Goal: Task Accomplishment & Management: Complete application form

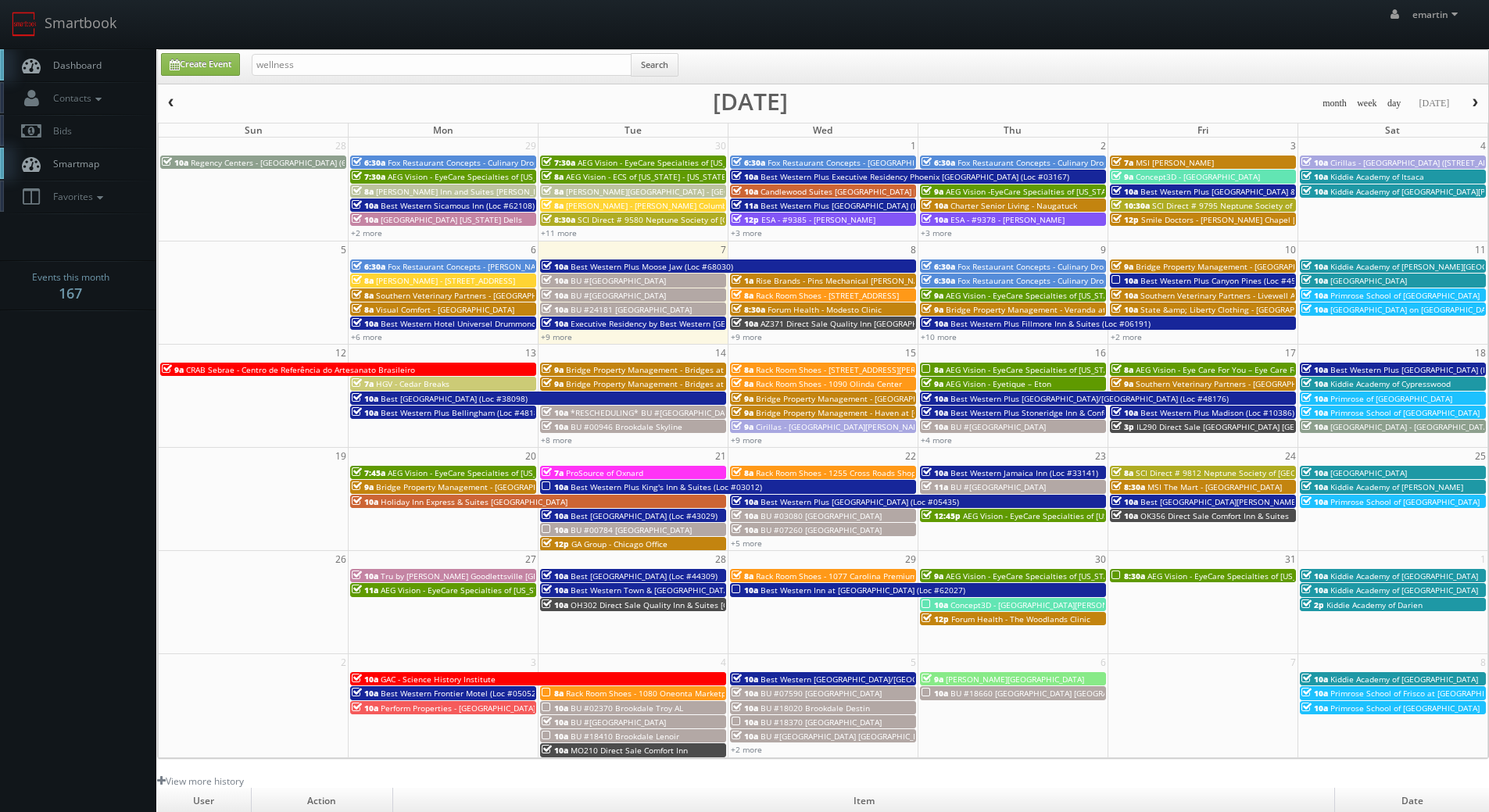
click at [87, 66] on span "Dashboard" at bounding box center [73, 65] width 56 height 13
click at [311, 78] on div "Search" at bounding box center [465, 68] width 427 height 31
click at [311, 76] on div "Search" at bounding box center [465, 68] width 427 height 31
click at [337, 70] on input "text" at bounding box center [442, 65] width 380 height 22
type input "wellness"
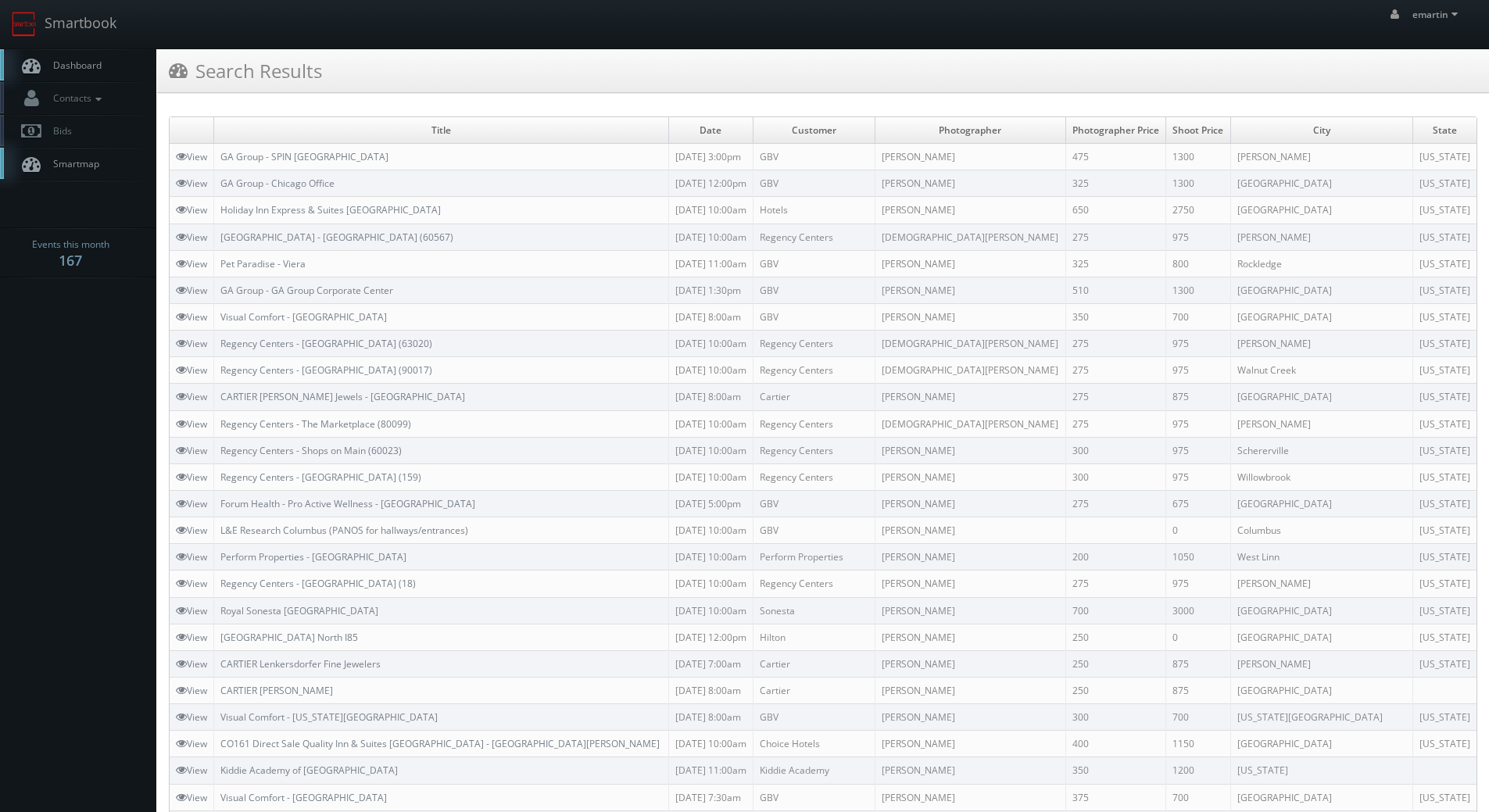
click at [128, 66] on link "Dashboard" at bounding box center [78, 65] width 157 height 32
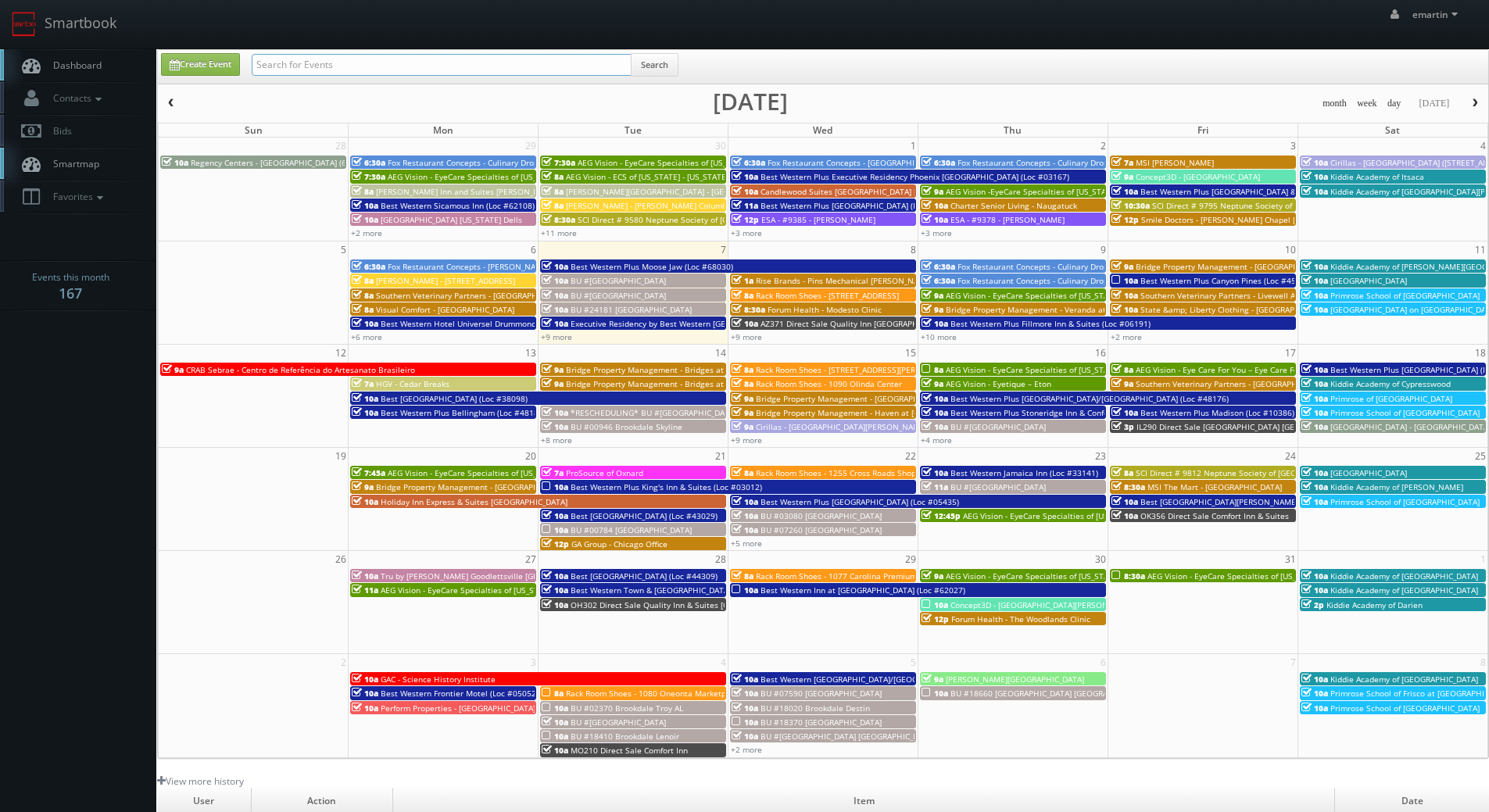
click at [312, 59] on input "text" at bounding box center [442, 65] width 380 height 22
type input "06191"
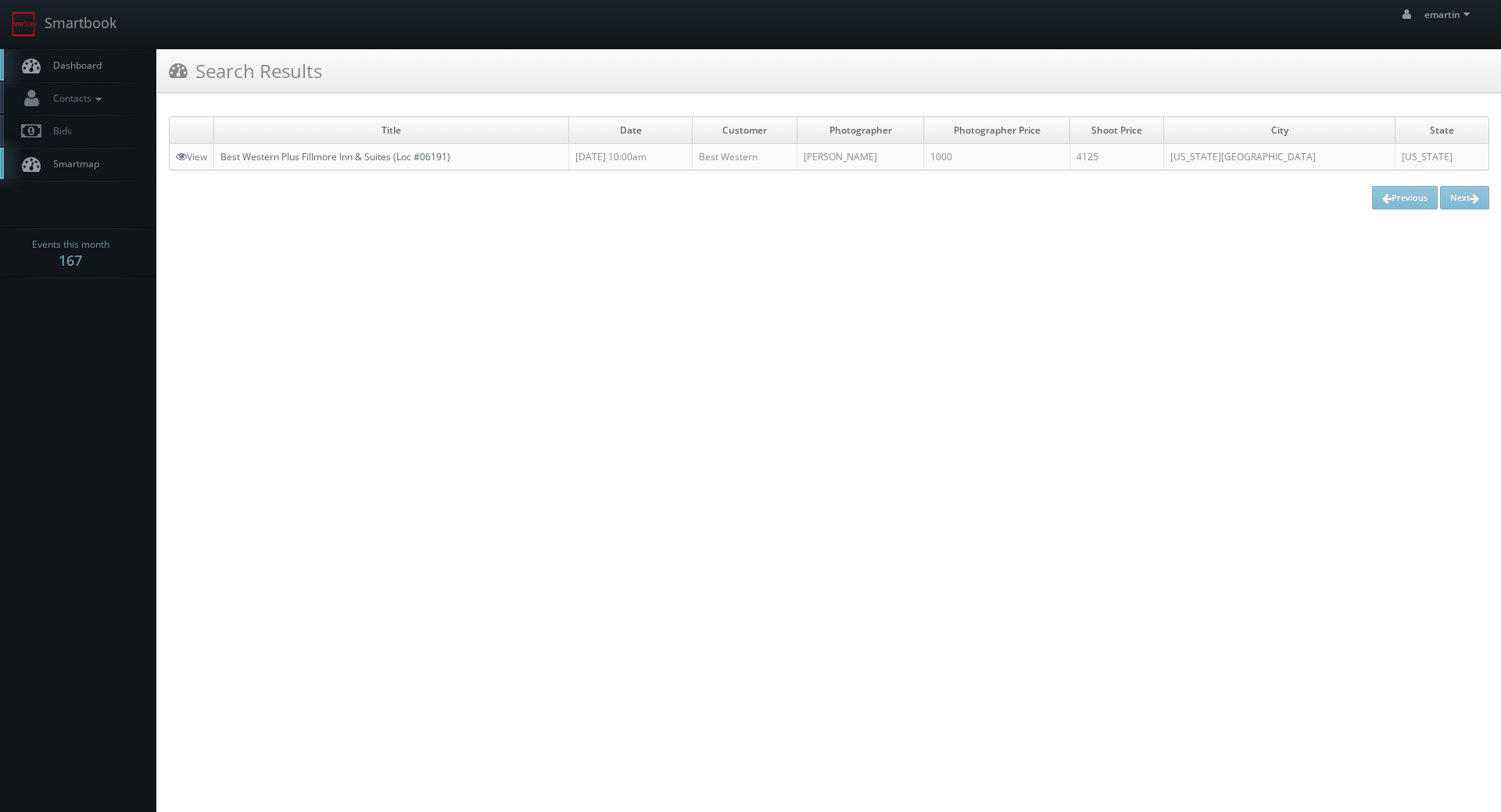
click at [410, 154] on link "Best Western Plus Fillmore Inn & Suites (Loc #06191)" at bounding box center [335, 156] width 230 height 13
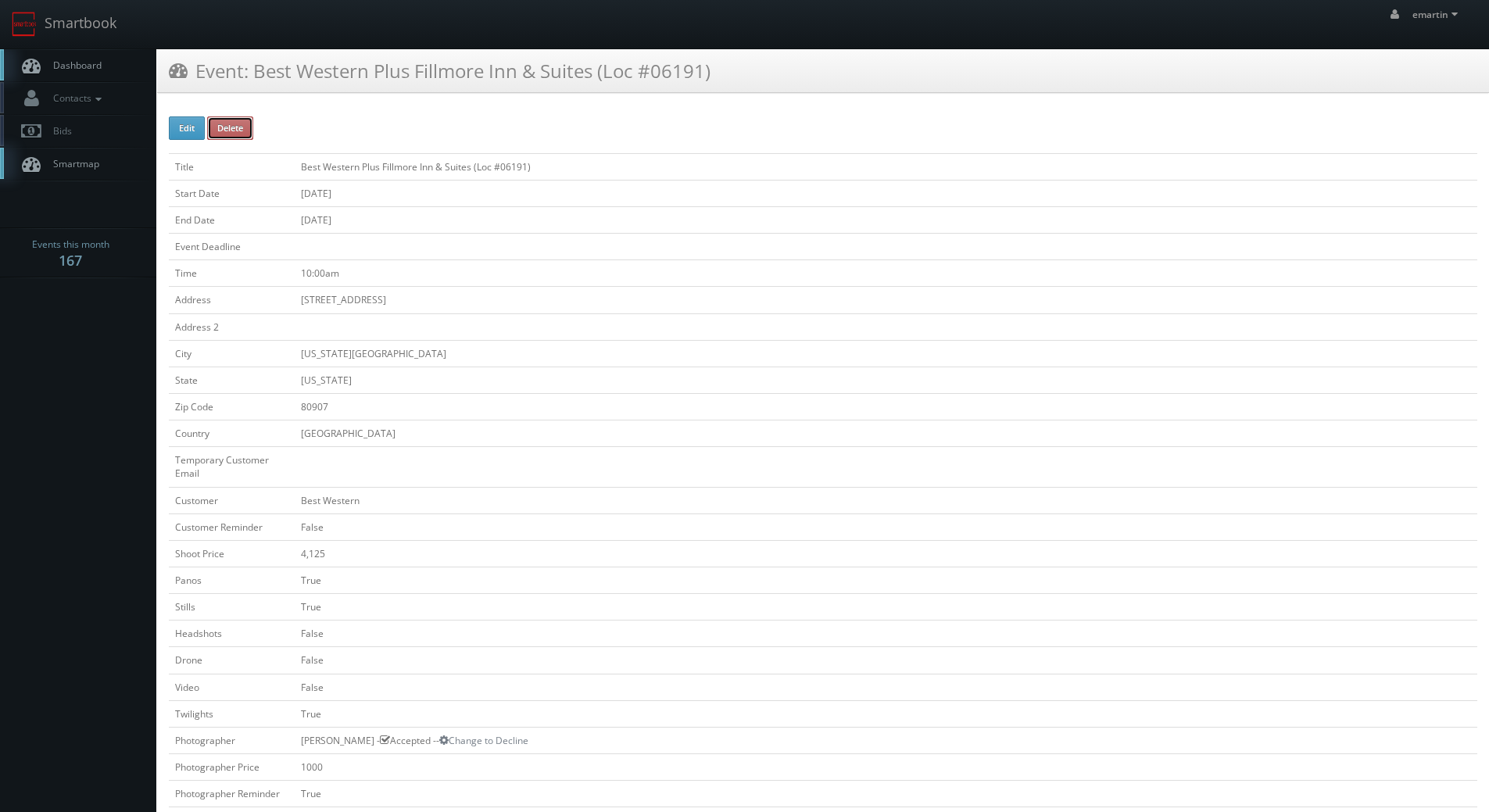
click at [238, 130] on button "Delete" at bounding box center [230, 128] width 46 height 24
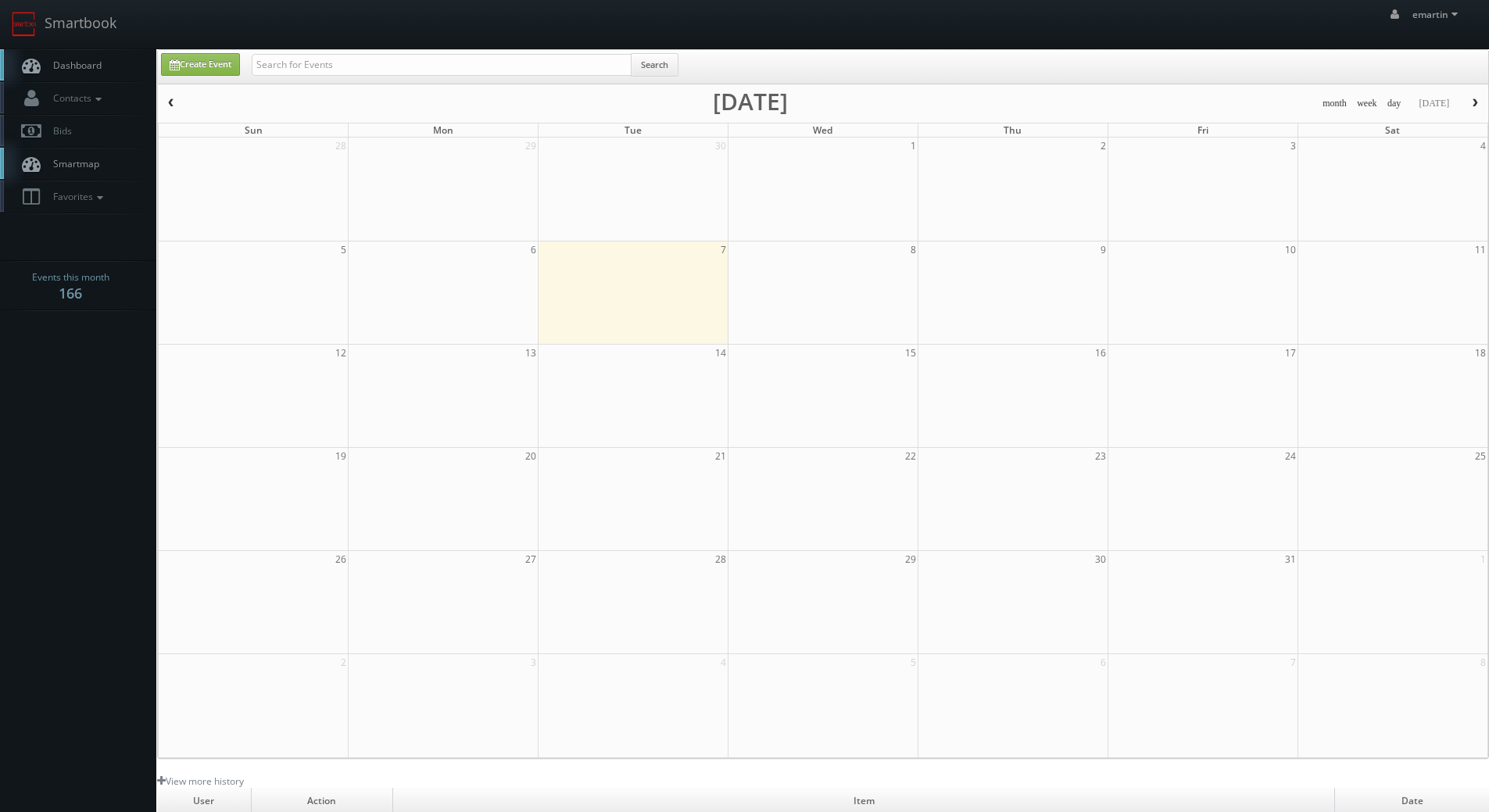
click at [73, 73] on link "Dashboard" at bounding box center [78, 65] width 157 height 32
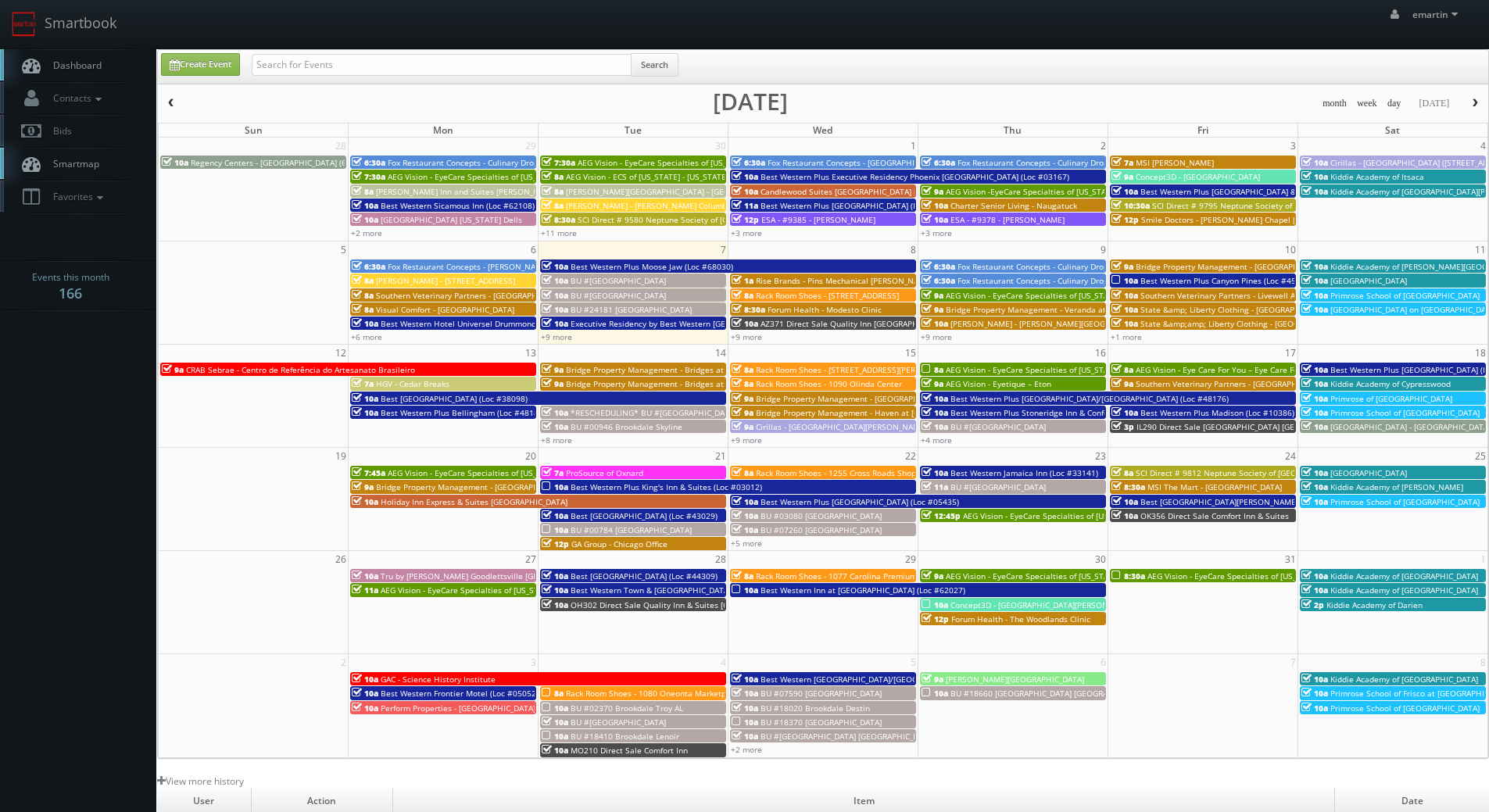
click at [121, 52] on link "Dashboard" at bounding box center [78, 65] width 157 height 32
click at [226, 61] on link "Create Event" at bounding box center [200, 65] width 79 height 23
type input "[DATE]"
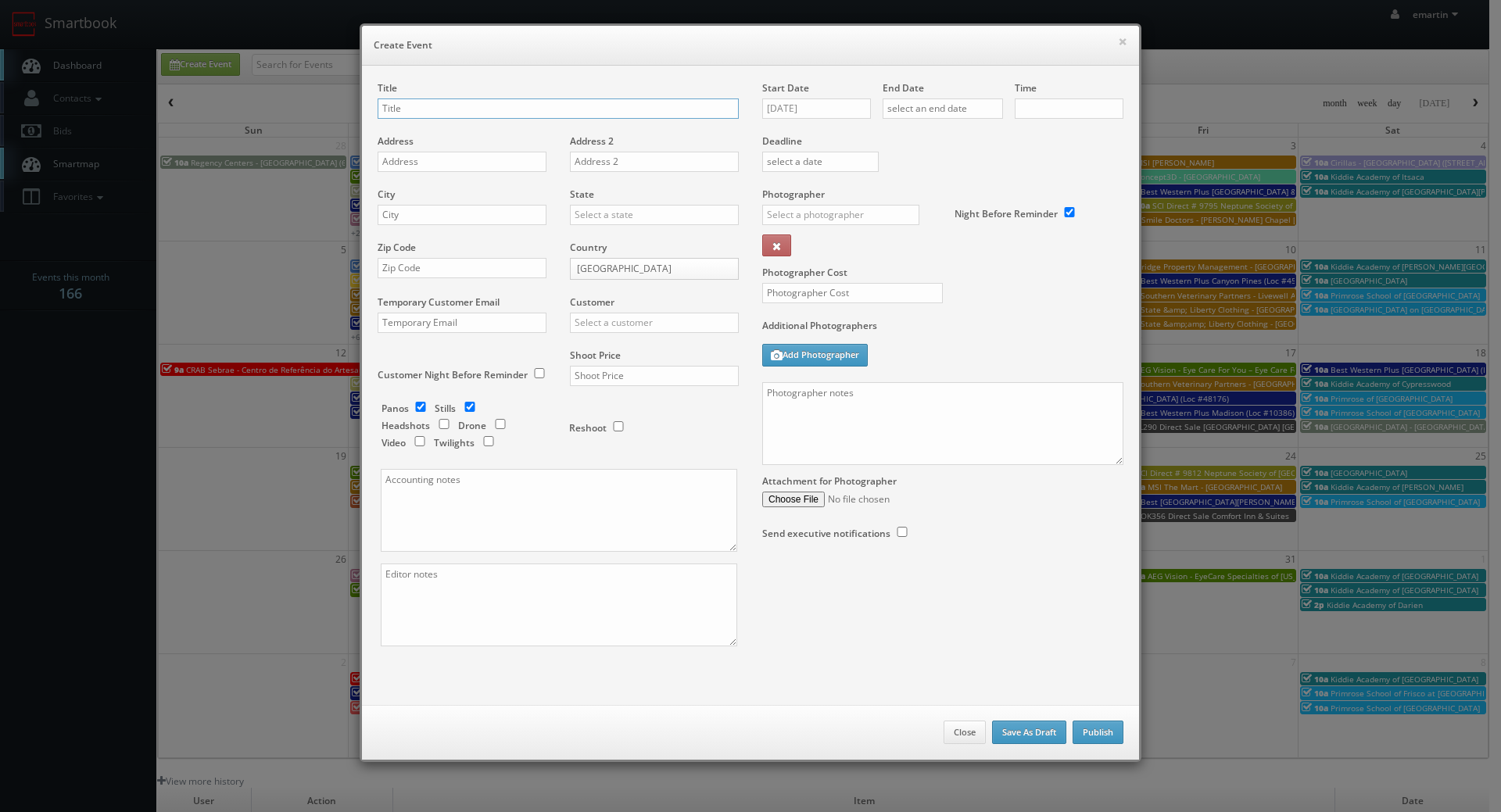
checkbox input "true"
type input "10:00am"
checkbox input "true"
click at [441, 101] on input "text" at bounding box center [558, 108] width 361 height 20
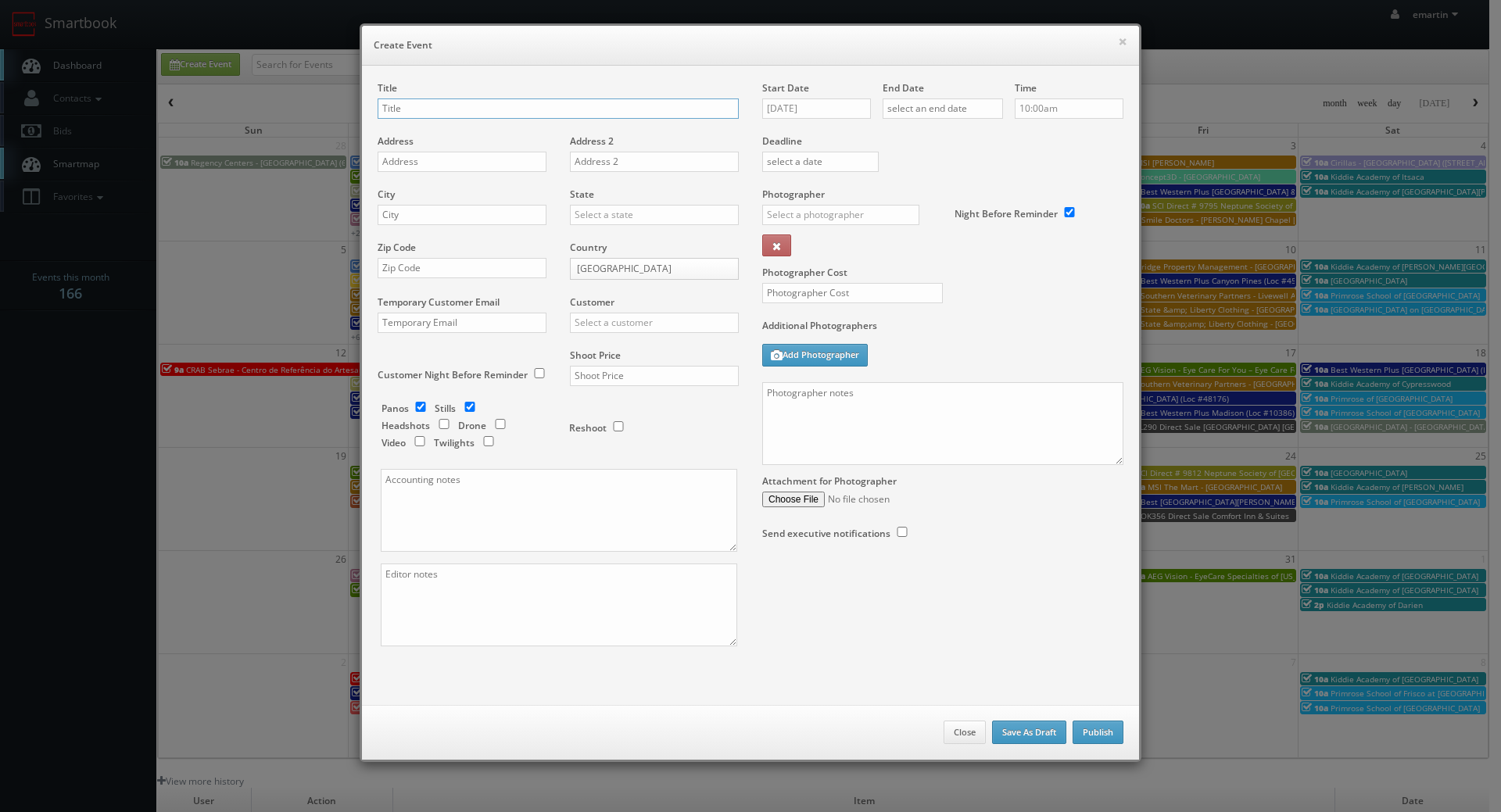
paste input "Best Western Belleville"
click at [554, 108] on input "Best Western Belleville (Loc #" at bounding box center [558, 108] width 361 height 20
paste input "66033"
type input "Best Western Belleville (Loc #66033)"
drag, startPoint x: 462, startPoint y: 173, endPoint x: 455, endPoint y: 163, distance: 12.2
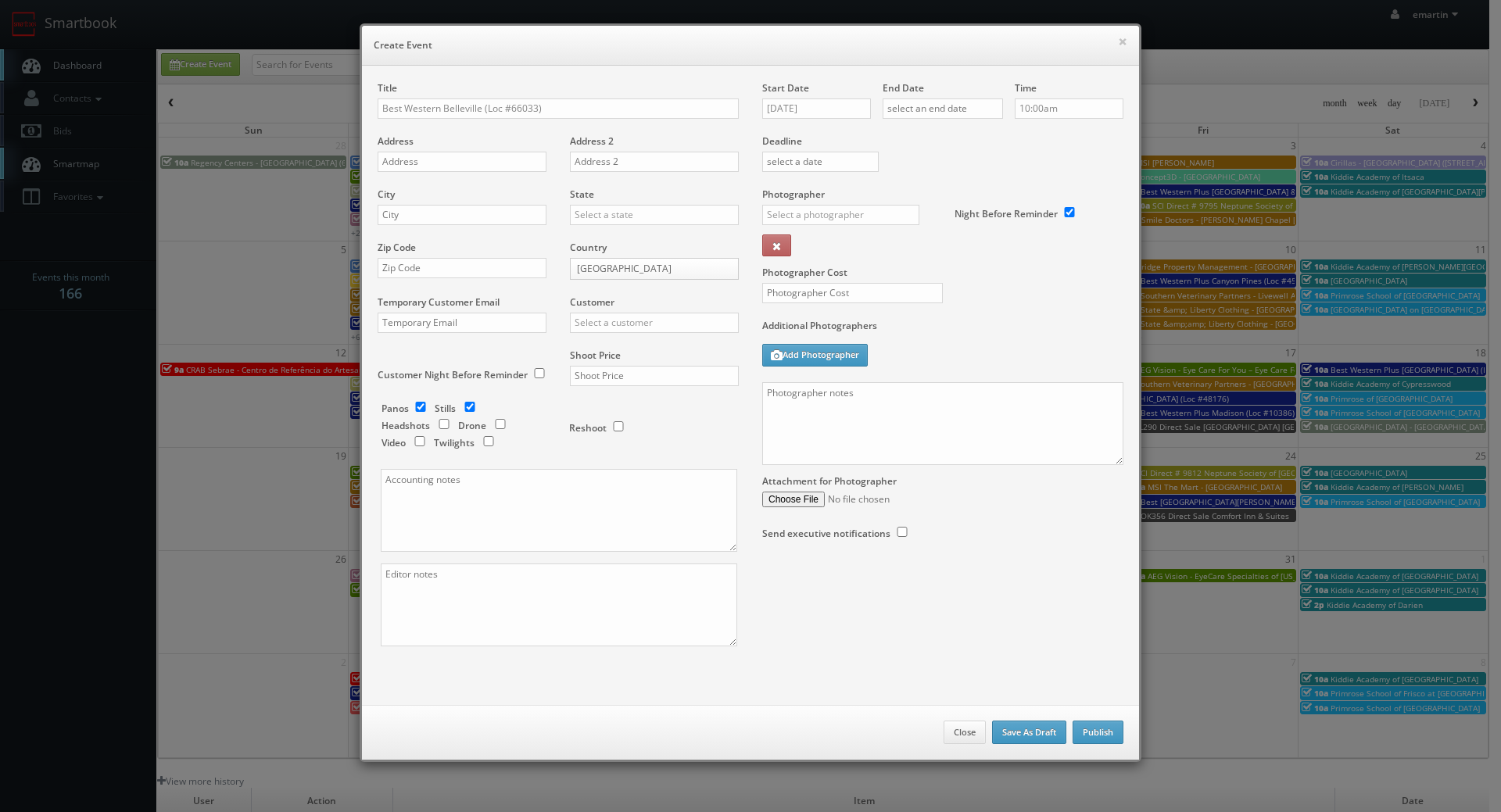
click at [462, 172] on div "Address" at bounding box center [468, 161] width 181 height 53
click at [454, 162] on input "text" at bounding box center [462, 161] width 169 height 20
paste input "387 N Front St"
type input "387 N Front St"
drag, startPoint x: 550, startPoint y: 201, endPoint x: 525, endPoint y: 204, distance: 25.2
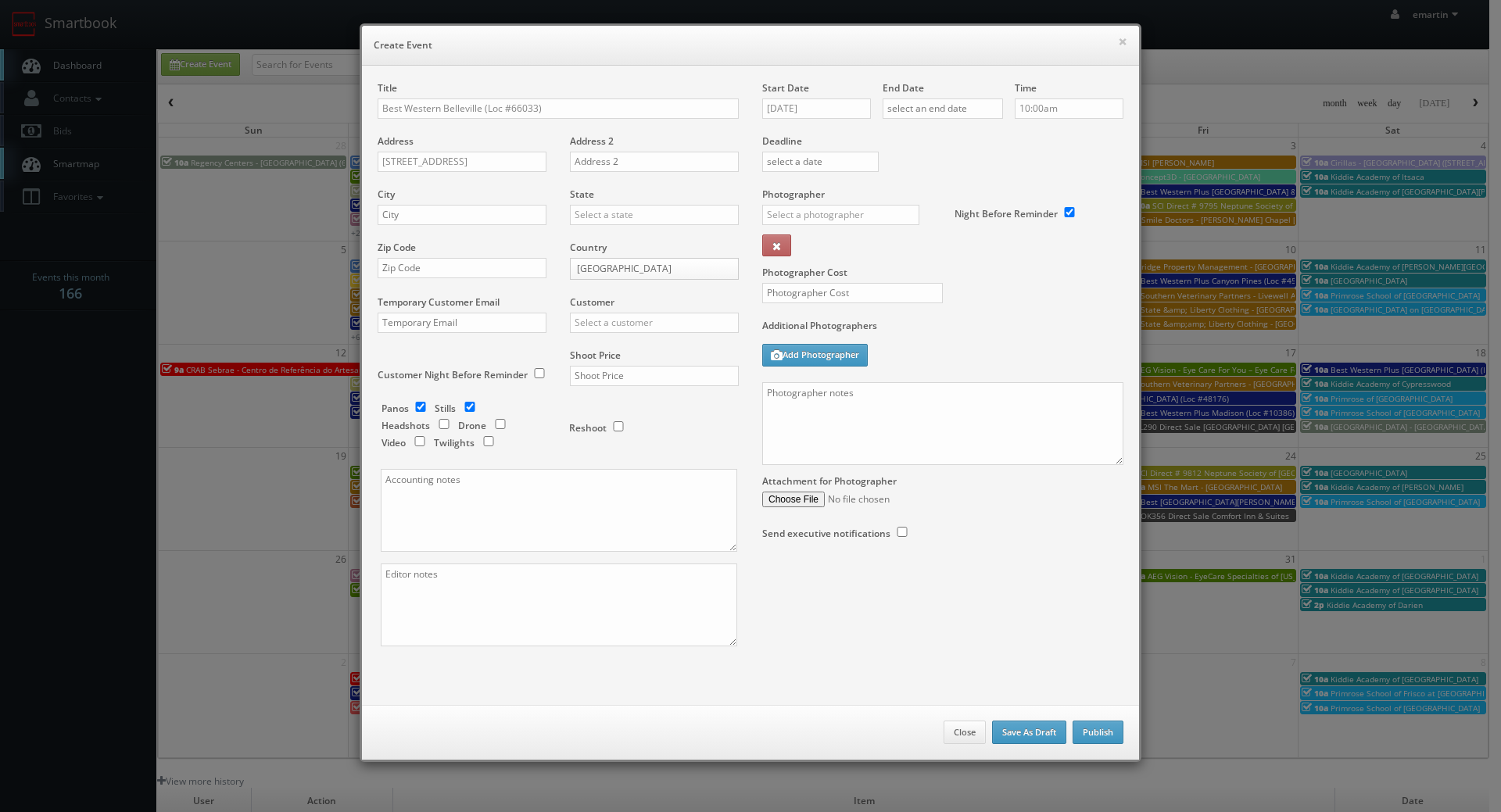
click at [547, 201] on div "City" at bounding box center [468, 214] width 181 height 53
click at [521, 204] on div "City" at bounding box center [468, 214] width 181 height 53
click at [511, 217] on input "text" at bounding box center [462, 214] width 169 height 20
paste input "Belleville"
type input "Belleville"
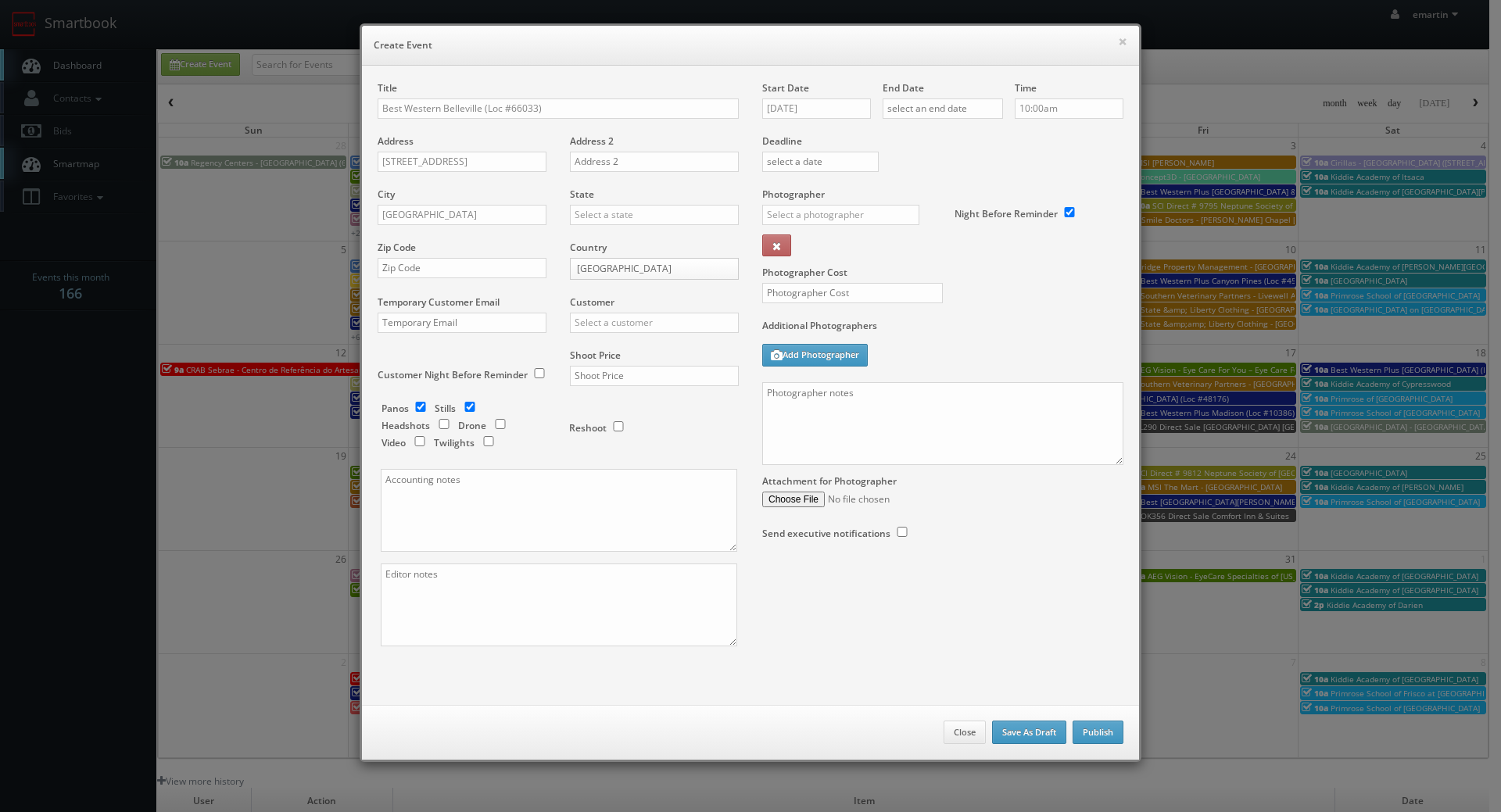
click at [605, 264] on body "Smartbook Toggle Side Navigation Toggle Top Navigation emartin emartin Profile …" at bounding box center [744, 540] width 1489 height 1081
select select "[GEOGRAPHIC_DATA]"
click at [627, 226] on div "State Ontario Quebec Nova Scotia New Brunswick Manitoba British Columbia Prince…" at bounding box center [648, 214] width 181 height 53
click at [627, 218] on input "text" at bounding box center [654, 214] width 169 height 20
click at [603, 235] on div "[GEOGRAPHIC_DATA]" at bounding box center [654, 240] width 167 height 26
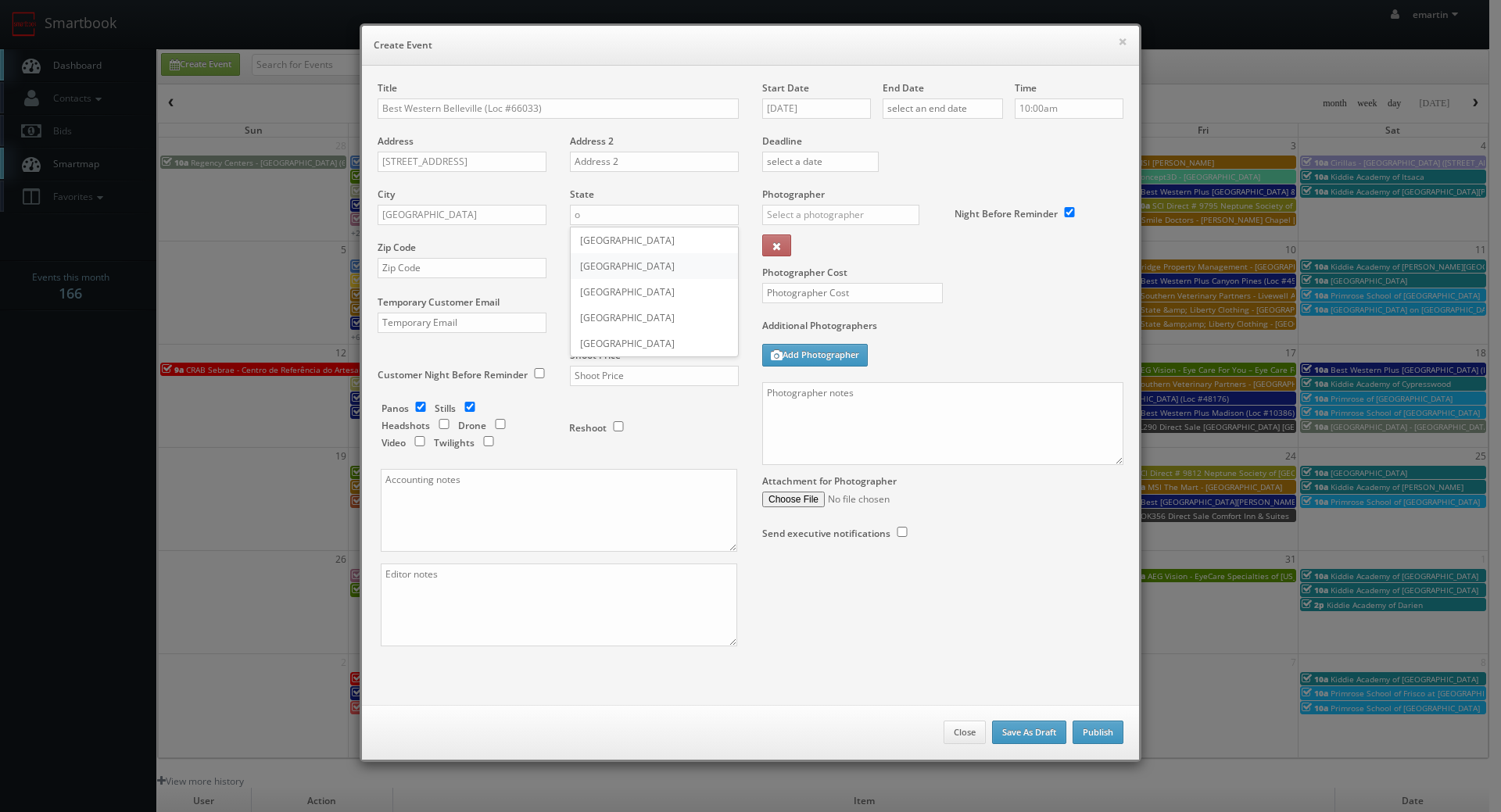
type input "[GEOGRAPHIC_DATA]"
click at [436, 268] on input "text" at bounding box center [462, 267] width 169 height 20
paste input "K8P 3C8"
type input "K8P 3C8"
click at [653, 325] on input "text" at bounding box center [654, 323] width 169 height 20
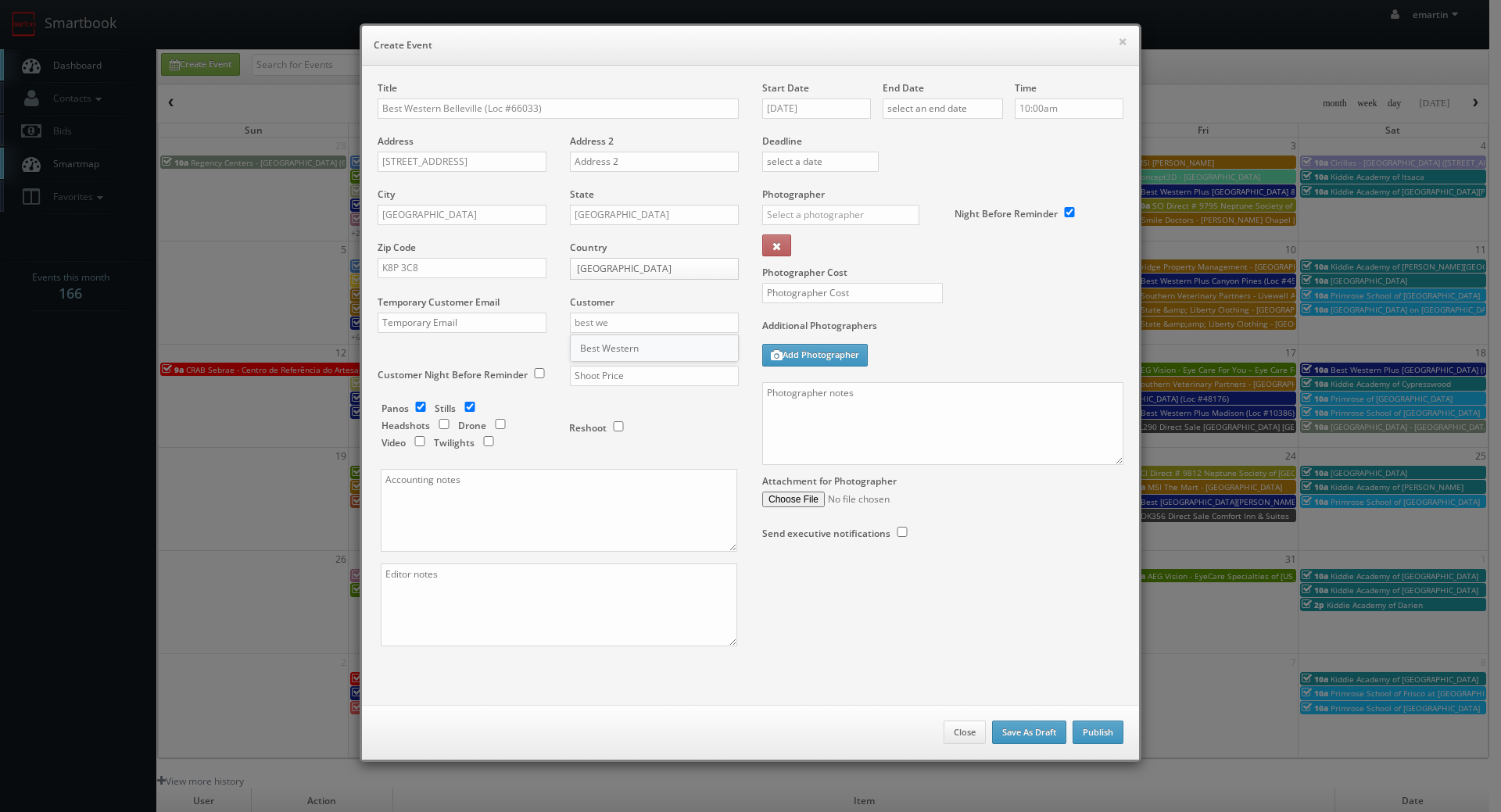
click at [639, 348] on div "Best Western" at bounding box center [654, 349] width 167 height 26
type input "Best Western"
click at [669, 374] on input "text" at bounding box center [654, 375] width 169 height 20
type input "1,525"
click at [633, 405] on div "Reshoot" at bounding box center [647, 420] width 156 height 37
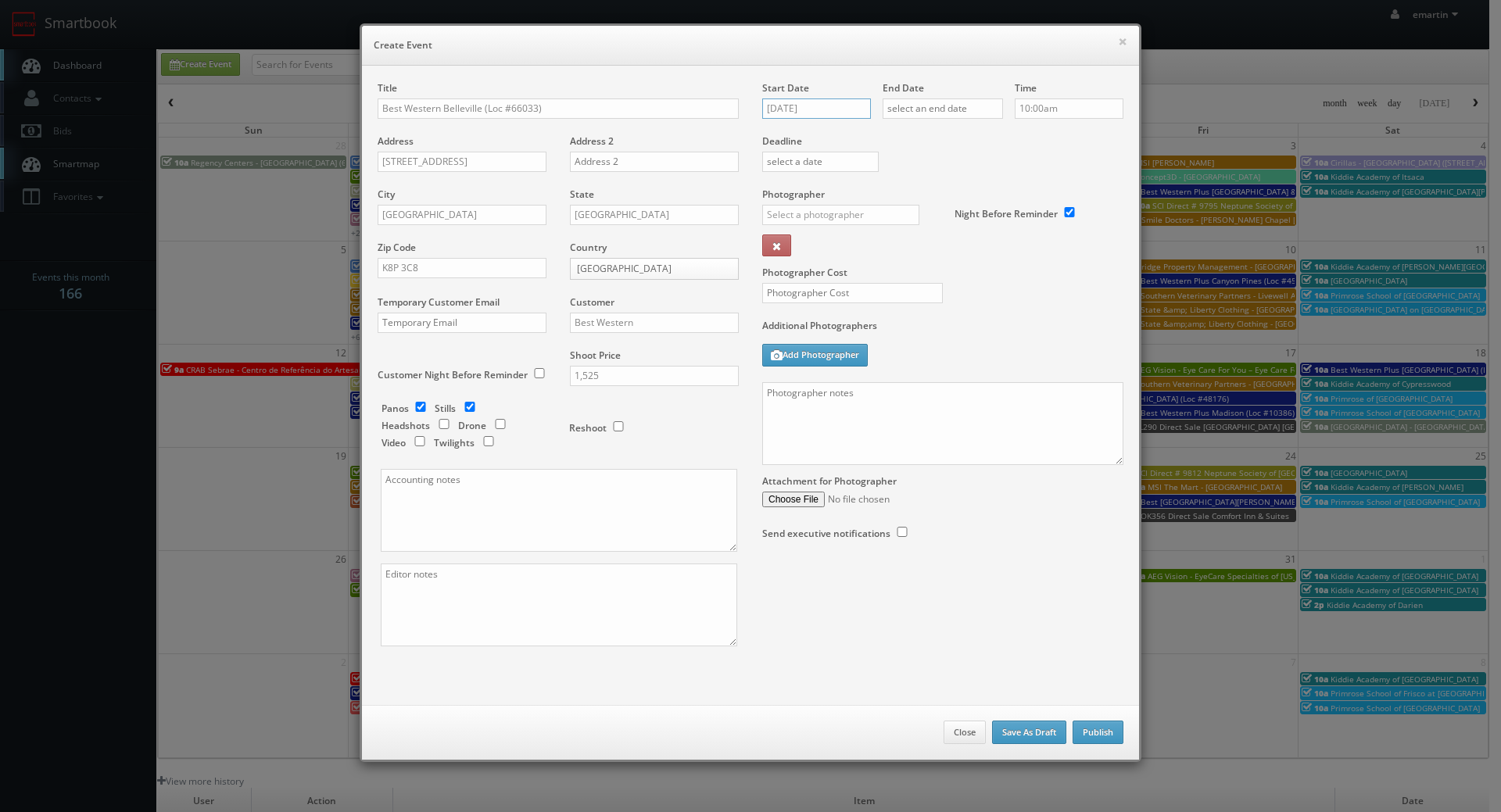
click at [828, 116] on input "[DATE]" at bounding box center [817, 108] width 108 height 20
click at [809, 247] on td "21" at bounding box center [818, 251] width 21 height 23
click at [802, 249] on td "20" at bounding box center [795, 251] width 25 height 23
type input "10/20/2025"
click at [939, 106] on input "text" at bounding box center [943, 108] width 121 height 20
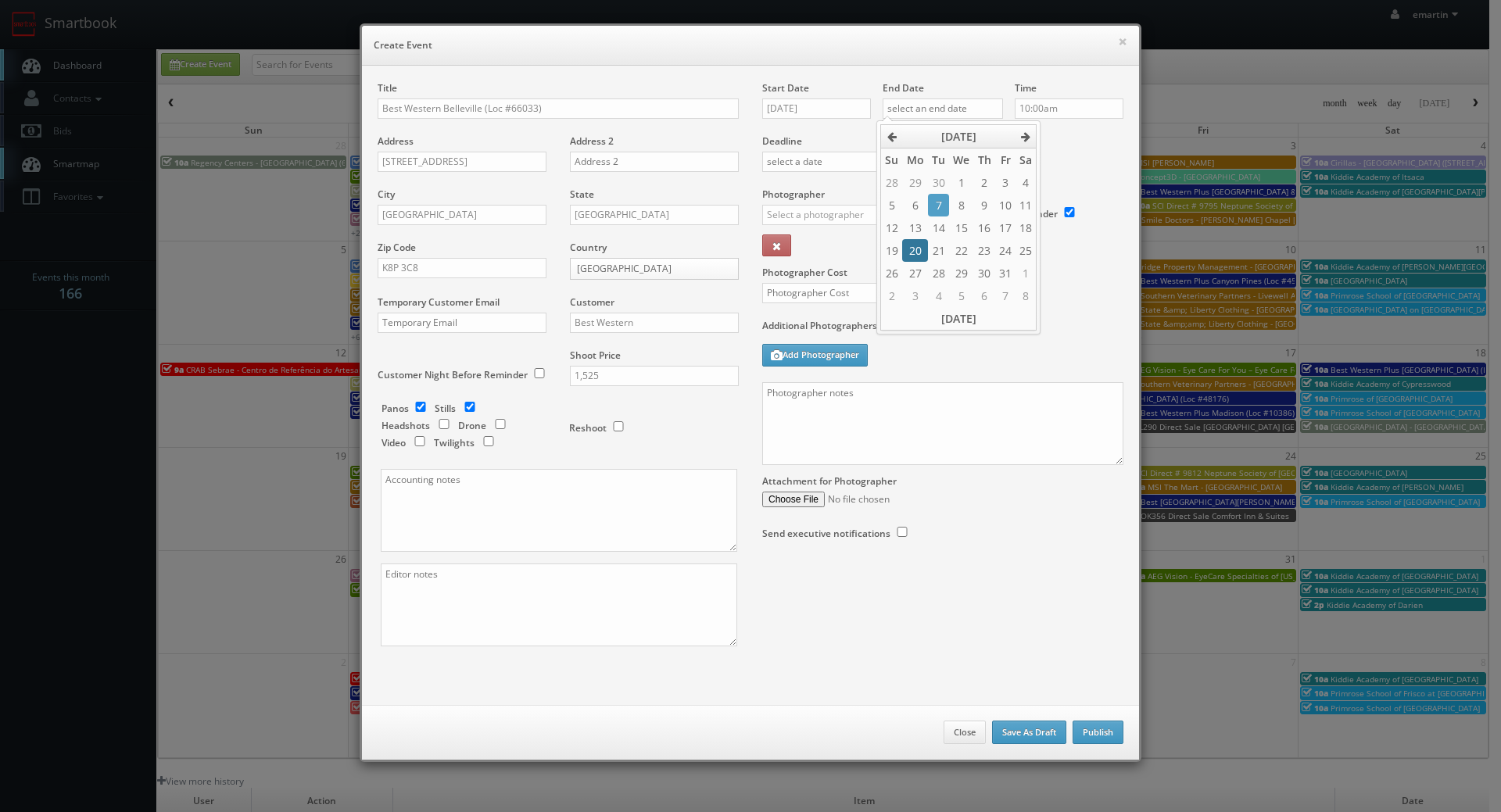
click at [913, 247] on td "20" at bounding box center [914, 251] width 25 height 23
type input "10/20/2025"
click at [1094, 144] on label "Deadline" at bounding box center [942, 141] width 385 height 13
click at [858, 211] on input "text" at bounding box center [841, 214] width 157 height 20
type input "richa"
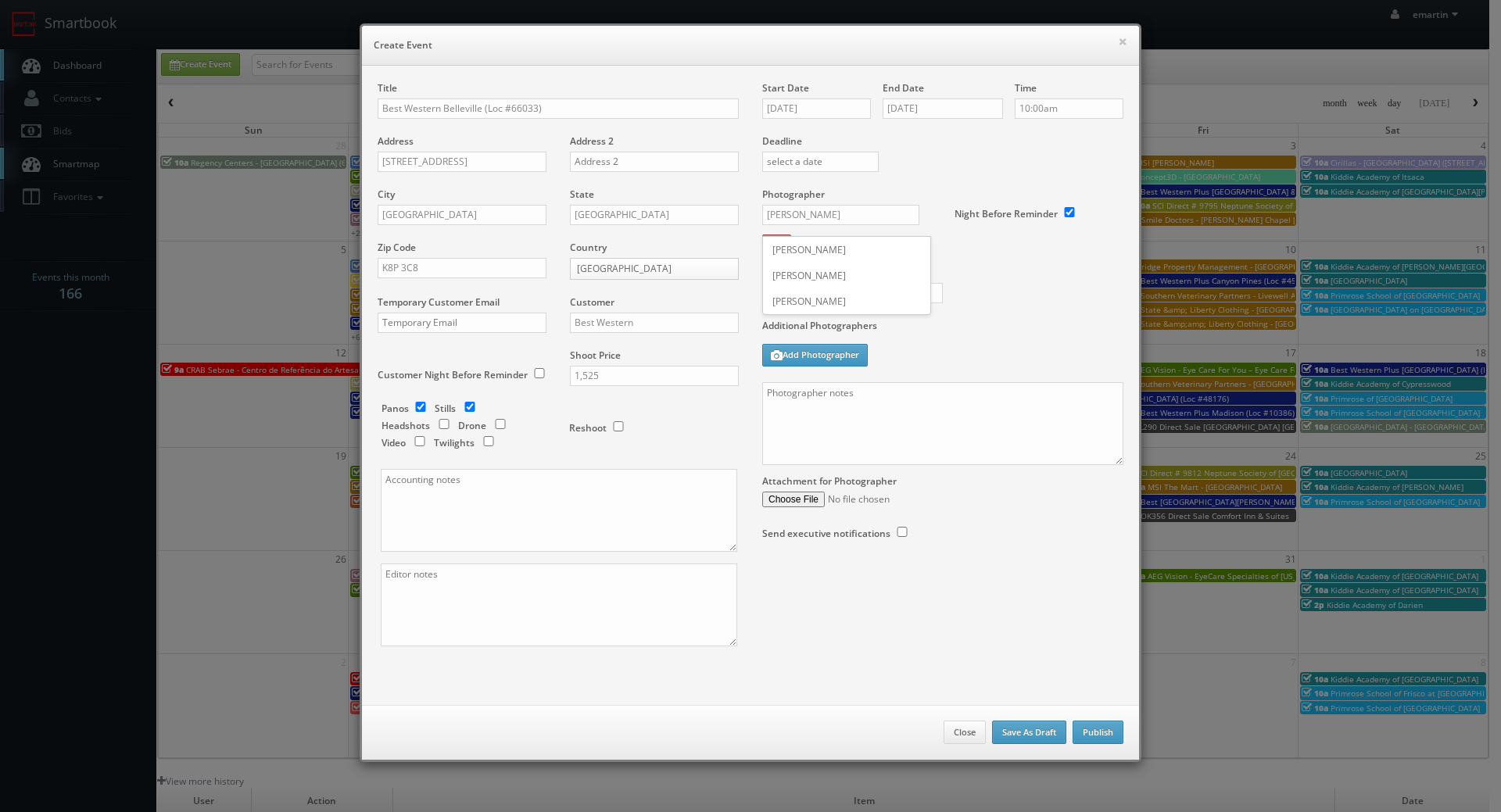
click at [842, 236] on div "_justin _photog1 Glen Aronwits Chris Dailey John Varnedore John Saunders Craig …" at bounding box center [846, 275] width 169 height 79
click at [838, 244] on div "Photographer _justin _photog1 Glen Aronwits Chris Dailey John Varnedore John Sa…" at bounding box center [852, 226] width 181 height 78
click at [846, 214] on input "text" at bounding box center [841, 214] width 157 height 20
click at [838, 256] on div "[PERSON_NAME]" at bounding box center [846, 250] width 167 height 26
type input "[PERSON_NAME]"
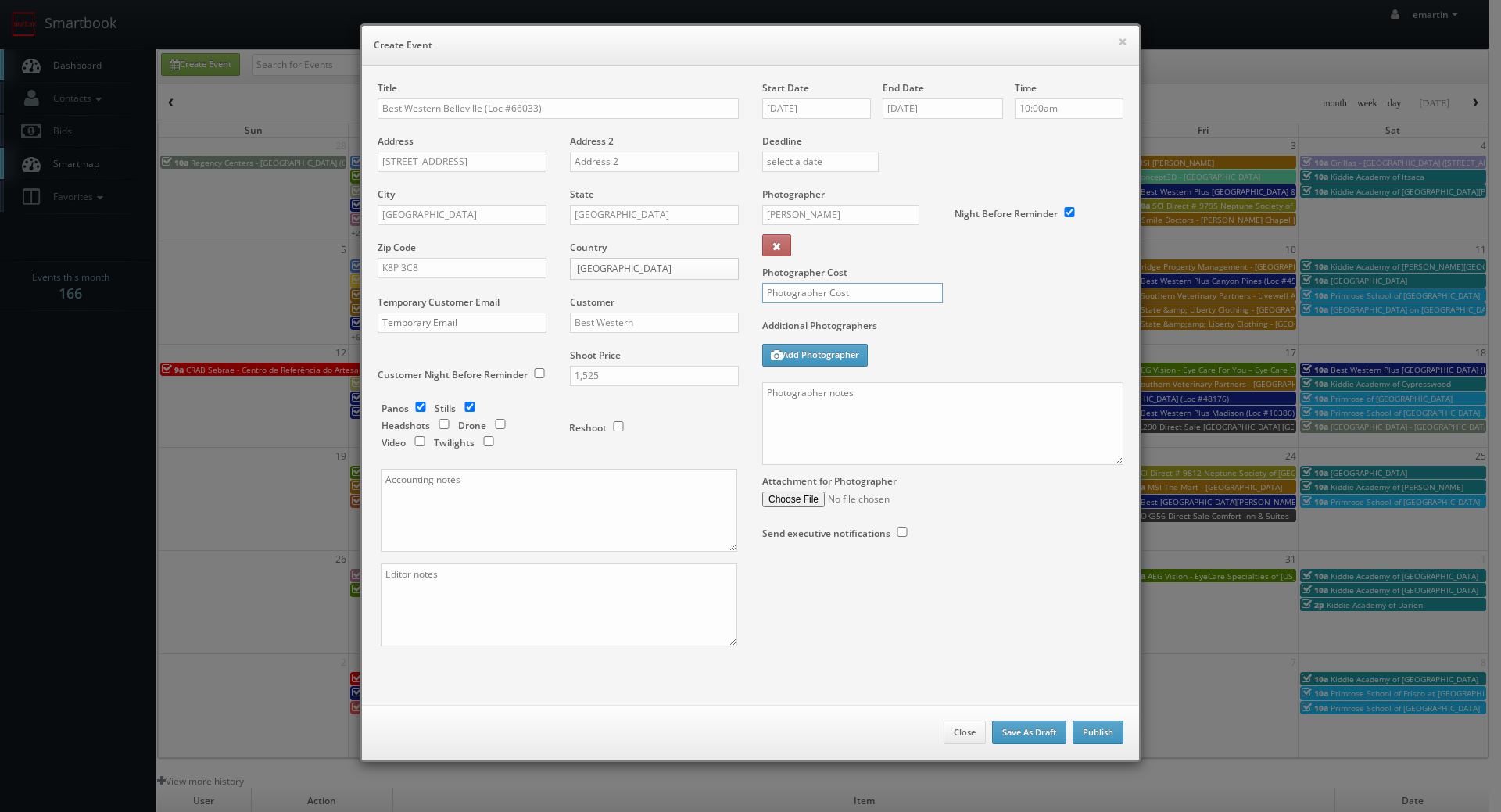
click at [837, 289] on input "text" at bounding box center [852, 293] width 181 height 20
type input "600"
click at [964, 302] on div "Photographer Cost 600" at bounding box center [942, 253] width 385 height 131
click at [413, 409] on input "checkbox" at bounding box center [420, 407] width 24 height 10
checkbox input "false"
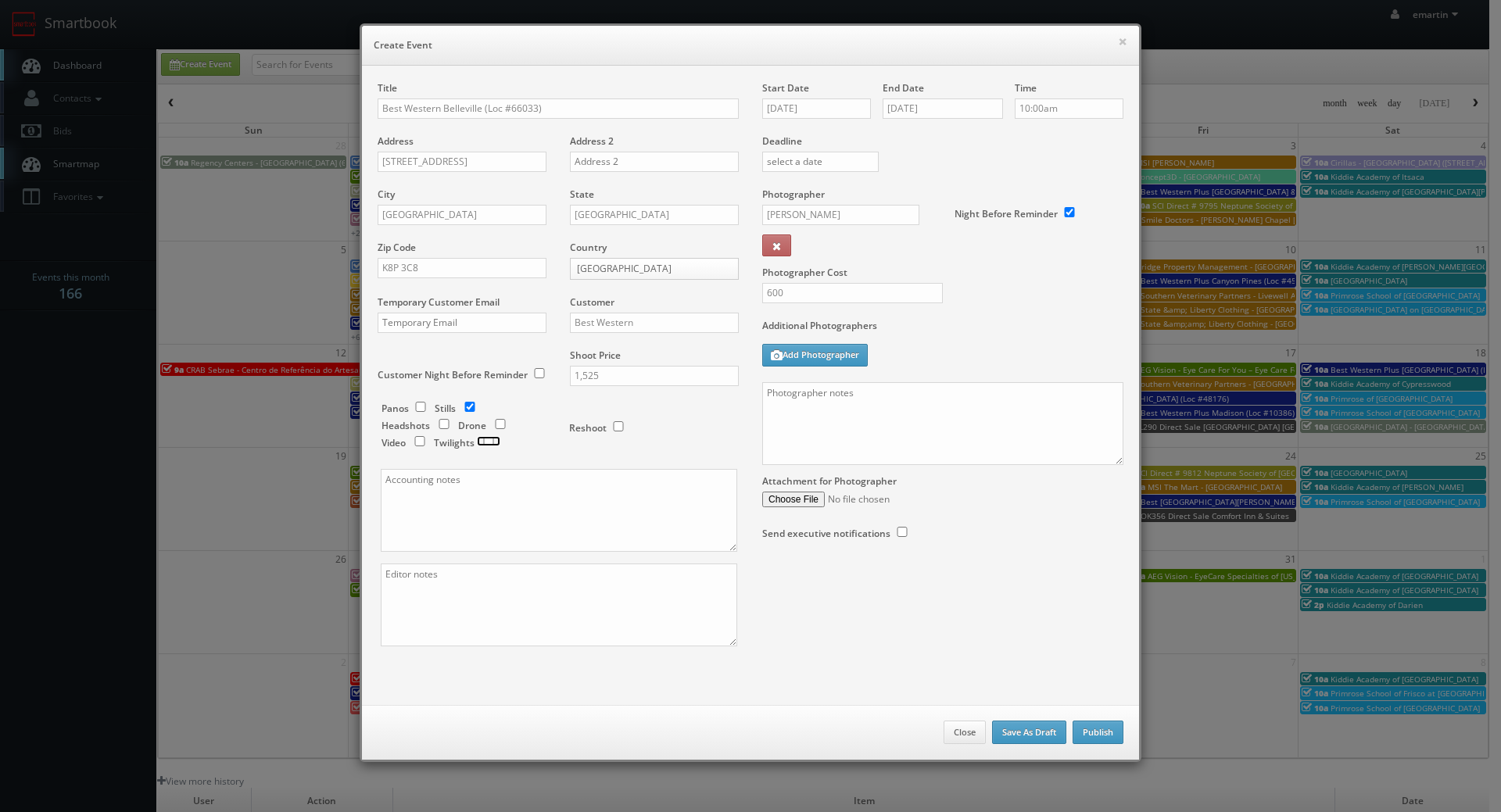
click at [490, 440] on input "checkbox" at bounding box center [488, 441] width 24 height 10
checkbox input "true"
click at [952, 330] on label "Additional Photographers" at bounding box center [942, 330] width 361 height 21
click at [973, 280] on div "Photographer Cost 600" at bounding box center [942, 253] width 385 height 131
click at [1015, 357] on div "Additional Photographers Add Photographer" at bounding box center [942, 350] width 361 height 63
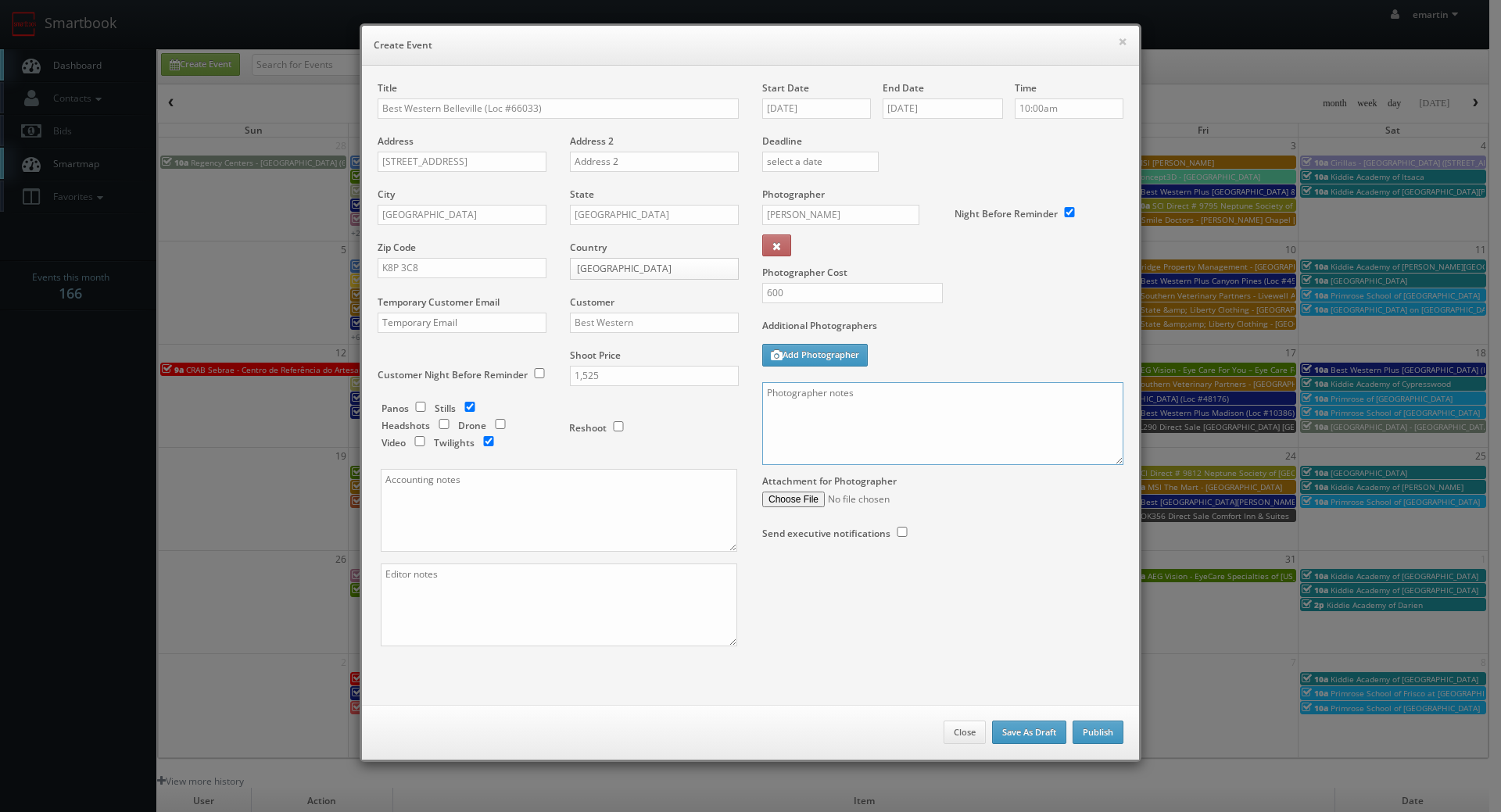
click at [971, 420] on textarea at bounding box center [942, 423] width 361 height 83
paste textarea "Onsite contact is ______. Overnight stay ___. Stills, and exterior twilights. F…"
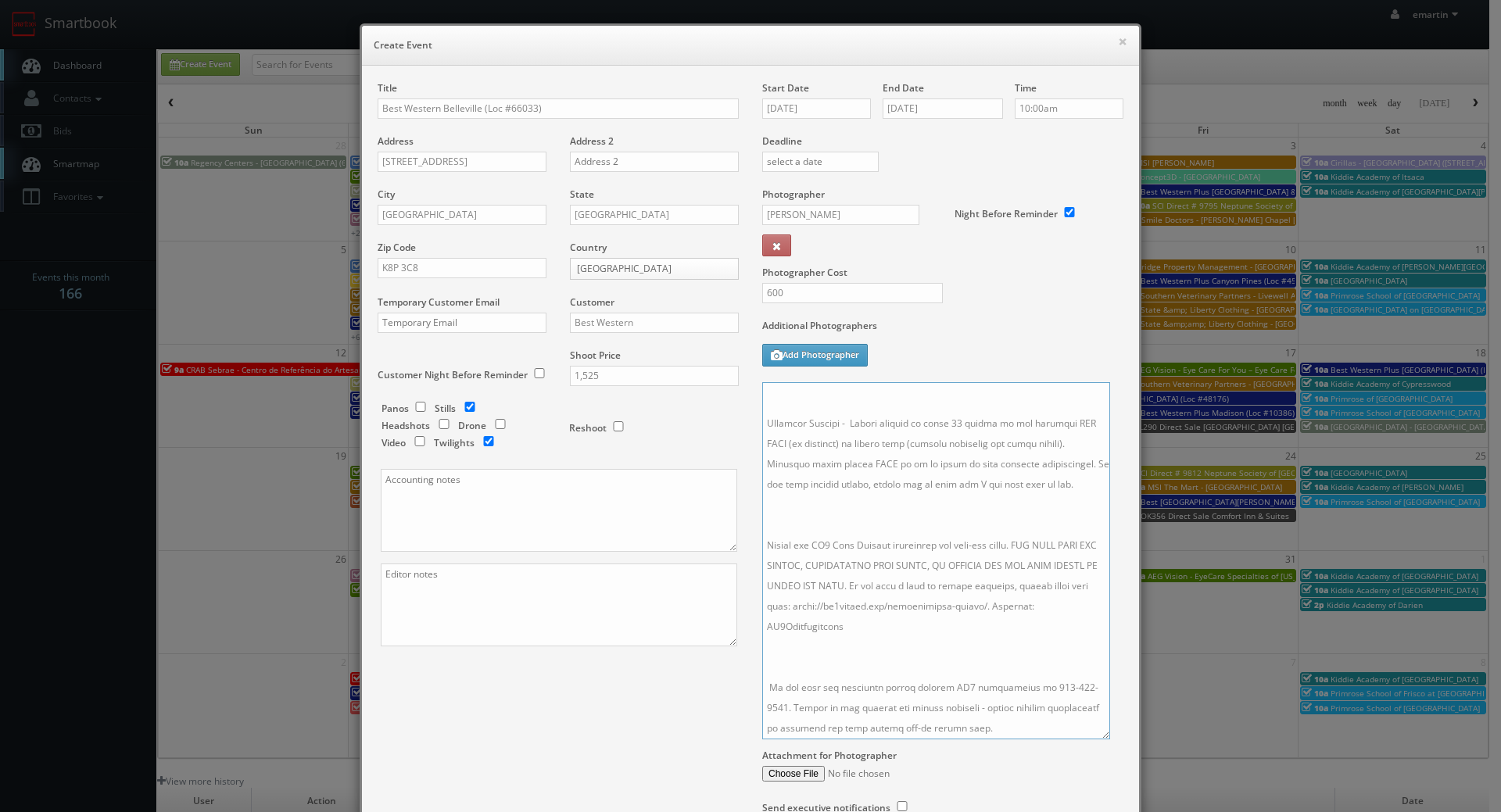
scroll to position [307, 0]
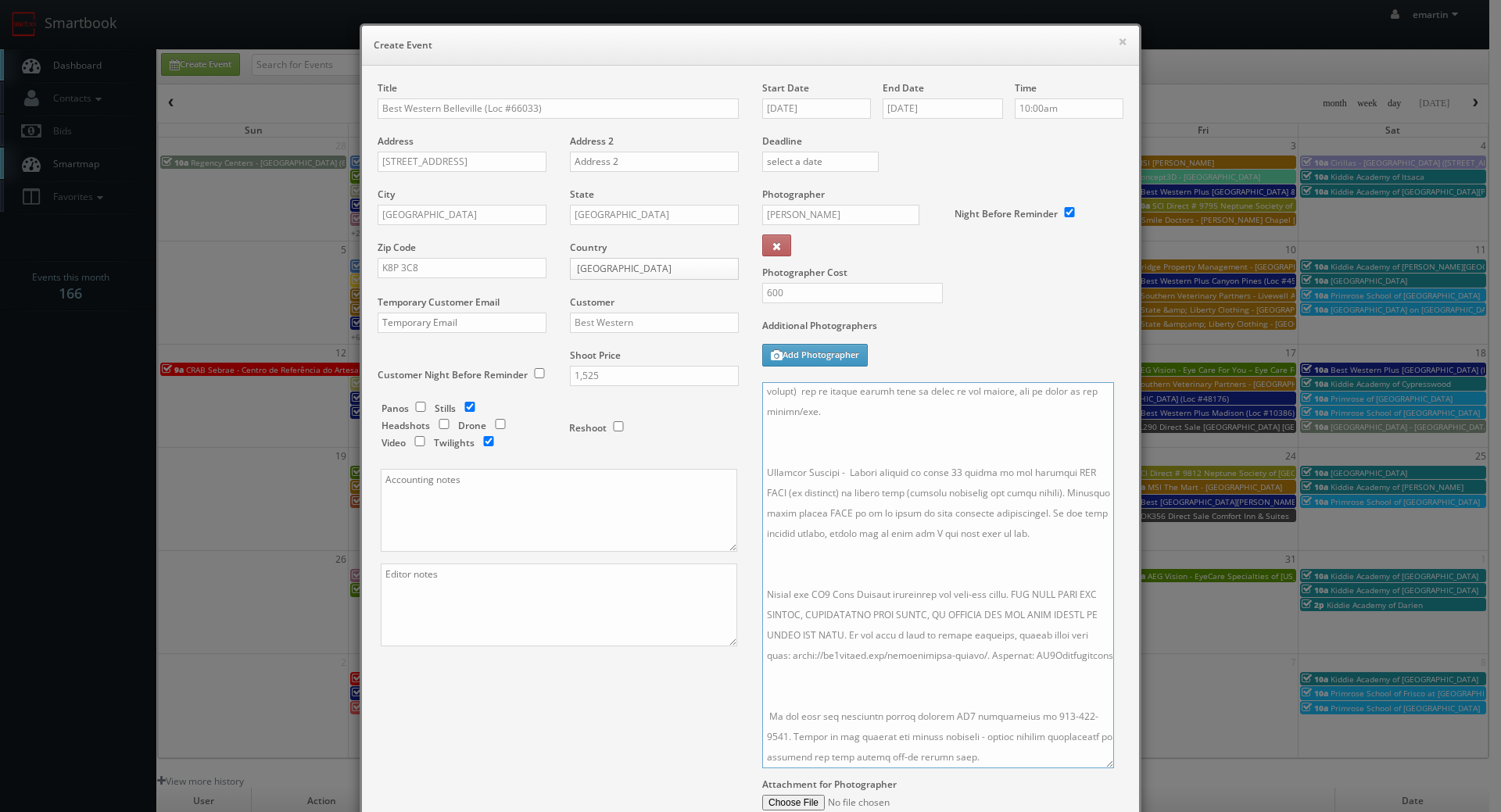
drag, startPoint x: 1112, startPoint y: 511, endPoint x: 1102, endPoint y: 760, distance: 249.2
click at [1102, 760] on textarea at bounding box center [938, 575] width 351 height 386
drag, startPoint x: 868, startPoint y: 644, endPoint x: 872, endPoint y: 666, distance: 22.4
click at [868, 647] on textarea at bounding box center [938, 575] width 351 height 386
click at [877, 674] on textarea at bounding box center [938, 575] width 351 height 386
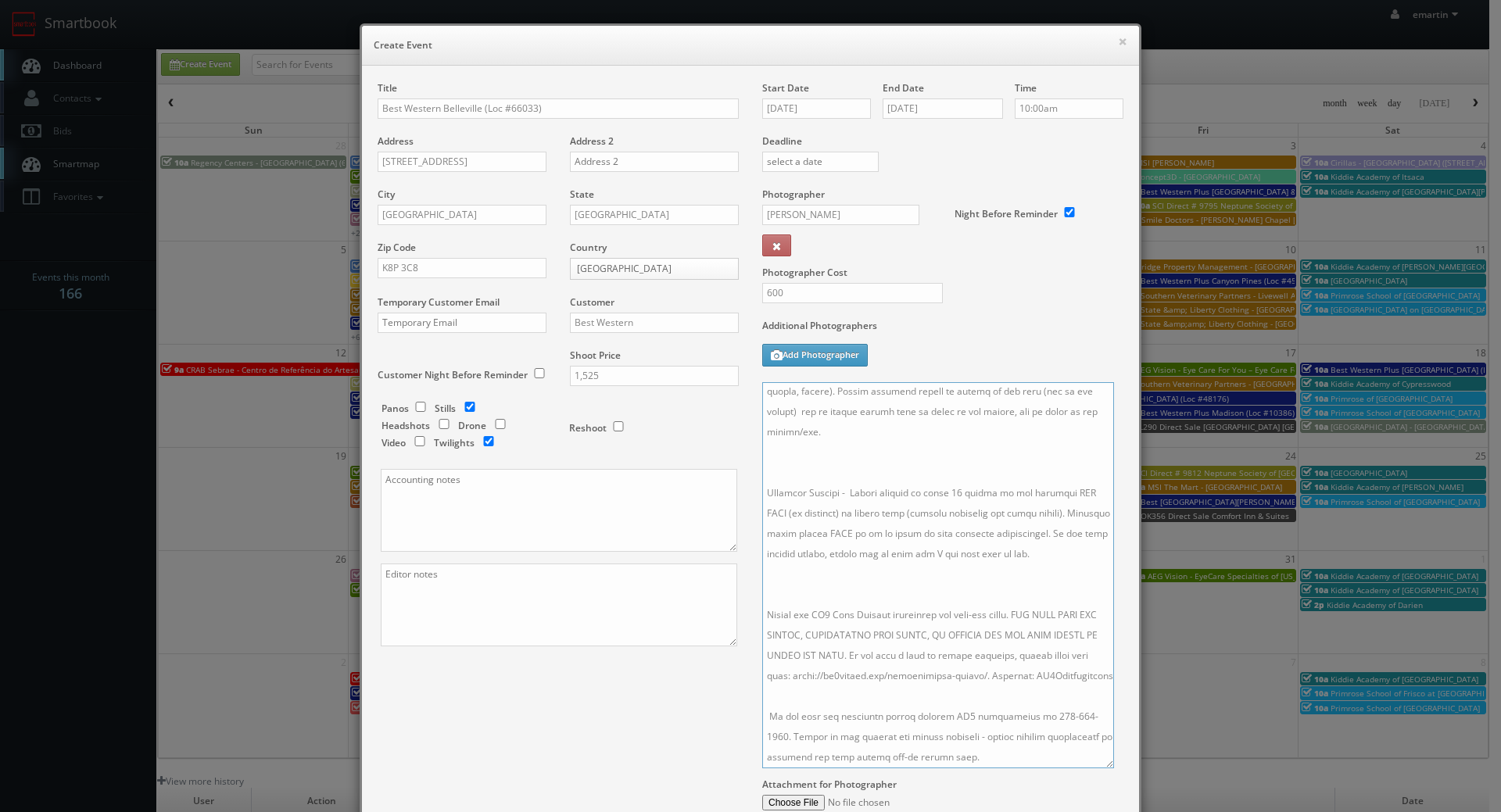
scroll to position [286, 0]
click at [852, 558] on textarea at bounding box center [938, 575] width 351 height 386
click at [797, 391] on textarea at bounding box center [938, 575] width 351 height 386
click at [821, 462] on textarea at bounding box center [938, 575] width 351 height 386
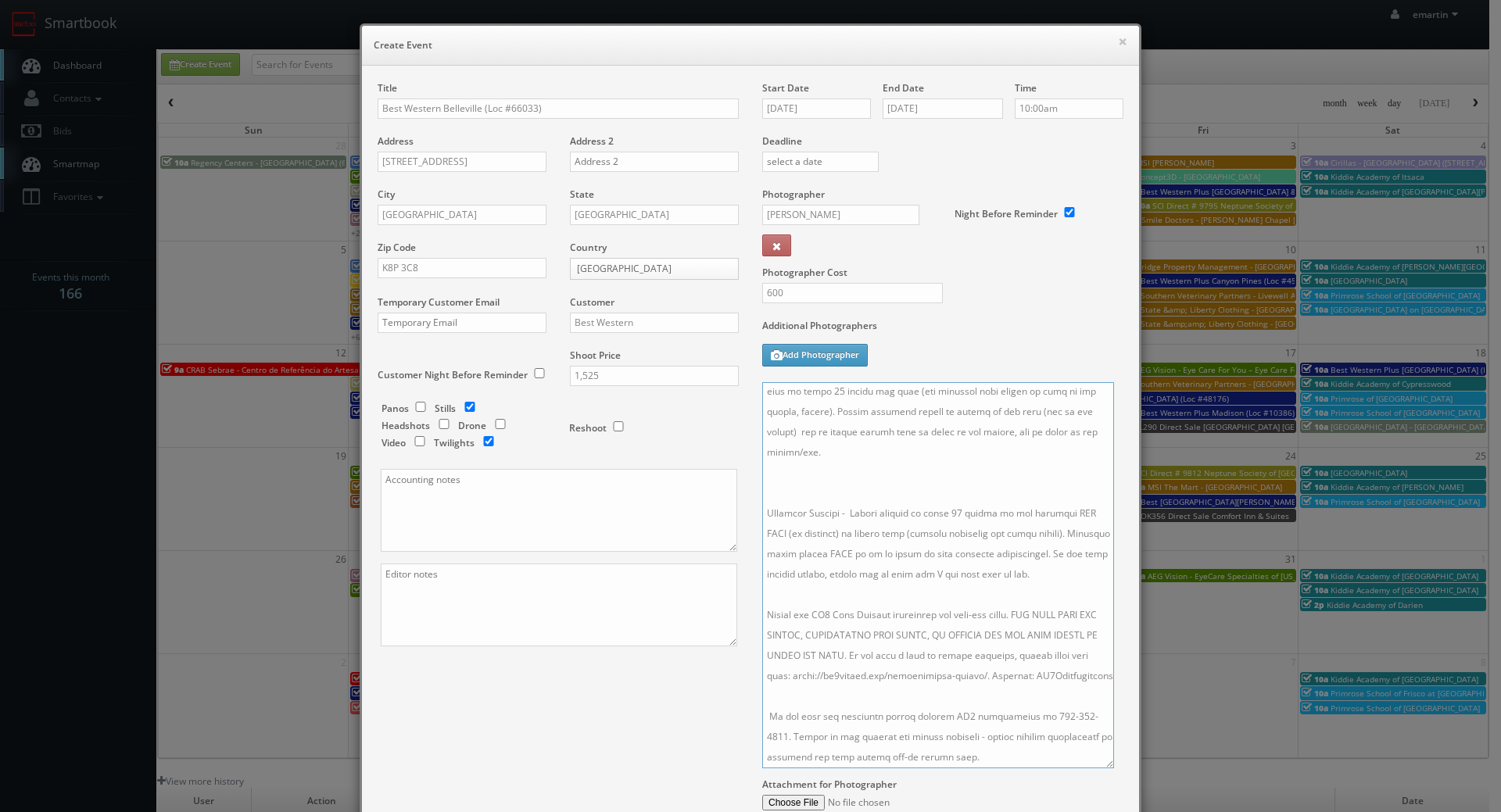
click at [815, 455] on textarea at bounding box center [938, 575] width 351 height 386
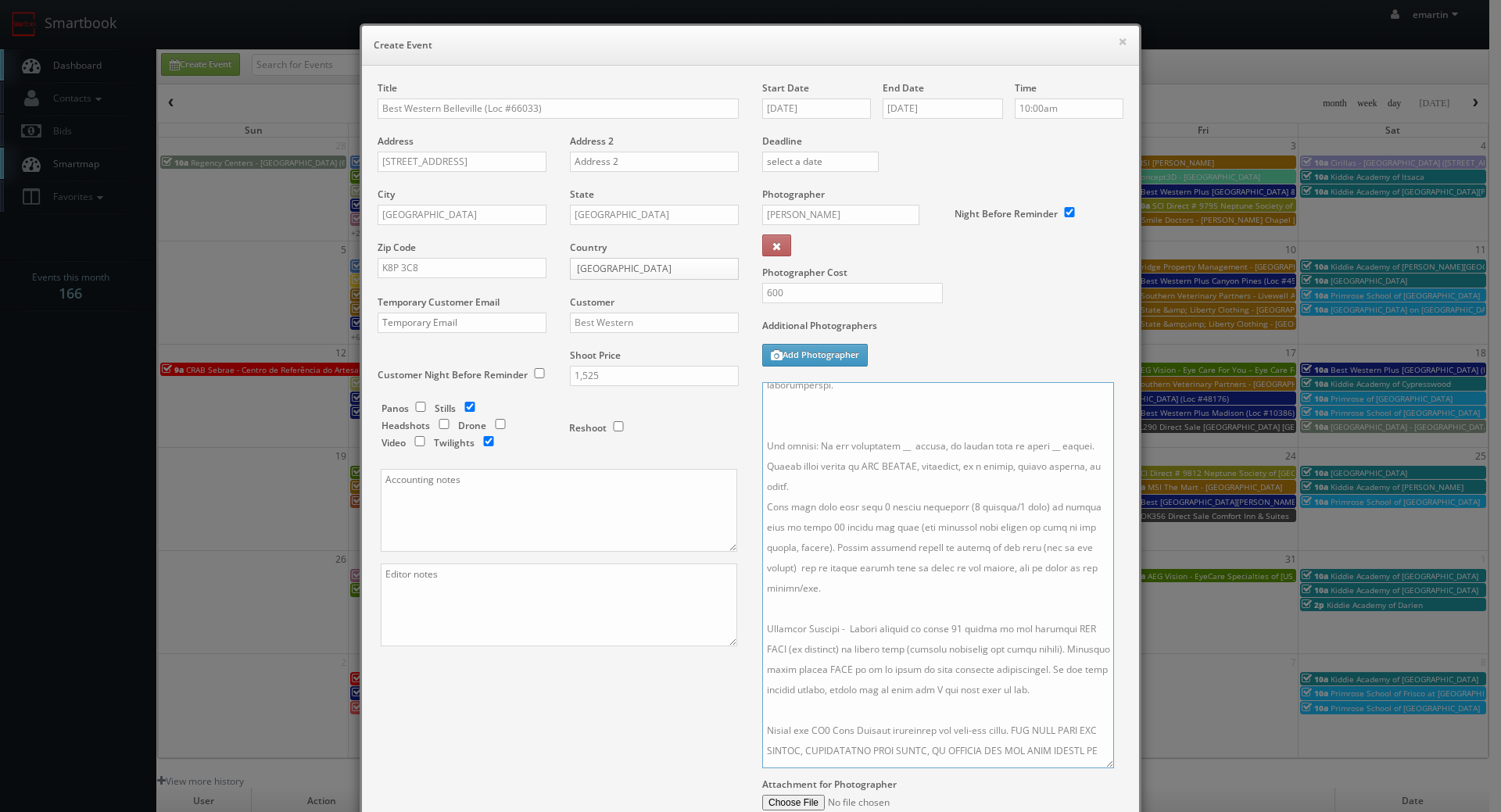
scroll to position [0, 0]
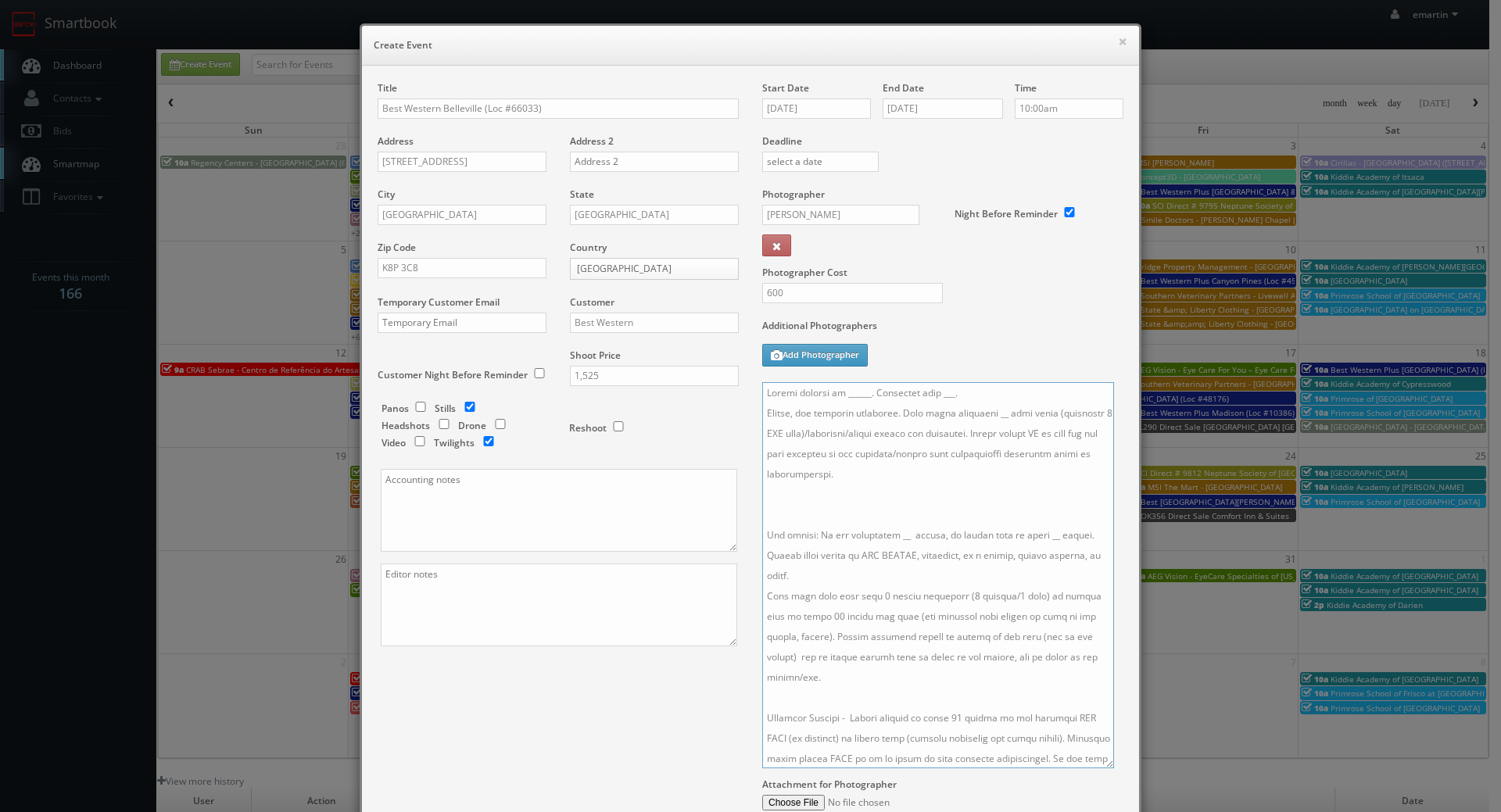
click at [805, 490] on textarea at bounding box center [938, 575] width 351 height 386
click at [987, 382] on textarea at bounding box center [938, 575] width 351 height 386
click at [977, 408] on textarea at bounding box center [938, 575] width 351 height 386
click at [890, 517] on textarea at bounding box center [938, 575] width 351 height 386
click at [1035, 520] on textarea at bounding box center [938, 575] width 351 height 386
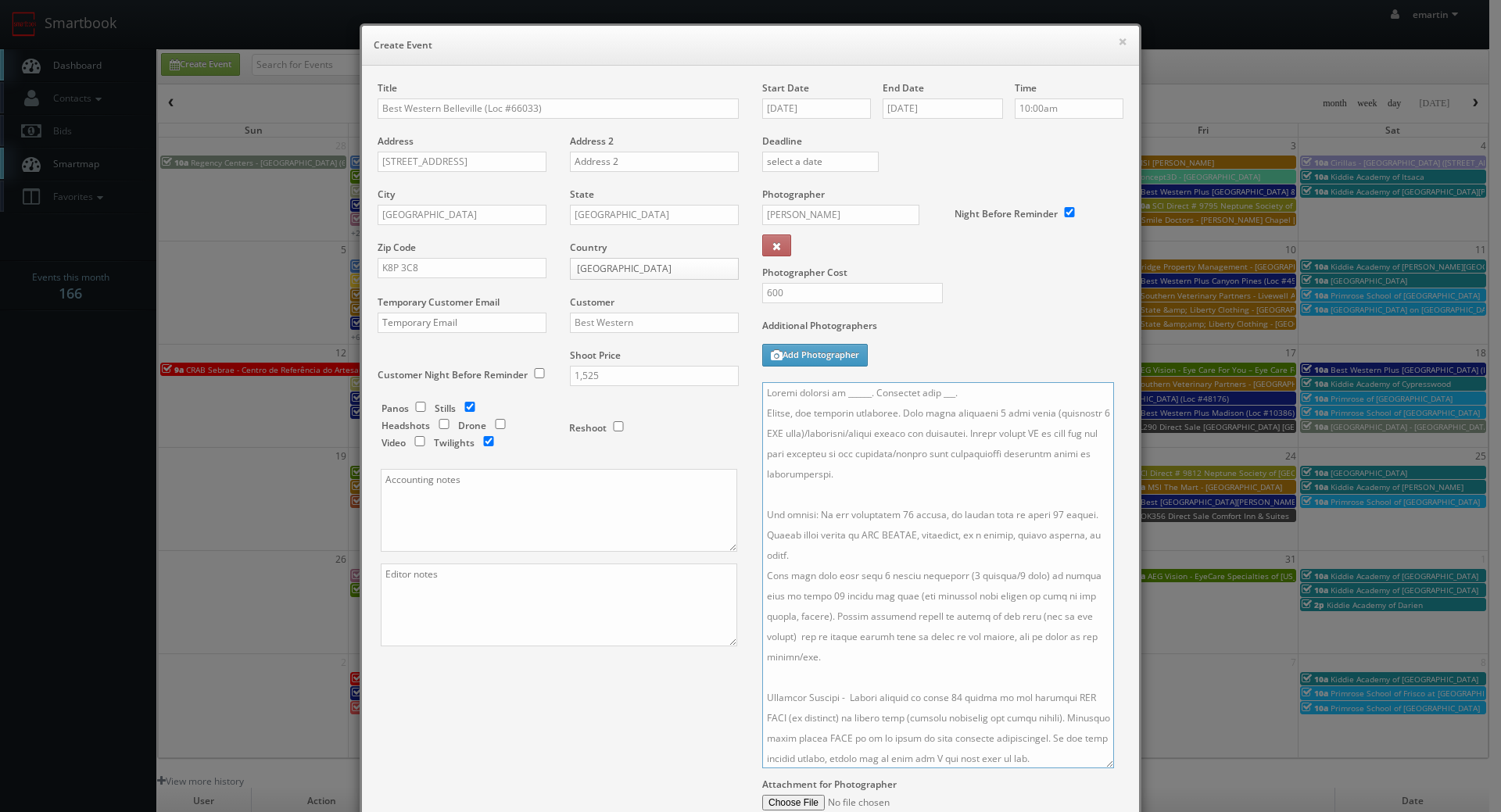
drag, startPoint x: 956, startPoint y: 389, endPoint x: 930, endPoint y: 386, distance: 26.2
click at [930, 386] on textarea at bounding box center [938, 575] width 351 height 386
click at [930, 392] on textarea at bounding box center [938, 575] width 351 height 386
click at [992, 349] on div "Additional Photographers Add Photographer" at bounding box center [942, 350] width 361 height 63
click at [733, 61] on div "× Create Event" at bounding box center [750, 46] width 777 height 40
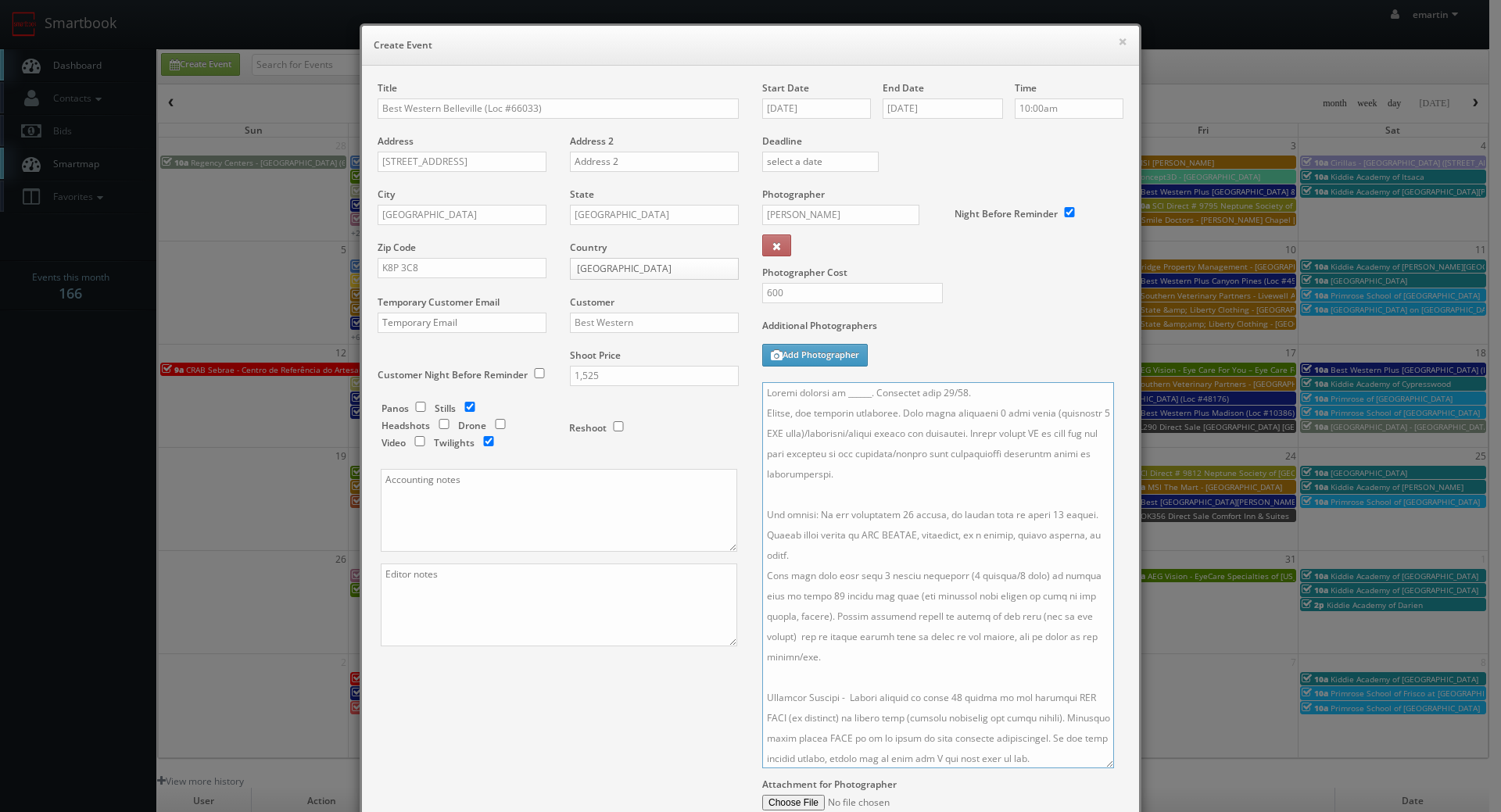
click at [883, 386] on textarea at bounding box center [938, 575] width 351 height 386
click at [853, 388] on textarea at bounding box center [938, 575] width 351 height 386
click at [858, 390] on textarea at bounding box center [938, 575] width 351 height 386
paste textarea "Tonisha Porter, bw.belleville@sympatico.ca, 613-969-1112"
drag, startPoint x: 1031, startPoint y: 391, endPoint x: 905, endPoint y: 392, distance: 126.0
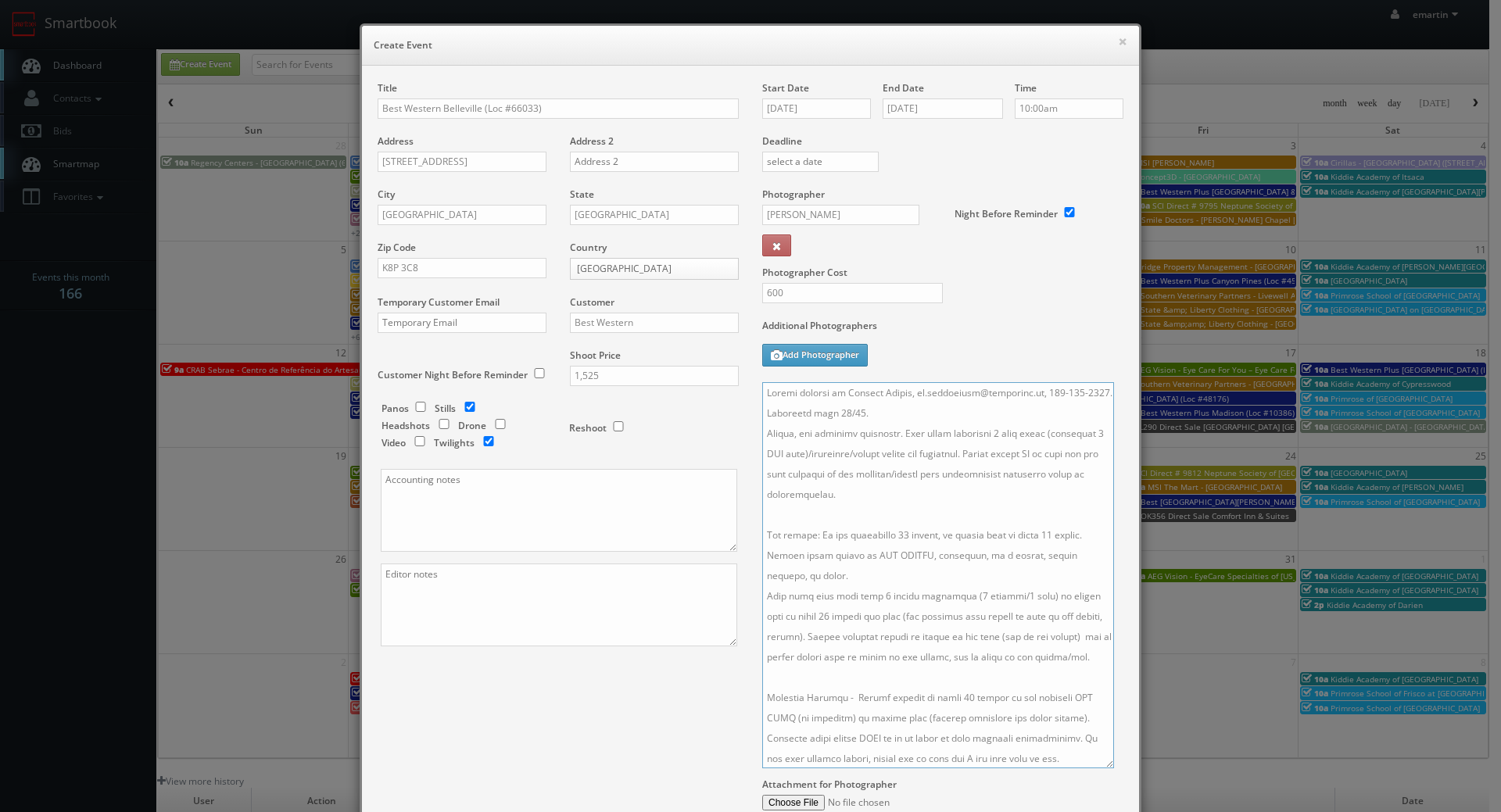
click at [905, 392] on textarea at bounding box center [938, 575] width 351 height 386
type textarea "Onsite contact is Tonisha Porter, 613-969-1112. Overnight stay 10/19. Stills, a…"
click at [645, 713] on div "Title Best Western Belleville (Loc #66033) Address 387 N Front St Address 2 Cit…" at bounding box center [750, 478] width 769 height 794
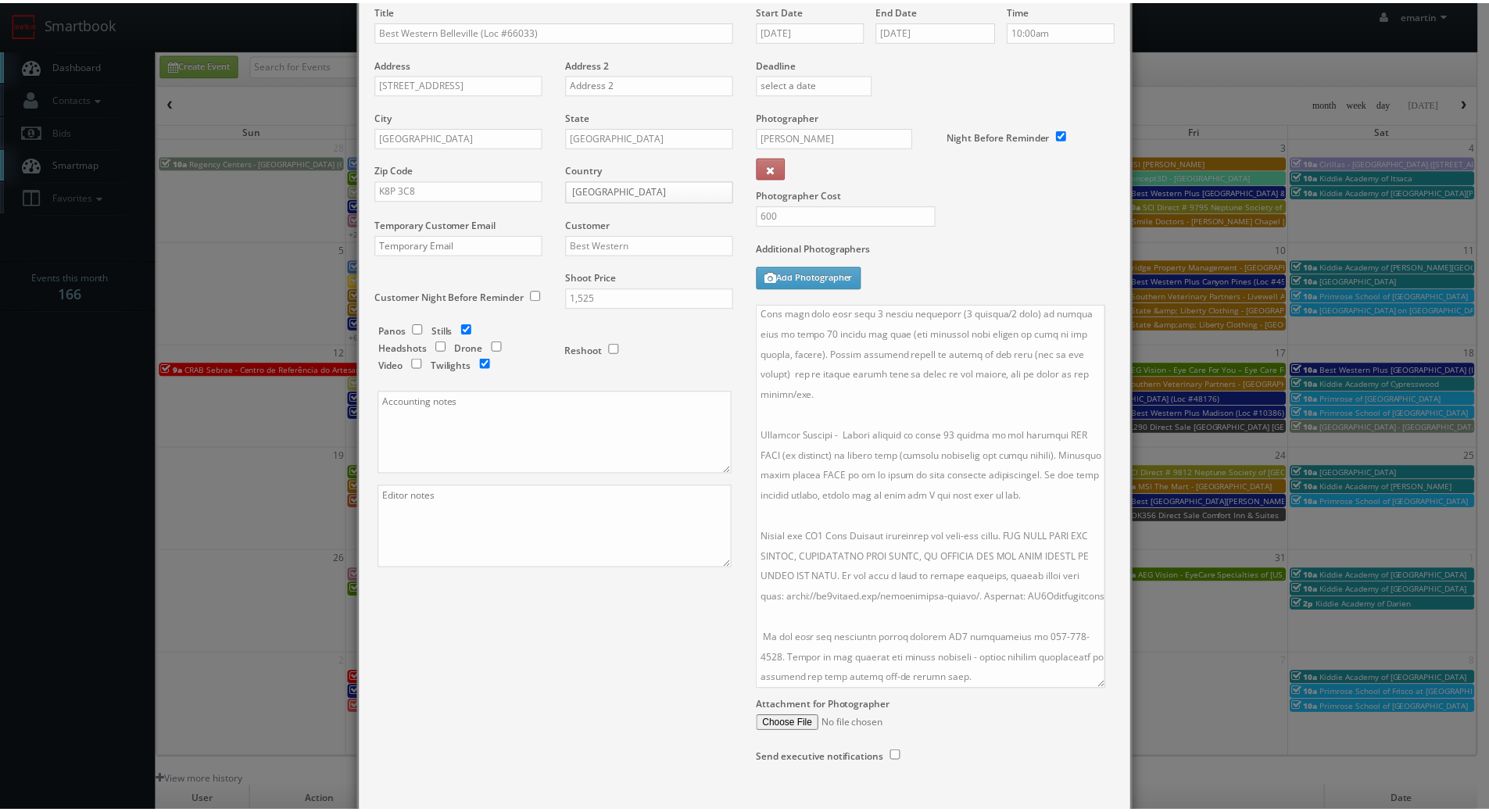
scroll to position [174, 0]
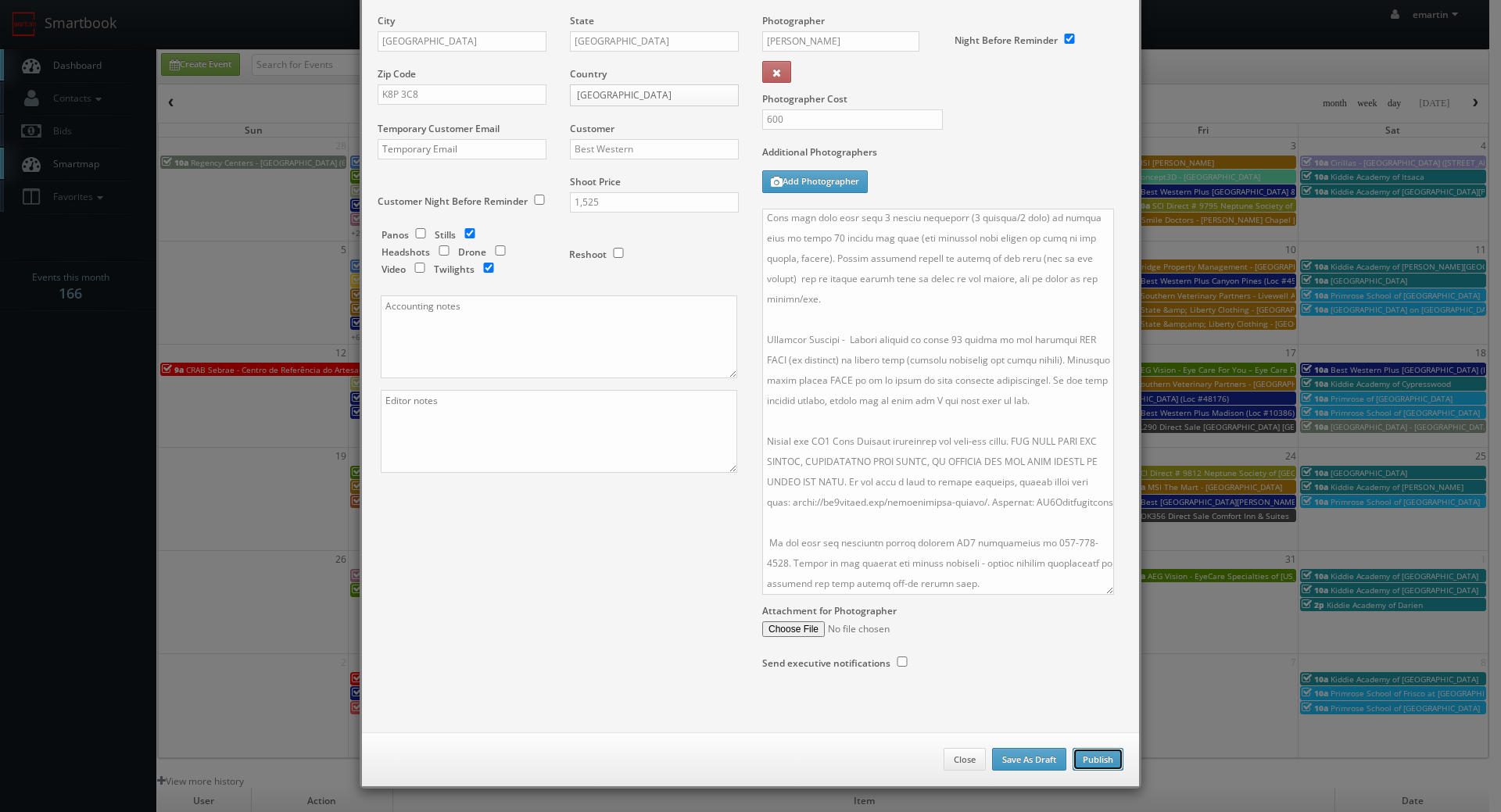
click at [1078, 764] on button "Publish" at bounding box center [1098, 760] width 51 height 24
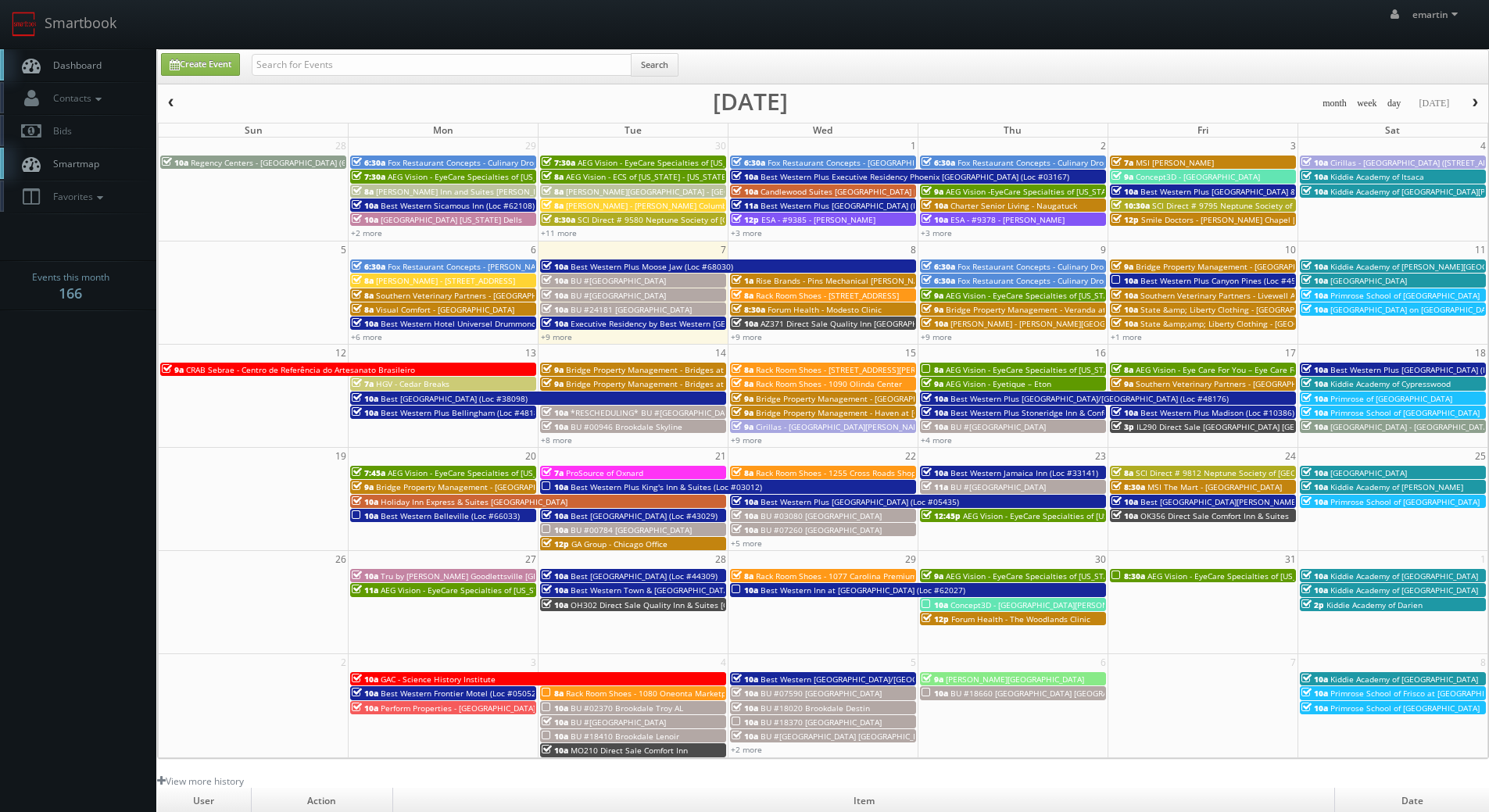
click at [108, 70] on link "Dashboard" at bounding box center [78, 65] width 157 height 32
drag, startPoint x: 314, startPoint y: 33, endPoint x: 323, endPoint y: 35, distance: 9.2
click at [314, 33] on div "emartin emartin Profile Logout" at bounding box center [744, 24] width 1489 height 48
click at [555, 333] on link "+9 more" at bounding box center [557, 337] width 31 height 11
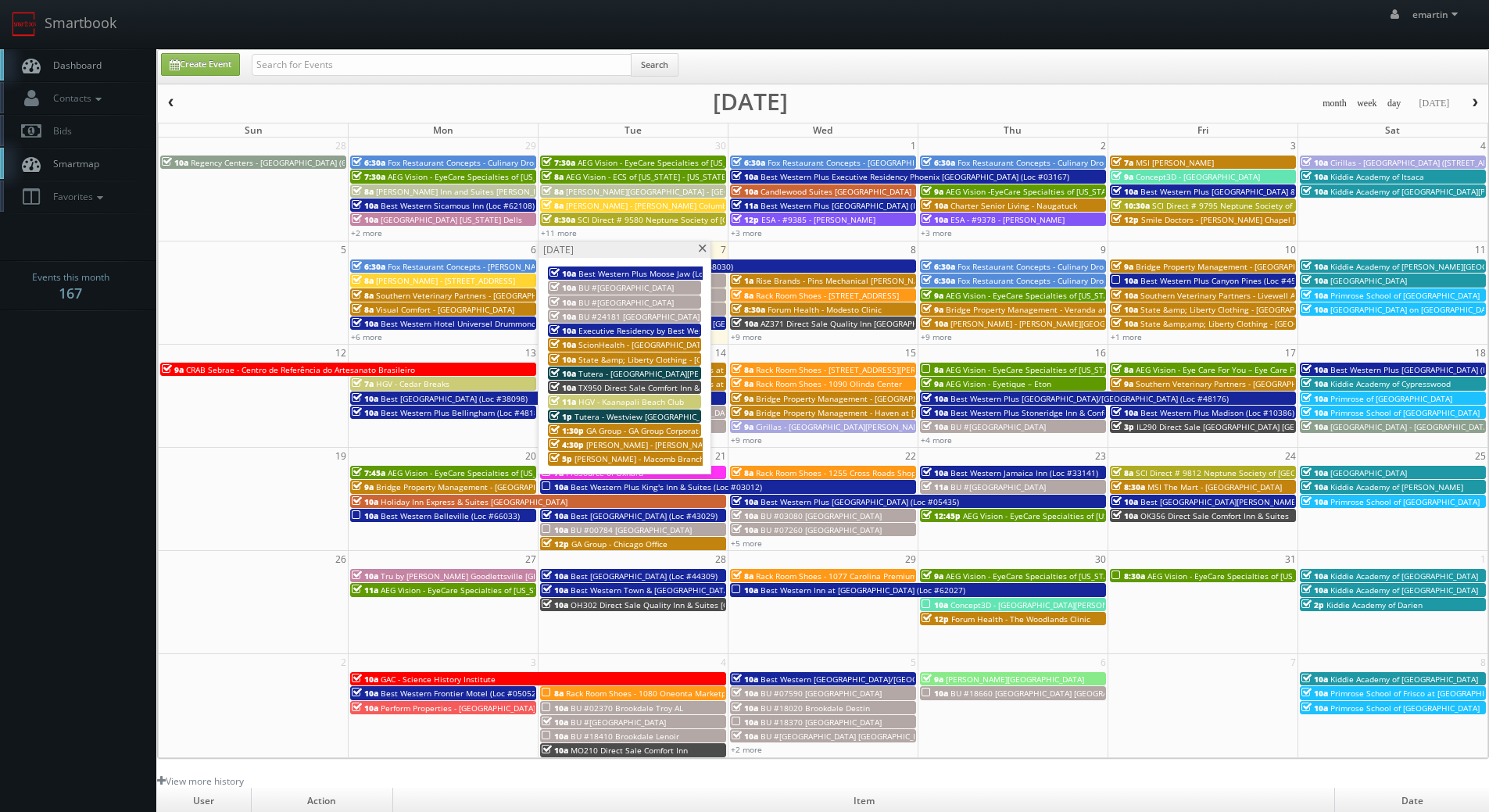
click at [762, 281] on span "Rise Brands - Pins Mechanical [PERSON_NAME]" at bounding box center [845, 281] width 177 height 11
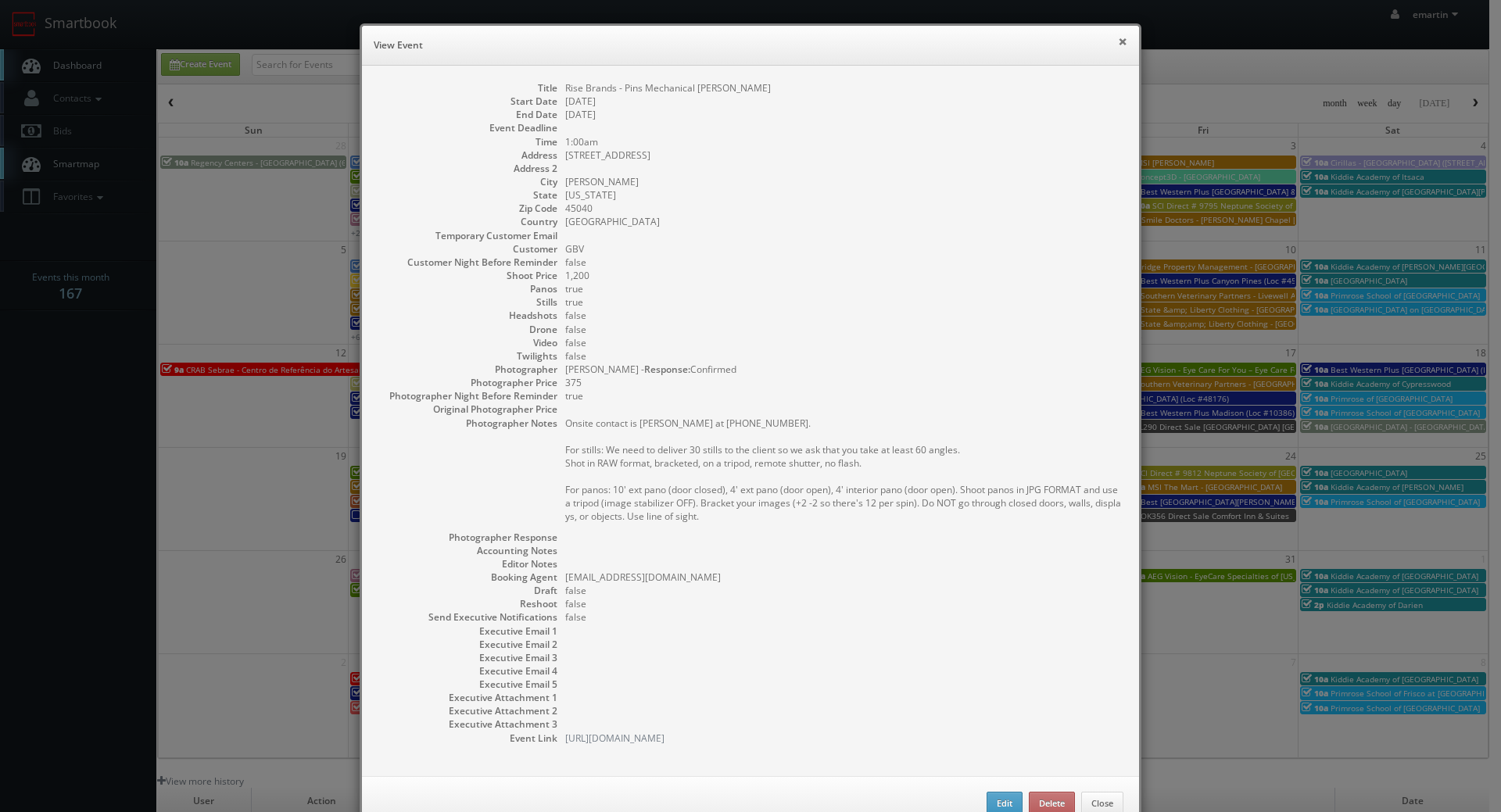
click at [1118, 40] on button "×" at bounding box center [1122, 41] width 10 height 11
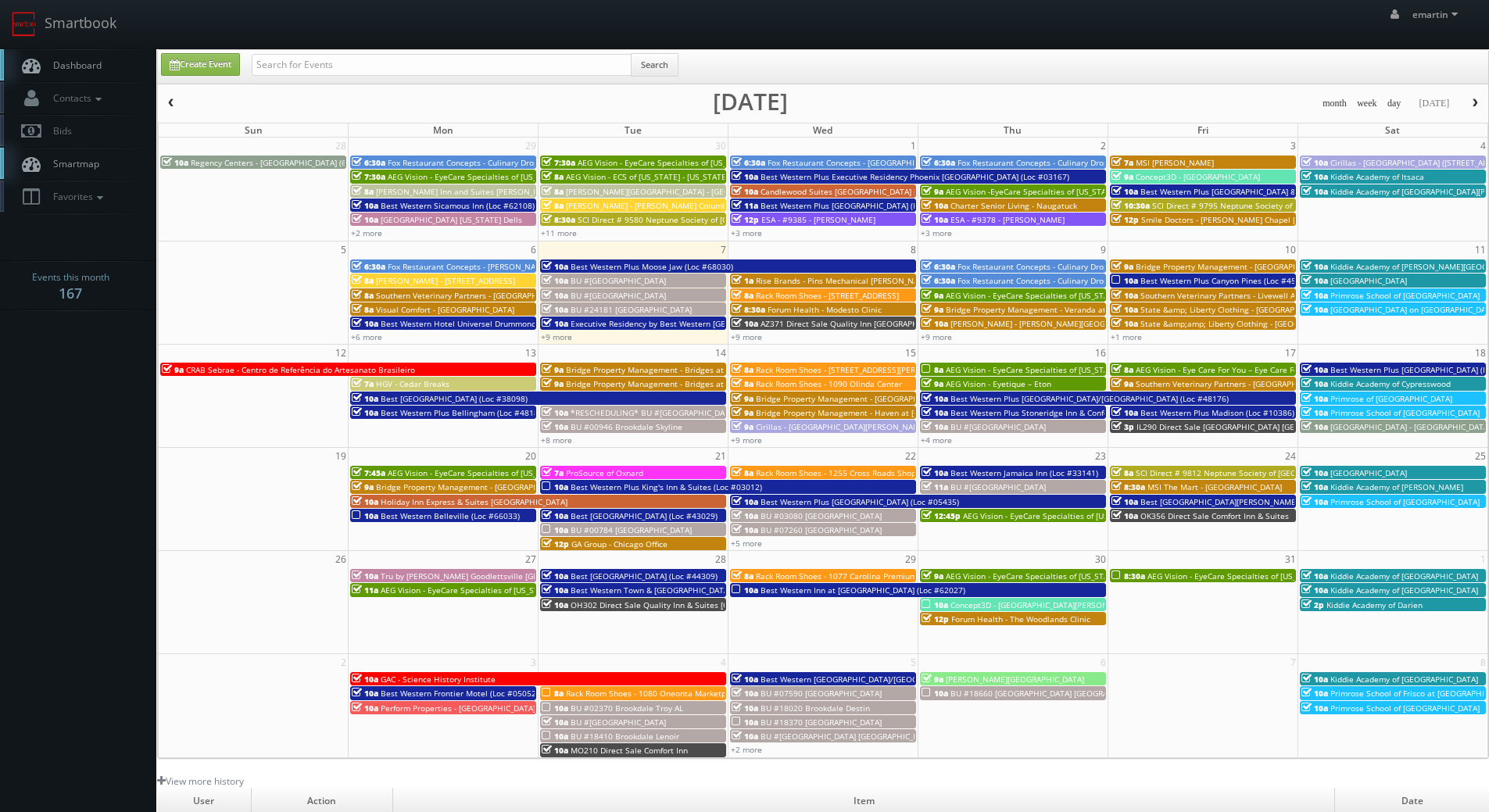
click at [76, 51] on link "Dashboard" at bounding box center [78, 65] width 157 height 32
click at [45, 60] on link "Dashboard" at bounding box center [78, 65] width 157 height 32
click at [103, 70] on link "Dashboard" at bounding box center [78, 65] width 157 height 32
click at [198, 48] on nav "Smartbook Toggle Side Navigation Toggle Top Navigation emartin emartin Profile …" at bounding box center [744, 24] width 1489 height 49
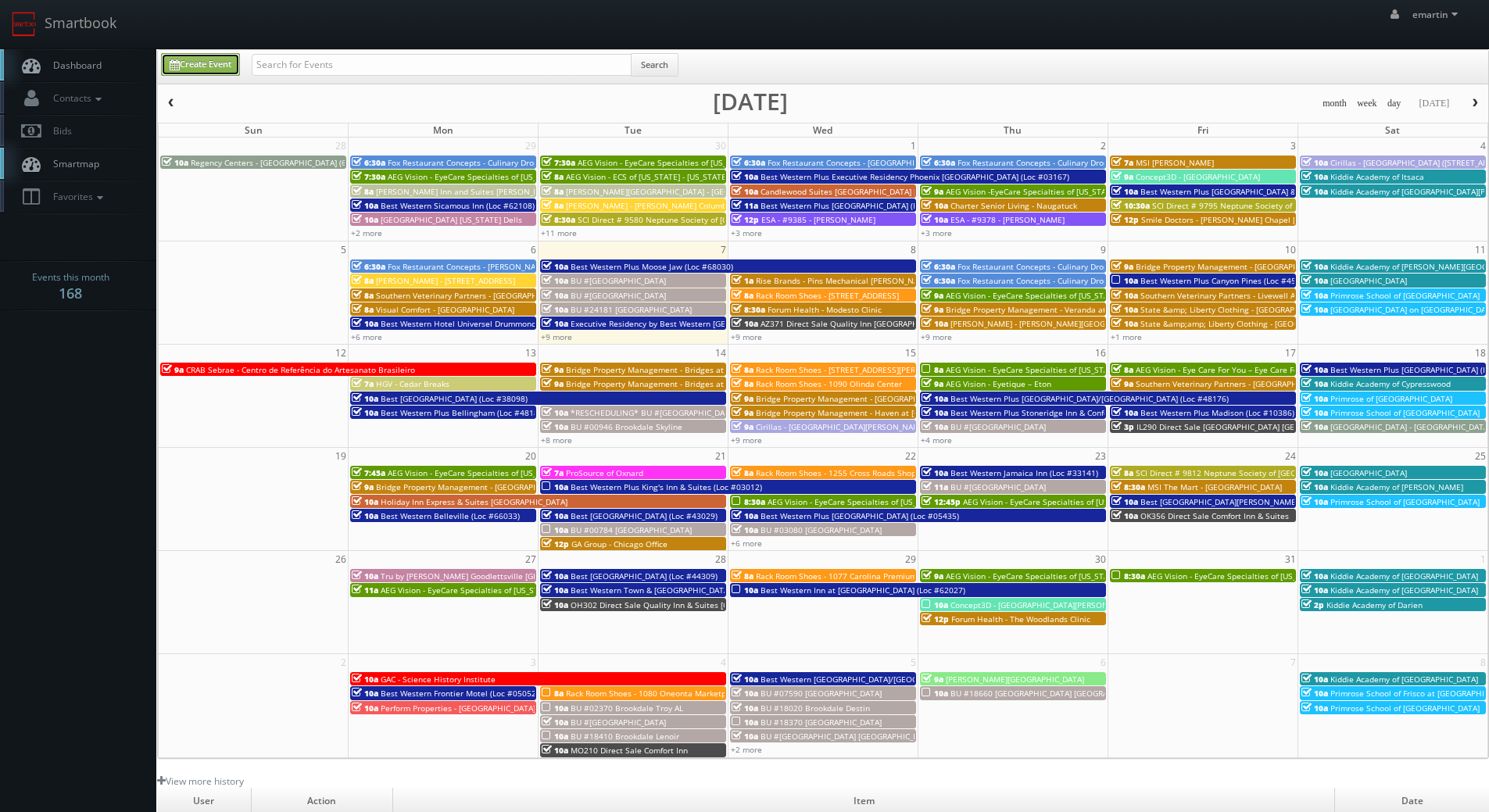
click at [231, 65] on link "Create Event" at bounding box center [200, 65] width 79 height 23
type input "[DATE]"
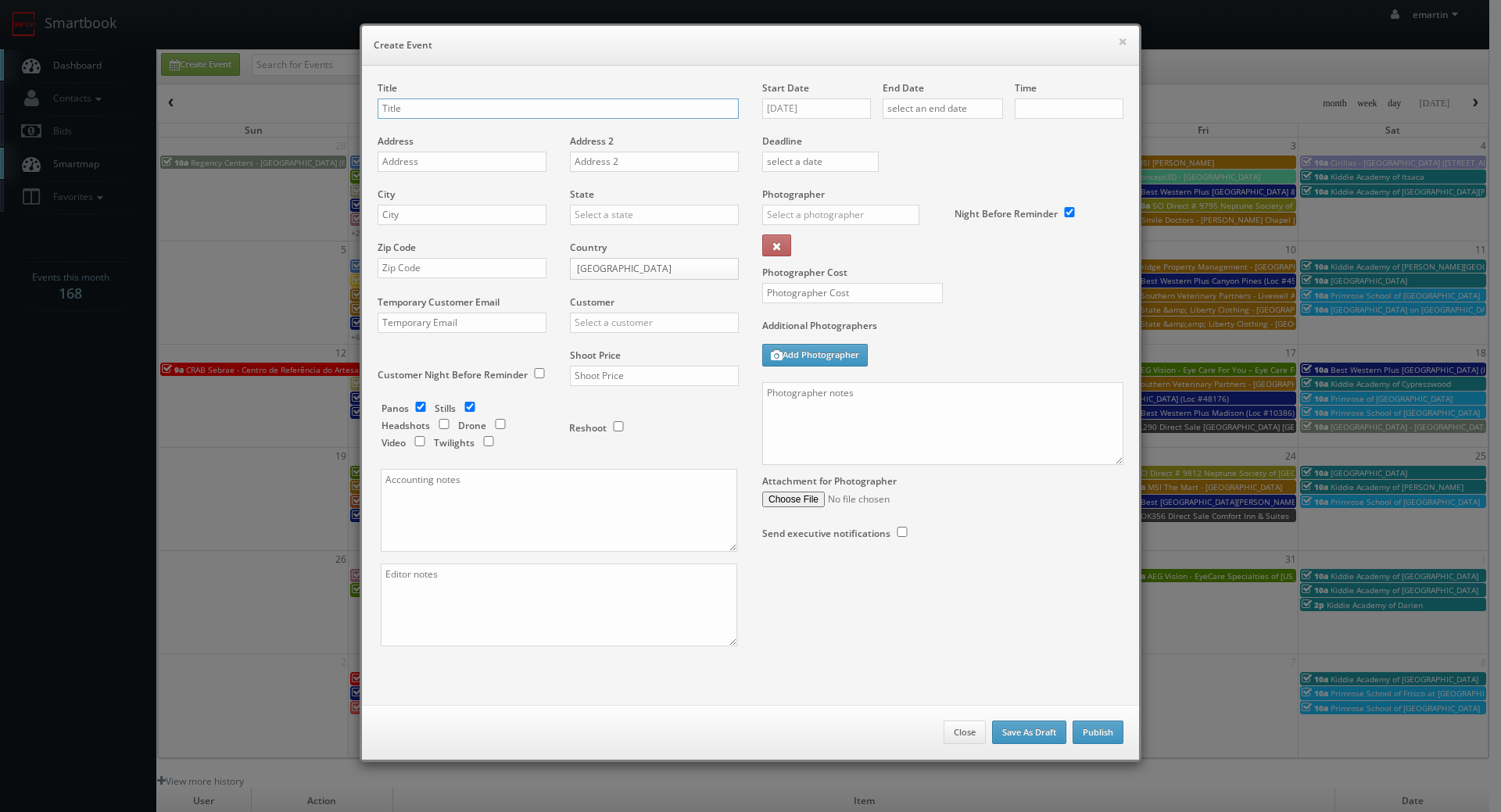
checkbox input "true"
type input "10:00am"
checkbox input "true"
click at [405, 100] on input "text" at bounding box center [558, 108] width 361 height 20
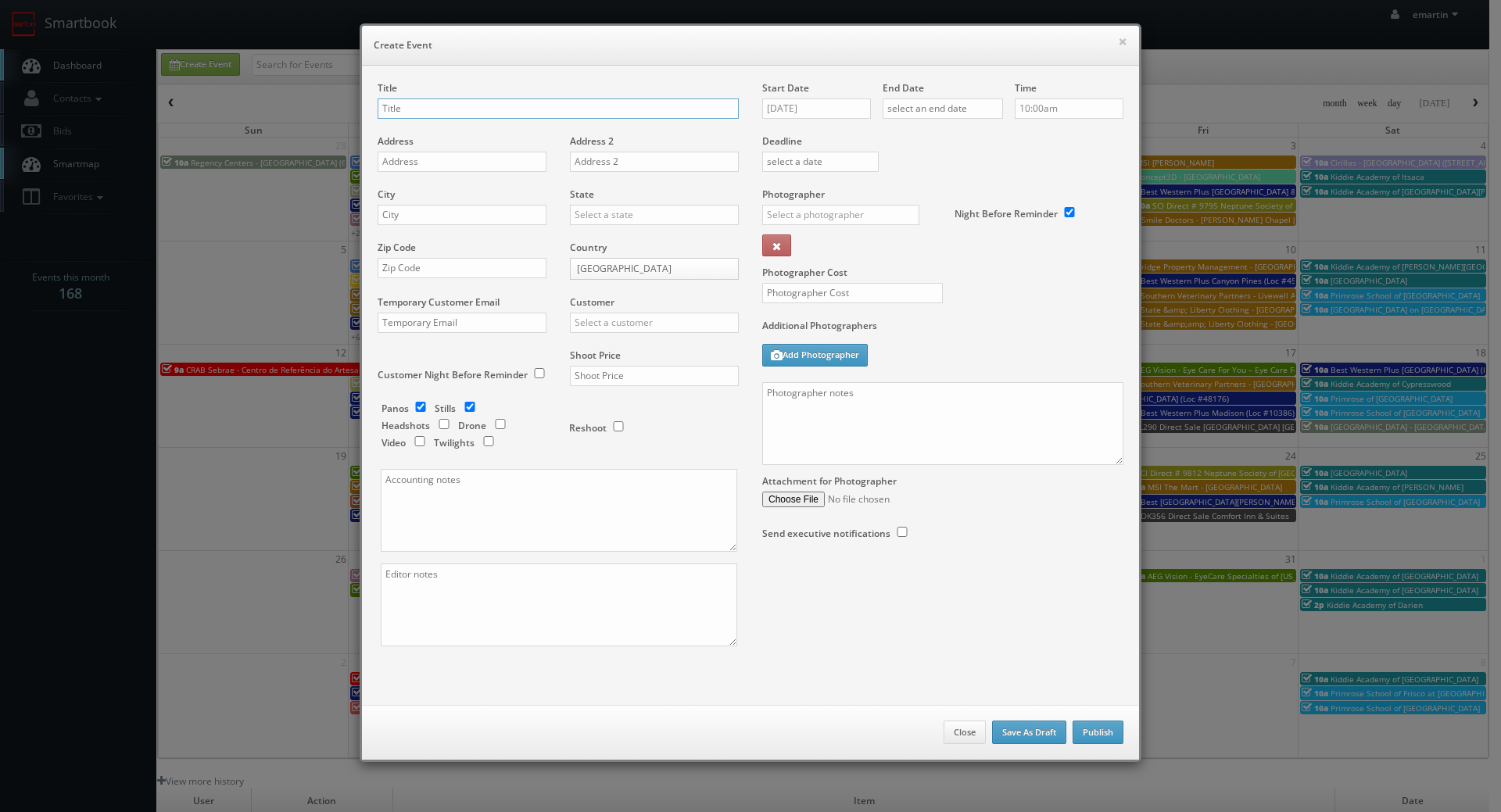
paste input "Northland"
drag, startPoint x: 480, startPoint y: 94, endPoint x: 480, endPoint y: 103, distance: 9.0
click at [480, 94] on div "Title Northland -" at bounding box center [558, 108] width 361 height 53
click at [480, 104] on input "Northland -" at bounding box center [558, 108] width 361 height 20
paste input "Hartford 21"
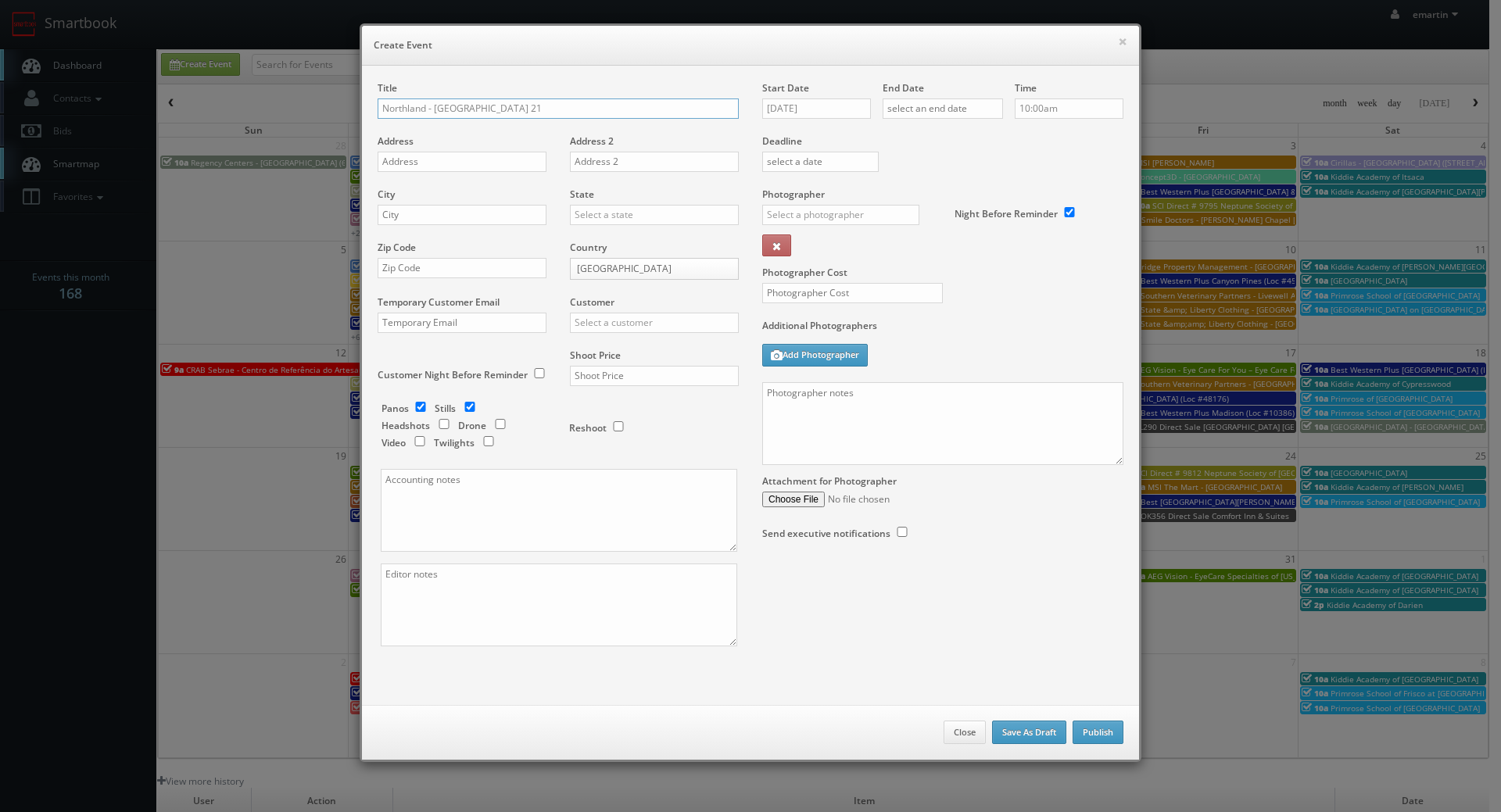
type input "Northland - [GEOGRAPHIC_DATA] 21"
drag, startPoint x: 462, startPoint y: 158, endPoint x: 24, endPoint y: 204, distance: 440.4
click at [462, 158] on input "text" at bounding box center [462, 161] width 169 height 20
paste input "221 Trumbull St"
type input "221 Trumbull St"
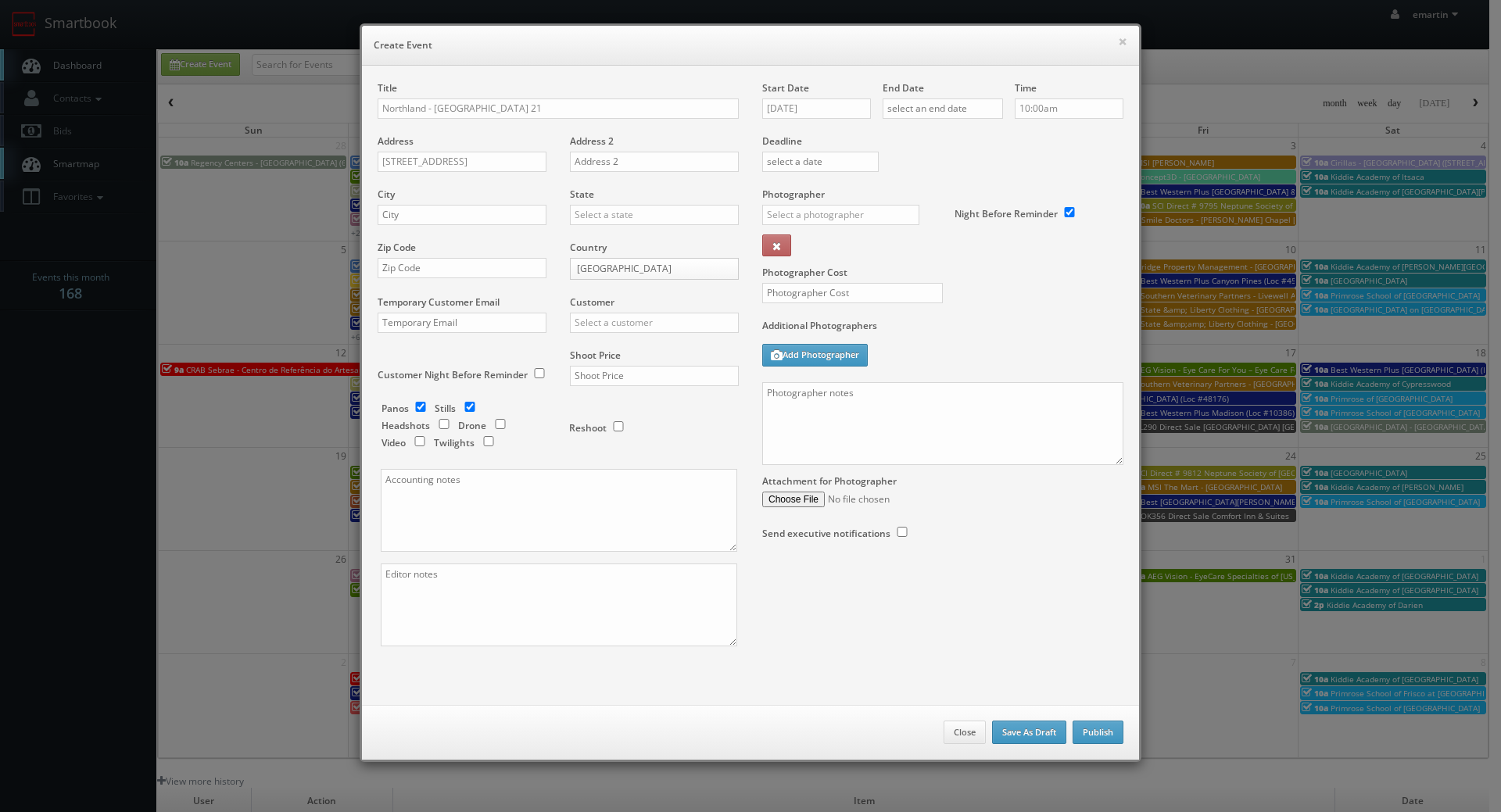
click at [448, 204] on div "City" at bounding box center [468, 214] width 181 height 53
click at [502, 207] on input "text" at bounding box center [462, 214] width 169 height 20
paste input "Hartford"
type input "Hartford"
click at [599, 209] on input "text" at bounding box center [654, 214] width 169 height 20
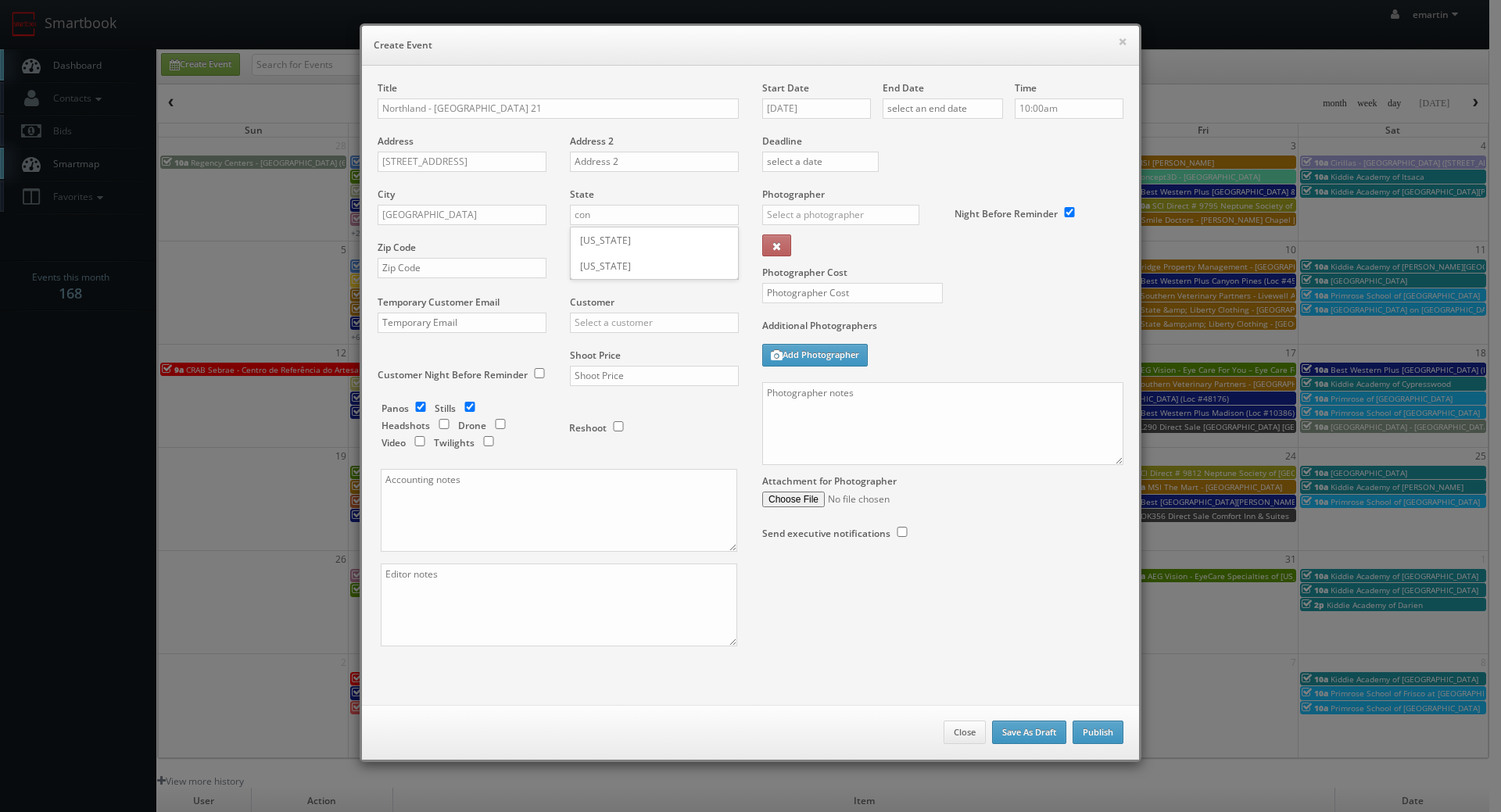
click at [601, 233] on div "[US_STATE]" at bounding box center [654, 240] width 167 height 26
type input "[US_STATE]"
drag, startPoint x: 454, startPoint y: 272, endPoint x: 580, endPoint y: 287, distance: 126.9
click at [454, 272] on input "text" at bounding box center [462, 267] width 169 height 20
paste input "06103"
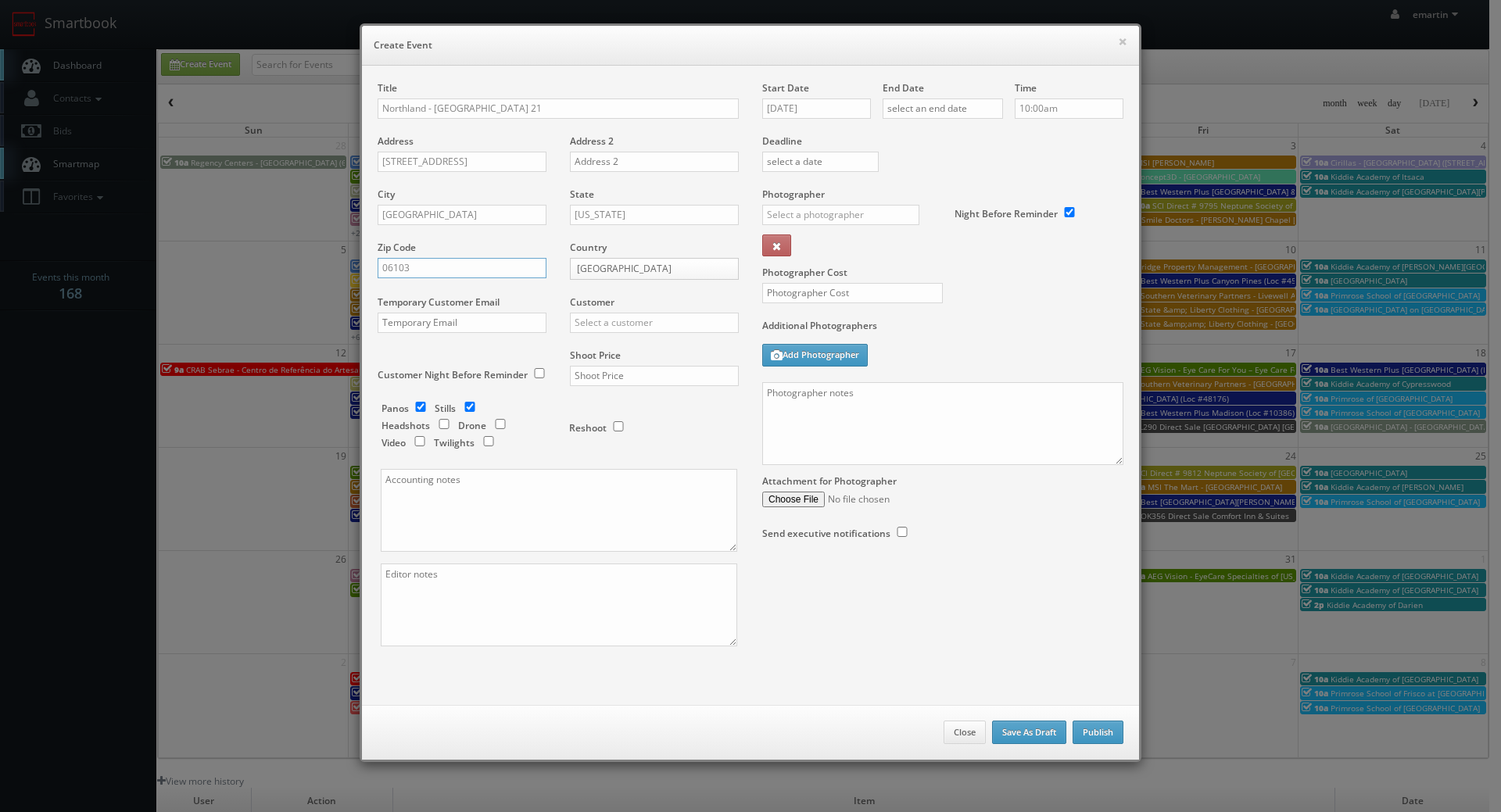
type input "06103"
click at [609, 316] on input "text" at bounding box center [654, 323] width 169 height 20
type input "n"
click at [598, 348] on div "GBV" at bounding box center [654, 349] width 167 height 26
type input "GBV"
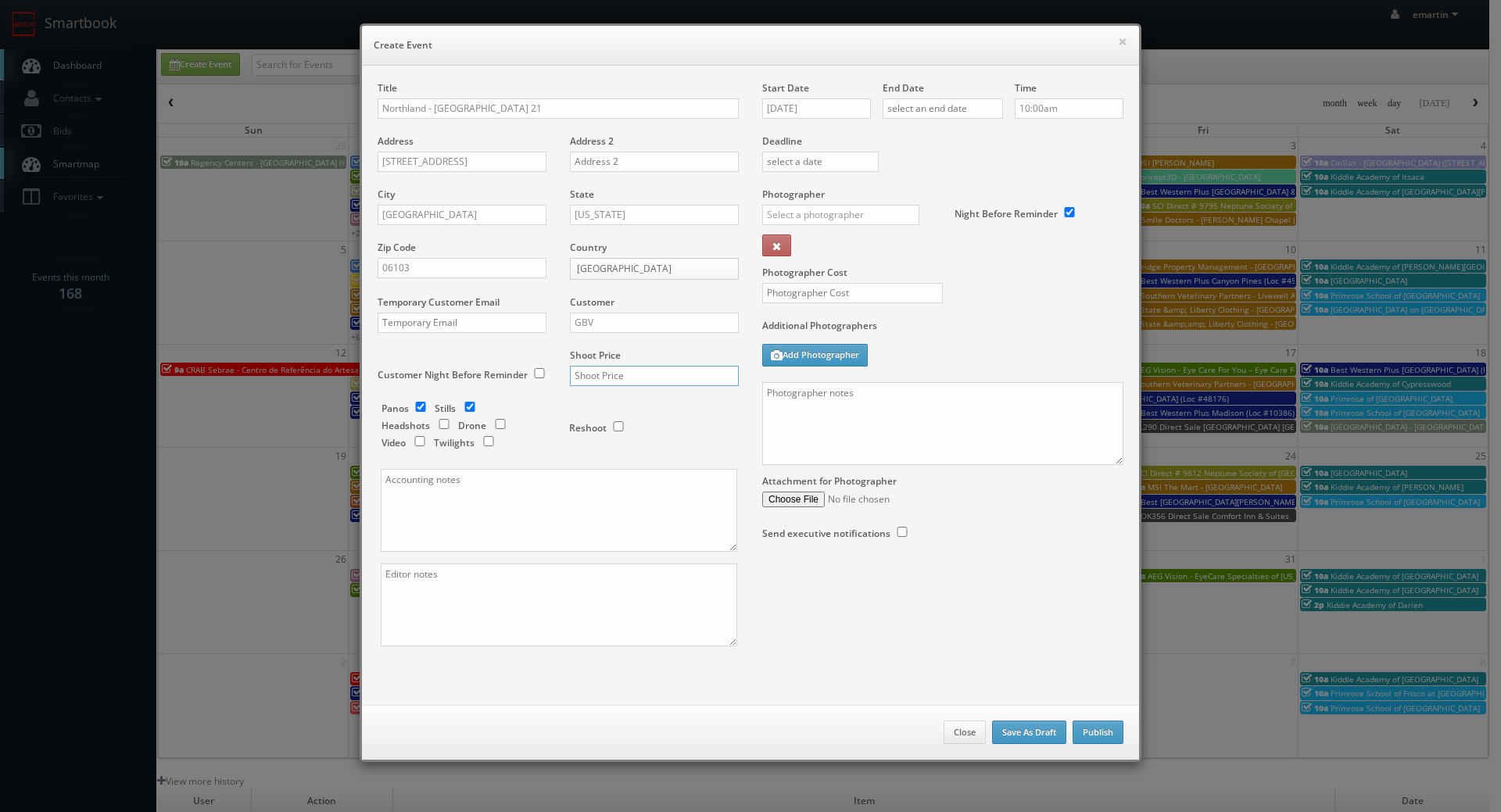
click at [595, 373] on input "text" at bounding box center [654, 375] width 169 height 20
type input "1,700"
click at [410, 409] on input "checkbox" at bounding box center [420, 407] width 24 height 10
checkbox input "false"
click at [502, 425] on input "checkbox" at bounding box center [500, 424] width 24 height 10
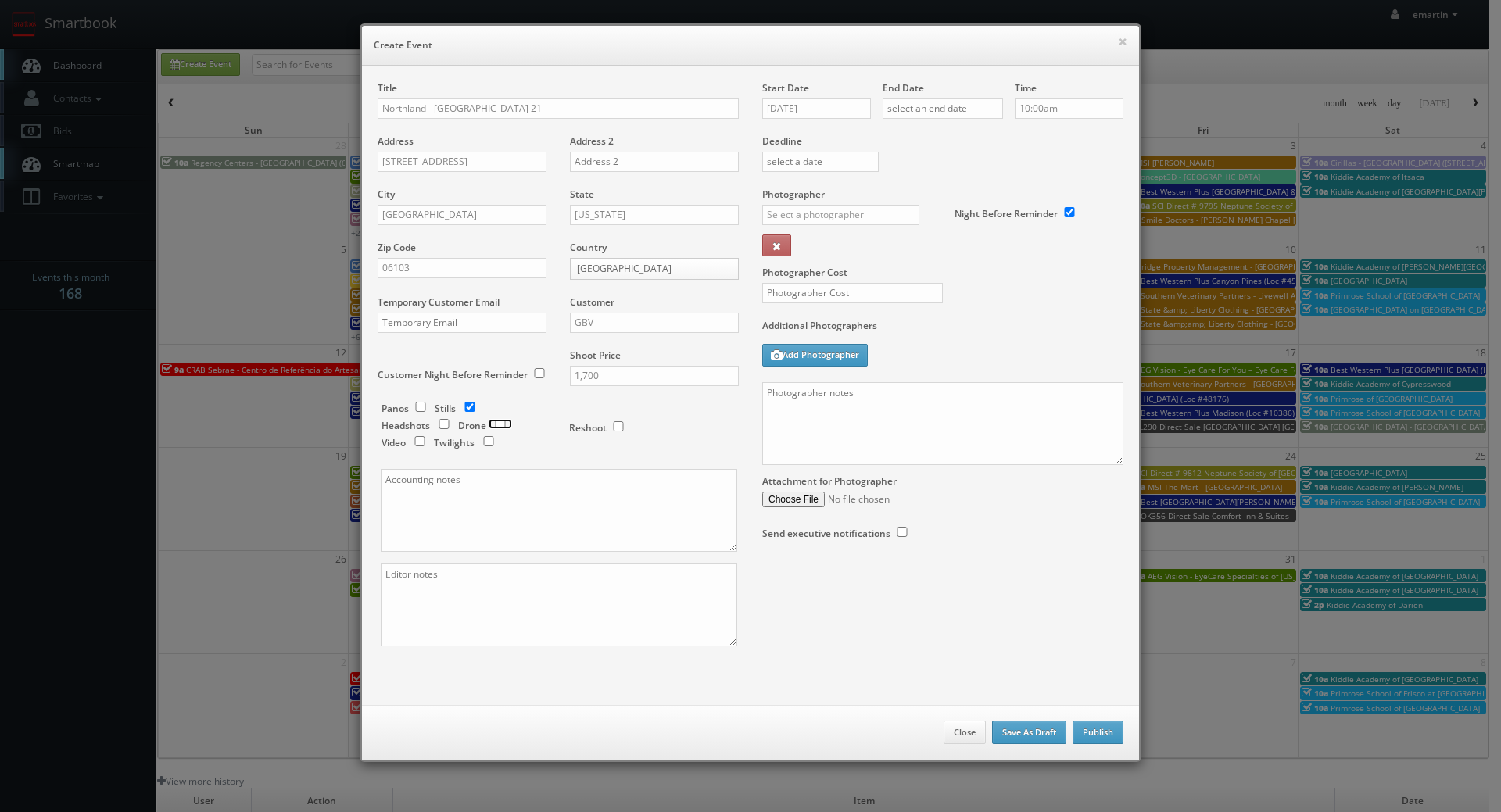
checkbox input "true"
click at [1011, 294] on div "Photographer Cost" at bounding box center [942, 253] width 385 height 131
drag, startPoint x: 834, startPoint y: 108, endPoint x: 844, endPoint y: 119, distance: 14.9
click at [834, 108] on input "[DATE]" at bounding box center [817, 108] width 108 height 20
click at [803, 270] on td "27" at bounding box center [795, 274] width 25 height 23
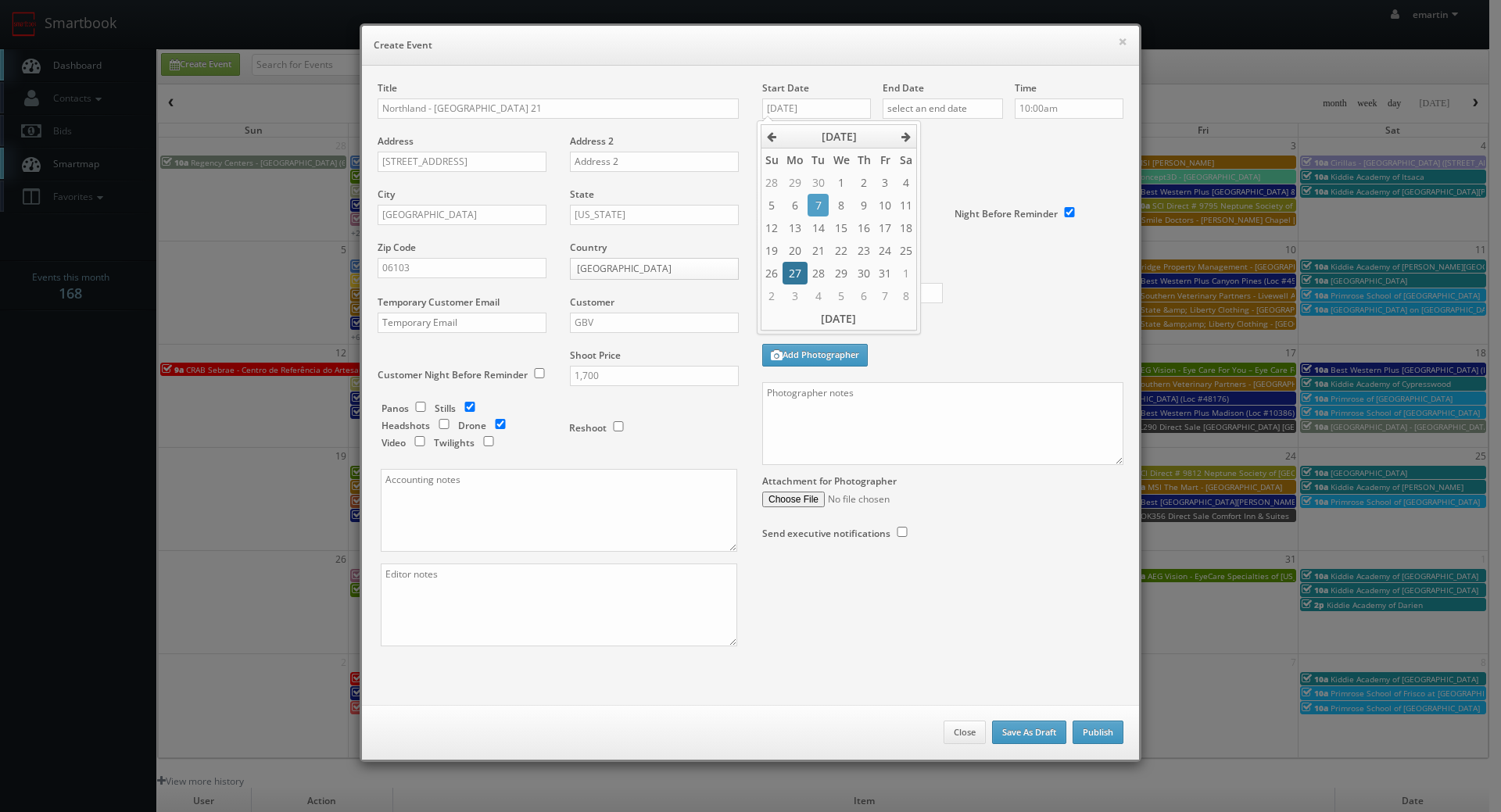
type input "10/27/2025"
click at [956, 114] on input "text" at bounding box center [943, 108] width 121 height 20
click at [922, 272] on td "27" at bounding box center [914, 274] width 25 height 23
type input "10/27/2025"
click at [1108, 135] on label "Deadline" at bounding box center [942, 141] width 385 height 13
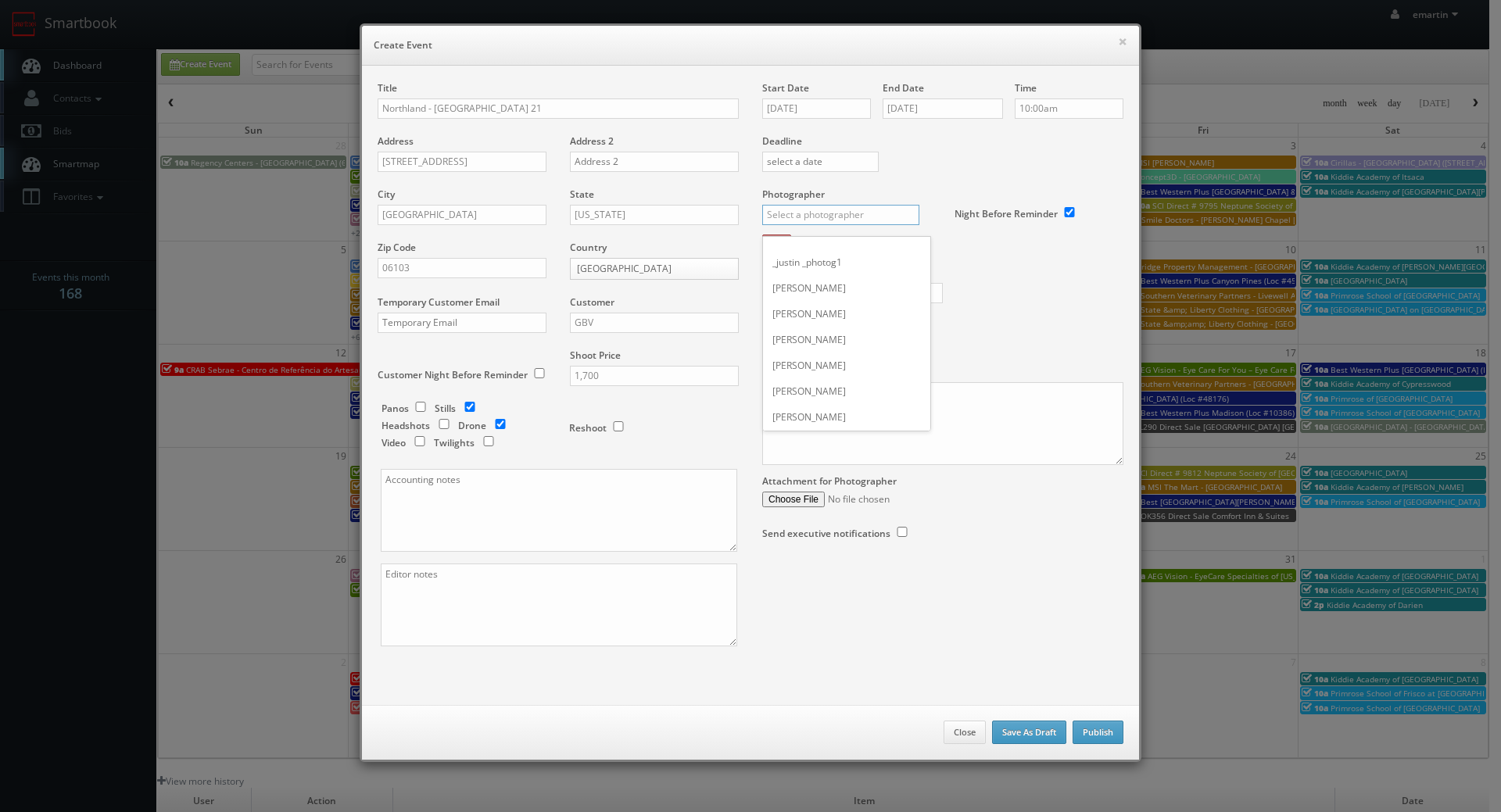
click at [831, 212] on input "text" at bounding box center [841, 214] width 157 height 20
click at [813, 246] on div "[PERSON_NAME]" at bounding box center [846, 250] width 167 height 26
type input "[PERSON_NAME]"
click at [1012, 365] on div "Additional Photographers Add Photographer" at bounding box center [942, 350] width 361 height 63
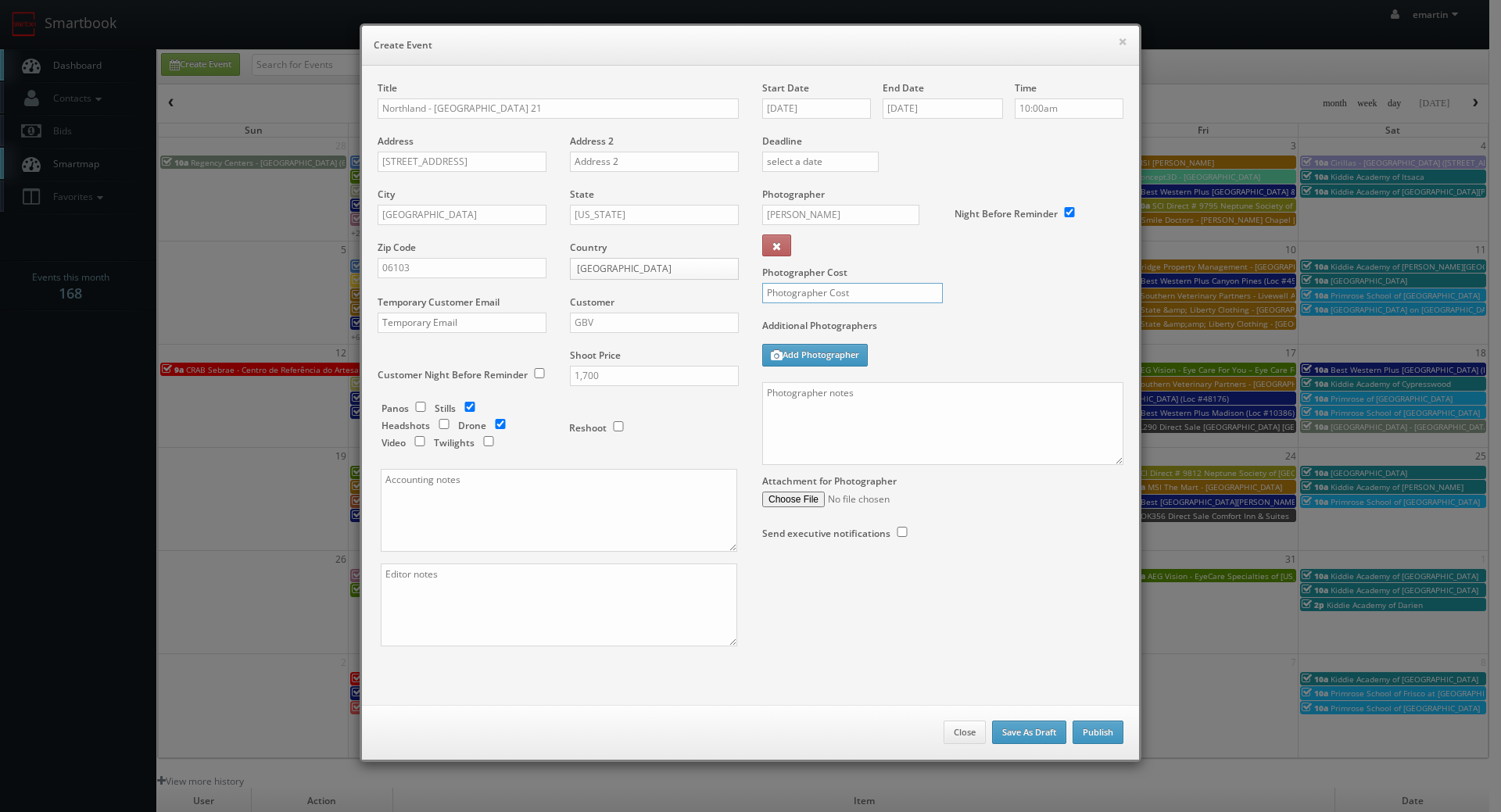
click at [865, 291] on input "text" at bounding box center [852, 293] width 181 height 20
click at [855, 425] on textarea at bounding box center [942, 423] width 361 height 83
paste textarea "Onsite contact is _____. We need to deliver __ stills to the client so we ask t…"
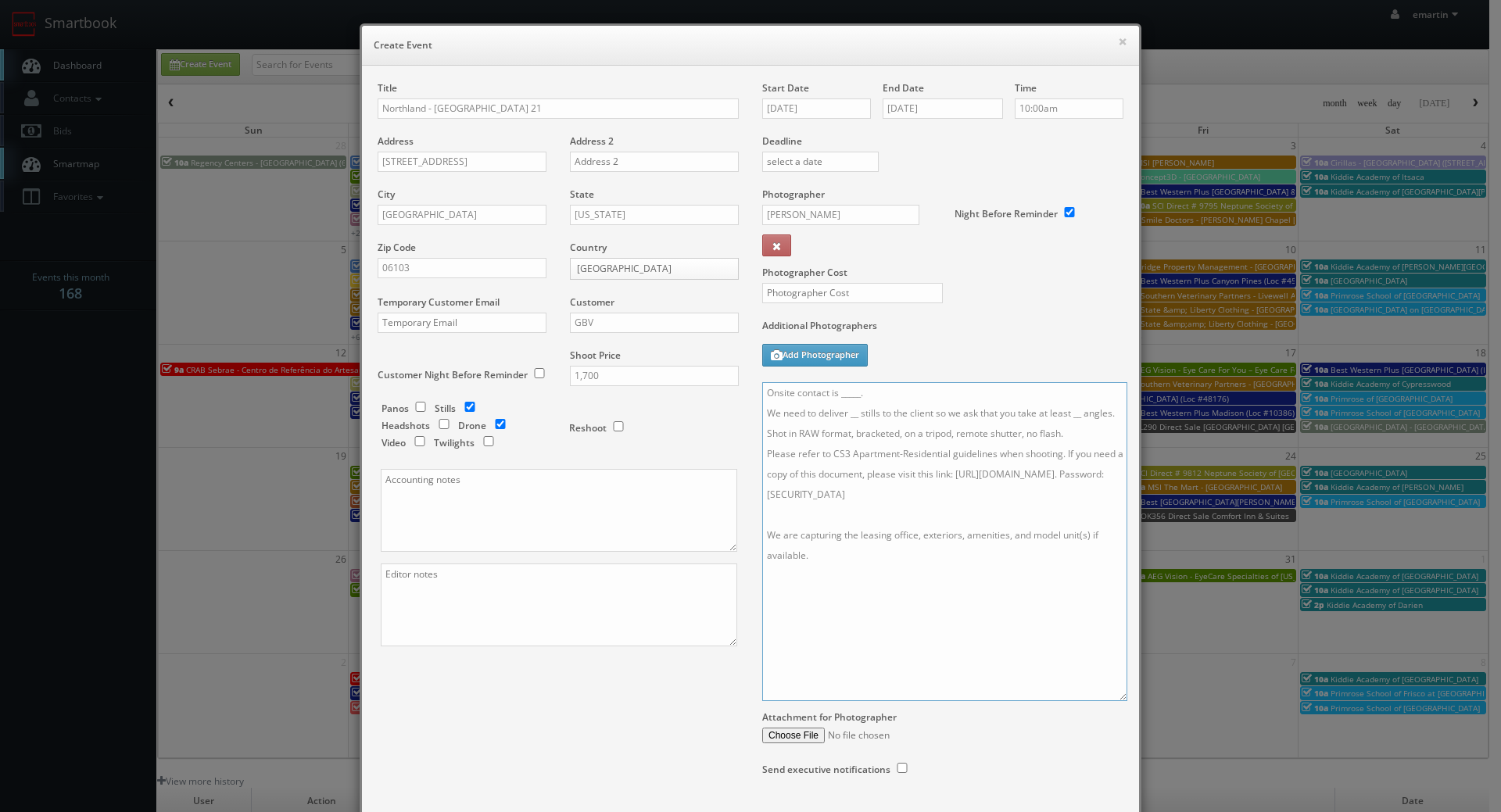
drag, startPoint x: 1114, startPoint y: 456, endPoint x: 1091, endPoint y: 725, distance: 270.0
click at [1115, 701] on textarea "Onsite contact is _____. We need to deliver __ stills to the client so we ask t…" at bounding box center [945, 541] width 365 height 319
click at [896, 390] on textarea "Onsite contact is _____. We need to deliver __ stills to the client so we ask t…" at bounding box center [943, 567] width 362 height 371
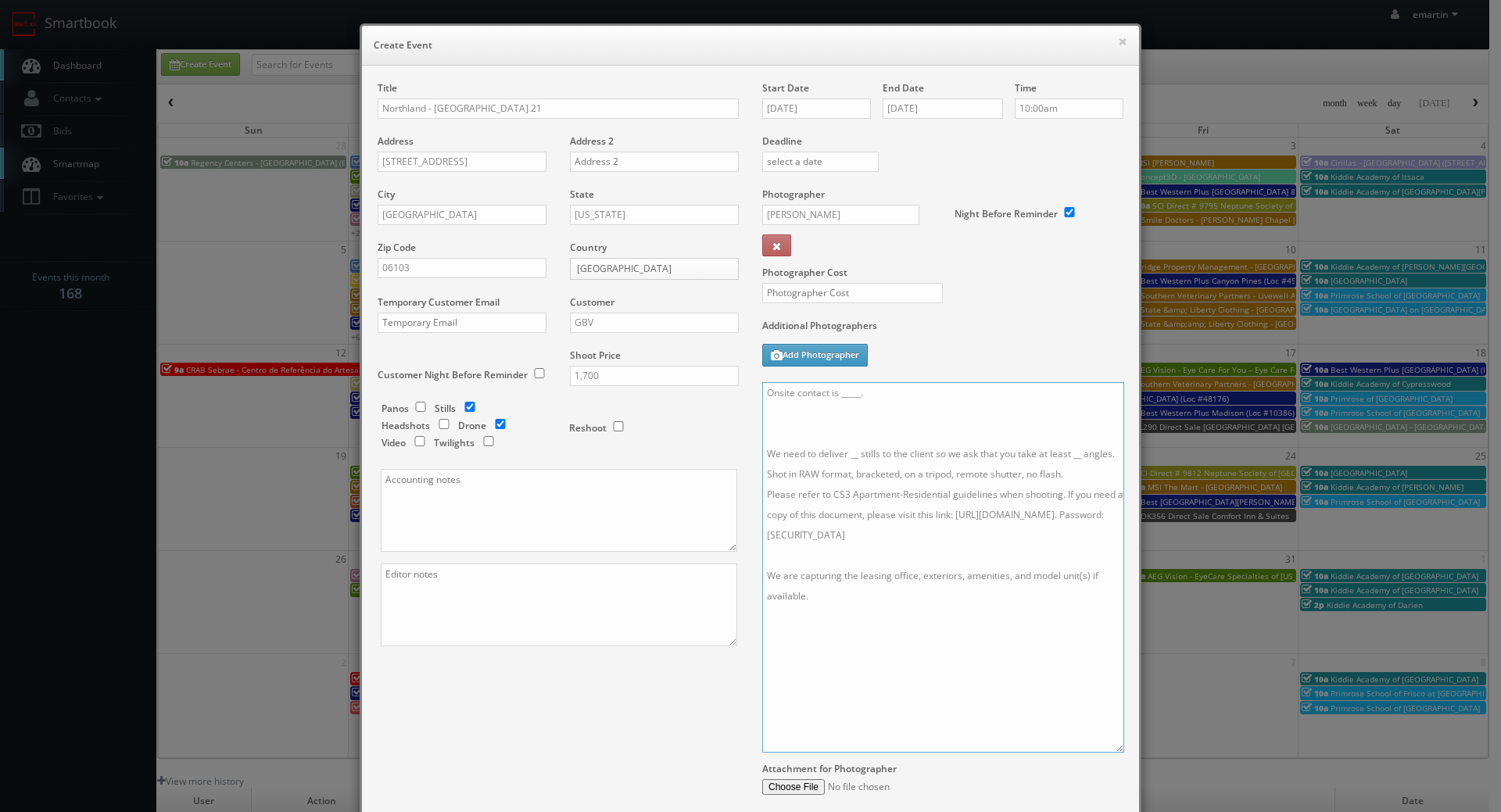
paste textarea "• Two model units (30 photos total) • Exterior (10 photos) • Amenities (25 phot…"
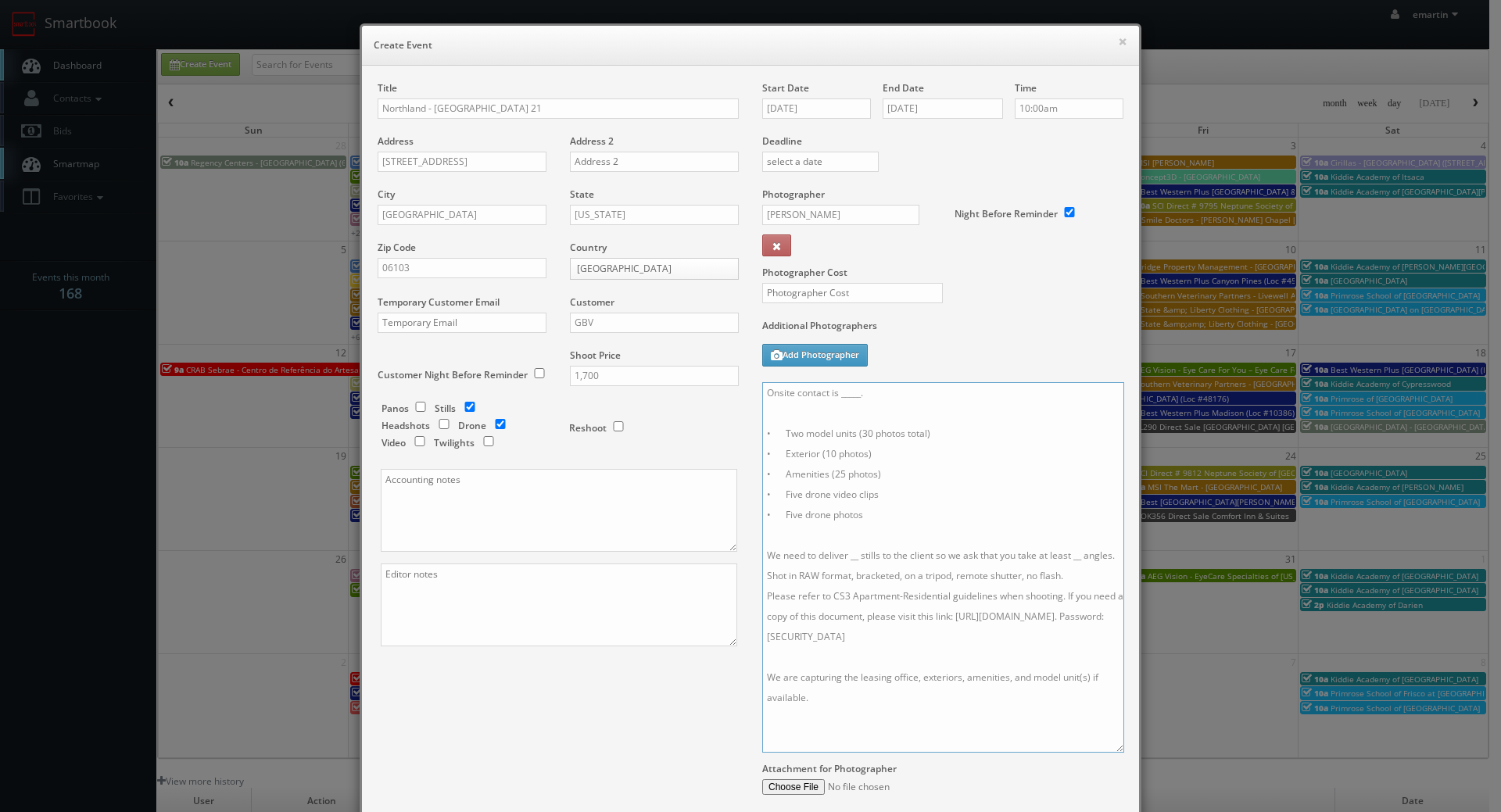
click at [851, 403] on textarea "Onsite contact is _____. • Two model units (30 photos total) • Exterior (10 pho…" at bounding box center [943, 567] width 362 height 371
click at [853, 413] on textarea "Onsite contact is _____. • Two model units (30 photos total) • Exterior (10 pho…" at bounding box center [943, 567] width 362 height 371
click at [882, 524] on textarea "Onsite contact is _____. • Two model units (30 photos total) • Exterior (10 pho…" at bounding box center [943, 567] width 362 height 371
click at [854, 534] on textarea "Onsite contact is _____. • Two model units (30 photos total) • Exterior (10 pho…" at bounding box center [943, 567] width 362 height 371
click at [851, 536] on textarea "Onsite contact is _____. • Two model units (30 photos total) • Exterior (10 pho…" at bounding box center [943, 567] width 362 height 371
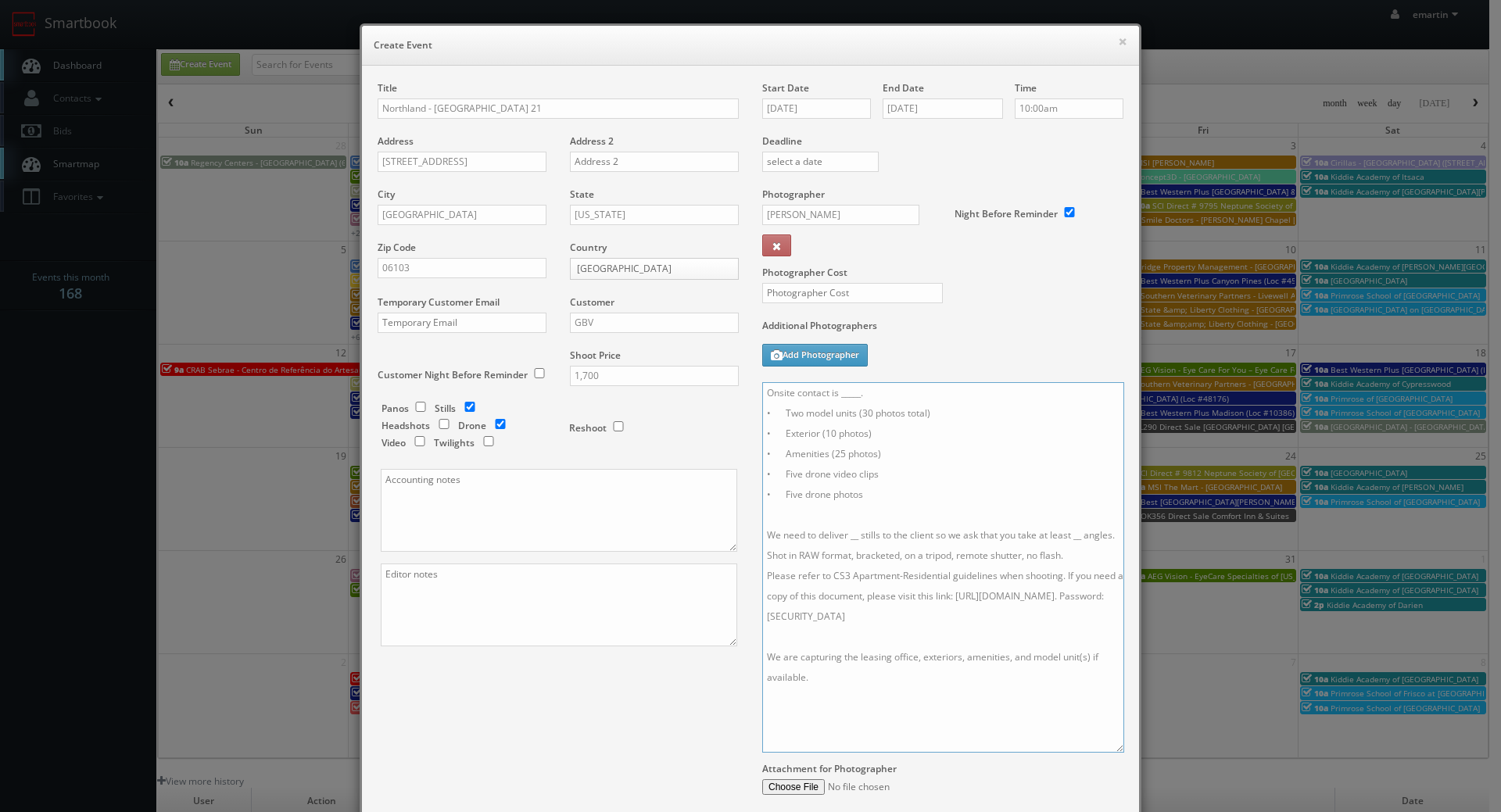
click at [880, 517] on textarea "Onsite contact is _____. • Two model units (30 photos total) • Exterior (10 pho…" at bounding box center [943, 567] width 362 height 371
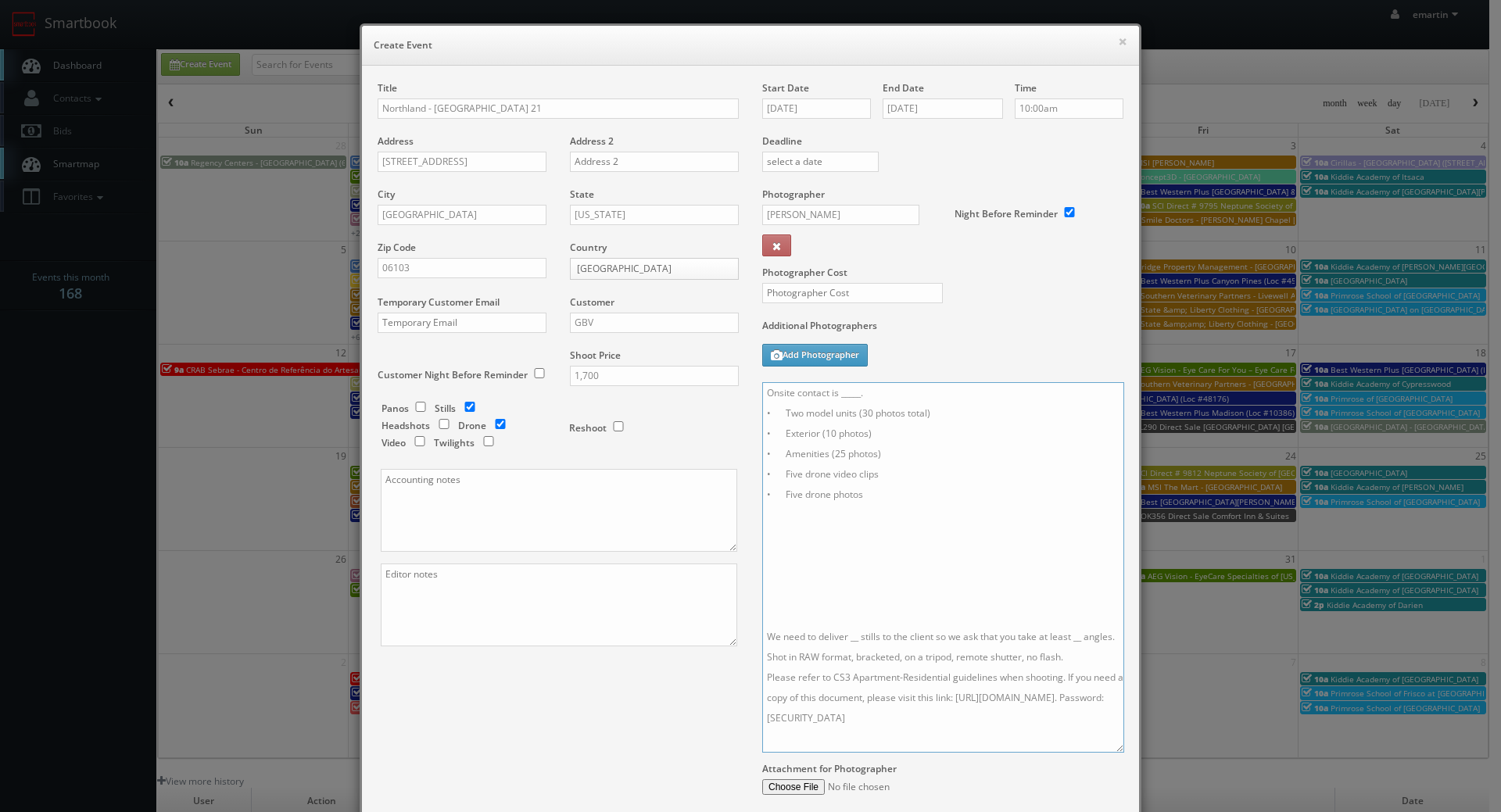
click at [884, 522] on textarea "Onsite contact is _____. • Two model units (30 photos total) • Exterior (10 pho…" at bounding box center [943, 567] width 362 height 371
click at [879, 530] on textarea "Onsite contact is _____. • Two model units (30 photos total) • Exterior (10 pho…" at bounding box center [943, 567] width 362 height 371
paste textarea "For stills: We need to deliver 60 images, so please take at least 120 angles. A…"
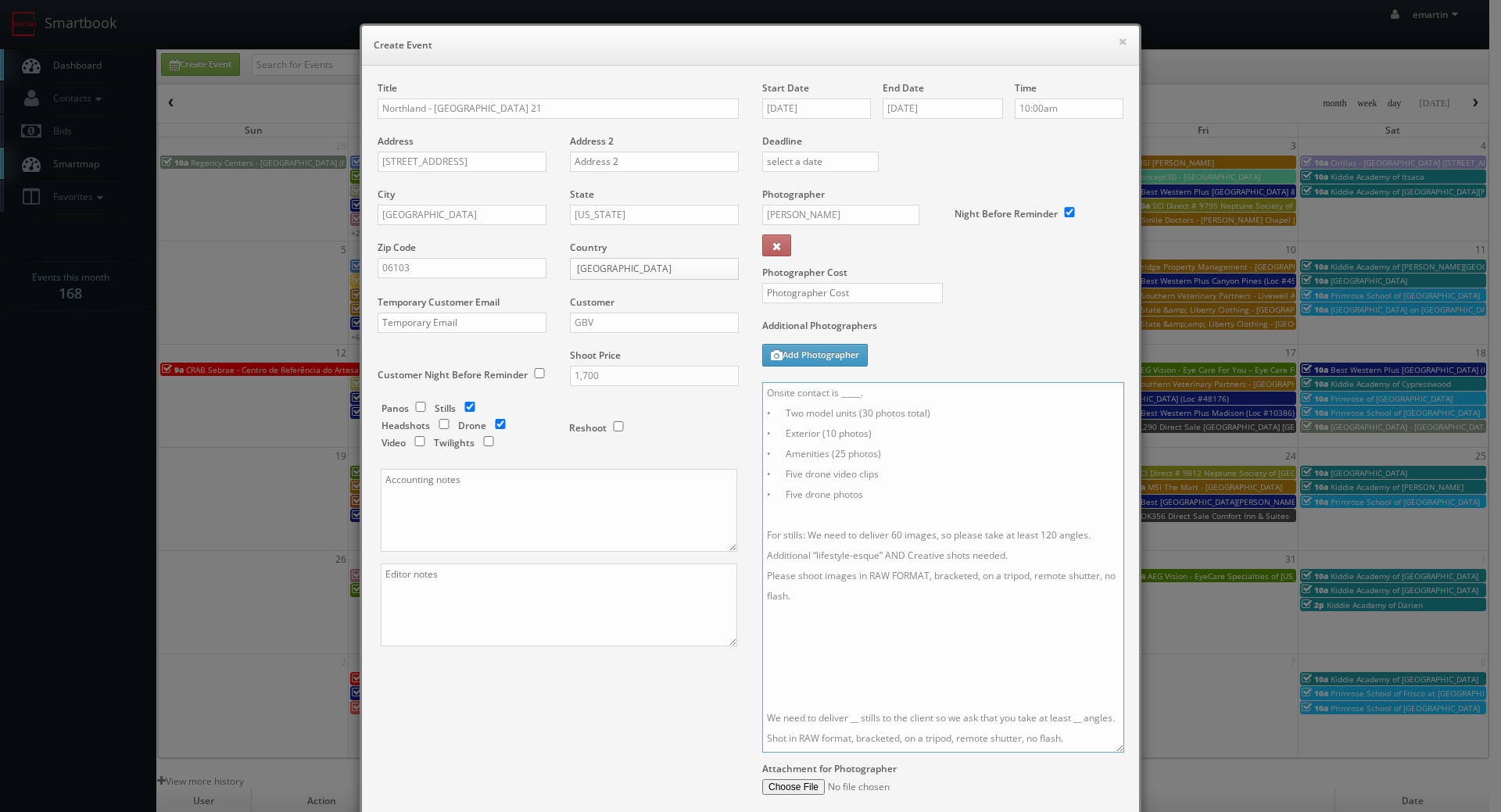
click at [897, 534] on textarea "Onsite contact is _____. • Two model units (30 photos total) • Exterior (10 pho…" at bounding box center [943, 567] width 362 height 371
drag, startPoint x: 1011, startPoint y: 558, endPoint x: 748, endPoint y: 548, distance: 263.2
click at [750, 548] on div "Start Date 10/27/2025 End Date 10/27/2025 Time 10:00am Deadline Photographer To…" at bounding box center [942, 470] width 385 height 778
click at [831, 624] on textarea "Onsite contact is _____. • Two model units (30 photos total) • Exterior (10 pho…" at bounding box center [943, 567] width 362 height 371
click at [815, 634] on textarea "Onsite contact is _____. • Two model units (30 photos total) • Exterior (10 pho…" at bounding box center [943, 567] width 362 height 371
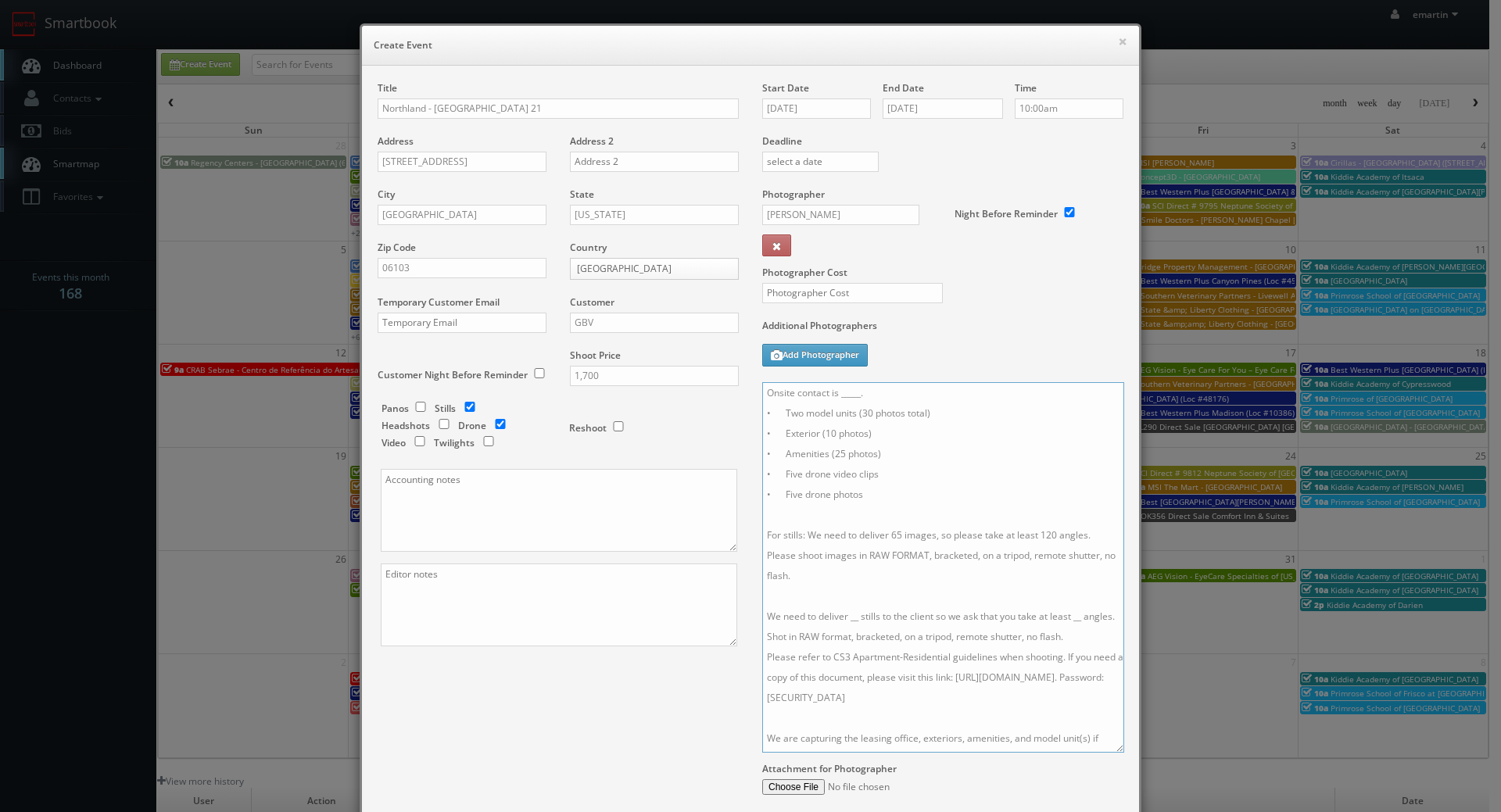
click at [789, 589] on textarea "Onsite contact is _____. • Two model units (30 photos total) • Exterior (10 pho…" at bounding box center [943, 567] width 362 height 371
click at [859, 592] on textarea "Onsite contact is _____. • Two model units (30 photos total) • Exterior (10 pho…" at bounding box center [943, 567] width 362 height 371
click at [858, 617] on textarea "Onsite contact is _____. • Two model units (30 photos total) • Exterior (10 pho…" at bounding box center [943, 567] width 362 height 371
paste textarea "We need to deliver __ aerial drone stills so we ask that you take at least __ a…"
drag, startPoint x: 830, startPoint y: 746, endPoint x: 729, endPoint y: 719, distance: 104.5
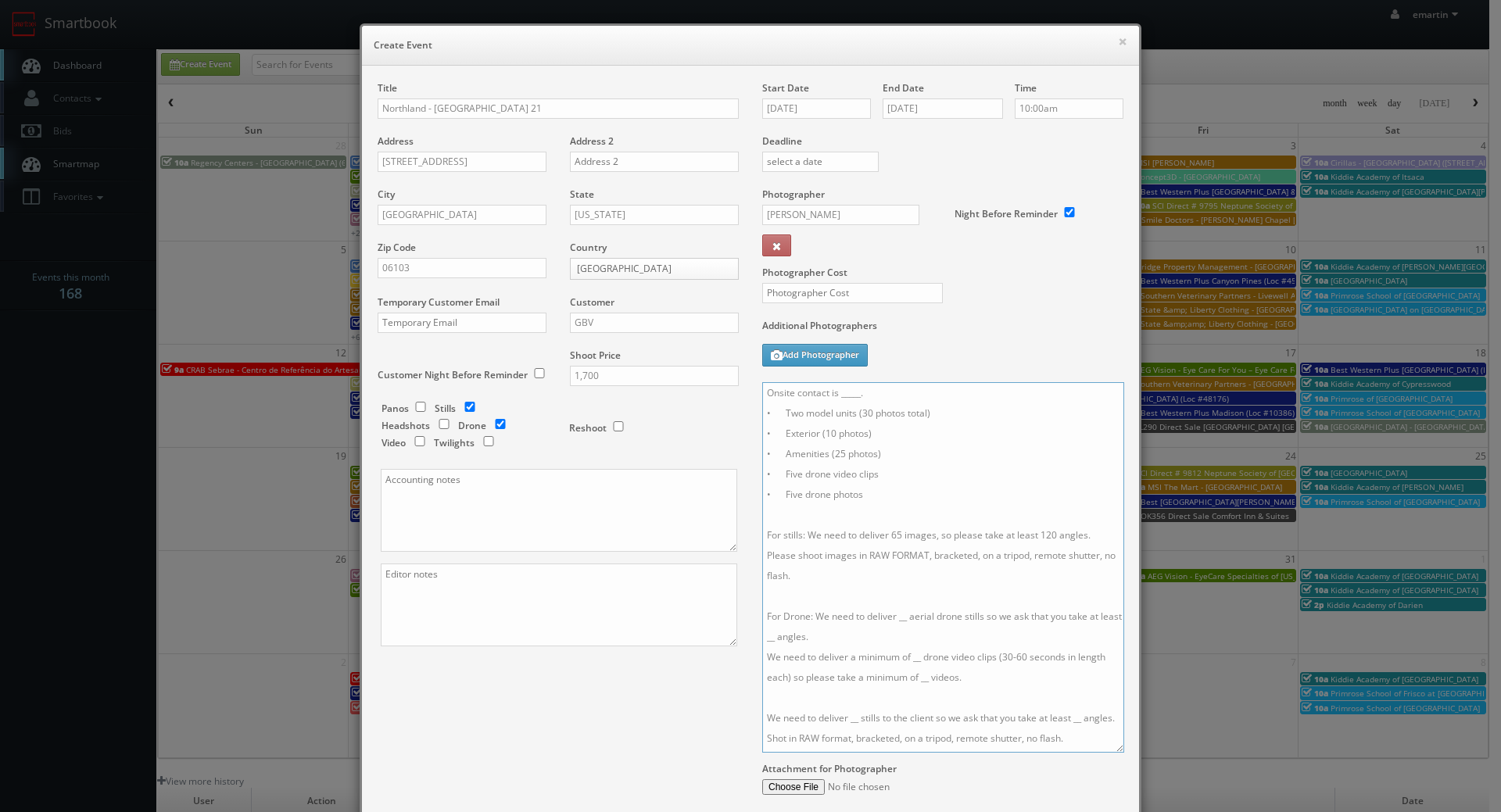
click at [729, 719] on div "Title Northland - Hartford 21 Address 221 Trumbull St Address 2 City Hartford S…" at bounding box center [750, 470] width 769 height 778
drag, startPoint x: 902, startPoint y: 602, endPoint x: 742, endPoint y: 595, distance: 160.2
click at [742, 596] on div "Title Northland - Hartford 21 Address 221 Trumbull St Address 2 City Hartford S…" at bounding box center [750, 470] width 769 height 778
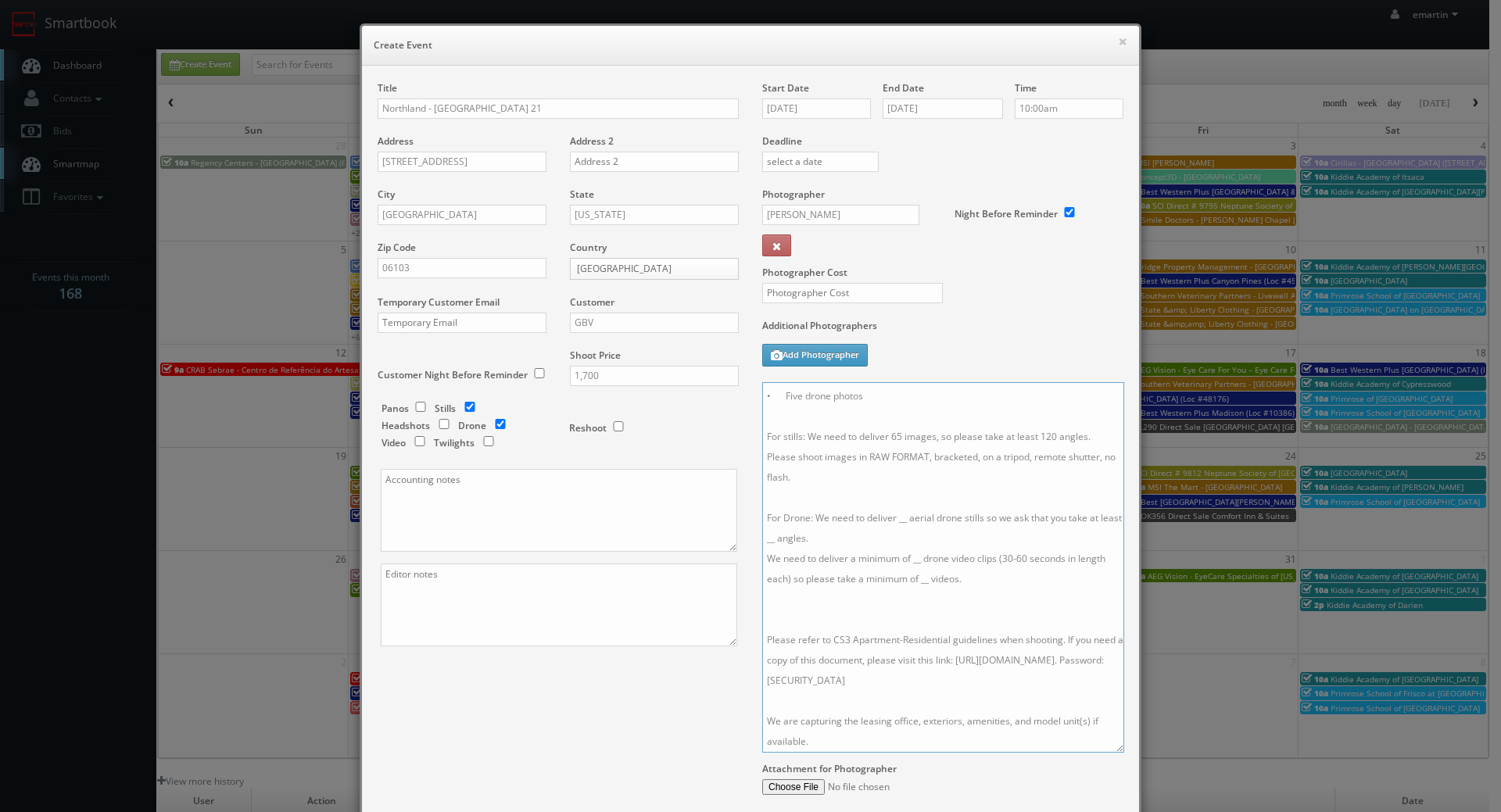
scroll to position [119, 0]
drag, startPoint x: 836, startPoint y: 725, endPoint x: 750, endPoint y: 704, distance: 88.5
click at [750, 704] on div "Start Date 10/27/2025 End Date 10/27/2025 Time 10:00am Deadline Photographer To…" at bounding box center [942, 470] width 385 height 778
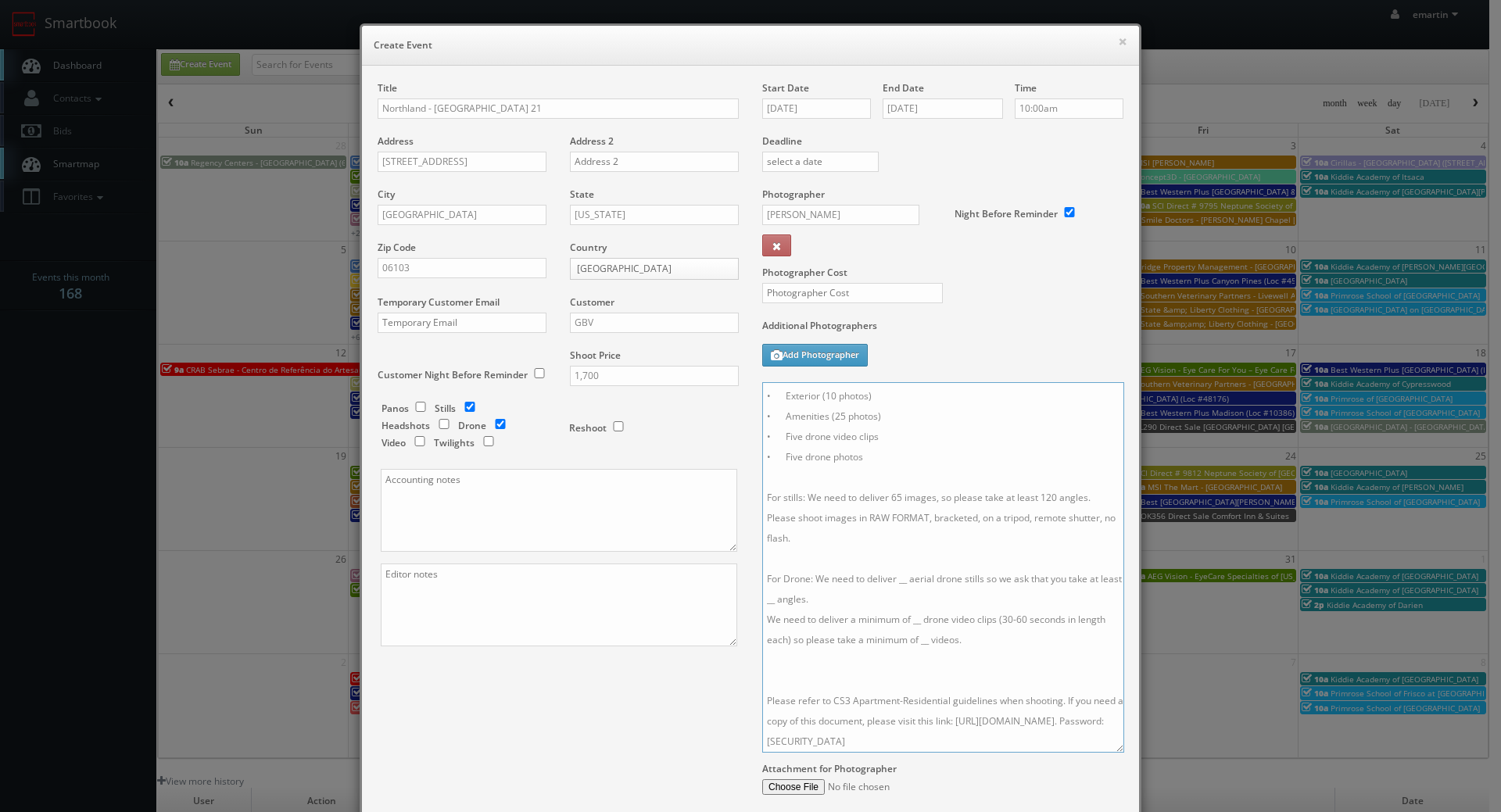
click at [786, 642] on textarea "Onsite contact is _____. • Two model units (30 photos total) • Exterior (10 pho…" at bounding box center [943, 567] width 362 height 371
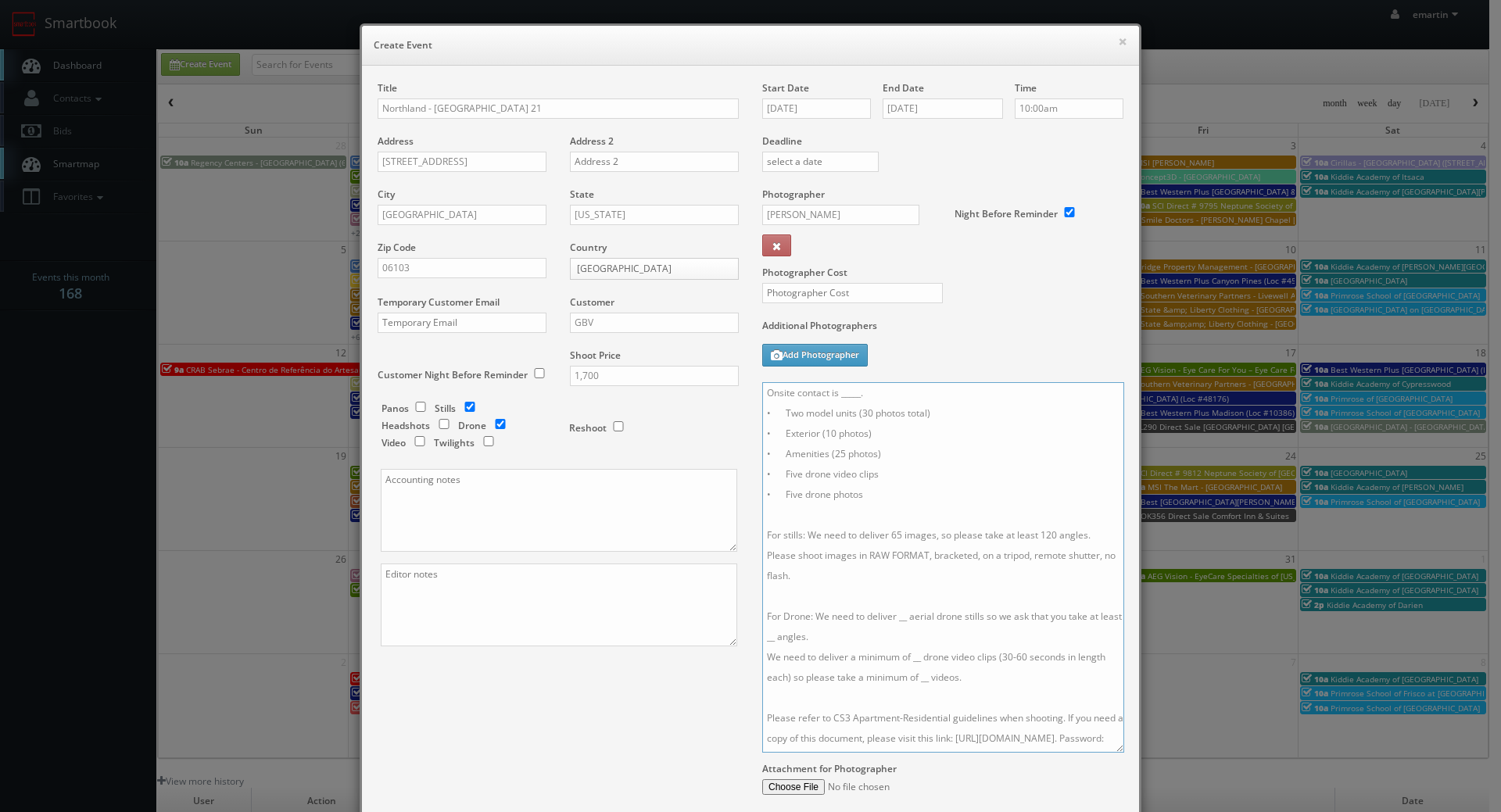
drag, startPoint x: 859, startPoint y: 424, endPoint x: 884, endPoint y: 401, distance: 34.0
click at [860, 422] on textarea "Onsite contact is _____. • Two model units (30 photos total) • Exterior (10 pho…" at bounding box center [943, 567] width 362 height 371
drag, startPoint x: 884, startPoint y: 401, endPoint x: 861, endPoint y: 399, distance: 23.1
click at [861, 399] on textarea "Onsite contact is _____. • Two model units (30 photos total) • Exterior (10 pho…" at bounding box center [943, 567] width 362 height 371
drag, startPoint x: 865, startPoint y: 395, endPoint x: 826, endPoint y: 395, distance: 39.0
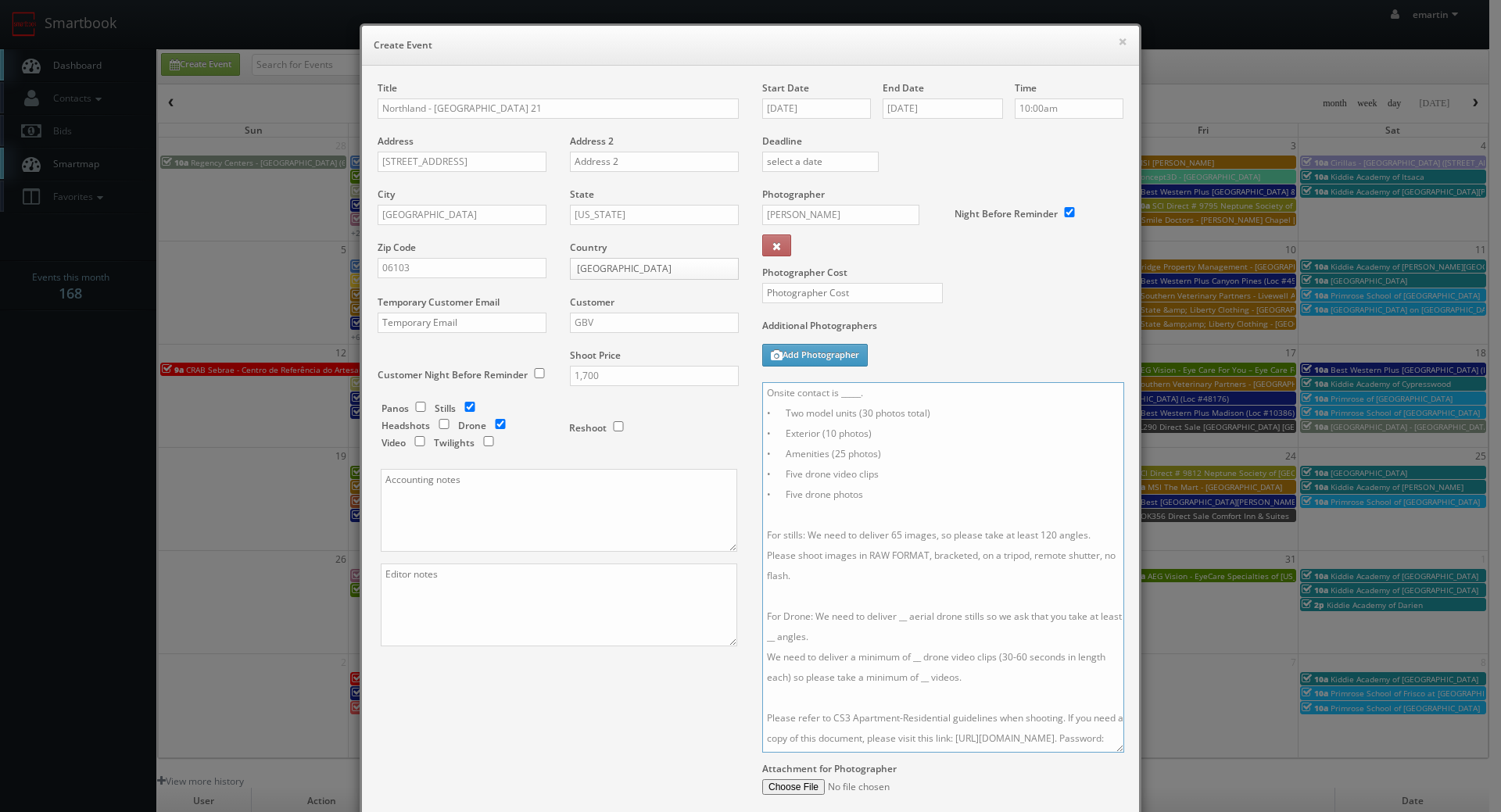
click at [826, 395] on textarea "Onsite contact is _____. • Two model units (30 photos total) • Exterior (10 pho…" at bounding box center [943, 567] width 362 height 371
drag, startPoint x: 905, startPoint y: 616, endPoint x: 907, endPoint y: 625, distance: 9.2
click at [905, 617] on textarea "Onsite contact to be provided. • Two model units (30 photos total) • Exterior (…" at bounding box center [943, 567] width 362 height 371
click at [794, 635] on textarea "Onsite contact to be provided. • Two model units (30 photos total) • Exterior (…" at bounding box center [943, 567] width 362 height 371
click at [918, 656] on textarea "Onsite contact to be provided. • Two model units (30 photos total) • Exterior (…" at bounding box center [943, 567] width 362 height 371
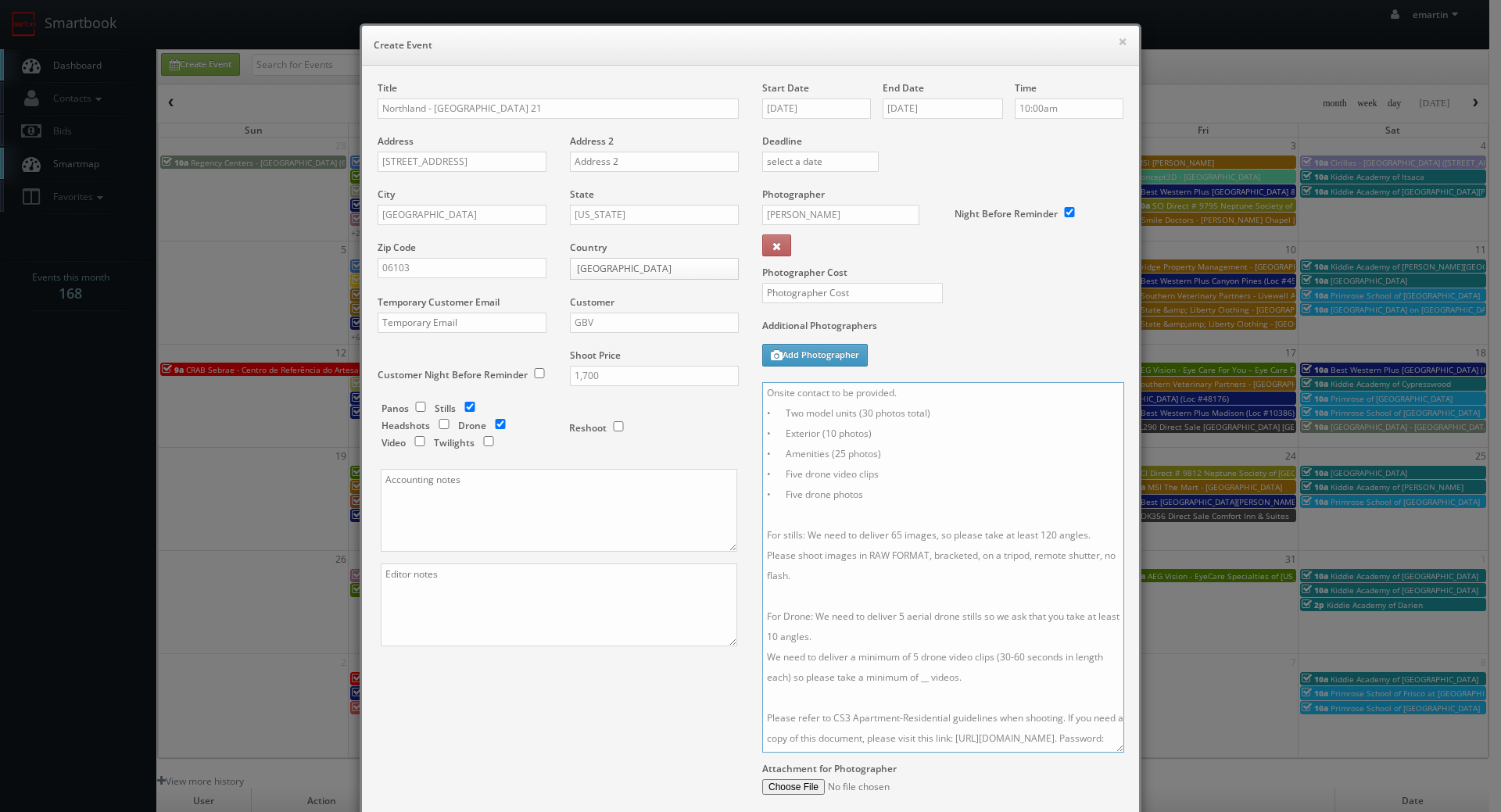
click at [924, 681] on textarea "Onsite contact to be provided. • Two model units (30 photos total) • Exterior (…" at bounding box center [943, 567] width 362 height 371
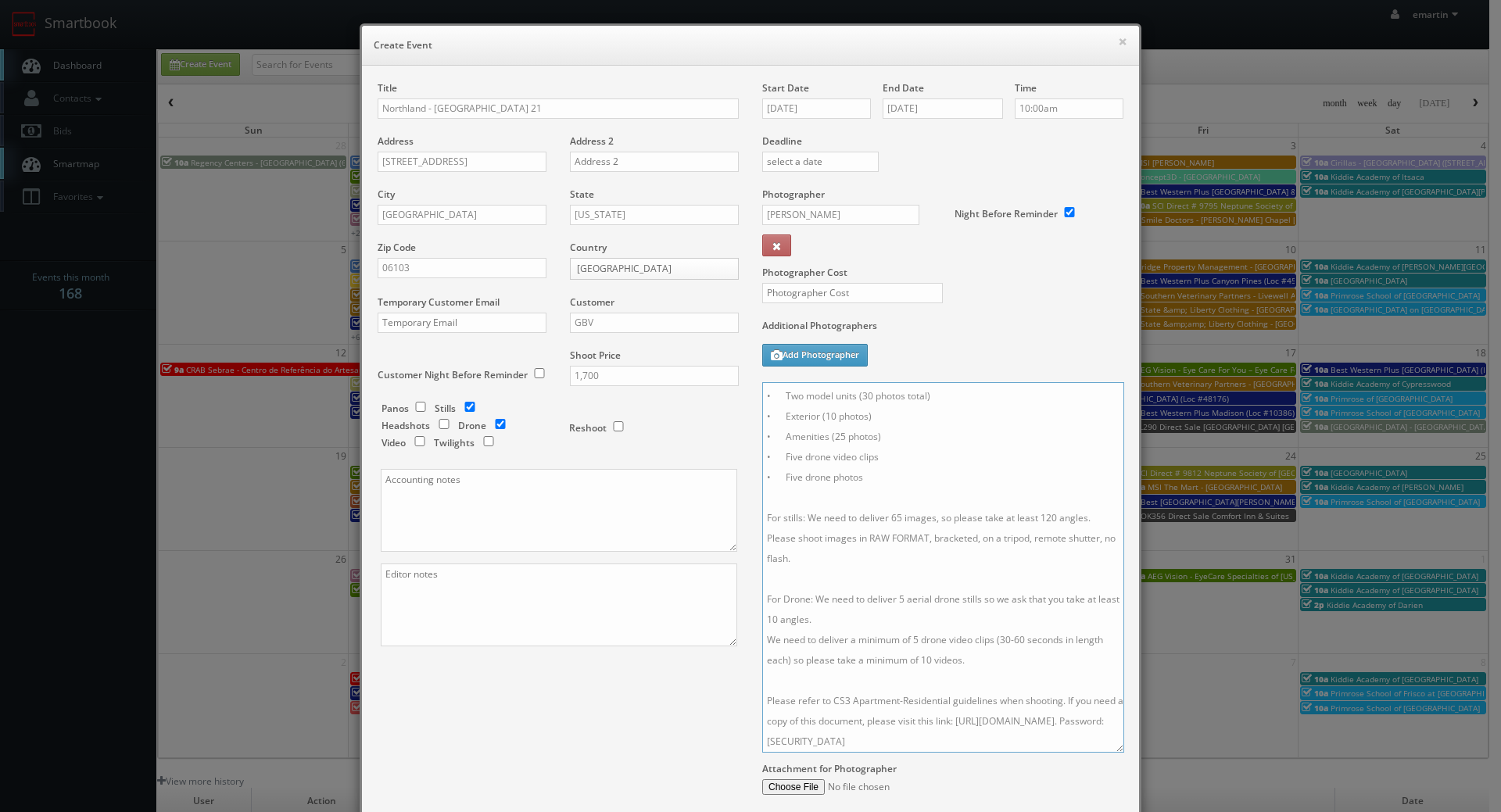
click at [998, 707] on textarea "Onsite contact to be provided. • Two model units (30 photos total) • Exterior (…" at bounding box center [943, 567] width 362 height 371
click at [896, 703] on textarea "Onsite contact to be provided. • Two model units (30 photos total) • Exterior (…" at bounding box center [943, 567] width 362 height 371
click at [922, 684] on textarea "Onsite contact to be provided. • Two model units (30 photos total) • Exterior (…" at bounding box center [943, 567] width 362 height 371
drag, startPoint x: 985, startPoint y: 659, endPoint x: 843, endPoint y: 659, distance: 142.0
click at [843, 659] on textarea "Onsite contact to be provided. • Two model units (30 photos total) • Exterior (…" at bounding box center [943, 567] width 362 height 371
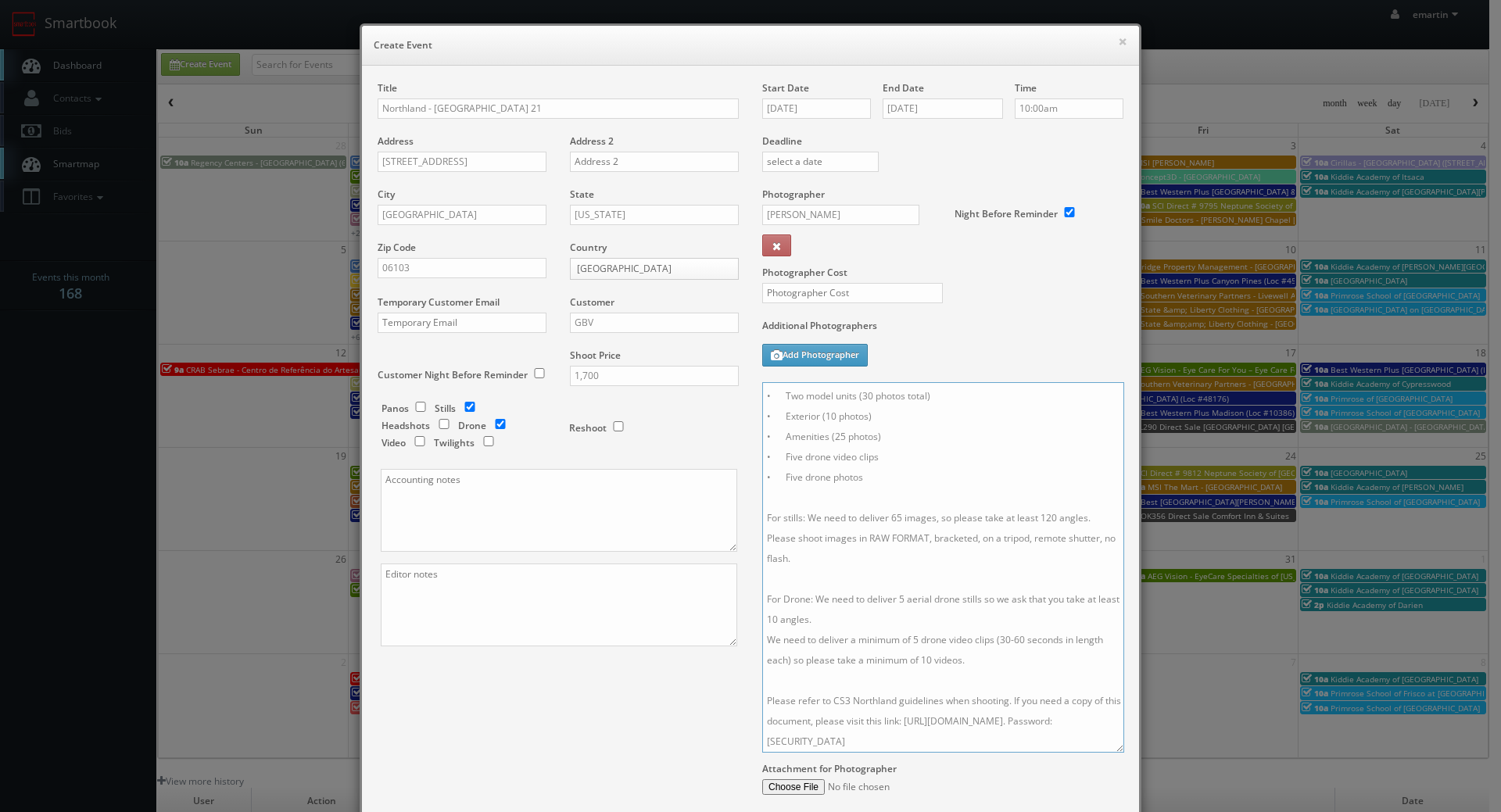
click at [965, 714] on textarea "Onsite contact to be provided. • Two model units (30 photos total) • Exterior (…" at bounding box center [943, 567] width 362 height 371
type textarea "Onsite contact to be provided. • Two model units (30 photos total) • Exterior (…"
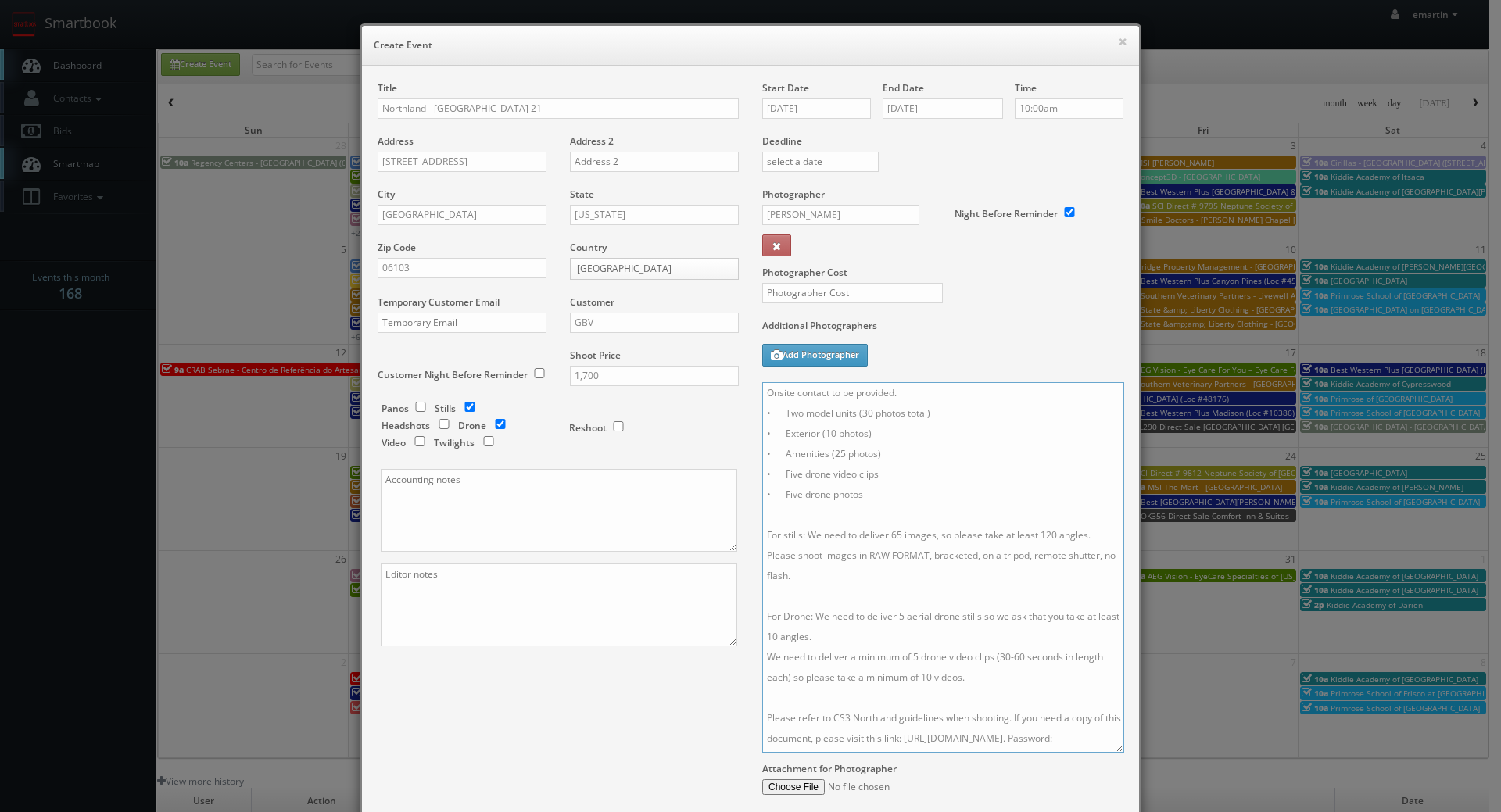
drag, startPoint x: 949, startPoint y: 709, endPoint x: 413, endPoint y: 156, distance: 770.1
click at [619, 281] on div "Title Northland - Hartford 21 Address 221 Trumbull St Address 2 City Hartford S…" at bounding box center [750, 470] width 769 height 778
click at [822, 298] on input "text" at bounding box center [852, 293] width 181 height 20
type input "450"
click at [999, 388] on textarea "Onsite contact to be provided. • Two model units (30 photos total) • Exterior (…" at bounding box center [943, 567] width 362 height 371
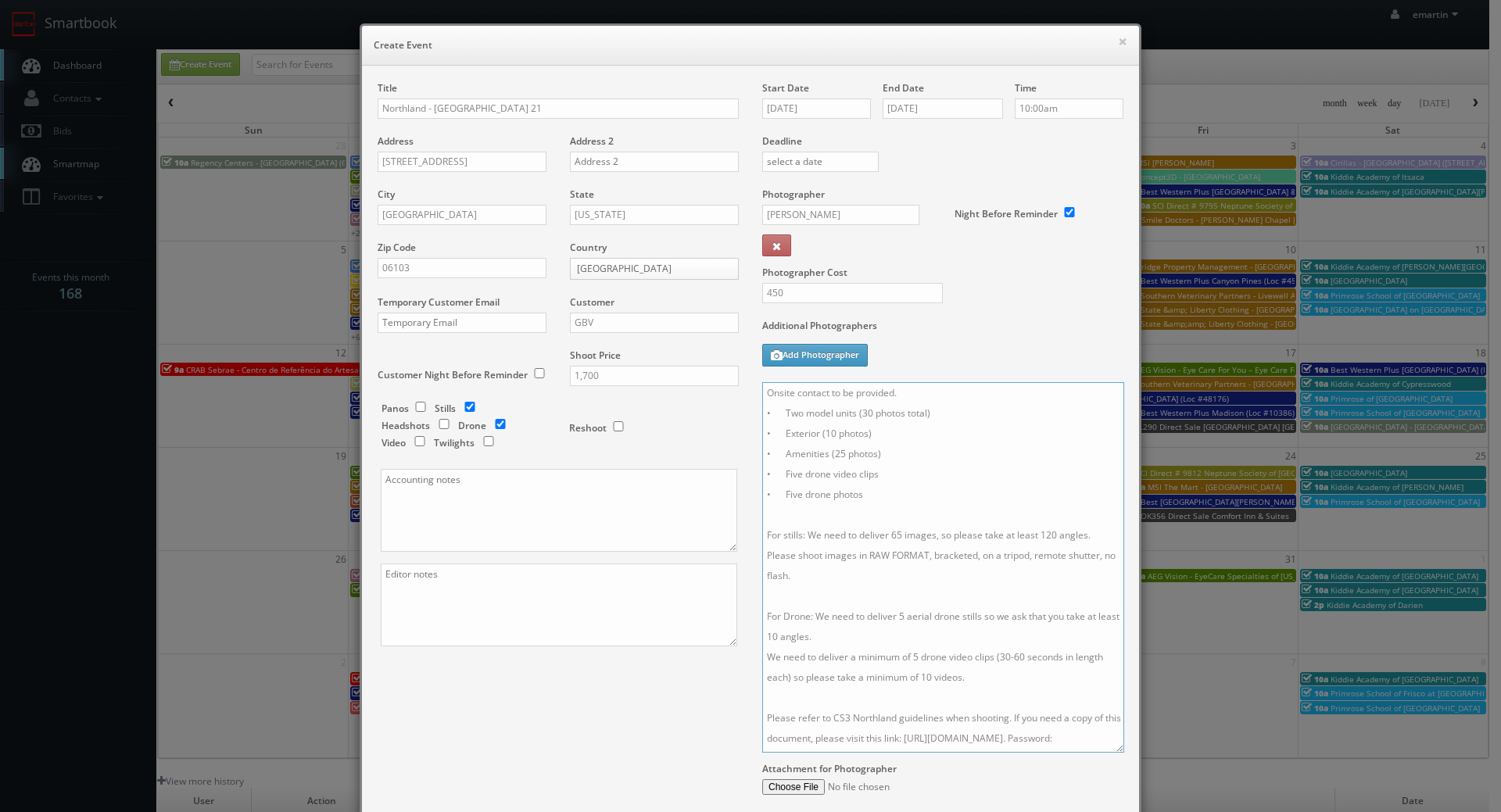
click at [994, 472] on textarea "Onsite contact to be provided. • Two model units (30 photos total) • Exterior (…" at bounding box center [943, 567] width 362 height 371
click at [979, 363] on div "Additional Photographers Add Photographer" at bounding box center [942, 350] width 361 height 63
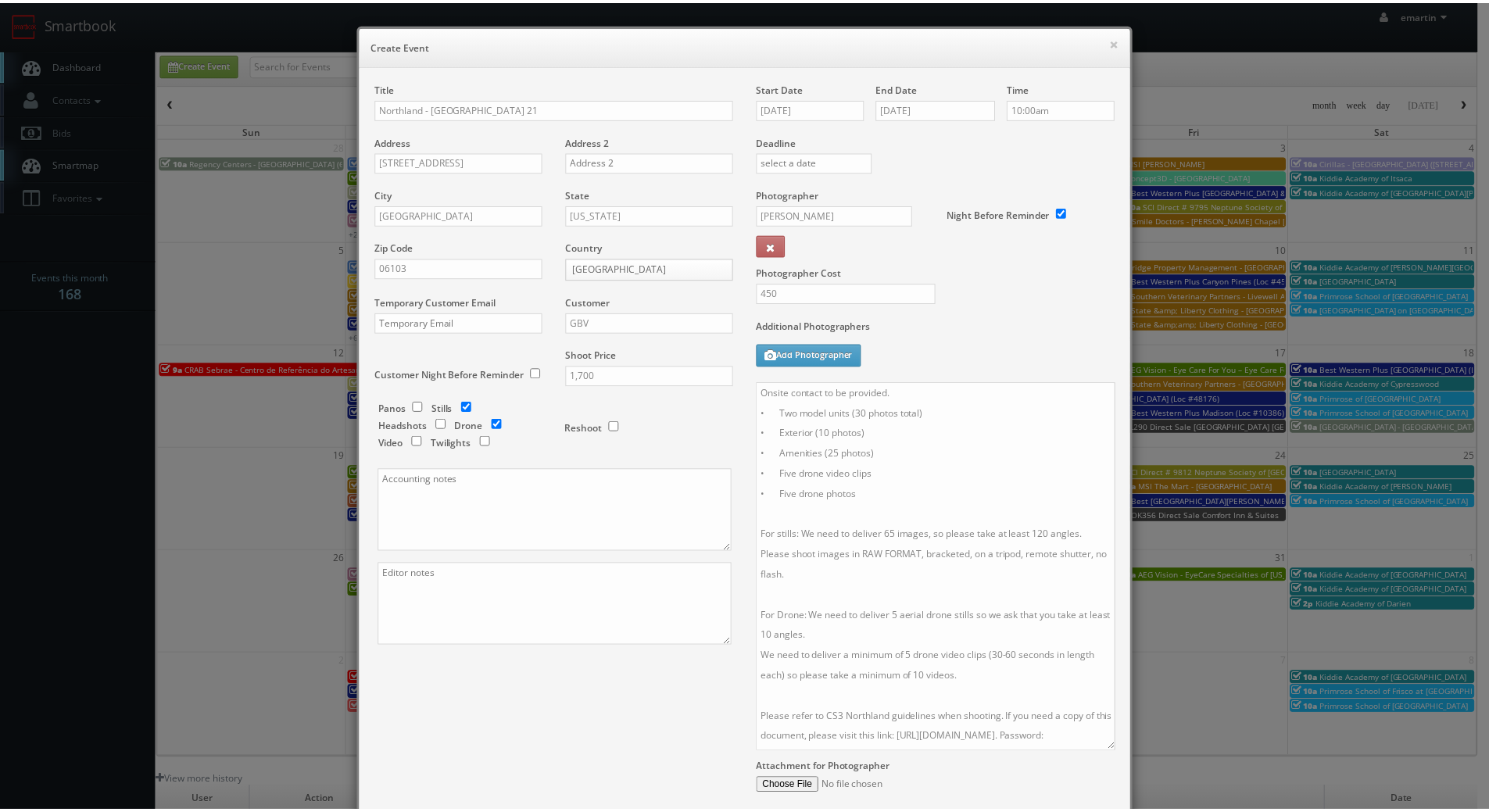
scroll to position [158, 0]
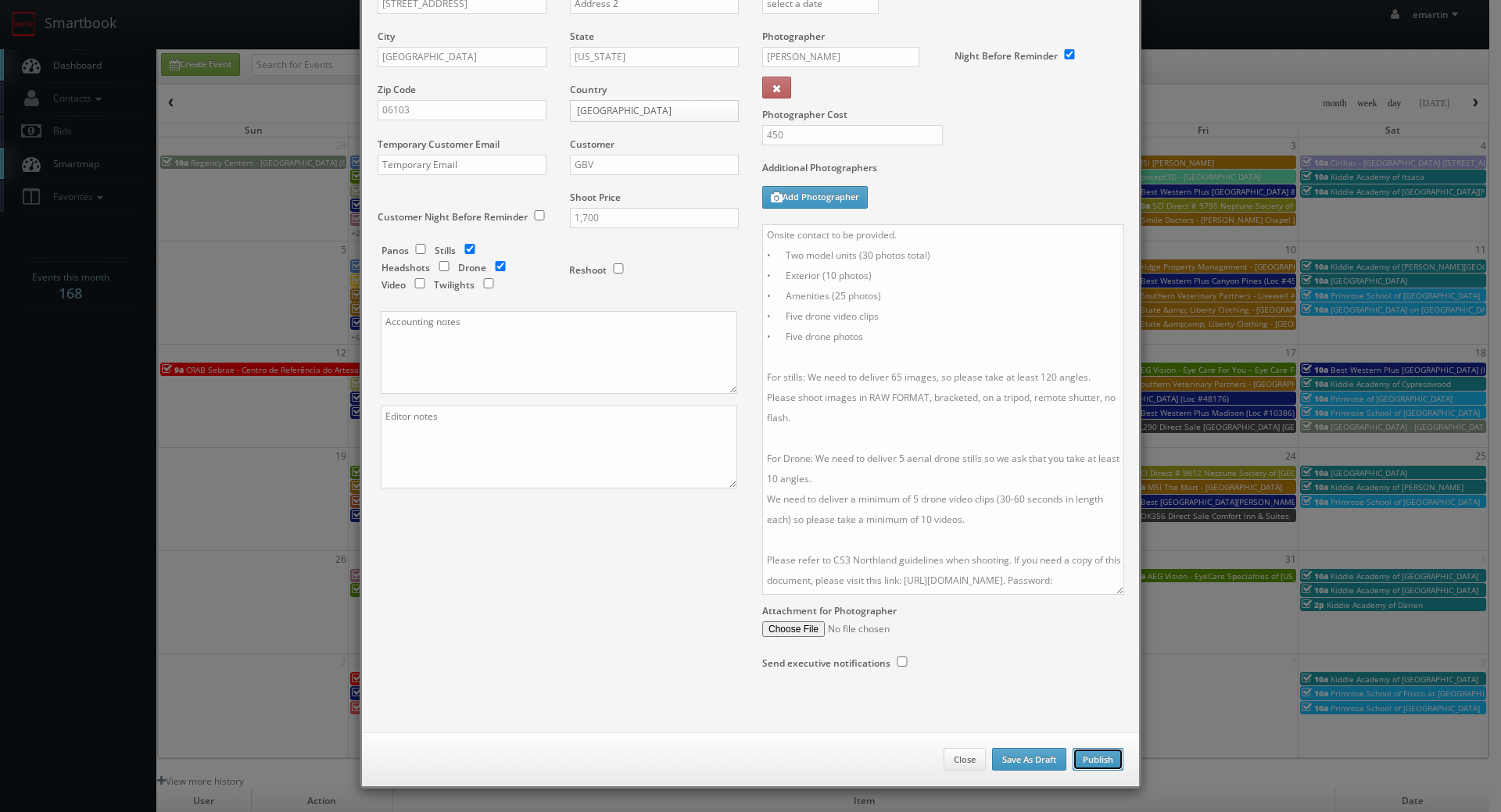
click at [1104, 754] on button "Publish" at bounding box center [1098, 760] width 51 height 24
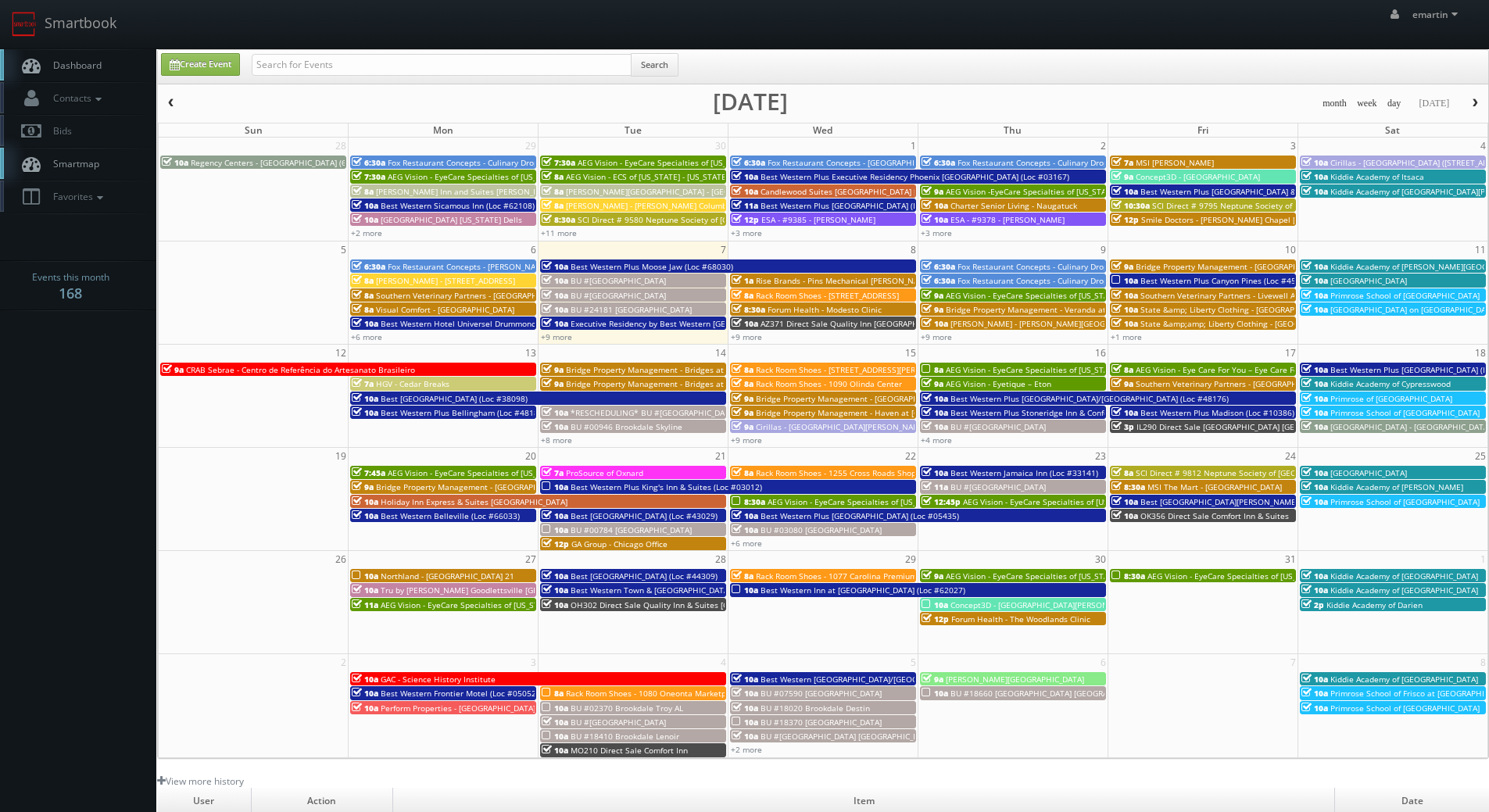
click at [108, 67] on link "Dashboard" at bounding box center [78, 65] width 157 height 32
click at [216, 54] on link "Create Event" at bounding box center [200, 65] width 79 height 23
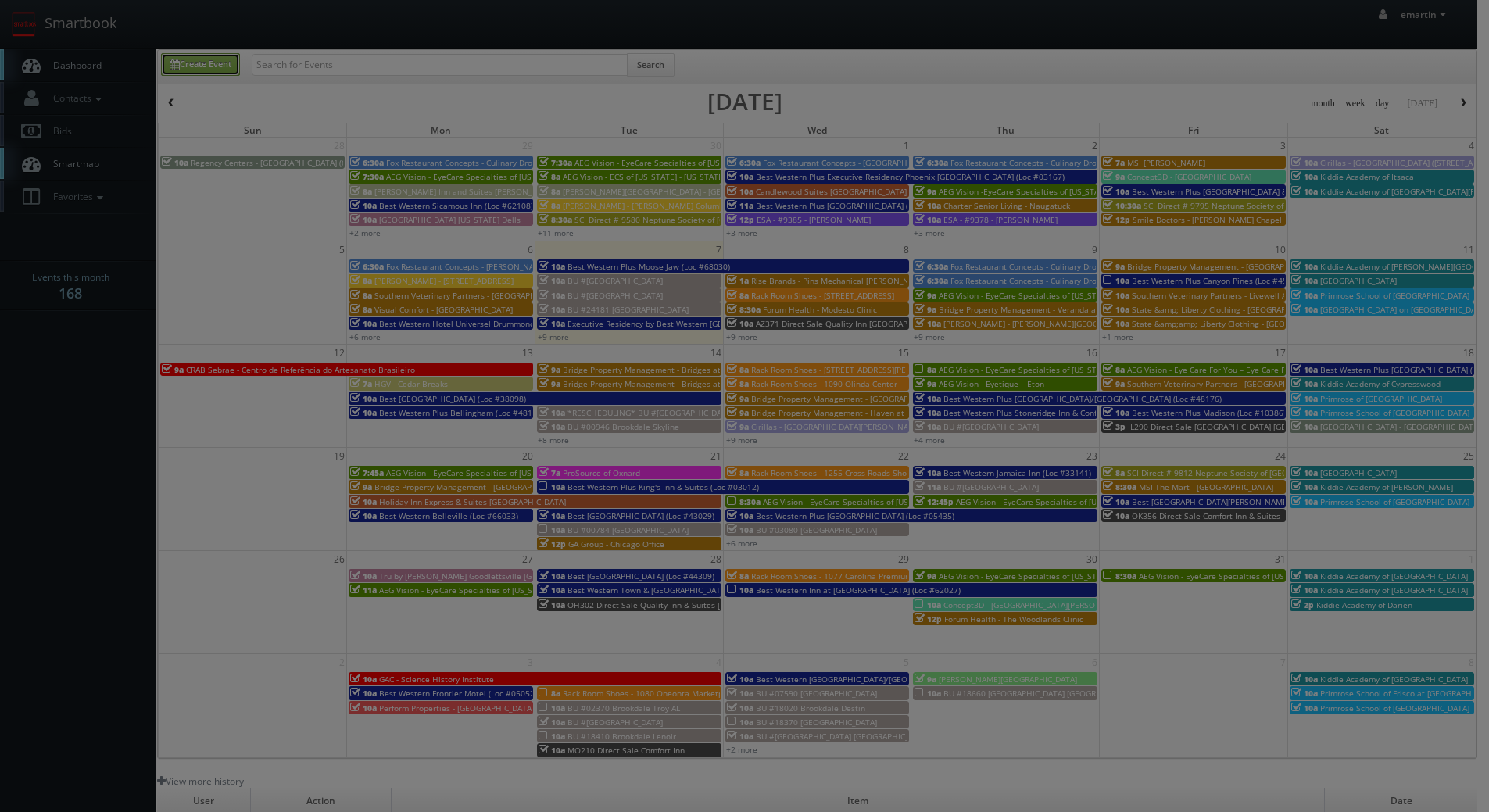
type input "[DATE]"
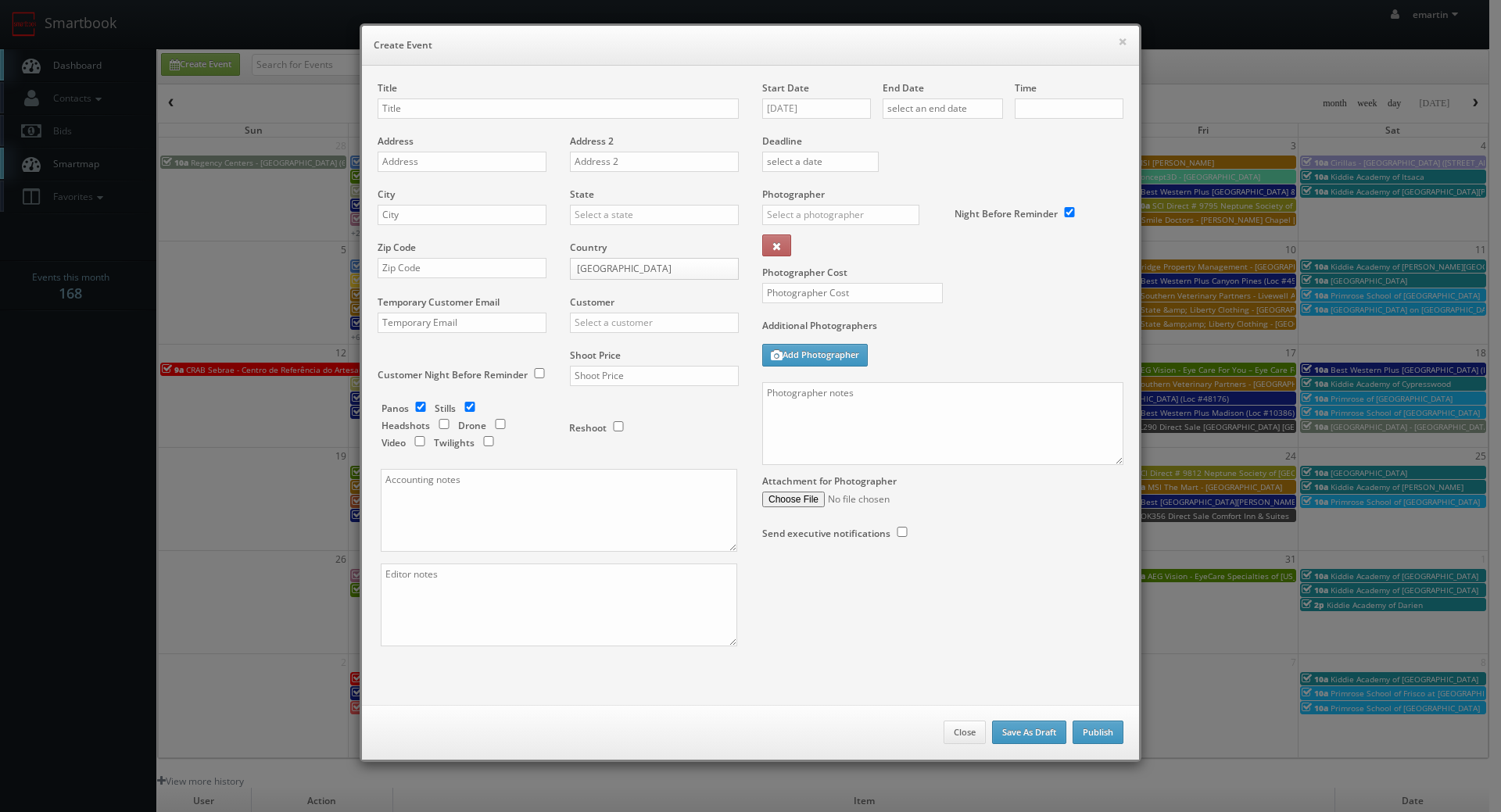
checkbox input "true"
type input "10:00am"
checkbox input "true"
click at [883, 441] on textarea at bounding box center [942, 423] width 361 height 83
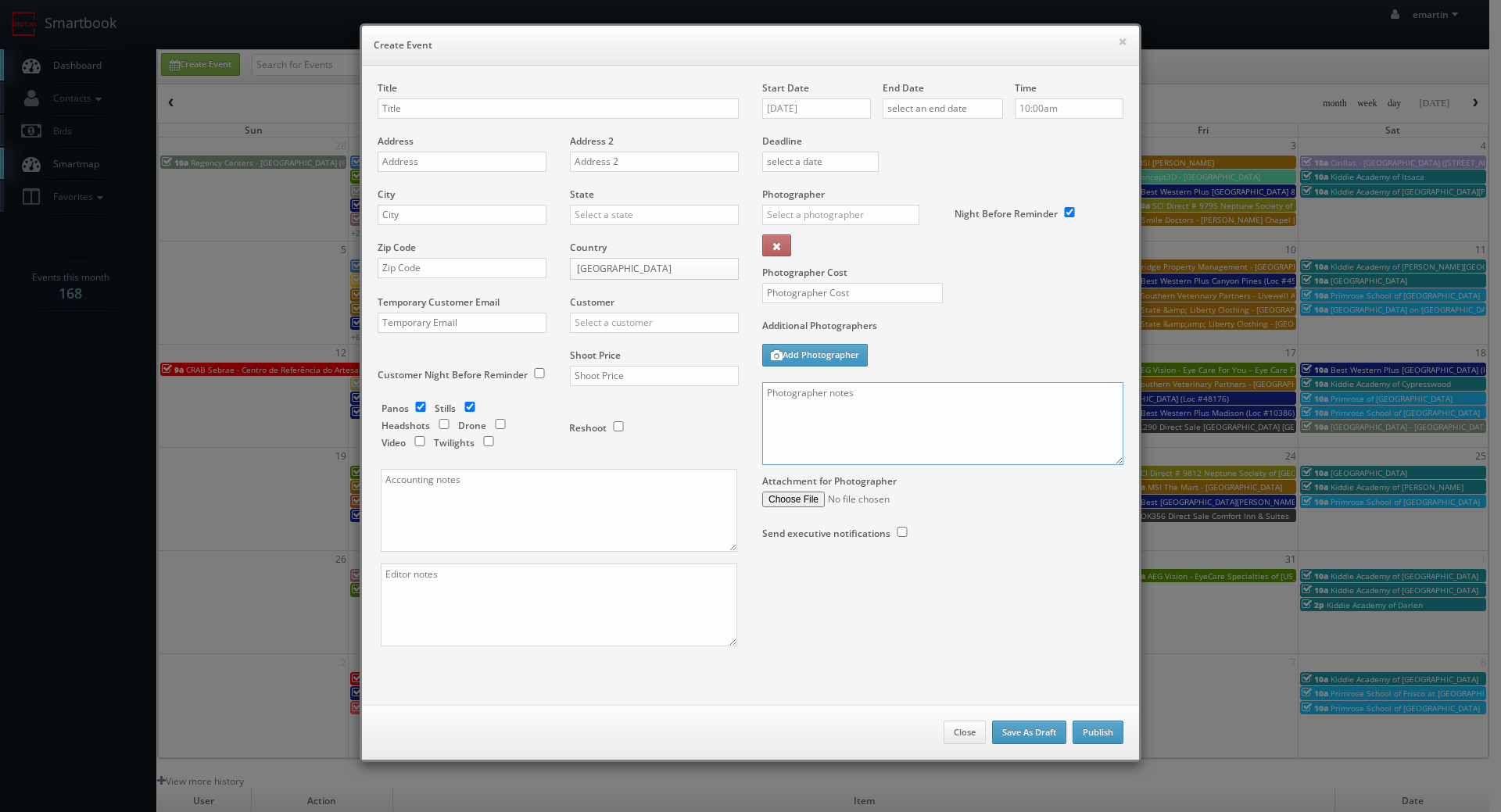
paste textarea "Onsite contact to be provided. • Two model units (30 photos total) • Exterior (…"
drag, startPoint x: 1116, startPoint y: 462, endPoint x: 1112, endPoint y: 469, distance: 8.1
click at [1112, 475] on div "Start Date 10/07/2025 End Date Time 10:00am Deadline Photographer _justin _phot…" at bounding box center [942, 326] width 385 height 490
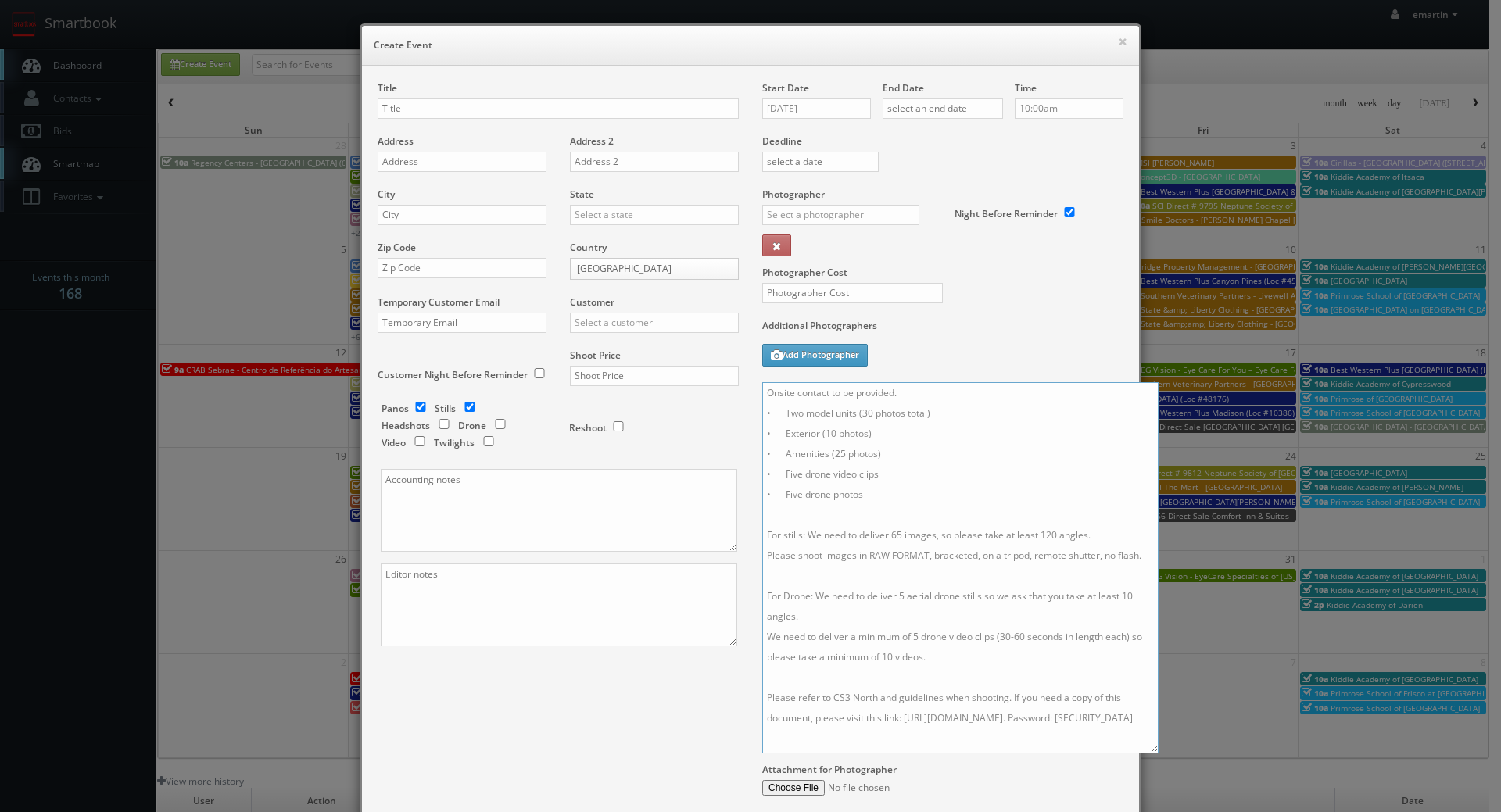
scroll to position [0, 0]
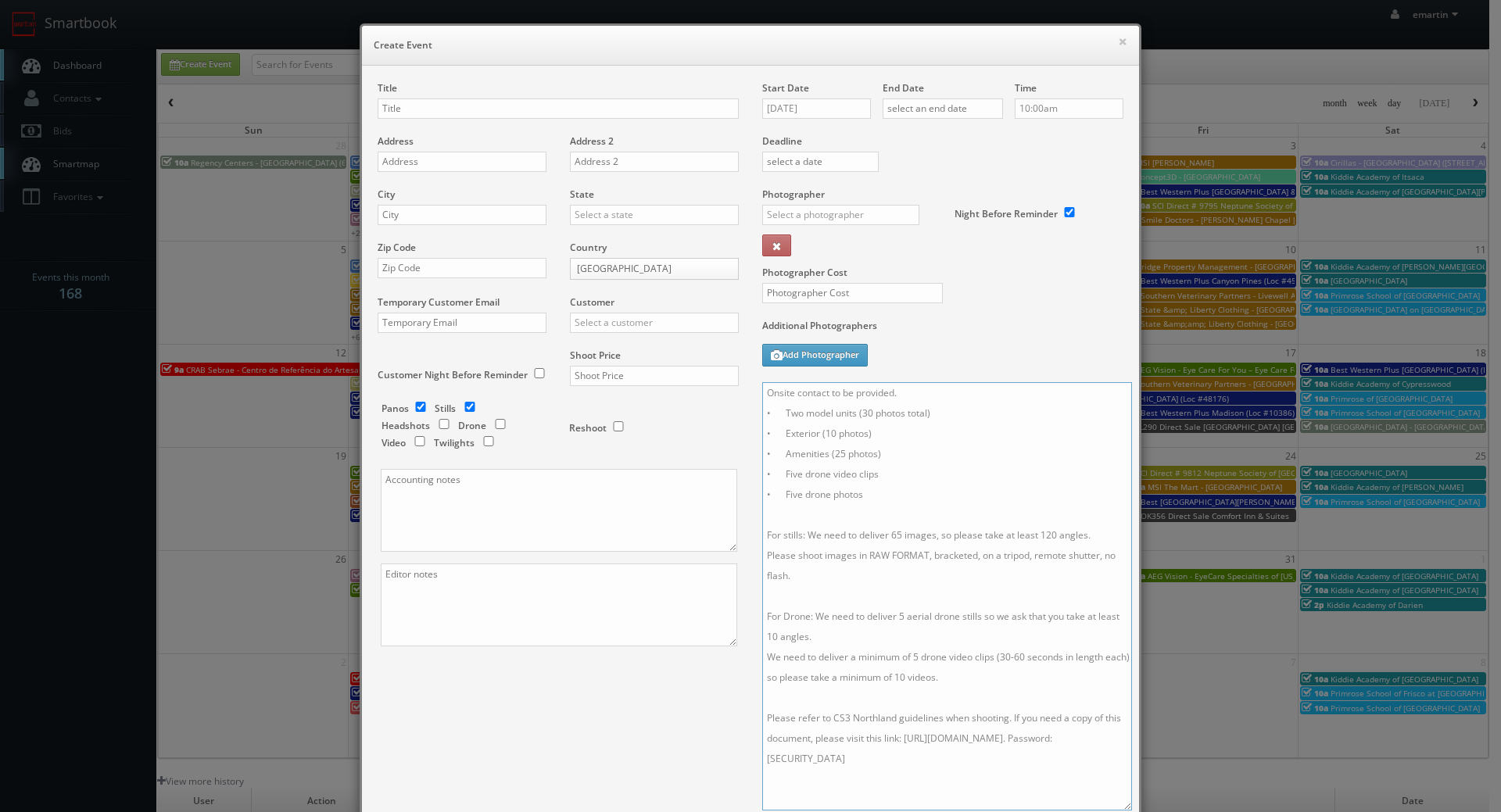
drag, startPoint x: 1108, startPoint y: 456, endPoint x: 1105, endPoint y: 796, distance: 340.0
click at [1105, 796] on textarea "Onsite contact to be provided. • Two model units (30 photos total) • Exterior (…" at bounding box center [947, 596] width 370 height 428
type textarea "Onsite contact to be provided. • Two model units (30 photos total) • Exterior (…"
click at [849, 291] on input "text" at bounding box center [852, 293] width 181 height 20
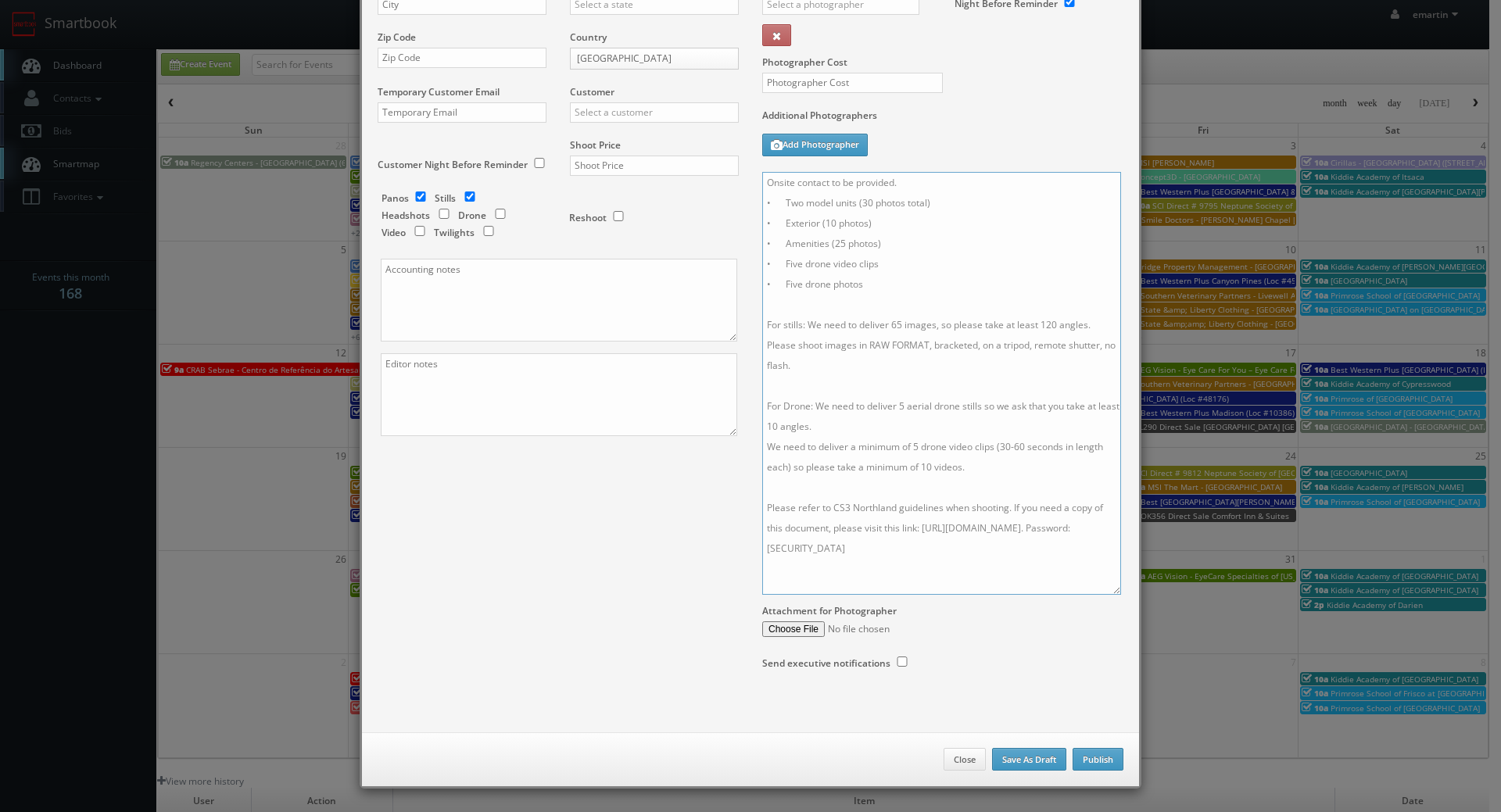
drag, startPoint x: 933, startPoint y: 549, endPoint x: 455, endPoint y: 8, distance: 721.9
click at [565, 32] on div "Title Address Address 2 City State Alabama Alaska Arizona Arkansas California C…" at bounding box center [750, 286] width 769 height 830
click at [959, 215] on textarea "Onsite contact to be provided. • Two model units (30 photos total) • Exterior (…" at bounding box center [942, 384] width 358 height 423
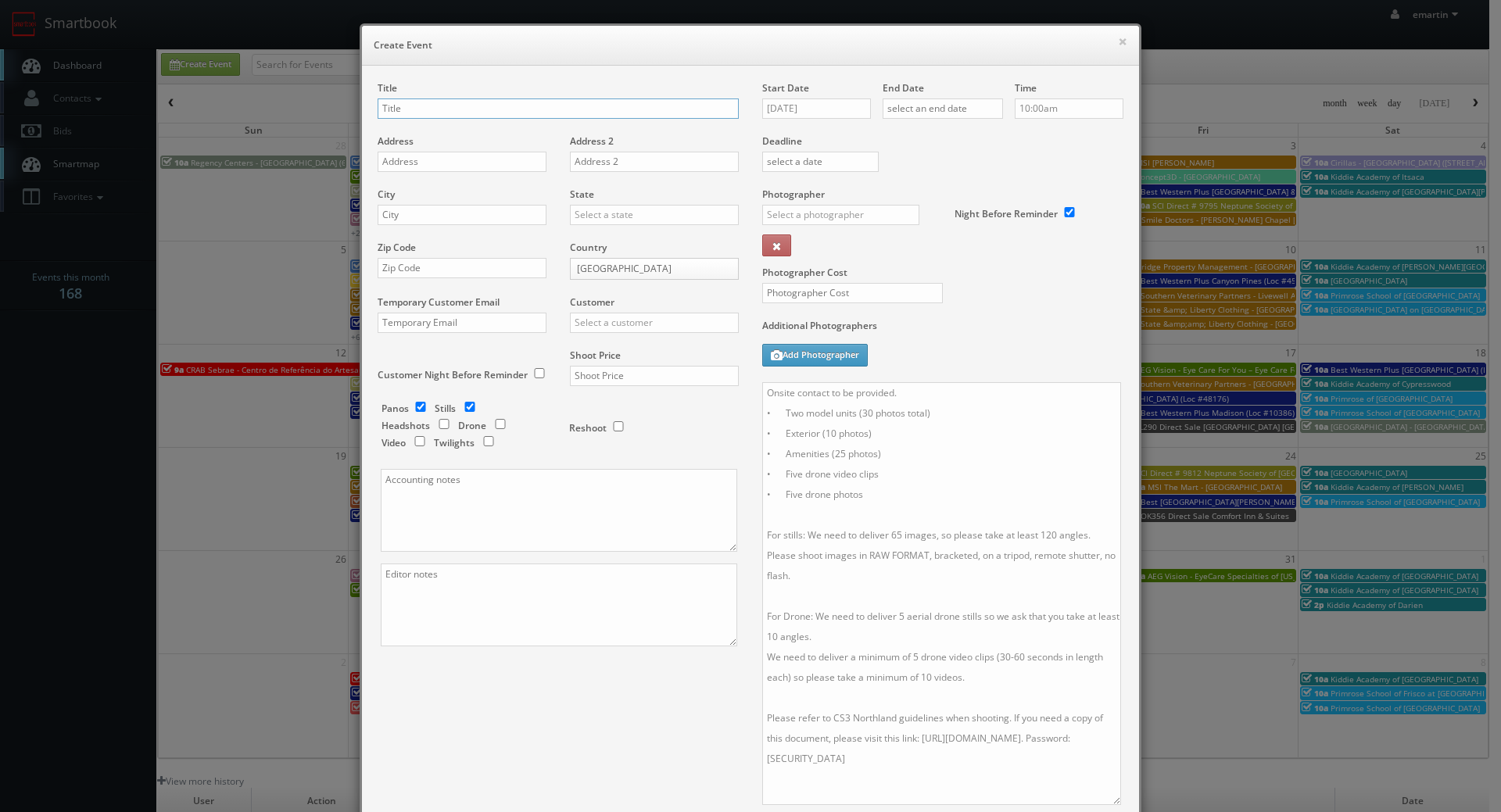
click at [407, 100] on input "text" at bounding box center [558, 108] width 361 height 20
paste input "Northland"
click at [495, 113] on input "Northland -" at bounding box center [558, 108] width 361 height 20
paste input "Bigelow Commons"
type input "Northland - [PERSON_NAME] Commons"
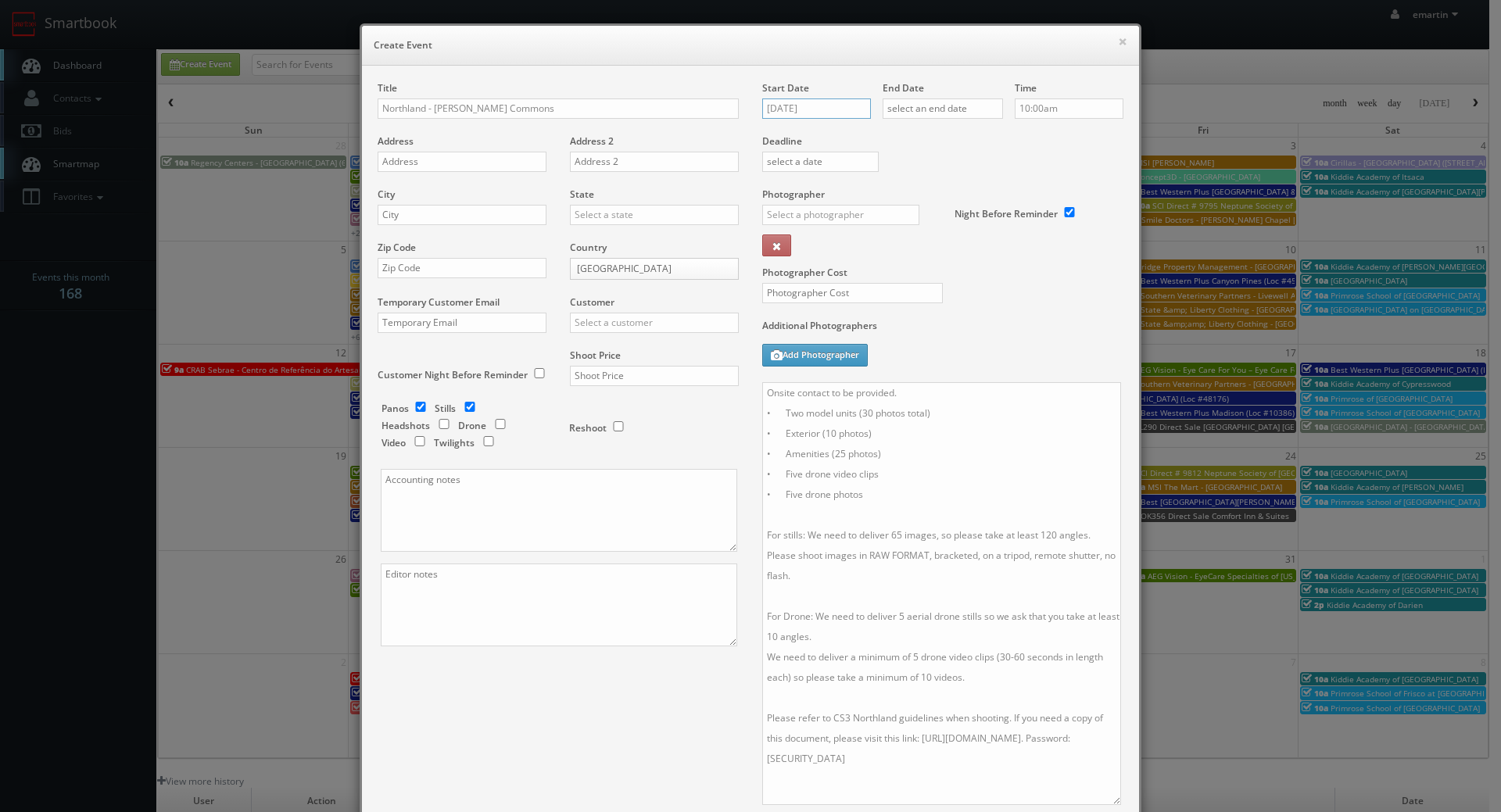
click at [830, 109] on input "10/07/2025" at bounding box center [817, 108] width 108 height 20
drag, startPoint x: 880, startPoint y: 211, endPoint x: 930, endPoint y: 149, distance: 79.6
click at [880, 212] on td "10" at bounding box center [885, 205] width 20 height 23
type input "10/10/2025"
click at [942, 118] on input "text" at bounding box center [943, 108] width 121 height 20
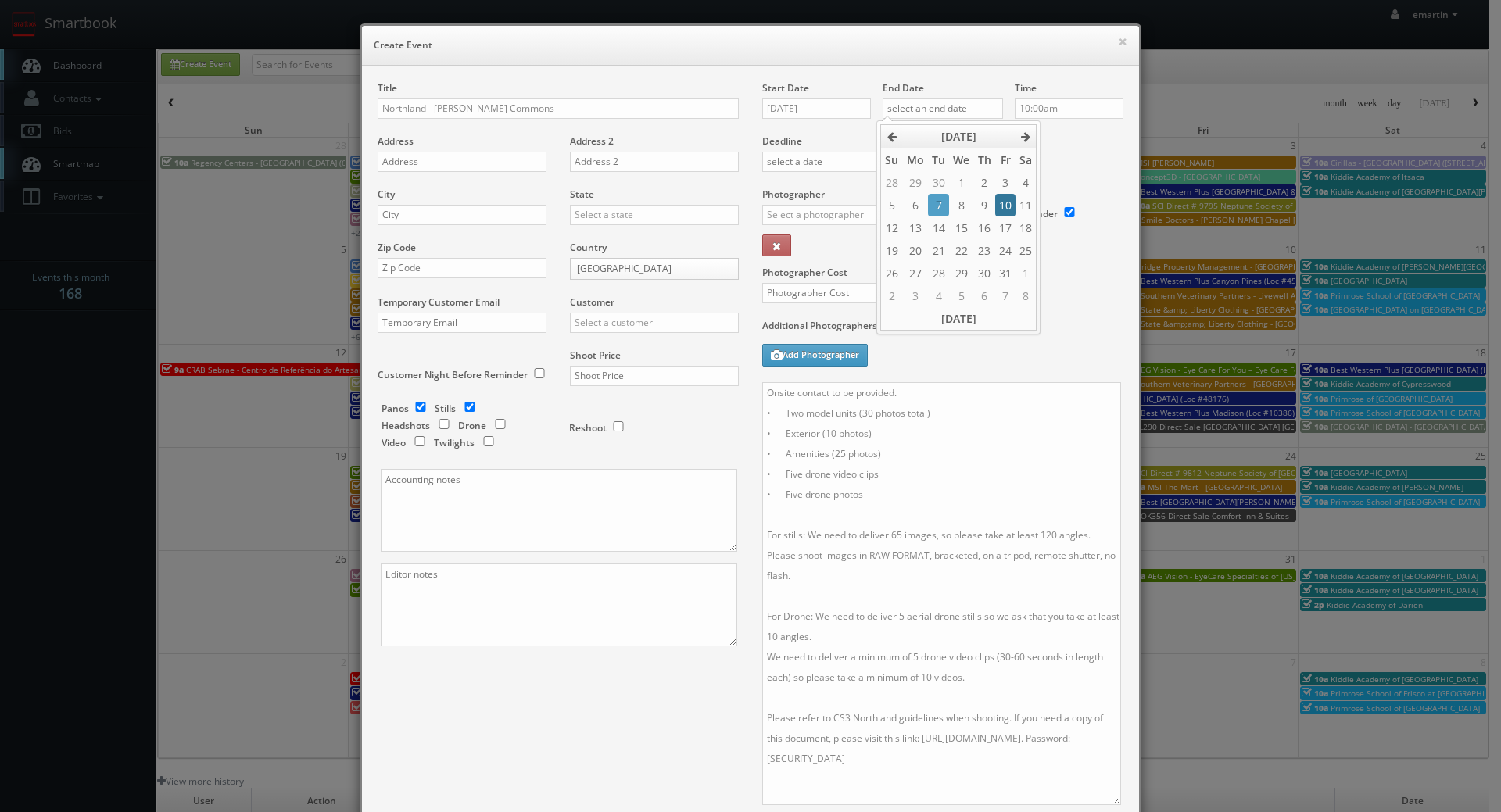
click at [1011, 212] on td "10" at bounding box center [1004, 205] width 20 height 23
type input "10/10/2025"
click at [1060, 164] on div "Deadline" at bounding box center [942, 135] width 385 height 107
click at [901, 218] on input "text" at bounding box center [841, 214] width 157 height 20
click at [852, 244] on div "[PERSON_NAME]" at bounding box center [846, 250] width 167 height 26
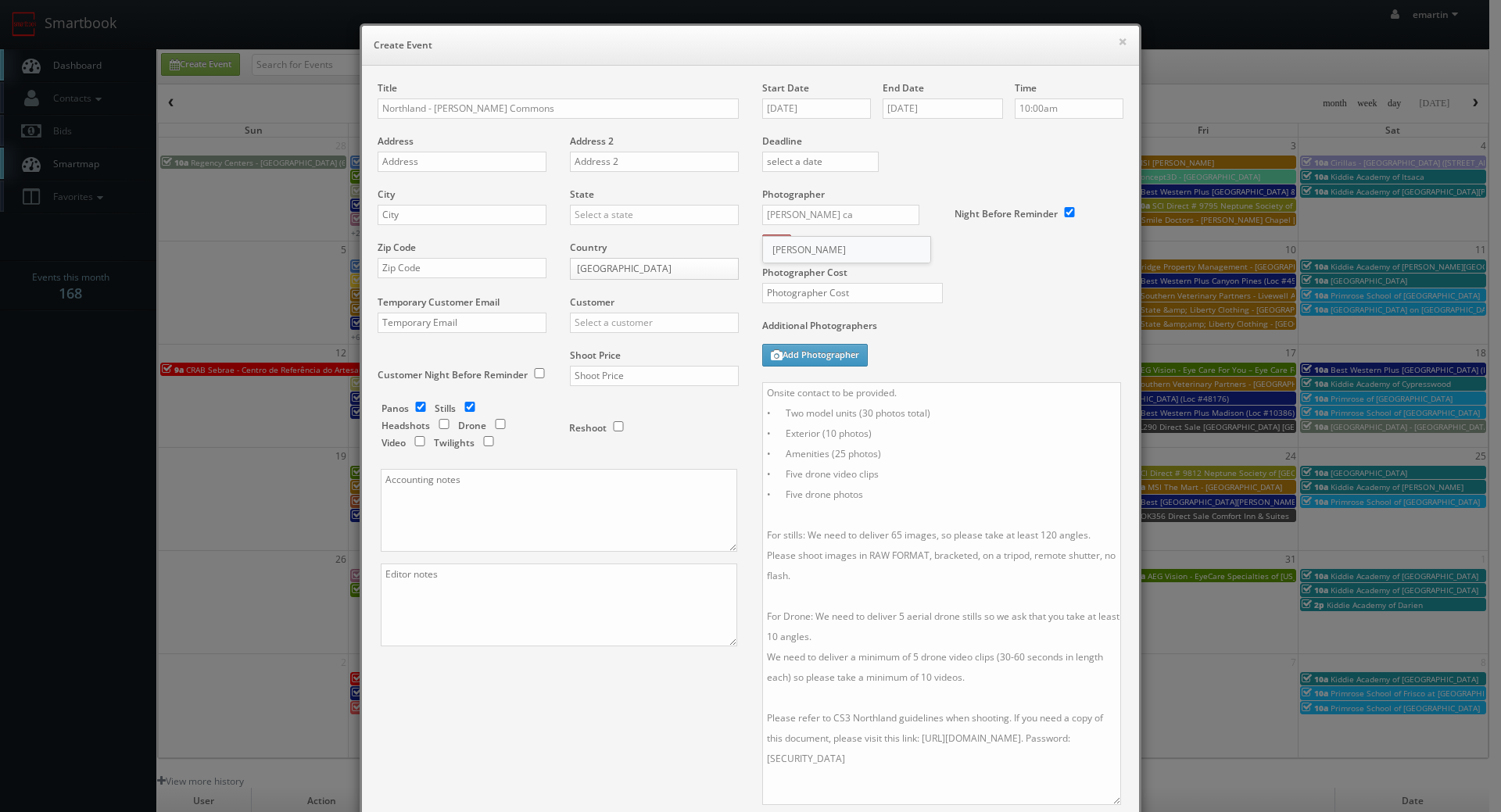
type input "[PERSON_NAME]"
click at [843, 300] on input "text" at bounding box center [852, 293] width 181 height 20
type input "450"
click at [1010, 256] on div "Photographer Cost 450" at bounding box center [942, 253] width 385 height 131
click at [441, 164] on input "text" at bounding box center [462, 161] width 169 height 20
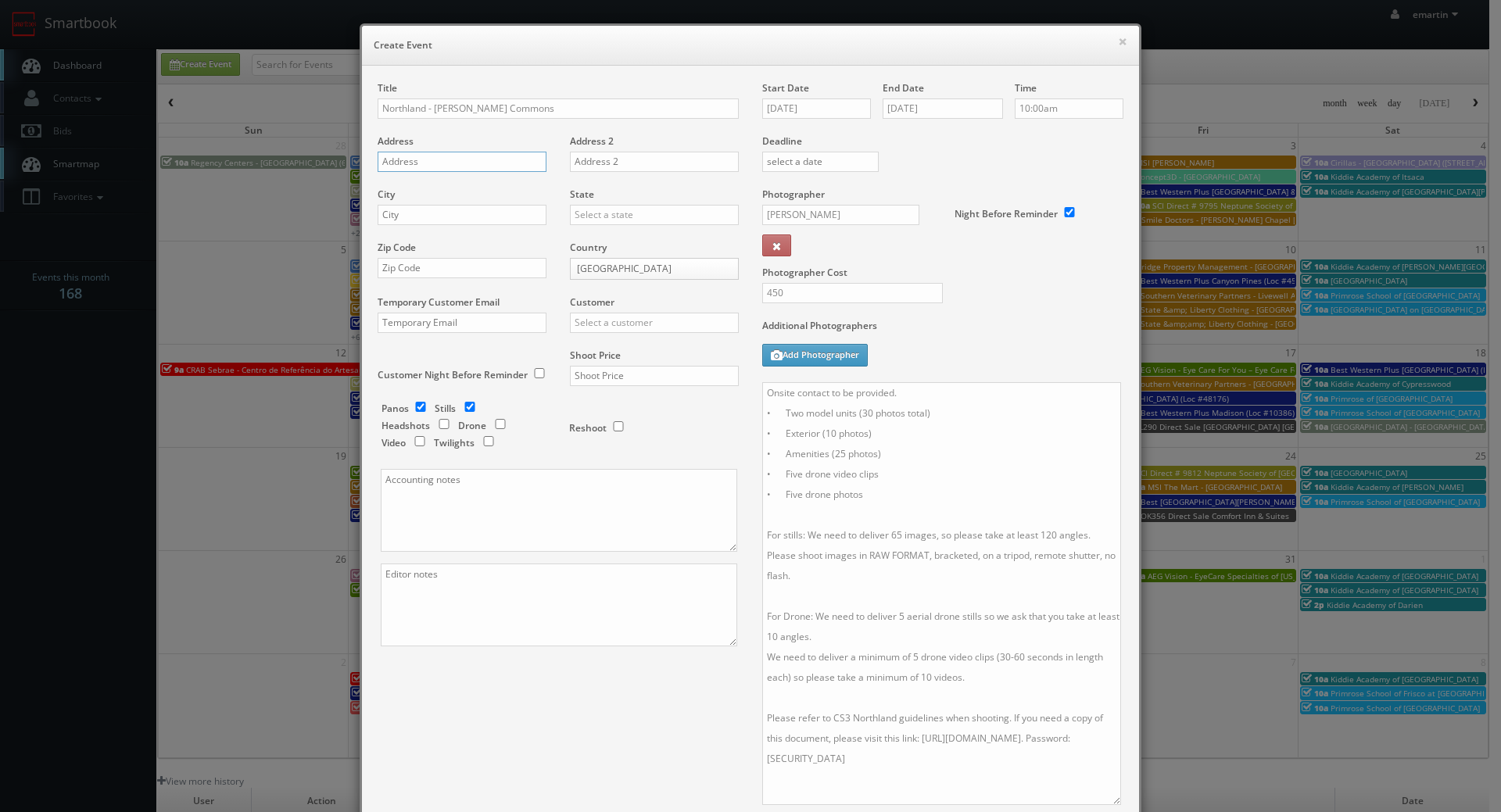
paste input "2309 Bigelow Cmns"
type input "2309 Bigelow Cmns"
click at [395, 218] on input "text" at bounding box center [462, 214] width 169 height 20
paste input "Enfield"
type input "Enfield"
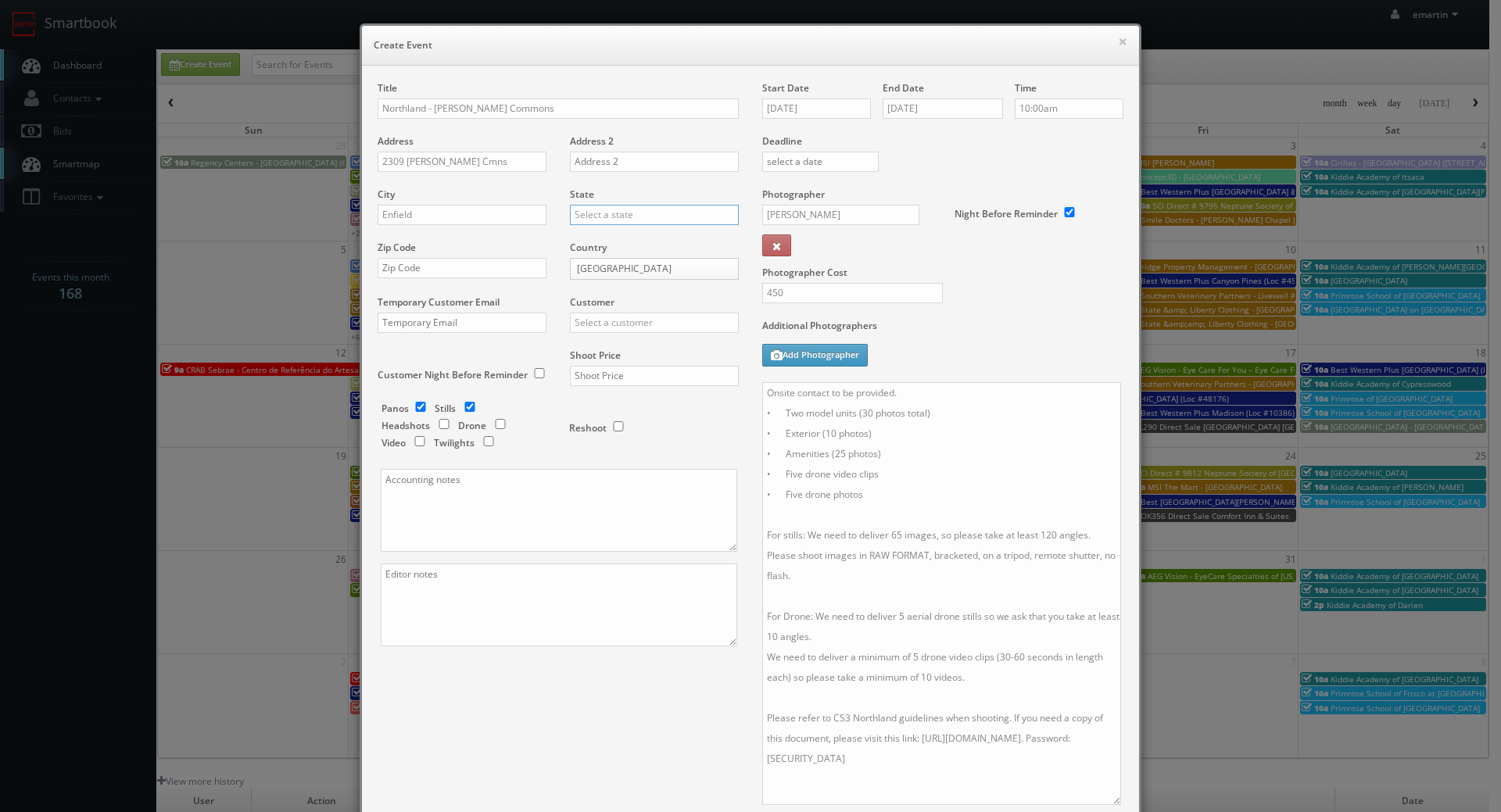
click at [603, 213] on input "text" at bounding box center [654, 214] width 169 height 20
click at [590, 236] on div "[US_STATE]" at bounding box center [654, 240] width 167 height 26
type input "[US_STATE]"
drag, startPoint x: 432, startPoint y: 264, endPoint x: 482, endPoint y: 276, distance: 51.4
click at [432, 264] on input "text" at bounding box center [462, 267] width 169 height 20
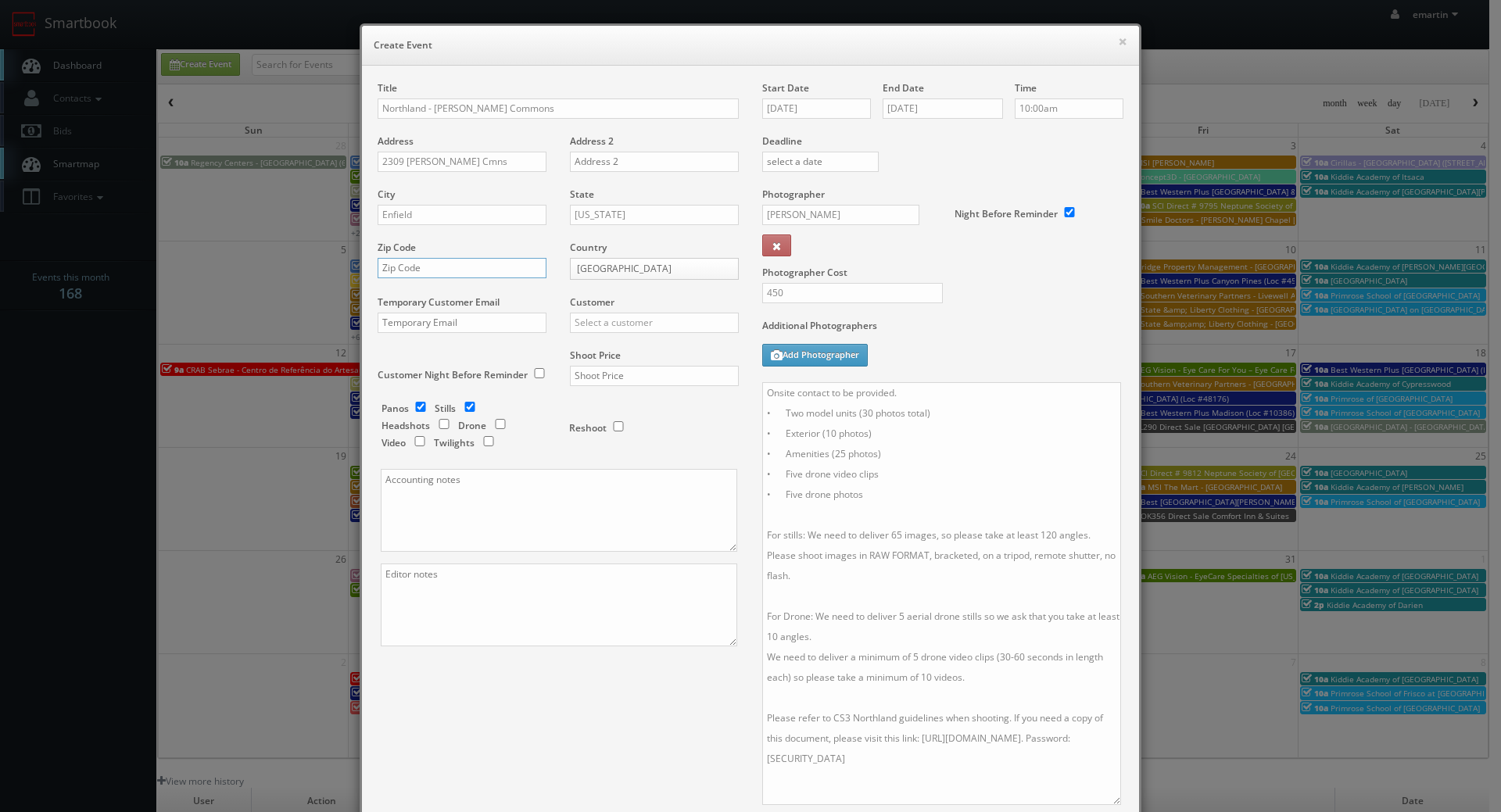
paste input "06082"
type input "06082"
click at [643, 323] on input "text" at bounding box center [654, 323] width 169 height 20
type input "n"
click at [620, 342] on div "GBV" at bounding box center [654, 349] width 167 height 26
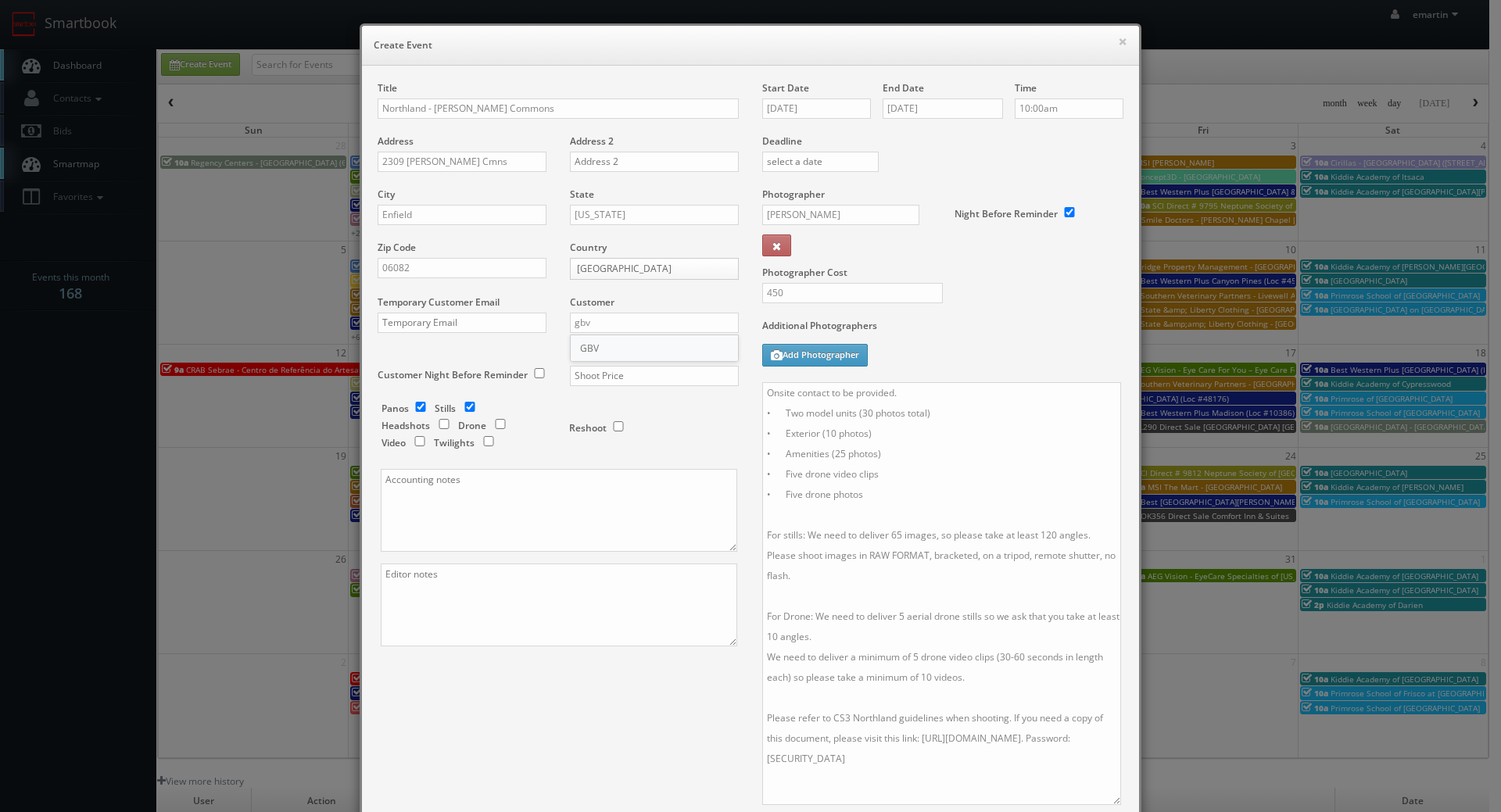
type input "GBV"
click at [591, 376] on input "text" at bounding box center [654, 375] width 169 height 20
type input "1,700"
click at [409, 410] on input "checkbox" at bounding box center [420, 407] width 24 height 10
checkbox input "false"
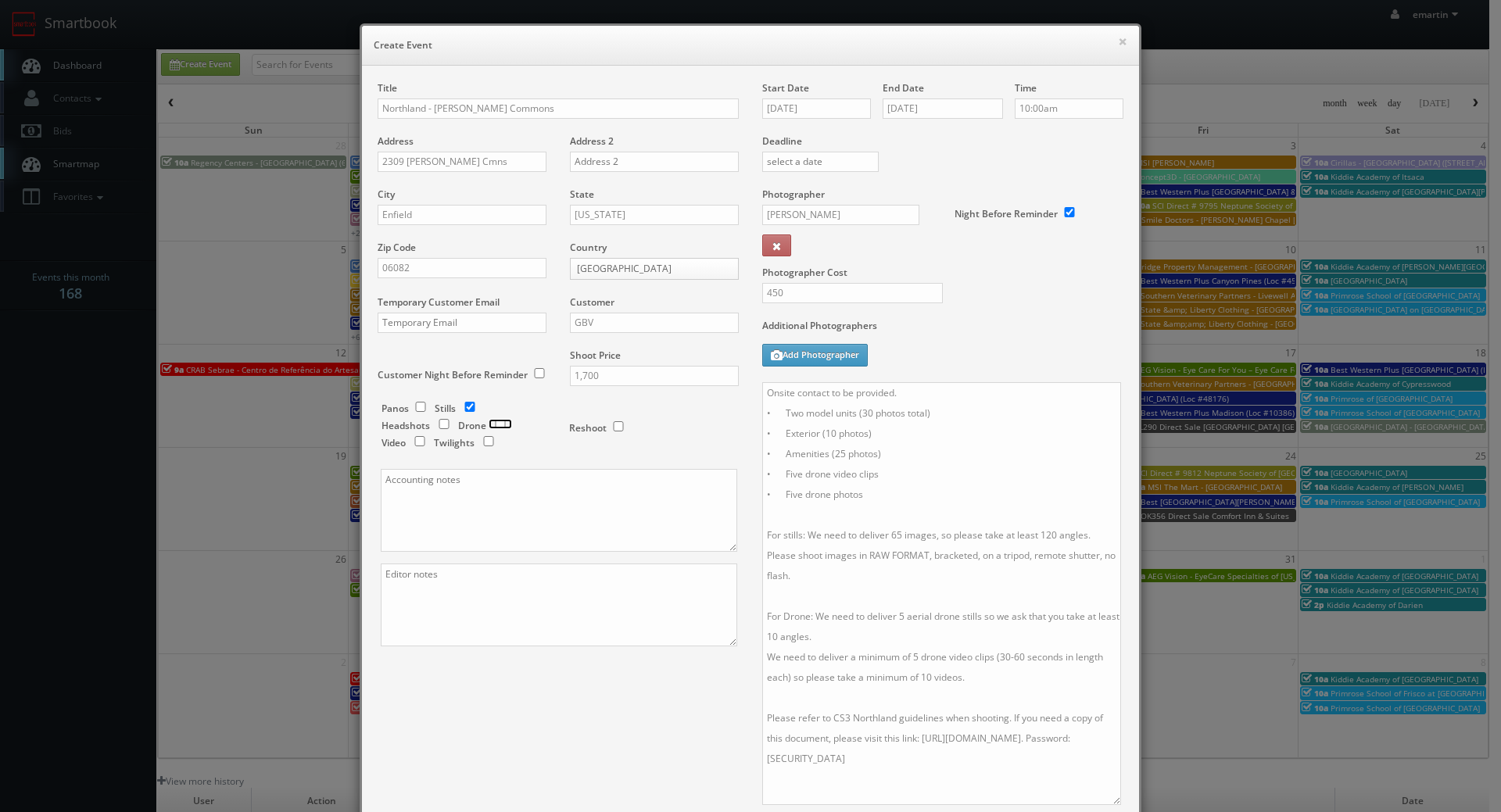
click at [500, 426] on input "checkbox" at bounding box center [500, 424] width 24 height 10
checkbox input "true"
click at [1048, 335] on label "Additional Photographers" at bounding box center [942, 330] width 361 height 21
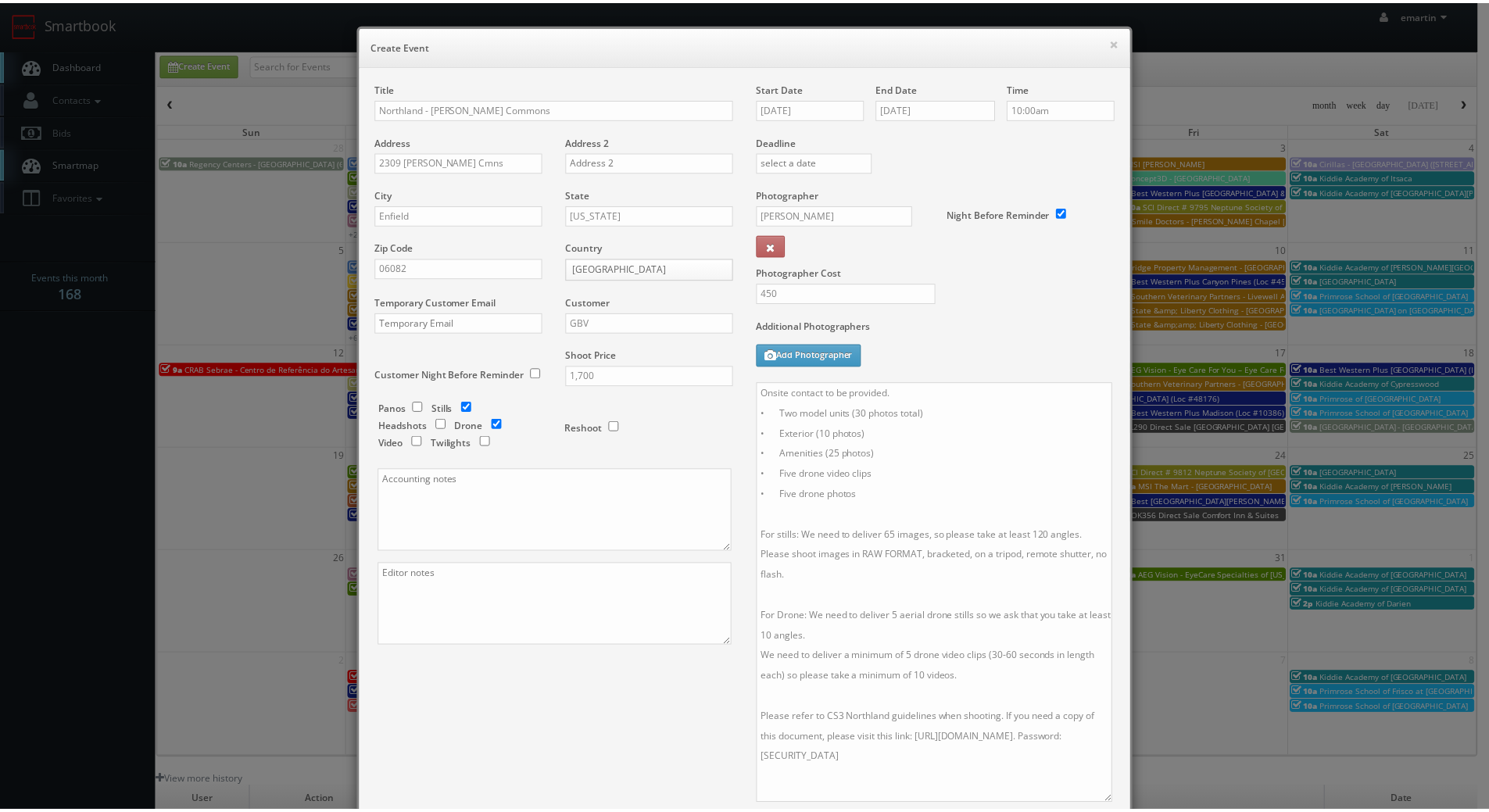
scroll to position [211, 0]
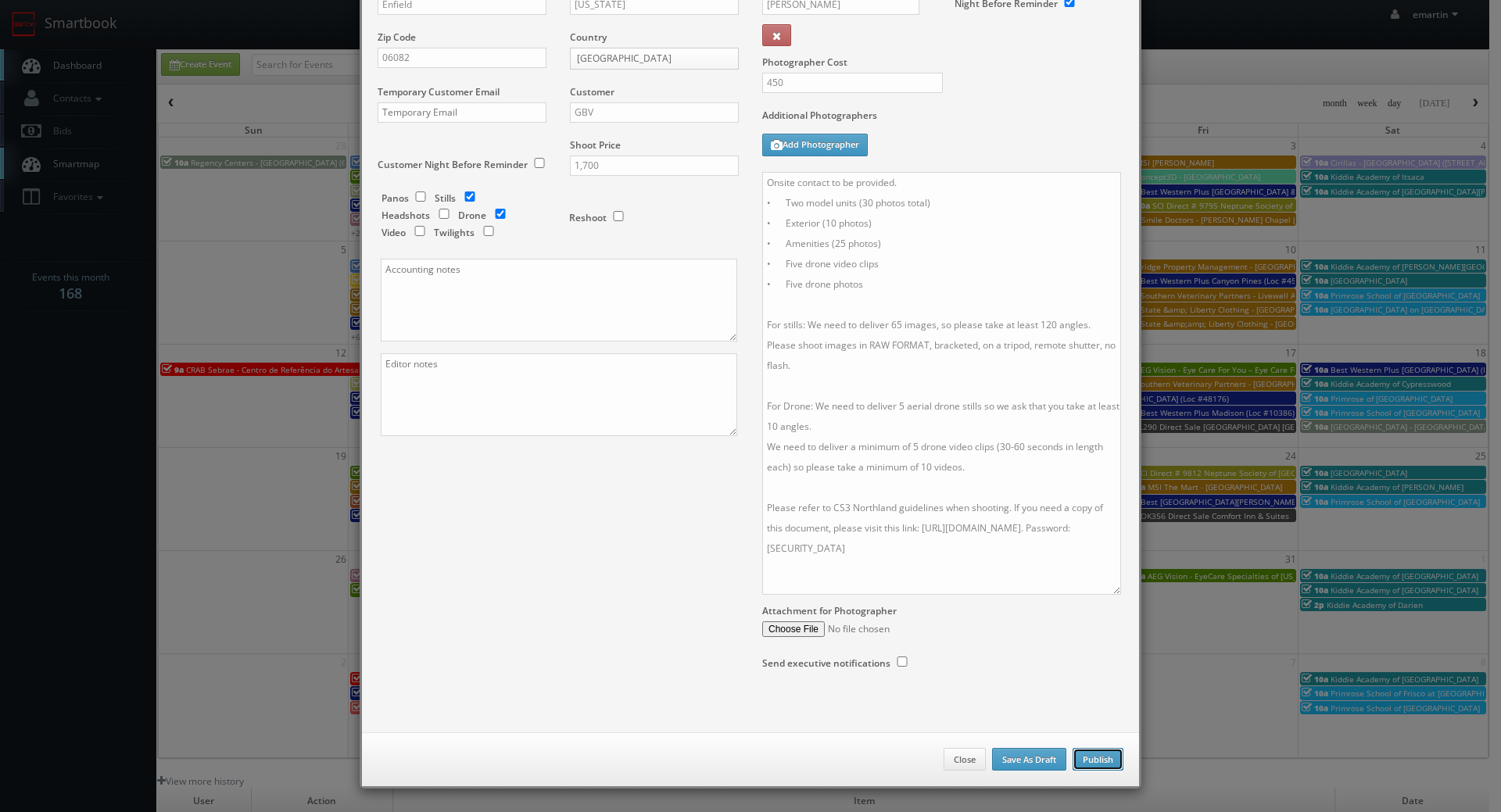
click at [1088, 757] on button "Publish" at bounding box center [1098, 760] width 51 height 24
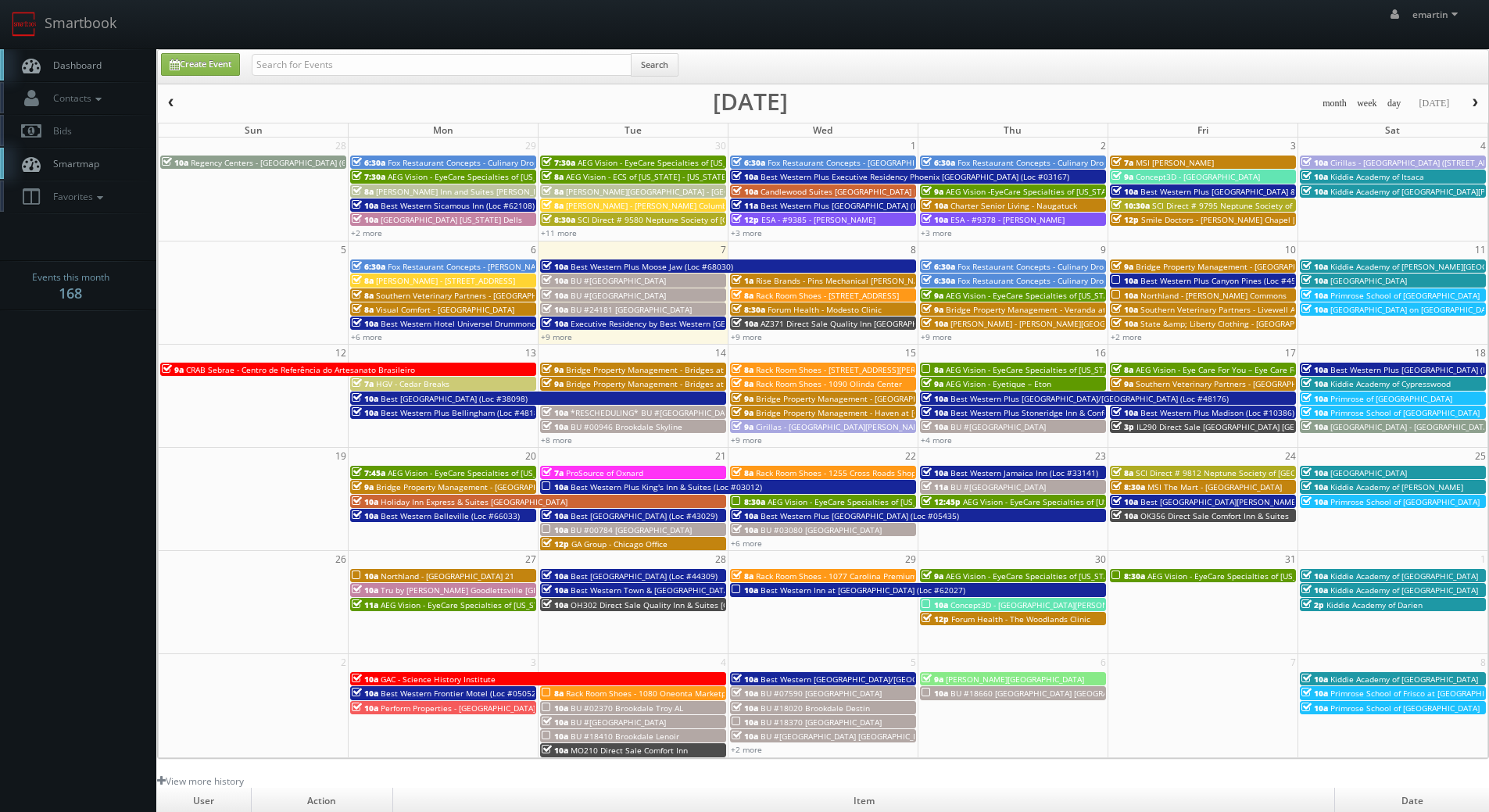
click at [97, 63] on span "Dashboard" at bounding box center [73, 65] width 56 height 13
click at [224, 63] on link "Create Event" at bounding box center [200, 65] width 79 height 23
type input "[DATE]"
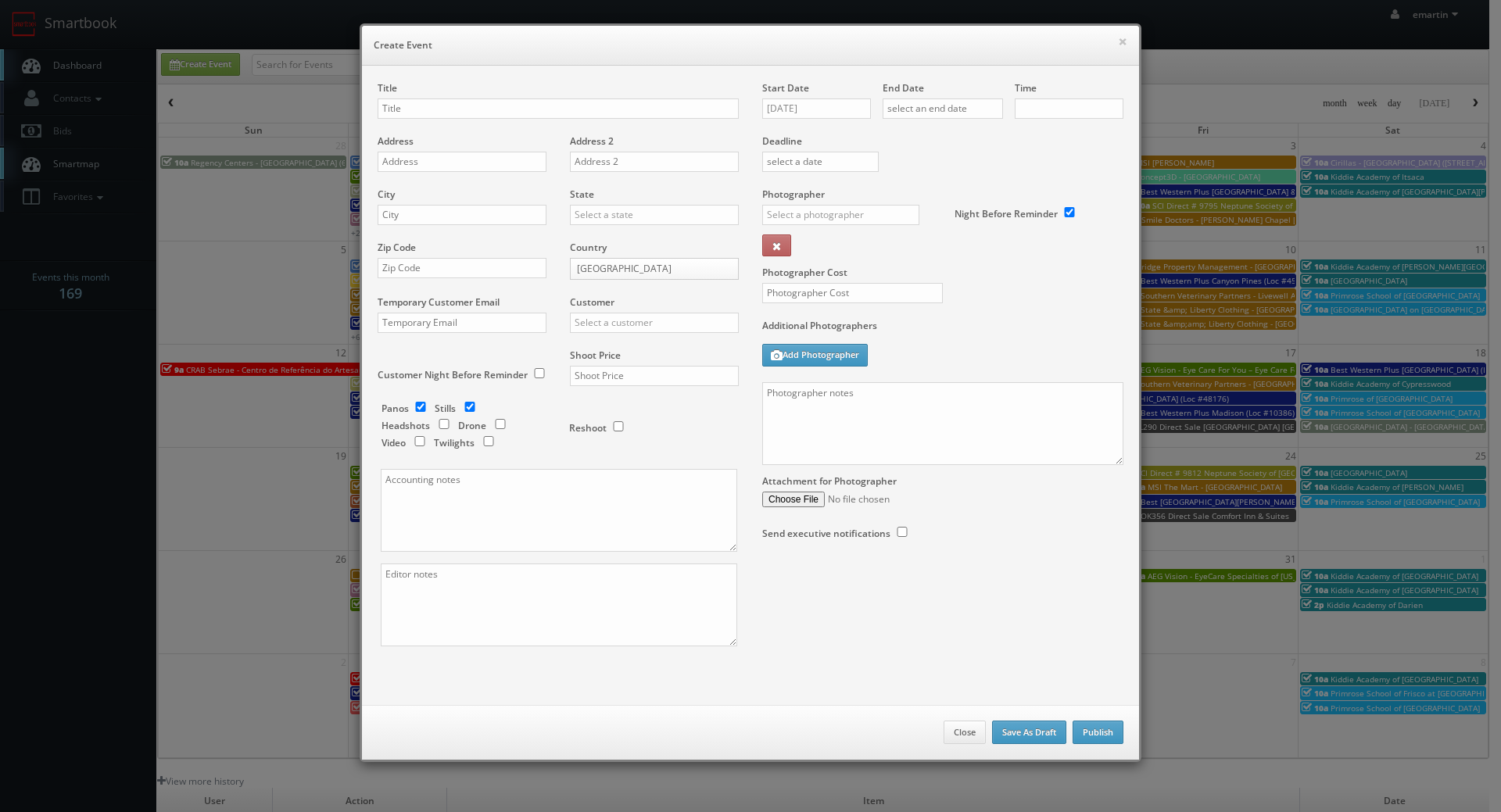
checkbox input "true"
type input "10:00am"
checkbox input "true"
click at [972, 462] on textarea at bounding box center [942, 423] width 361 height 83
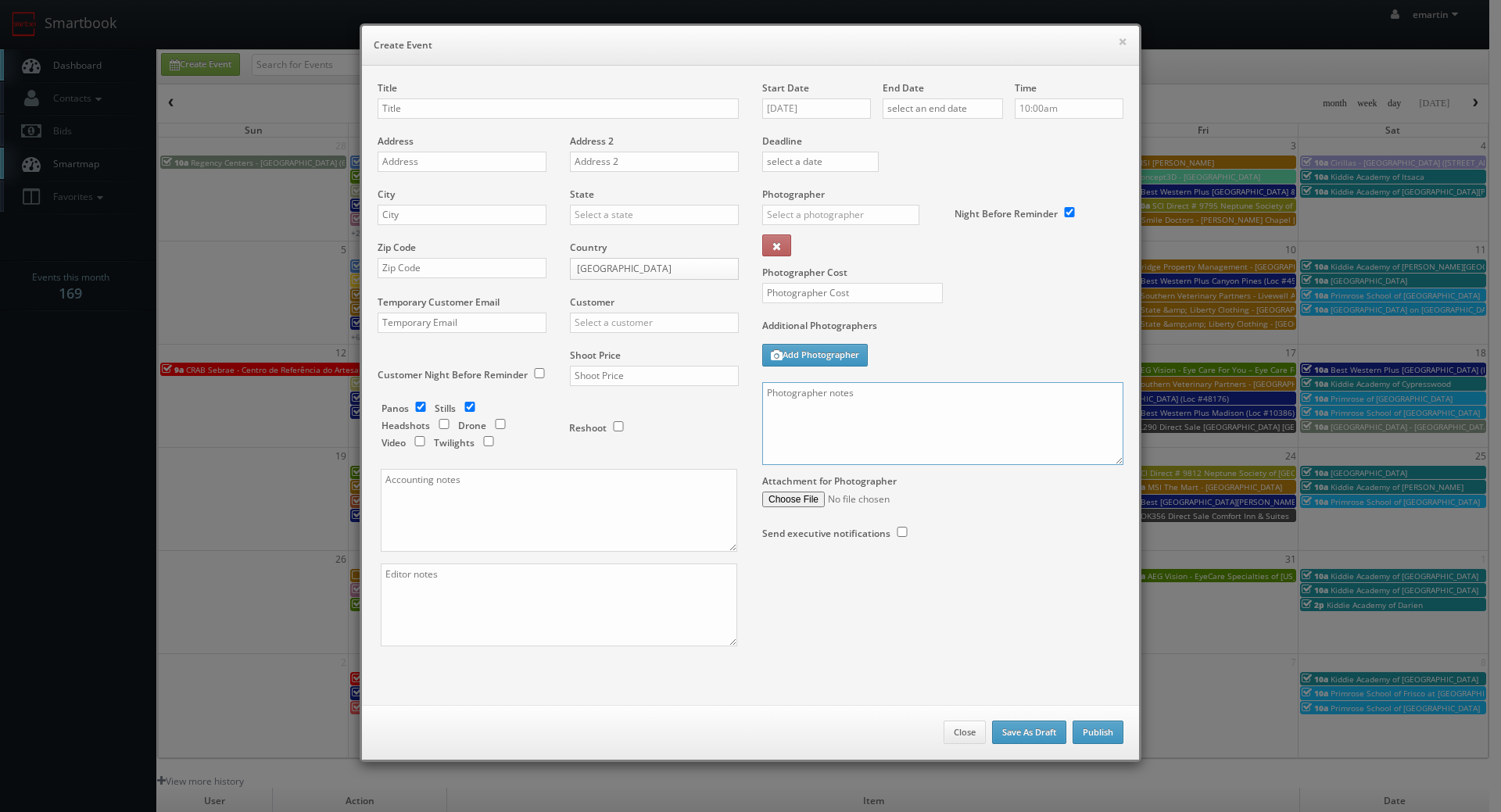
paste textarea "Onsite contact to be provided. • Two model units (30 photos total) • Exterior (…"
type textarea "Onsite contact to be provided. • Two model units (30 photos total) • Exterior (…"
click at [412, 105] on input "text" at bounding box center [558, 108] width 361 height 20
paste input "Northland"
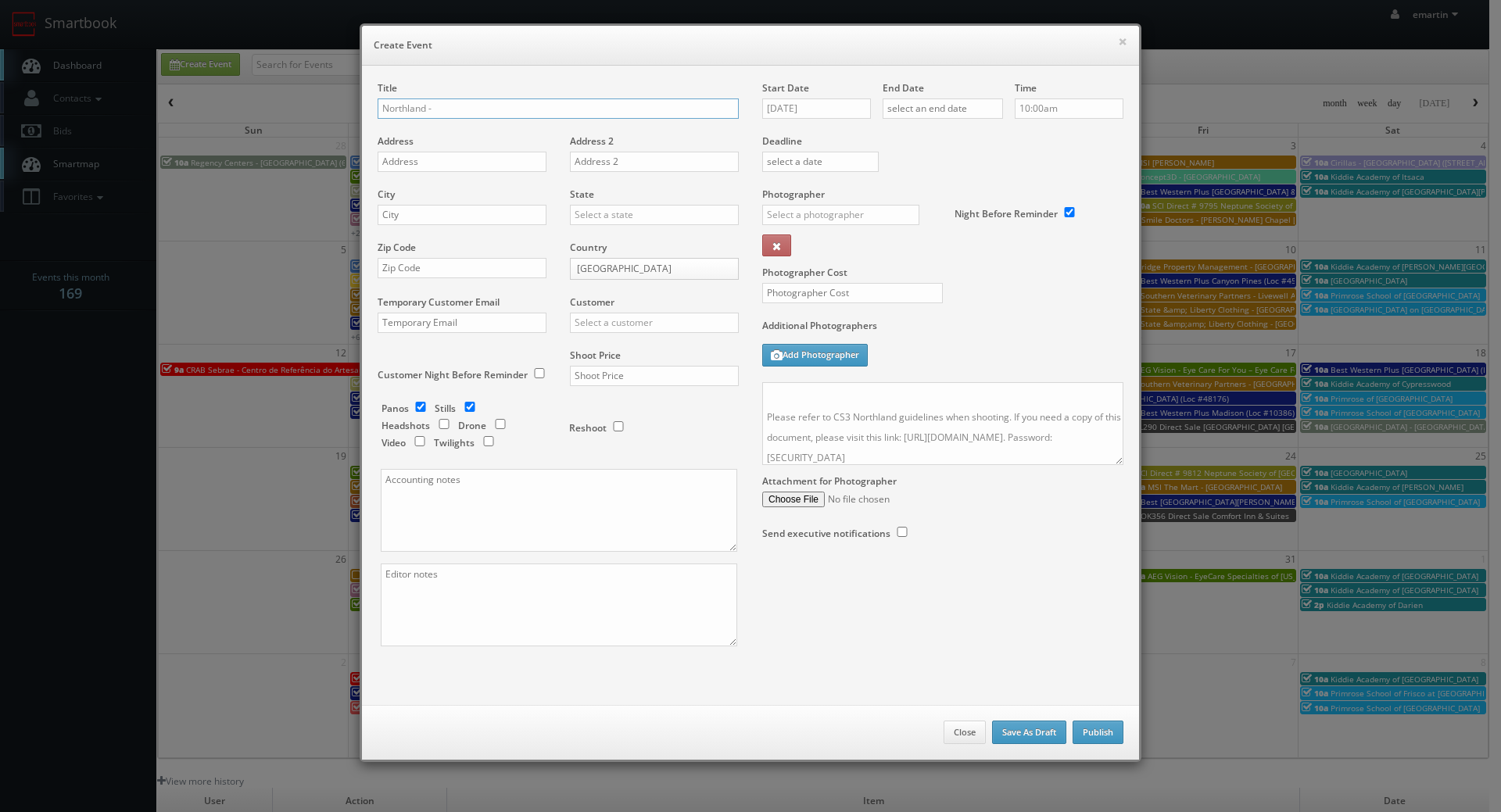
click at [462, 117] on input "Northland -" at bounding box center [558, 108] width 361 height 20
paste input "Bay Breeze"
type input "Northland - Bay Breeze"
click at [411, 162] on input "text" at bounding box center [462, 161] width 169 height 20
paste input "16001 Bayside Pointe"
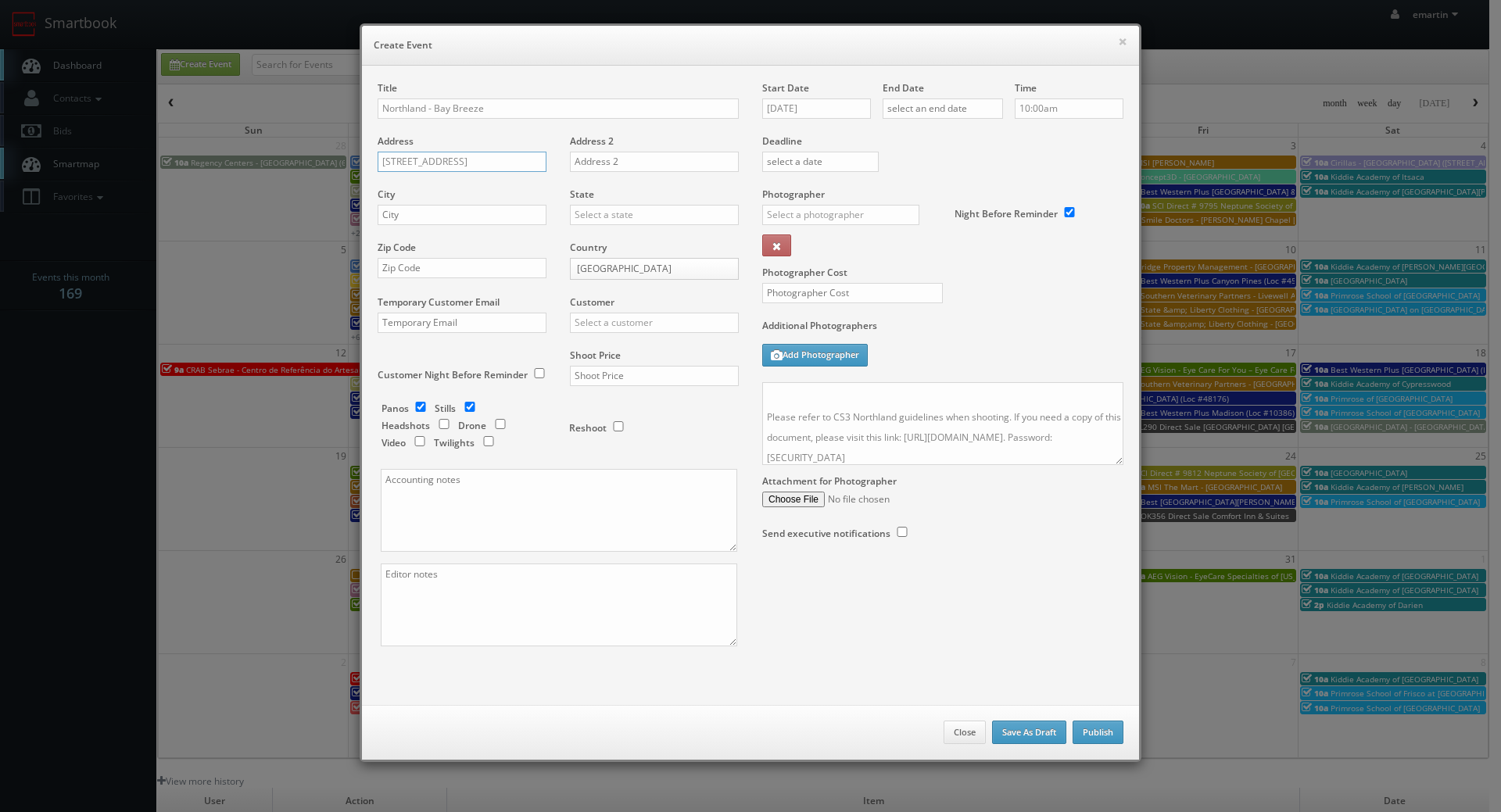
type input "16001 Bayside Pointe"
click at [434, 220] on input "text" at bounding box center [462, 214] width 169 height 20
paste input "Fort Myers"
type input "Fort Myers"
click at [543, 224] on div "City Fort Myers" at bounding box center [468, 214] width 181 height 53
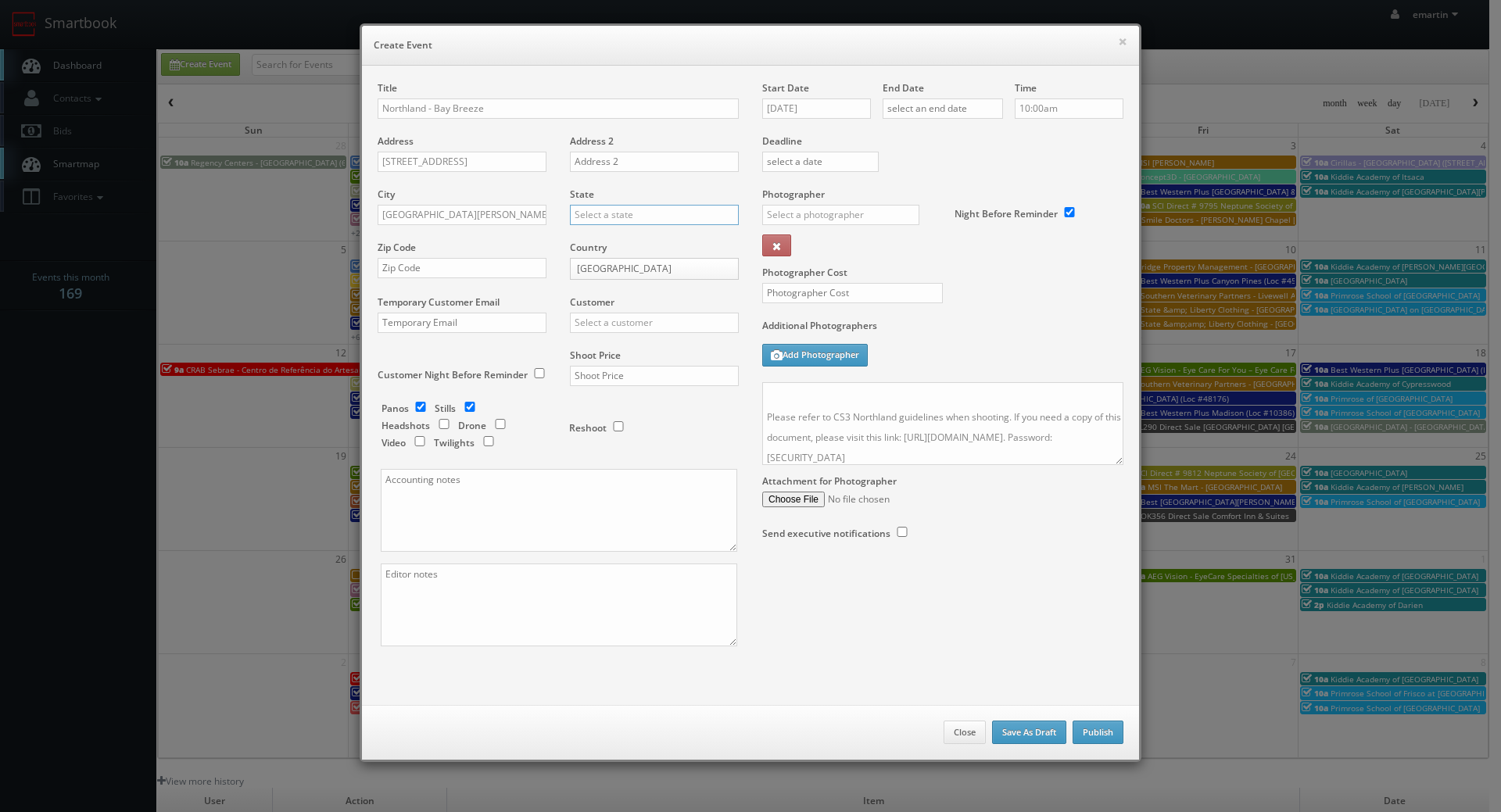
click at [594, 218] on input "text" at bounding box center [654, 214] width 169 height 20
click at [591, 235] on div "[US_STATE]" at bounding box center [654, 240] width 167 height 26
type input "[US_STATE]"
drag, startPoint x: 432, startPoint y: 269, endPoint x: 462, endPoint y: 273, distance: 30.3
click at [432, 269] on input "text" at bounding box center [462, 267] width 169 height 20
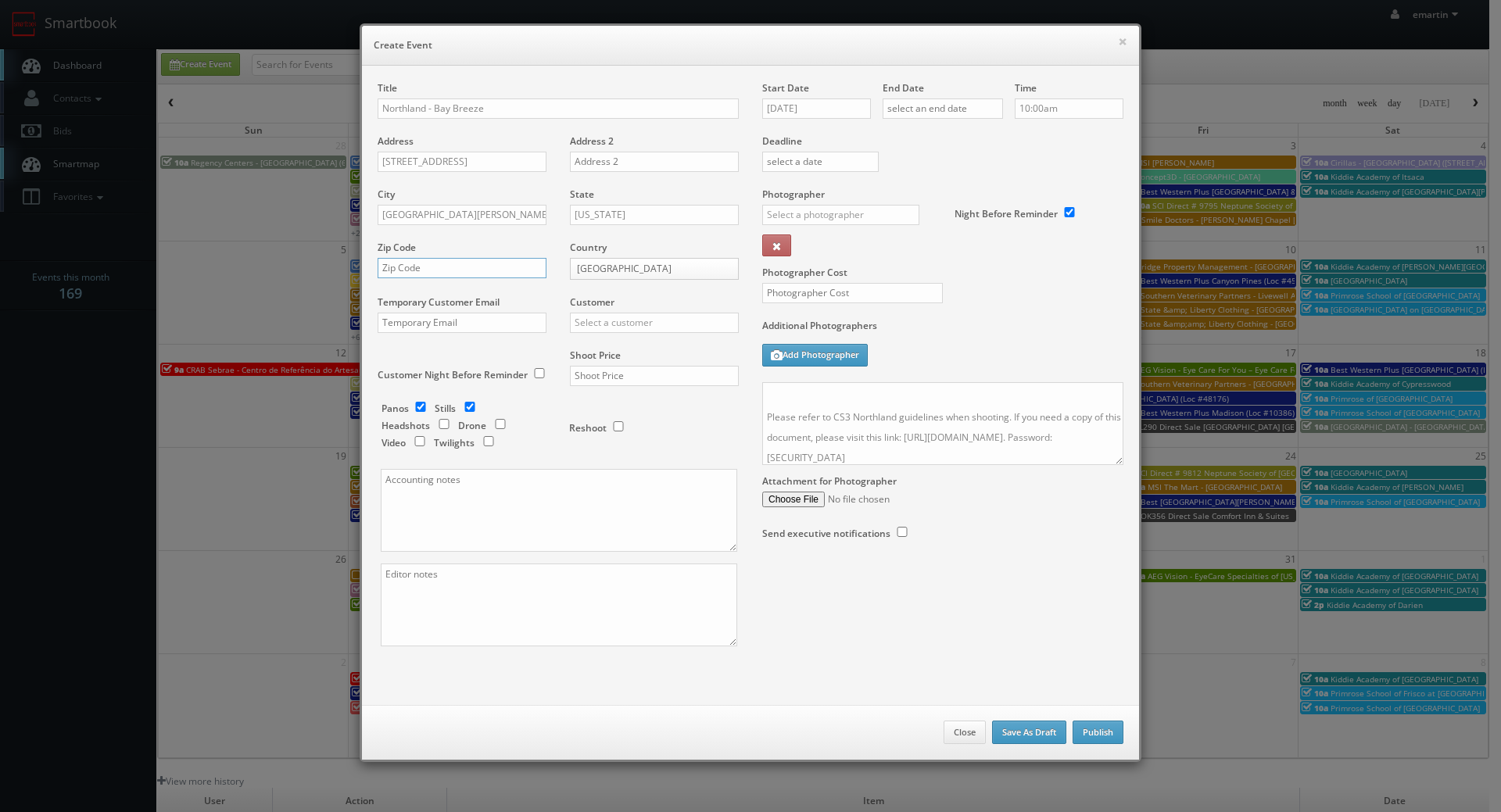
paste input "33908"
type input "33908"
click at [598, 310] on div "Customer Choice Hotels ACC Concept3D Firebirds GBV Choice Hotels Canada Heartla…" at bounding box center [648, 322] width 181 height 53
click at [601, 330] on input "text" at bounding box center [654, 323] width 169 height 20
click at [597, 356] on div "GBV" at bounding box center [654, 349] width 167 height 26
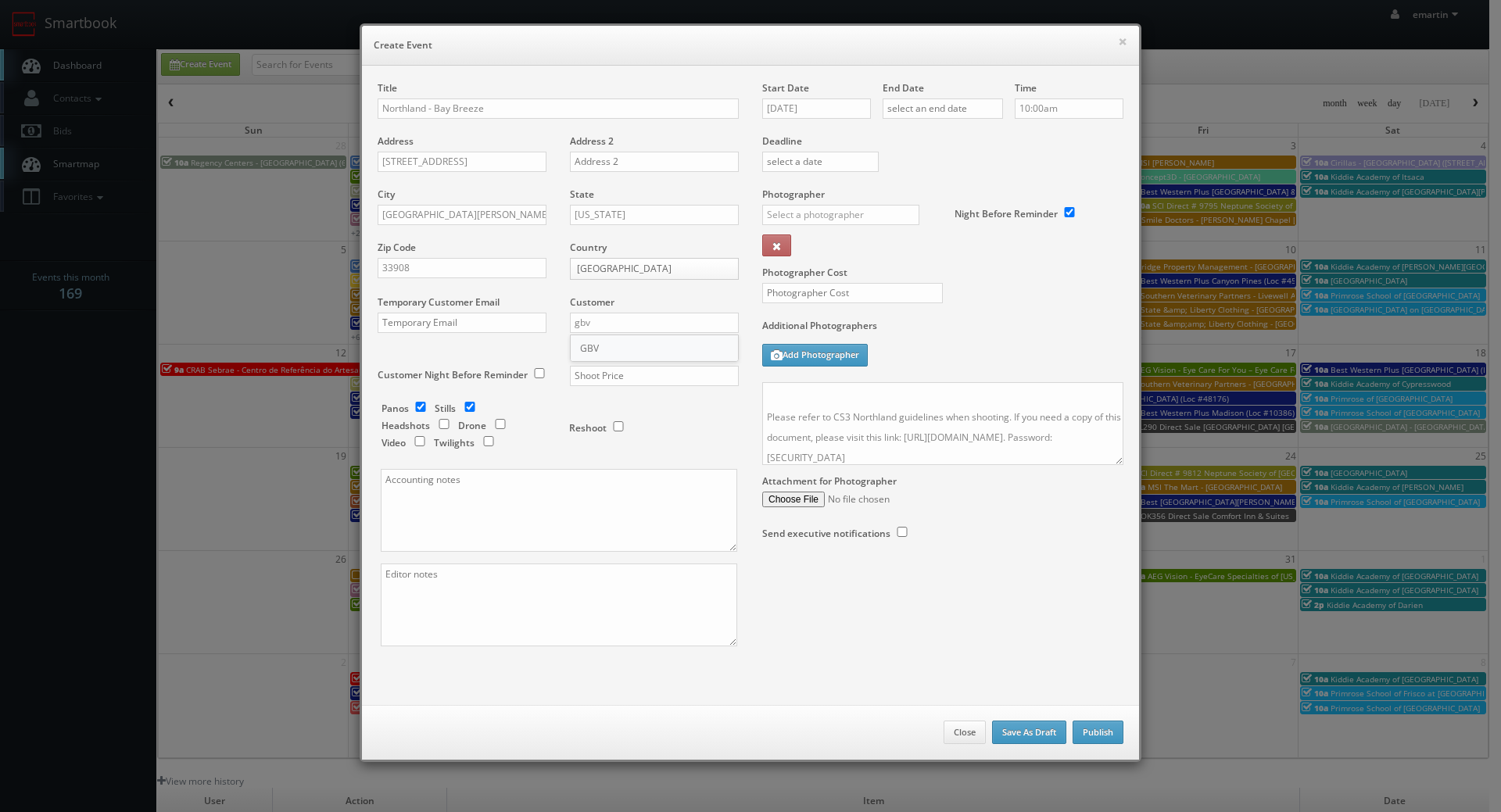
type input "GBV"
click at [609, 371] on input "text" at bounding box center [654, 375] width 169 height 20
type input "1,700"
click at [423, 408] on input "checkbox" at bounding box center [420, 407] width 24 height 10
checkbox input "false"
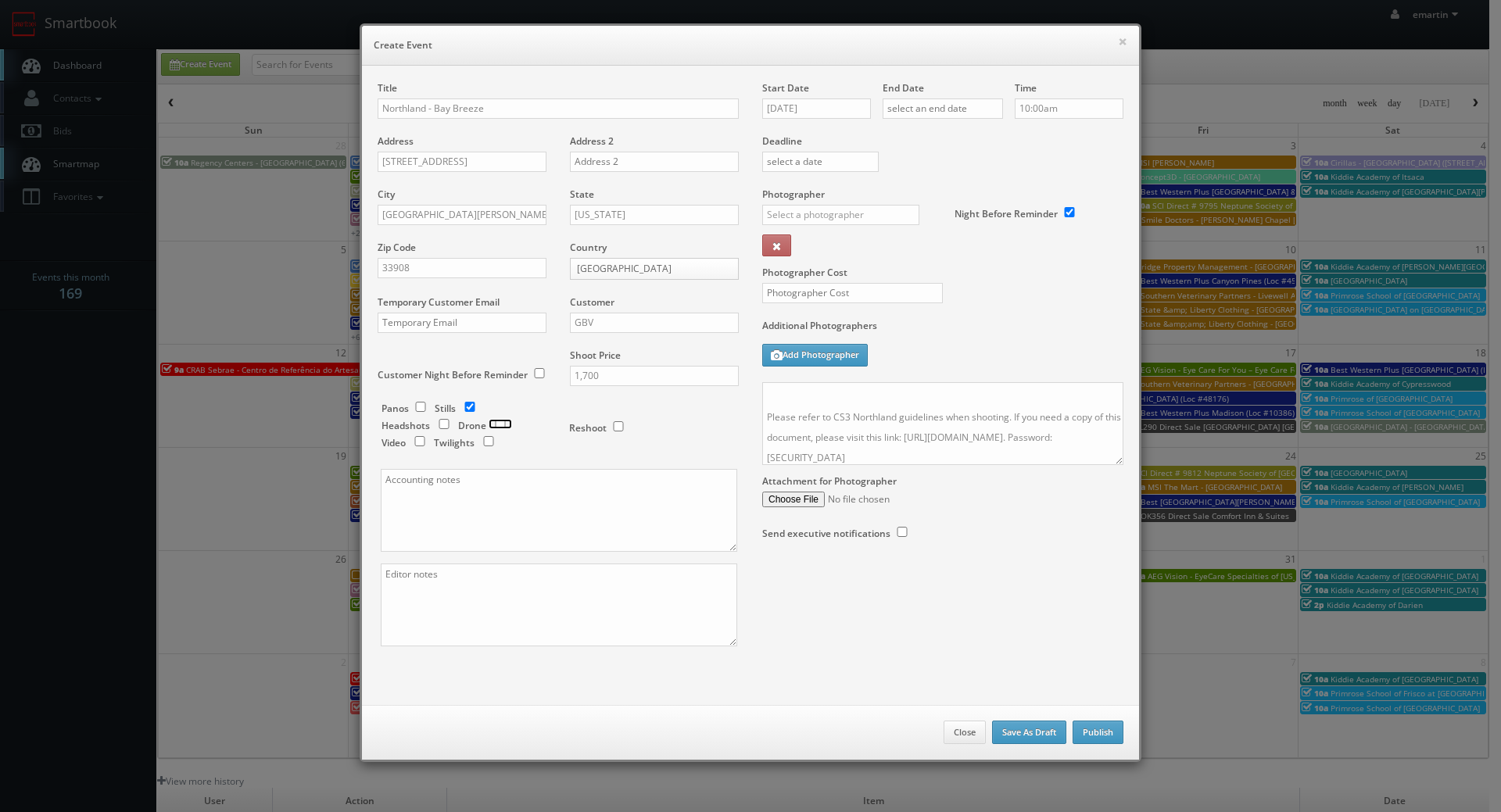
click at [491, 422] on input "checkbox" at bounding box center [500, 424] width 24 height 10
checkbox input "true"
click at [810, 107] on input "10/07/2025" at bounding box center [817, 108] width 108 height 20
click at [823, 247] on td "21" at bounding box center [818, 251] width 21 height 23
type input "10/21/2025"
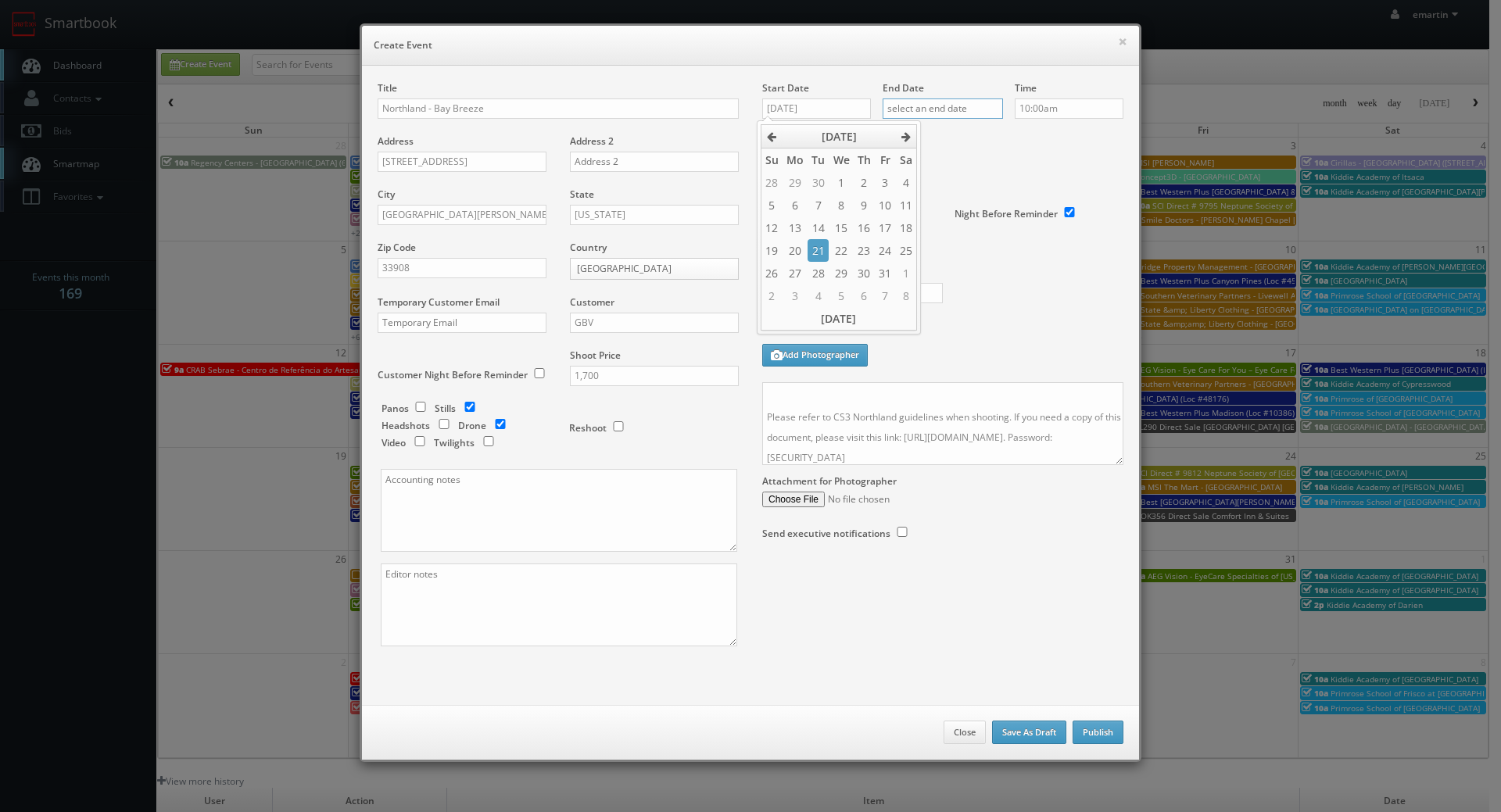
click at [935, 110] on input "text" at bounding box center [943, 108] width 121 height 20
click at [939, 246] on td "21" at bounding box center [938, 251] width 21 height 23
type input "10/21/2025"
drag, startPoint x: 1054, startPoint y: 137, endPoint x: 927, endPoint y: 196, distance: 140.0
click at [1054, 136] on label "Deadline" at bounding box center [942, 141] width 385 height 13
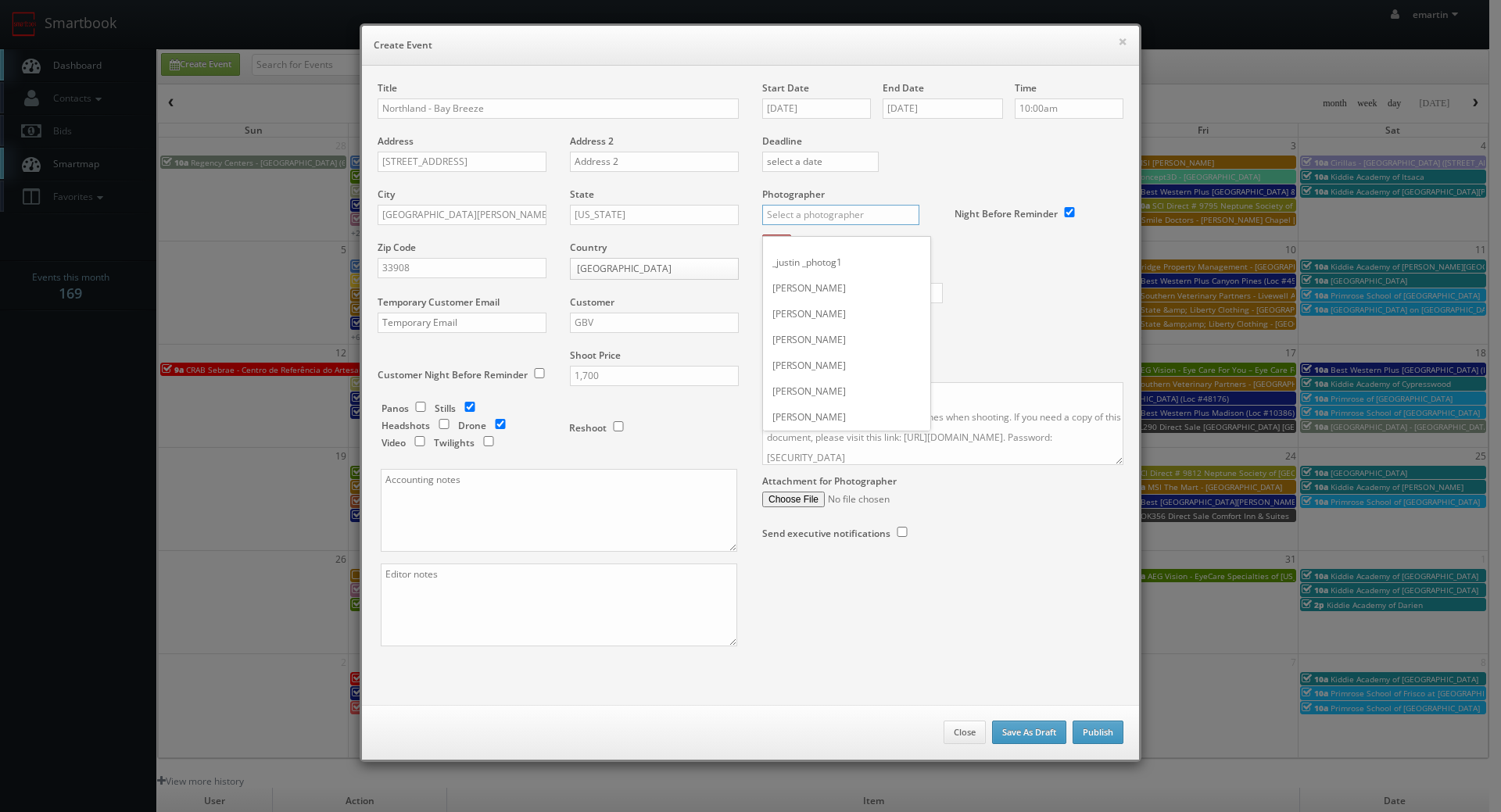
click at [864, 205] on input "text" at bounding box center [841, 214] width 157 height 20
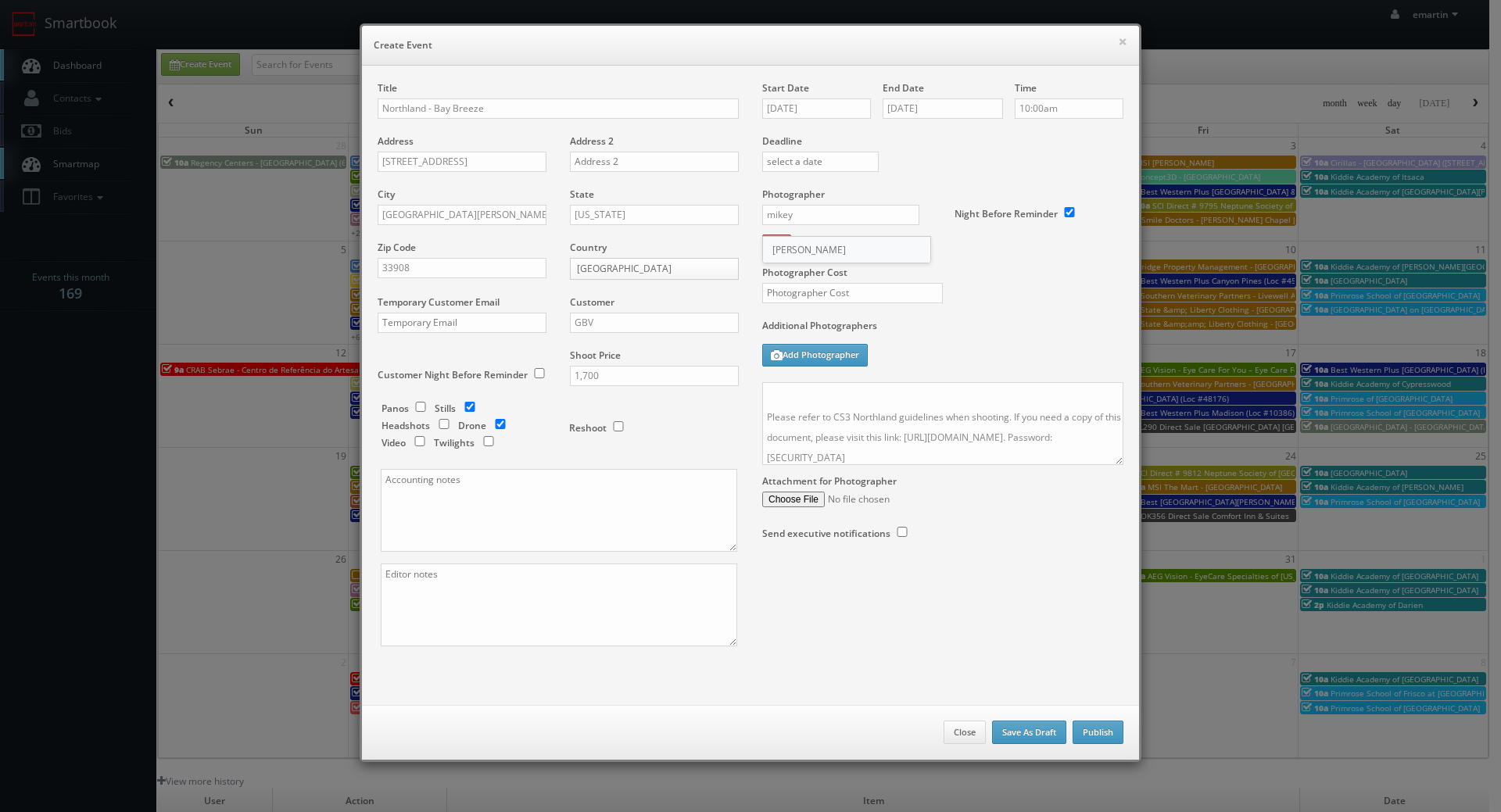
click at [826, 246] on div "[PERSON_NAME]" at bounding box center [846, 250] width 167 height 26
type input "[PERSON_NAME]"
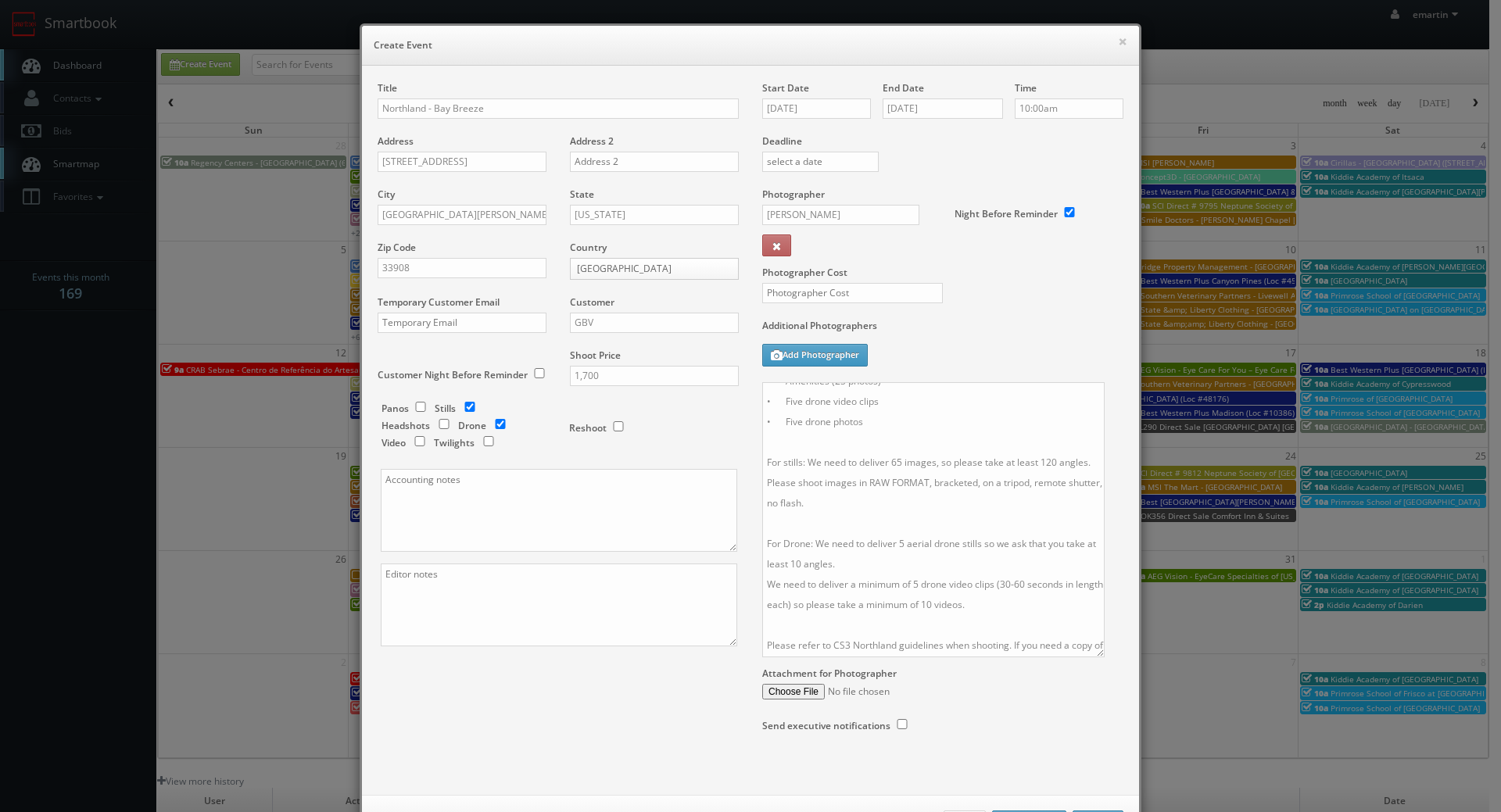
drag, startPoint x: 1110, startPoint y: 462, endPoint x: 1116, endPoint y: 697, distance: 235.1
click at [1104, 657] on textarea "Onsite contact to be provided. • Two model units (30 photos total) • Exterior (…" at bounding box center [934, 519] width 343 height 275
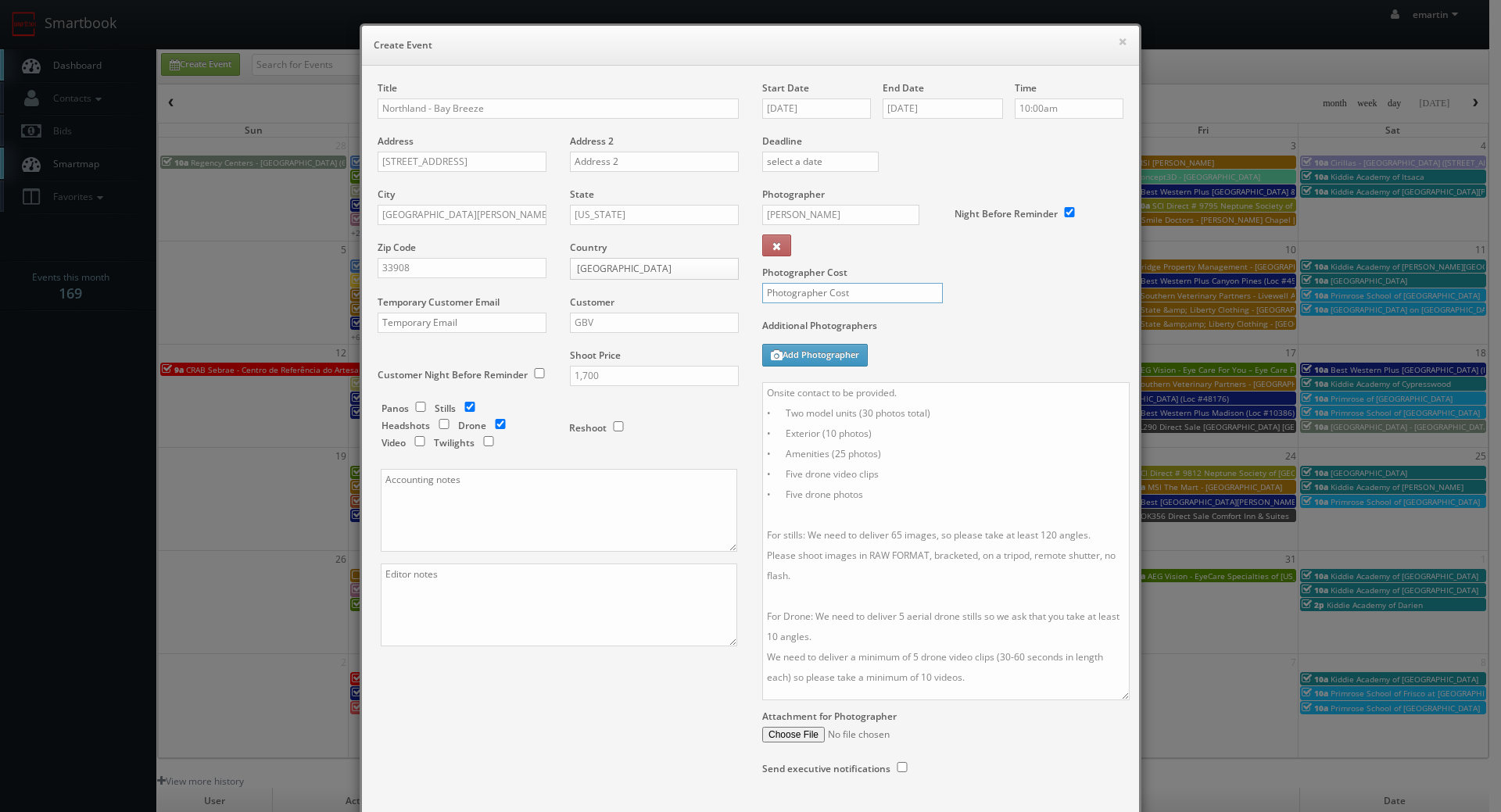
click at [877, 299] on input "text" at bounding box center [852, 293] width 181 height 20
type input "500"
click at [955, 341] on div "Additional Photographers Add Photographer" at bounding box center [942, 350] width 361 height 63
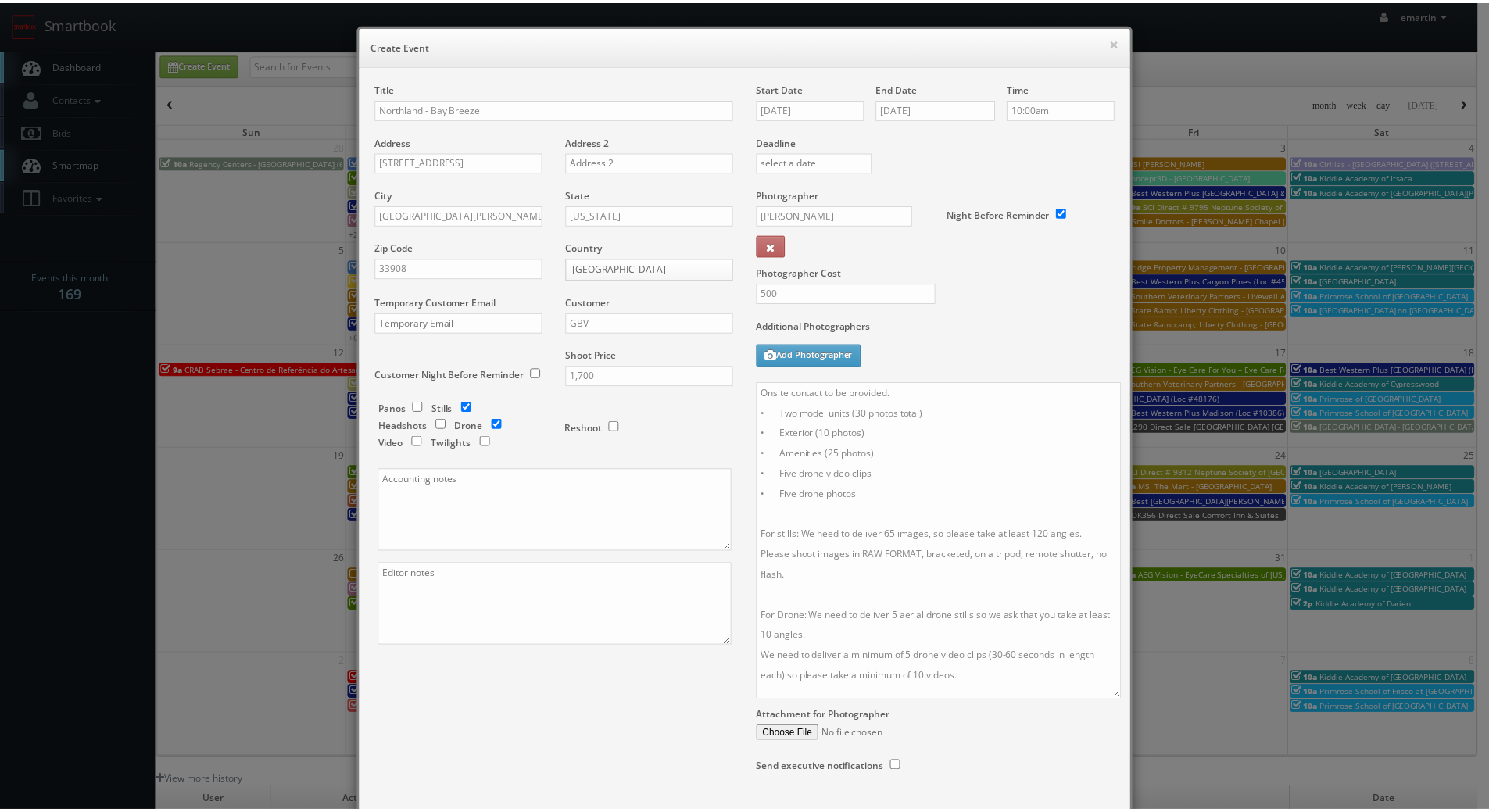
scroll to position [106, 0]
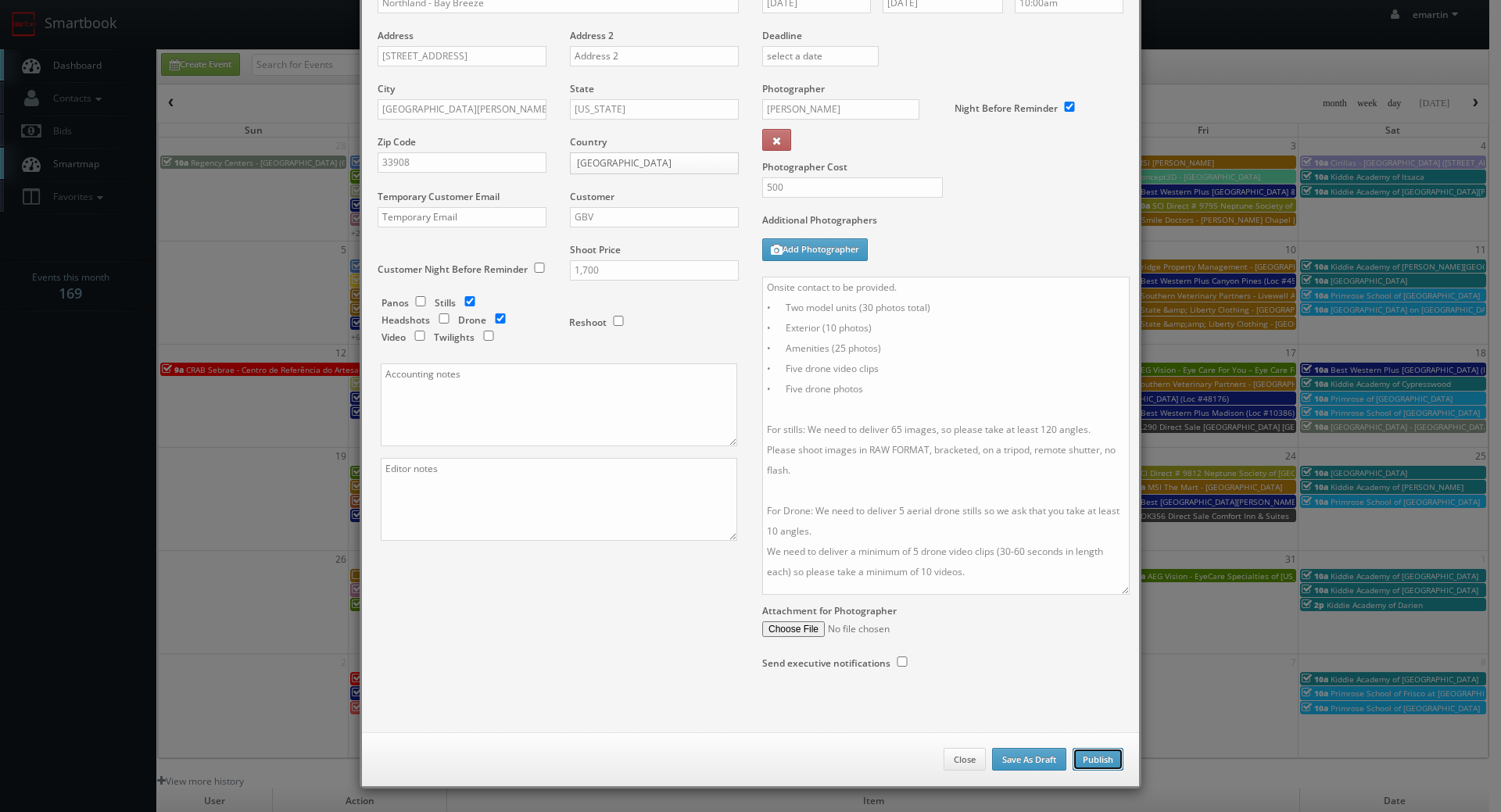
click at [1088, 753] on button "Publish" at bounding box center [1098, 760] width 51 height 24
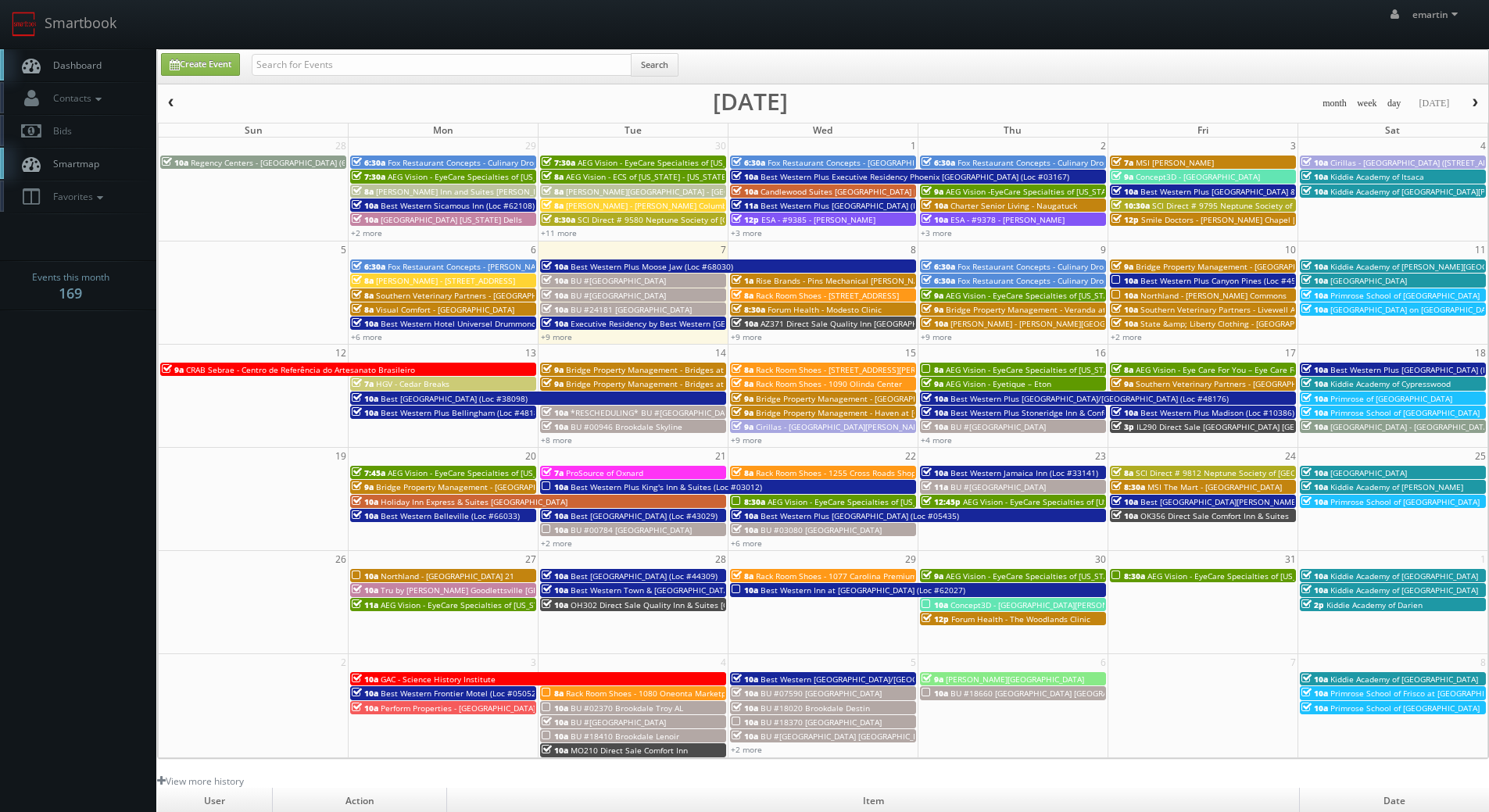
click at [87, 63] on span "Dashboard" at bounding box center [73, 65] width 56 height 13
drag, startPoint x: 104, startPoint y: 66, endPoint x: 105, endPoint y: 48, distance: 18.0
click at [102, 66] on link "Dashboard" at bounding box center [78, 65] width 157 height 32
click at [382, 73] on input "text" at bounding box center [442, 65] width 380 height 22
type input "monroe"
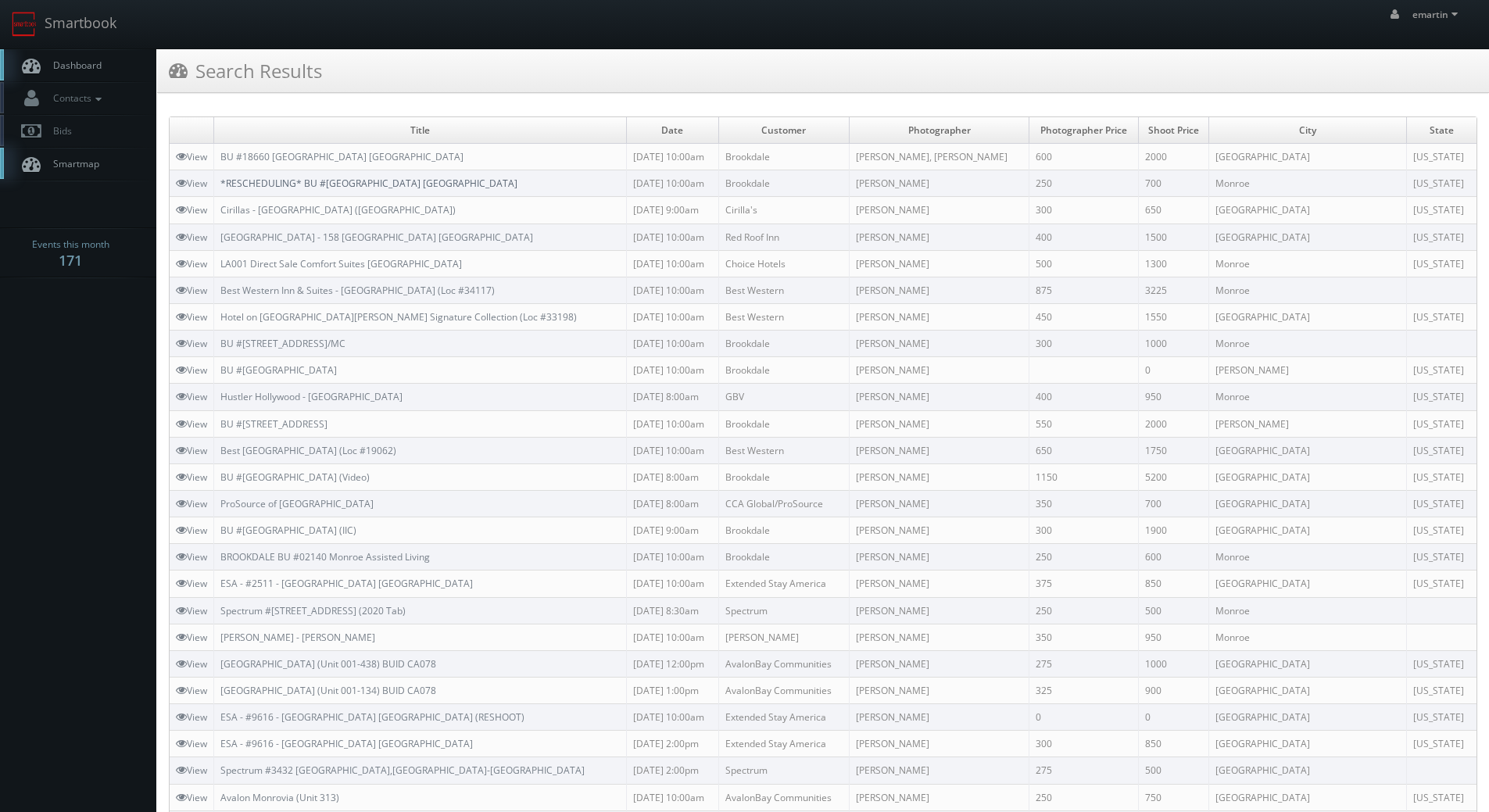
click at [362, 188] on link "*RESCHEDULING* BU #[GEOGRAPHIC_DATA] [GEOGRAPHIC_DATA]" at bounding box center [369, 183] width 297 height 13
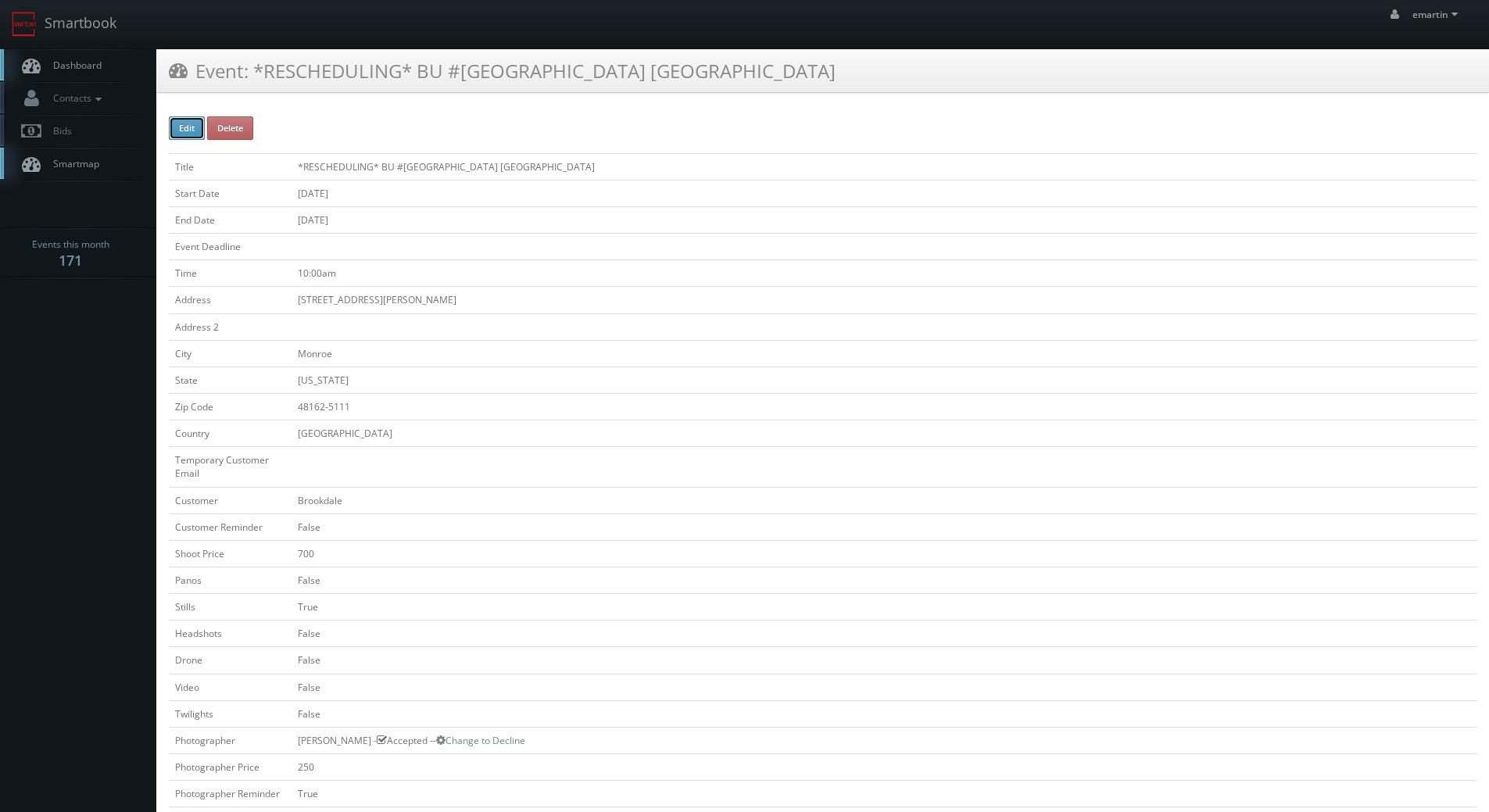
click at [178, 128] on button "Edit" at bounding box center [186, 128] width 36 height 24
type input "*RESCHEDULING* BU #[GEOGRAPHIC_DATA] [GEOGRAPHIC_DATA]"
type input "[STREET_ADDRESS][PERSON_NAME]"
type input "Monroe"
type input "48162-5111"
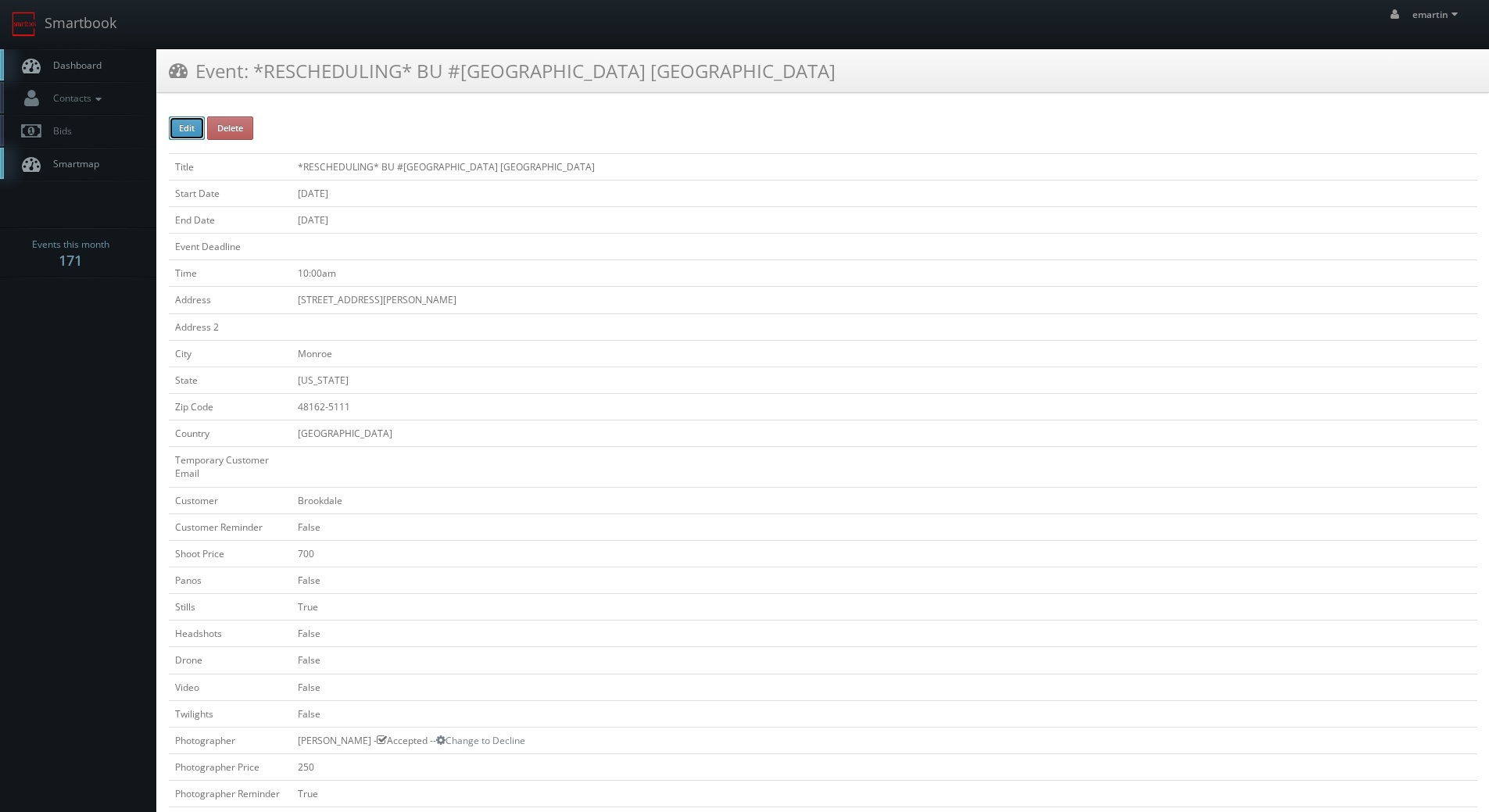
checkbox input "false"
type input "700"
checkbox input "false"
checkbox input "true"
checkbox input "false"
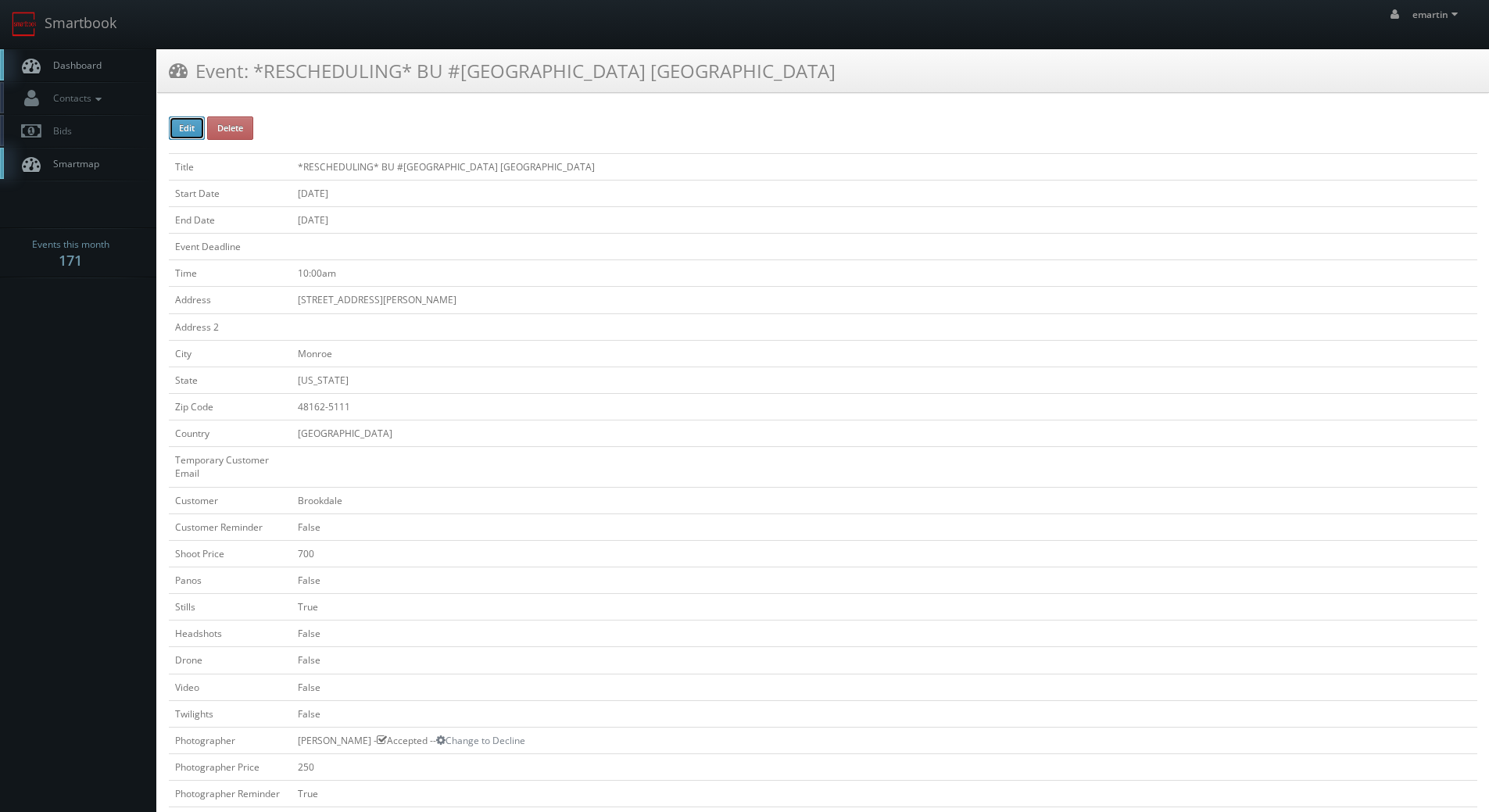
checkbox input "false"
type input "[DATE]"
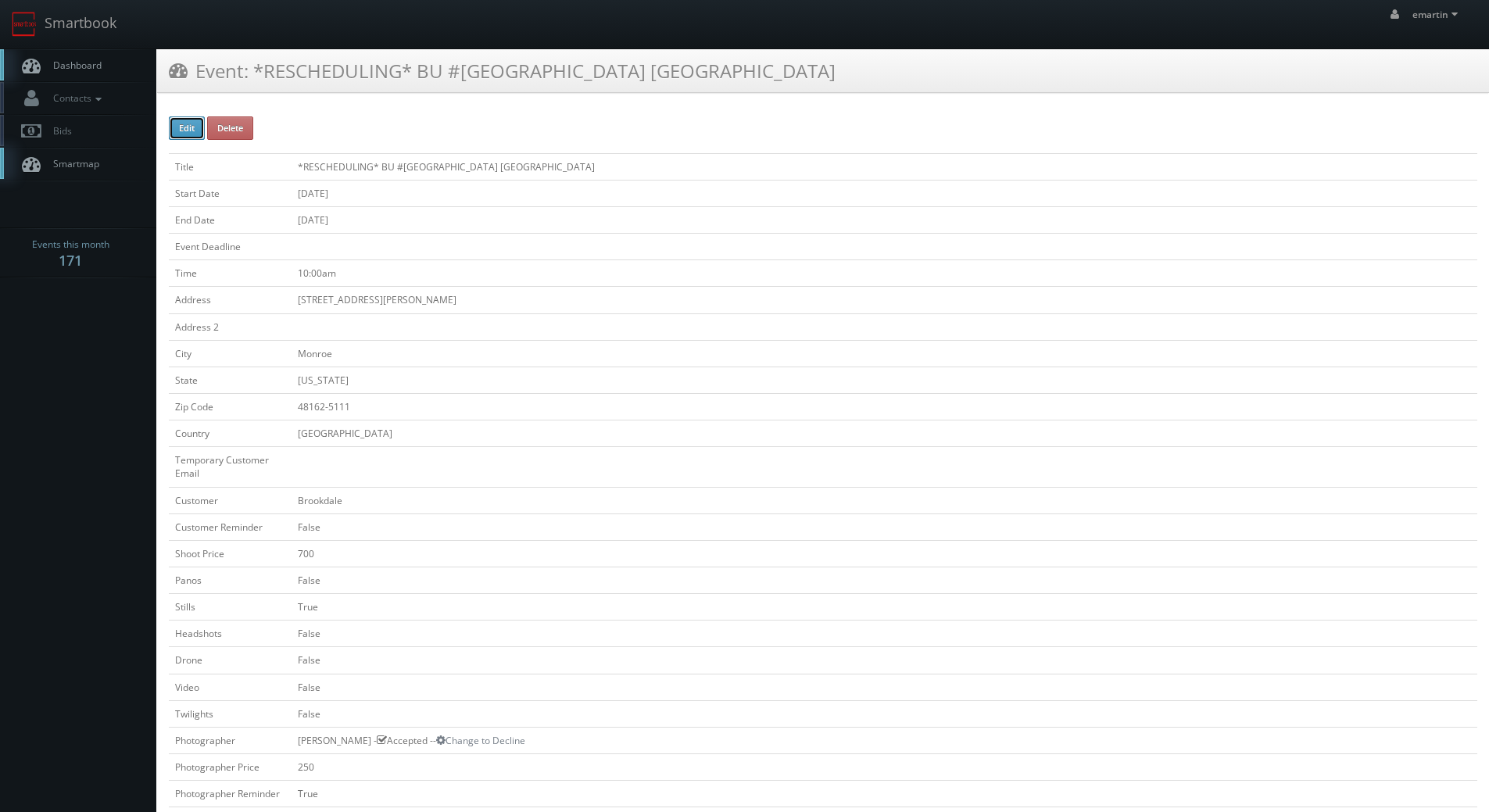
type input "[DATE]"
type input "10:00am"
checkbox input "true"
checkbox input "false"
type input "250"
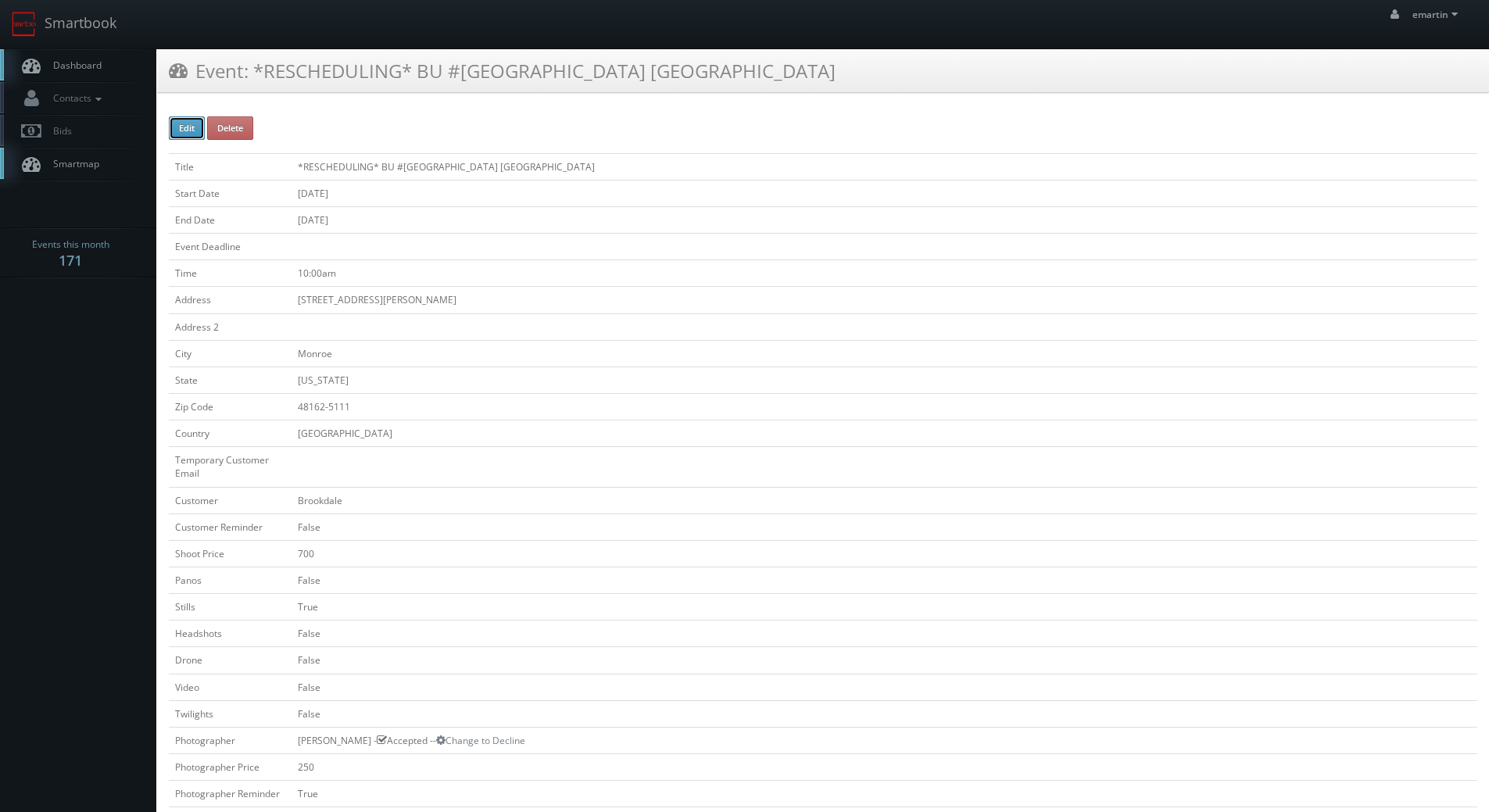
select select "[US_STATE]"
select select "[EMAIL_ADDRESS][DOMAIN_NAME]"
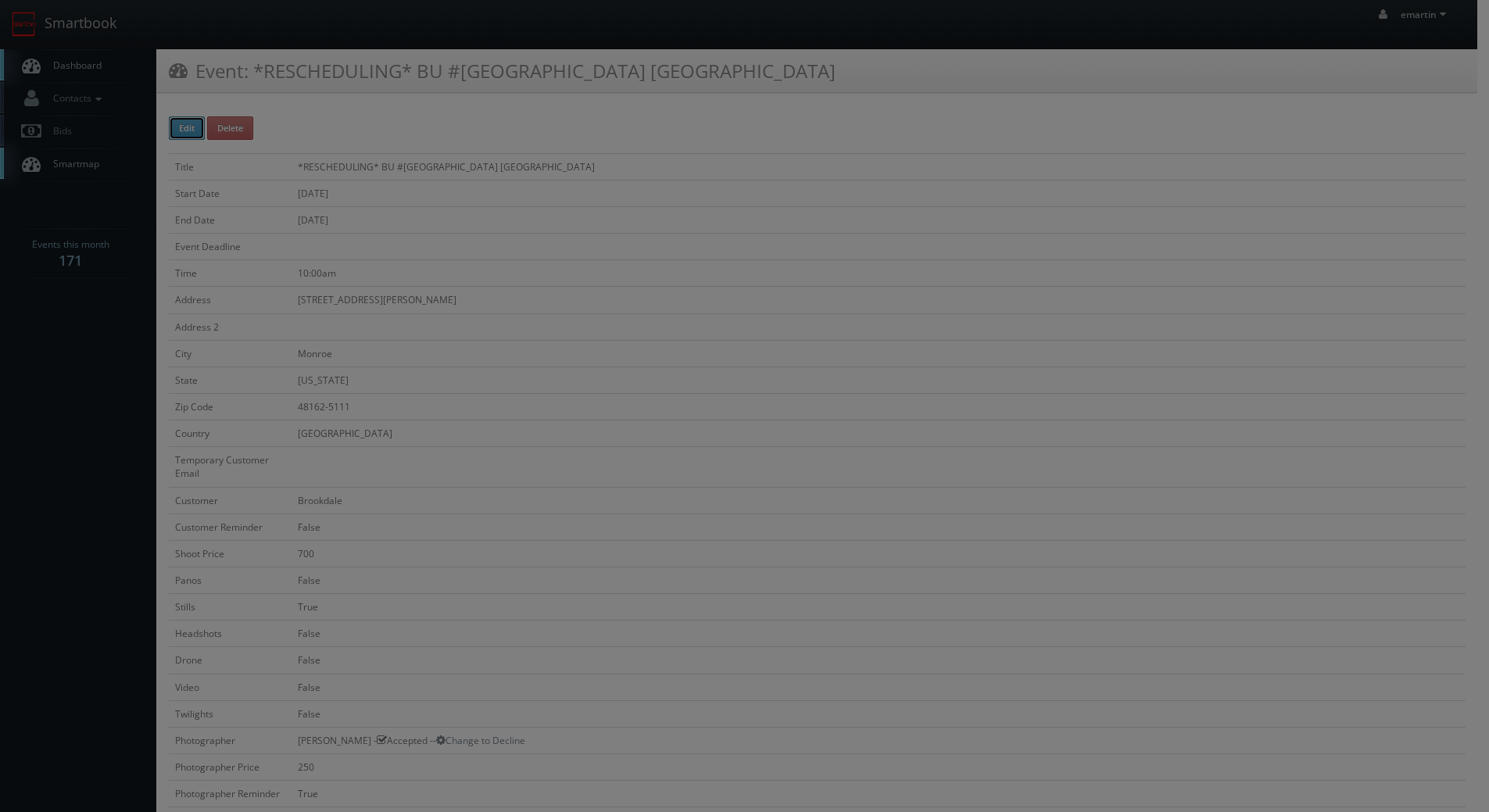
type input "700"
select select "[EMAIL_ADDRESS][DOMAIN_NAME]"
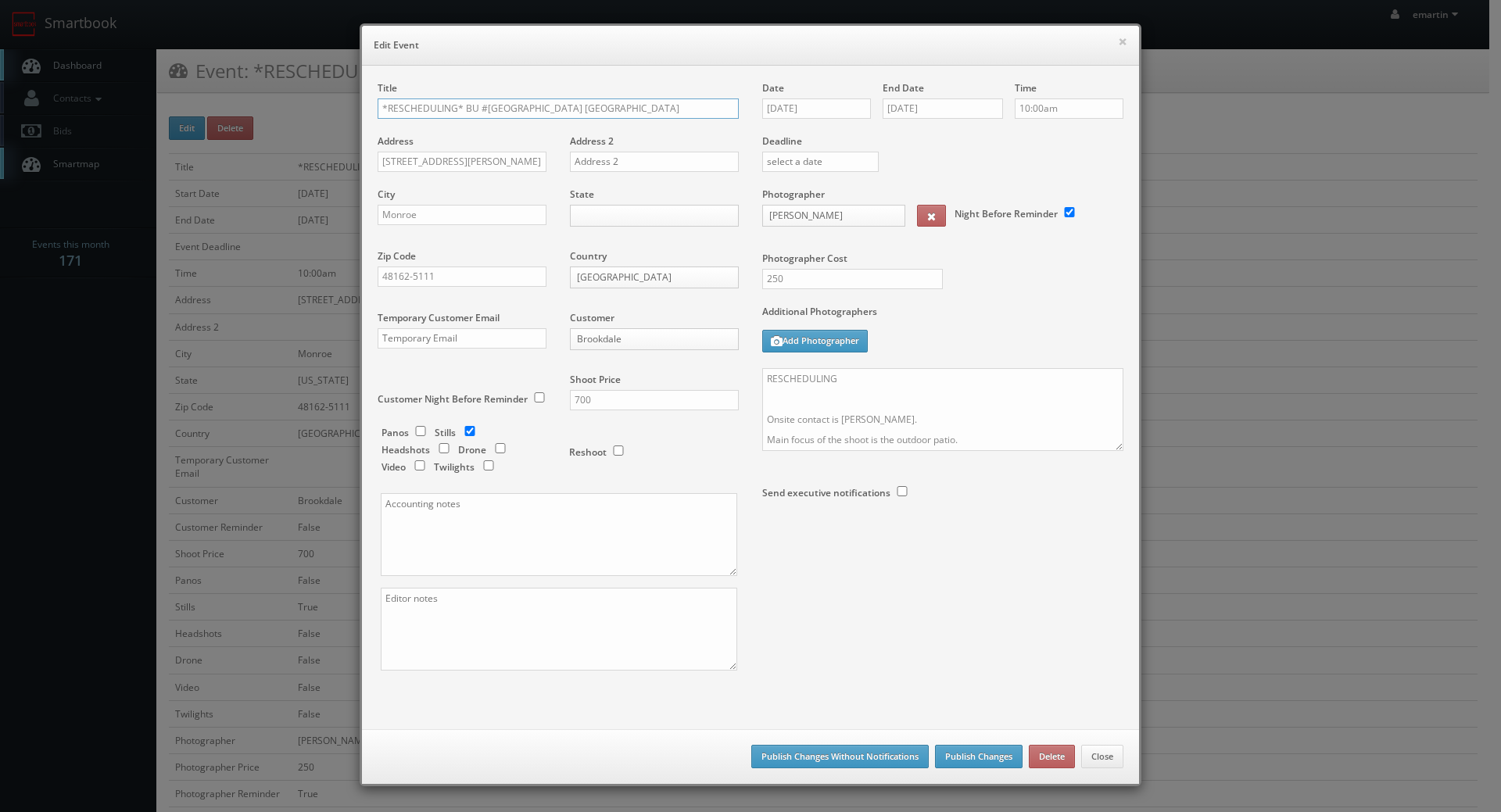
drag, startPoint x: 458, startPoint y: 108, endPoint x: 331, endPoint y: 108, distance: 127.0
click at [331, 108] on div "× Edit Event Title *RESCHEDULING* BU #[GEOGRAPHIC_DATA] [GEOGRAPHIC_DATA] Addre…" at bounding box center [750, 406] width 1501 height 812
type input "BU #[GEOGRAPHIC_DATA] [GEOGRAPHIC_DATA]"
click at [779, 106] on input "[DATE]" at bounding box center [817, 108] width 108 height 20
click at [909, 125] on th at bounding box center [907, 136] width 21 height 24
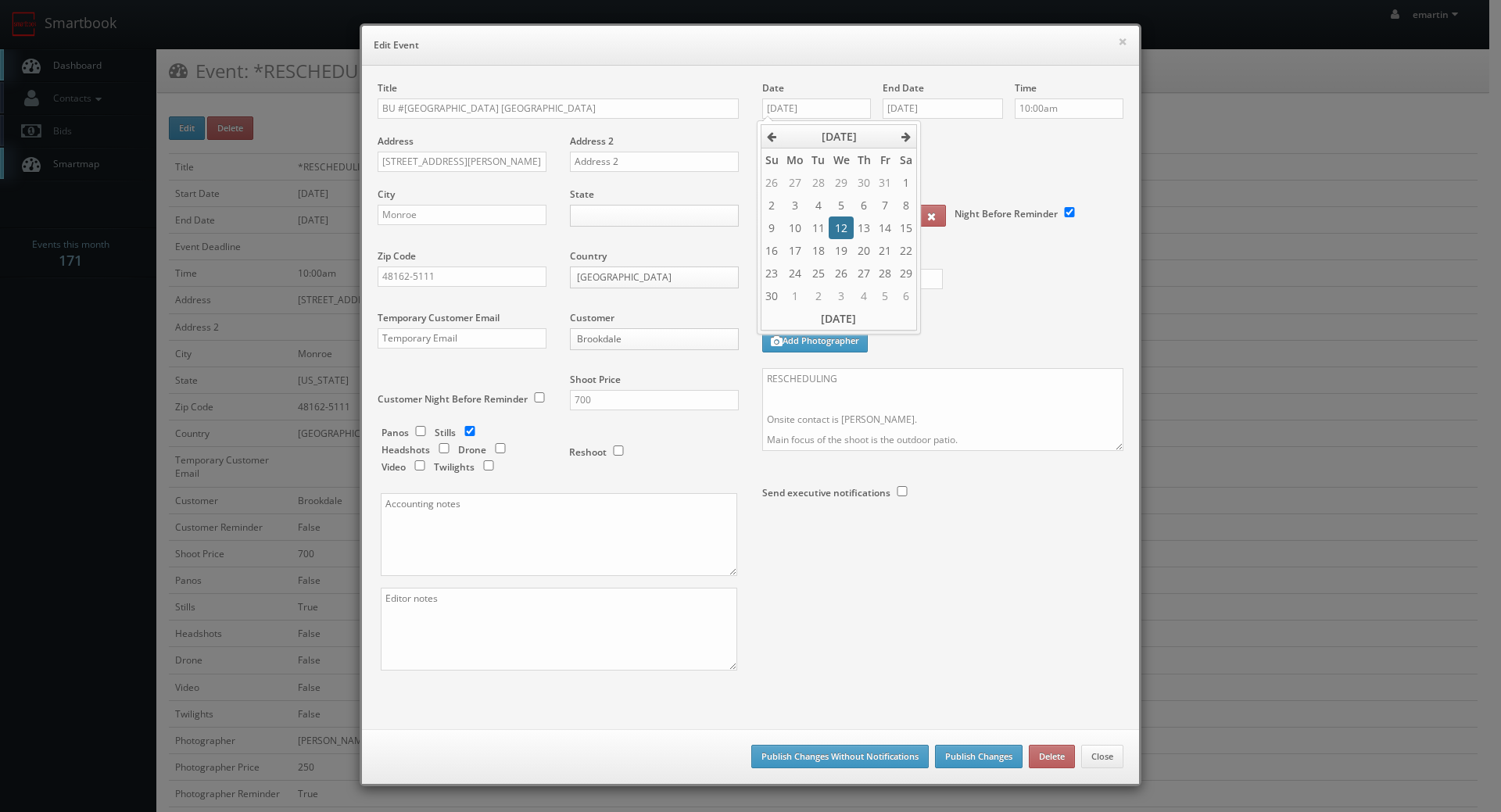
click at [838, 226] on td "12" at bounding box center [841, 228] width 24 height 23
type input "[DATE]"
click at [921, 120] on div "End Date [DATE]" at bounding box center [943, 108] width 121 height 53
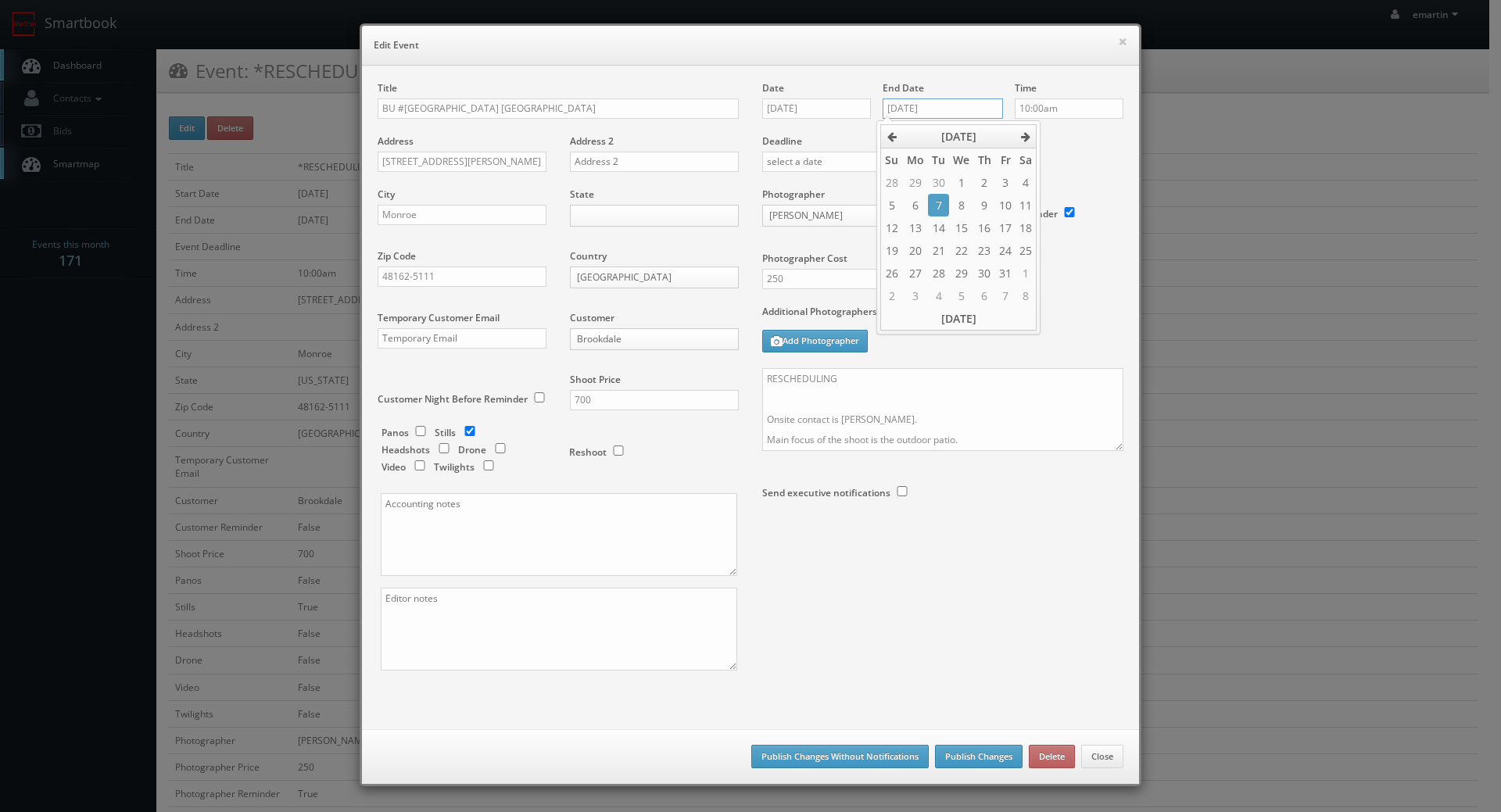
click at [941, 114] on input "[DATE]" at bounding box center [943, 108] width 121 height 20
click at [1028, 135] on icon at bounding box center [1025, 136] width 10 height 11
click at [956, 232] on td "12" at bounding box center [962, 228] width 24 height 23
type input "[DATE]"
click at [861, 386] on textarea "RESCHEDULING Onsite contact is [PERSON_NAME]. Main focus of the shoot is the ou…" at bounding box center [942, 409] width 361 height 83
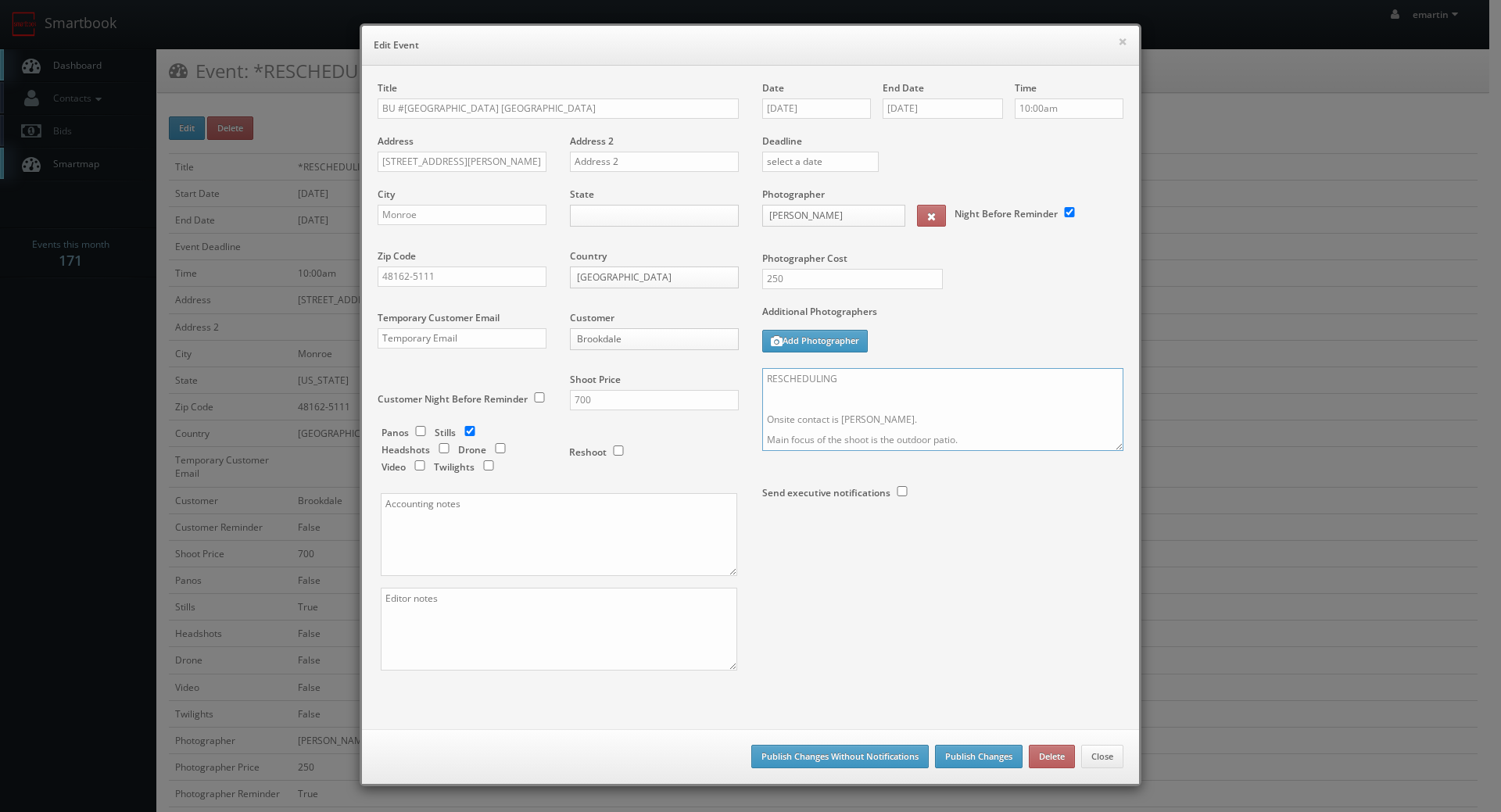
drag, startPoint x: 860, startPoint y: 378, endPoint x: 796, endPoint y: 395, distance: 66.2
click at [796, 395] on textarea "RESCHEDULING Onsite contact is [PERSON_NAME]. Main focus of the shoot is the ou…" at bounding box center [942, 409] width 361 height 83
drag, startPoint x: 763, startPoint y: 414, endPoint x: 752, endPoint y: 351, distance: 64.0
click at [752, 352] on div "Date [DATE] End Date [DATE] Time 10:00am Deadline Photographer [PERSON_NAME] _j…" at bounding box center [942, 327] width 385 height 491
type textarea "UPDATE: Date changed to 11/12. Onsite contact is [PERSON_NAME]. Main focus of t…"
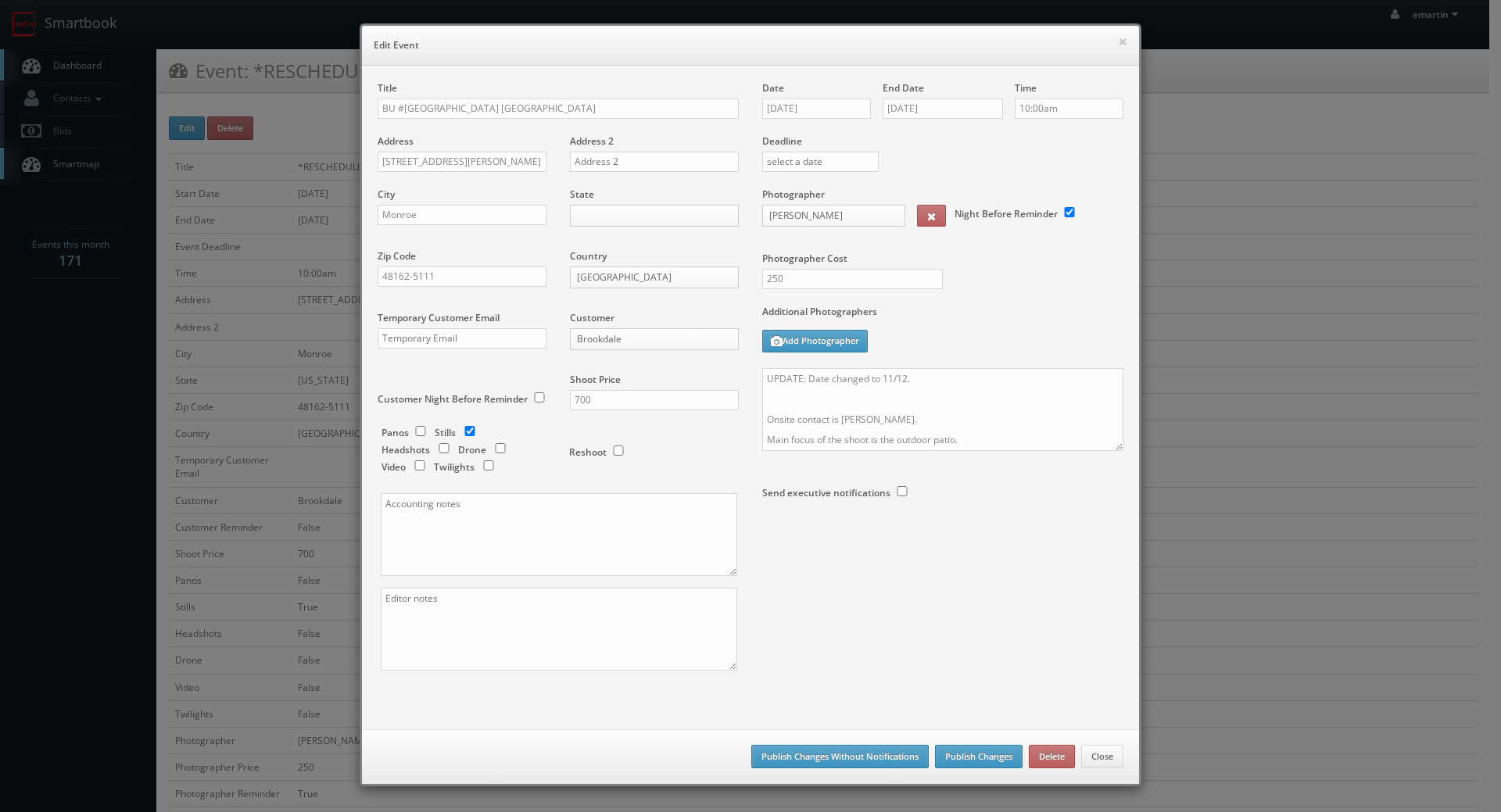
click at [593, 225] on body "Smartbook Toggle Side Navigation Toggle Top Navigation emartin emartin Profile …" at bounding box center [744, 719] width 1489 height 1440
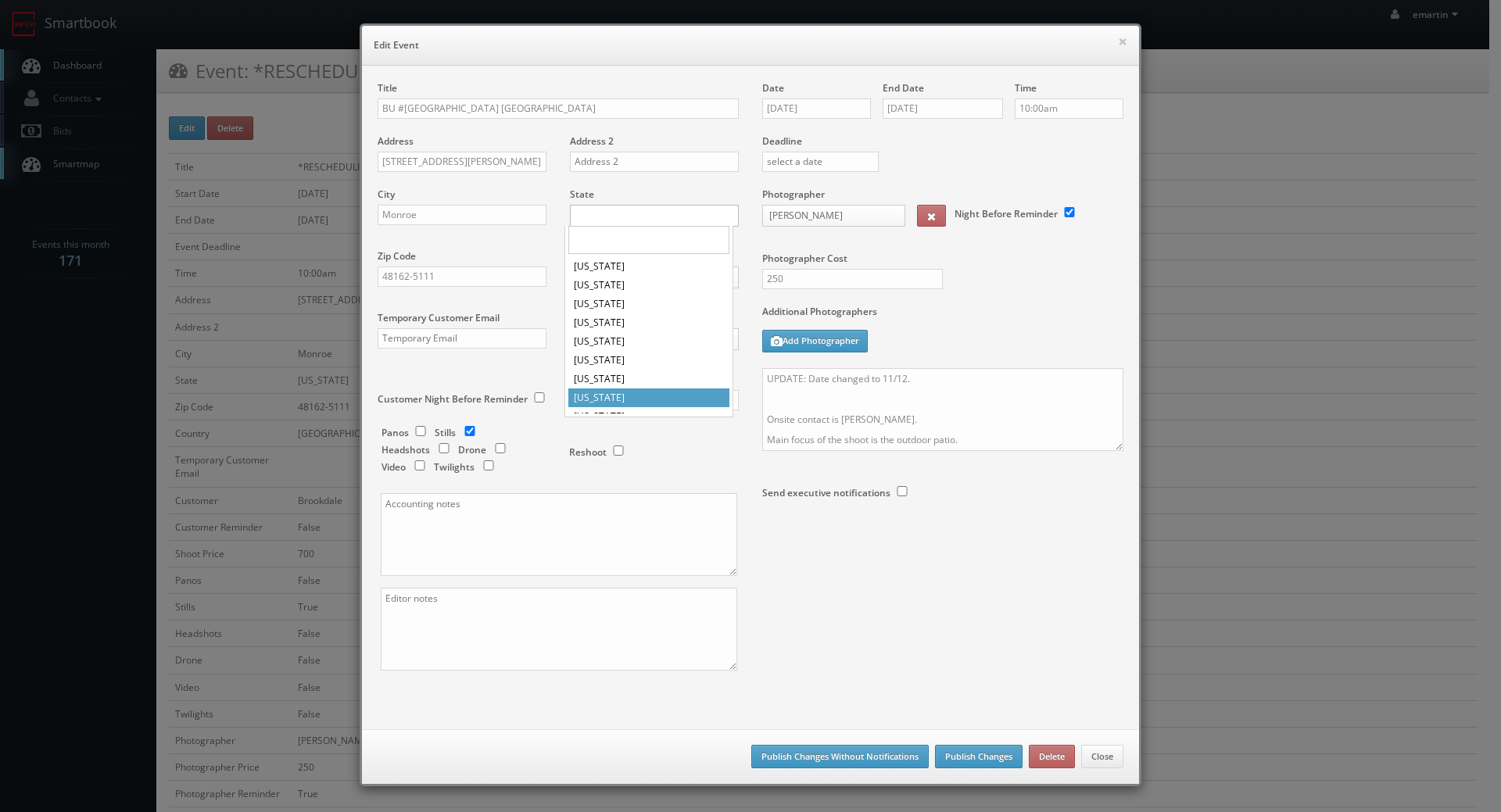
scroll to position [269, 0]
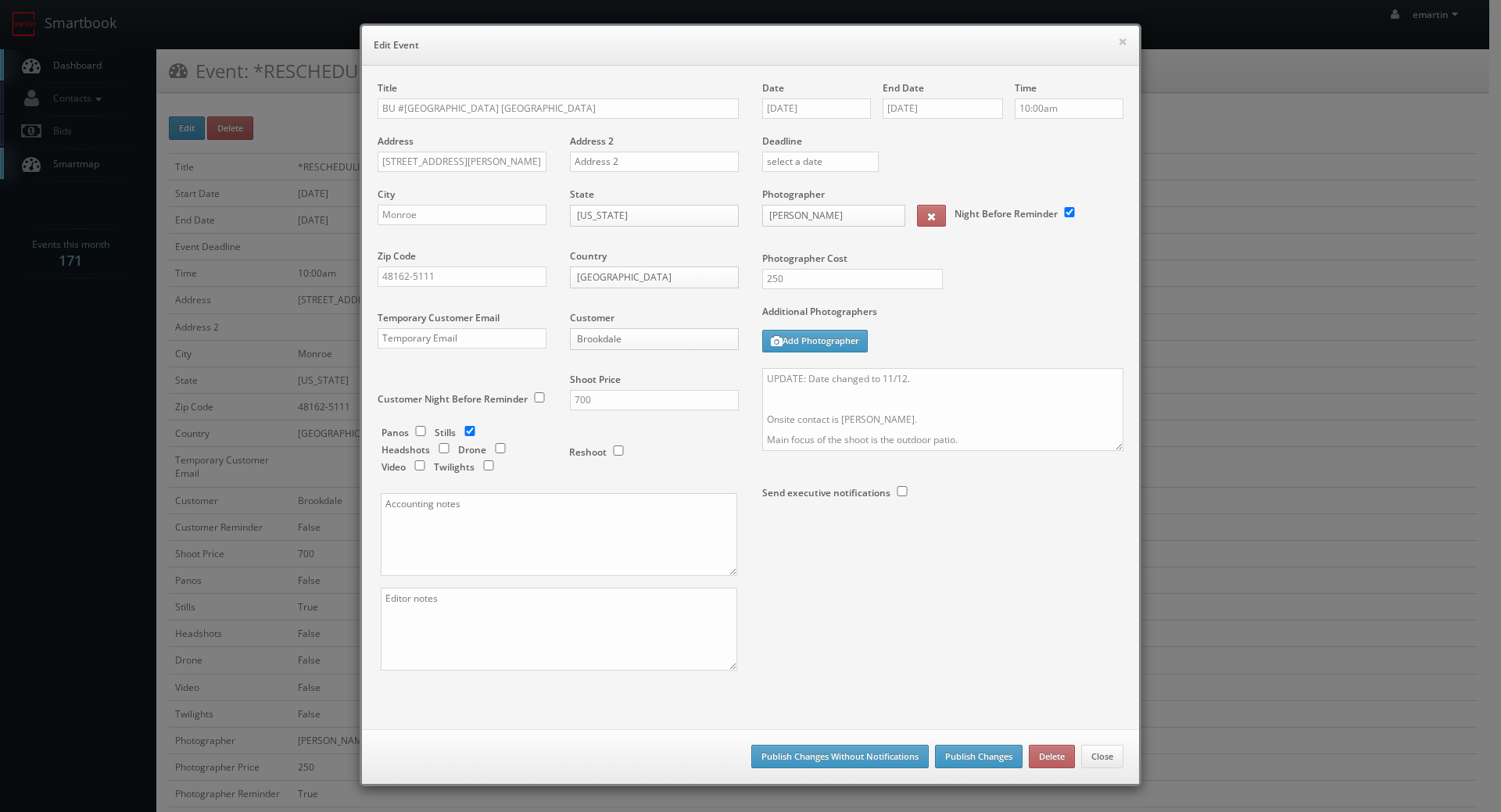
click at [936, 343] on div "Additional Photographers Add Photographer" at bounding box center [942, 337] width 361 height 63
click at [1016, 301] on div "Photographer Cost 250" at bounding box center [942, 246] width 385 height 117
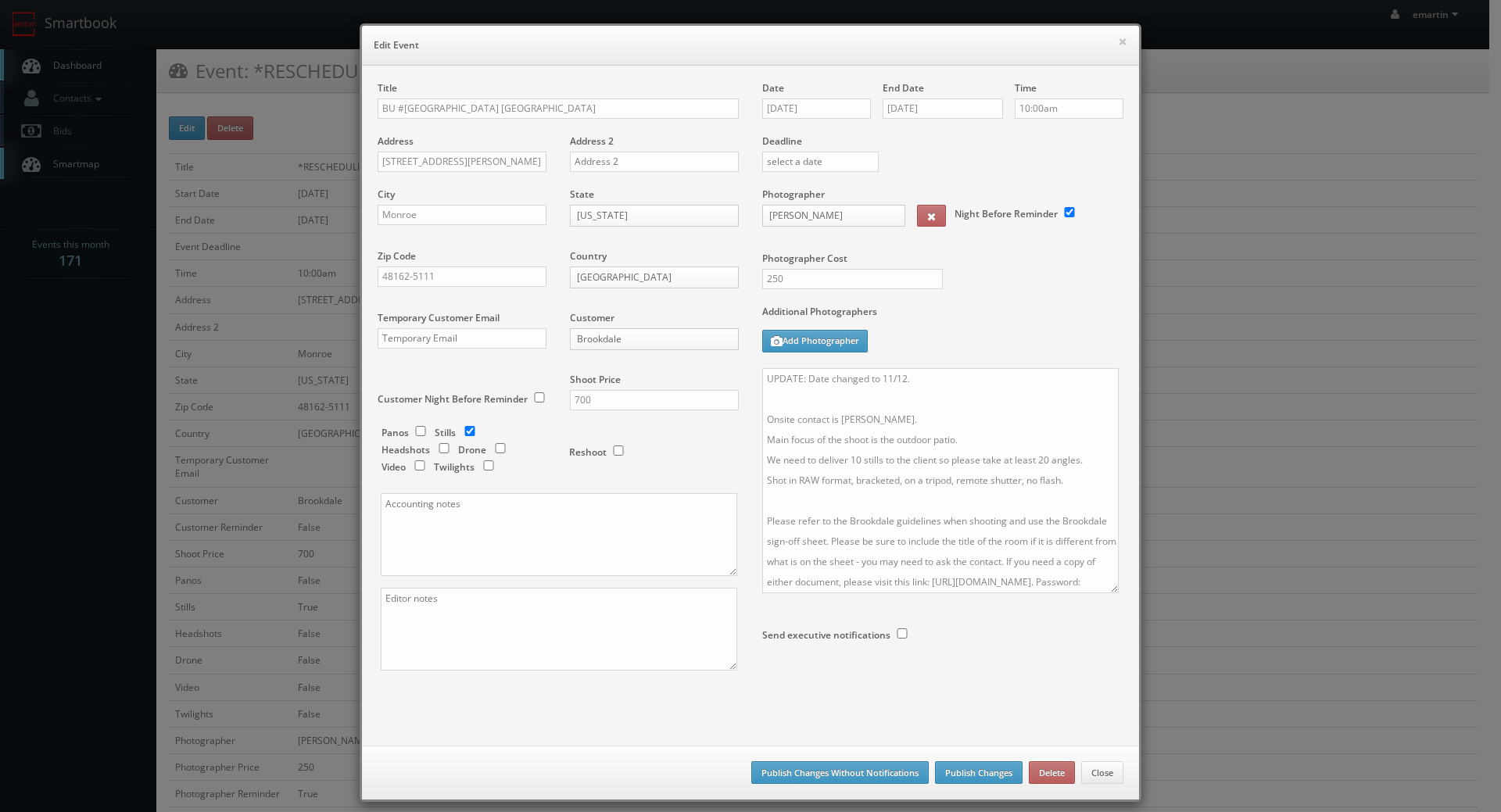
drag, startPoint x: 1107, startPoint y: 444, endPoint x: 1097, endPoint y: 636, distance: 192.3
click at [1097, 593] on textarea "RESCHEDULING Onsite contact is [PERSON_NAME]. Main focus of the shoot is the ou…" at bounding box center [941, 481] width 357 height 226
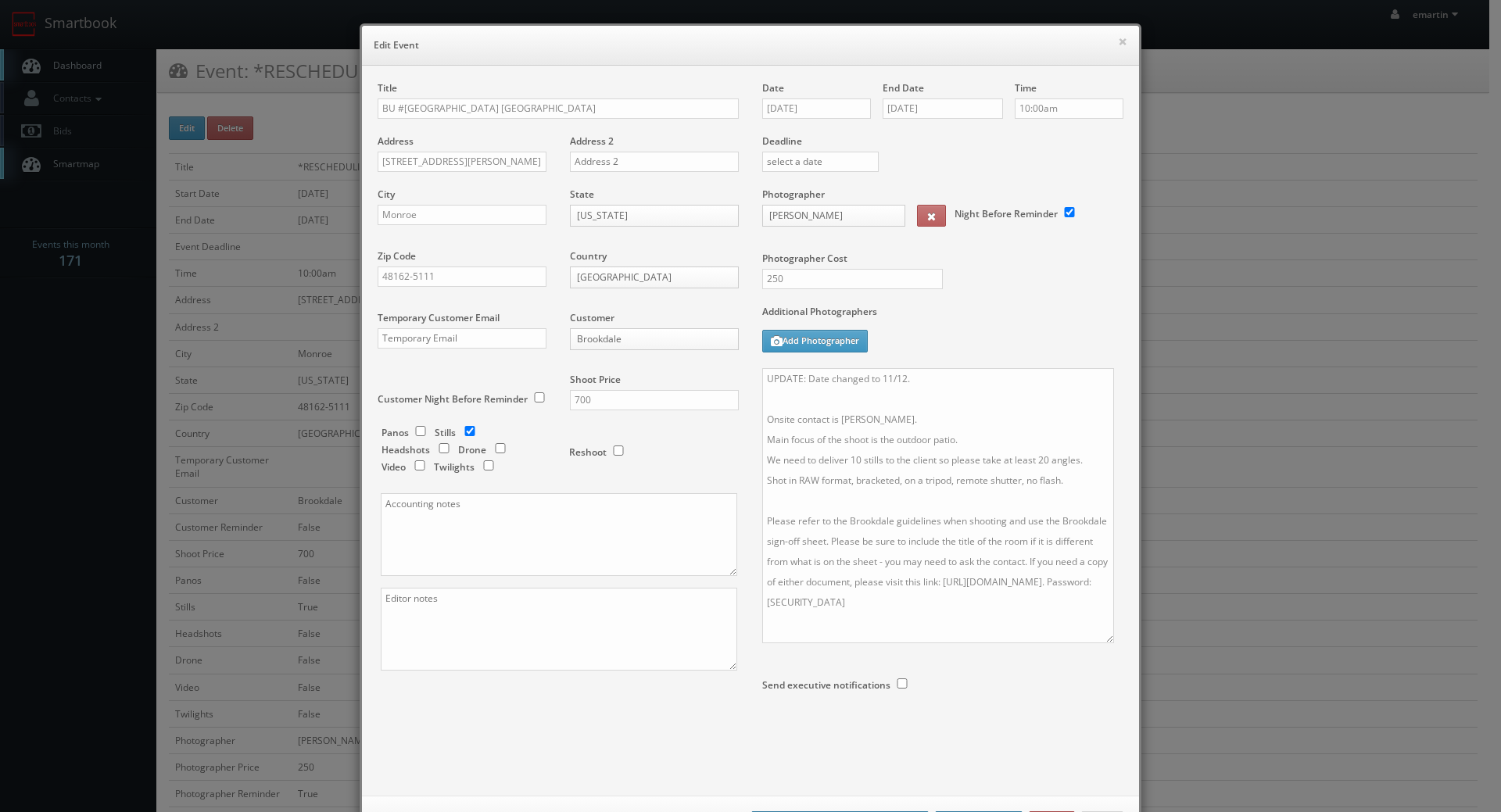
click at [1003, 344] on div "Additional Photographers Add Photographer" at bounding box center [942, 337] width 361 height 63
click at [813, 115] on input "[DATE]" at bounding box center [817, 108] width 108 height 20
click at [1010, 169] on div "Deadline" at bounding box center [942, 135] width 385 height 107
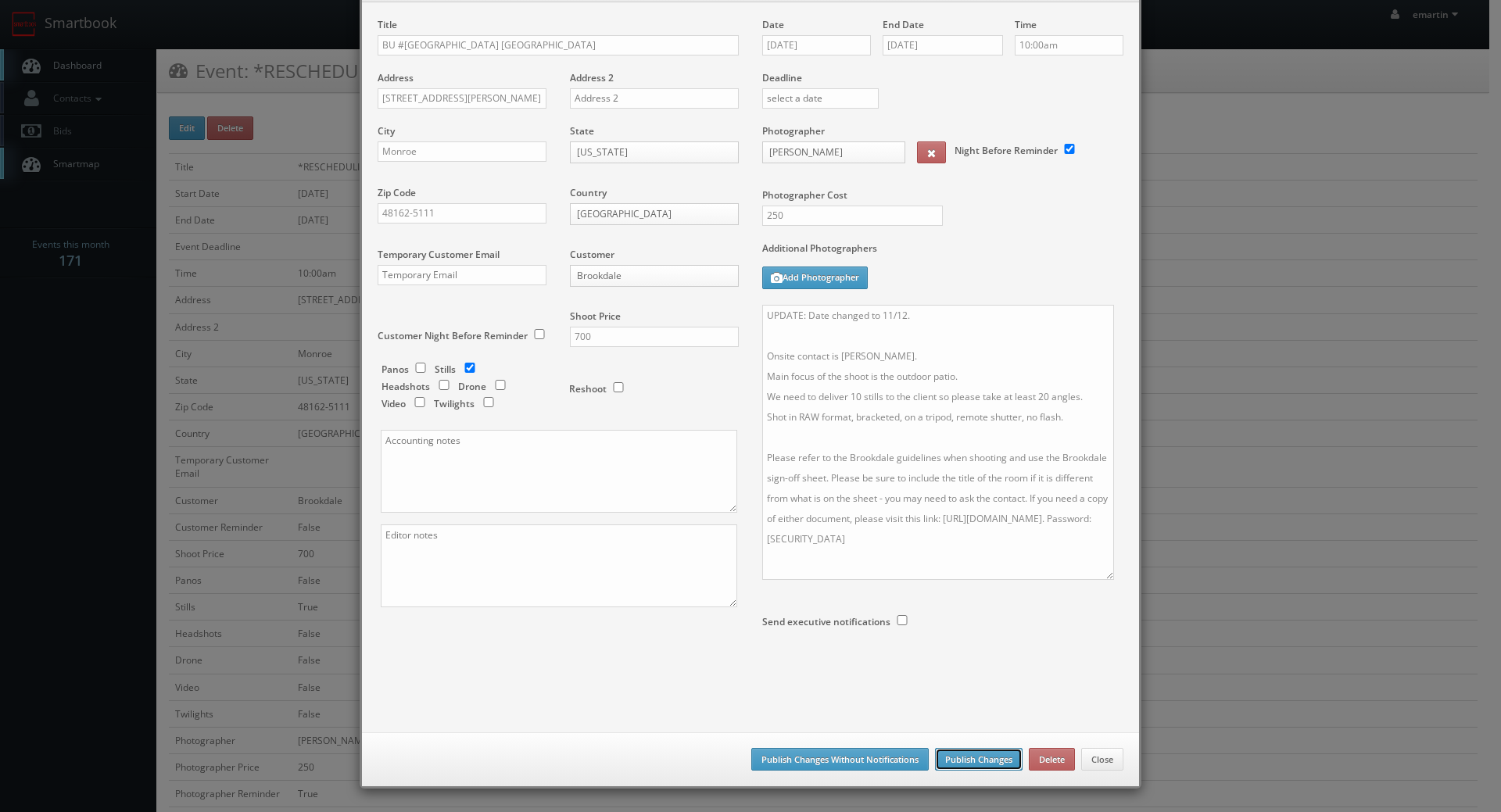
drag, startPoint x: 977, startPoint y: 757, endPoint x: 964, endPoint y: 738, distance: 23.0
click at [976, 757] on button "Publish Changes" at bounding box center [978, 760] width 87 height 24
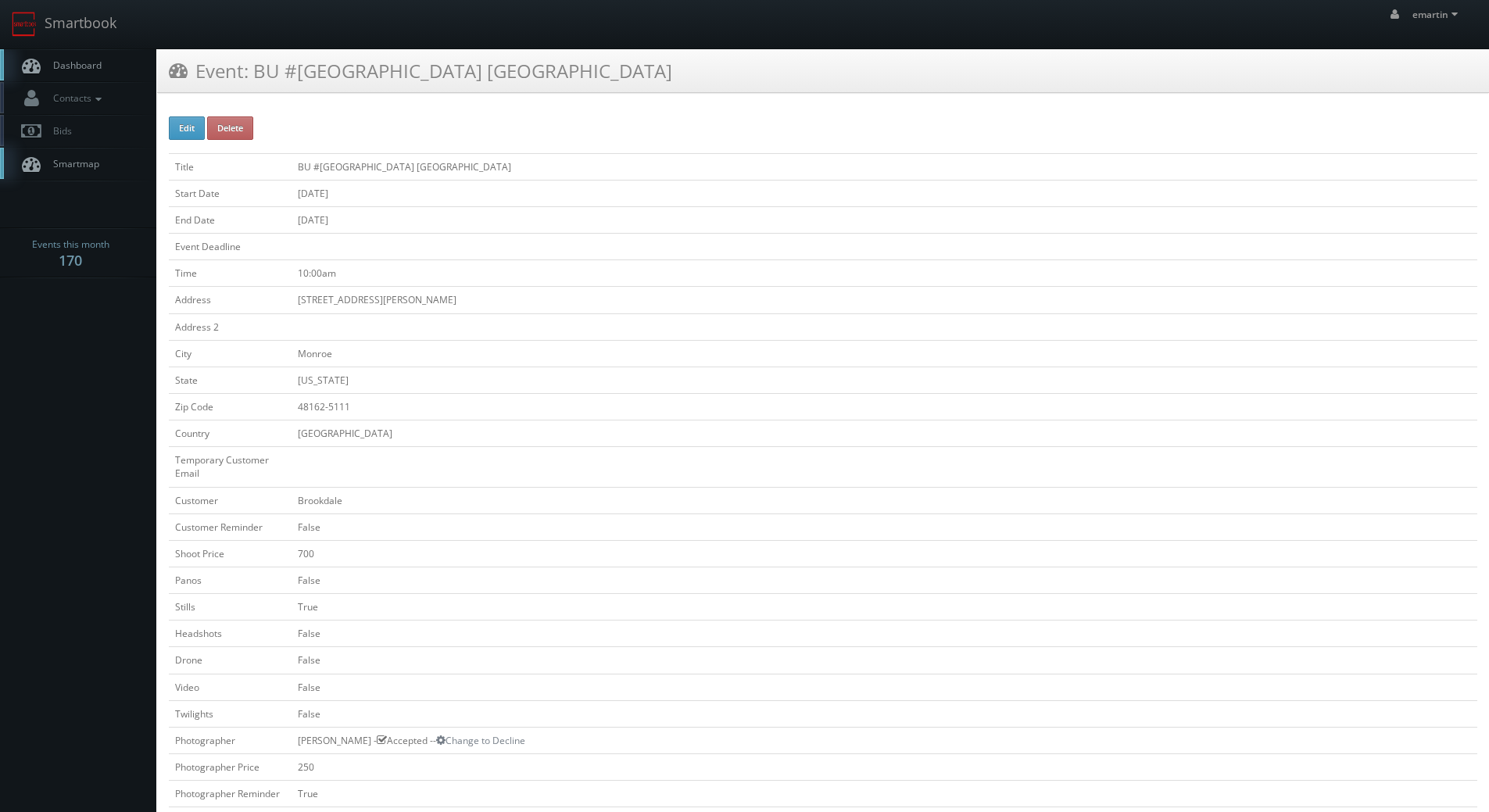
click at [54, 61] on span "Dashboard" at bounding box center [73, 65] width 56 height 13
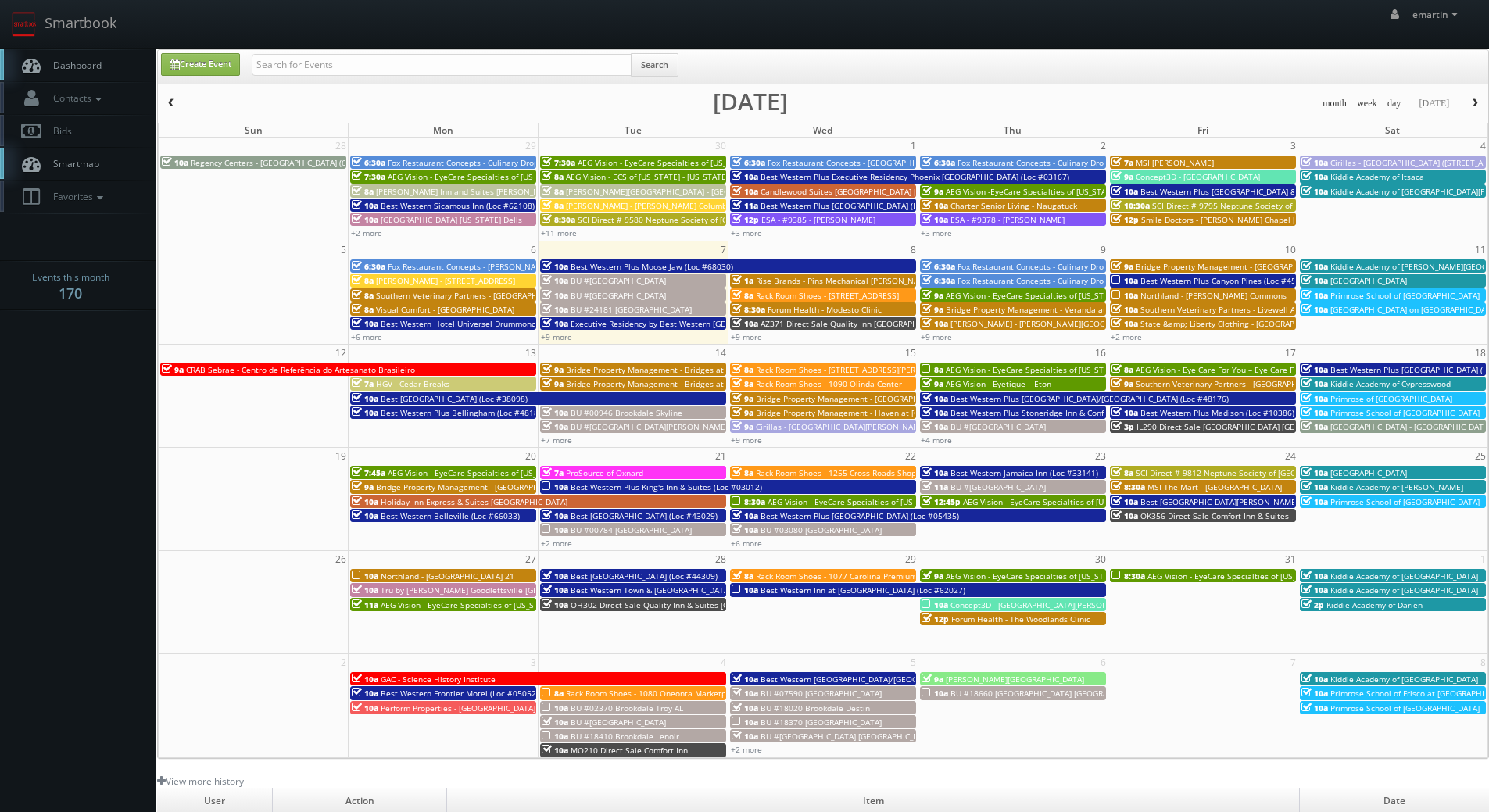
click at [122, 73] on link "Dashboard" at bounding box center [78, 65] width 157 height 32
drag, startPoint x: 69, startPoint y: 48, endPoint x: 161, endPoint y: 232, distance: 205.7
click at [70, 48] on nav "Smartbook Toggle Side Navigation Toggle Top Navigation emartin emartin Profile …" at bounding box center [744, 24] width 1489 height 49
click at [59, 45] on link "Smartbook" at bounding box center [64, 24] width 129 height 48
drag, startPoint x: 89, startPoint y: 64, endPoint x: 83, endPoint y: 162, distance: 98.2
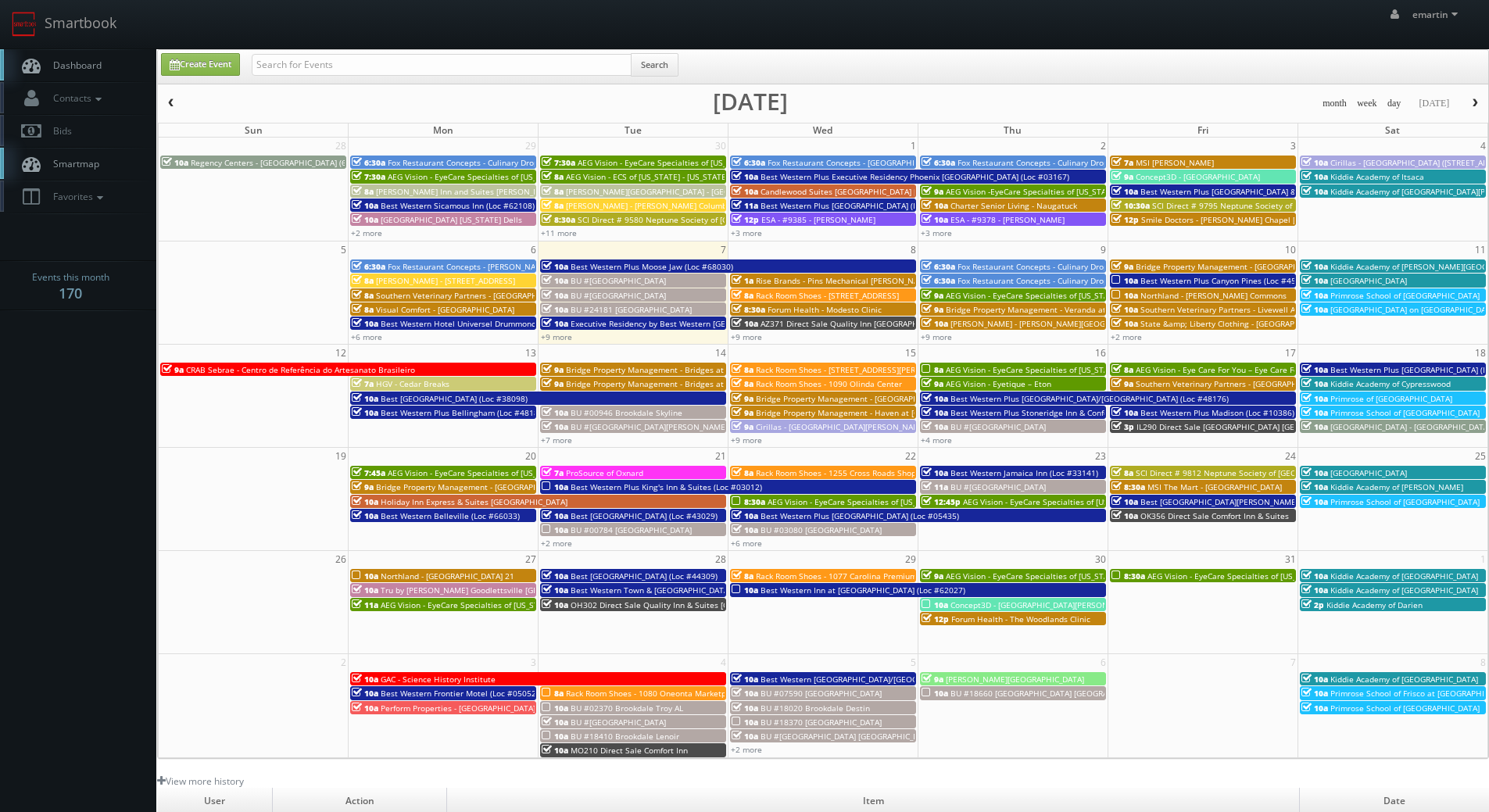
click at [89, 64] on span "Dashboard" at bounding box center [73, 65] width 56 height 13
click at [83, 67] on span "Dashboard" at bounding box center [73, 65] width 56 height 13
click at [205, 64] on link "Create Event" at bounding box center [200, 65] width 79 height 23
type input "[DATE]"
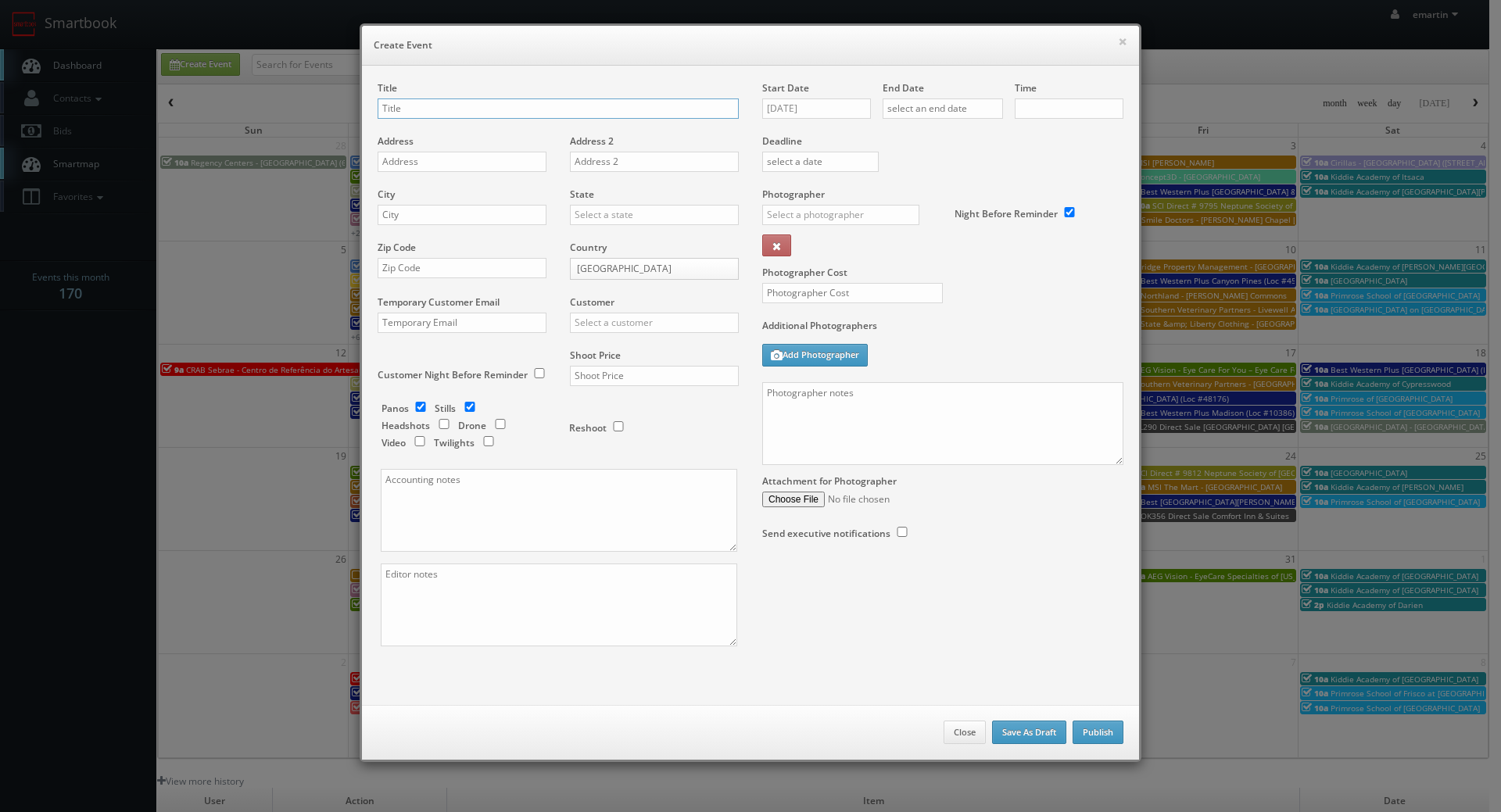
checkbox input "true"
type input "10:00am"
checkbox input "true"
click at [804, 105] on input "10/07/2025" at bounding box center [817, 108] width 108 height 20
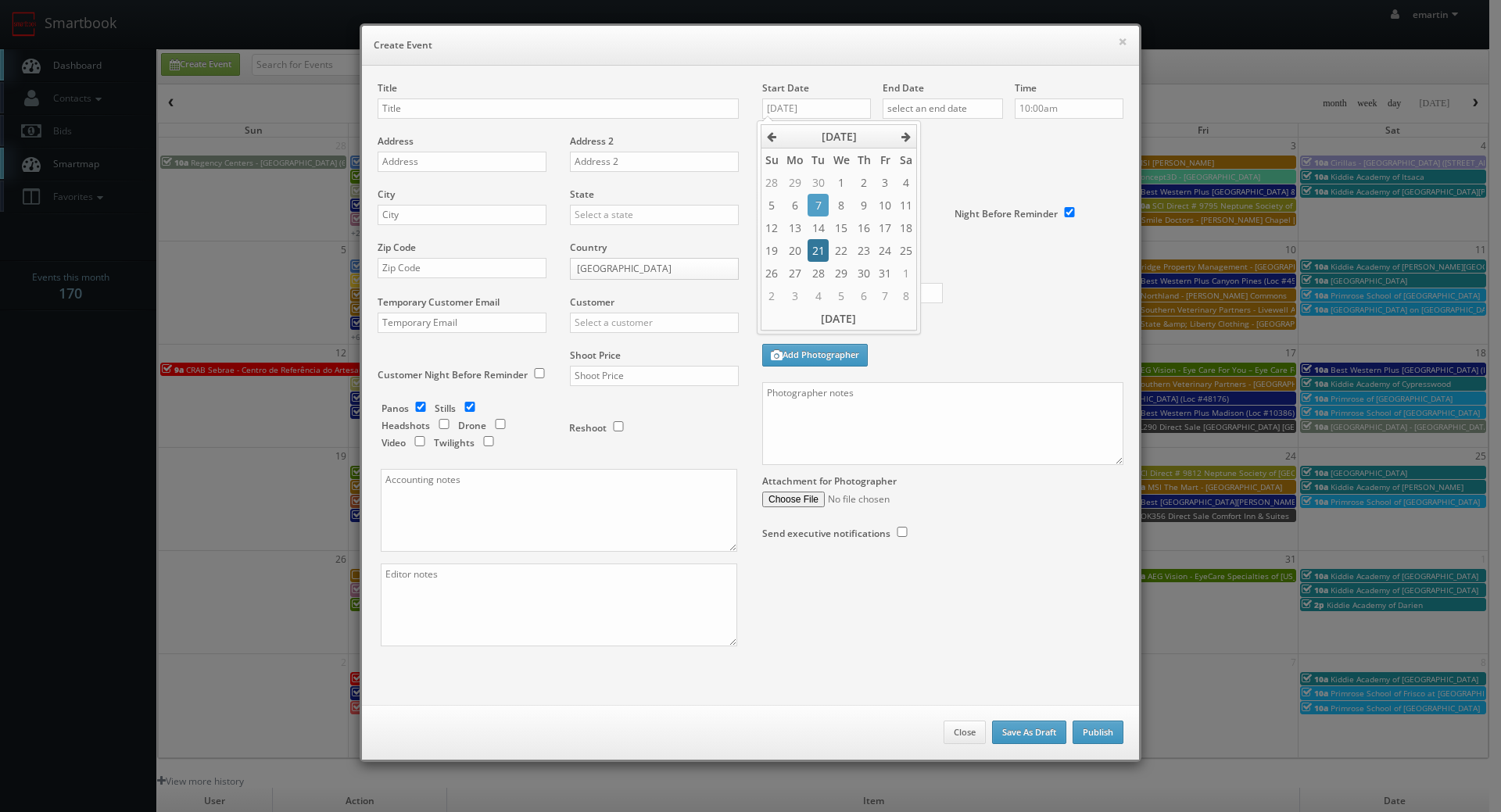
click at [821, 256] on td "21" at bounding box center [818, 251] width 21 height 23
type input "10/21/2025"
drag, startPoint x: 923, startPoint y: 111, endPoint x: 947, endPoint y: 190, distance: 82.6
click at [924, 111] on input "text" at bounding box center [943, 108] width 121 height 20
click at [942, 243] on td "21" at bounding box center [938, 251] width 21 height 23
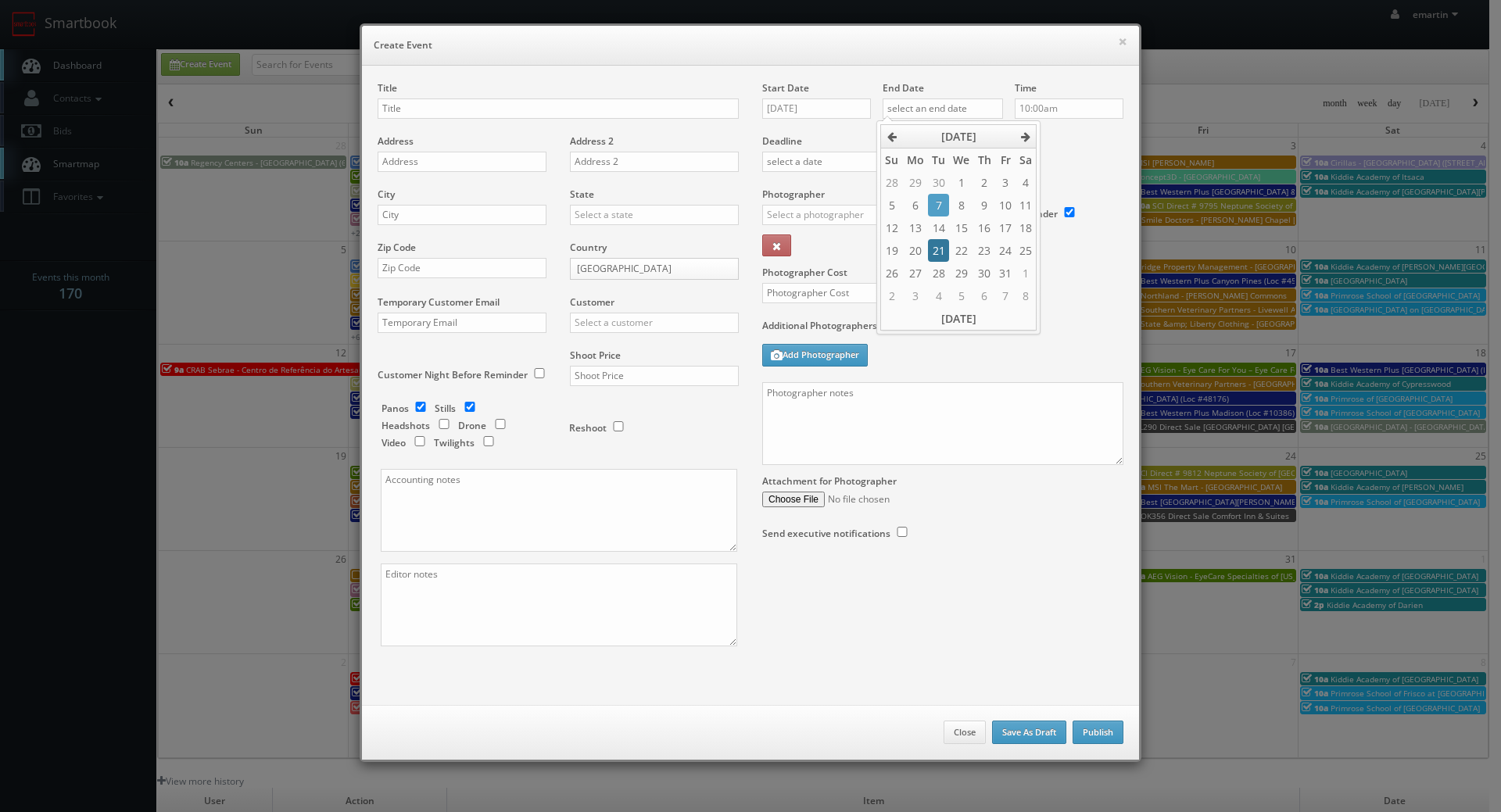
type input "10/21/2025"
click at [1063, 136] on label "Deadline" at bounding box center [942, 141] width 385 height 13
click at [881, 205] on div "Photographer _justin _photog1 Glen Aronwits Chris Dailey John Varnedore John Sa…" at bounding box center [852, 226] width 181 height 78
click at [879, 209] on input "text" at bounding box center [841, 214] width 157 height 20
click at [819, 250] on div "Jared Buswell" at bounding box center [846, 250] width 167 height 26
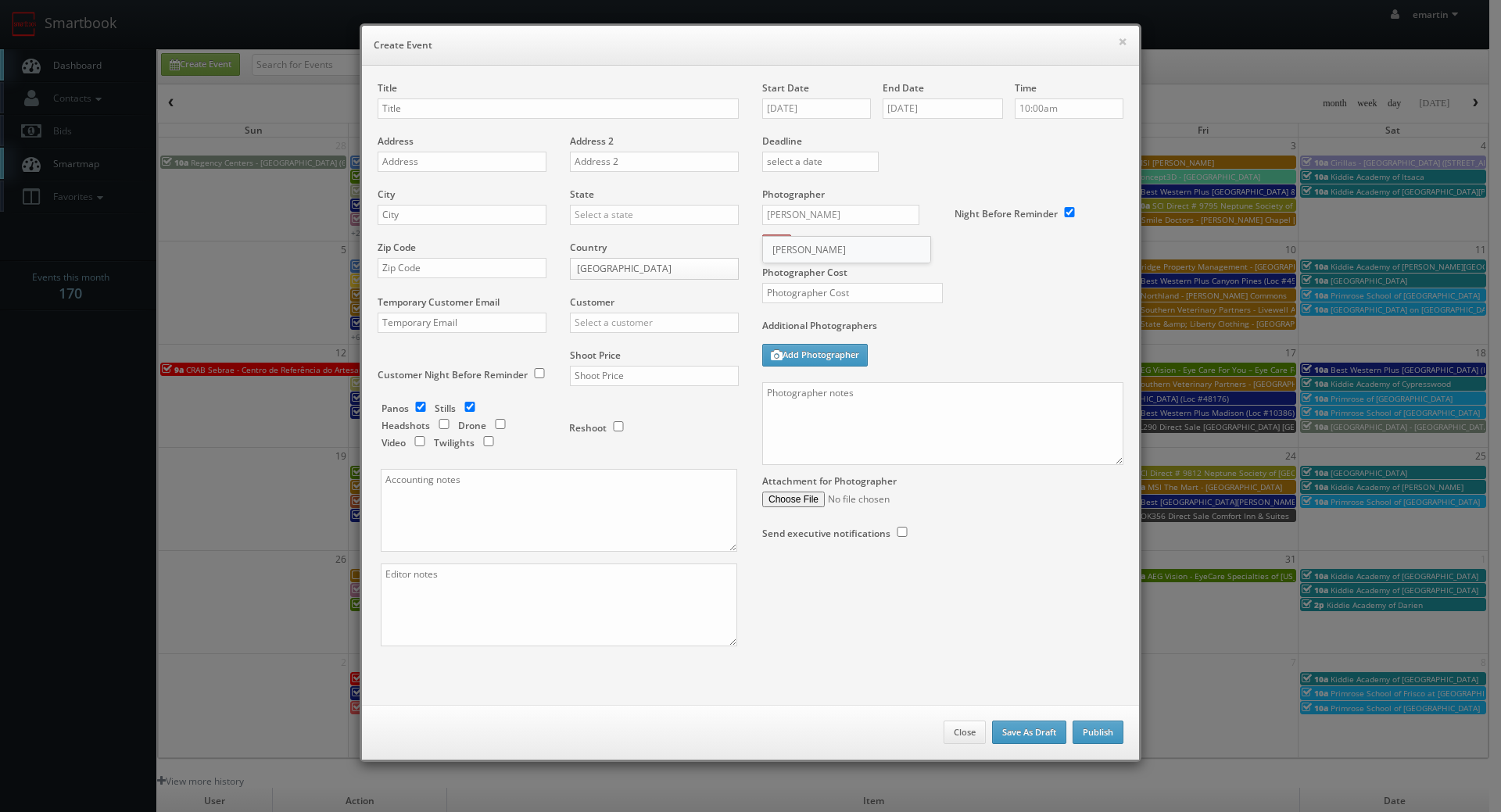
type input "Jared Buswell"
click at [556, 70] on div "Title Address Address 2 City State Alabama Alaska Arizona Arkansas California C…" at bounding box center [750, 385] width 777 height 639
click at [492, 116] on input "text" at bounding box center [558, 108] width 361 height 20
paste input "Concept3D"
click at [593, 101] on input "Concept3D -" at bounding box center [558, 108] width 361 height 20
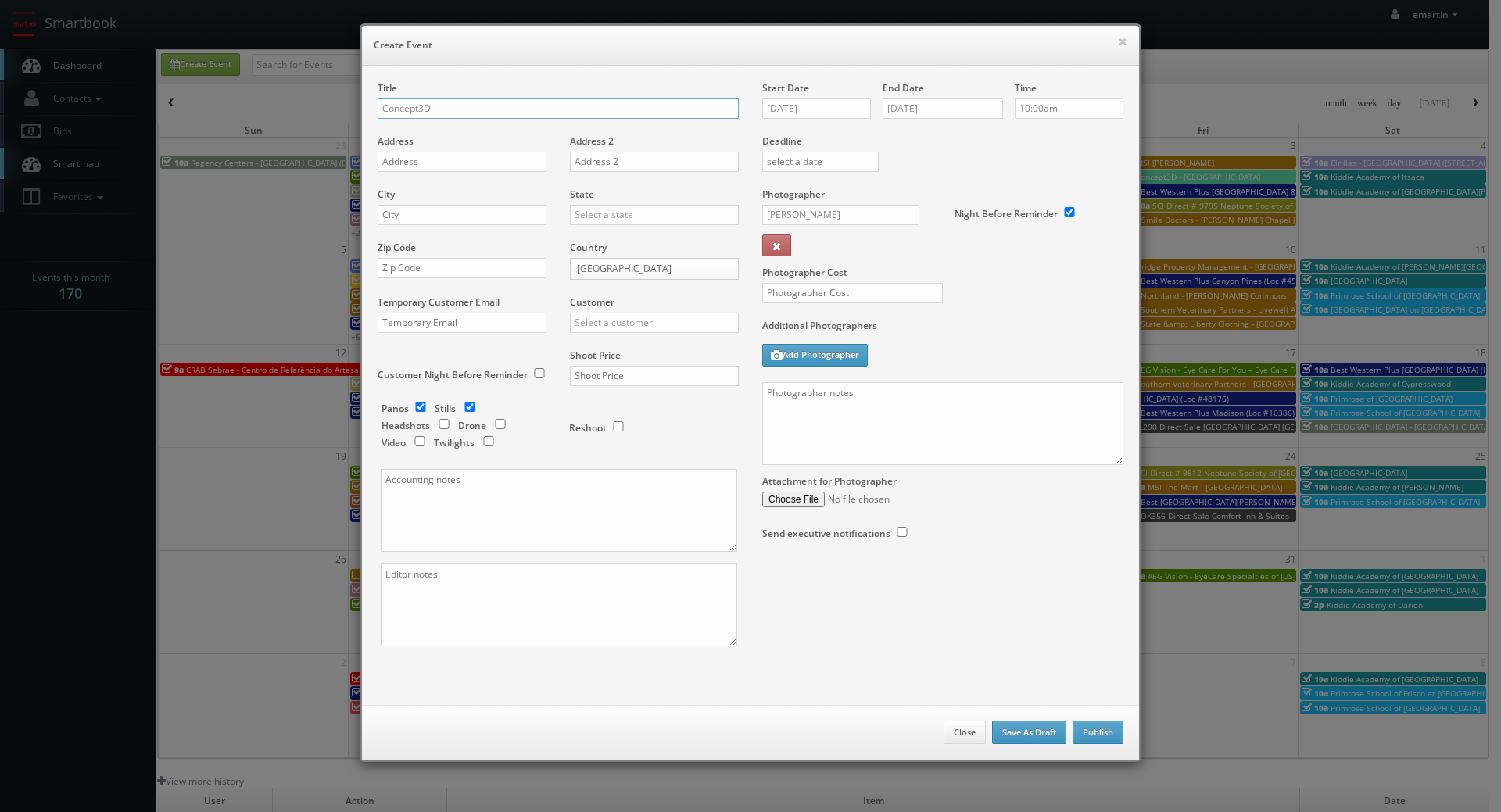
paste input "Art & Wellness Enterprises (contract with Concept3D via Alice L. Walton School …"
drag, startPoint x: 451, startPoint y: 108, endPoint x: 1134, endPoint y: 135, distance: 683.5
click at [1134, 135] on div "× Create Event Title Concept3D - Art & Wellness Enterprises (contract with Conc…" at bounding box center [750, 392] width 782 height 739
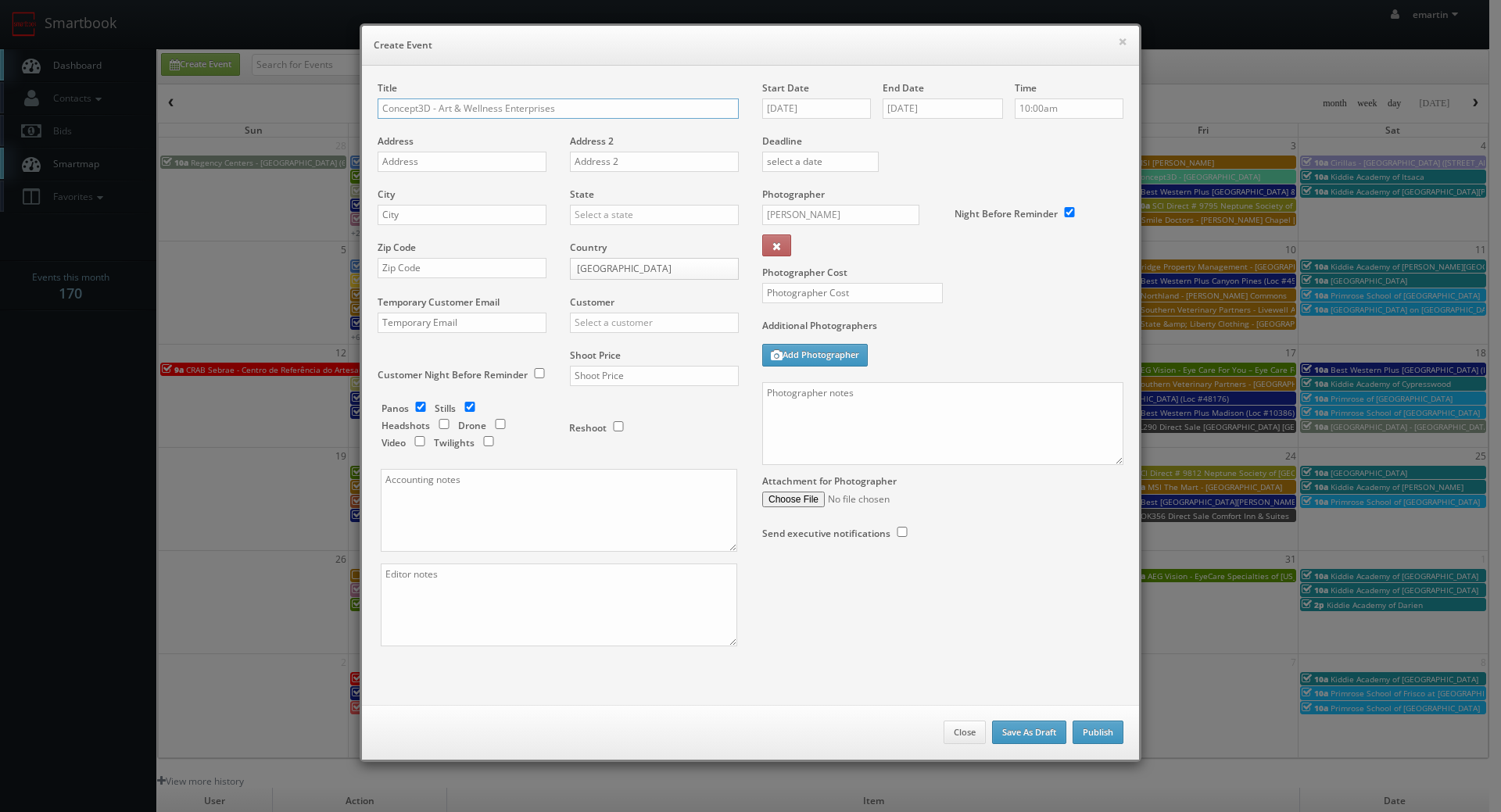
type input "Concept3D - Art & Wellness Enterprises"
drag, startPoint x: 399, startPoint y: 160, endPoint x: 215, endPoint y: 219, distance: 193.2
click at [399, 160] on input "text" at bounding box center [462, 161] width 169 height 20
paste input "600 Museum Way"
type input "600 Museum Way"
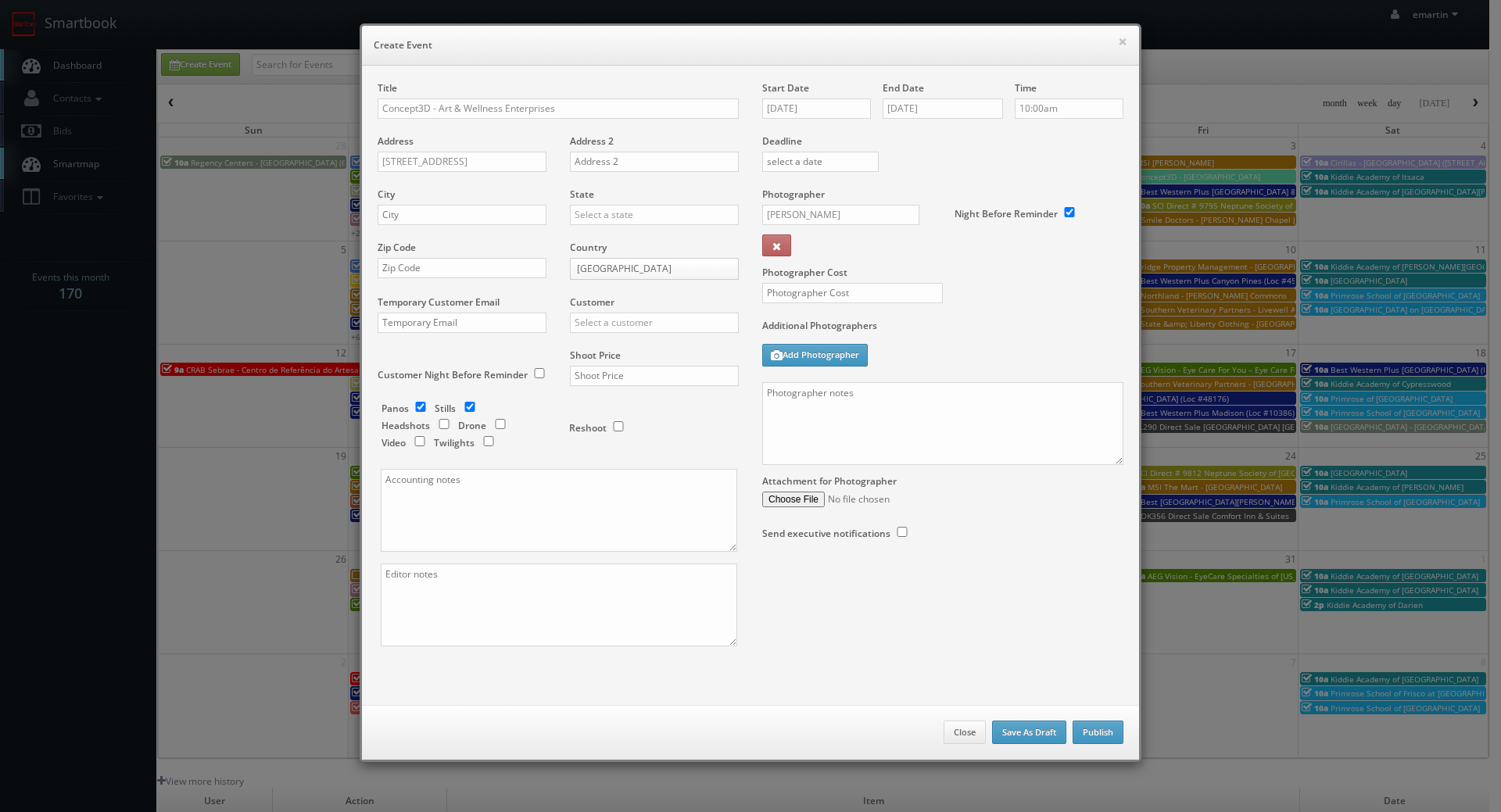
click at [477, 194] on div "City" at bounding box center [468, 214] width 181 height 53
drag, startPoint x: 486, startPoint y: 206, endPoint x: 553, endPoint y: 211, distance: 67.2
click at [486, 207] on input "text" at bounding box center [462, 214] width 169 height 20
paste input "Bentonville"
type input "Bentonville"
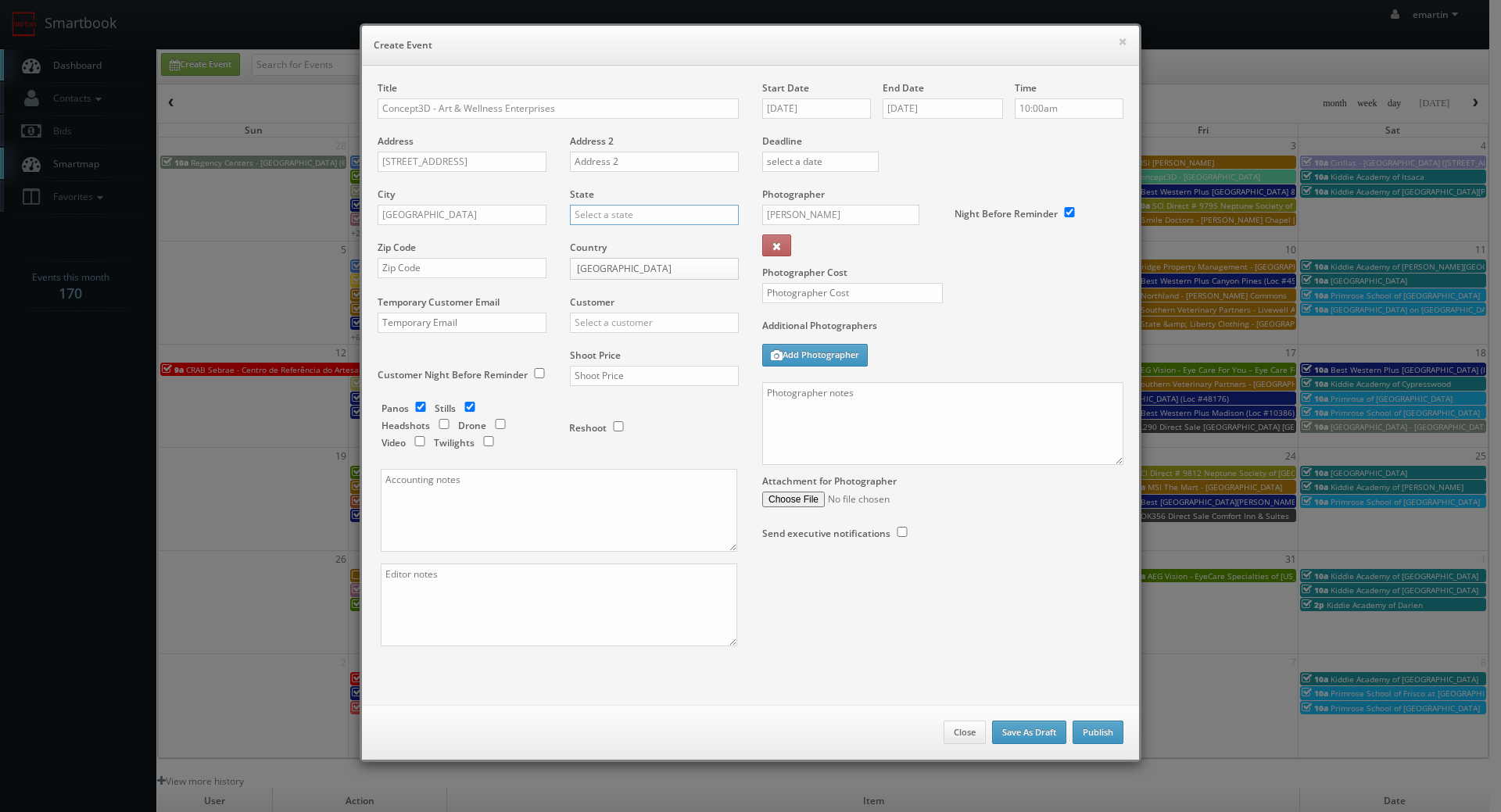
click at [595, 213] on input "text" at bounding box center [654, 214] width 169 height 20
click at [597, 250] on div "[US_STATE]" at bounding box center [654, 240] width 167 height 26
type input "[US_STATE]"
drag, startPoint x: 422, startPoint y: 266, endPoint x: 508, endPoint y: 288, distance: 88.8
click at [422, 266] on input "text" at bounding box center [462, 267] width 169 height 20
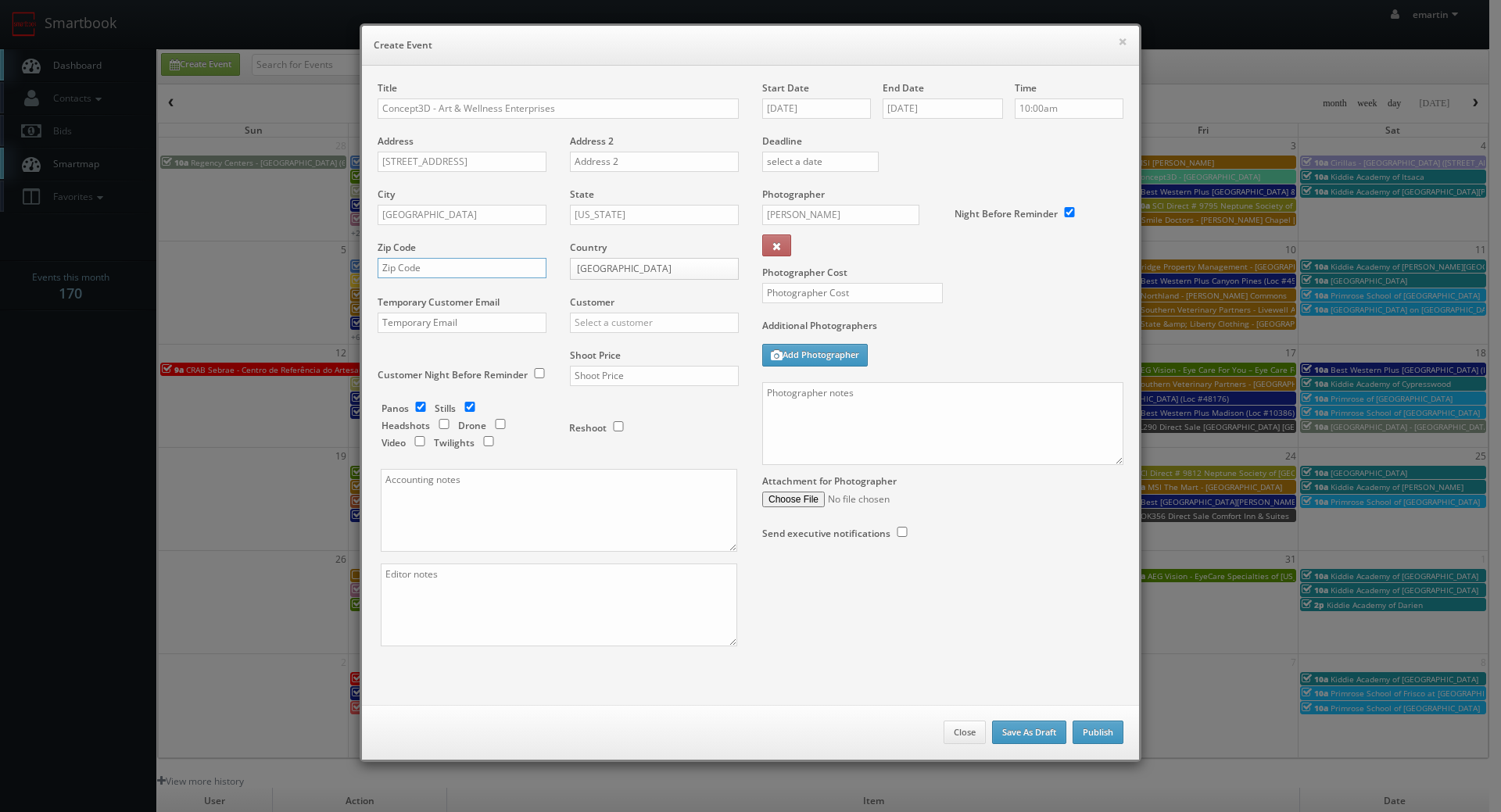
paste input "72712"
type input "72712"
click at [624, 326] on input "text" at bounding box center [654, 323] width 169 height 20
click at [609, 344] on div "Concept3D" at bounding box center [654, 349] width 167 height 26
type input "Concept3D"
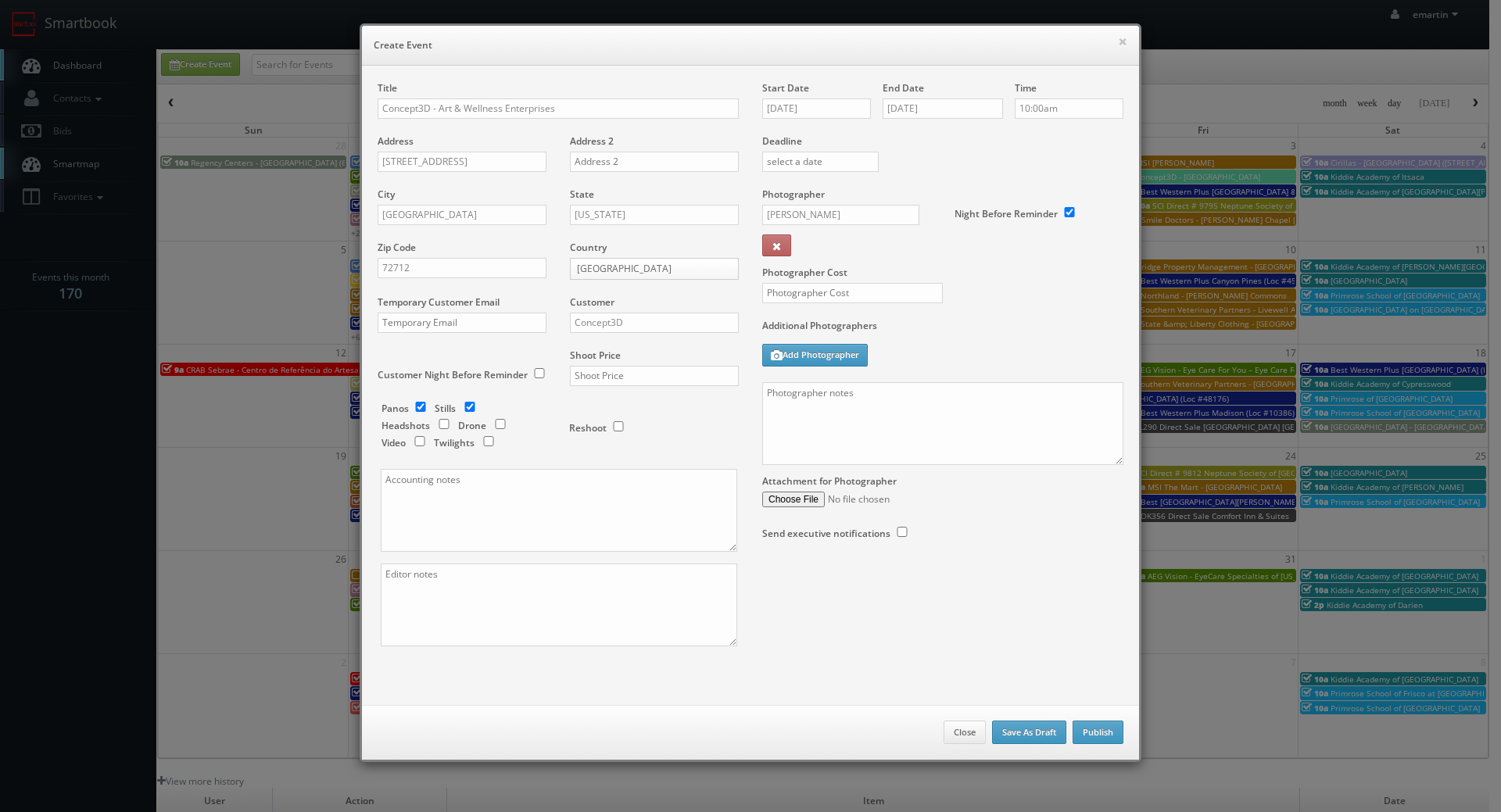
click at [619, 362] on div "Shoot Price" at bounding box center [648, 375] width 181 height 53
click at [621, 372] on input "text" at bounding box center [654, 375] width 169 height 20
type input "1,600"
click at [647, 414] on div "Reshoot" at bounding box center [647, 420] width 156 height 37
click at [809, 289] on input "text" at bounding box center [852, 293] width 181 height 20
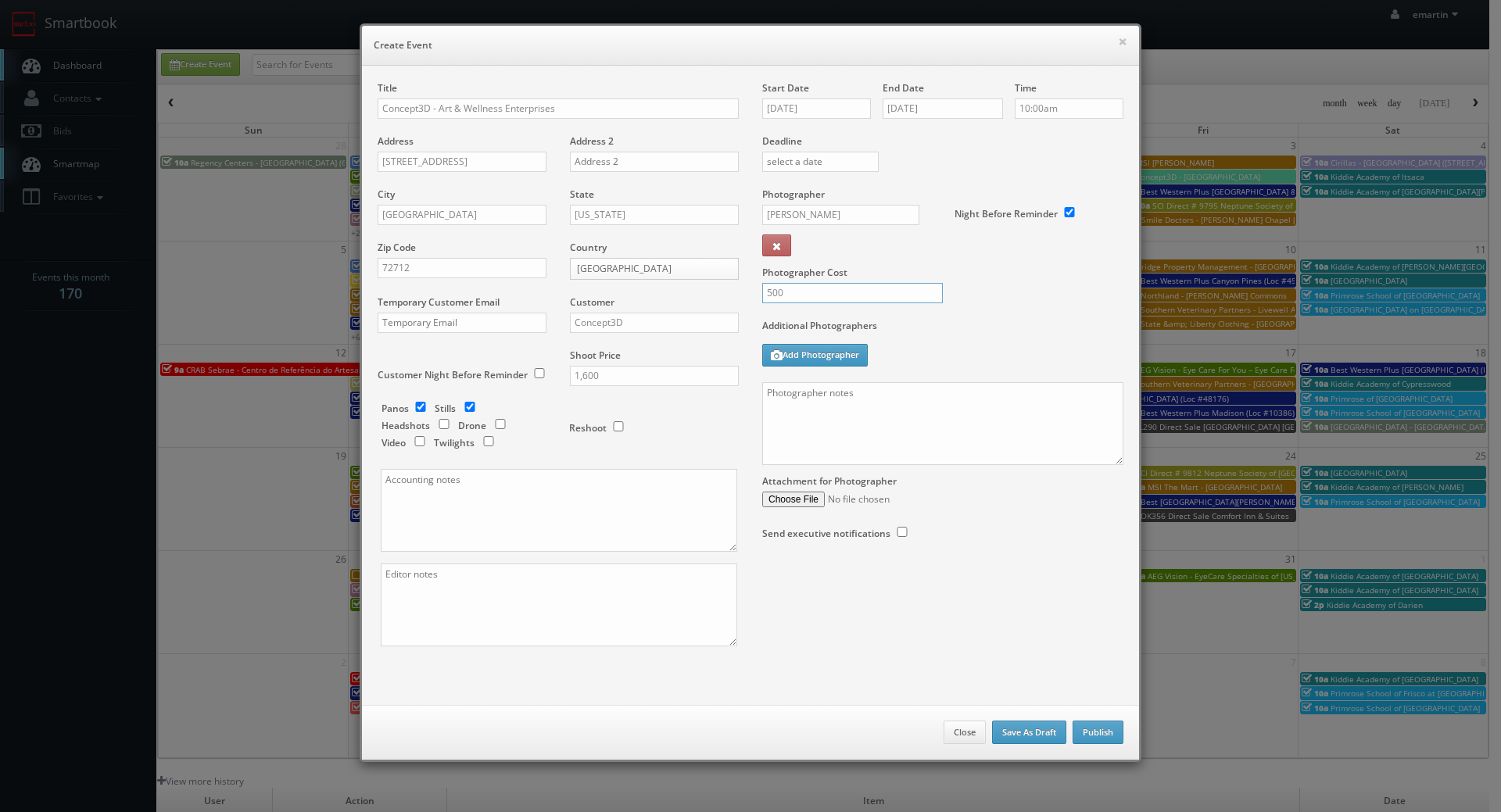
type input "500"
drag, startPoint x: 930, startPoint y: 336, endPoint x: 917, endPoint y: 332, distance: 13.6
click at [932, 336] on label "Additional Photographers" at bounding box center [942, 330] width 361 height 21
click at [423, 403] on input "checkbox" at bounding box center [420, 407] width 24 height 10
click at [417, 404] on input "checkbox" at bounding box center [420, 407] width 24 height 10
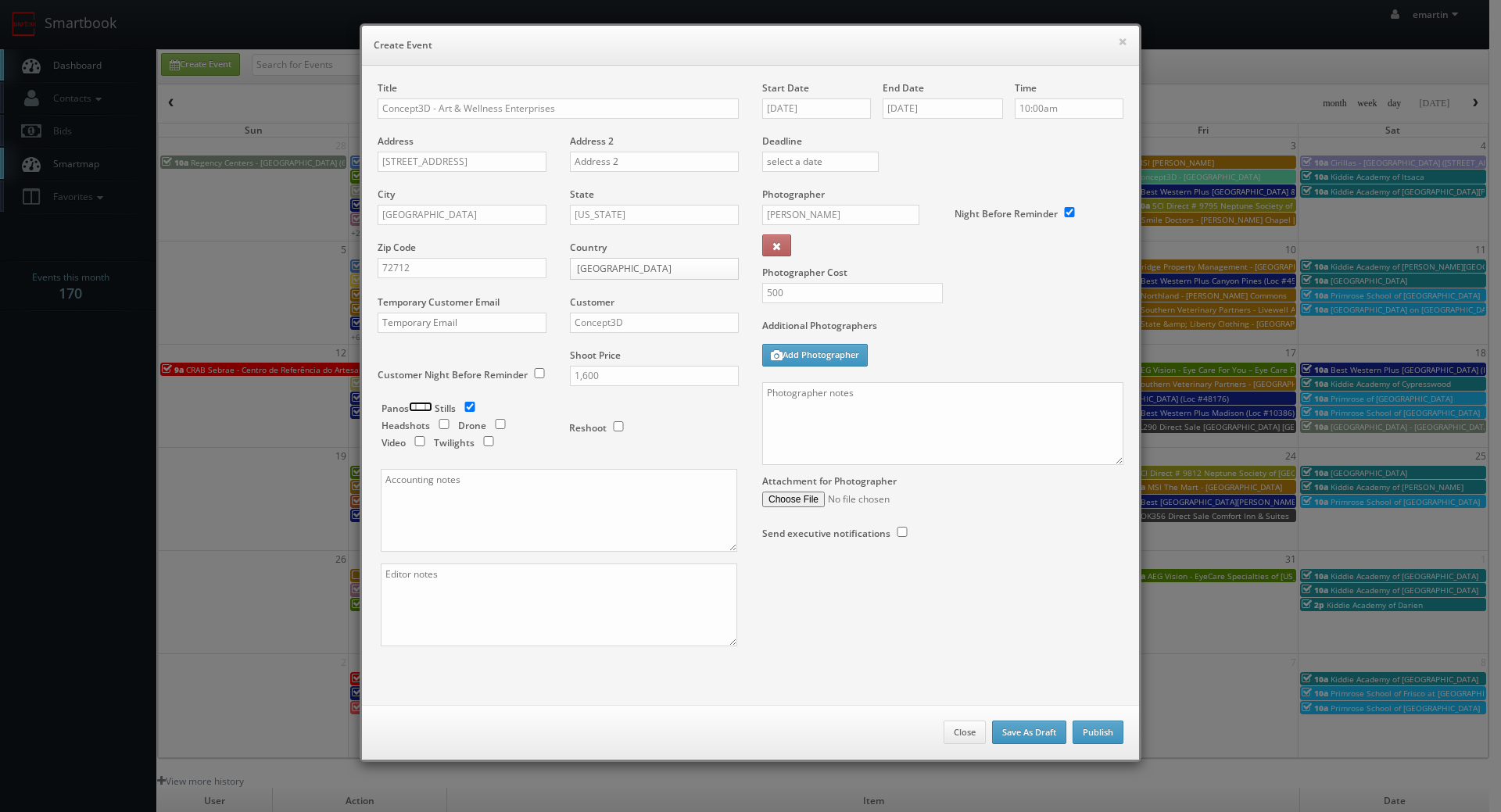
checkbox input "true"
click at [482, 404] on div "Panos Stills Headshots Drone Video Twilights" at bounding box center [467, 427] width 172 height 52
click at [464, 403] on input "checkbox" at bounding box center [469, 407] width 24 height 10
checkbox input "false"
drag, startPoint x: 918, startPoint y: 459, endPoint x: 929, endPoint y: 452, distance: 13.0
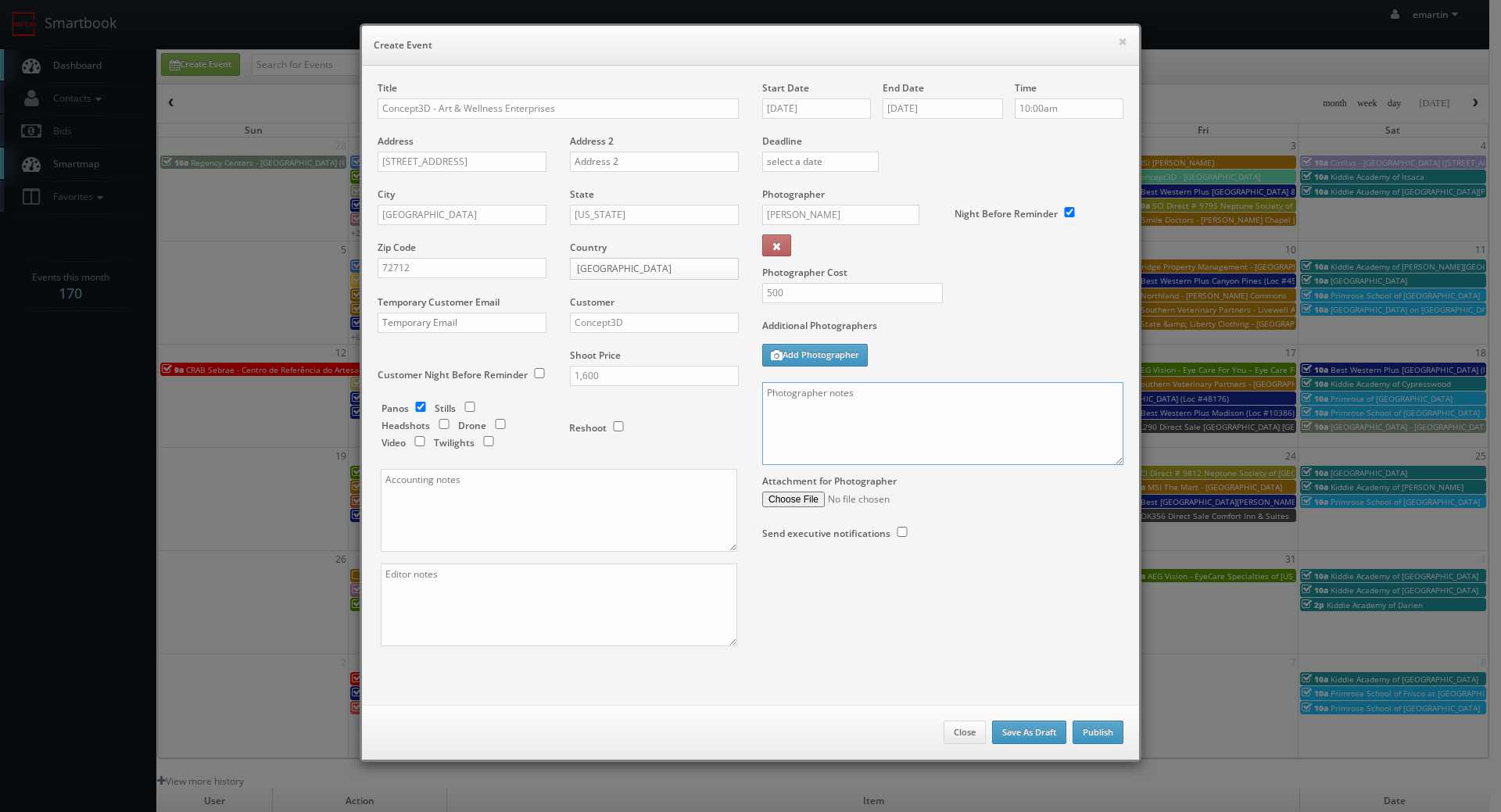
click at [919, 458] on textarea at bounding box center [942, 423] width 361 height 83
paste textarea "Up to 25 panos around campus - island style, not connected. Shot JPG, bracketed…"
drag, startPoint x: 1101, startPoint y: 454, endPoint x: 1113, endPoint y: 509, distance: 56.3
click at [1129, 565] on div "Start Date 10/21/2025 End Date 10/21/2025 Time 10:00am Deadline Photographer Ja…" at bounding box center [942, 326] width 385 height 490
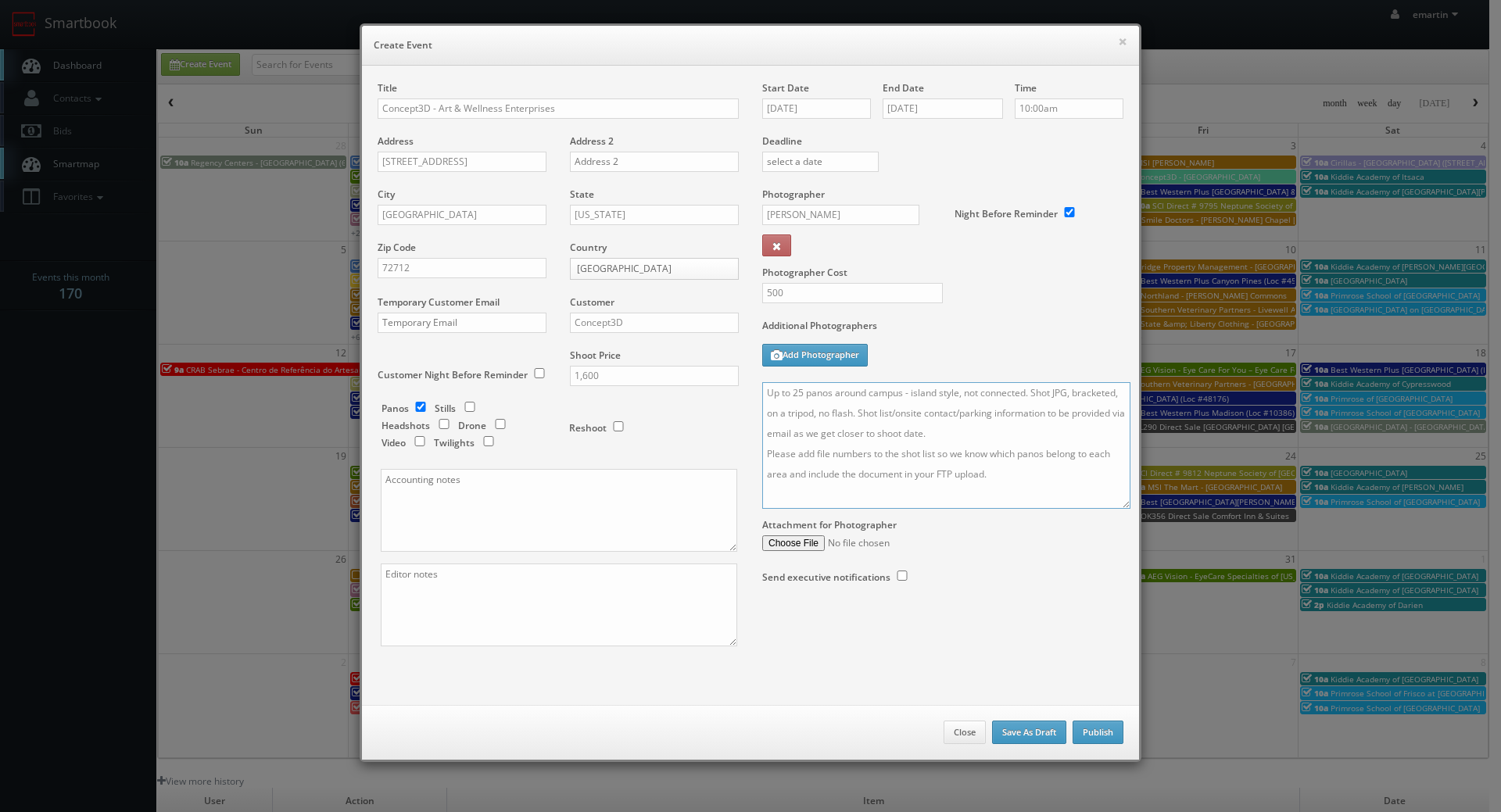
scroll to position [0, 0]
drag, startPoint x: 1107, startPoint y: 457, endPoint x: 1119, endPoint y: 686, distance: 229.3
click at [1119, 509] on textarea "Up to 25 panos around campus - island style, not connected. Shot JPG, bracketed…" at bounding box center [946, 445] width 368 height 127
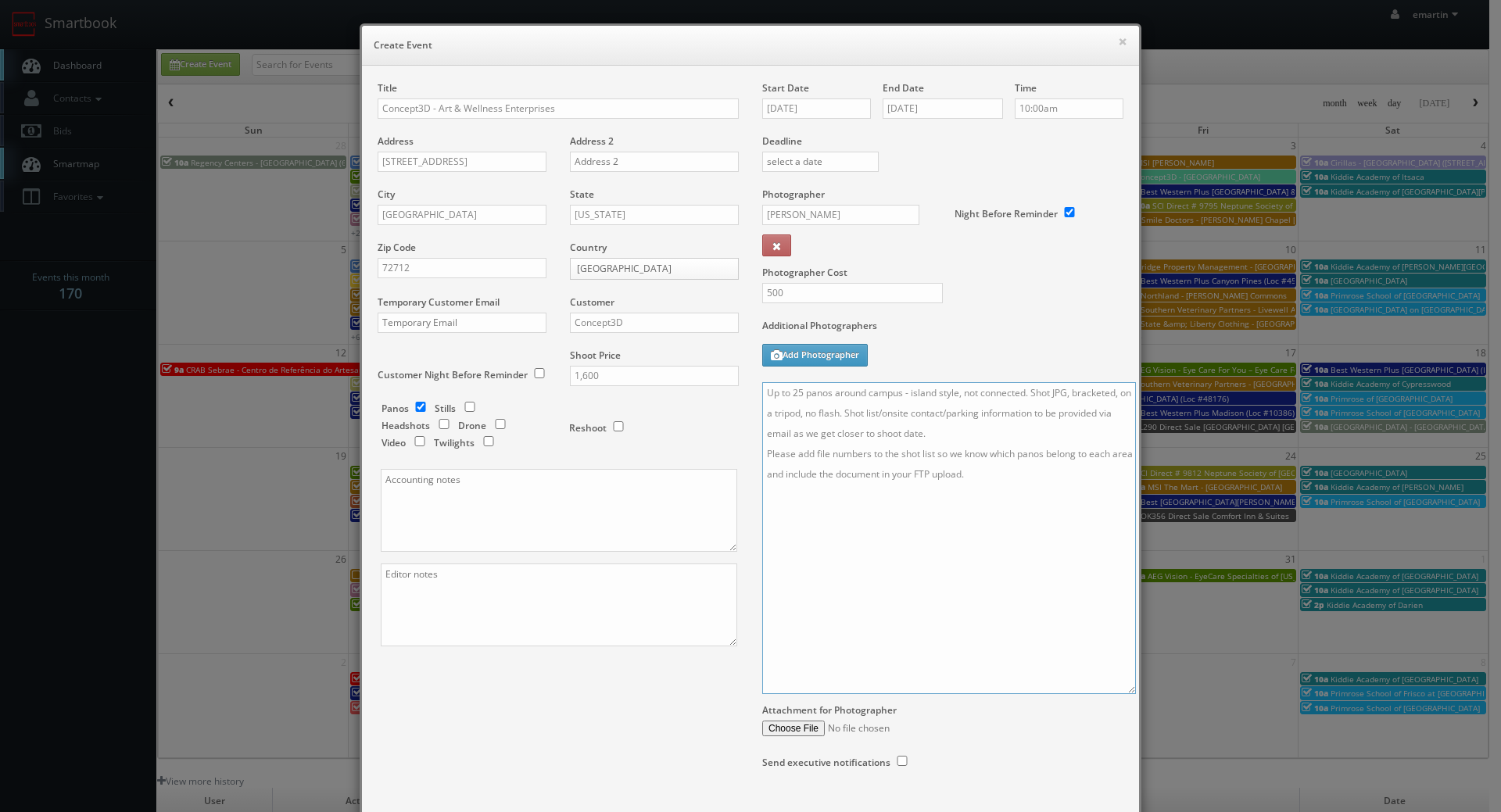
click at [796, 394] on textarea "Up to 25 panos around campus - island style, not connected. Shot JPG, bracketed…" at bounding box center [949, 538] width 373 height 312
drag, startPoint x: 803, startPoint y: 416, endPoint x: 796, endPoint y: 407, distance: 11.4
click at [801, 414] on textarea "Up to panos around campus - island style, not connected. Shot JPG, bracketed, o…" at bounding box center [949, 538] width 373 height 312
drag, startPoint x: 784, startPoint y: 391, endPoint x: 792, endPoint y: 399, distance: 11.3
click at [785, 391] on textarea "Up to panos around campus - island style, not connected. Shot JPG, bracketed, o…" at bounding box center [949, 538] width 373 height 312
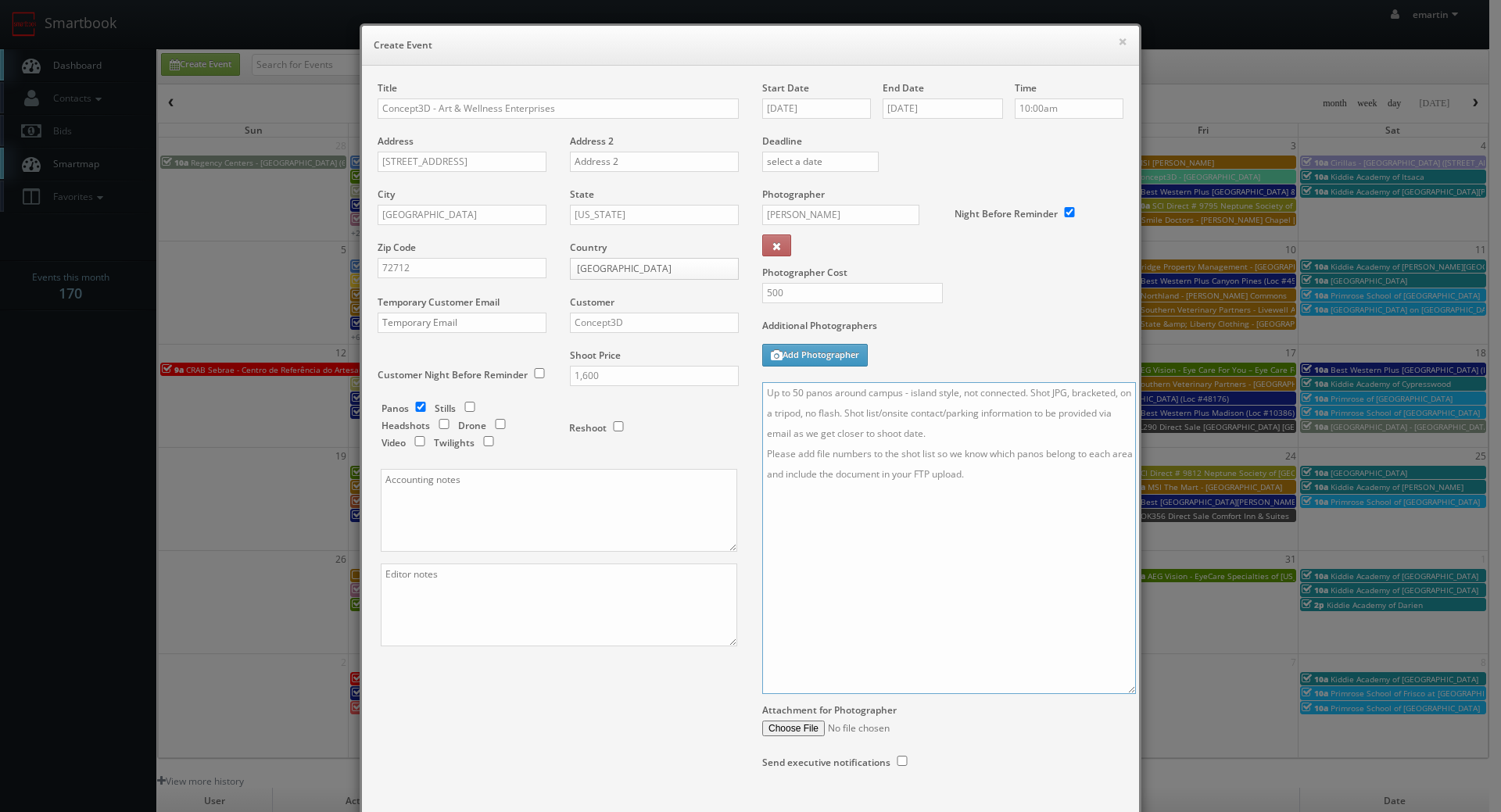
click at [941, 434] on textarea "Up to 50 panos around campus - island style, not connected. Shot JPG, bracketed…" at bounding box center [949, 538] width 373 height 312
click at [902, 521] on textarea "Up to 50 panos around campus - island style, not connected. Shot JPG, bracketed…" at bounding box center [949, 538] width 373 height 312
click at [852, 543] on textarea "Up to 50 panos around campus - island style, not connected. Shot JPG, bracketed…" at bounding box center [949, 538] width 373 height 312
drag, startPoint x: 969, startPoint y: 443, endPoint x: 1045, endPoint y: 412, distance: 82.1
click at [1045, 412] on textarea "Up to 50 panos around campus - island style, not connected. Shot JPG, bracketed…" at bounding box center [949, 538] width 373 height 312
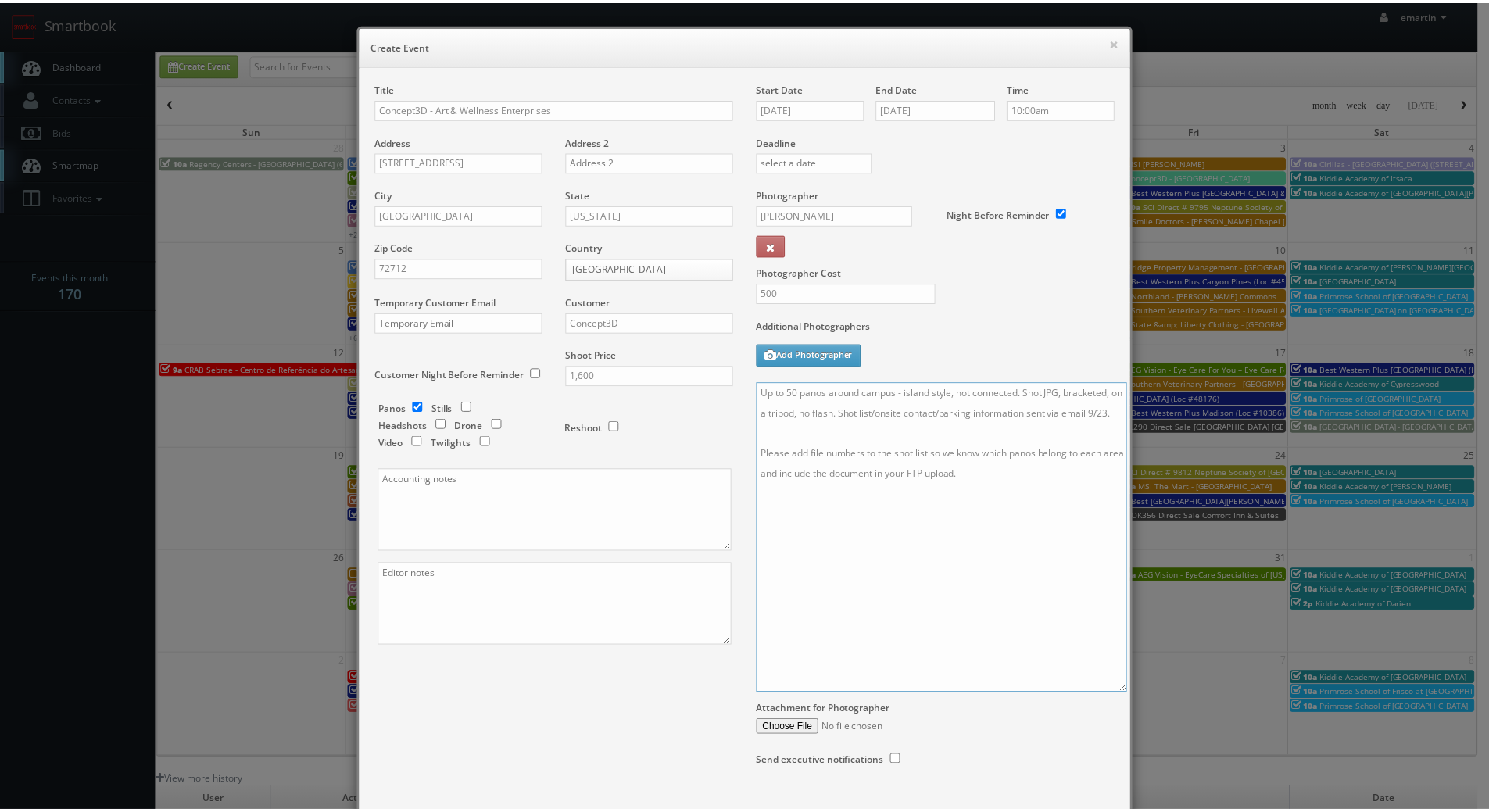
scroll to position [100, 0]
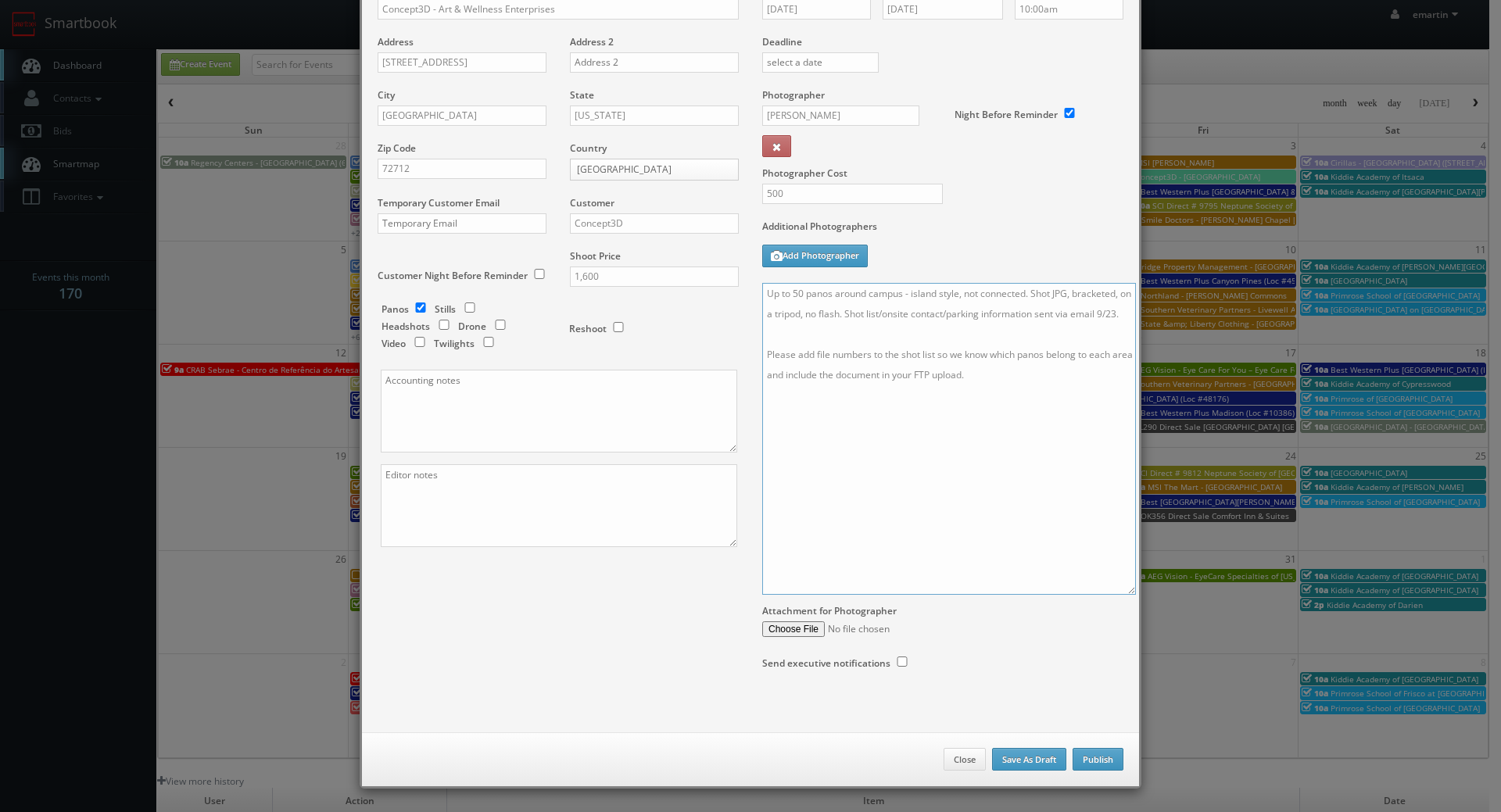
type textarea "Up to 50 panos around campus - island style, not connected. Shot JPG, bracketed…"
click at [1090, 760] on button "Publish" at bounding box center [1098, 760] width 51 height 24
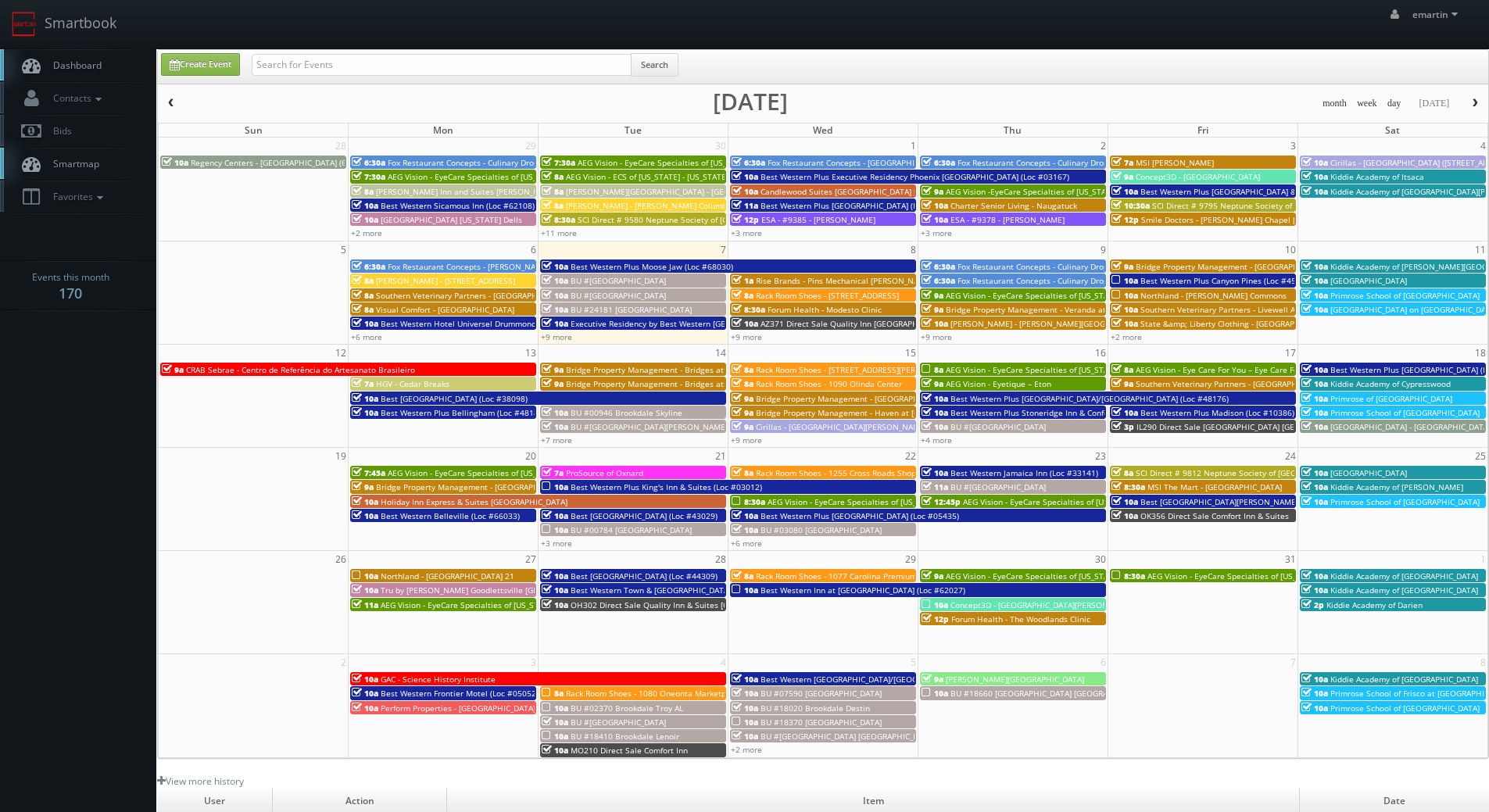
click at [93, 61] on span "Dashboard" at bounding box center [73, 65] width 56 height 13
click at [380, 74] on input "text" at bounding box center [442, 65] width 380 height 22
type input "grace aston"
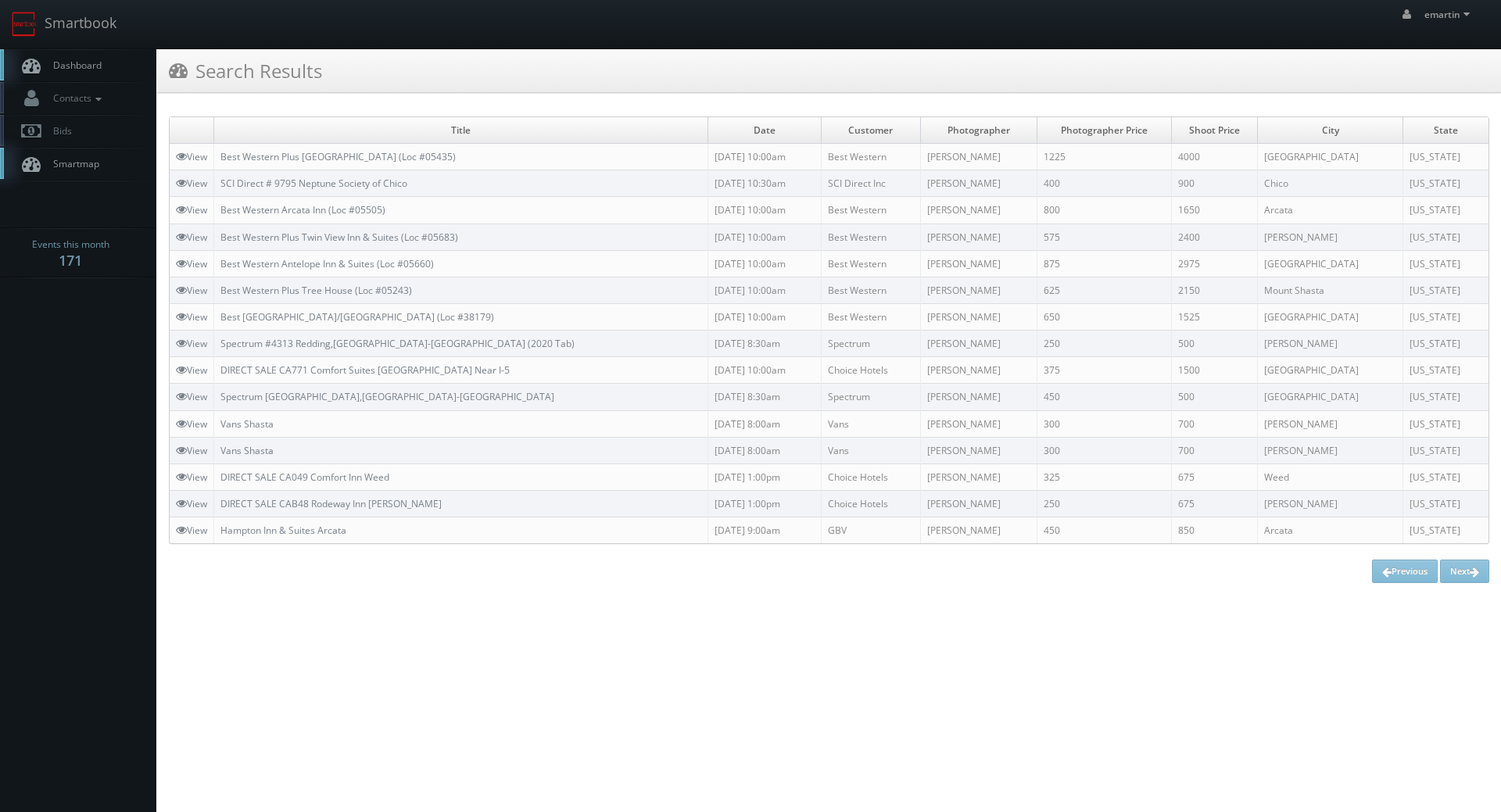
click at [402, 164] on td "Best Western Plus [GEOGRAPHIC_DATA] (Loc #05435)" at bounding box center [461, 157] width 494 height 26
click at [403, 156] on link "Best Western Plus [GEOGRAPHIC_DATA] (Loc #05435)" at bounding box center [337, 156] width 235 height 13
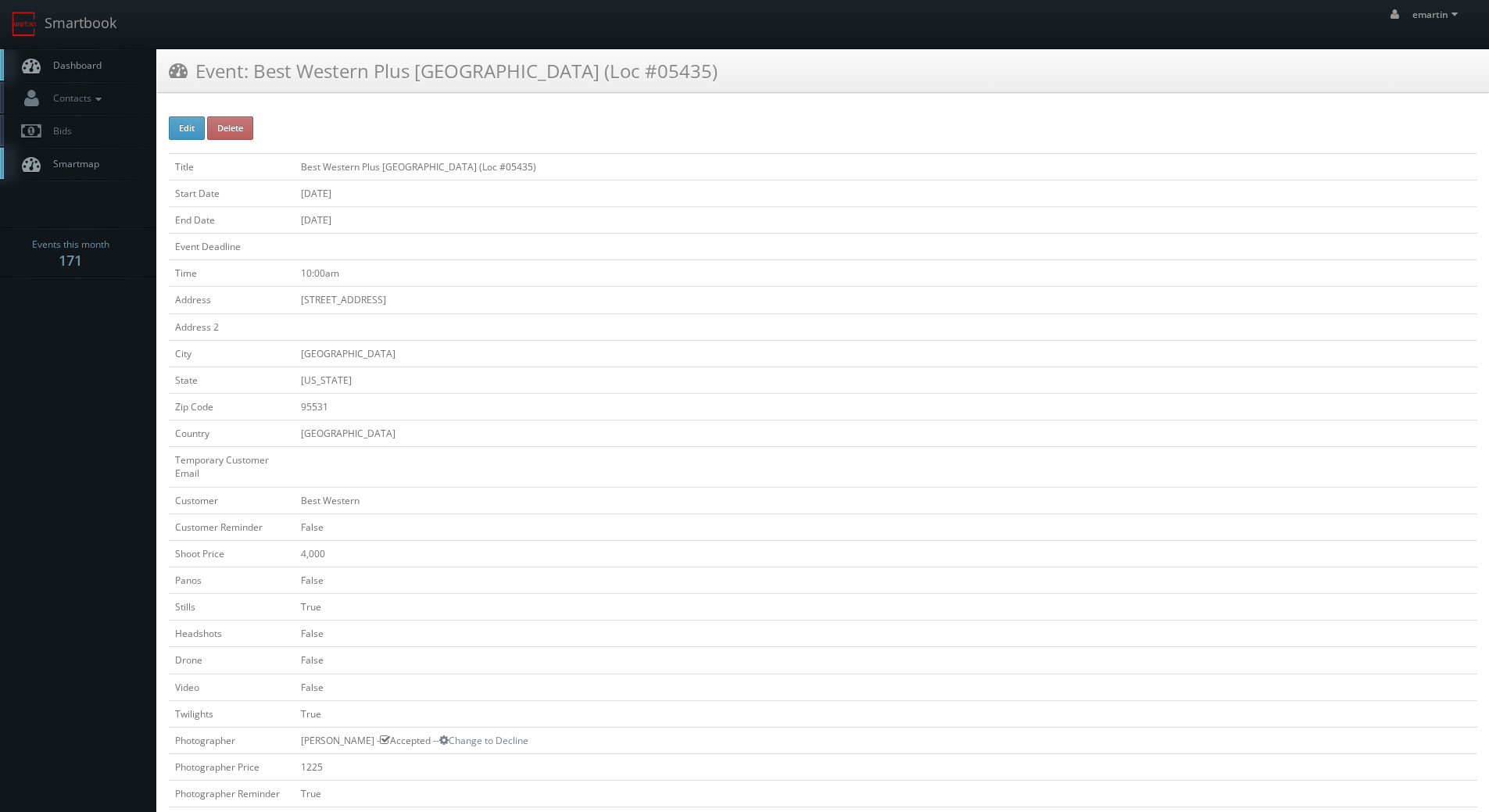
click at [669, 77] on h3 "Event: Best Western Plus Northwoods Inn (Loc #05435)" at bounding box center [443, 70] width 549 height 27
click at [656, 74] on h3 "Event: Best Western Plus Northwoods Inn (Loc #05435)" at bounding box center [443, 70] width 549 height 27
copy h3 "05435"
click at [79, 64] on span "Dashboard" at bounding box center [73, 65] width 56 height 13
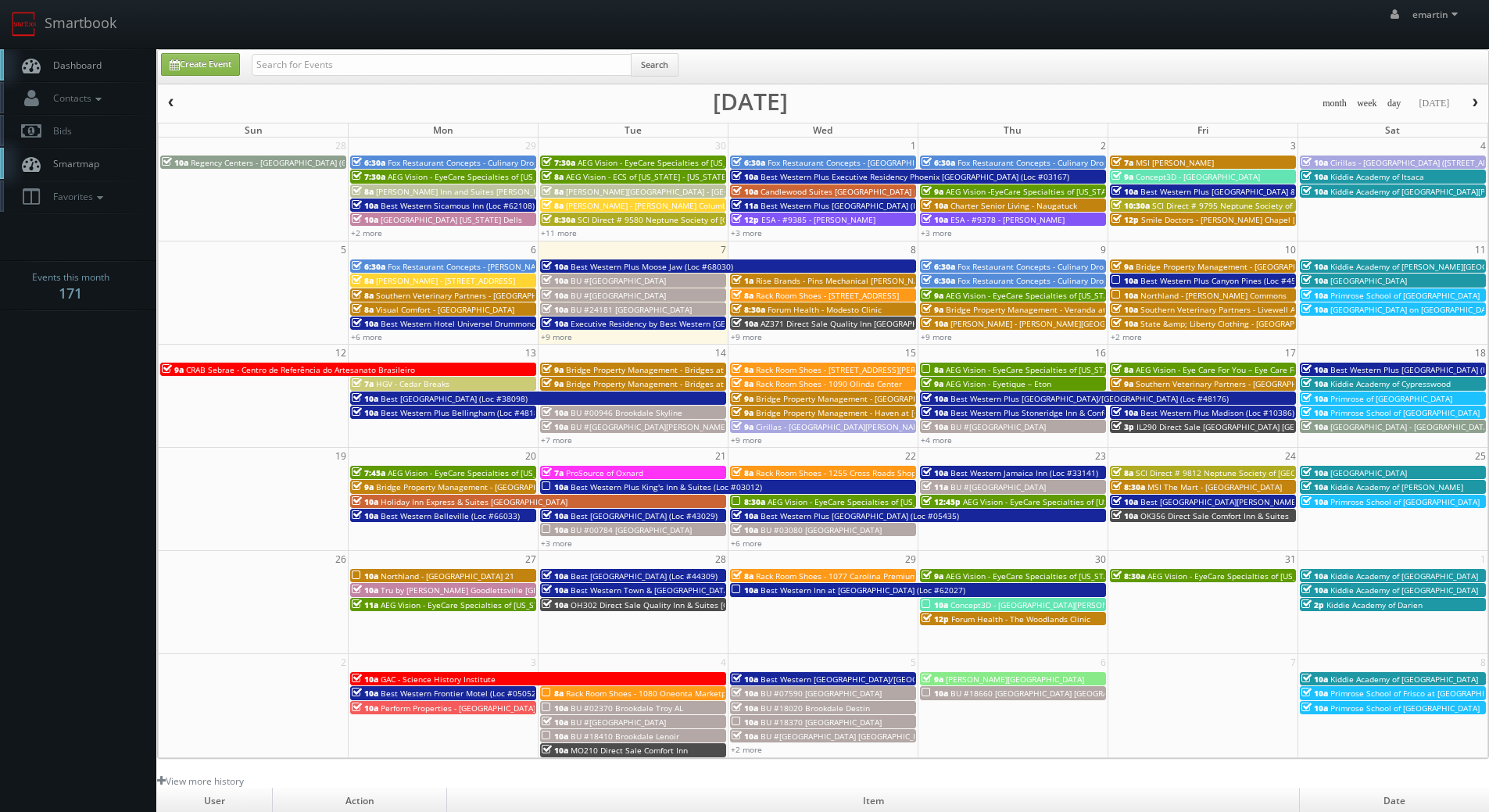
click at [659, 220] on span "SCI Direct # 9580 Neptune Society of [GEOGRAPHIC_DATA]" at bounding box center [687, 219] width 219 height 11
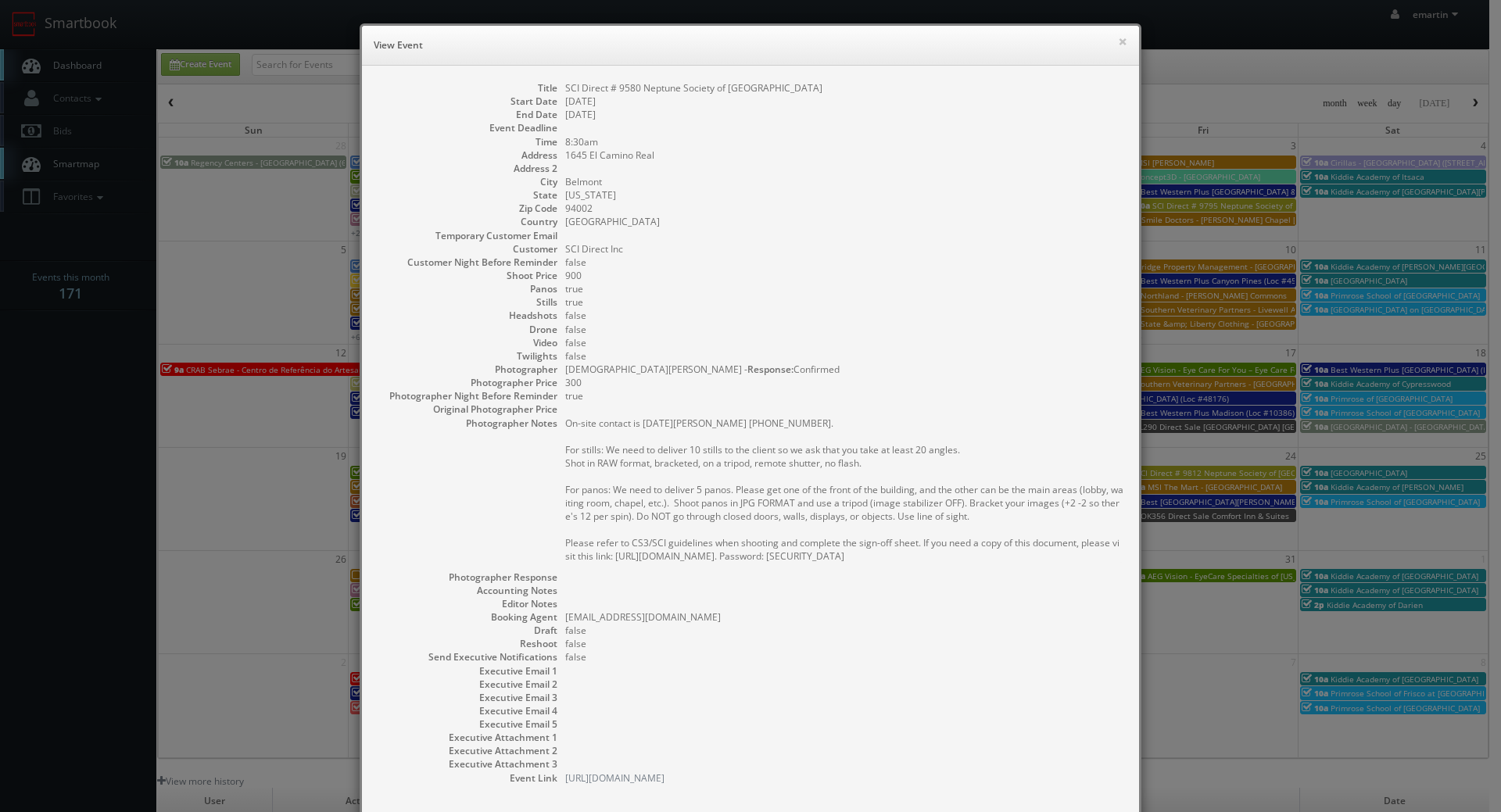
drag, startPoint x: 893, startPoint y: 277, endPoint x: 924, endPoint y: 232, distance: 54.6
click at [893, 277] on dd "900" at bounding box center [844, 275] width 558 height 13
click at [1119, 40] on button "×" at bounding box center [1122, 41] width 10 height 11
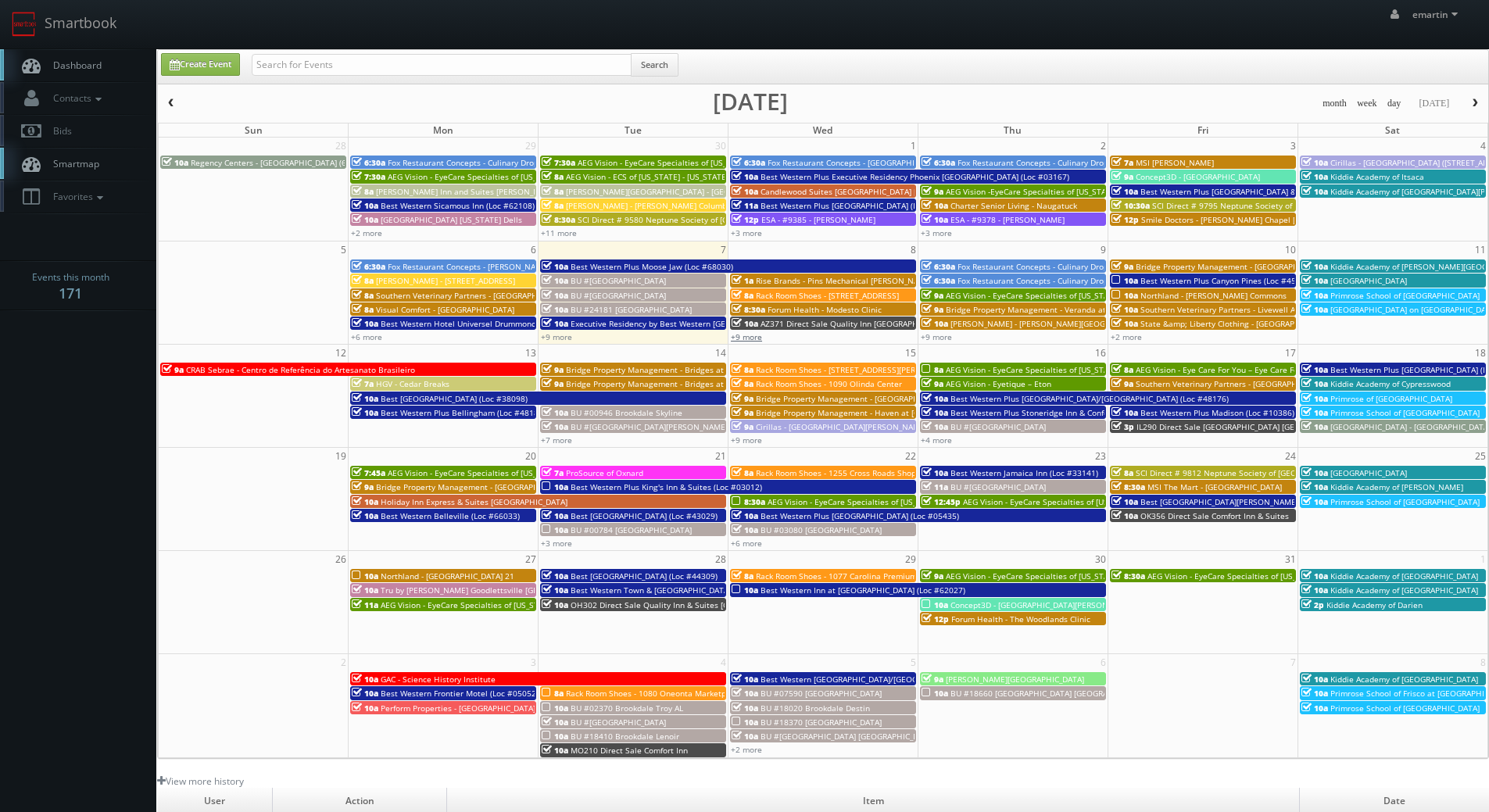
click at [743, 337] on link "+9 more" at bounding box center [747, 337] width 31 height 11
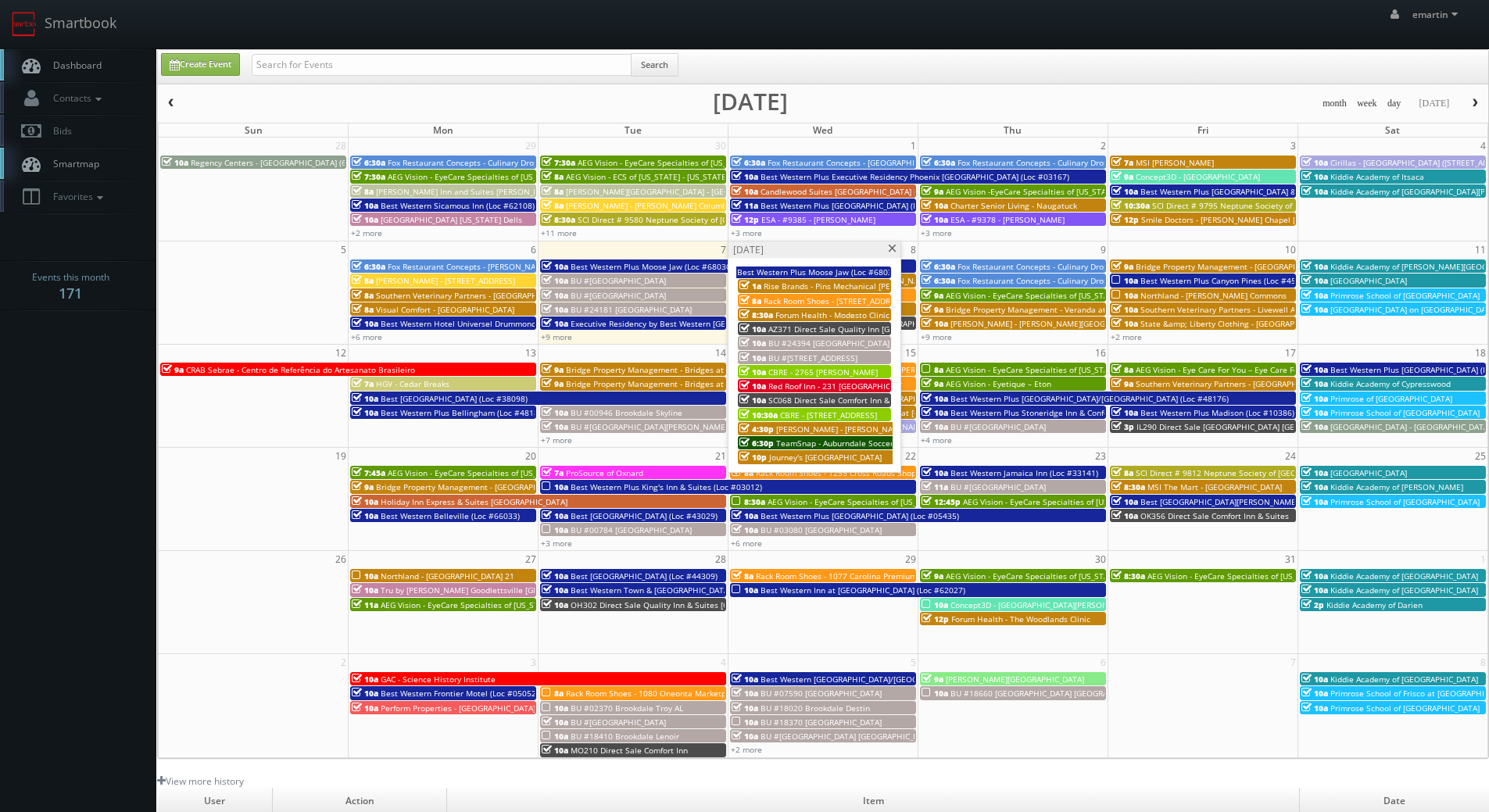
click at [84, 50] on link "Dashboard" at bounding box center [78, 65] width 157 height 32
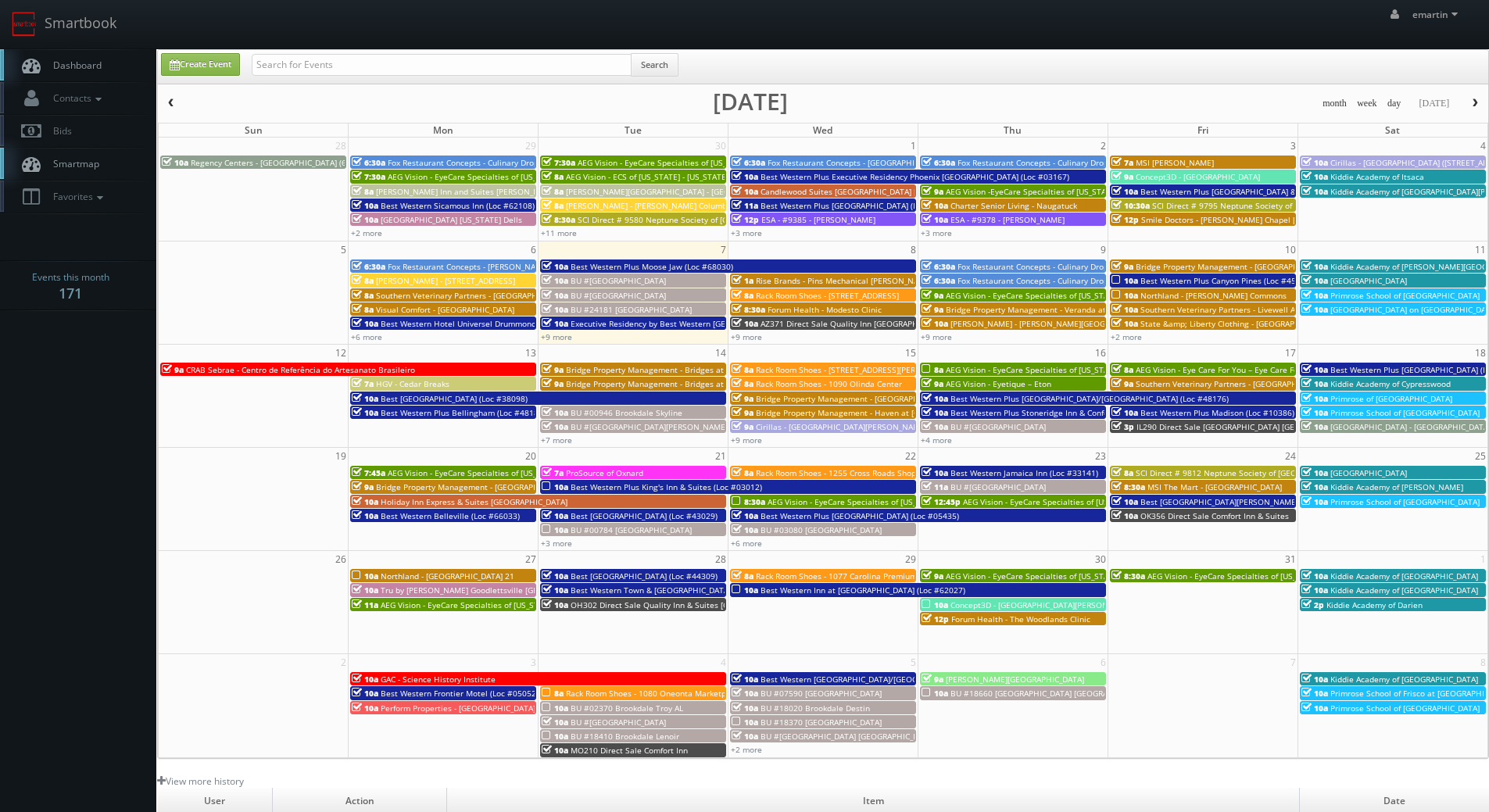
click at [91, 60] on span "Dashboard" at bounding box center [73, 65] width 56 height 13
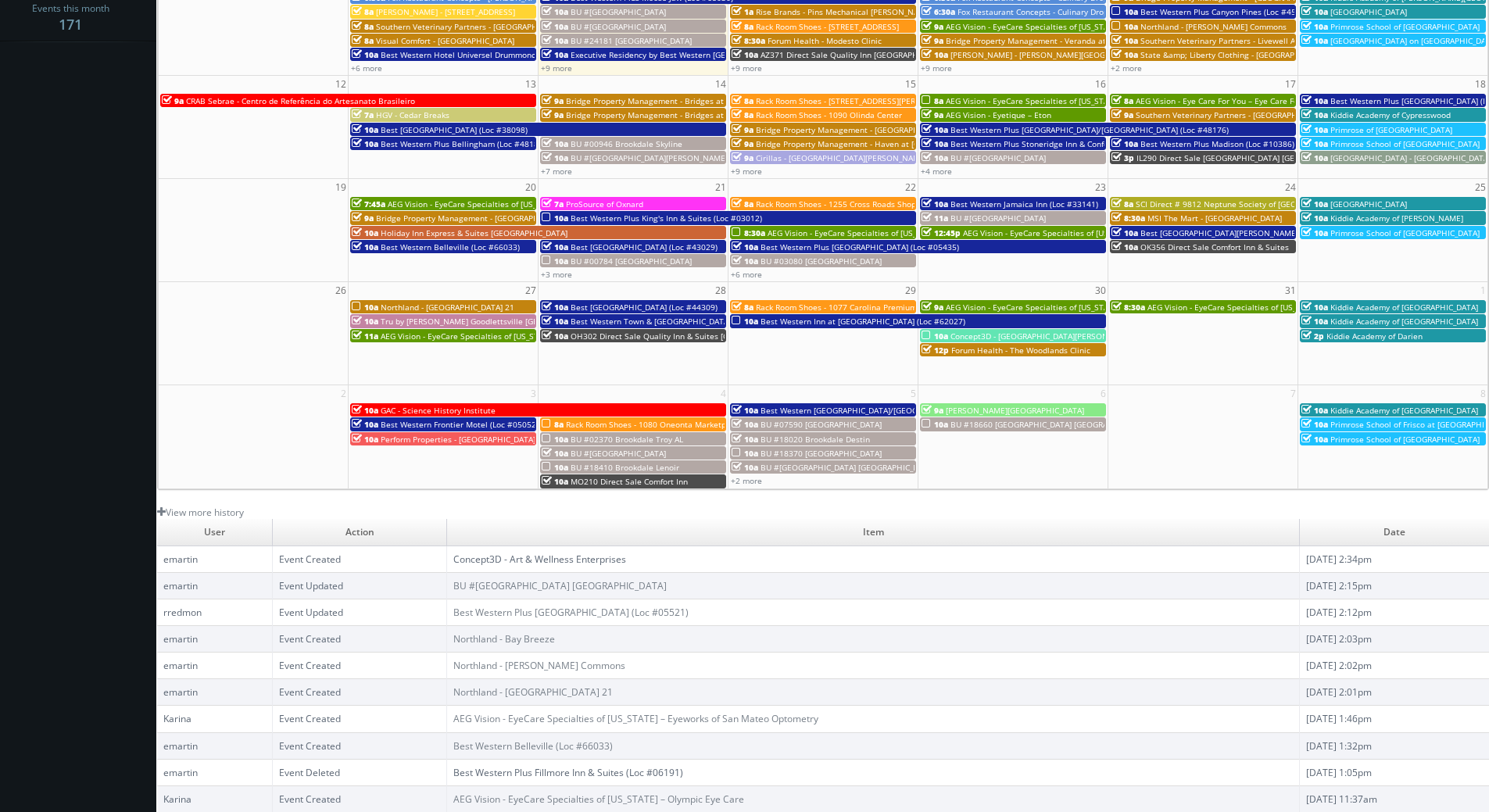
click at [566, 557] on link "Concept3D - Art & Wellness Enterprises" at bounding box center [540, 559] width 173 height 13
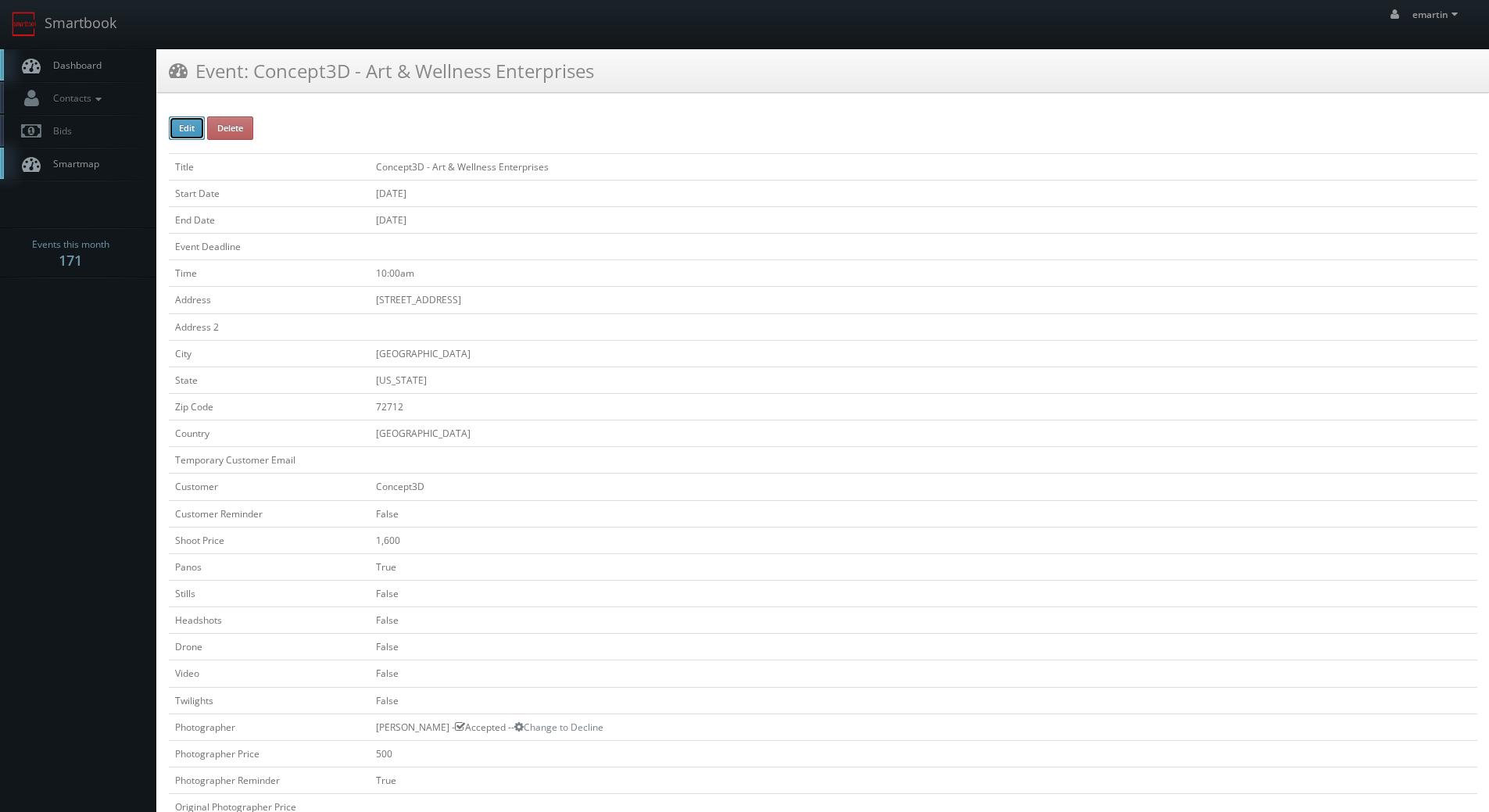
click at [184, 134] on button "Edit" at bounding box center [186, 128] width 36 height 24
type input "Concept3D - Art &amp; Wellness Enterprises"
type input "[STREET_ADDRESS]"
type input "[GEOGRAPHIC_DATA]"
type input "72712"
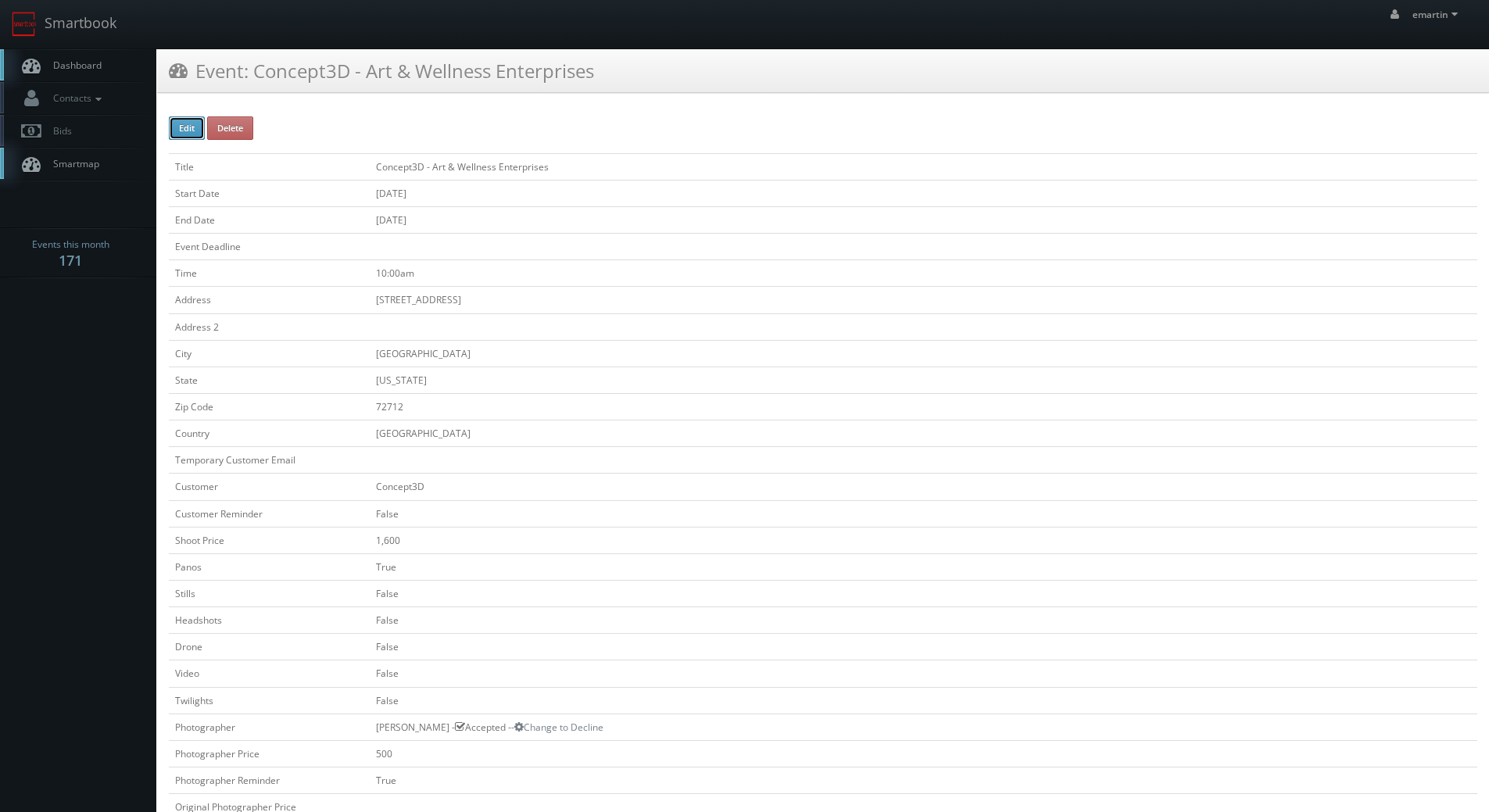
checkbox input "false"
type input "1,600"
checkbox input "true"
checkbox input "false"
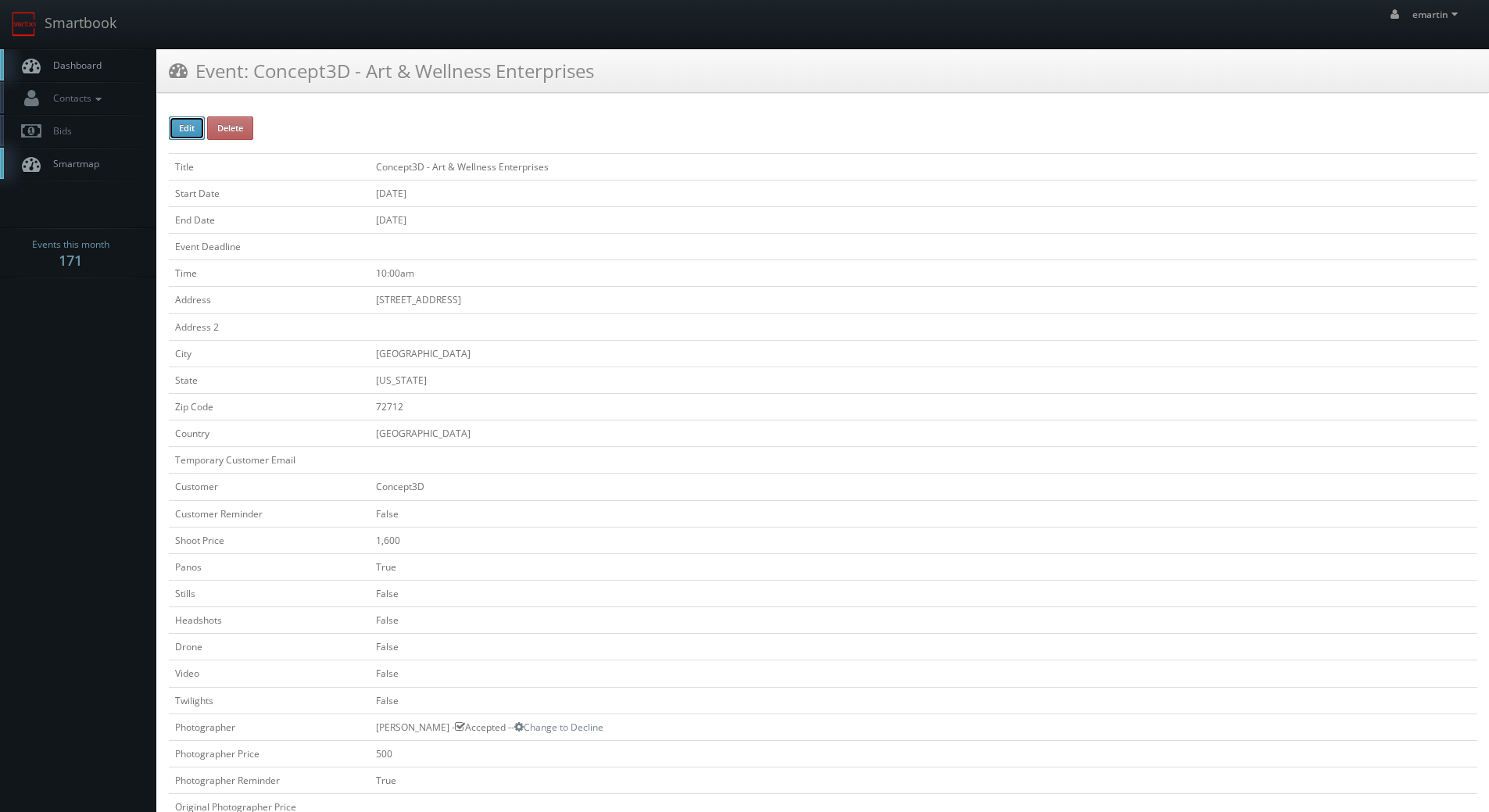
checkbox input "false"
type input "10/21/2025"
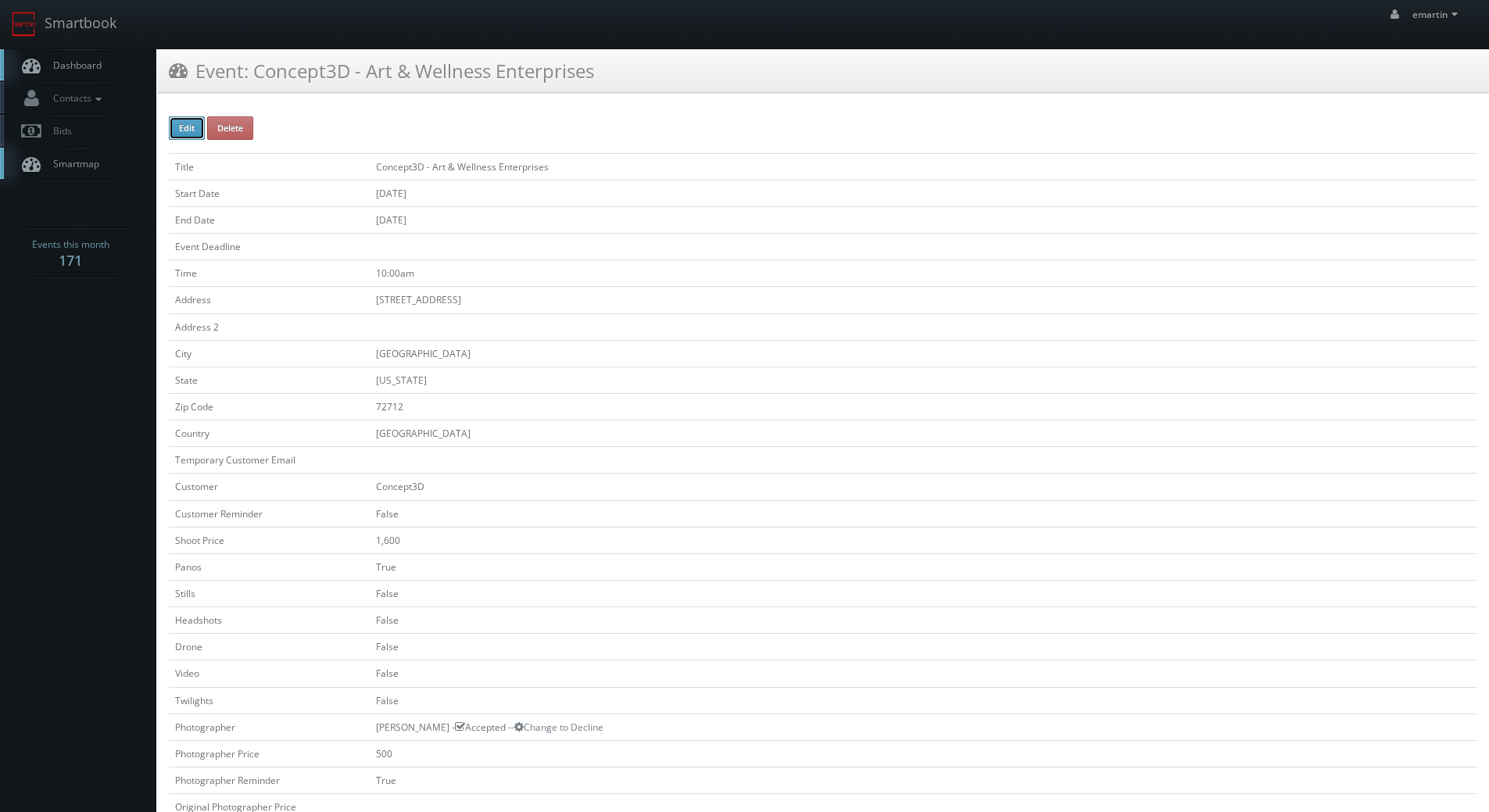
type input "10/21/2025"
type input "10:00am"
checkbox input "true"
checkbox input "false"
type input "1,600"
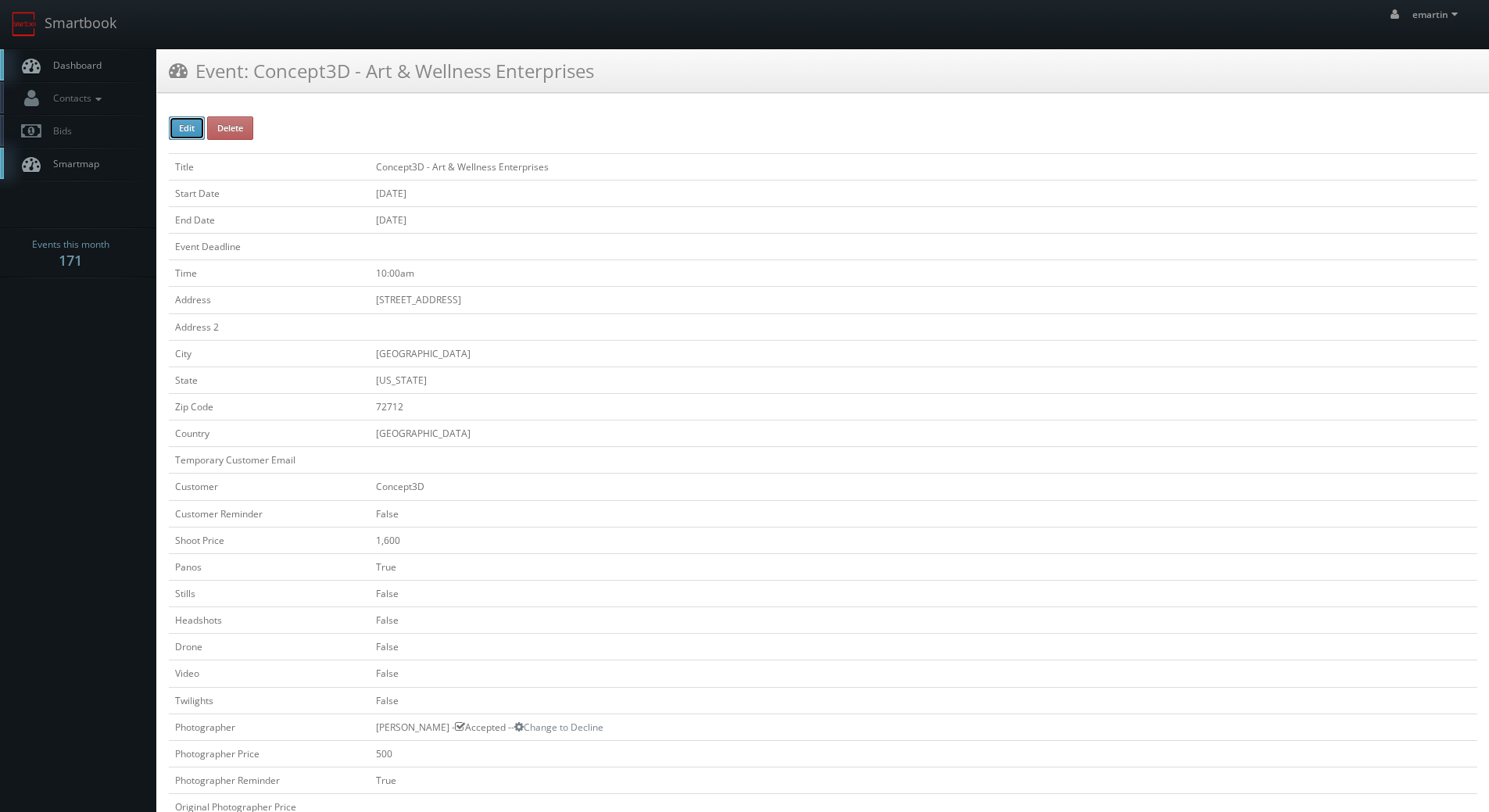
type input "500"
select select "[US_STATE]"
select select "clientsuccess@concept3d.com"
select select "lookinsidetulsa@gmail.com"
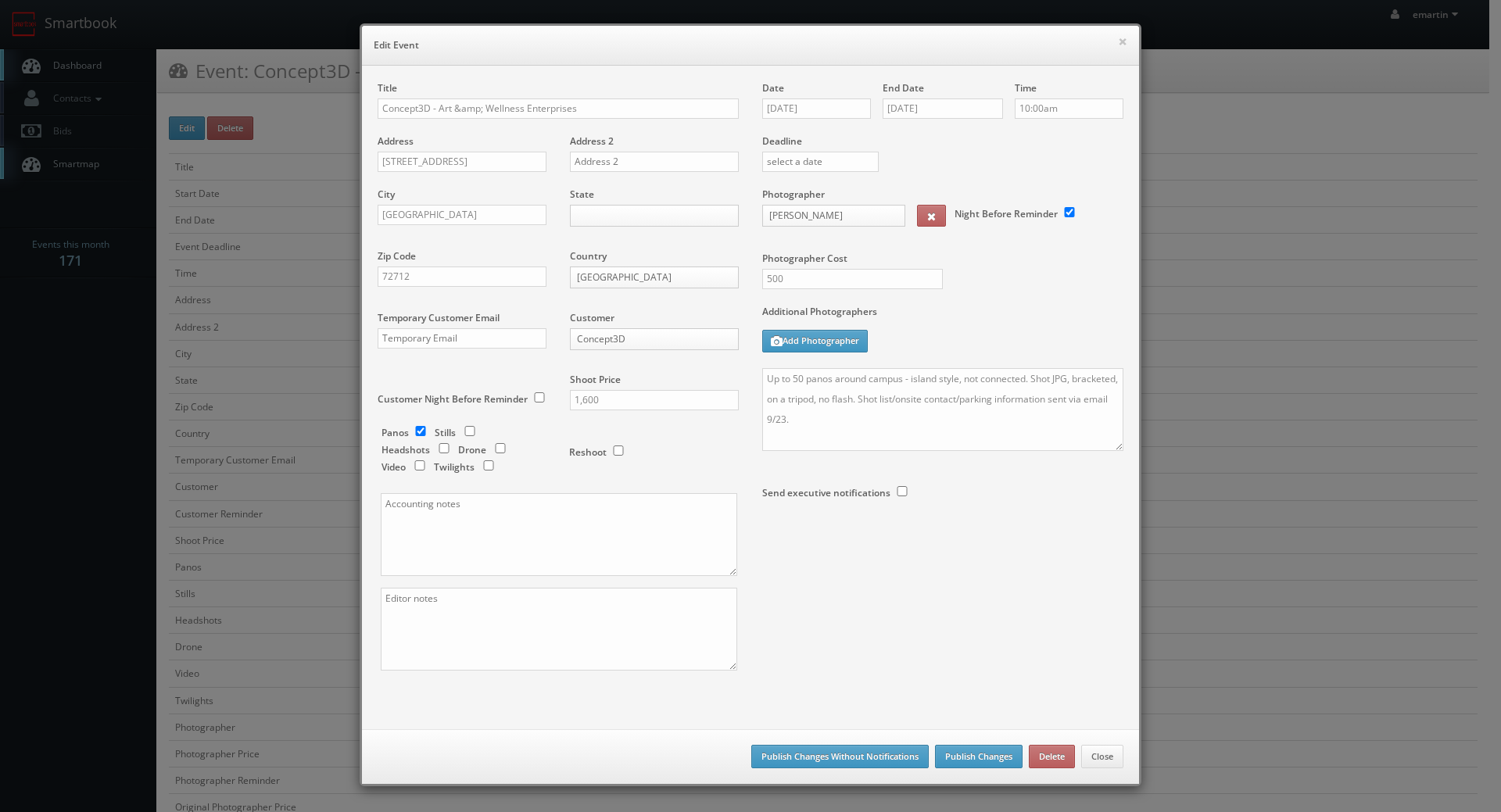
click at [1032, 96] on div "Time 10:00am" at bounding box center [1063, 108] width 121 height 53
click at [1039, 110] on input "10:00am" at bounding box center [1069, 108] width 108 height 20
type input "8:00am"
click at [1031, 224] on li "8:00am" at bounding box center [1039, 231] width 59 height 18
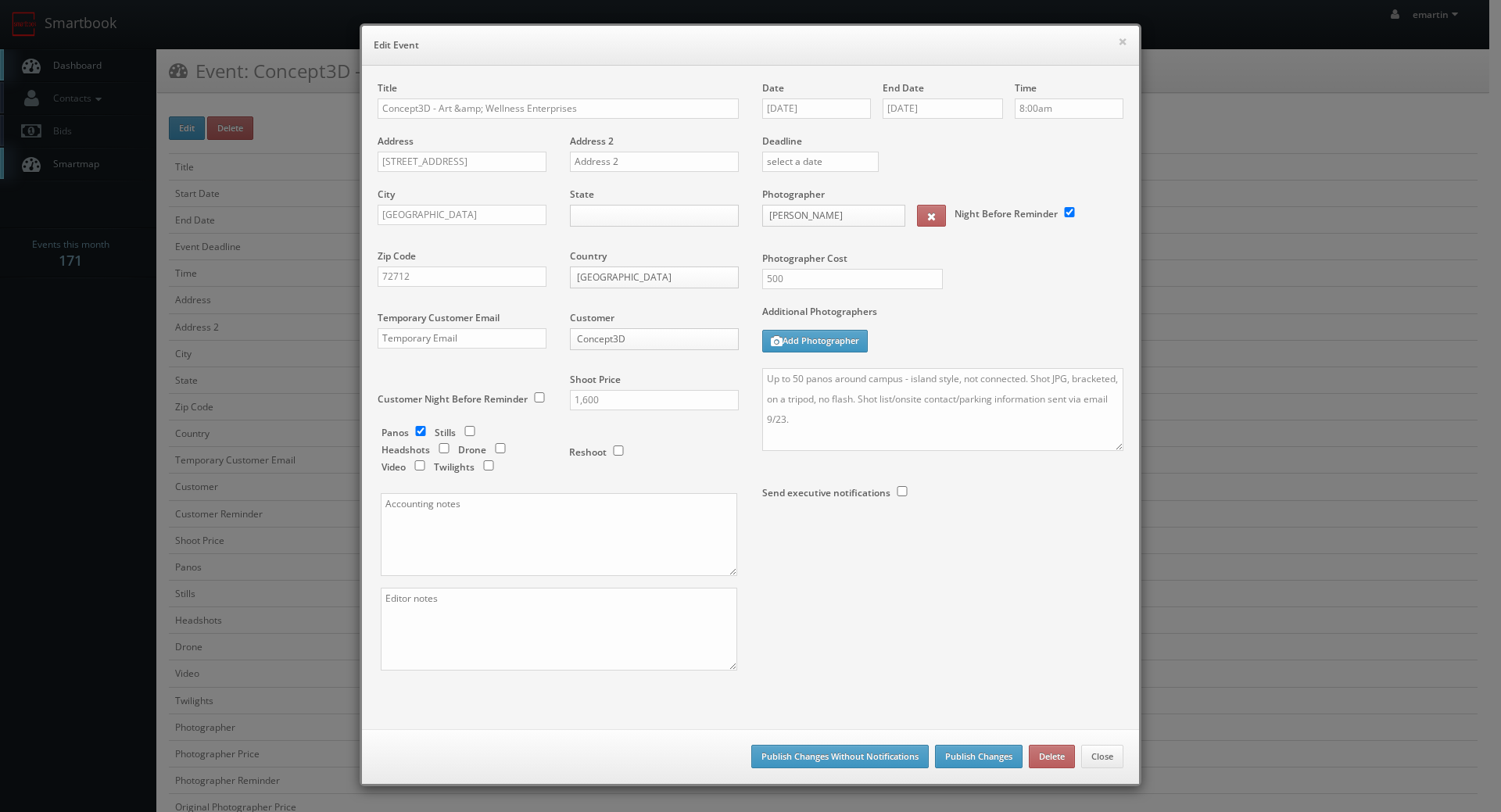
click at [1000, 293] on div "Photographer Cost 500" at bounding box center [942, 246] width 385 height 117
click at [960, 757] on button "Publish Changes" at bounding box center [978, 756] width 87 height 24
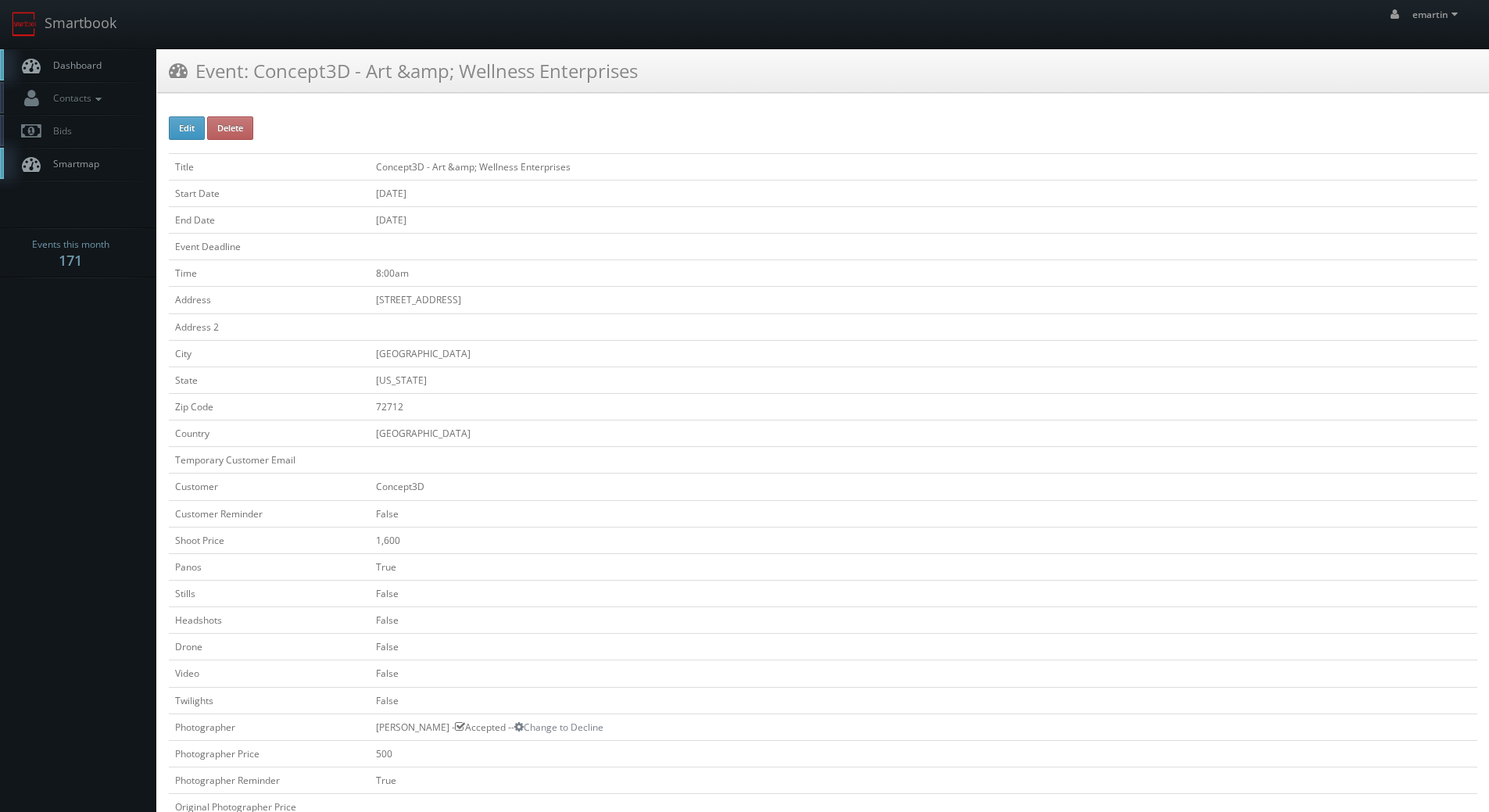
click at [122, 66] on link "Dashboard" at bounding box center [78, 65] width 157 height 32
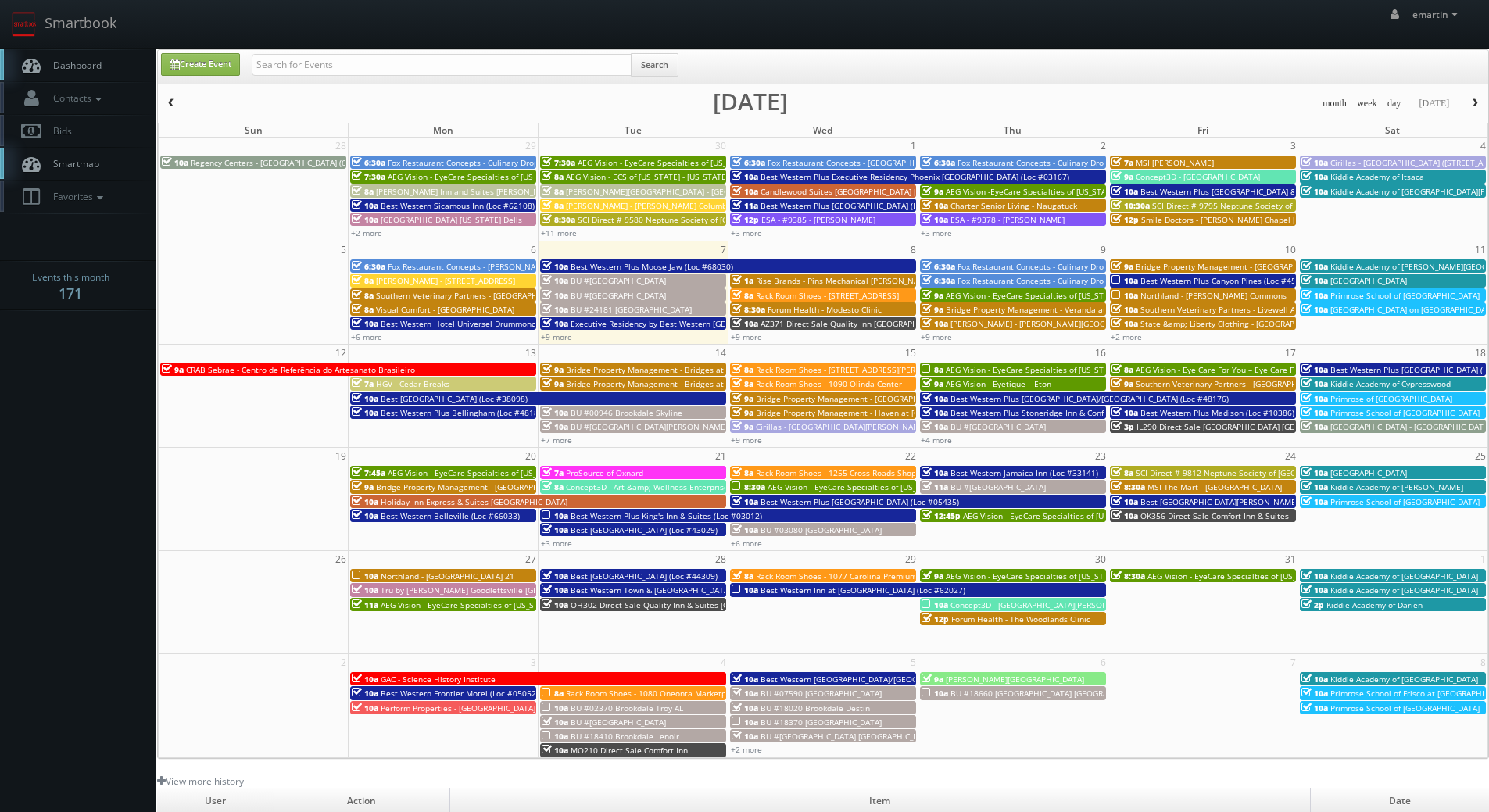
click at [63, 52] on link "Dashboard" at bounding box center [78, 65] width 157 height 32
click at [555, 337] on link "+9 more" at bounding box center [557, 337] width 31 height 11
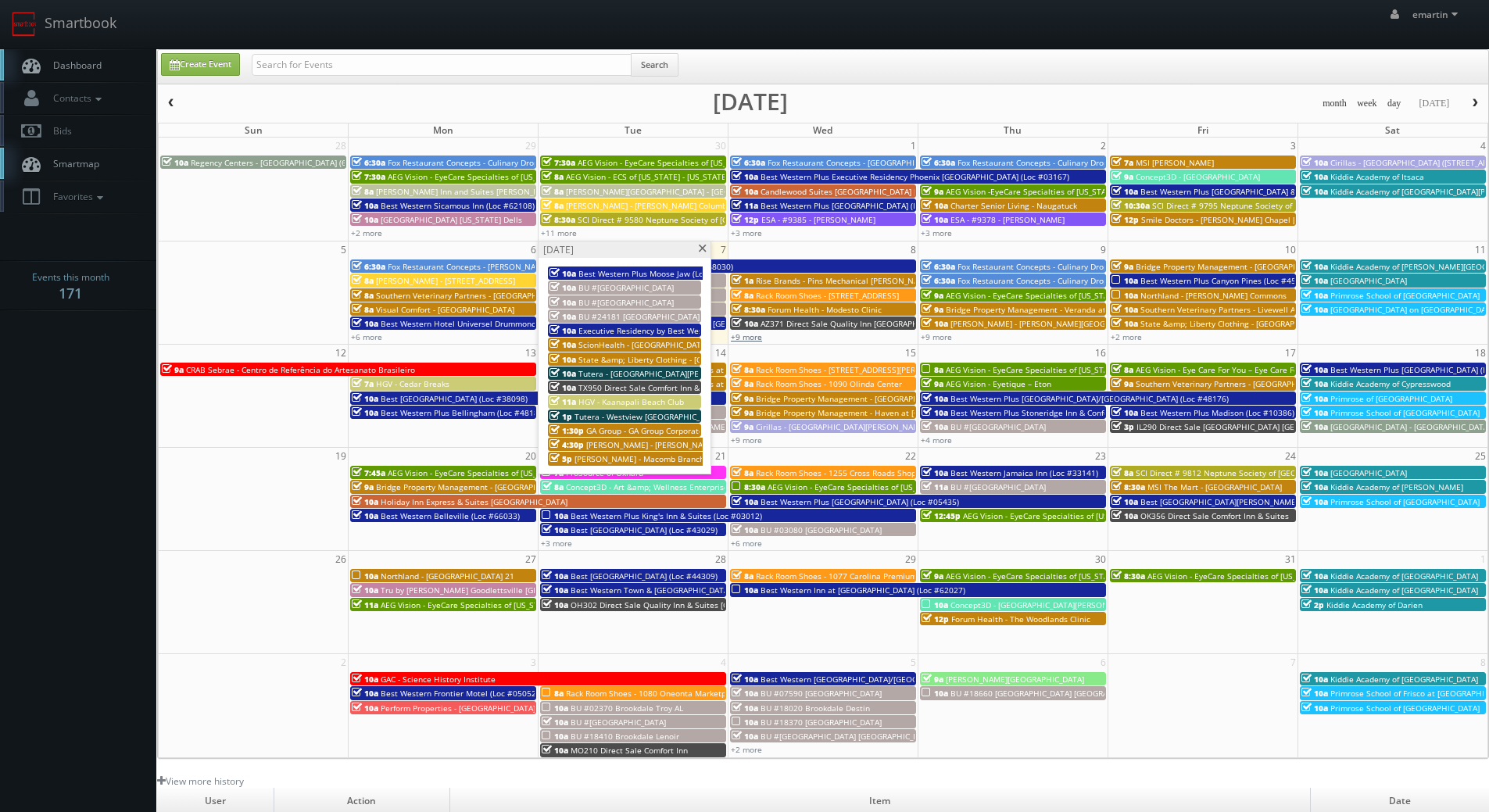
click at [748, 335] on link "+9 more" at bounding box center [747, 337] width 31 height 11
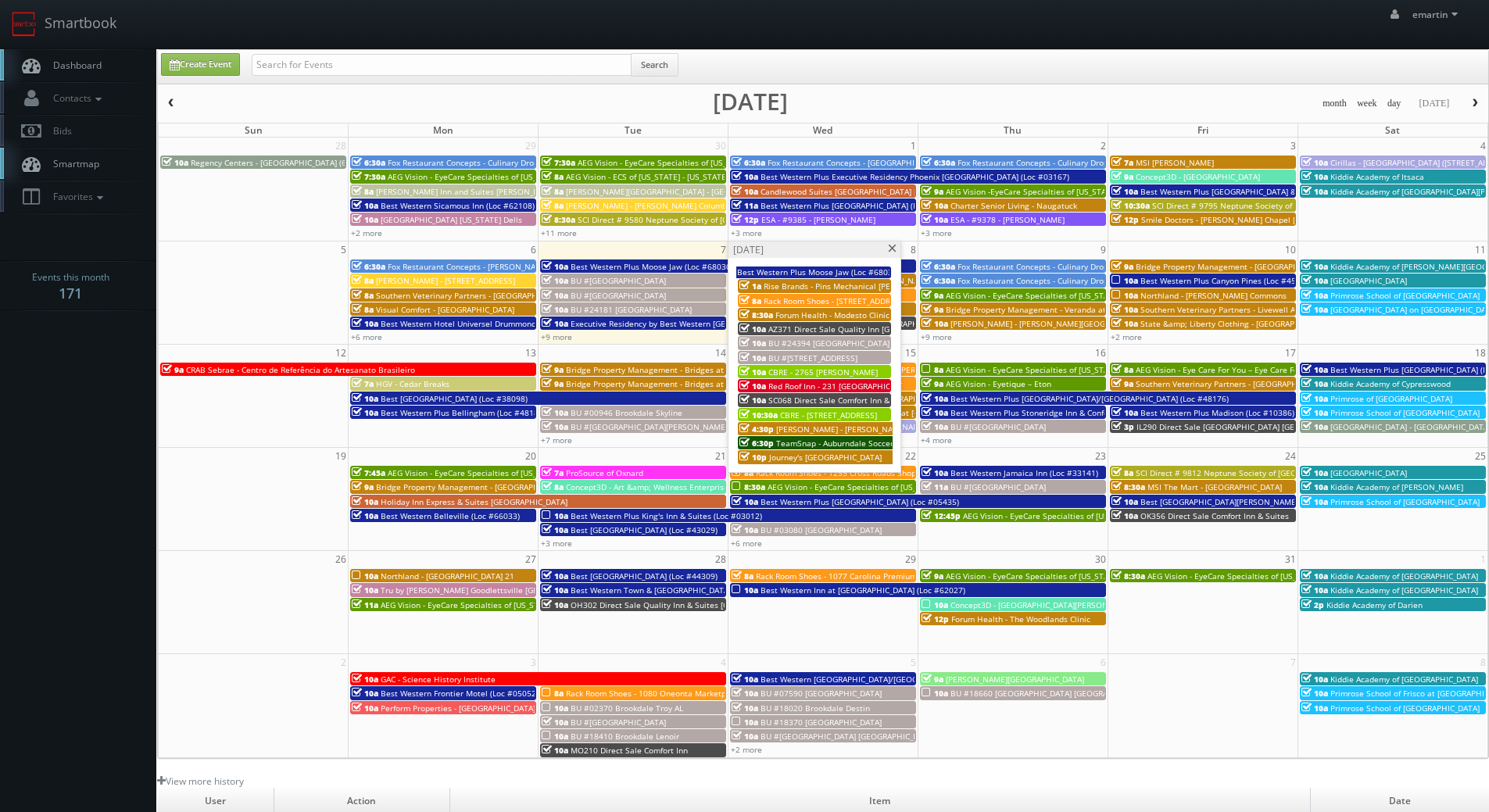
click at [812, 446] on span "TeamSnap - Auburndale Soccer Club" at bounding box center [845, 443] width 136 height 11
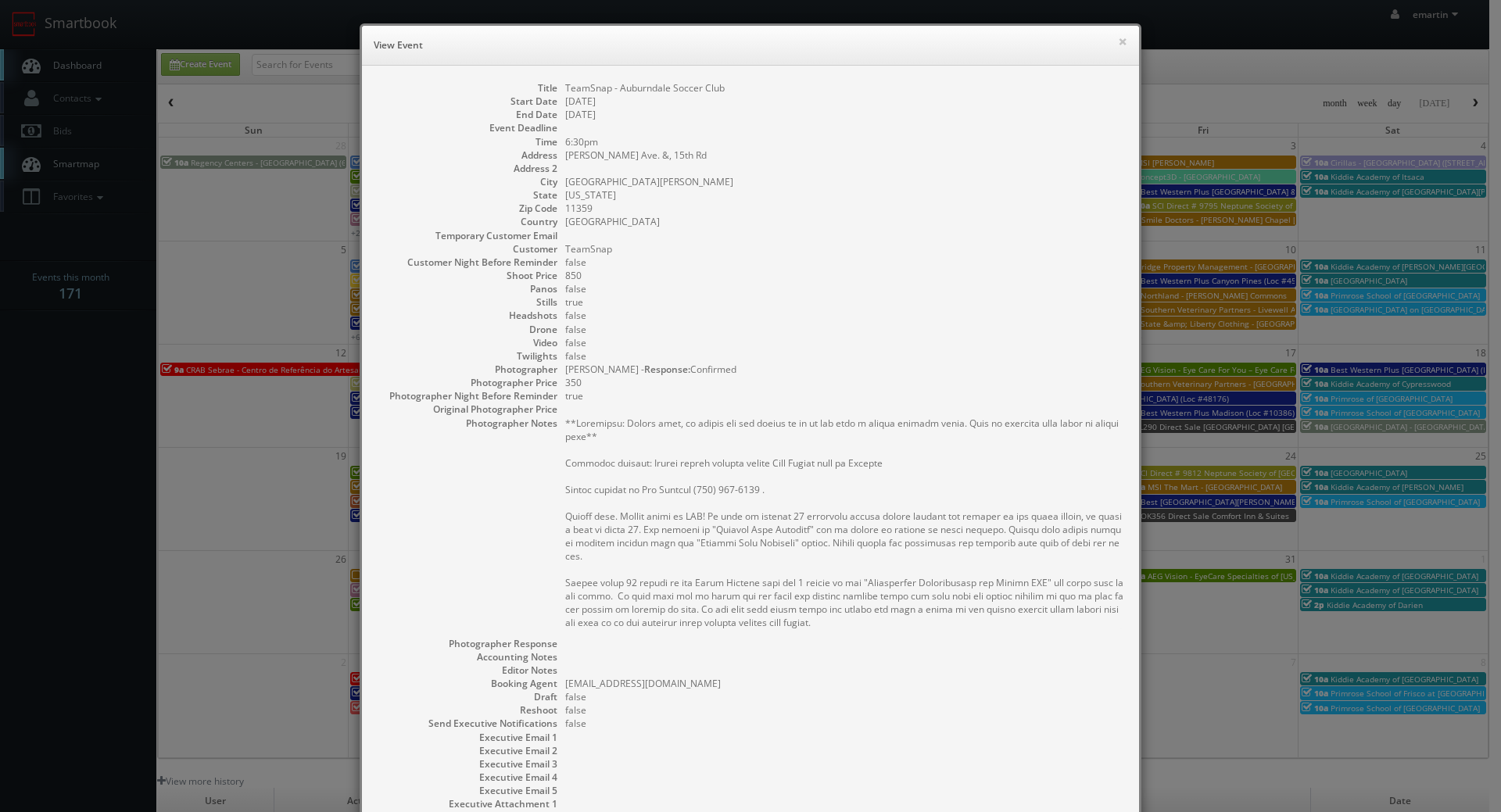
click at [1110, 41] on h6 "View Event" at bounding box center [750, 45] width 754 height 16
click at [1118, 41] on button "×" at bounding box center [1122, 41] width 10 height 11
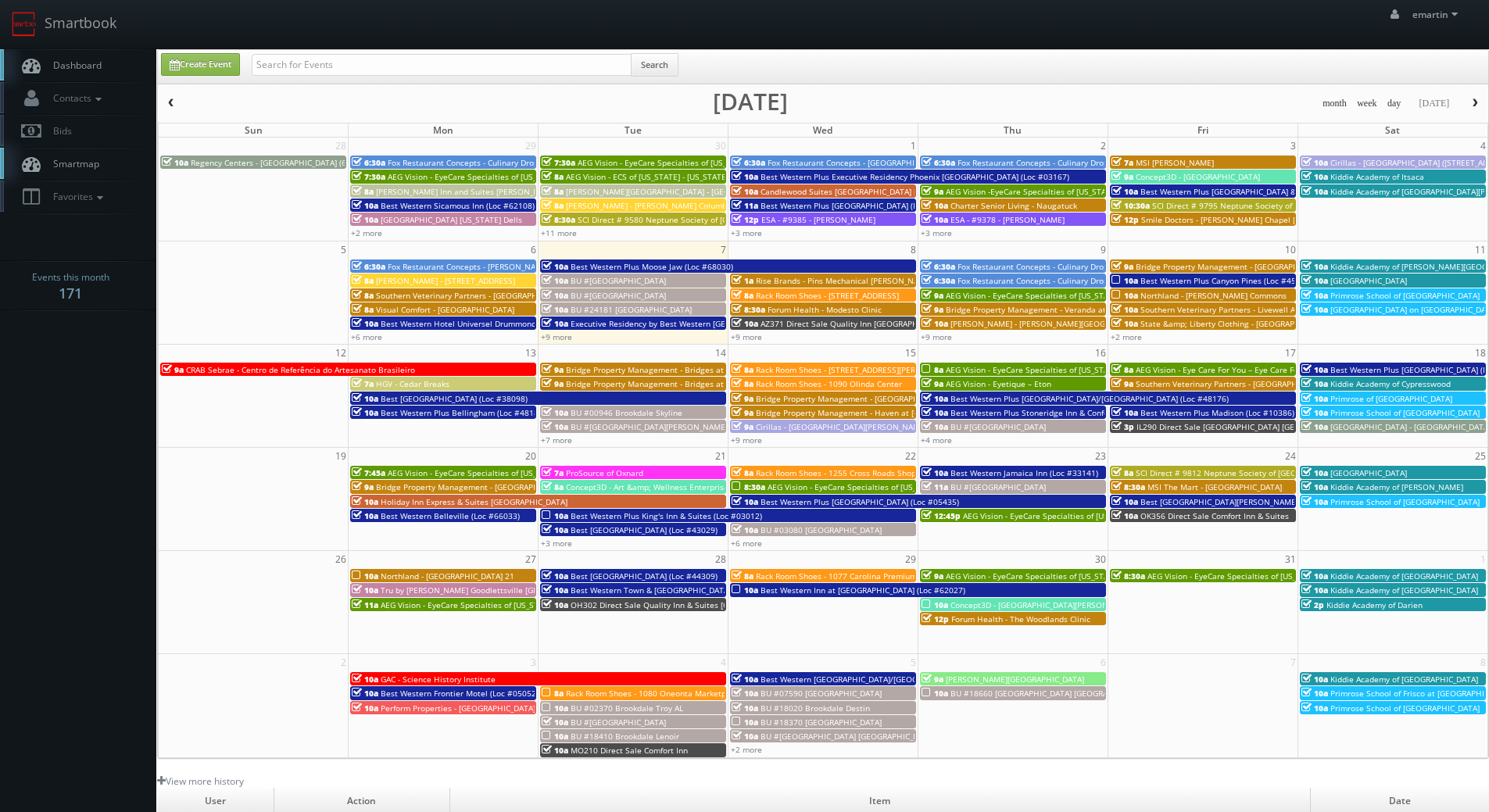
click at [136, 76] on link "Dashboard" at bounding box center [78, 65] width 157 height 32
click at [108, 51] on link "Dashboard" at bounding box center [78, 65] width 157 height 32
click at [107, 68] on link "Dashboard" at bounding box center [78, 65] width 157 height 32
click at [172, 59] on link "Create Event" at bounding box center [200, 65] width 79 height 23
type input "[DATE]"
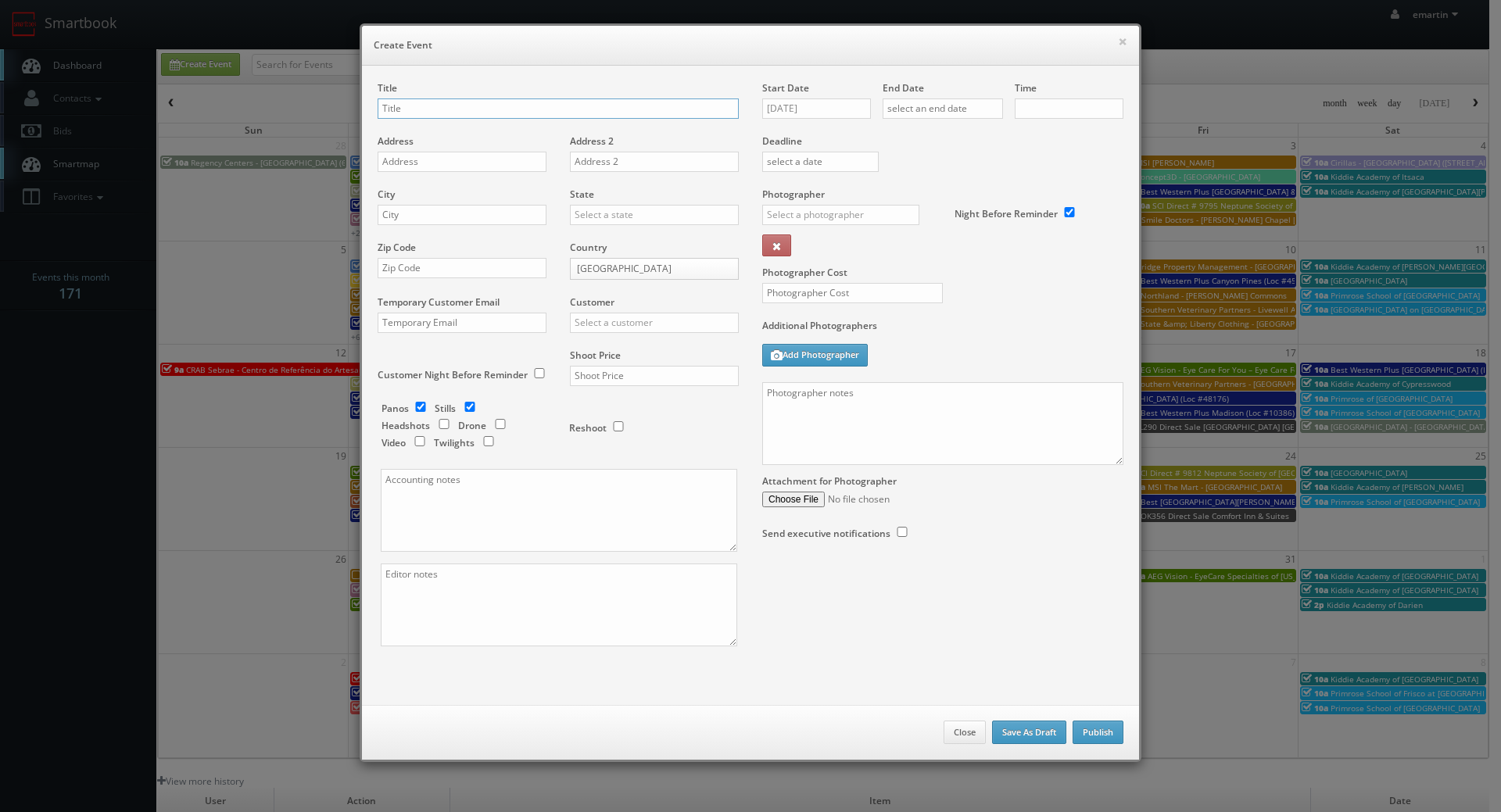
checkbox input "true"
type input "10:00am"
checkbox input "true"
click at [1118, 42] on button "×" at bounding box center [1122, 41] width 10 height 11
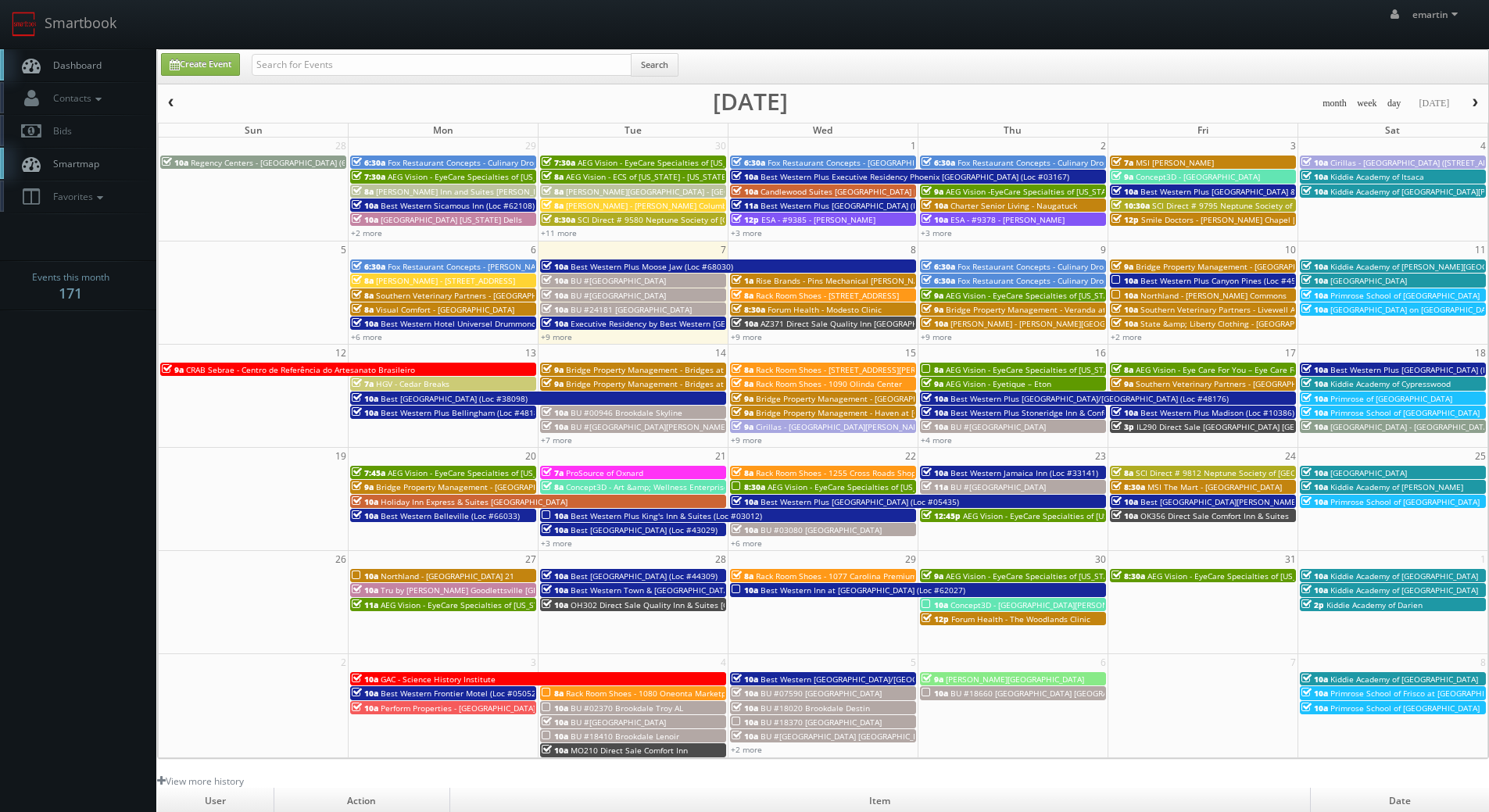
click at [1138, 205] on span "10:30a" at bounding box center [1131, 205] width 38 height 11
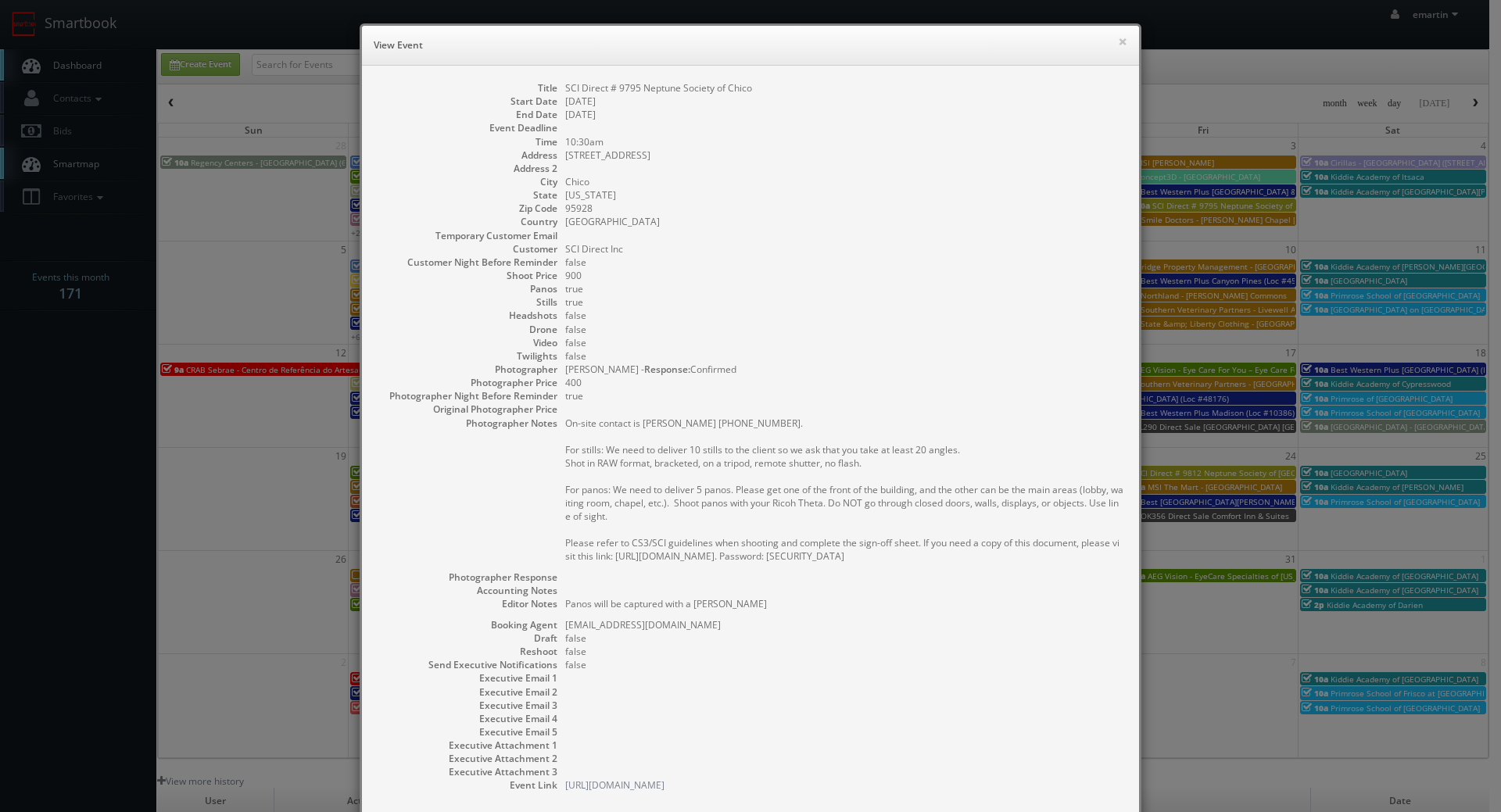
drag, startPoint x: 950, startPoint y: 560, endPoint x: 558, endPoint y: 424, distance: 414.9
click at [558, 424] on dl "Title SCI Direct # 9795 Neptune Society of Chico Start Date 10/03/2025 End Date…" at bounding box center [750, 437] width 746 height 711
copy pre "On-site contact is Margaret Mundt 530-345-7200. For stills: We need to deliver …"
click at [1118, 45] on button "×" at bounding box center [1122, 41] width 10 height 11
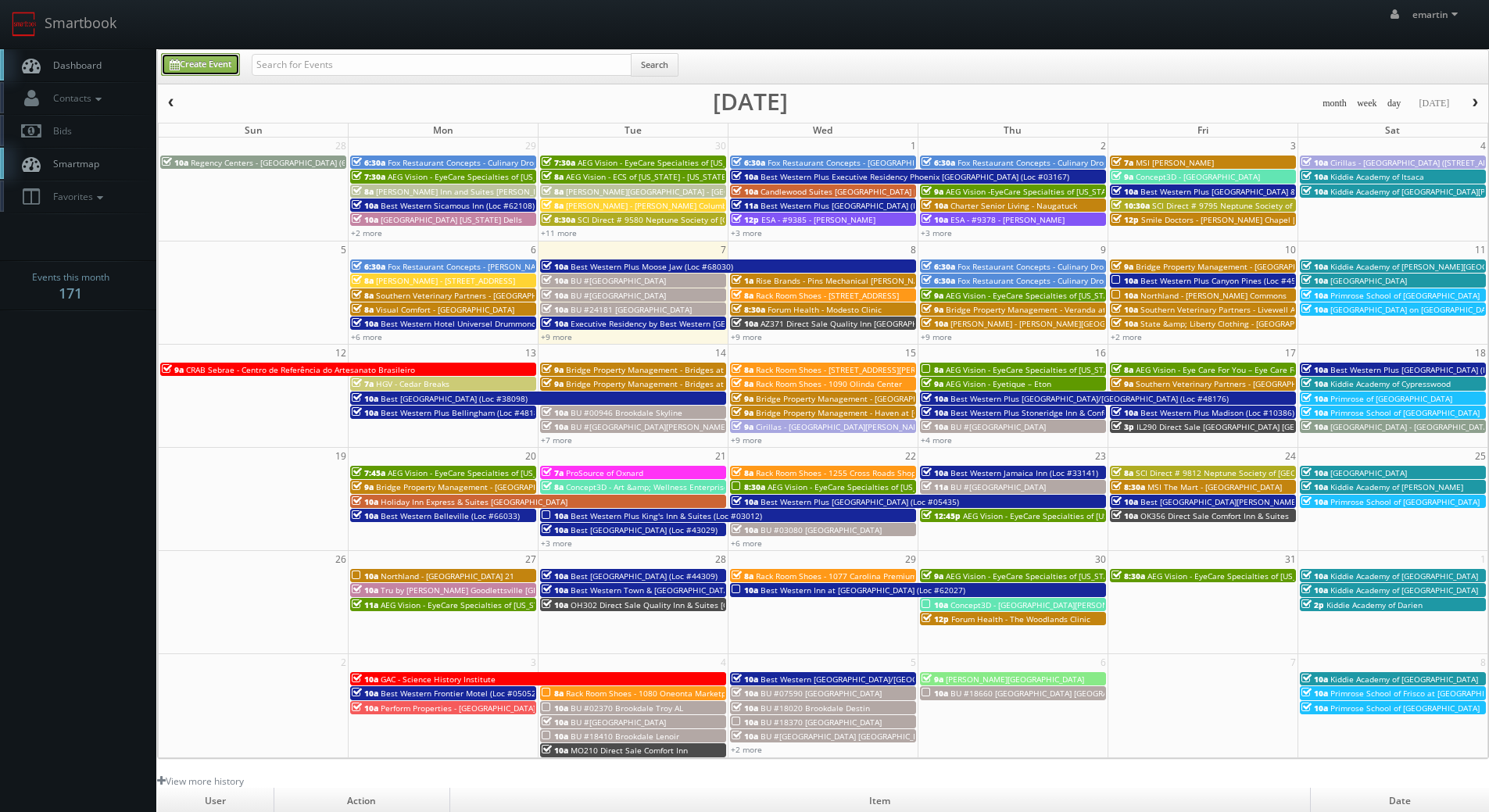
click at [203, 59] on link "Create Event" at bounding box center [200, 65] width 79 height 23
type input "10/07/2025"
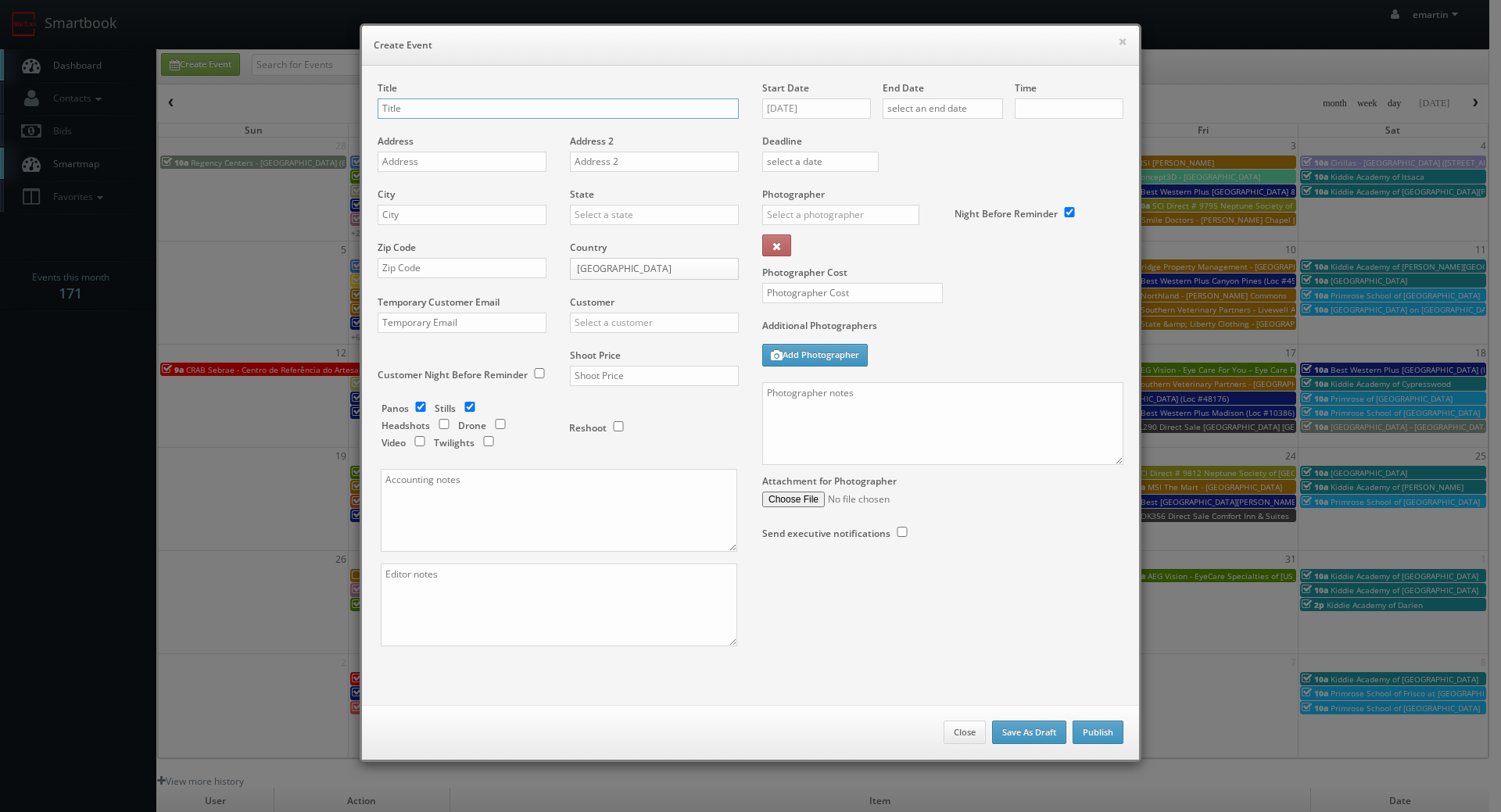
type input "10:00am"
checkbox input "true"
drag, startPoint x: 858, startPoint y: 316, endPoint x: 867, endPoint y: 323, distance: 11.4
click at [858, 316] on div at bounding box center [846, 301] width 192 height 36
click at [898, 403] on textarea at bounding box center [942, 423] width 361 height 83
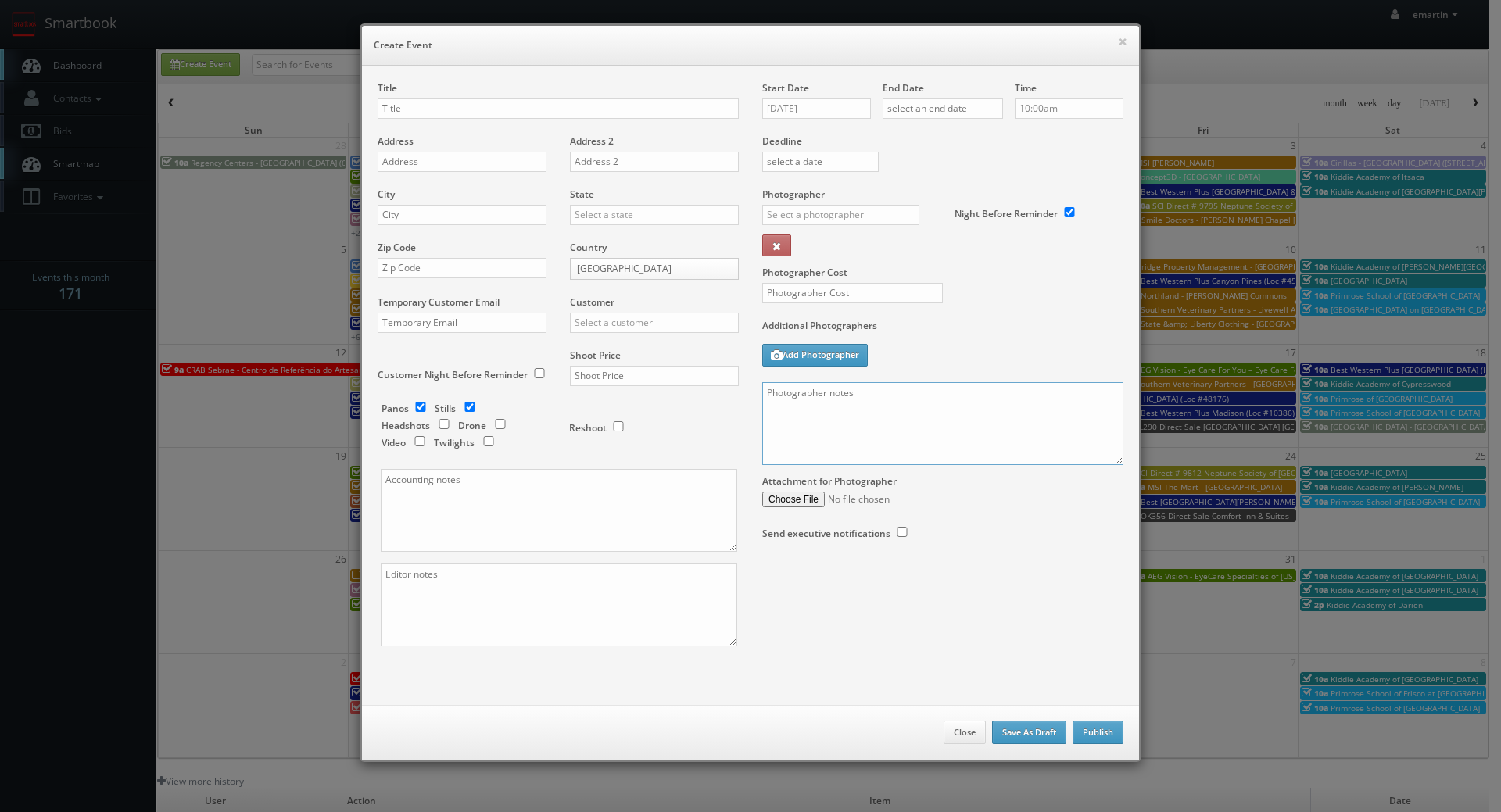
paste textarea "On-site contact is Margaret Mundt 530-345-7200. For stills: We need to deliver …"
drag, startPoint x: 1119, startPoint y: 462, endPoint x: 1111, endPoint y: 492, distance: 31.0
click at [1112, 507] on div "Start Date 10/07/2025 End Date Time 10:00am Deadline Photographer _justin _phot…" at bounding box center [942, 326] width 385 height 490
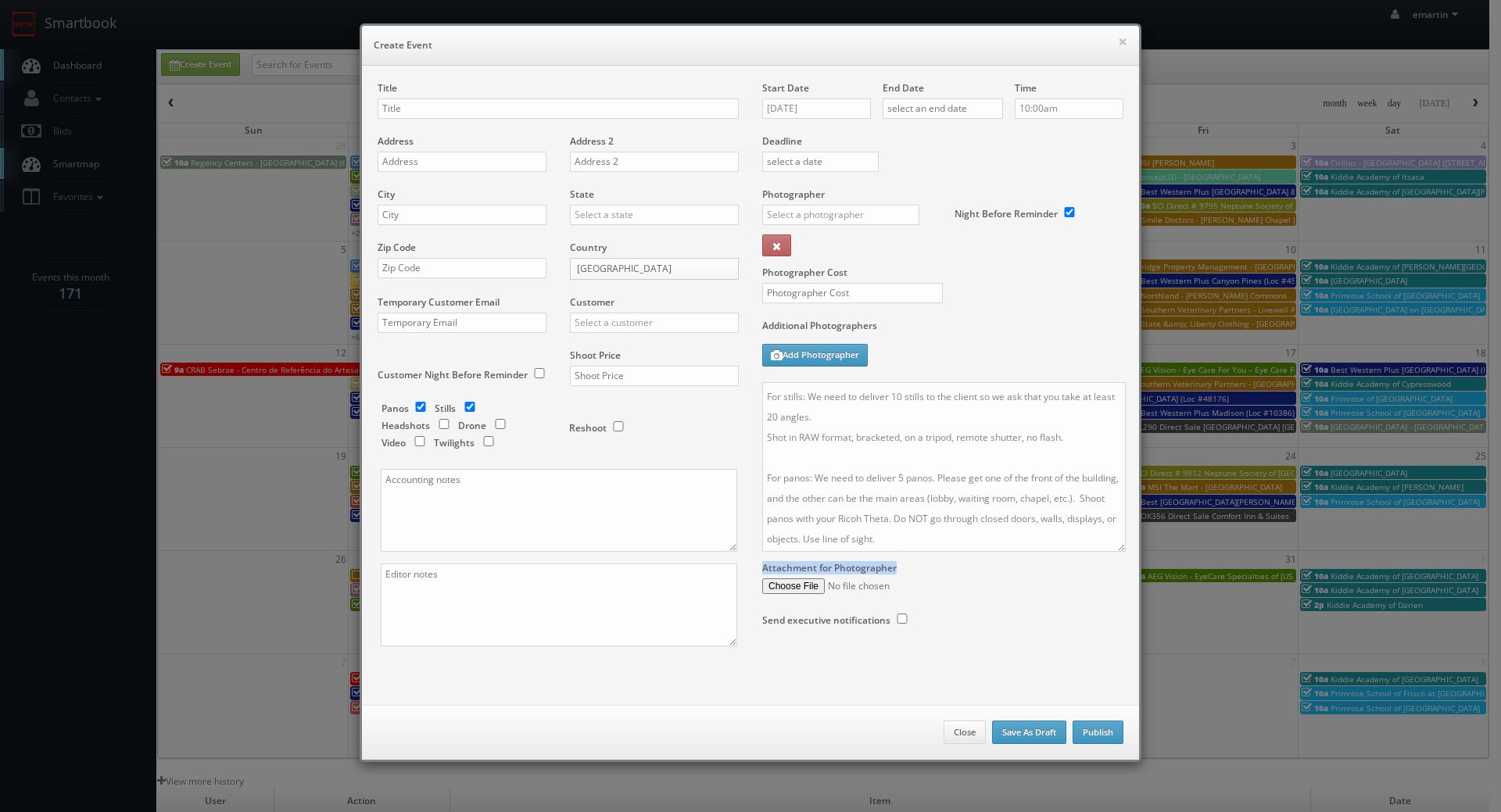
scroll to position [0, 0]
drag, startPoint x: 1110, startPoint y: 470, endPoint x: 1109, endPoint y: 712, distance: 242.0
click at [1109, 552] on textarea "On-site contact is Margaret Mundt 530-345-7200. For stills: We need to deliver …" at bounding box center [944, 467] width 364 height 170
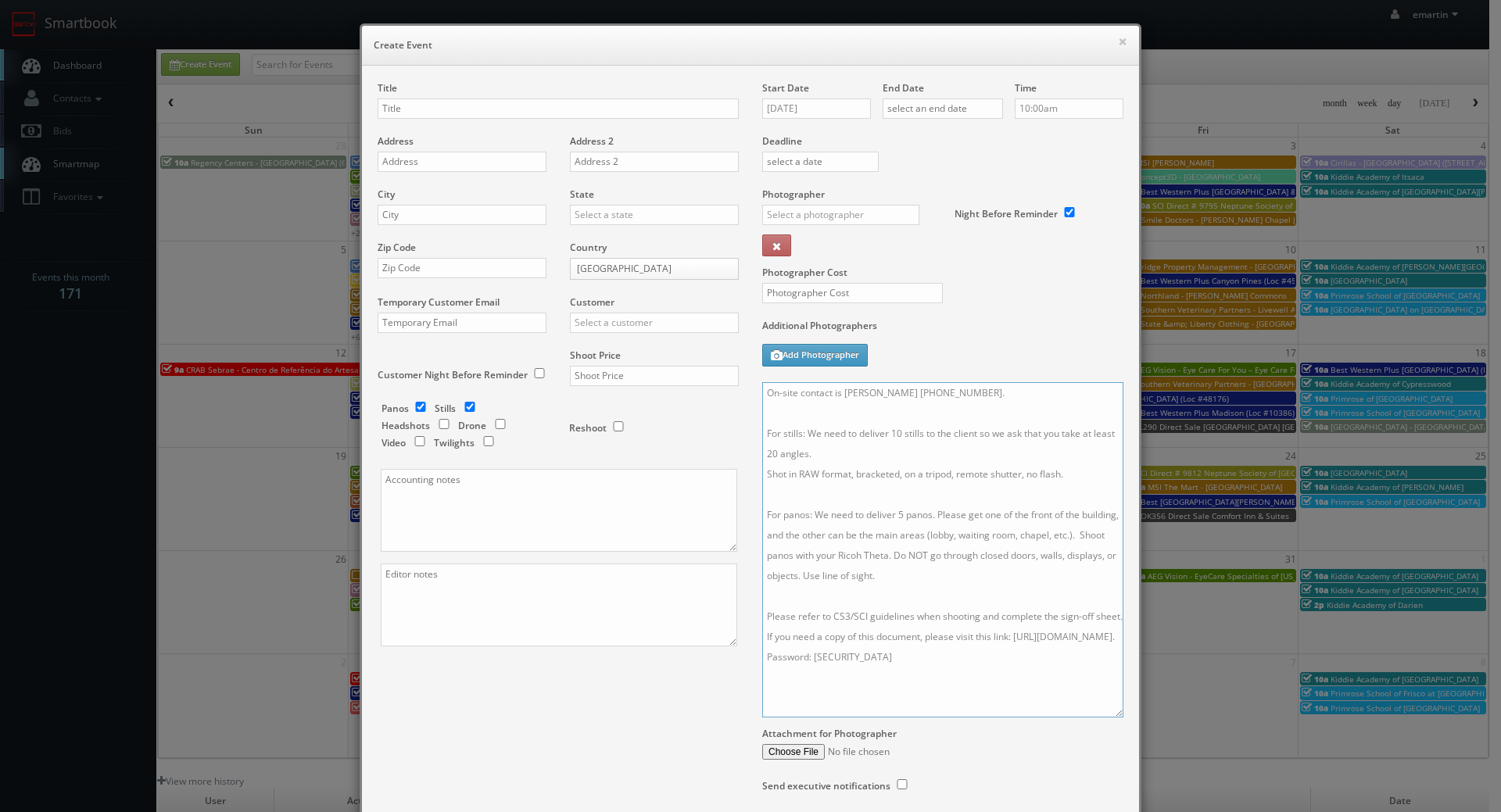
click at [984, 616] on textarea "On-site contact is Margaret Mundt 530-345-7200. For stills: We need to deliver …" at bounding box center [942, 550] width 361 height 336
drag, startPoint x: 984, startPoint y: 424, endPoint x: 986, endPoint y: 411, distance: 13.2
click at [984, 421] on textarea "On-site contact is Margaret Mundt 530-345-7200. For stills: We need to deliver …" at bounding box center [942, 550] width 361 height 336
drag, startPoint x: 992, startPoint y: 399, endPoint x: 858, endPoint y: 403, distance: 134.1
click at [840, 398] on textarea "On-site contact is Margaret Mundt 530-345-7200. For stills: We need to deliver …" at bounding box center [942, 550] width 361 height 336
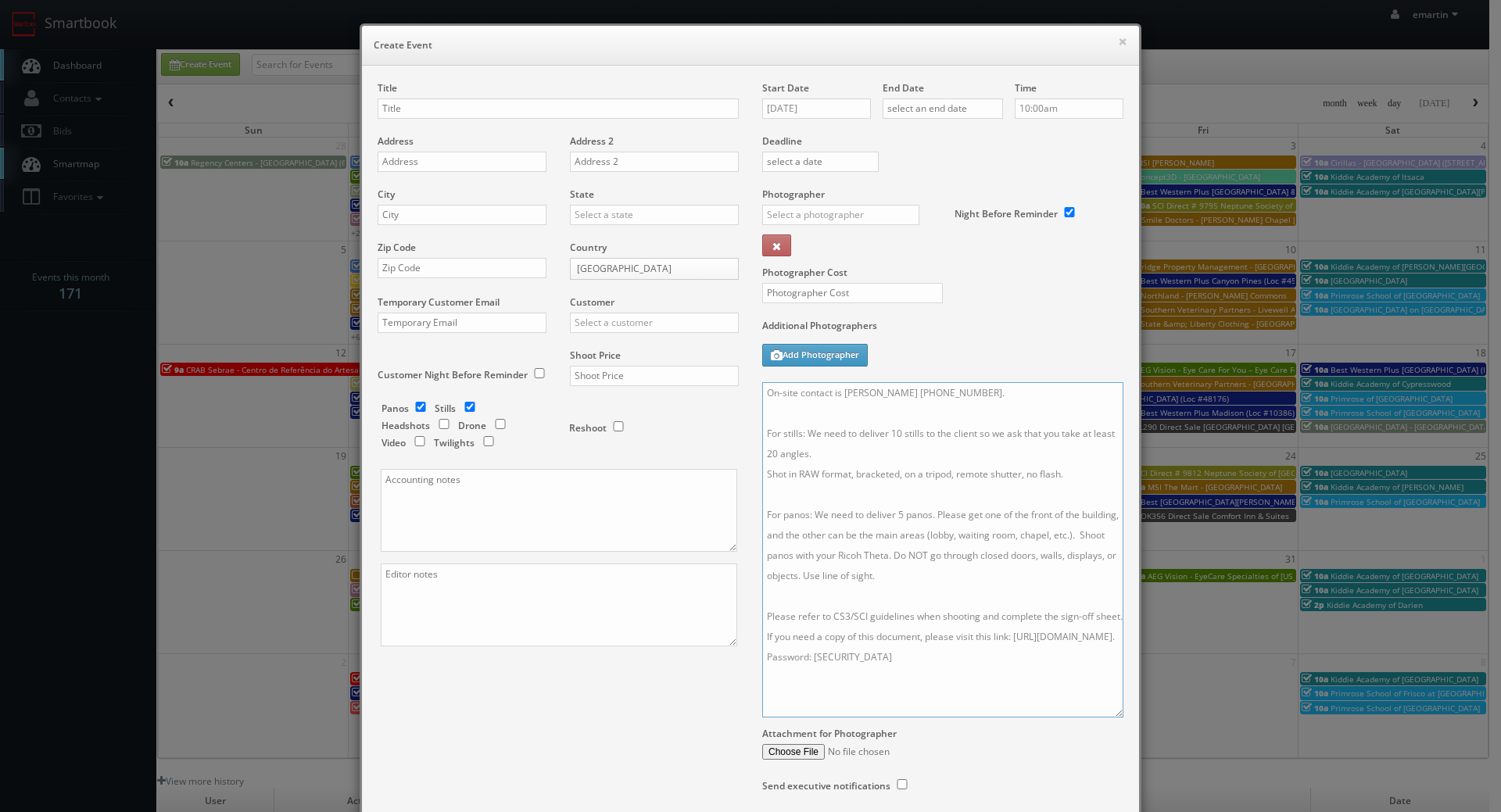
paste textarea "Francesca Rodas"
click at [964, 391] on textarea "On-site contact is Francesca Rodas For stills: We need to deliver 10 stills to …" at bounding box center [942, 550] width 361 height 336
paste textarea "707.422.4900"
click at [917, 391] on textarea "On-site contact is Francesca Rodas707.422.4900 . For stills: We need to deliver…" at bounding box center [942, 550] width 361 height 336
click at [912, 392] on textarea "On-site contact is Francesca Rodas707.422.4900 . For stills: We need to deliver…" at bounding box center [942, 550] width 361 height 336
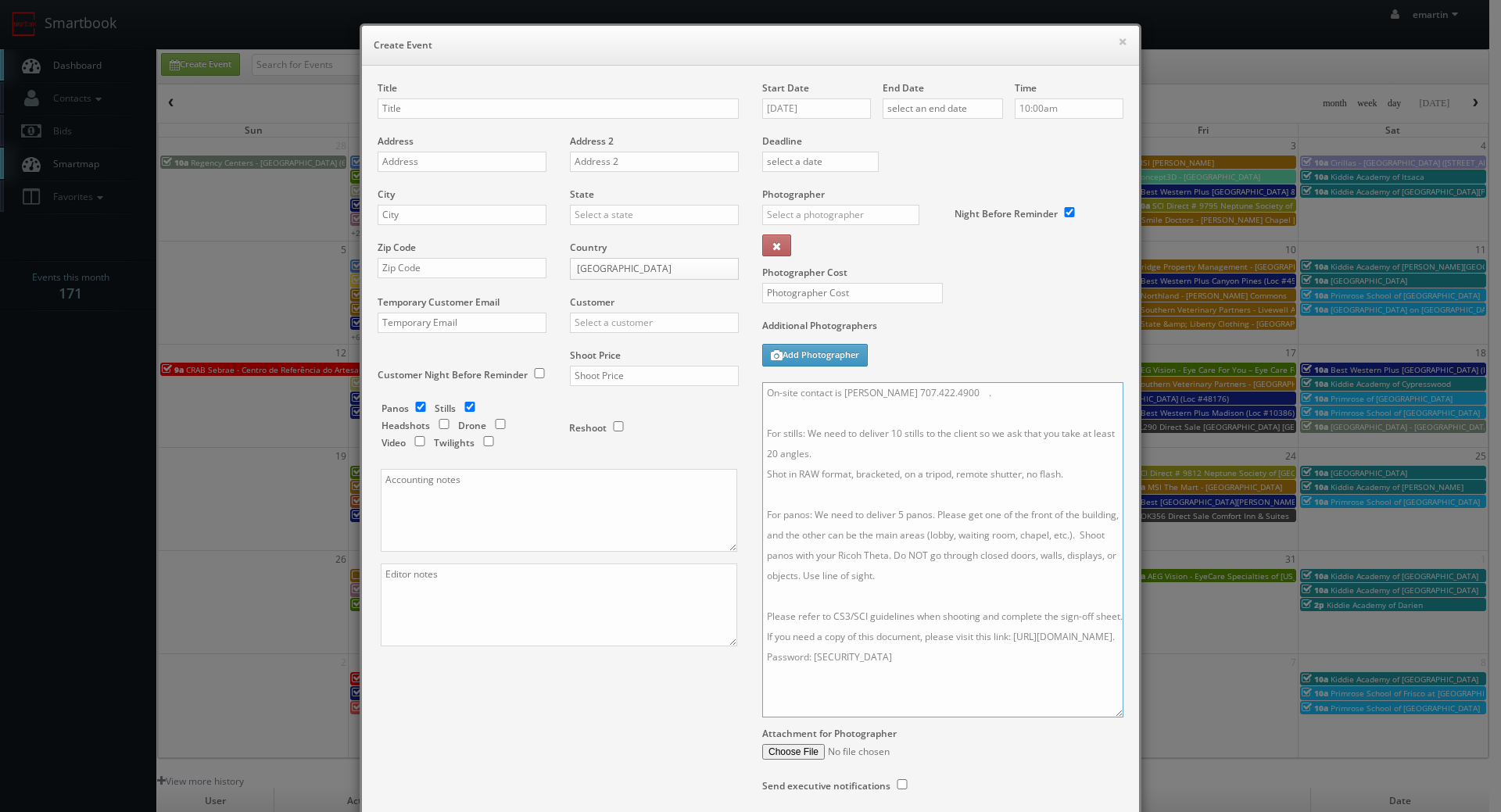
drag, startPoint x: 977, startPoint y: 390, endPoint x: 993, endPoint y: 400, distance: 18.9
click at [978, 390] on textarea "On-site contact is Francesca Rodas 707.422.4900 . For stills: We need to delive…" at bounding box center [942, 550] width 361 height 336
click at [963, 445] on textarea "On-site contact is Francesca Rodas 707.422.4900. For stills: We need to deliver…" at bounding box center [942, 550] width 361 height 336
type textarea "On-site contact is Francesca Rodas 707.422.4900. For stills: We need to deliver…"
click at [1021, 272] on label "Photographer Cost" at bounding box center [942, 272] width 385 height 13
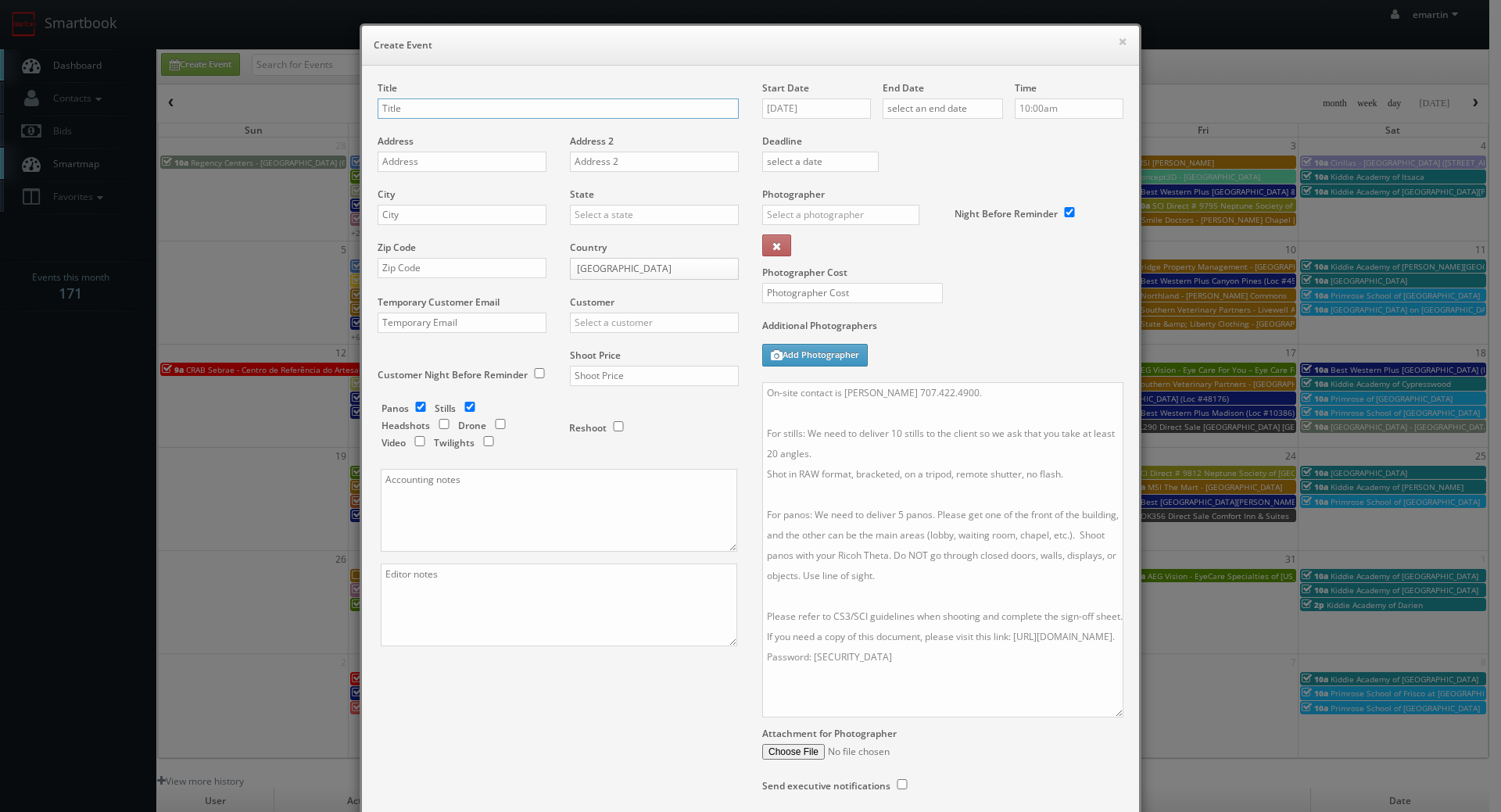
click at [505, 108] on input "text" at bounding box center [558, 108] width 361 height 20
paste input "SCI Direct"
click at [448, 108] on input "SCI Direct # 9580 Neptune Society of [GEOGRAPHIC_DATA]" at bounding box center [558, 108] width 361 height 20
paste input "9815"
drag, startPoint x: 601, startPoint y: 108, endPoint x: 542, endPoint y: 115, distance: 59.4
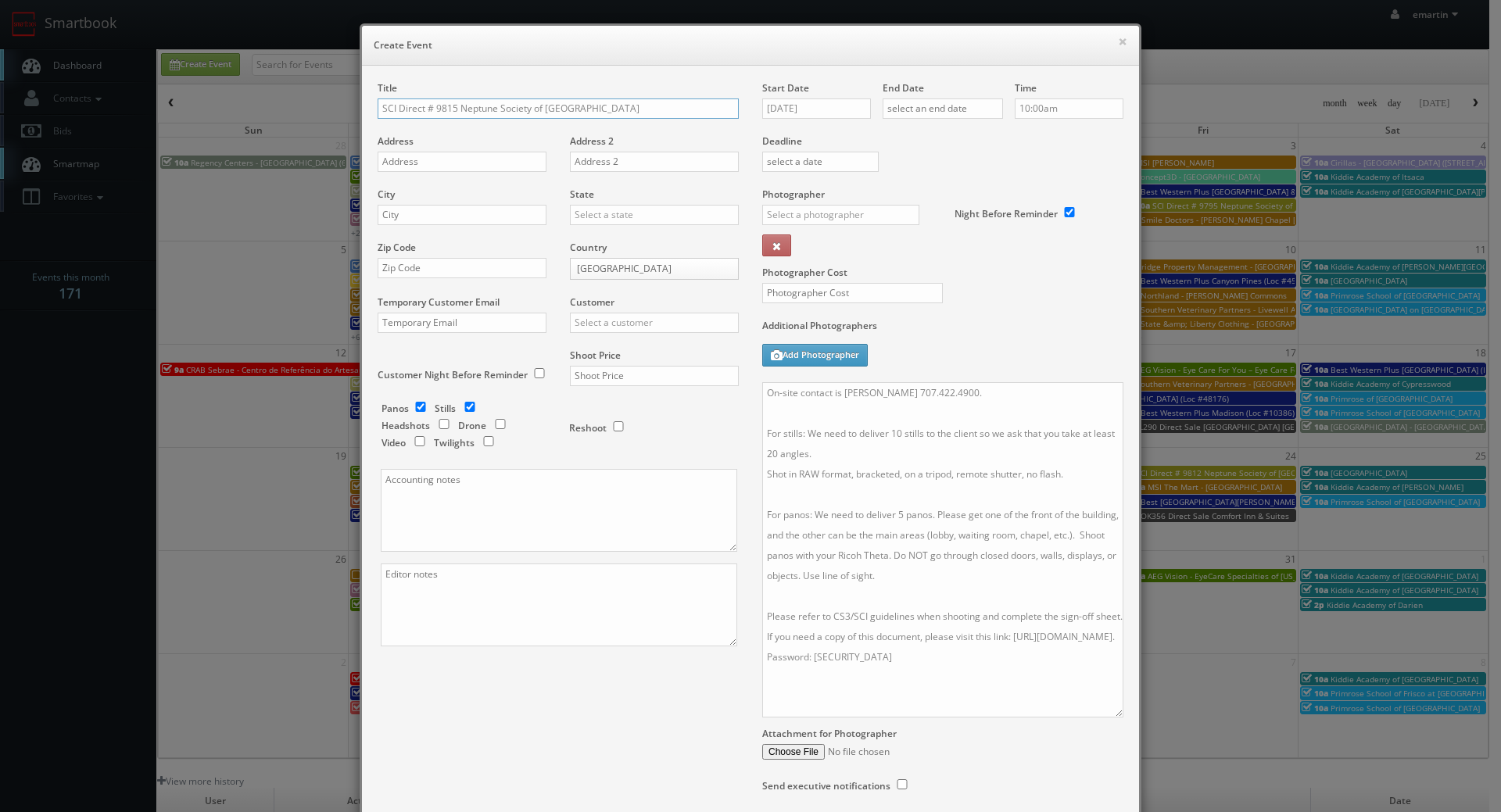
click at [542, 115] on input "SCI Direct # 9815 Neptune Society of Belmont" at bounding box center [558, 108] width 361 height 20
type input "SCI Direct # 9815 Neptune Society of [GEOGRAPHIC_DATA]"
drag, startPoint x: 415, startPoint y: 166, endPoint x: 360, endPoint y: 188, distance: 59.2
click at [415, 166] on input "text" at bounding box center [462, 161] width 169 height 20
paste input "2750 N. Texas Street, Suite 150"
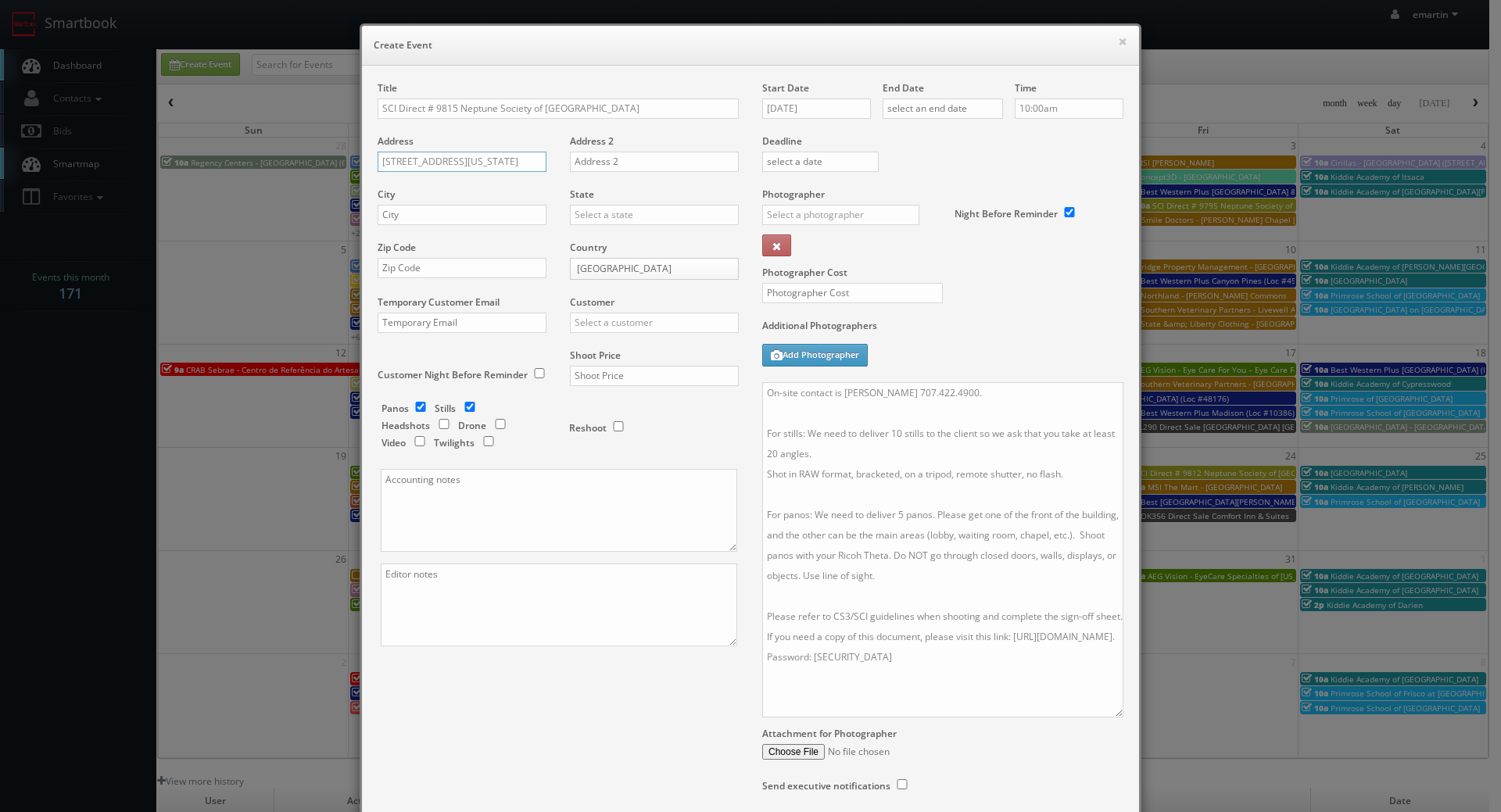
type input "2750 N. Texas Street, Suite 150"
click at [448, 219] on input "text" at bounding box center [462, 214] width 169 height 20
paste input "Fairfield"
type input "Fairfield"
click at [588, 221] on input "text" at bounding box center [654, 214] width 169 height 20
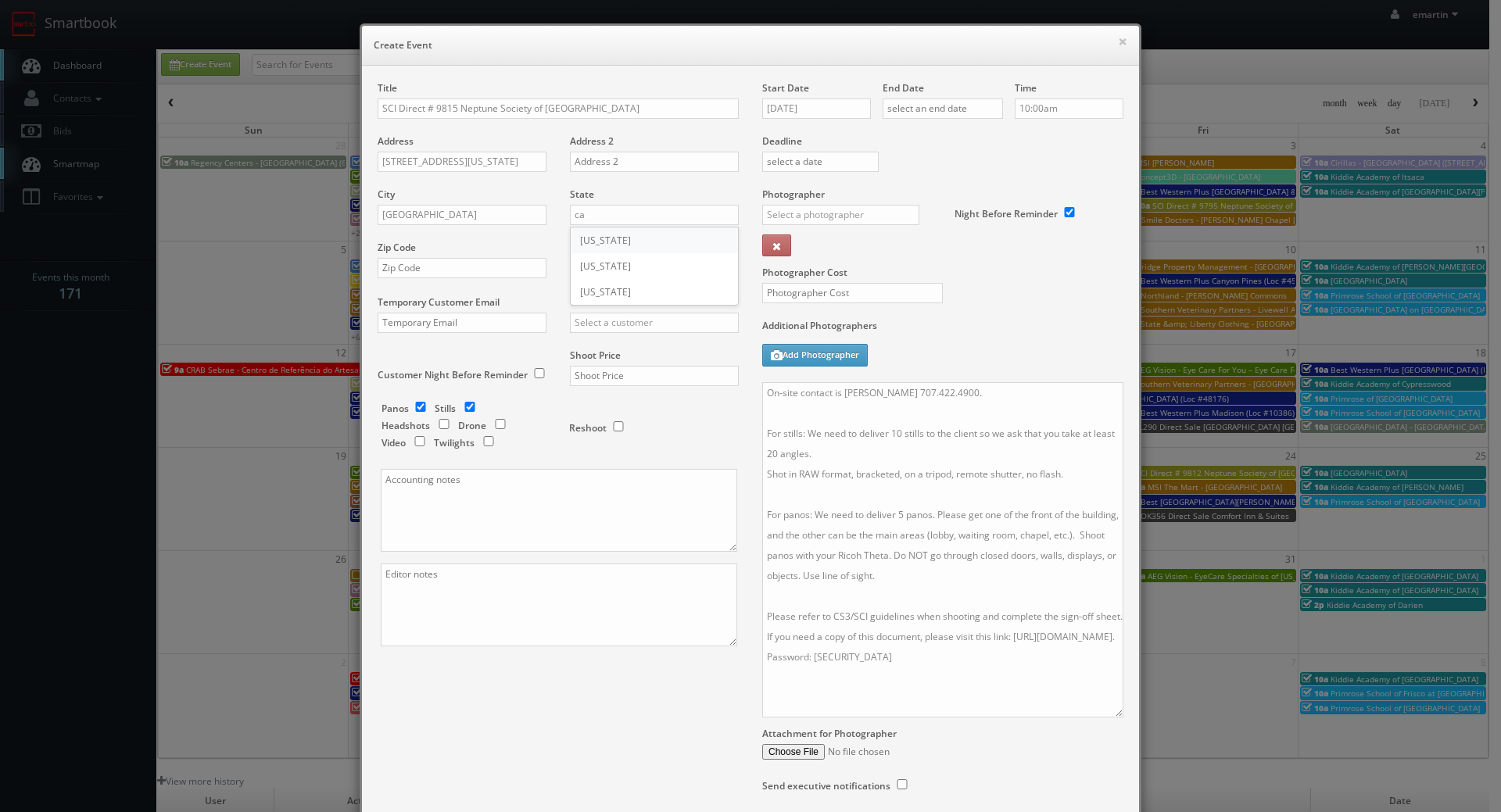
click at [612, 244] on div "[US_STATE]" at bounding box center [654, 240] width 167 height 26
type input "[US_STATE]"
click at [462, 266] on input "text" at bounding box center [462, 267] width 169 height 20
paste input "94533"
type input "94533"
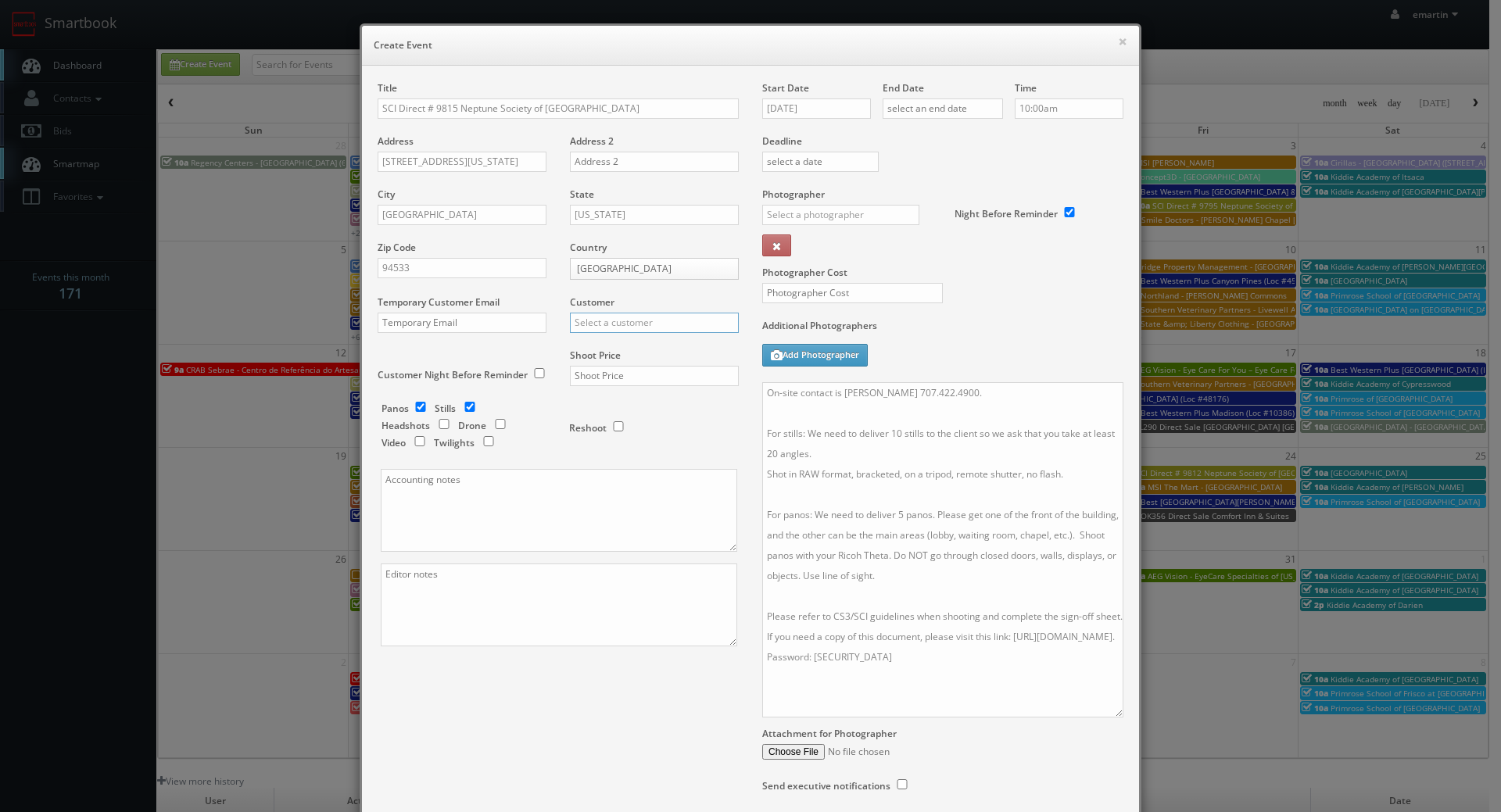
click at [623, 322] on input "text" at bounding box center [654, 323] width 169 height 20
click at [609, 339] on div "SCI Direct Inc" at bounding box center [654, 349] width 167 height 26
type input "SCI Direct Inc"
click at [594, 364] on div "Shoot Price" at bounding box center [648, 375] width 181 height 53
click at [633, 373] on input "text" at bounding box center [654, 375] width 169 height 20
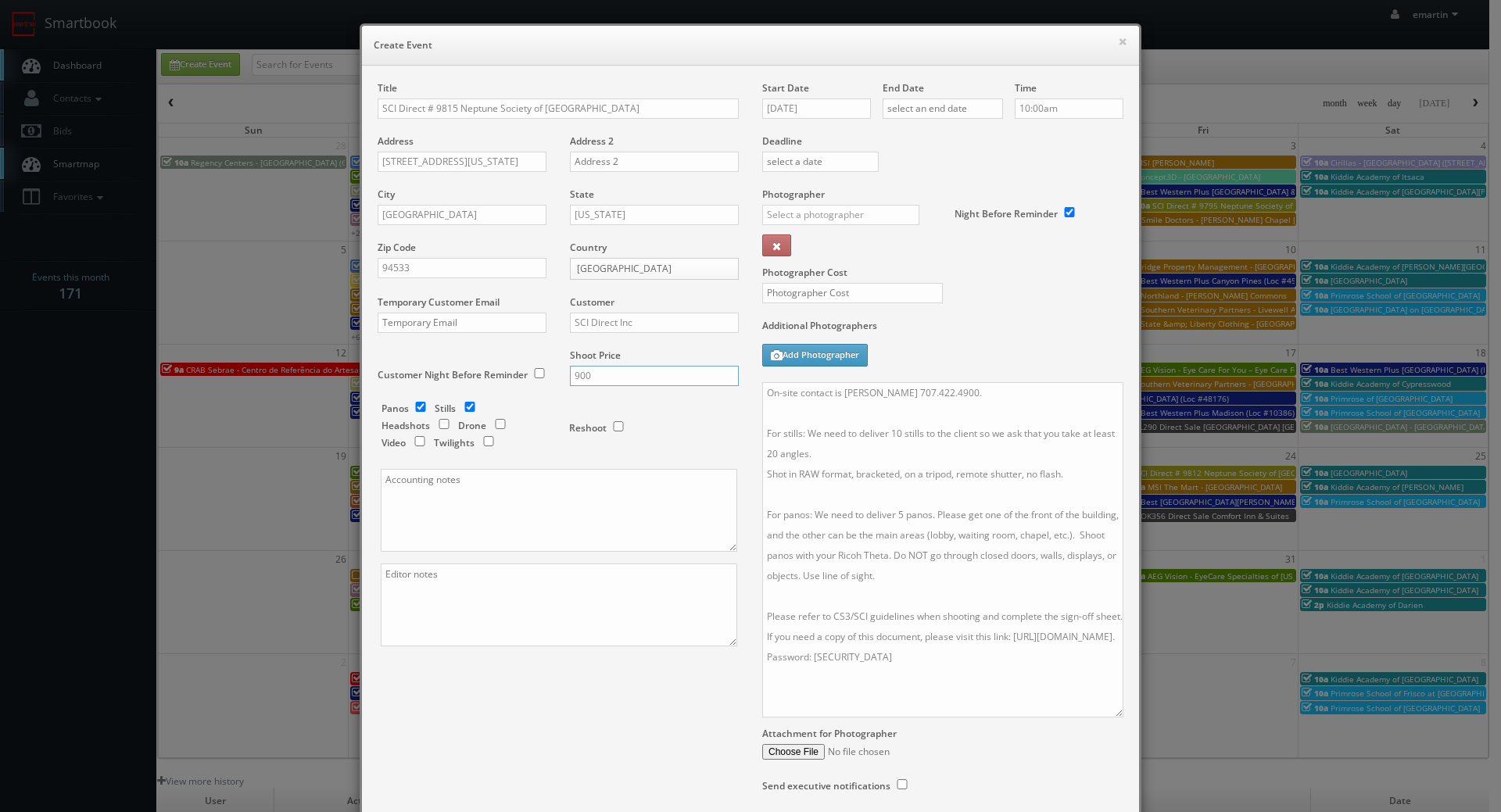
type input "900"
click at [838, 108] on input "10/07/2025" at bounding box center [817, 108] width 108 height 20
click at [858, 254] on td "23" at bounding box center [864, 251] width 21 height 23
type input "10/23/2025"
click at [942, 107] on input "text" at bounding box center [943, 108] width 121 height 20
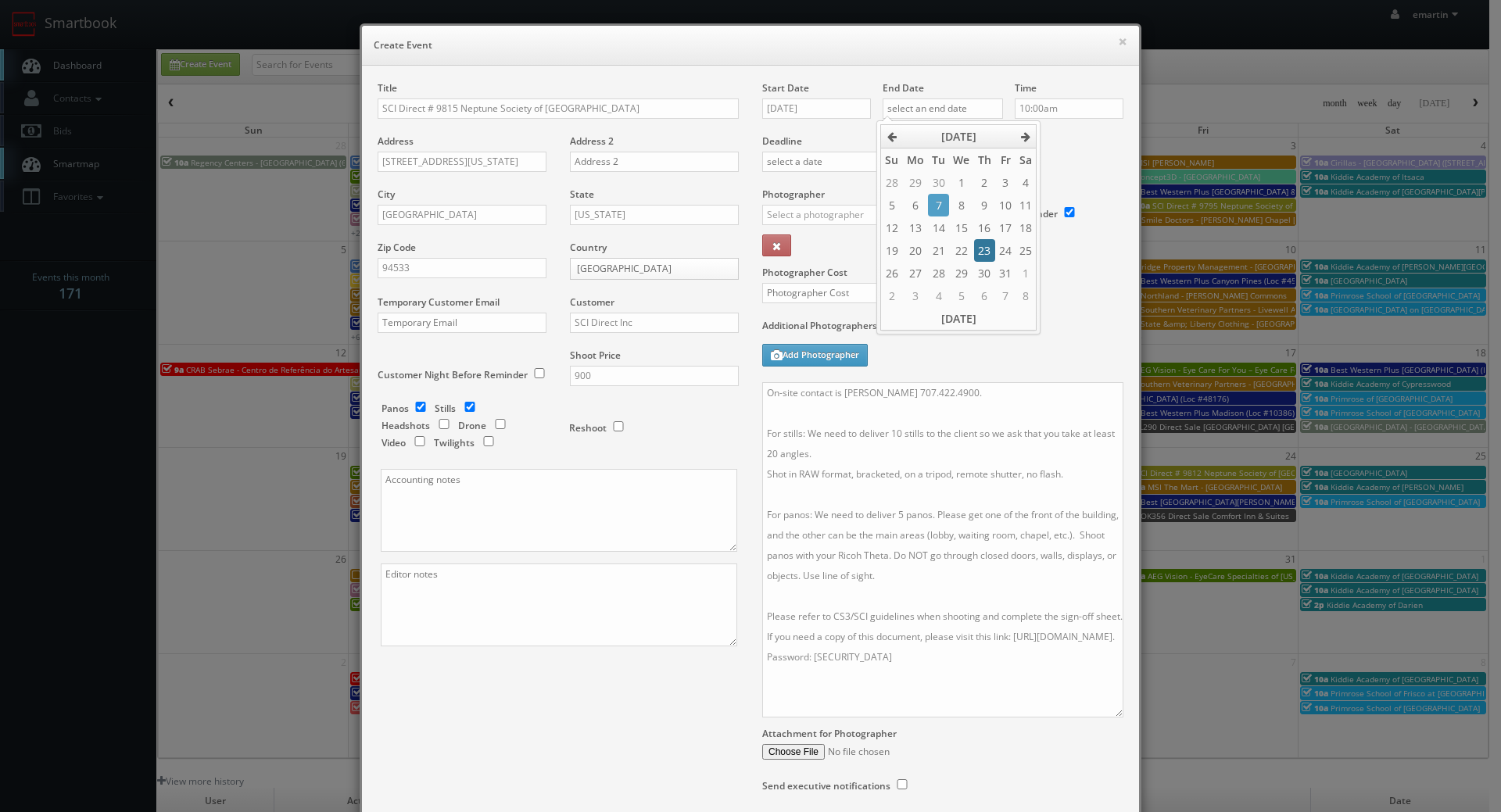
click at [984, 248] on td "23" at bounding box center [984, 251] width 21 height 23
type input "10/23/2025"
click at [1089, 155] on div "Deadline" at bounding box center [942, 135] width 385 height 107
click at [856, 217] on input "text" at bounding box center [841, 214] width 157 height 20
click at [788, 274] on div "Jesus McLean" at bounding box center [846, 281] width 167 height 39
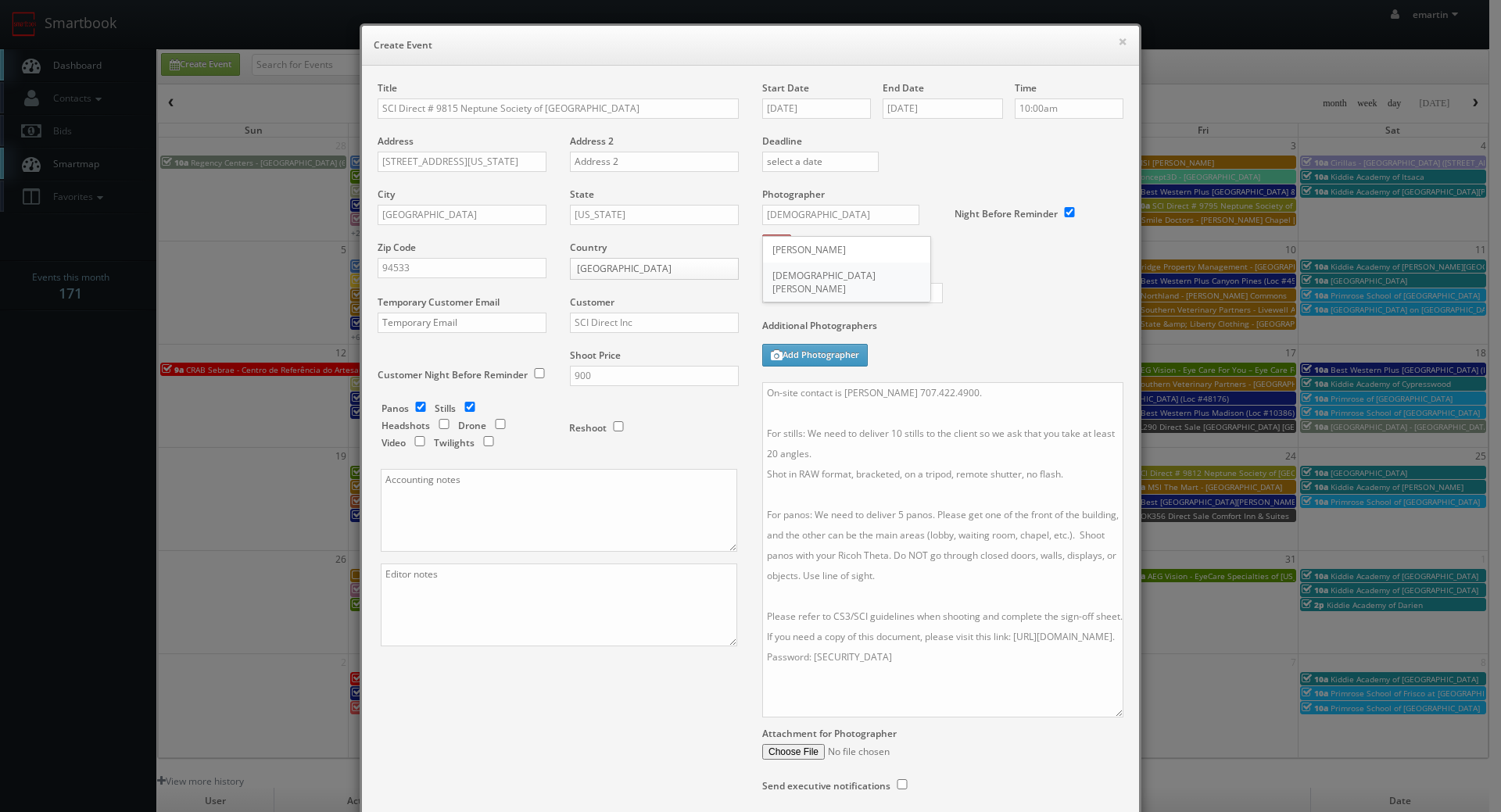
type input "Jesus McLean"
click at [801, 287] on input "text" at bounding box center [852, 293] width 181 height 20
type input "350"
click at [949, 462] on textarea "On-site contact is Francesca Rodas 707.422.4900. For stills: We need to deliver…" at bounding box center [942, 550] width 361 height 336
click at [654, 694] on div "Title SCI Direct # 9815 Neptune Society of Fairfield Address 2750 N. Texas Stre…" at bounding box center [750, 452] width 769 height 742
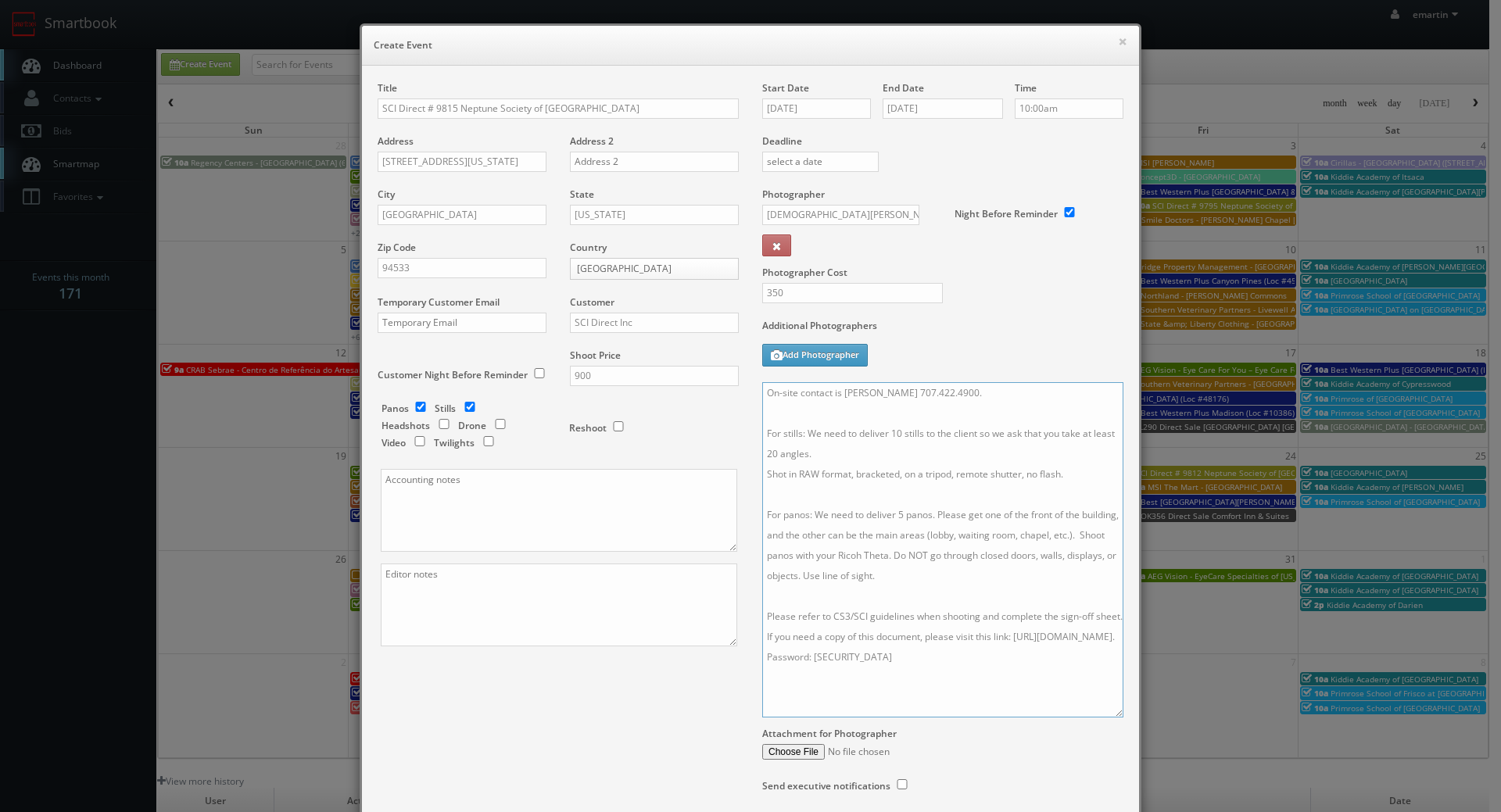
click at [935, 389] on textarea "On-site contact is Francesca Rodas 707.422.4900. For stills: We need to deliver…" at bounding box center [942, 550] width 361 height 336
click at [953, 393] on textarea "On-site contact is Francesca Rodas 707-422.4900. For stills: We need to deliver…" at bounding box center [942, 550] width 361 height 336
type textarea "On-site contact is Francesca Rodas 707-422-4900. For stills: We need to deliver…"
click at [957, 361] on div "Additional Photographers Add Photographer" at bounding box center [942, 350] width 361 height 63
click at [928, 447] on textarea "On-site contact is Francesca Rodas 707-422-4900. For stills: We need to deliver…" at bounding box center [942, 550] width 361 height 336
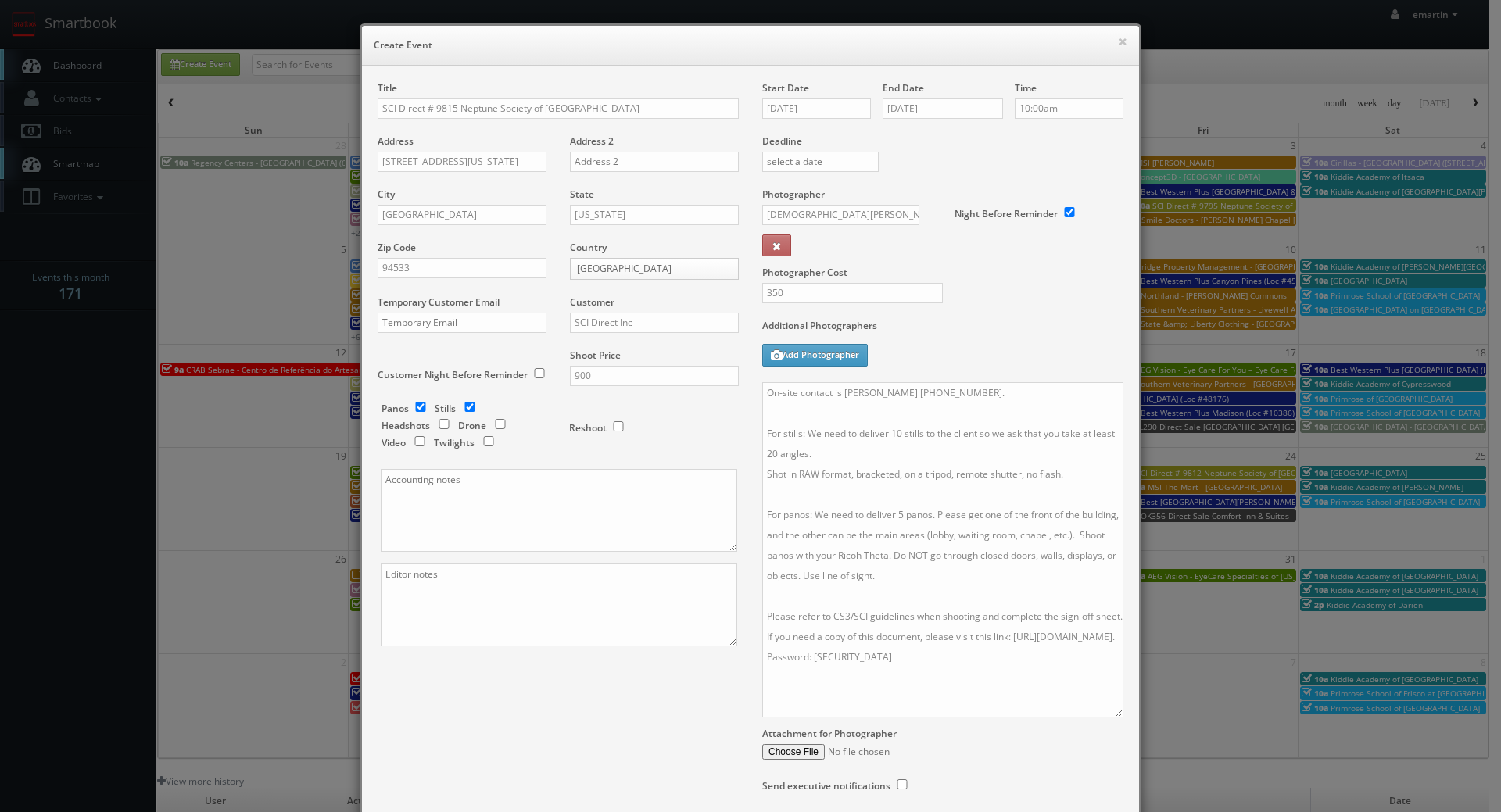
click at [974, 343] on div "Additional Photographers Add Photographer" at bounding box center [942, 350] width 361 height 63
click at [454, 725] on div "Title SCI Direct # 9815 Neptune Society of Fairfield Address 2750 N. Texas Stre…" at bounding box center [750, 452] width 769 height 742
click at [1064, 100] on input "10:00am" at bounding box center [1069, 108] width 108 height 20
type input "8:30am"
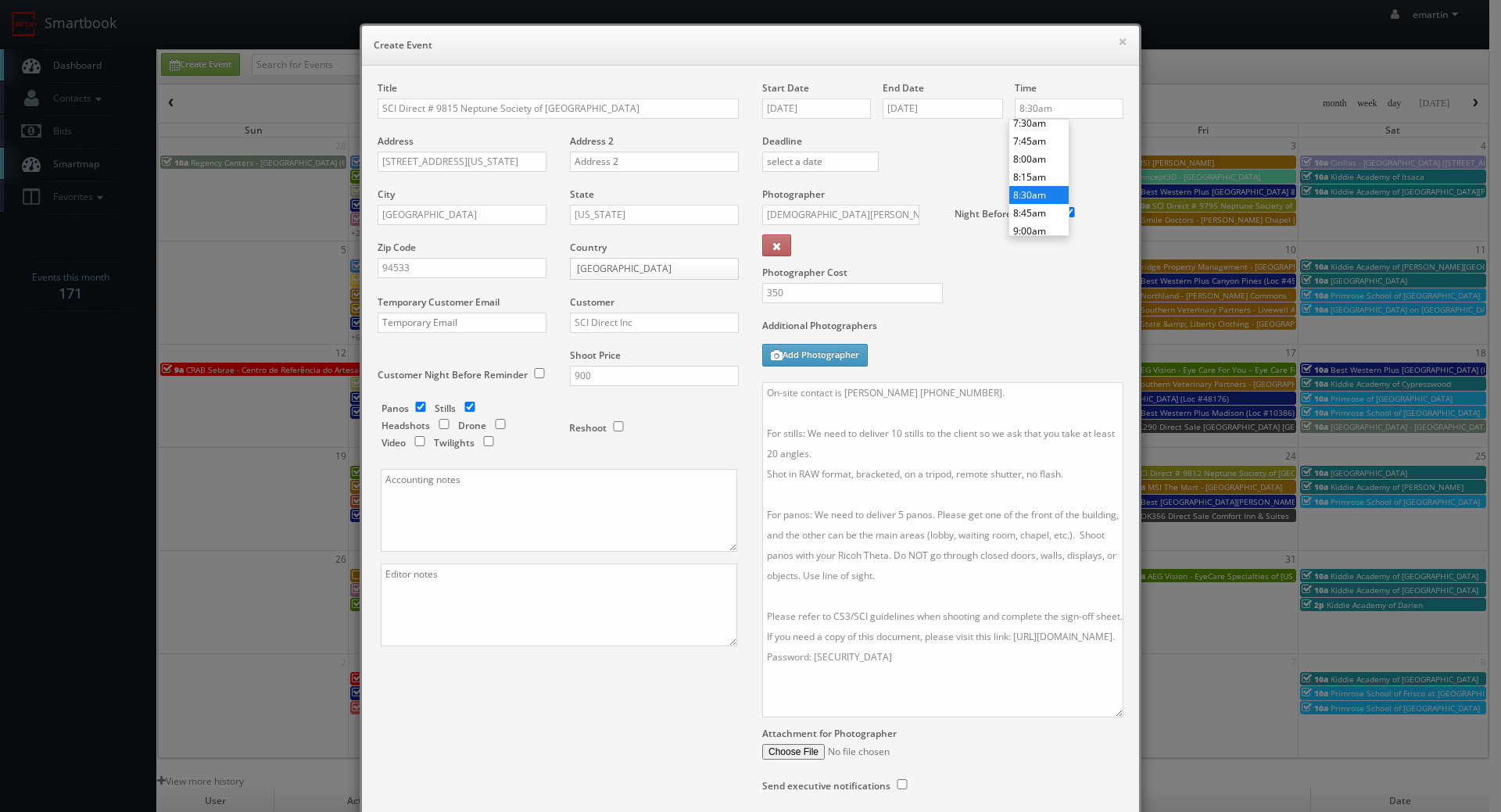
click at [1038, 188] on li "8:30am" at bounding box center [1039, 195] width 59 height 18
click at [942, 163] on div "Deadline" at bounding box center [942, 135] width 385 height 107
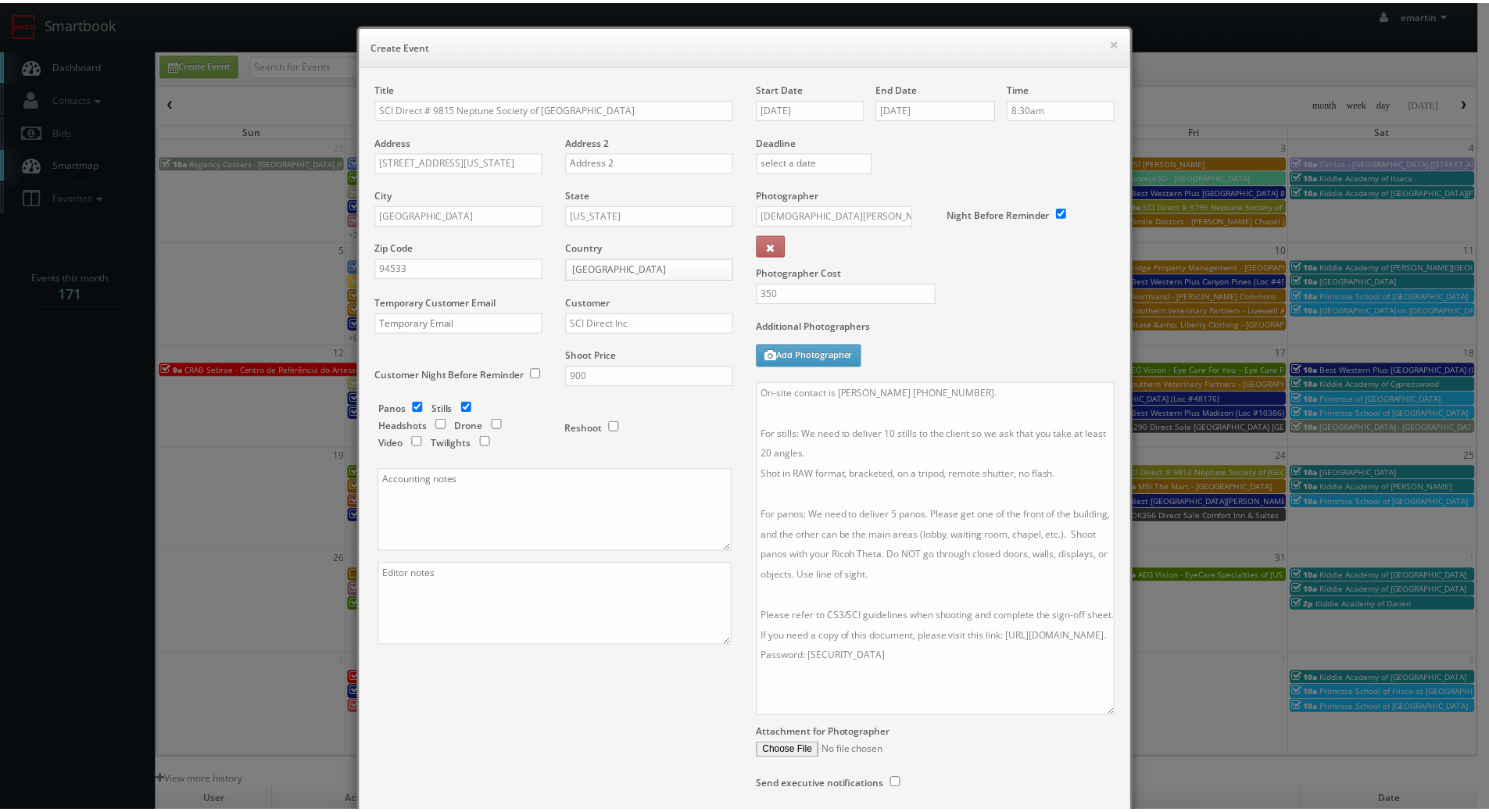
scroll to position [122, 0]
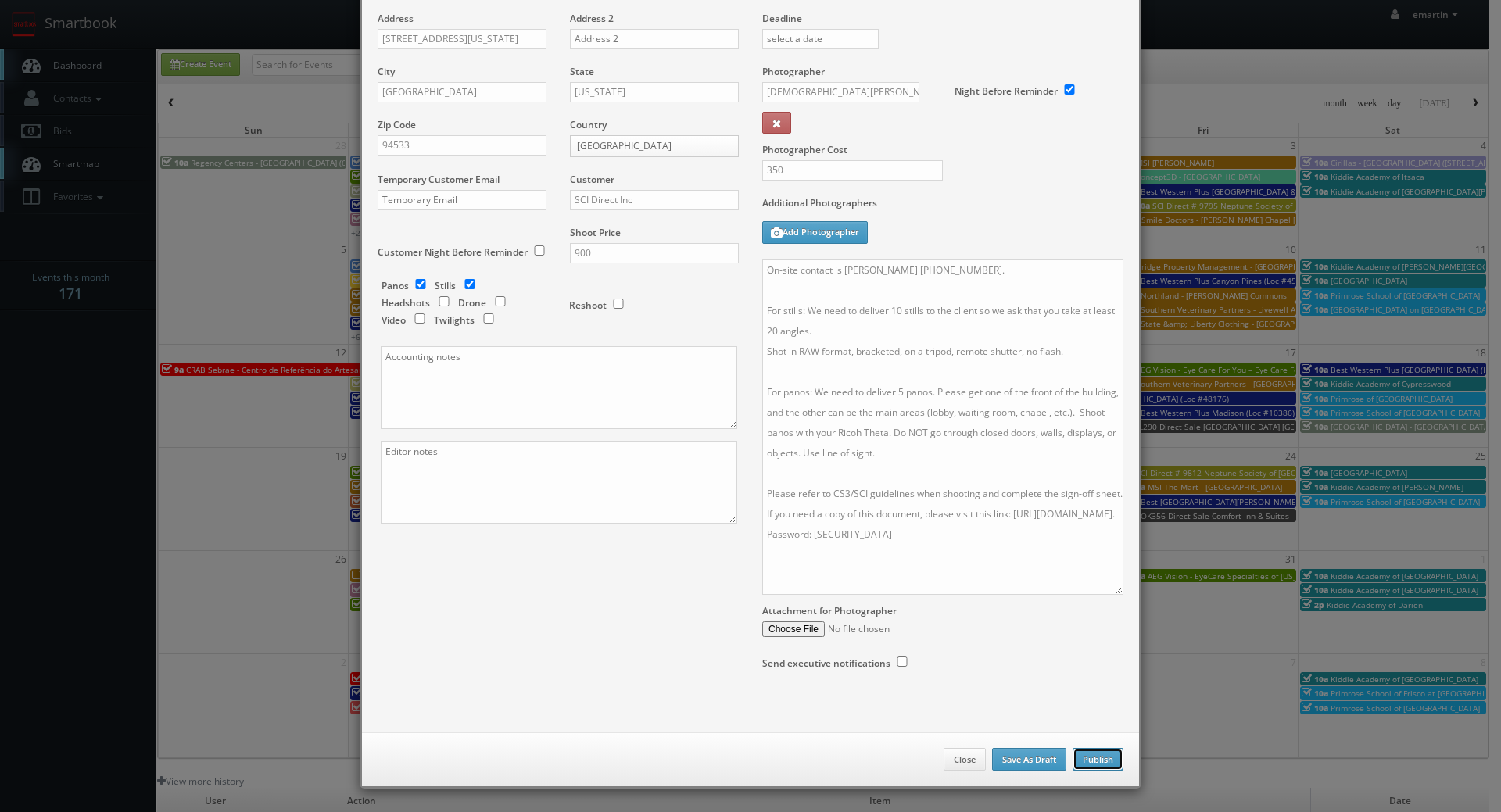
click at [1094, 757] on button "Publish" at bounding box center [1098, 760] width 51 height 24
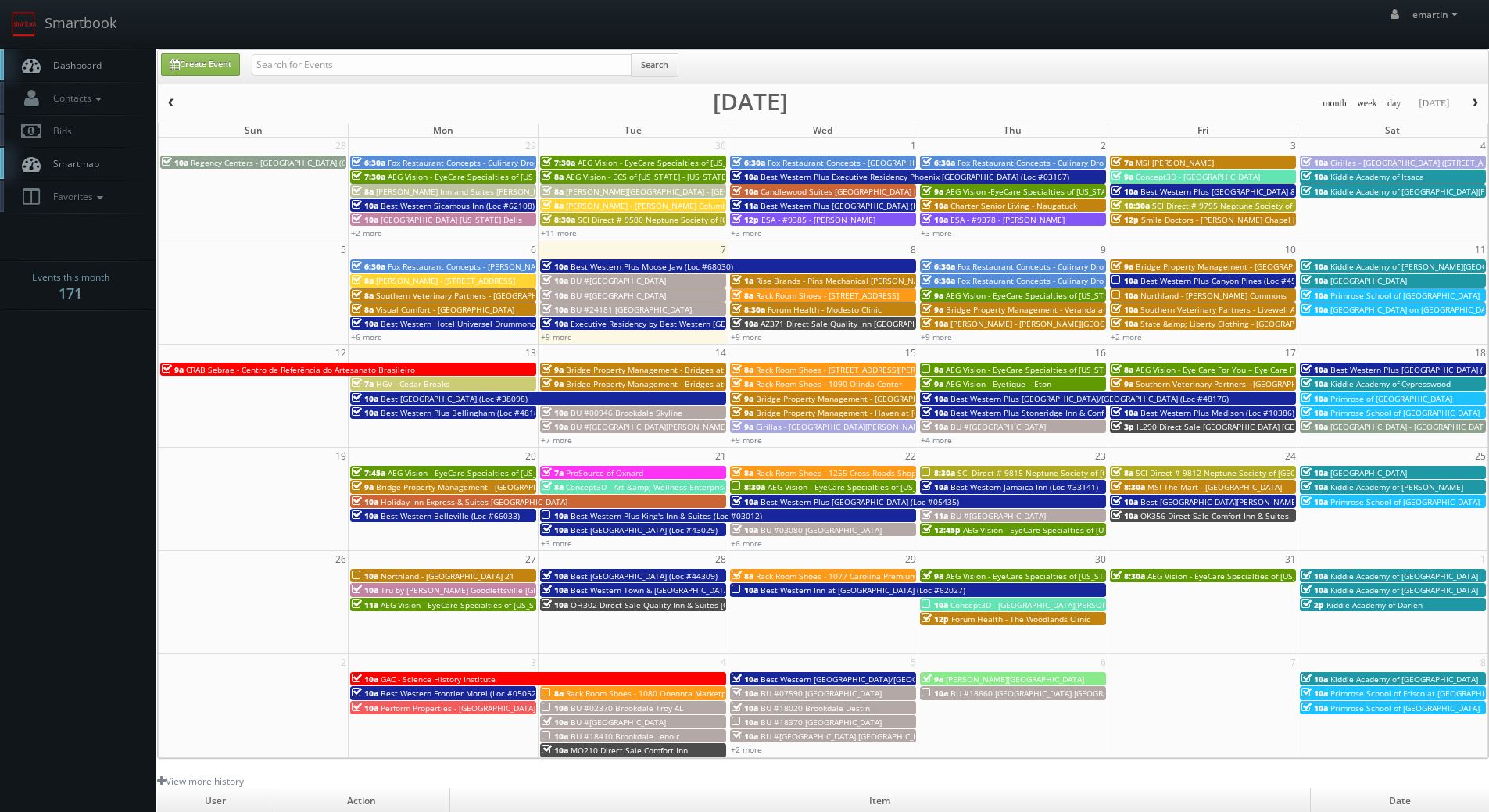
click at [45, 59] on span "Dashboard" at bounding box center [73, 65] width 56 height 13
click at [96, 59] on span "Dashboard" at bounding box center [73, 65] width 56 height 13
click at [250, 78] on div "Search" at bounding box center [465, 68] width 450 height 31
click at [266, 75] on input "text" at bounding box center [442, 65] width 380 height 22
type input "plymouth"
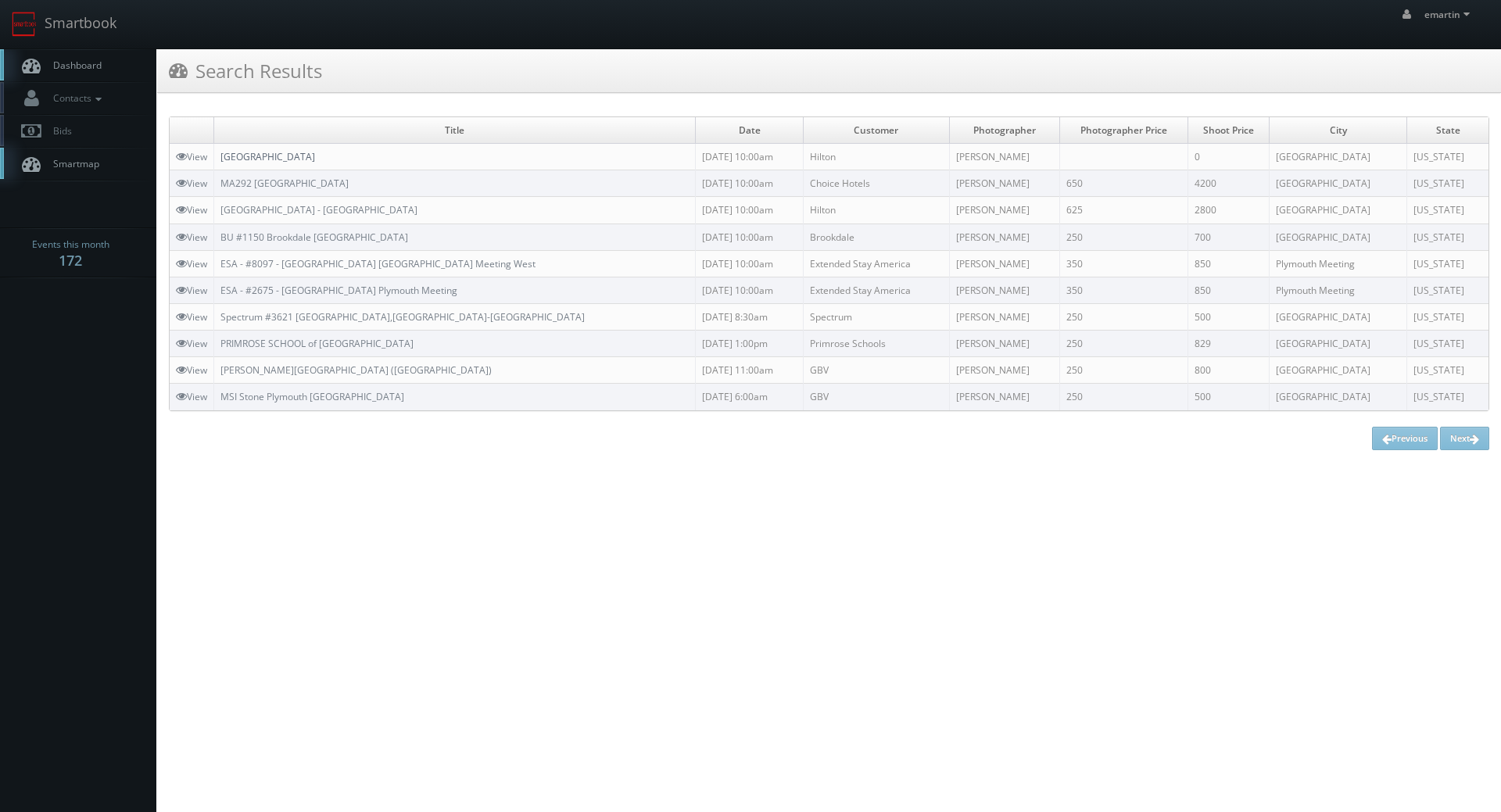
click at [315, 155] on link "[GEOGRAPHIC_DATA]" at bounding box center [268, 156] width 94 height 13
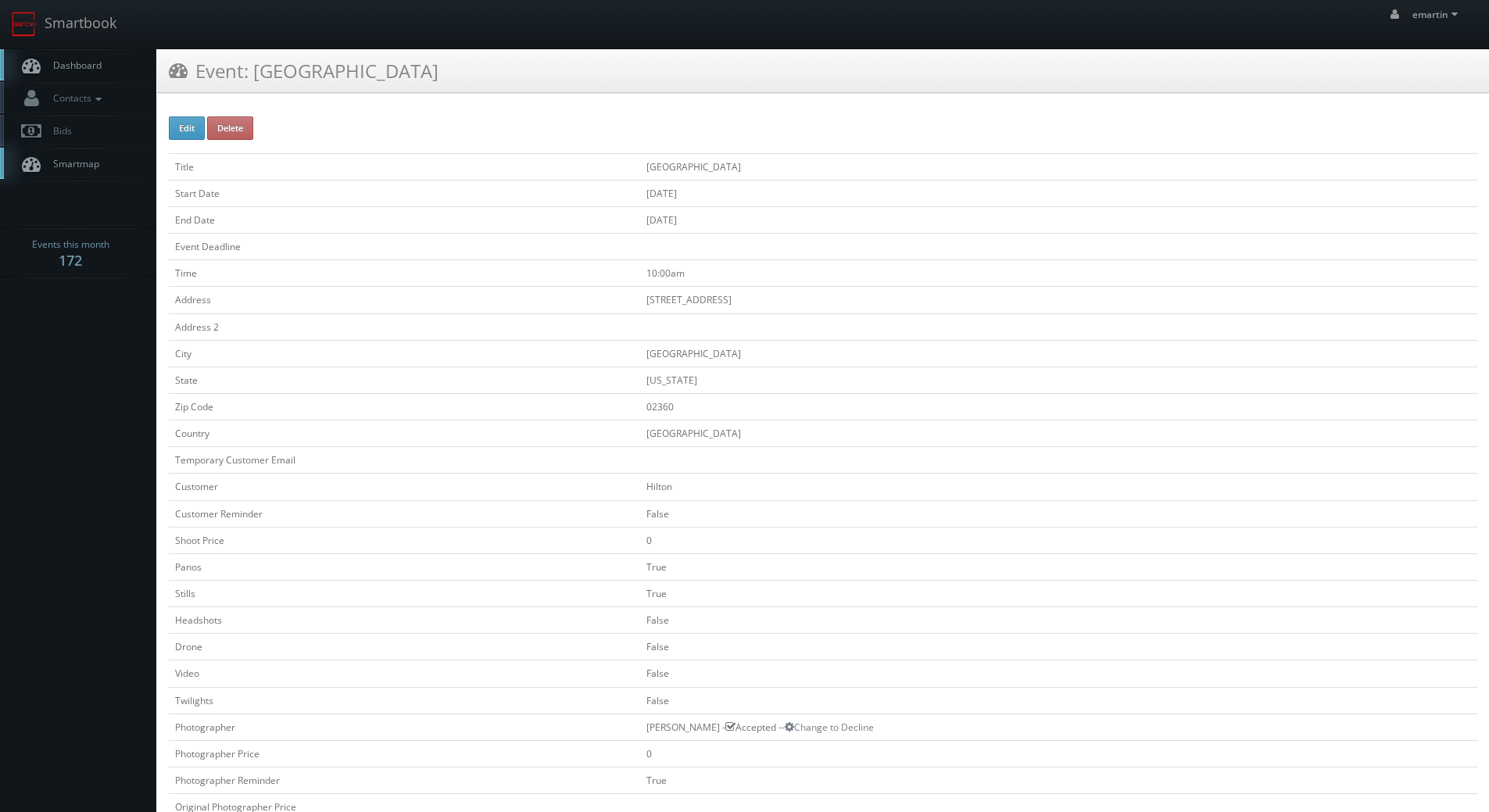
drag, startPoint x: 59, startPoint y: 60, endPoint x: 12, endPoint y: 68, distance: 47.7
click at [59, 60] on span "Dashboard" at bounding box center [73, 65] width 56 height 13
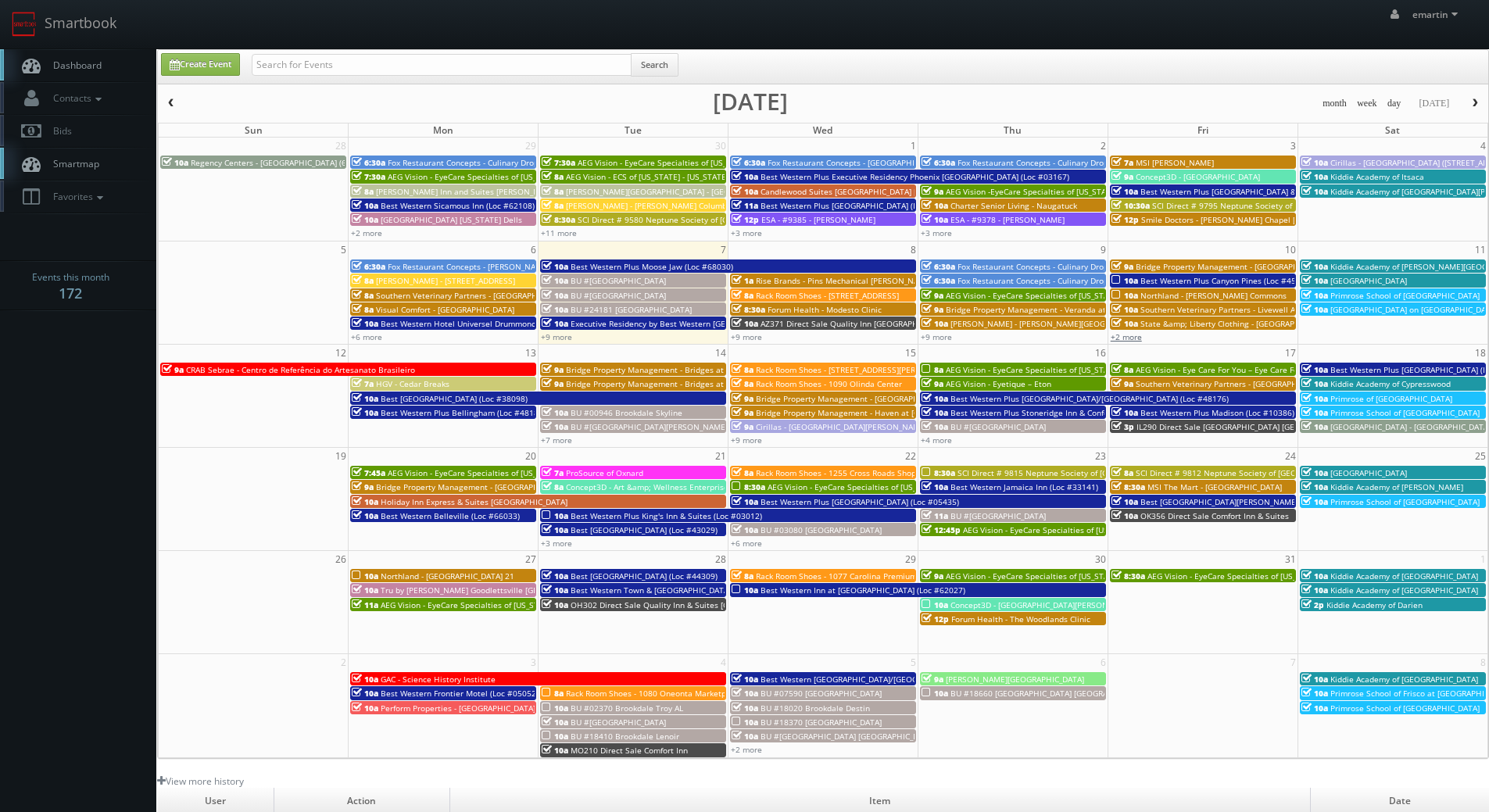
click at [1123, 333] on link "+2 more" at bounding box center [1127, 337] width 31 height 11
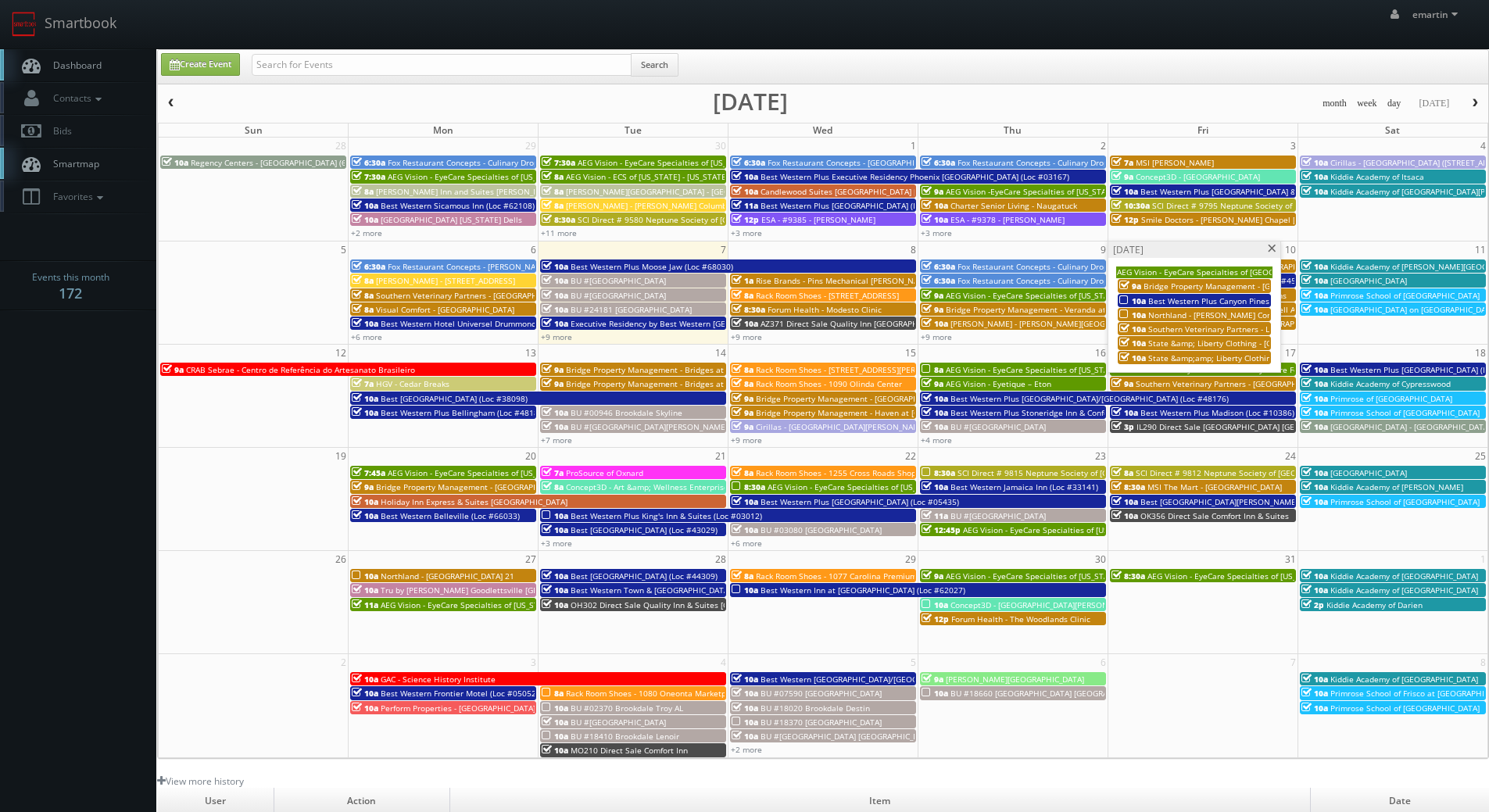
click at [1149, 299] on span "Best Western Plus Canyon Pines (Loc #45083)" at bounding box center [1235, 301] width 172 height 11
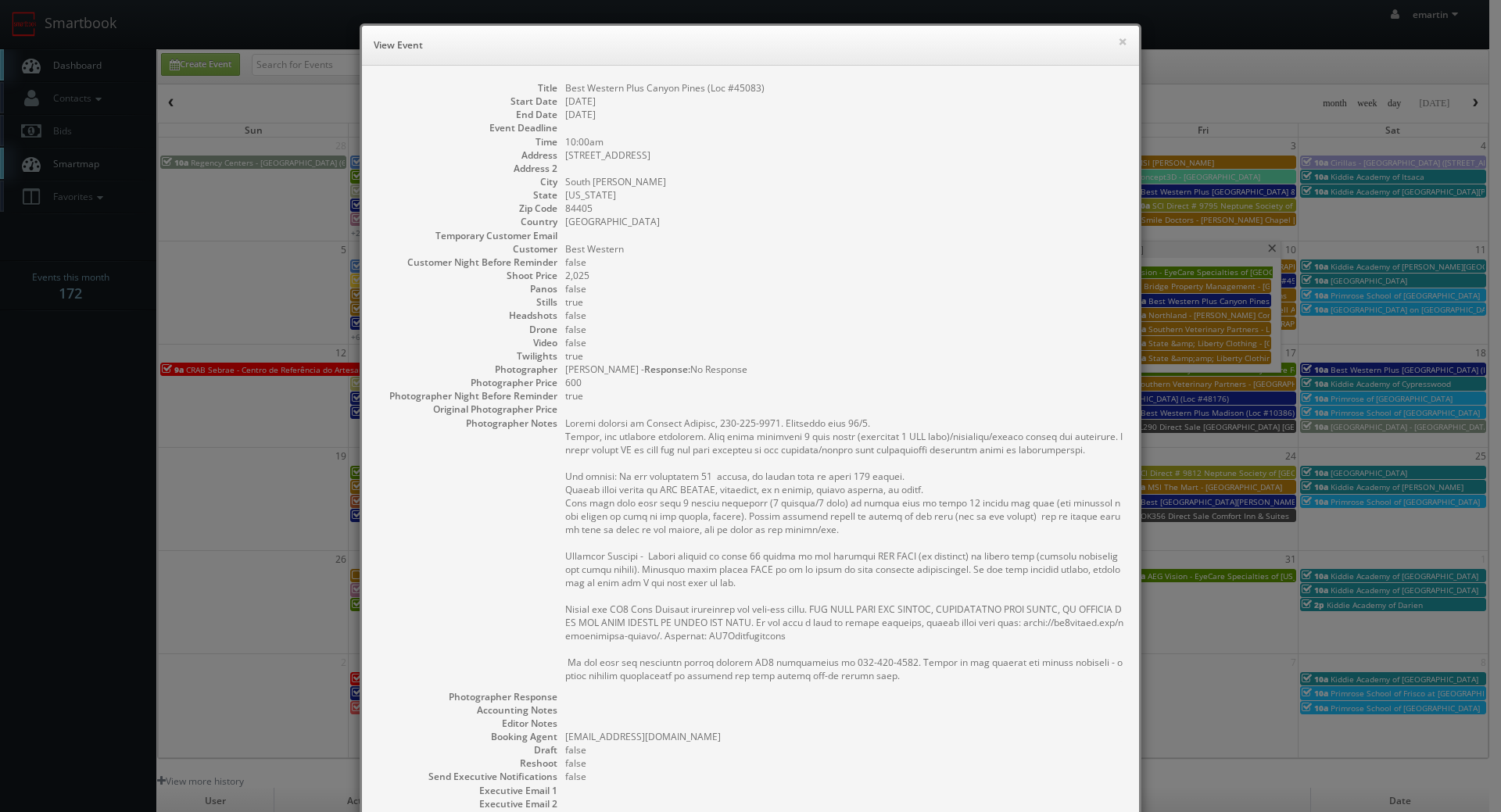
click at [669, 190] on dd "[US_STATE]" at bounding box center [844, 194] width 558 height 13
click at [1118, 38] on button "×" at bounding box center [1122, 41] width 10 height 11
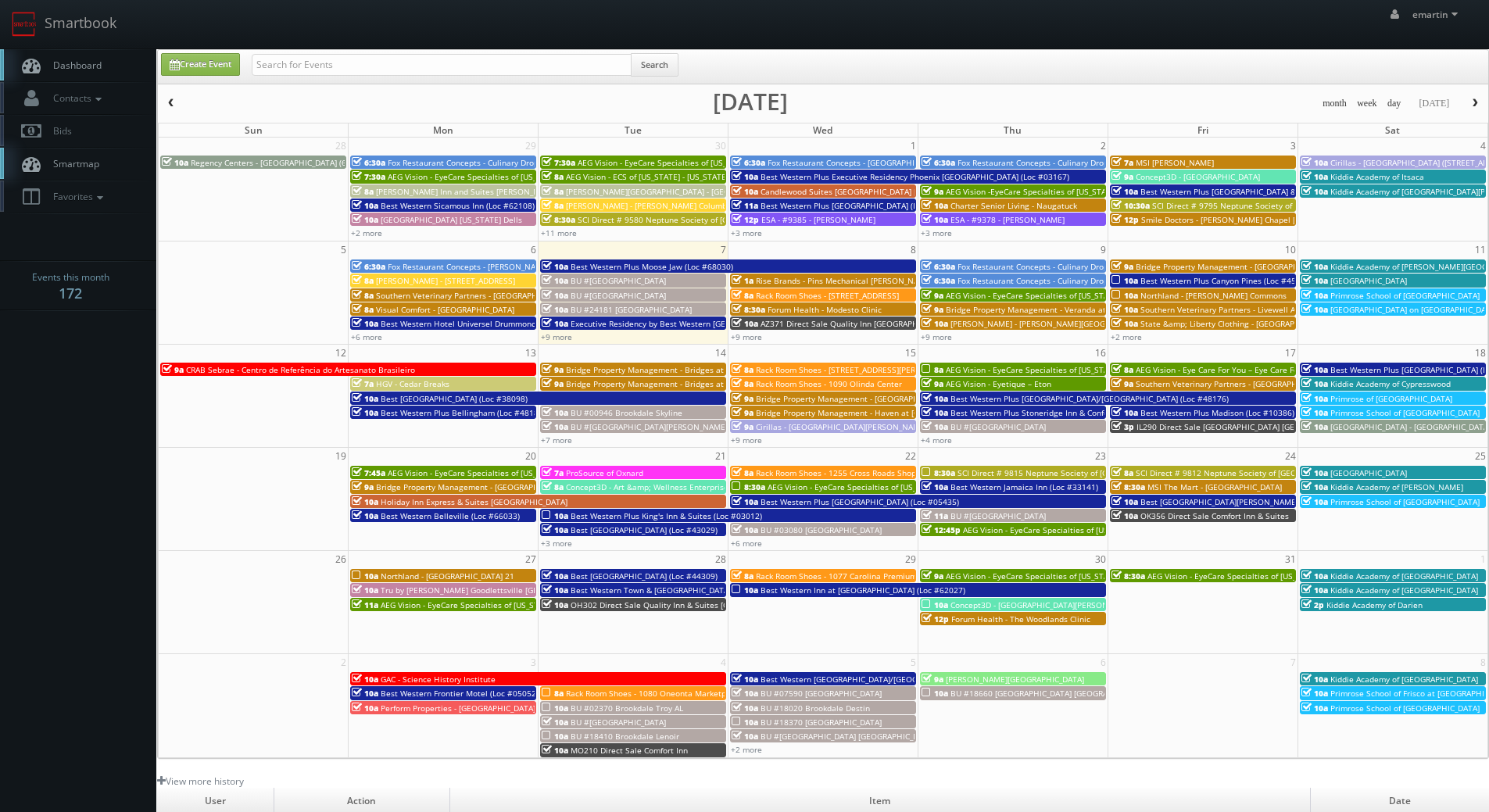
click at [110, 64] on link "Dashboard" at bounding box center [78, 65] width 157 height 32
click at [751, 337] on link "+9 more" at bounding box center [747, 337] width 31 height 11
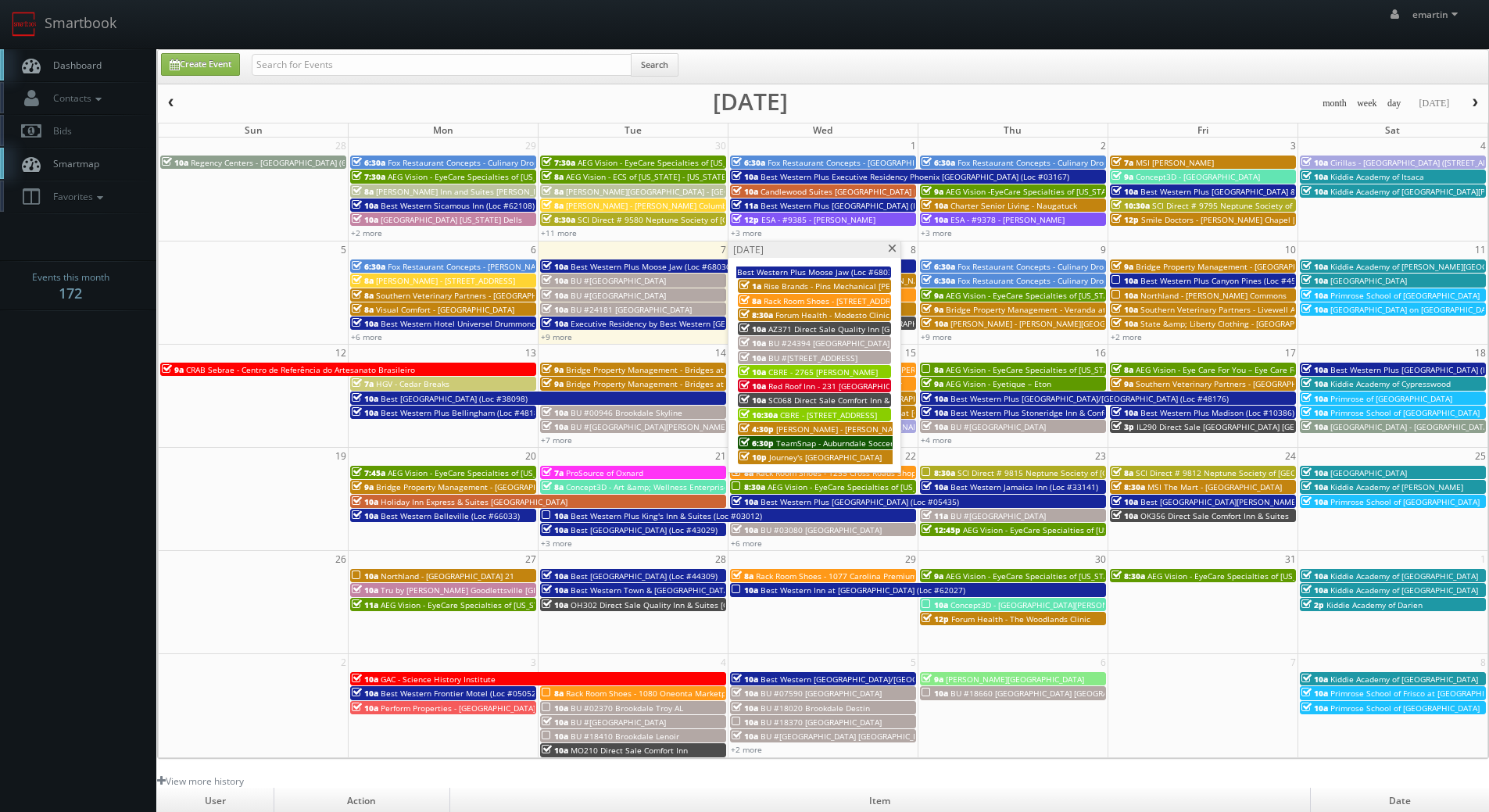
click at [772, 398] on span "SC068 Direct Sale Comfort Inn & Suites Clemson University Area" at bounding box center [891, 400] width 246 height 11
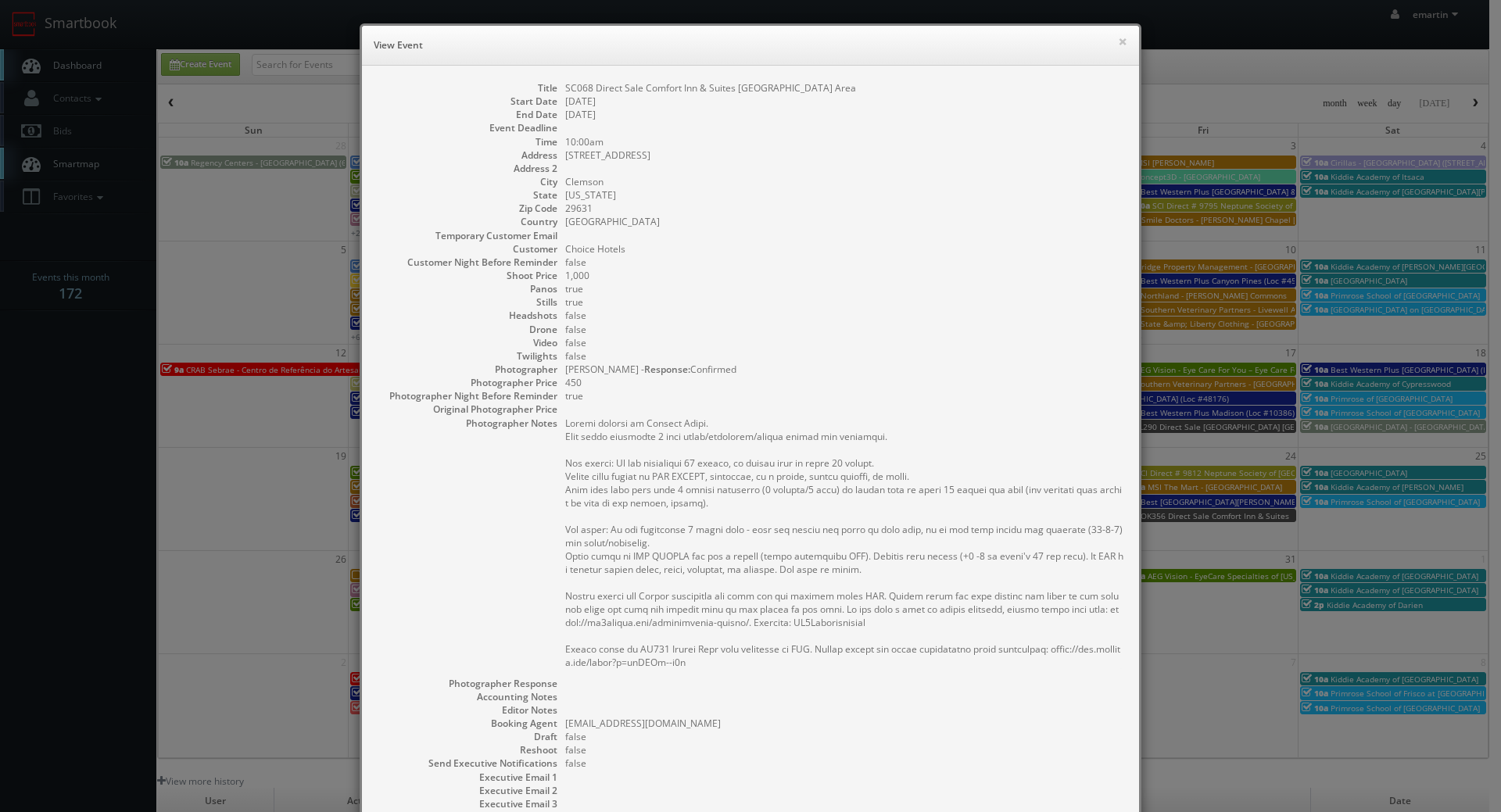
click at [948, 239] on dd at bounding box center [844, 235] width 558 height 13
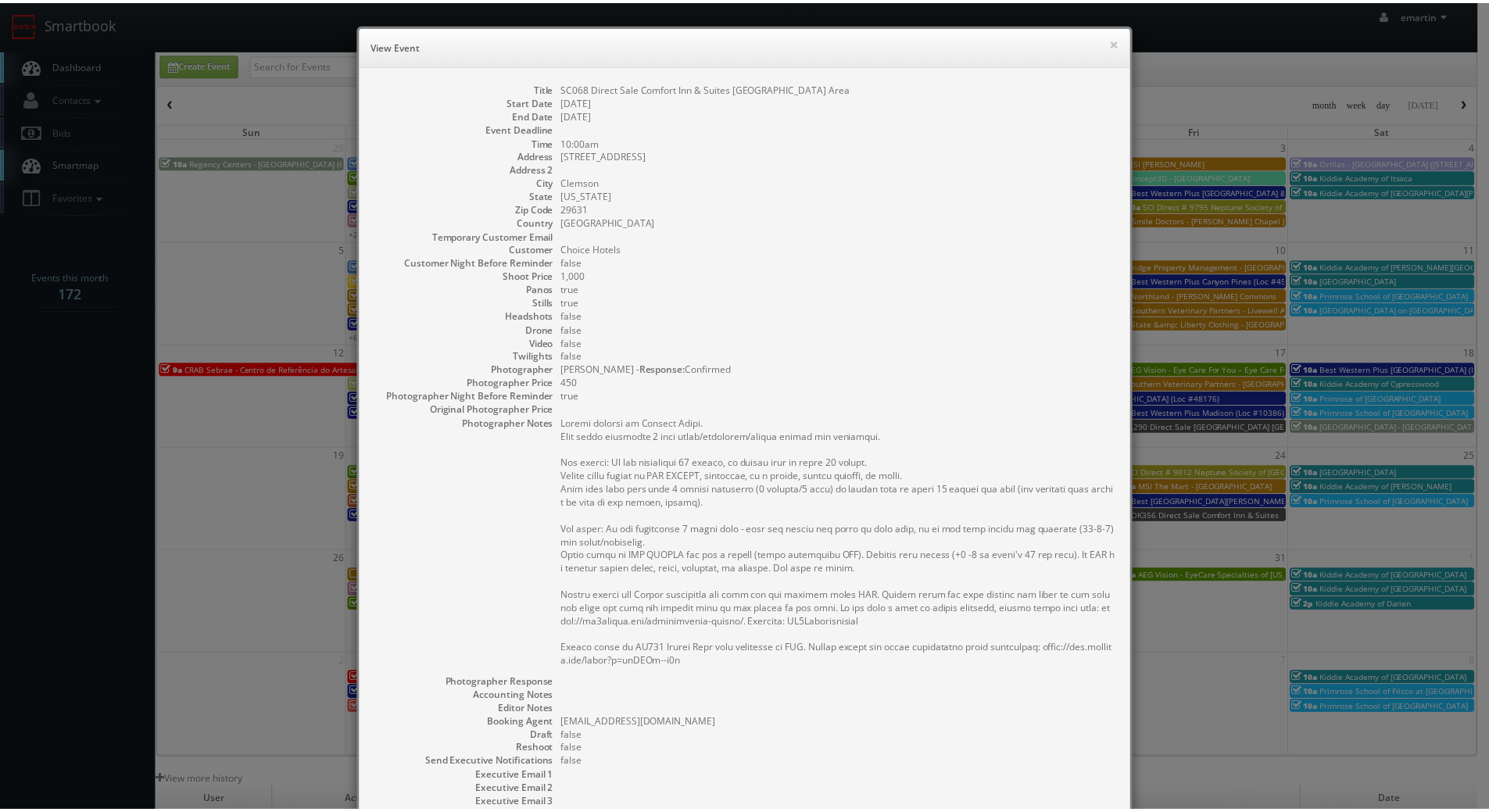
scroll to position [190, 0]
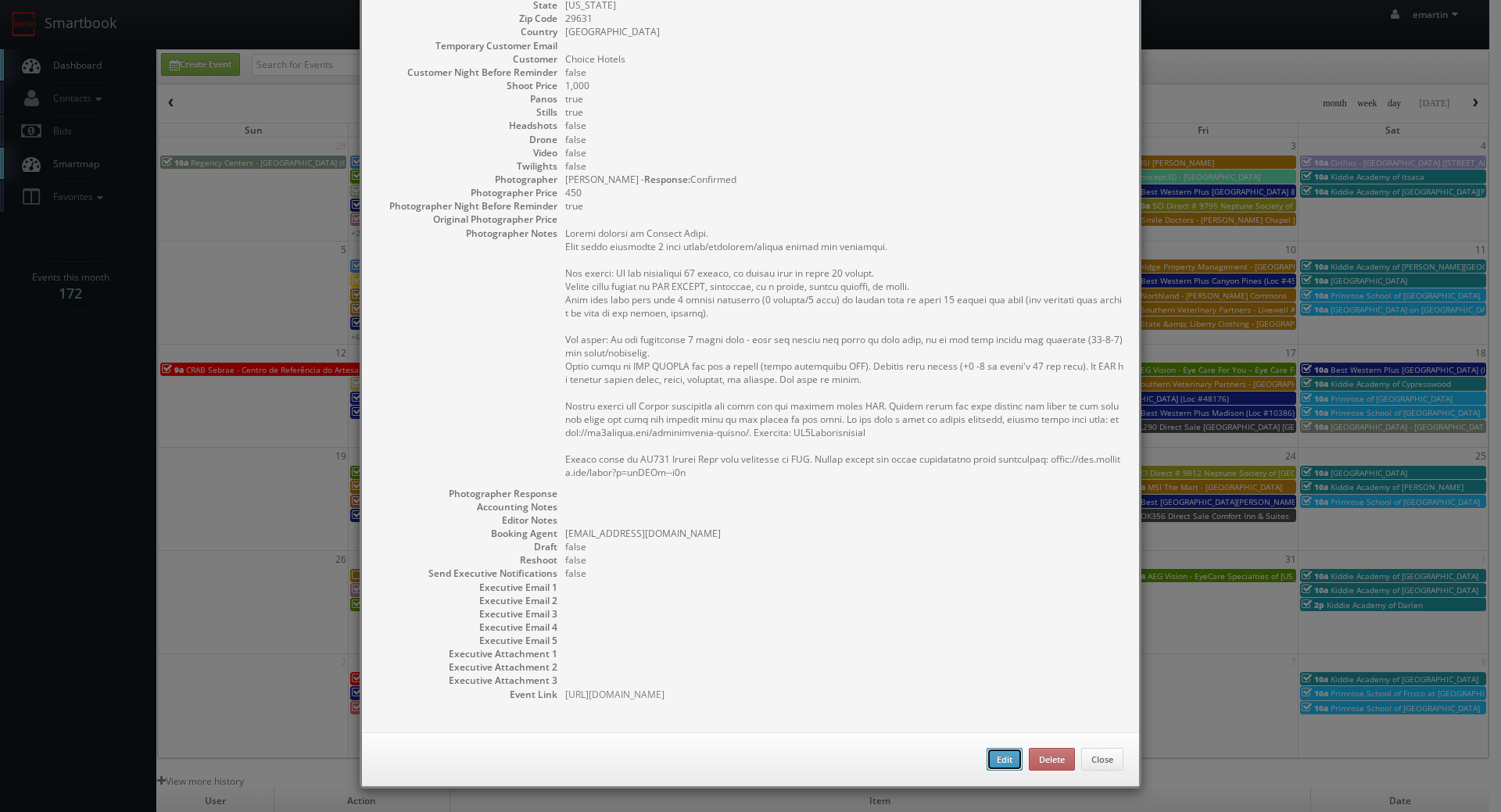
click at [992, 759] on button "Edit" at bounding box center [1004, 760] width 36 height 24
type input "SC068 Direct Sale Comfort Inn & Suites Clemson University Area"
type input "[STREET_ADDRESS]"
type input "Clemson"
type input "29631"
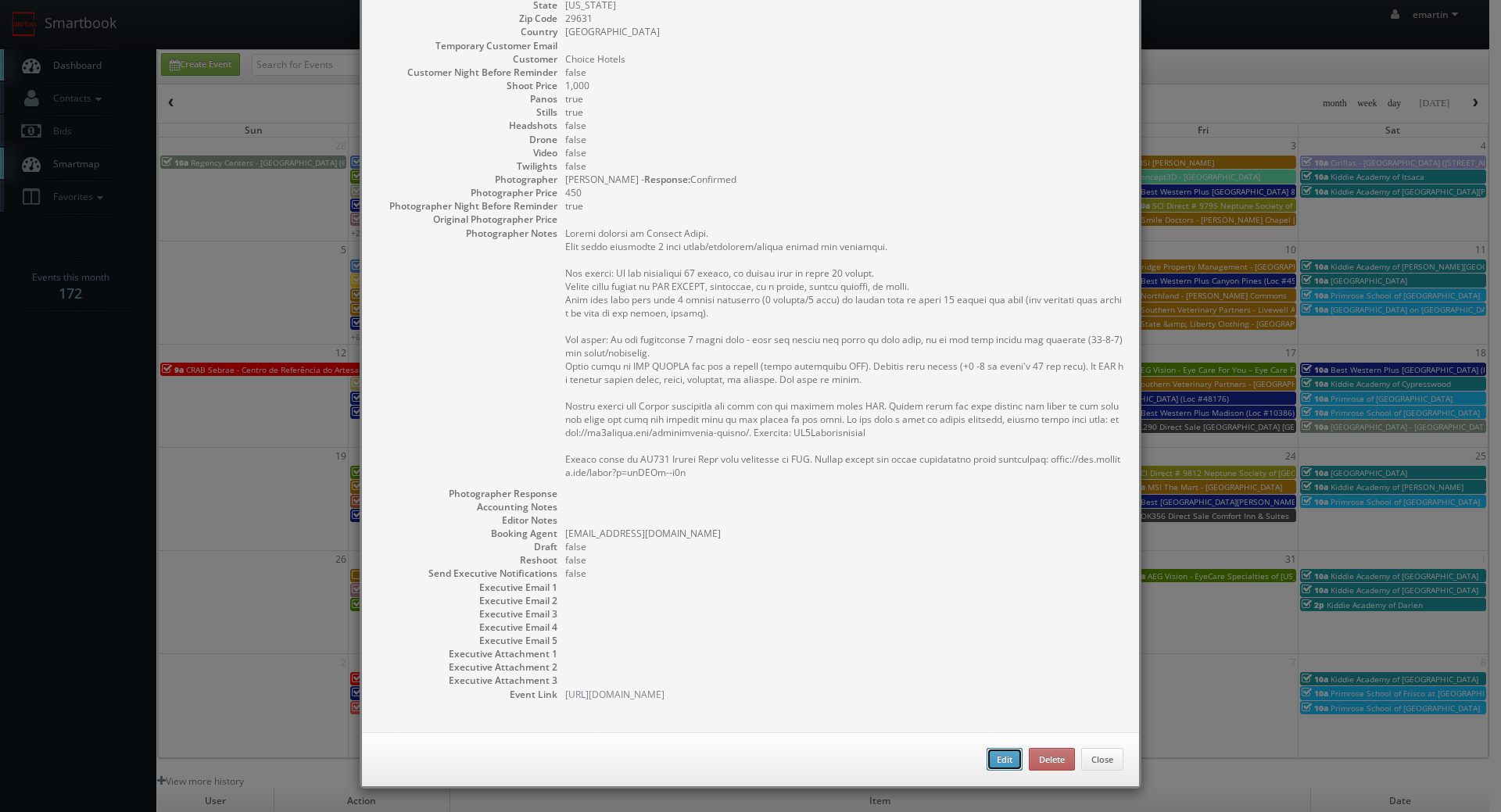
type input "1,000"
checkbox input "true"
type input "[DATE]"
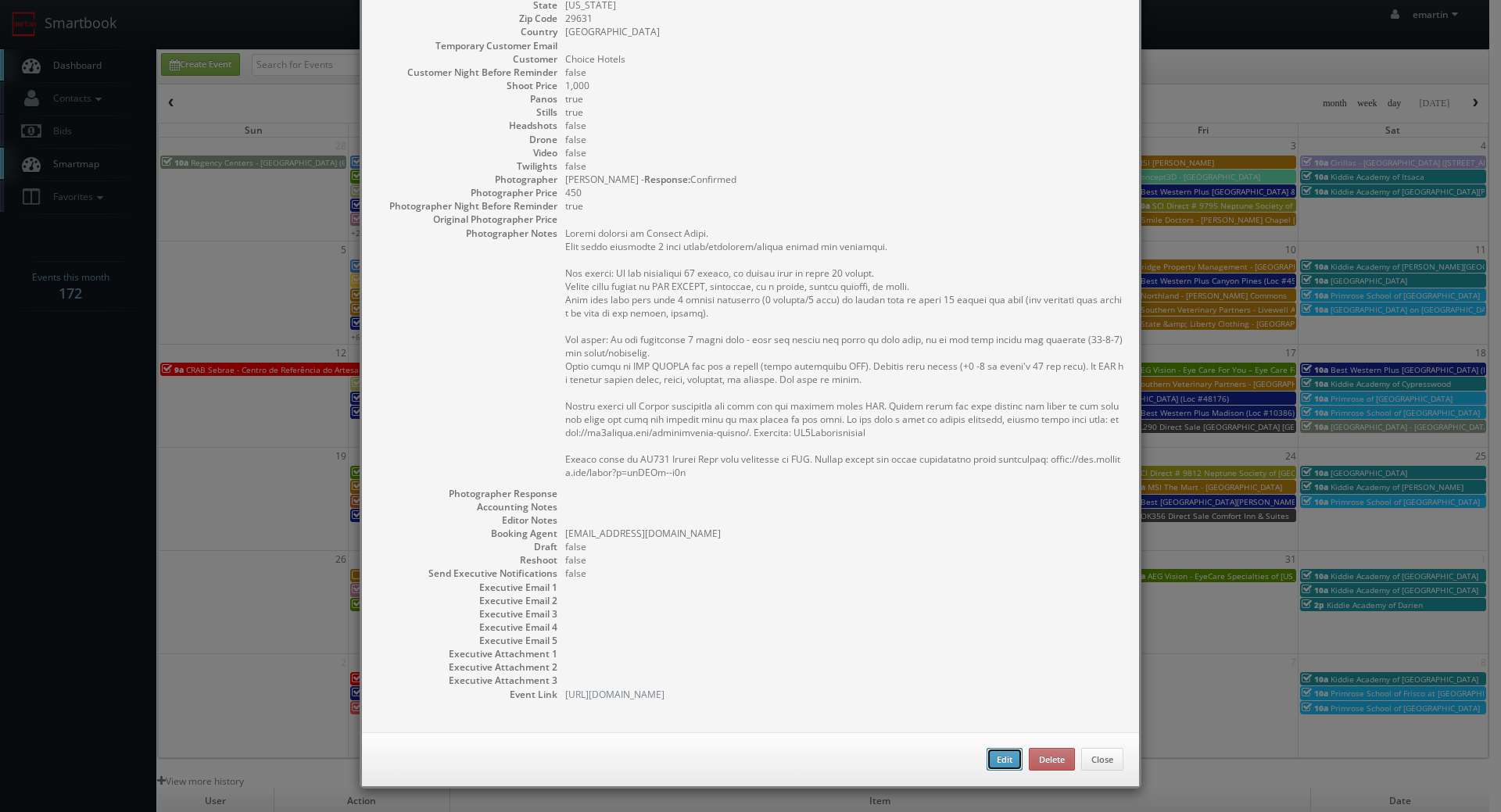
type input "10:00am"
checkbox input "true"
type textarea "Onsite contact is Pradeep Patel. Full shoot including 5 room types/exteriors/co…"
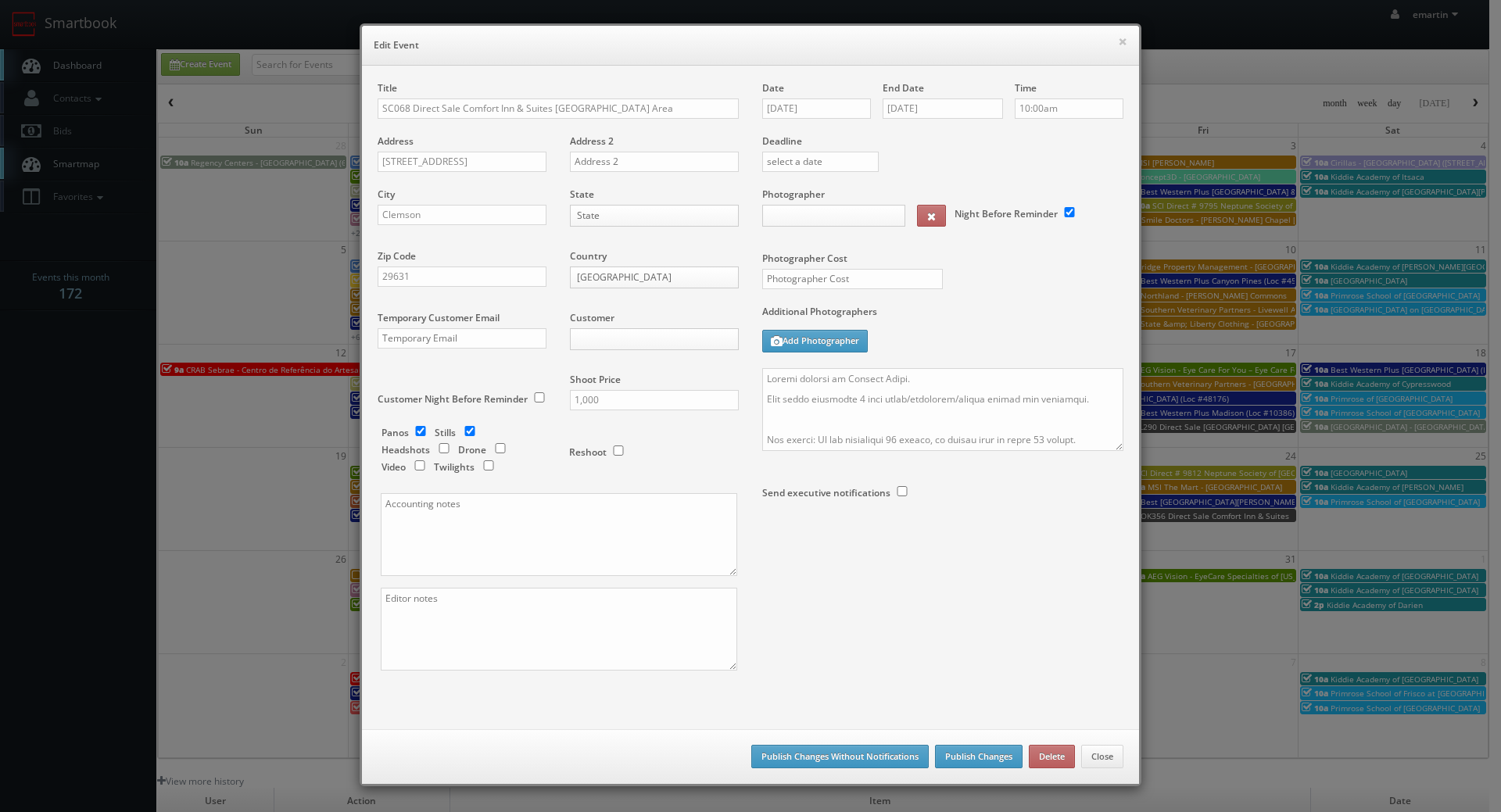
type input "1,000"
type input "450"
select select "fake69@mg.cs3calendar.com"
select select "kevinbradleyphoto@gmail.com"
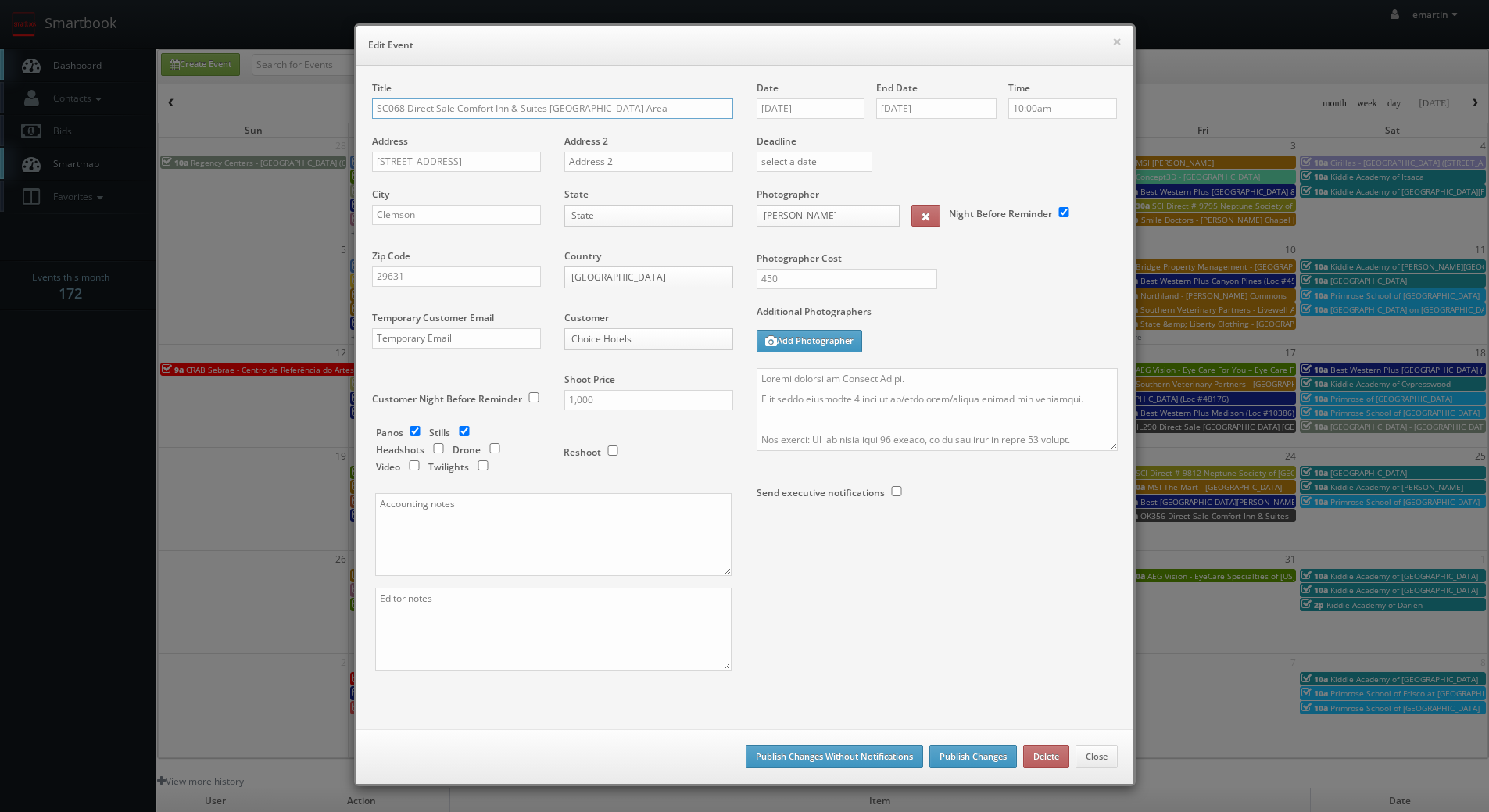
click at [393, 108] on input "SC068 Direct Sale Comfort Inn & Suites Clemson University Area" at bounding box center [553, 108] width 361 height 20
type input "SC086 Direct Sale Comfort Inn & Suites [GEOGRAPHIC_DATA] Area"
click at [776, 764] on button "Publish Changes Without Notifications" at bounding box center [834, 756] width 177 height 24
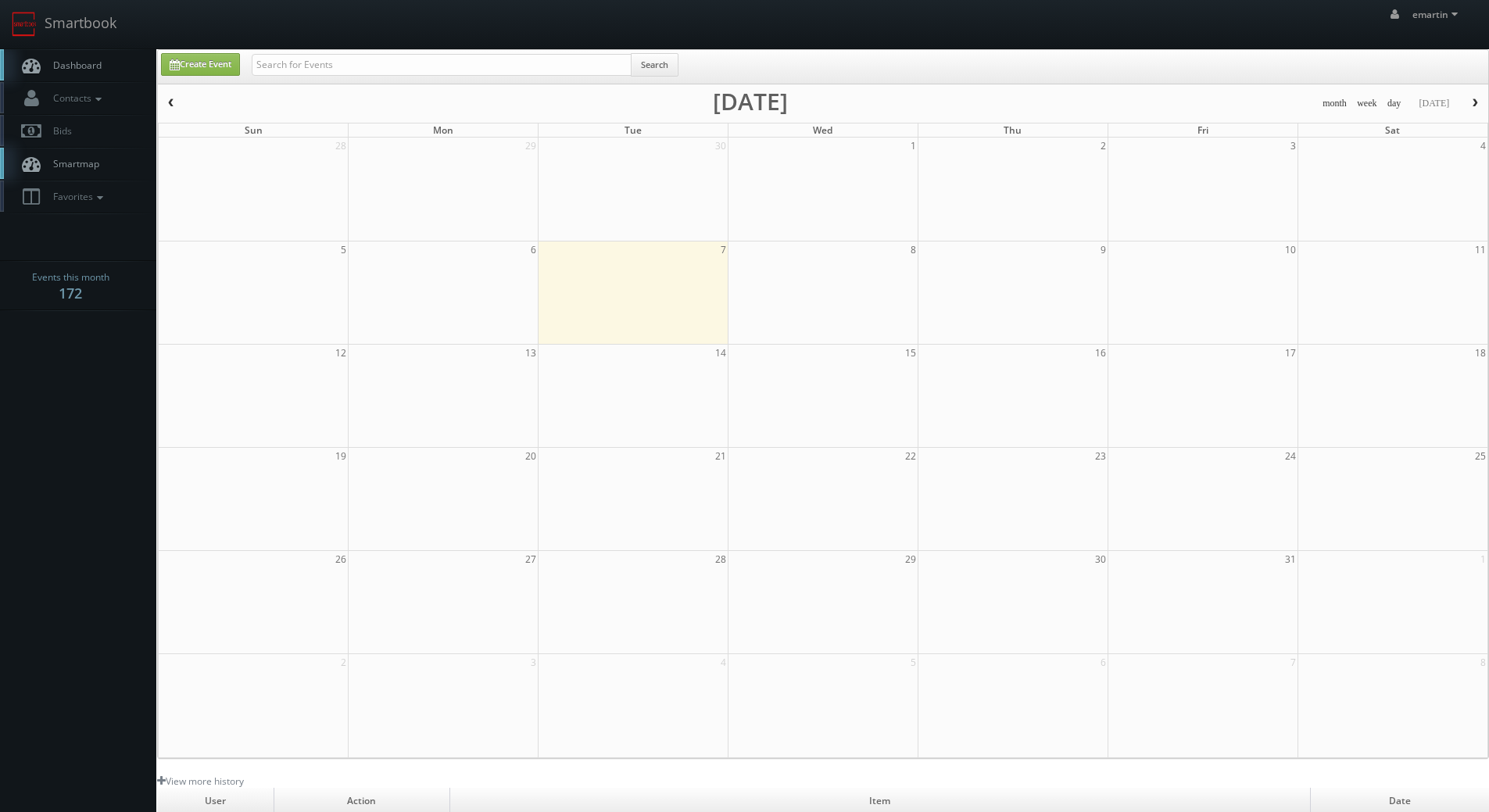
click at [114, 59] on link "Dashboard" at bounding box center [78, 65] width 157 height 32
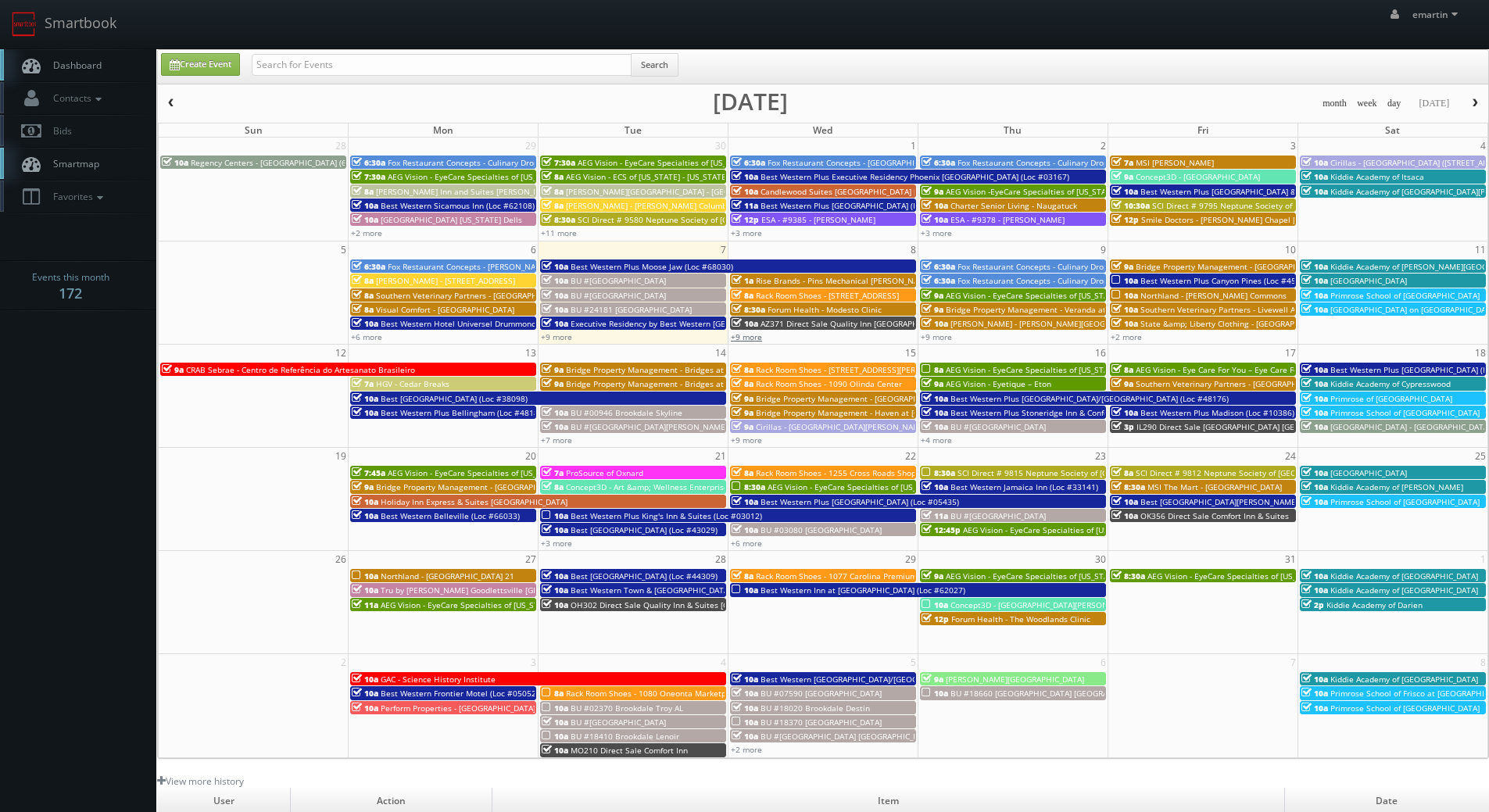
click at [735, 336] on link "+9 more" at bounding box center [747, 337] width 31 height 11
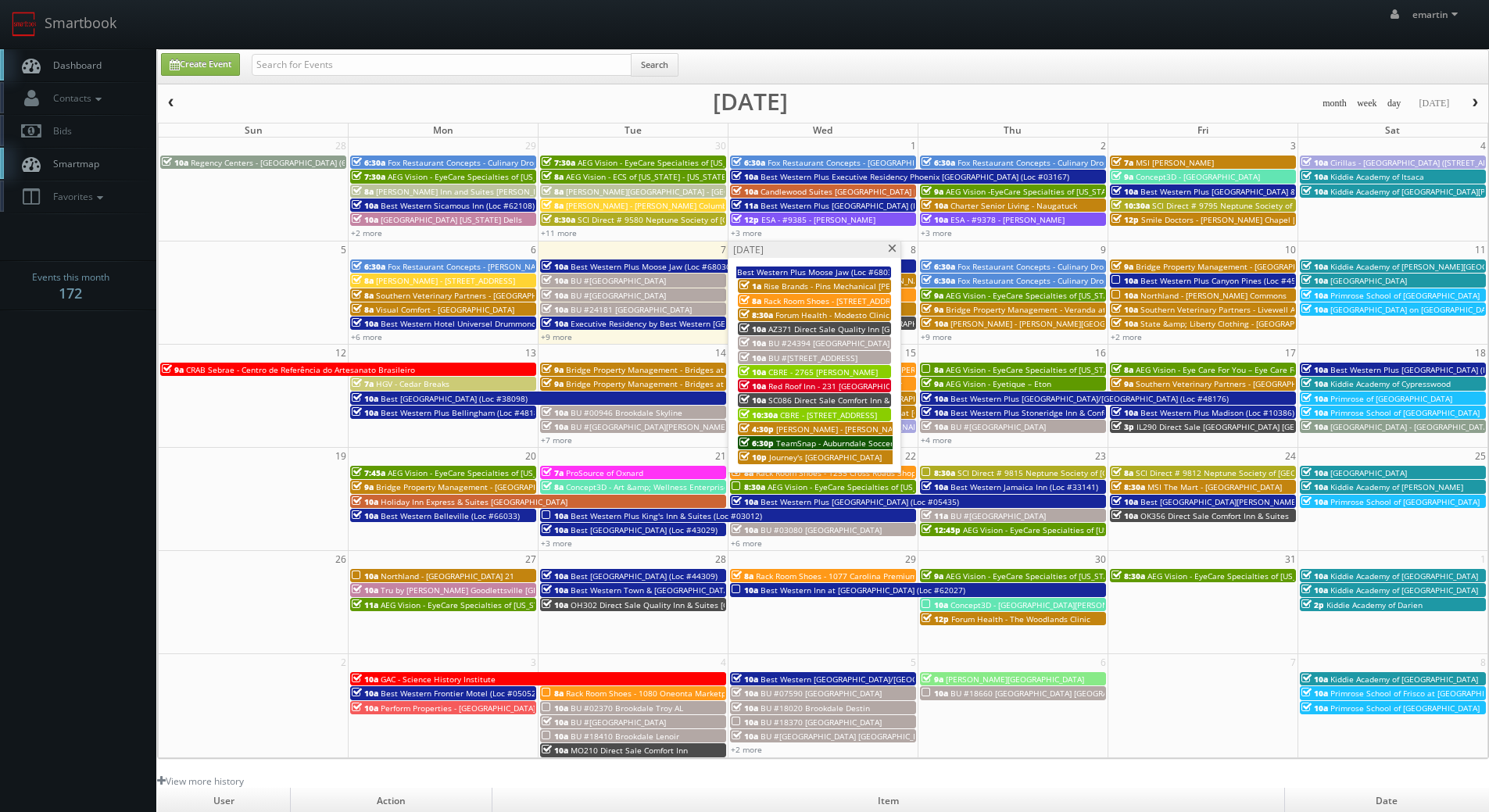
click at [808, 401] on span "SC086 Direct Sale Comfort Inn & Suites [GEOGRAPHIC_DATA] Area" at bounding box center [891, 400] width 246 height 11
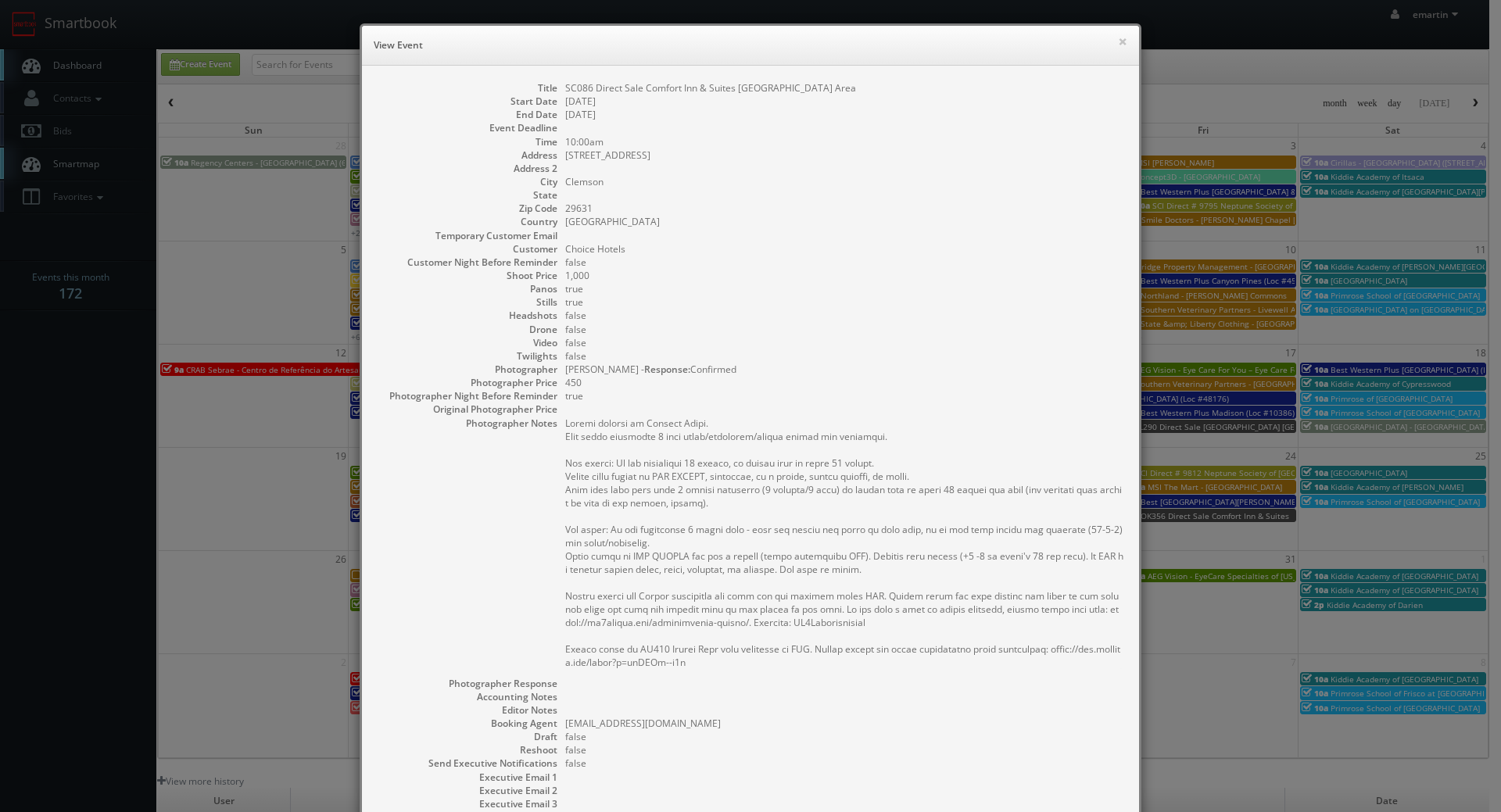
click at [851, 323] on dd "false" at bounding box center [844, 329] width 558 height 13
click at [1118, 38] on button "×" at bounding box center [1122, 41] width 10 height 11
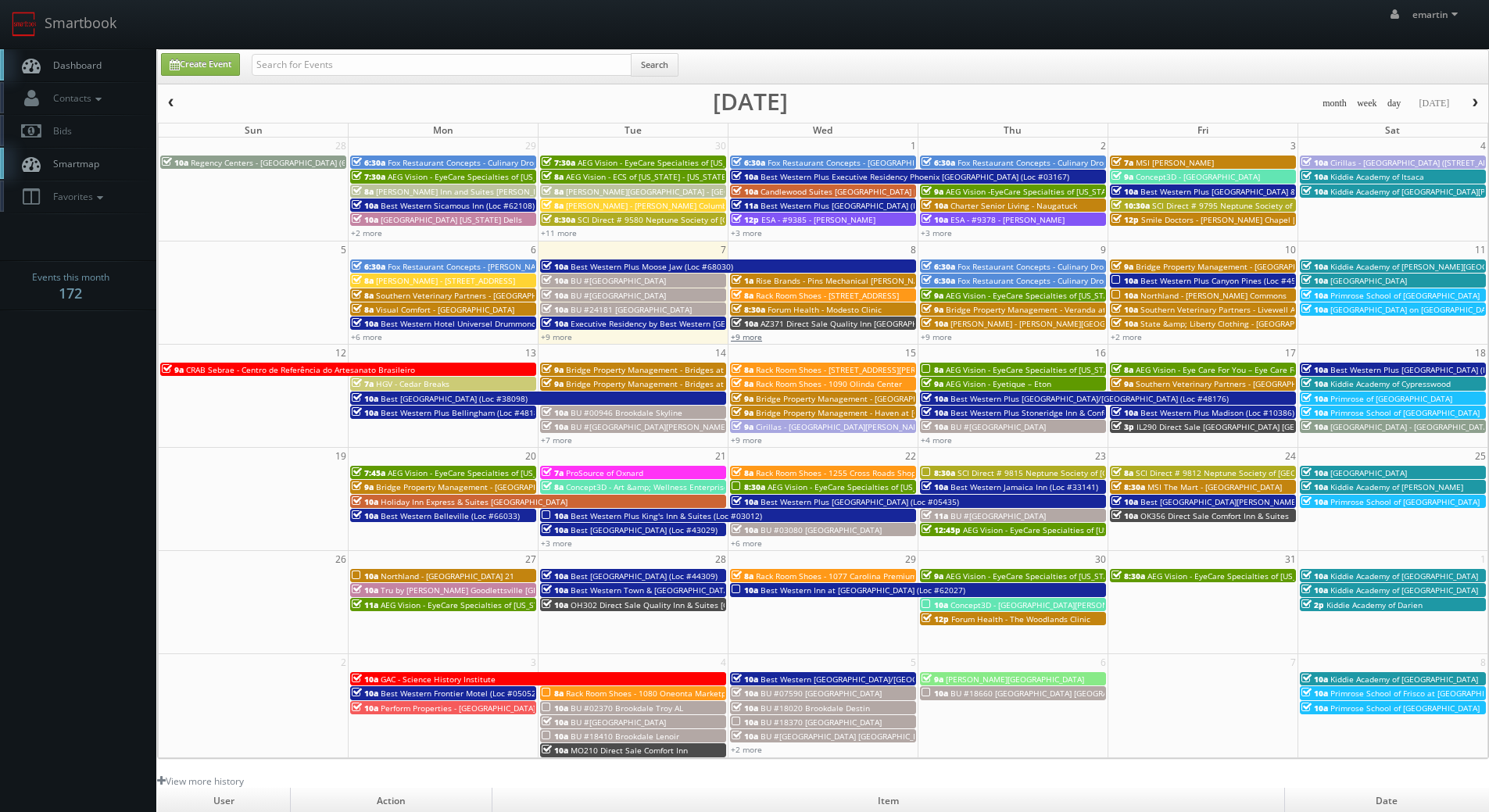
click at [737, 339] on link "+9 more" at bounding box center [747, 337] width 31 height 11
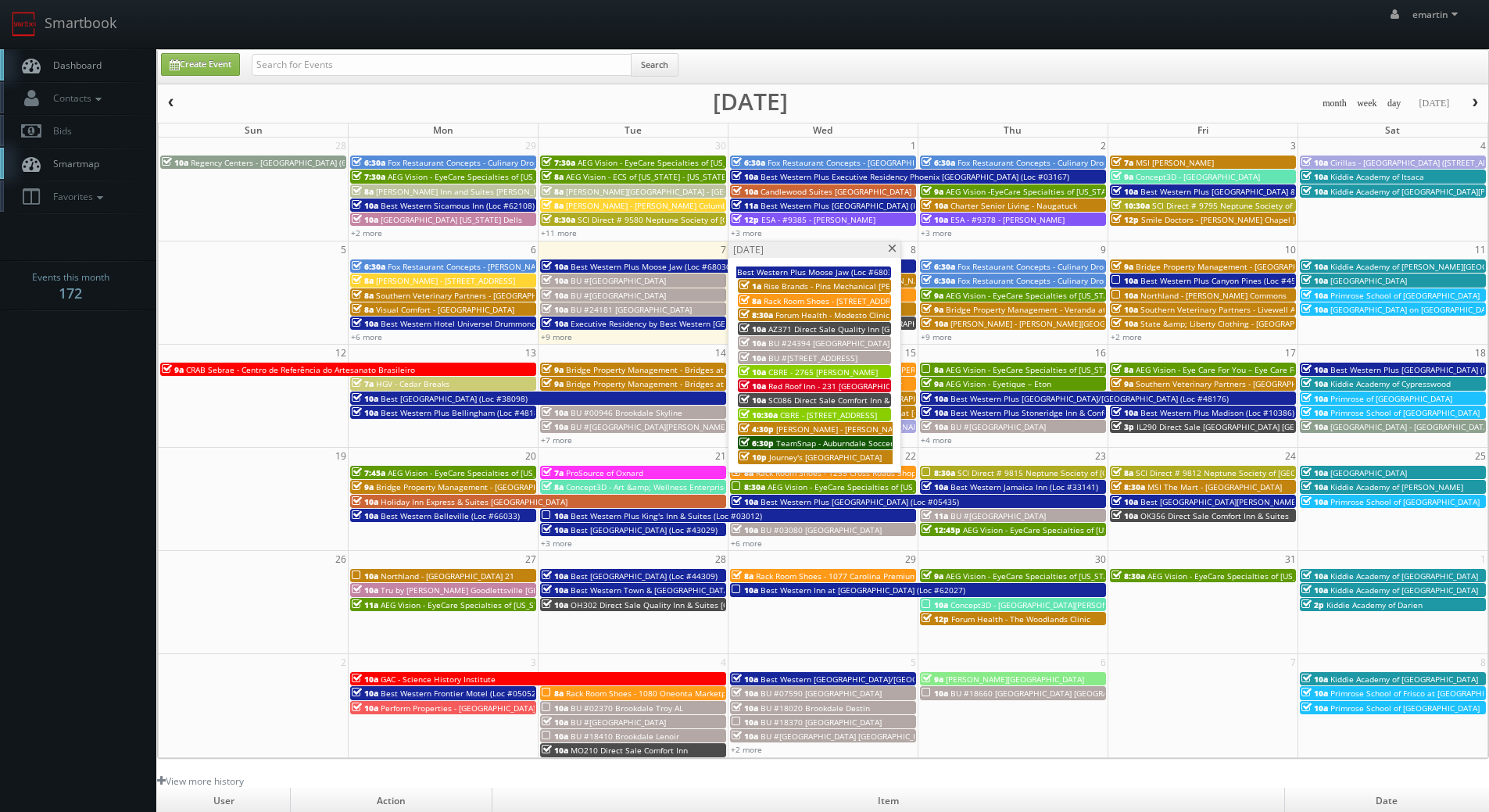
drag, startPoint x: 51, startPoint y: 65, endPoint x: 48, endPoint y: 48, distance: 17.3
click at [51, 64] on span "Dashboard" at bounding box center [73, 65] width 56 height 13
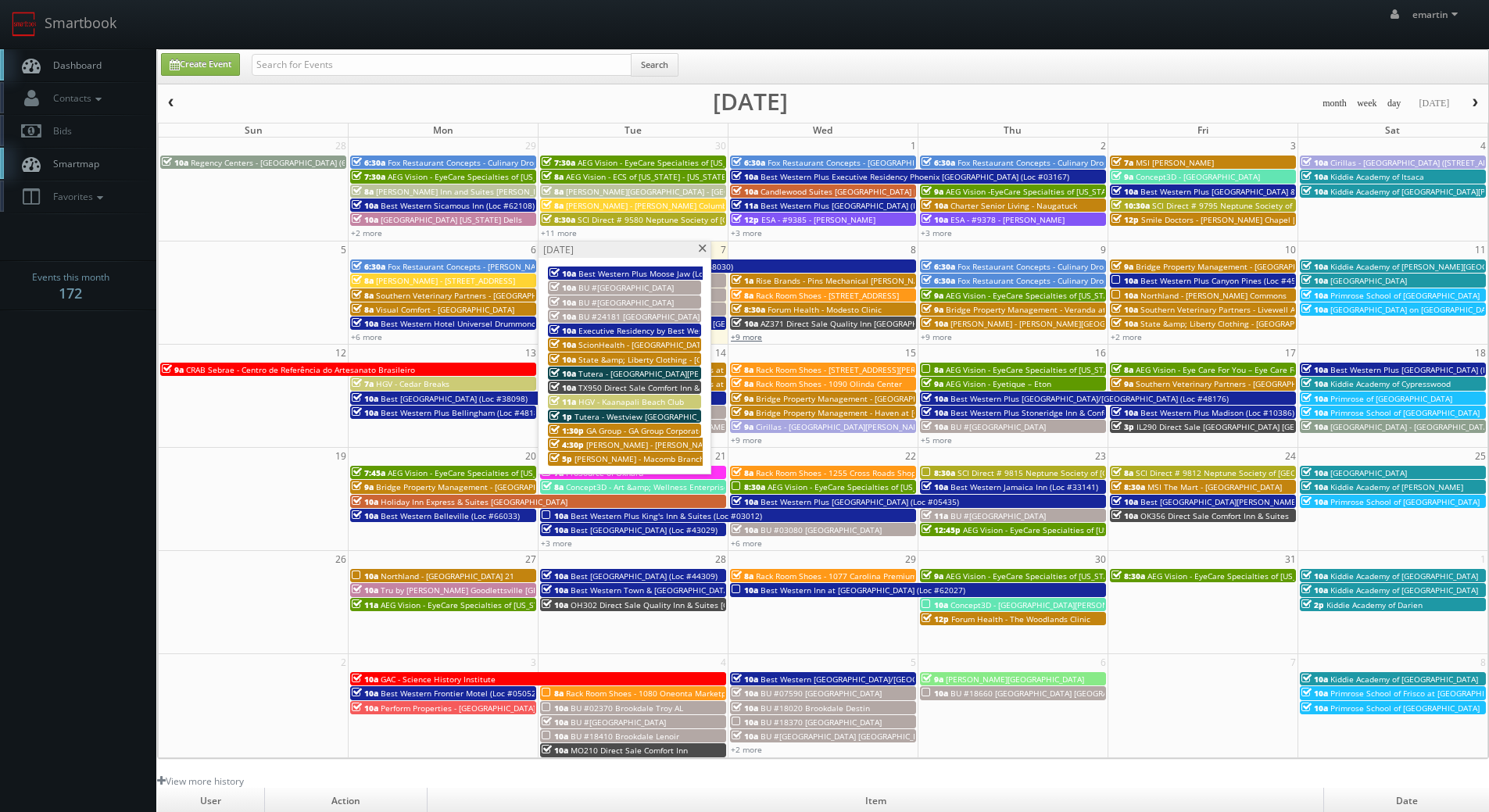
click at [753, 338] on link "+9 more" at bounding box center [747, 337] width 31 height 11
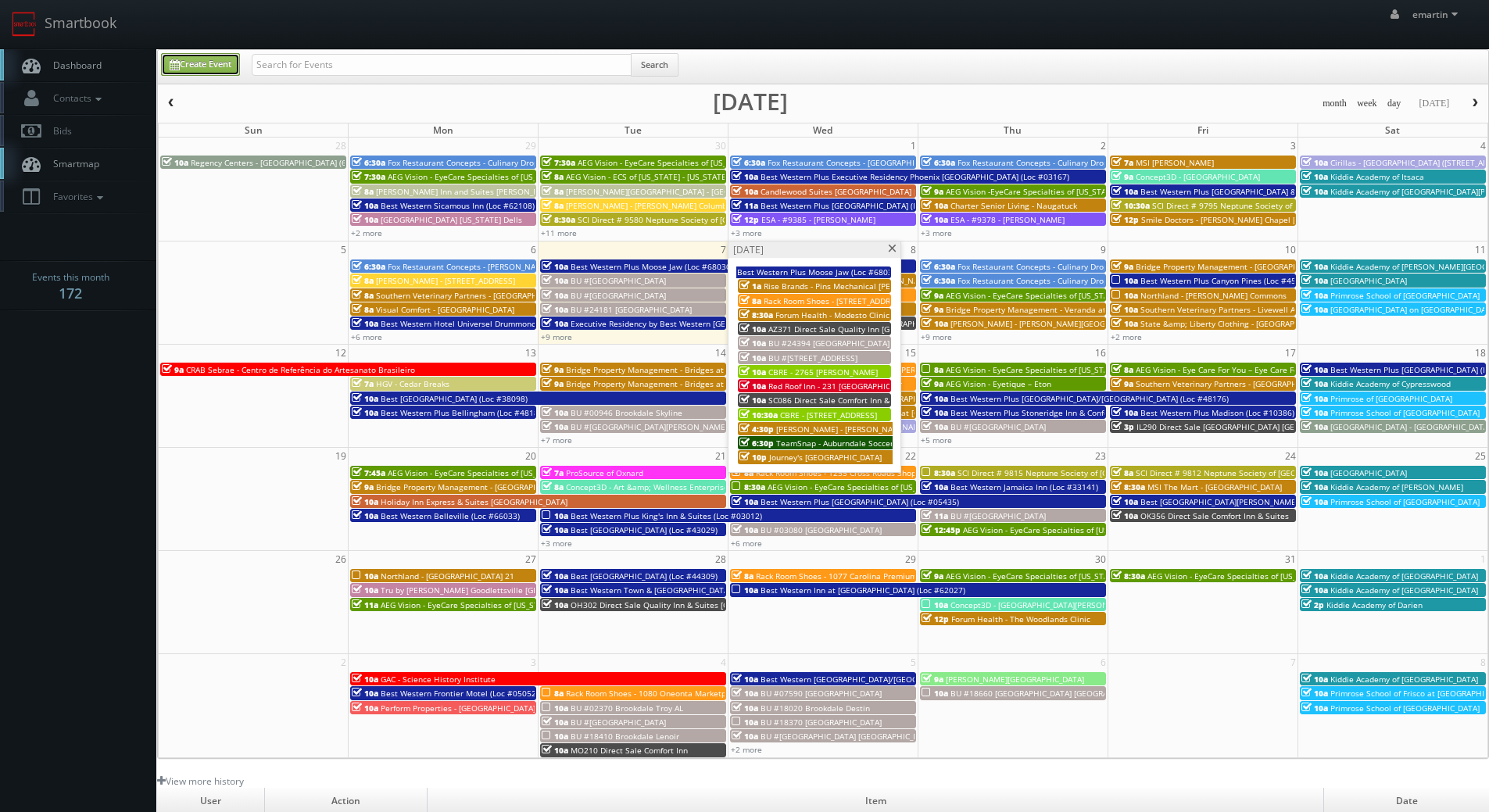
click at [207, 59] on link "Create Event" at bounding box center [200, 65] width 79 height 23
type input "10/07/2025"
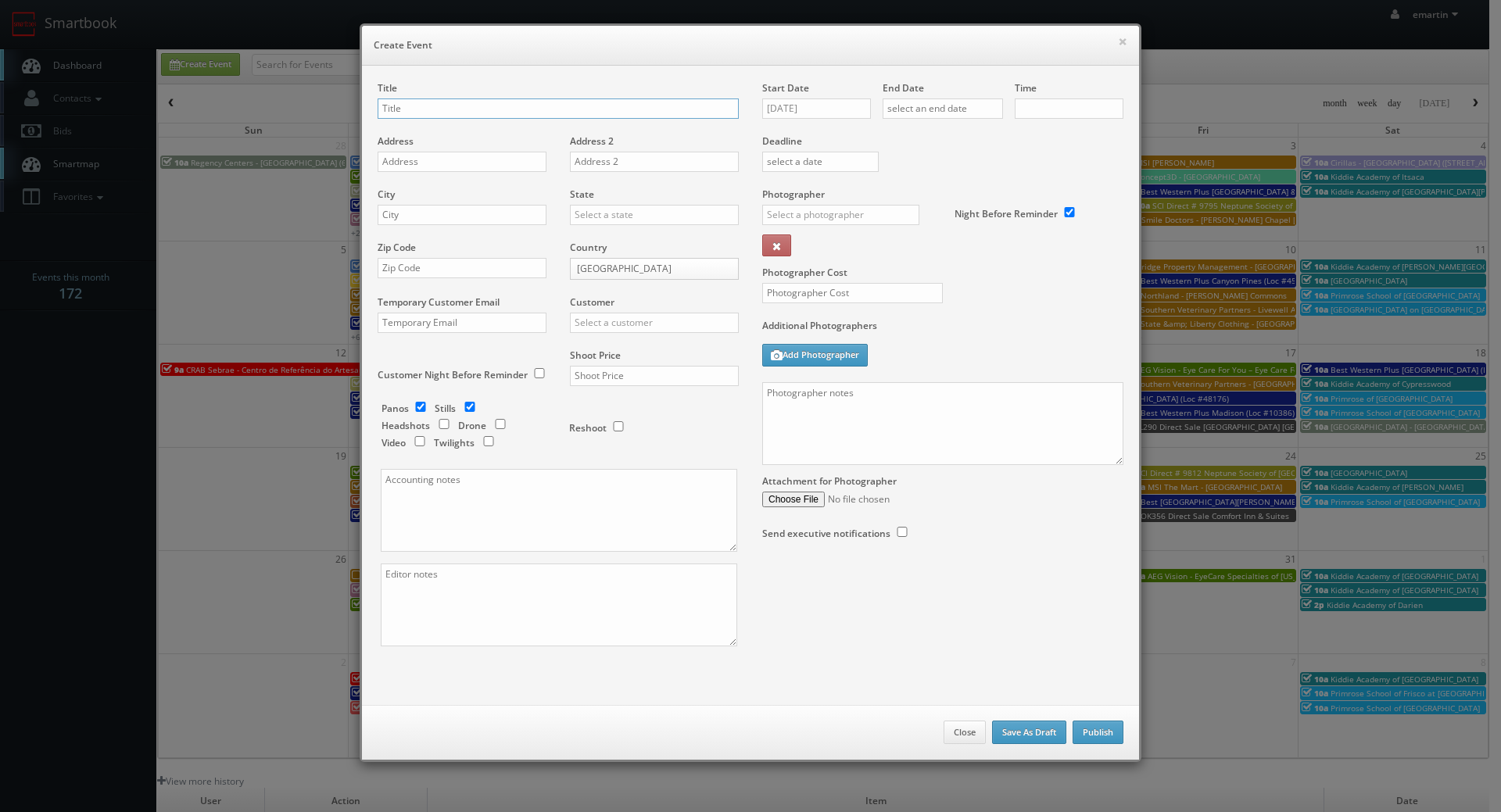
checkbox input "true"
type input "10:00am"
checkbox input "true"
click at [823, 103] on input "10/07/2025" at bounding box center [817, 108] width 108 height 20
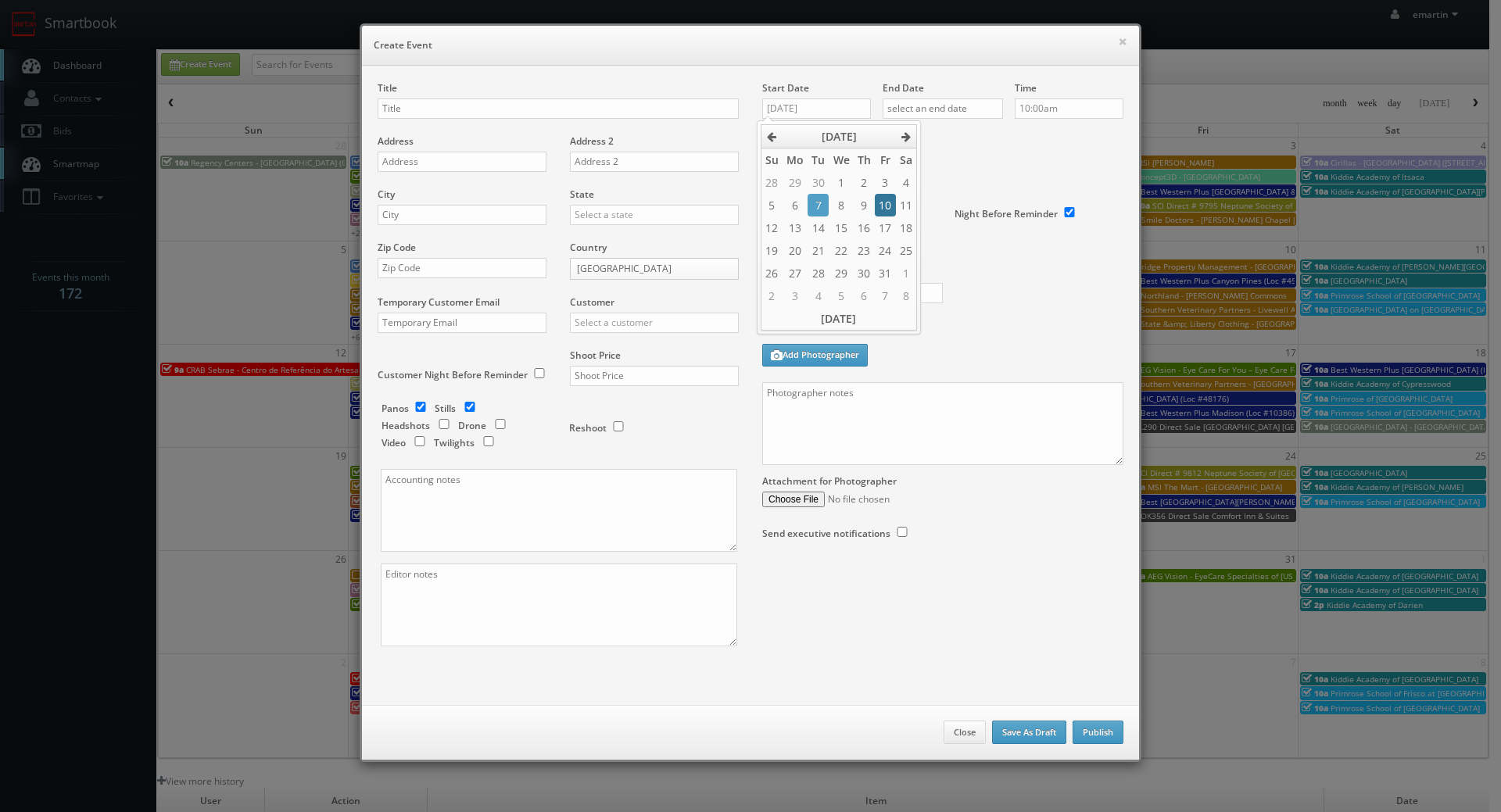
click at [883, 211] on td "10" at bounding box center [885, 205] width 20 height 23
type input "10/10/2025"
click at [928, 121] on div "End Date" at bounding box center [943, 108] width 121 height 53
click at [951, 113] on input "text" at bounding box center [943, 108] width 121 height 20
click at [1023, 206] on td "11" at bounding box center [1026, 205] width 21 height 23
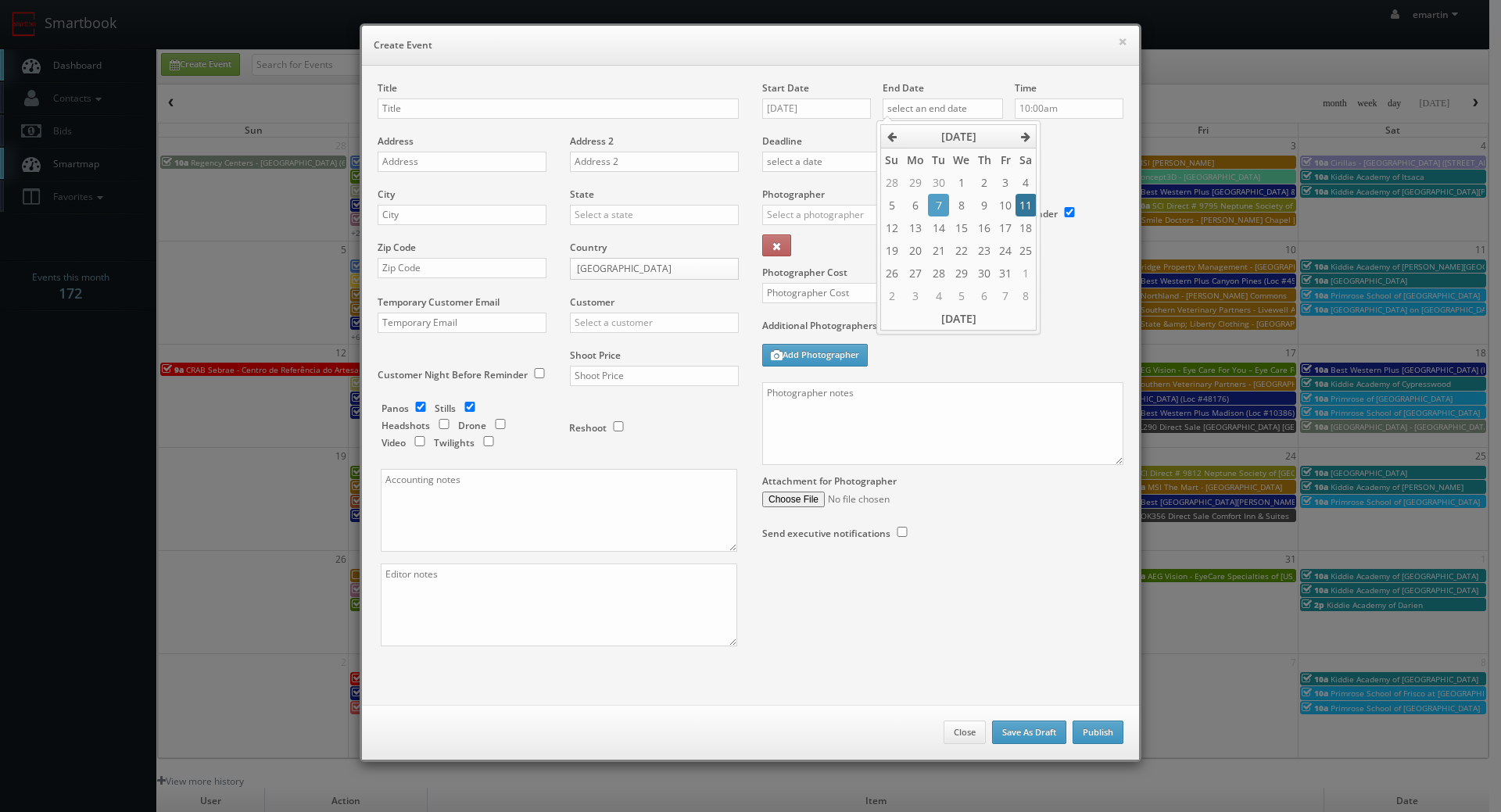
type input "10/11/2025"
click at [1032, 158] on div "Deadline" at bounding box center [942, 135] width 385 height 107
click at [438, 118] on div "Title" at bounding box center [558, 108] width 361 height 53
click at [437, 105] on input "text" at bounding box center [558, 108] width 361 height 20
paste input "Best Western Plus McCall Lodge & Suites"
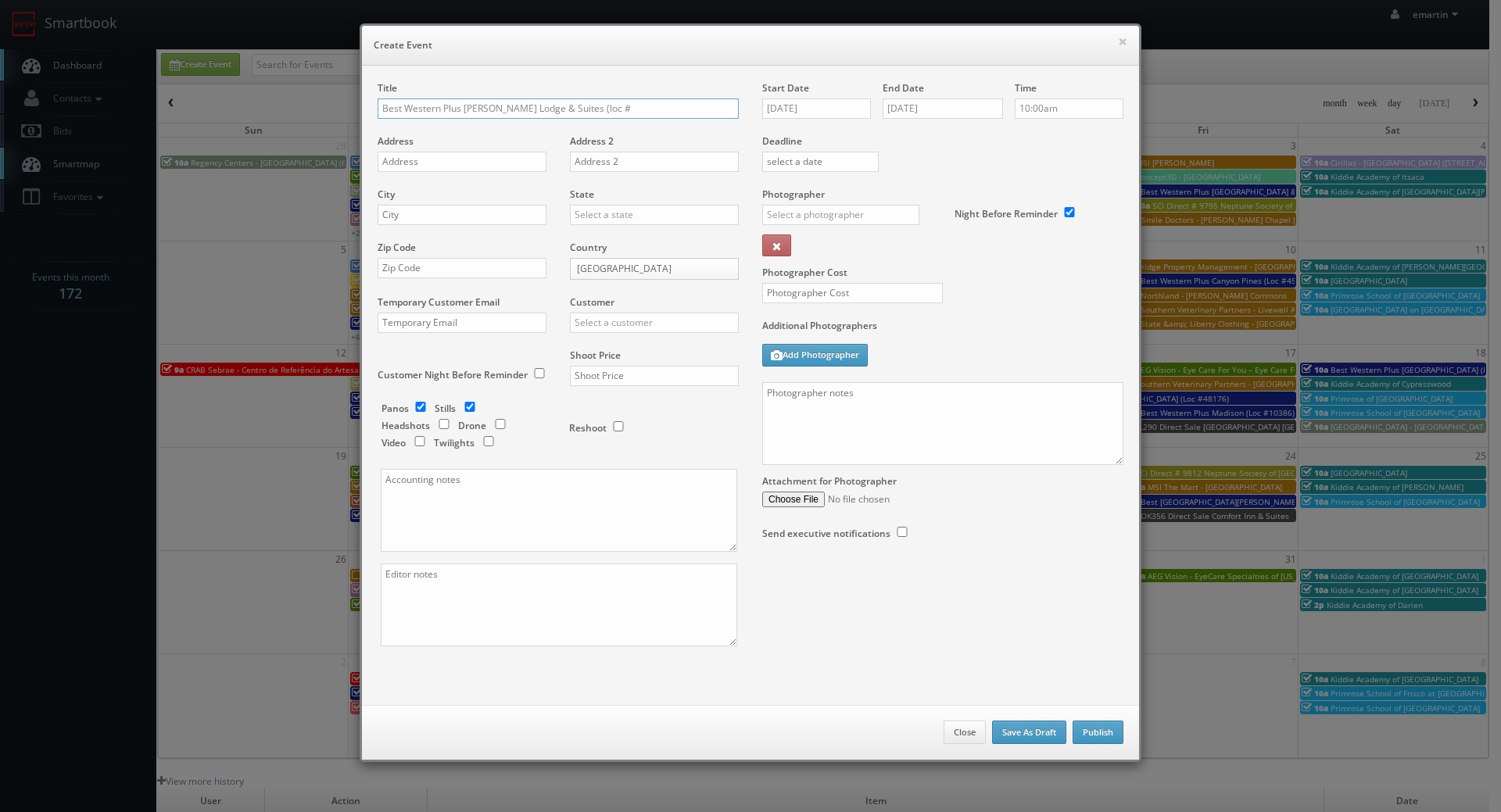
type input "Best Western Plus [PERSON_NAME] Lodge & Suites (Loc #13060)"
click at [392, 154] on input "text" at bounding box center [462, 161] width 169 height 20
click at [396, 163] on input "text" at bounding box center [462, 161] width 169 height 20
paste input "211 S 3rd St"
type input "211 S 3rd St"
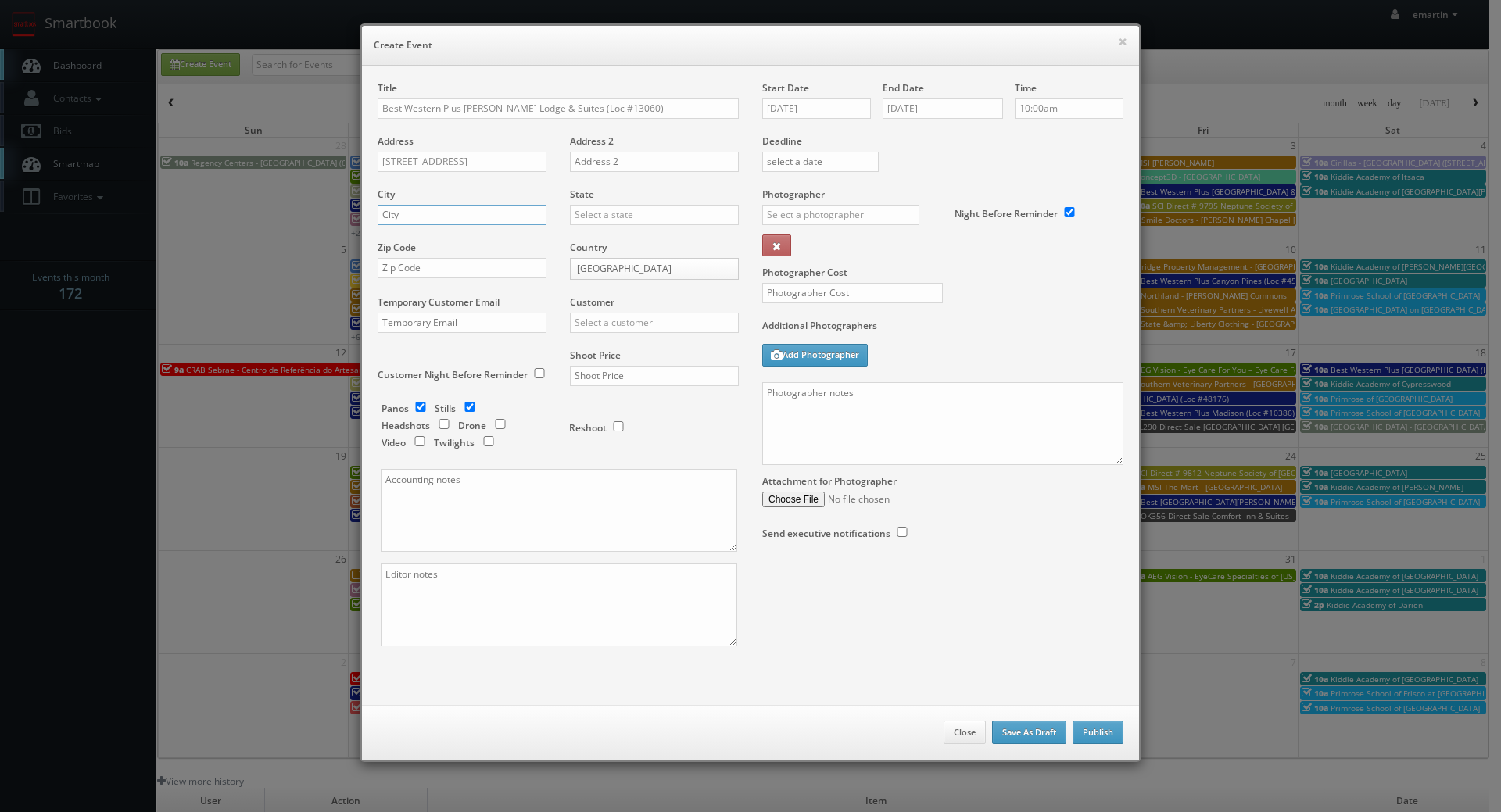
drag, startPoint x: 468, startPoint y: 212, endPoint x: 540, endPoint y: 212, distance: 72.0
click at [468, 212] on input "text" at bounding box center [462, 214] width 169 height 20
paste input "McCall"
type input "McCall"
click at [584, 211] on input "text" at bounding box center [654, 214] width 169 height 20
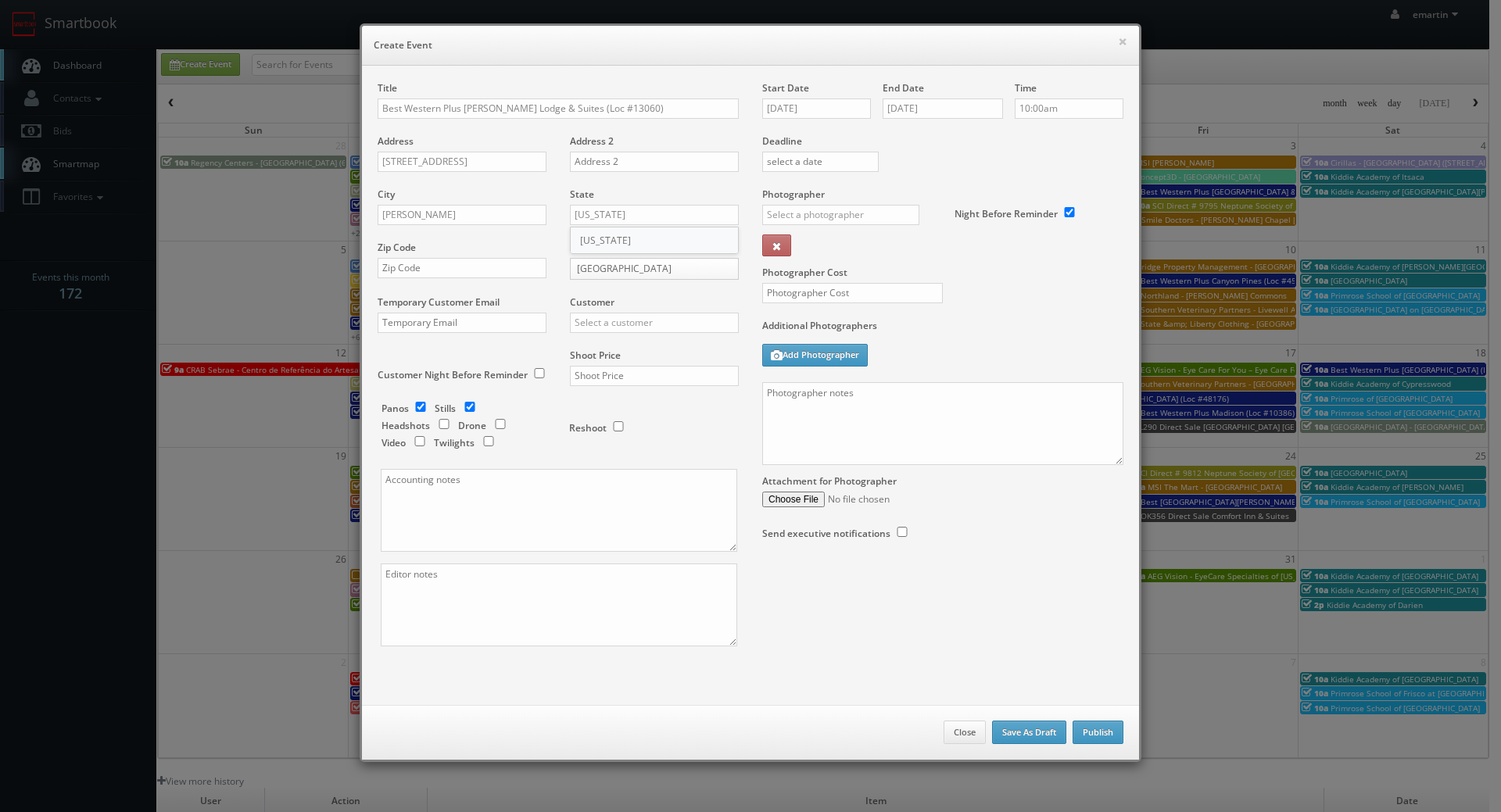
click at [594, 242] on div "[US_STATE]" at bounding box center [654, 240] width 167 height 26
type input "[US_STATE]"
click at [442, 254] on div "Zip Code" at bounding box center [468, 267] width 181 height 53
click at [446, 267] on input "text" at bounding box center [462, 267] width 169 height 20
paste input "83638"
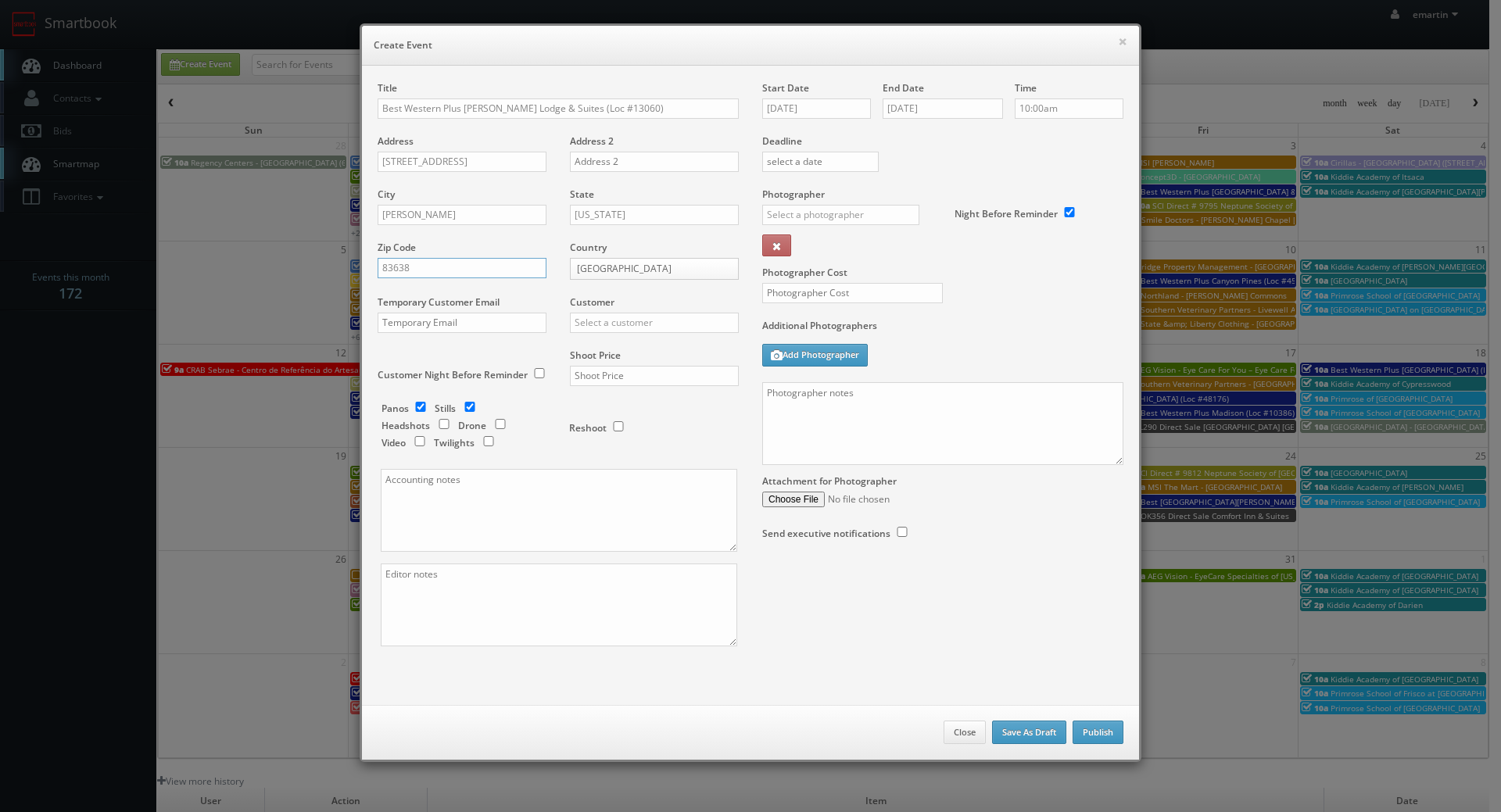
type input "83638"
click at [636, 323] on input "text" at bounding box center [654, 323] width 169 height 20
click at [603, 356] on div "Best Western" at bounding box center [654, 349] width 167 height 26
type input "Best Western"
click at [1022, 331] on label "Additional Photographers" at bounding box center [942, 330] width 361 height 21
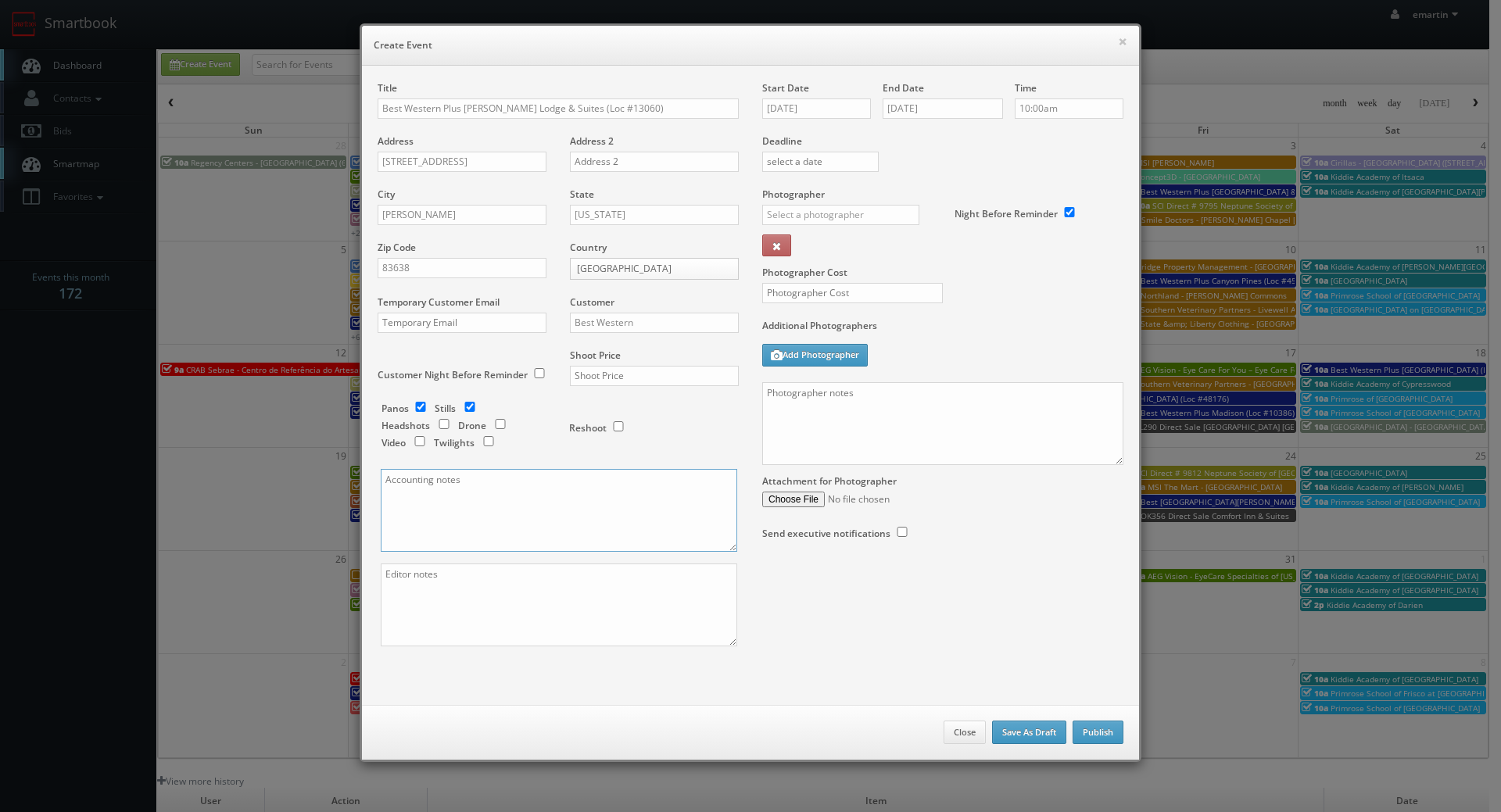
click at [522, 480] on textarea at bounding box center [559, 510] width 357 height 83
click at [486, 440] on input "checkbox" at bounding box center [488, 441] width 24 height 10
checkbox input "true"
click at [899, 142] on label "Deadline" at bounding box center [942, 141] width 385 height 13
click at [813, 212] on input "text" at bounding box center [841, 214] width 157 height 20
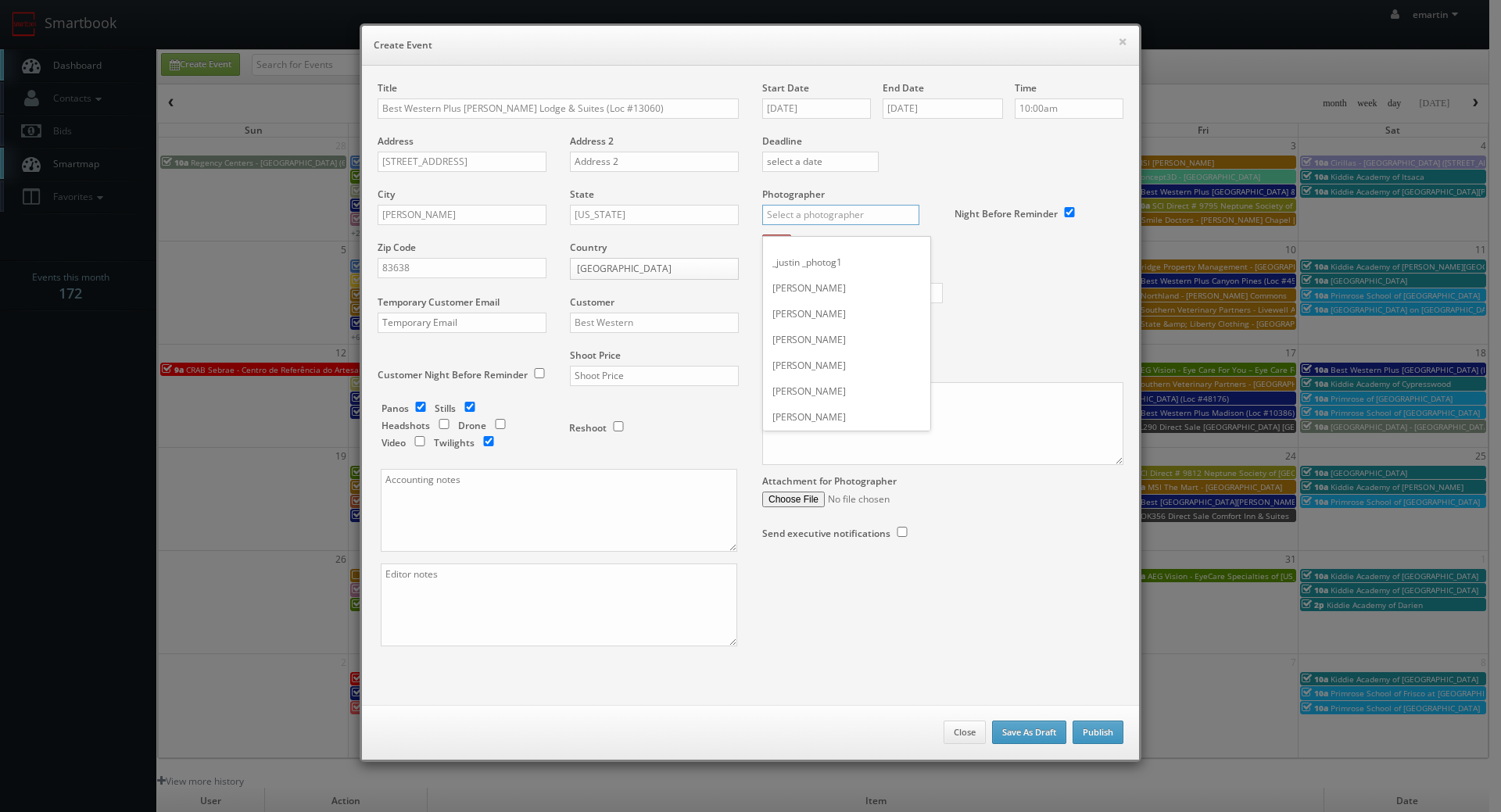
click at [844, 221] on input "text" at bounding box center [841, 214] width 157 height 20
click at [836, 240] on div "Joseph Sher" at bounding box center [846, 250] width 167 height 26
type input "Joseph Sher"
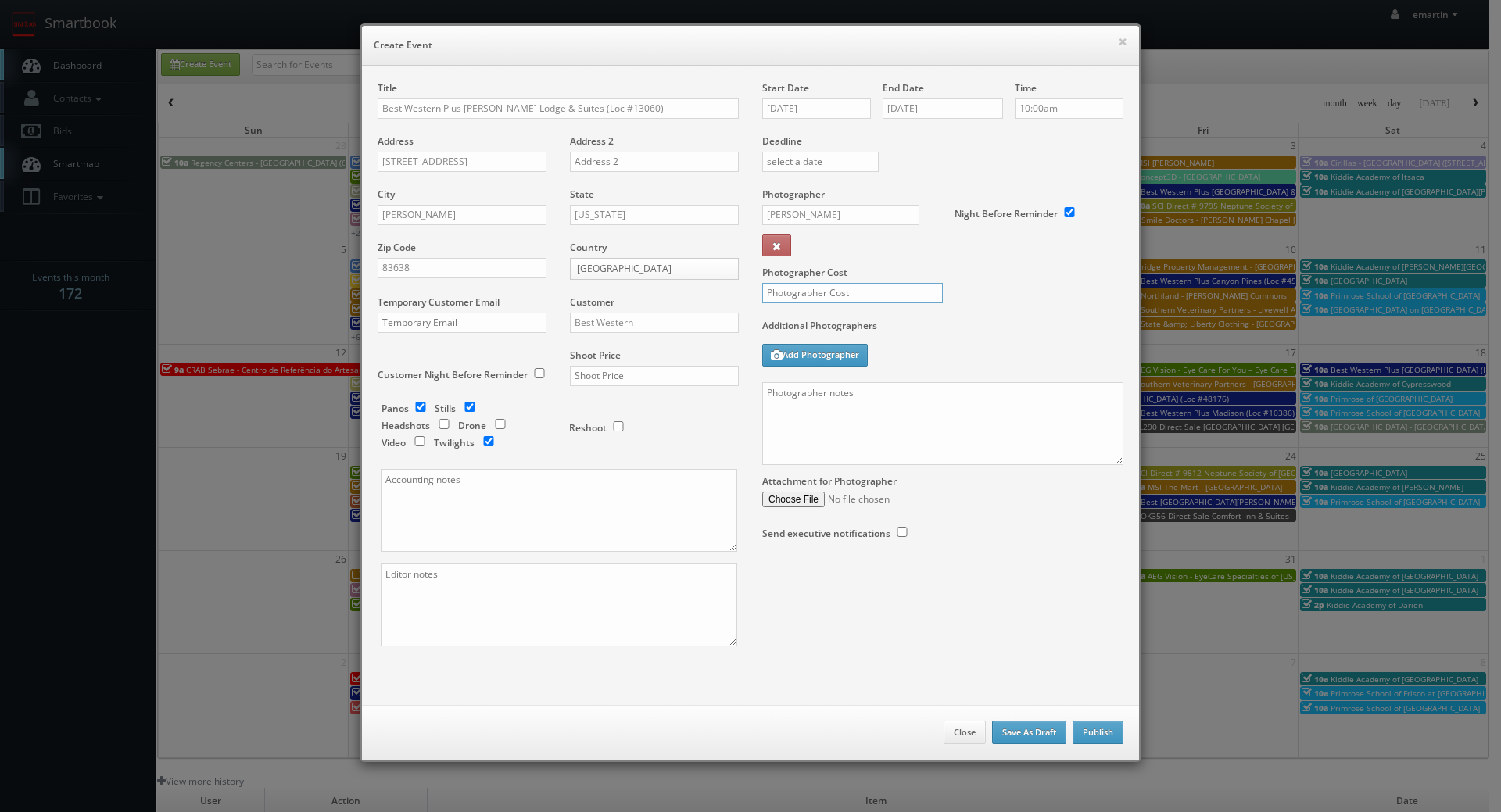
click at [824, 288] on input "text" at bounding box center [852, 293] width 181 height 20
type input "7"
type input "1,075"
click at [968, 337] on label "Additional Photographers" at bounding box center [942, 330] width 361 height 21
click at [979, 398] on textarea at bounding box center [942, 423] width 361 height 83
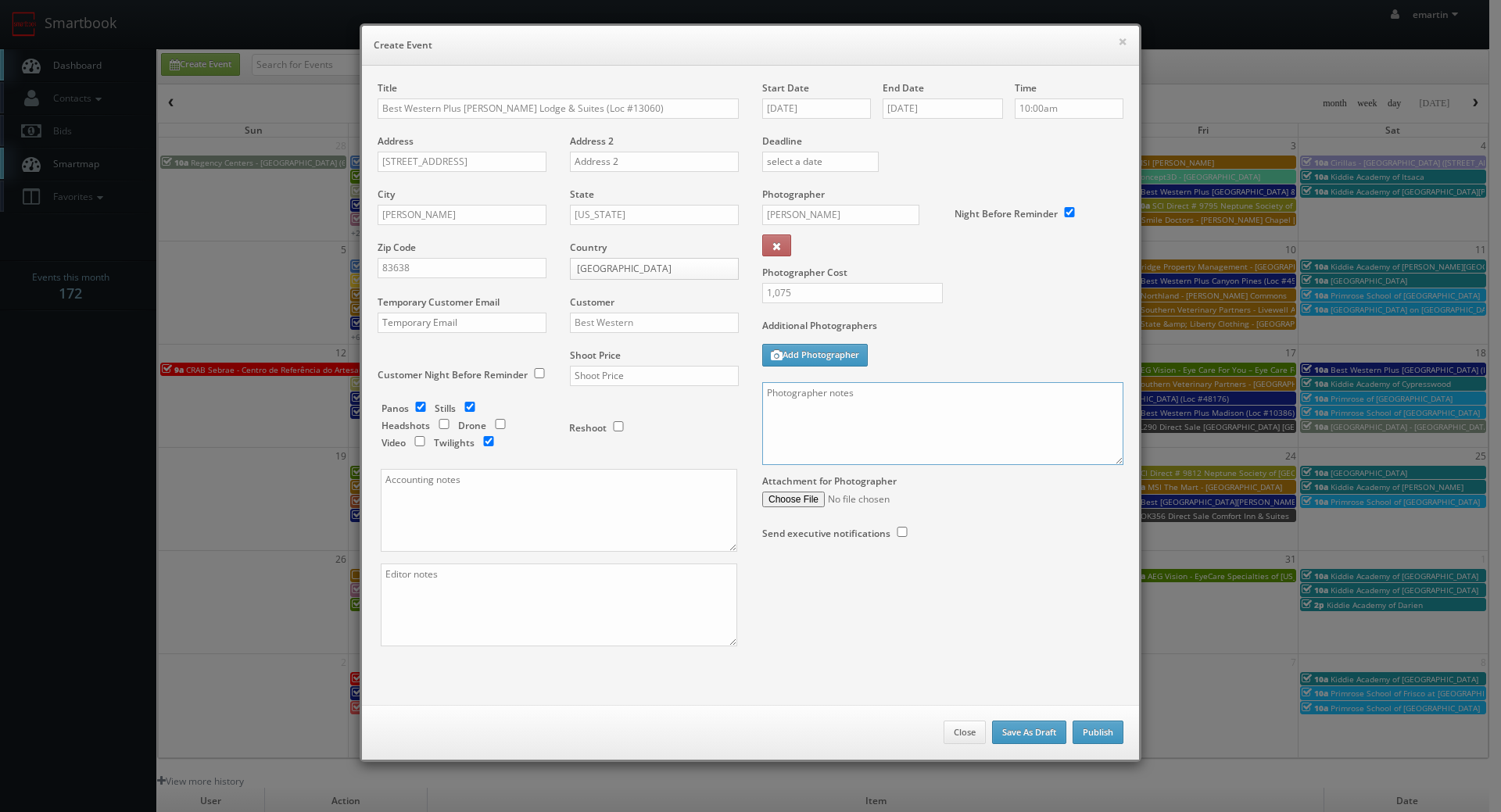
paste textarea "Onsite contact is ______. Overnight stay ___. Stills, and exterior twilights. F…"
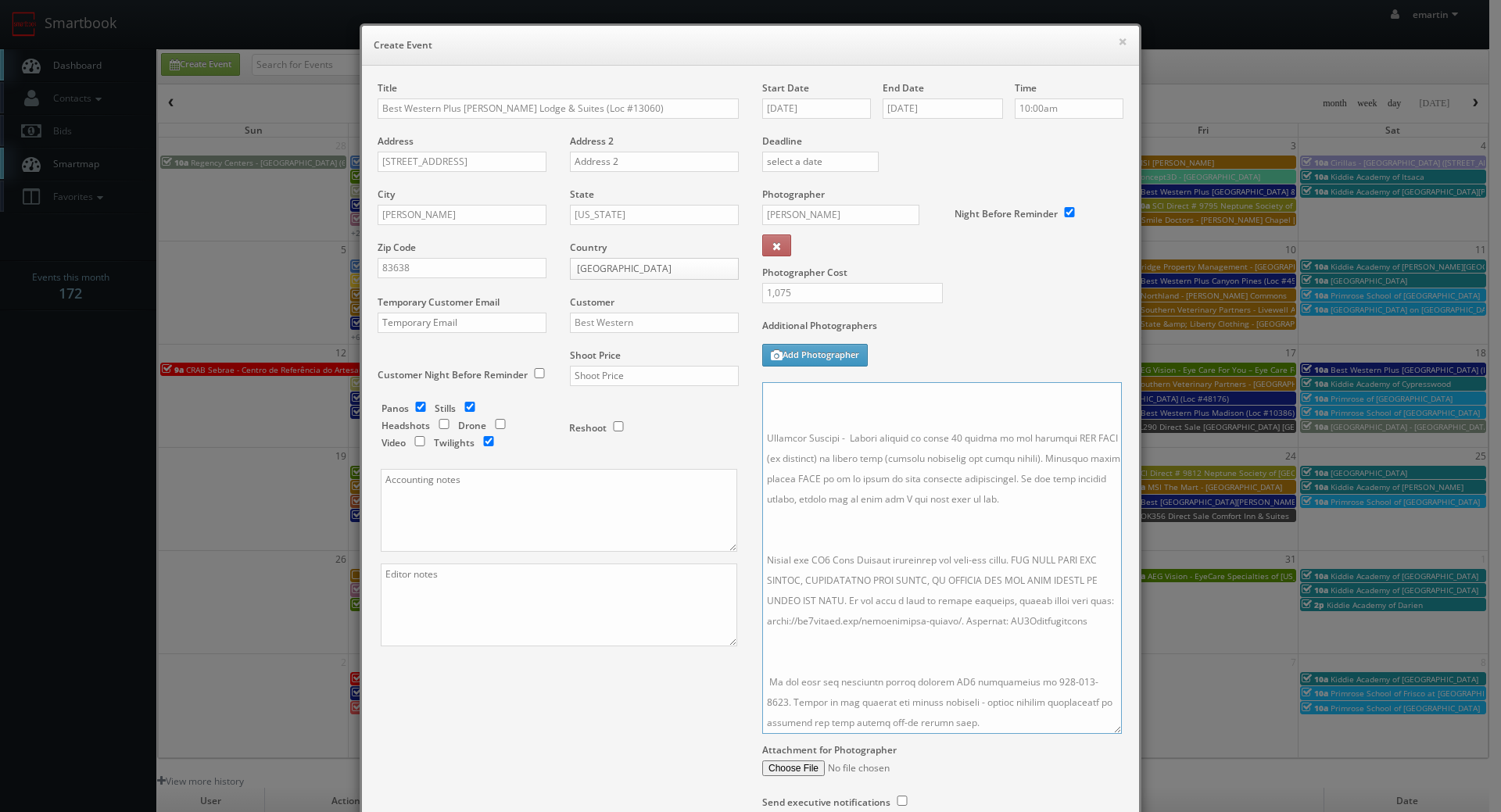
scroll to position [329, 0]
drag, startPoint x: 1108, startPoint y: 462, endPoint x: 1105, endPoint y: 742, distance: 280.0
click at [1105, 742] on textarea at bounding box center [942, 564] width 358 height 364
click at [798, 510] on textarea at bounding box center [942, 564] width 358 height 364
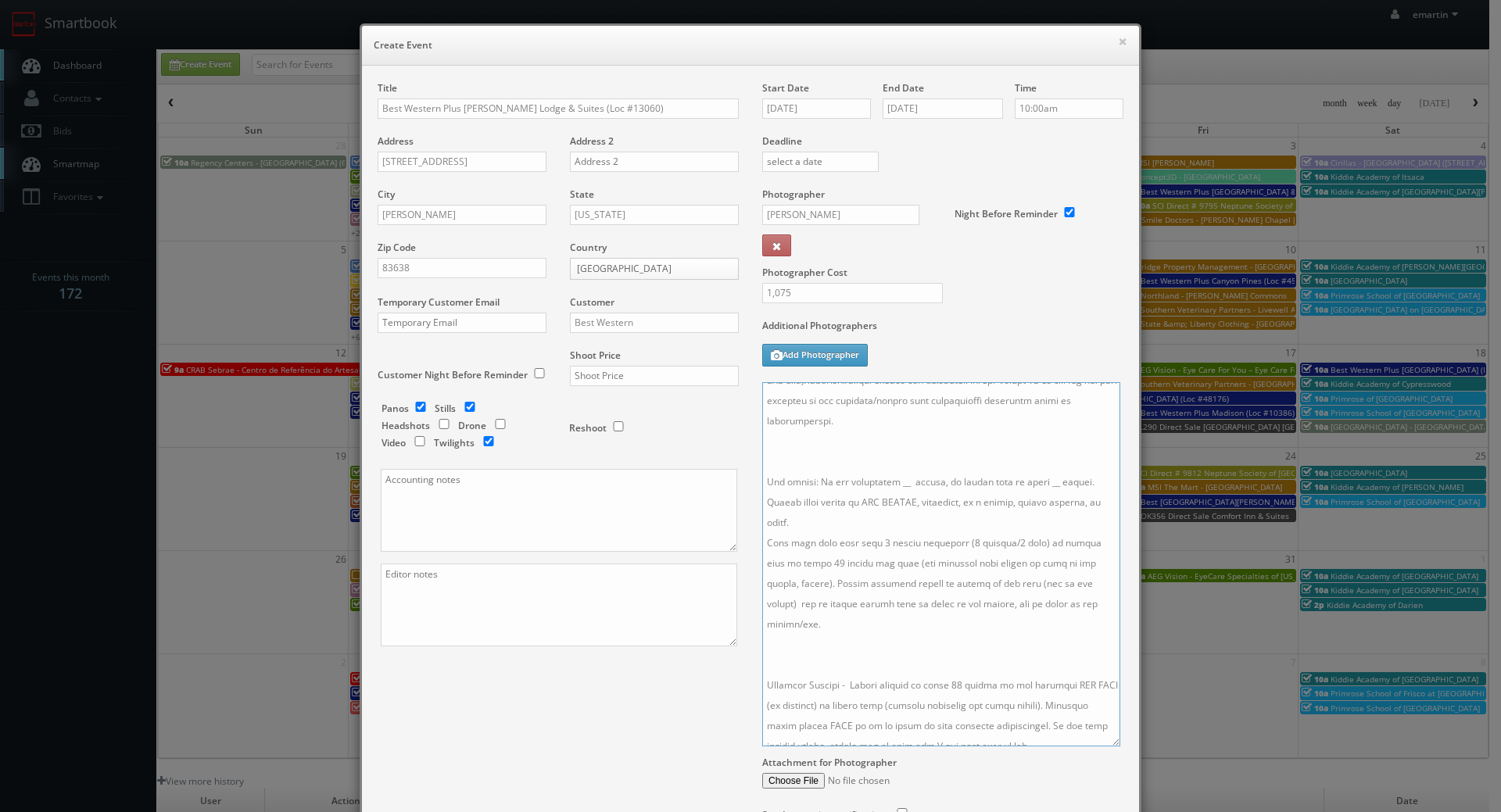
click at [831, 646] on textarea at bounding box center [942, 564] width 358 height 364
click at [772, 470] on textarea at bounding box center [942, 564] width 358 height 364
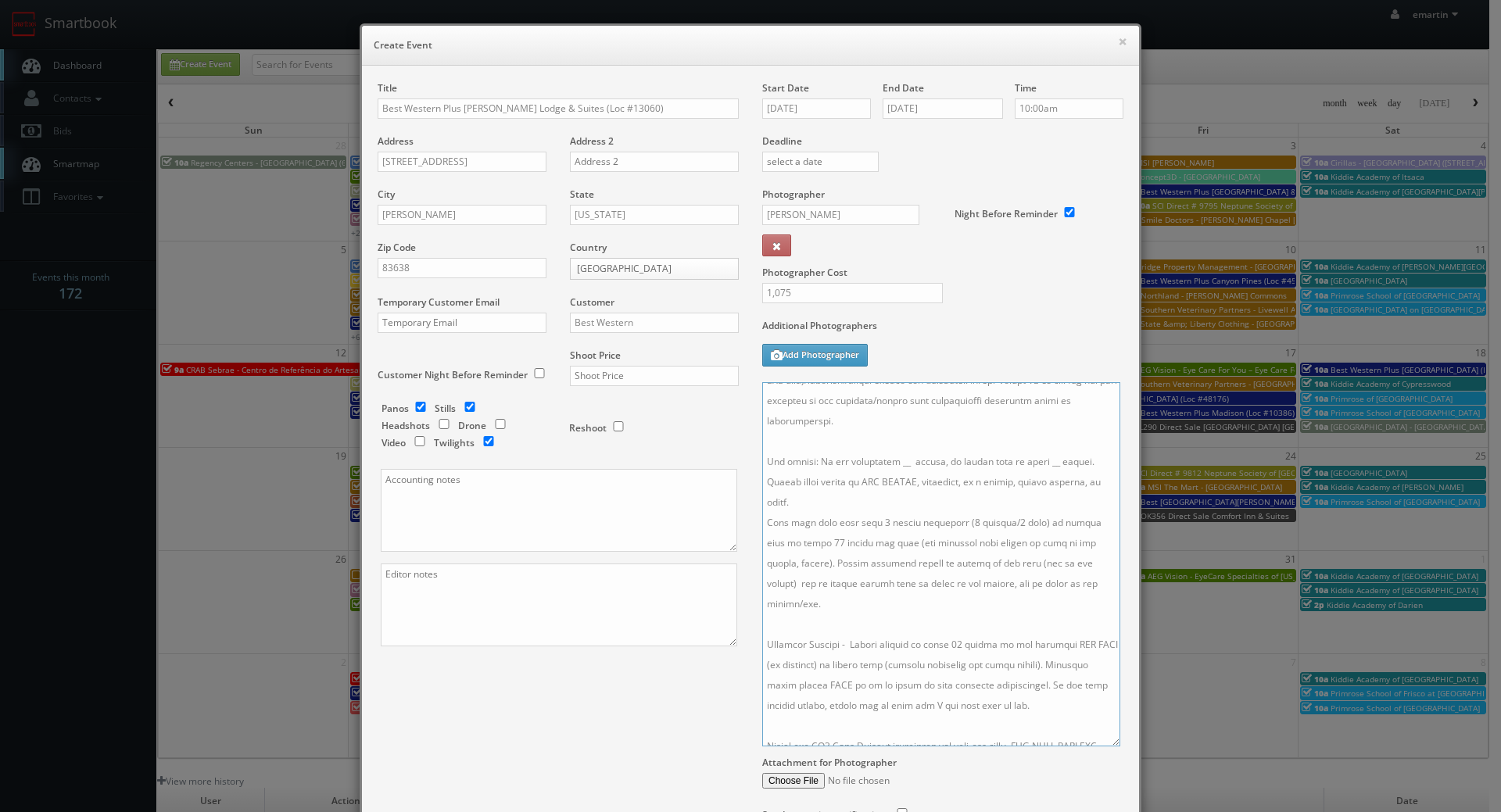
scroll to position [0, 0]
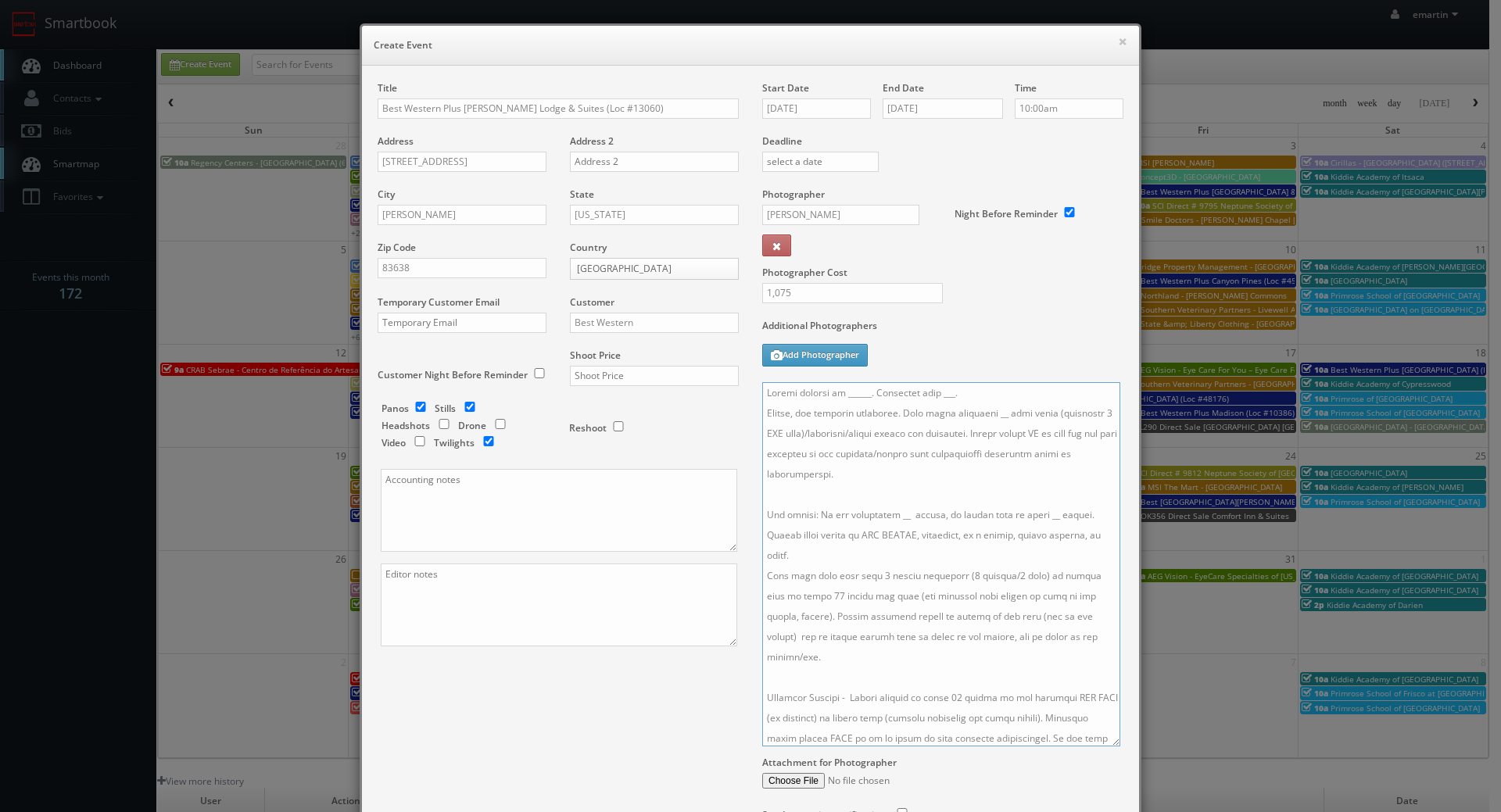
drag, startPoint x: 955, startPoint y: 392, endPoint x: 930, endPoint y: 391, distance: 25.0
click at [930, 391] on textarea at bounding box center [942, 564] width 358 height 364
click at [927, 392] on textarea at bounding box center [942, 564] width 358 height 364
drag, startPoint x: 888, startPoint y: 516, endPoint x: 886, endPoint y: 557, distance: 41.0
click at [888, 516] on textarea at bounding box center [942, 564] width 358 height 364
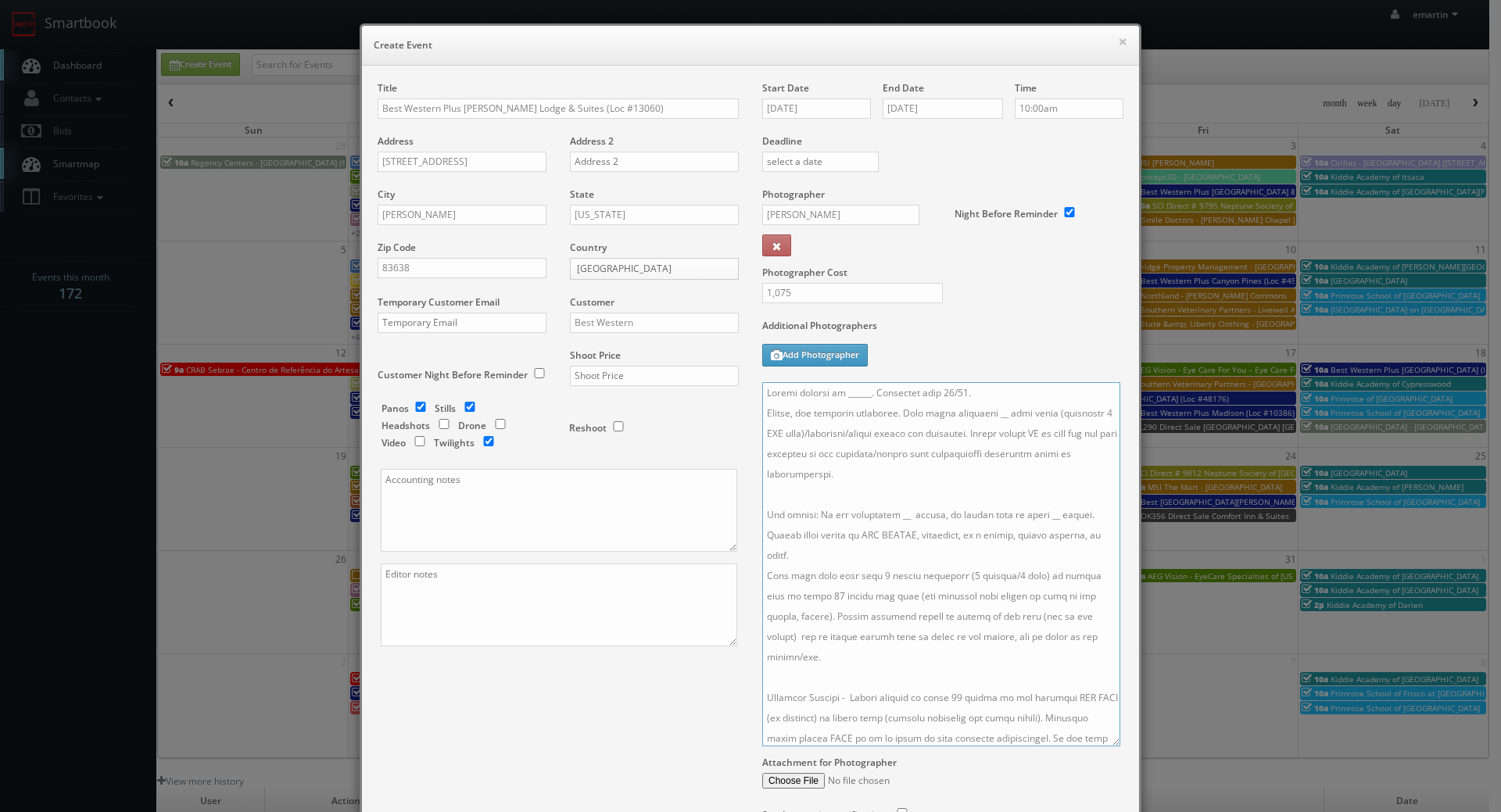
click at [976, 413] on textarea at bounding box center [942, 564] width 358 height 364
click at [891, 519] on textarea at bounding box center [942, 564] width 358 height 364
click at [1037, 523] on textarea at bounding box center [942, 564] width 358 height 364
click at [1020, 652] on textarea at bounding box center [942, 564] width 358 height 364
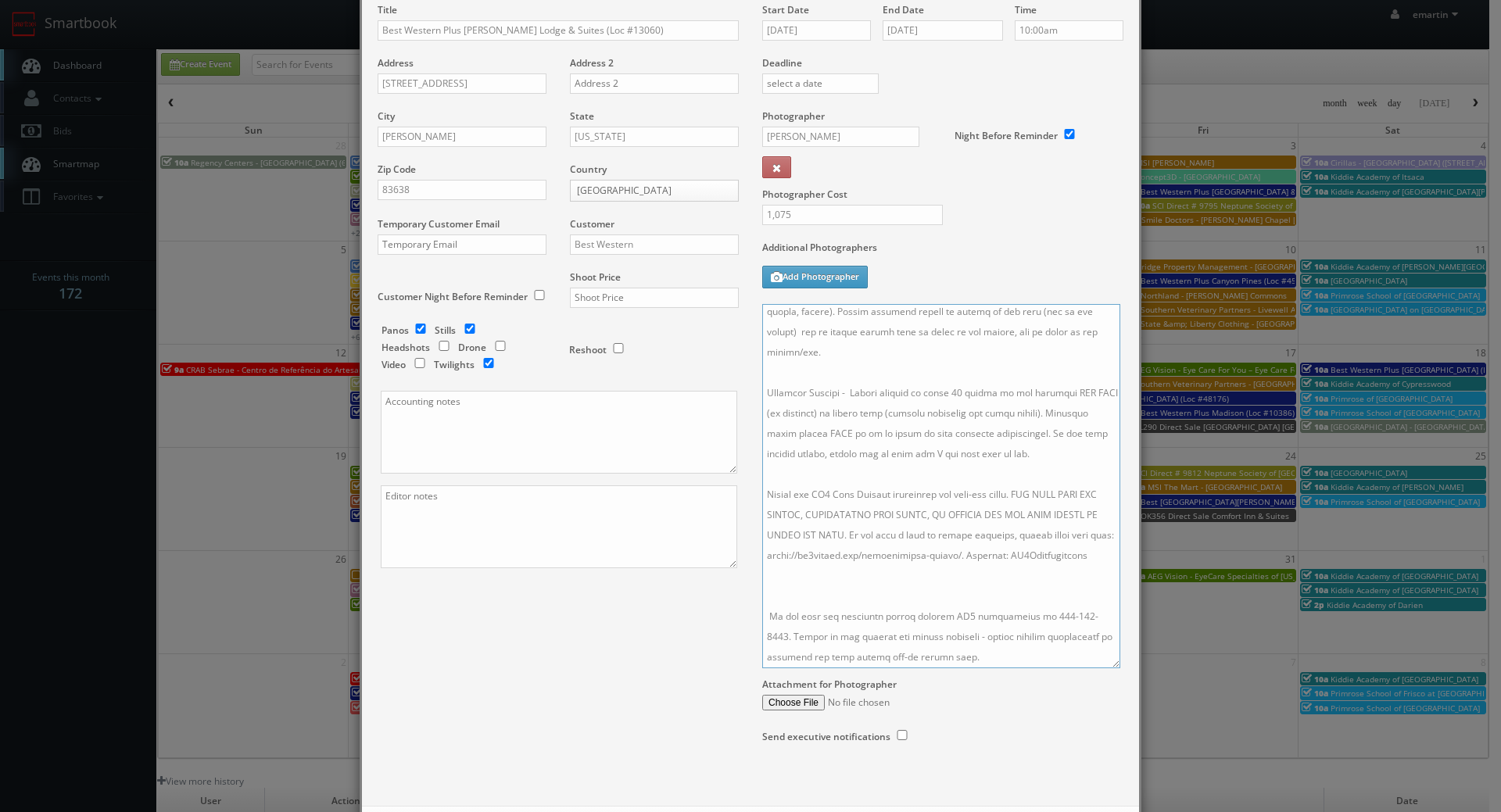
click at [832, 601] on textarea at bounding box center [942, 486] width 358 height 364
click at [762, 317] on textarea at bounding box center [942, 486] width 358 height 364
paste textarea "**two day shoot - arrive at 10am for a full day of shooting, stay overnight, fi…"
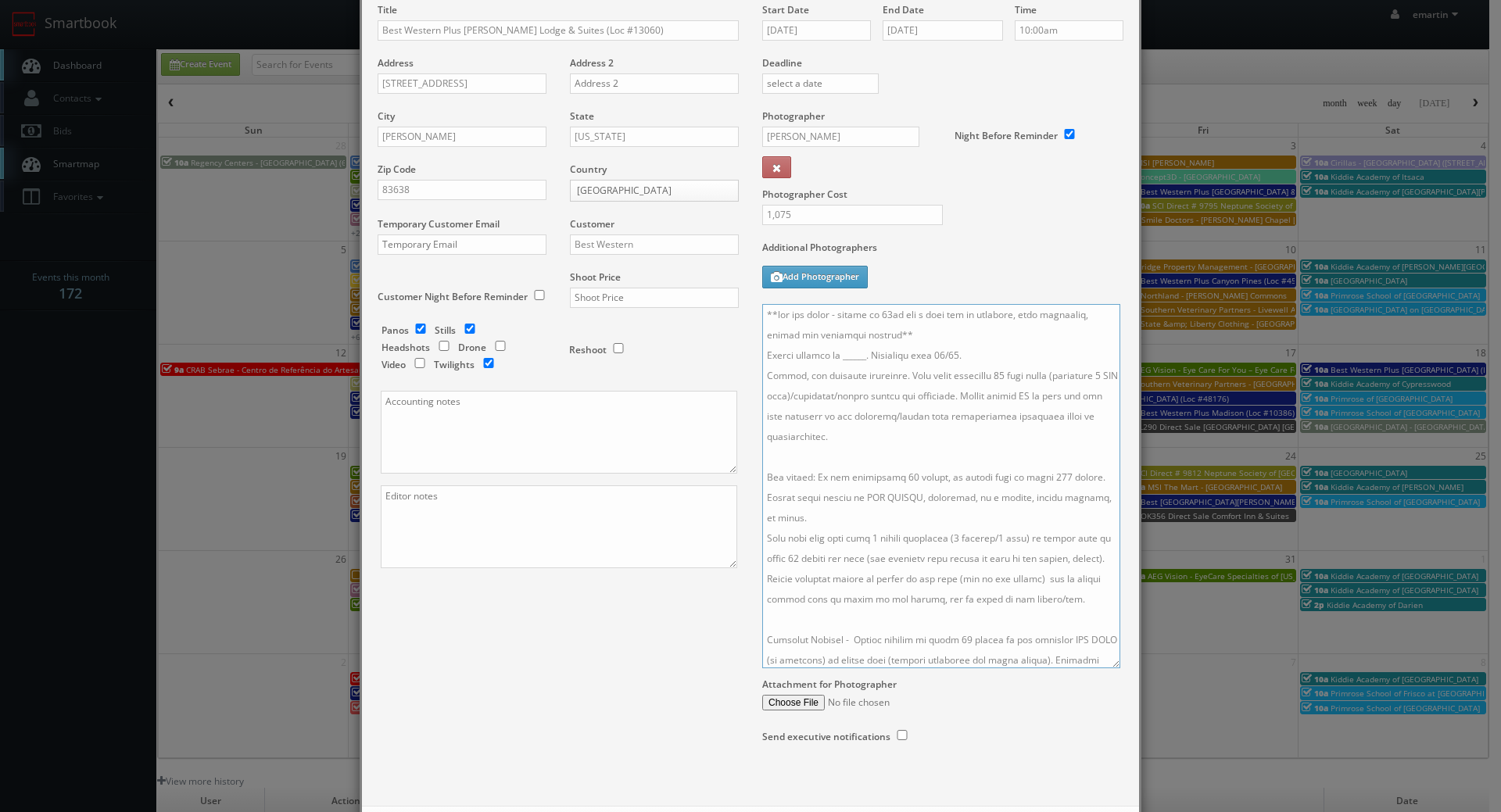
click at [861, 354] on textarea at bounding box center [942, 486] width 358 height 364
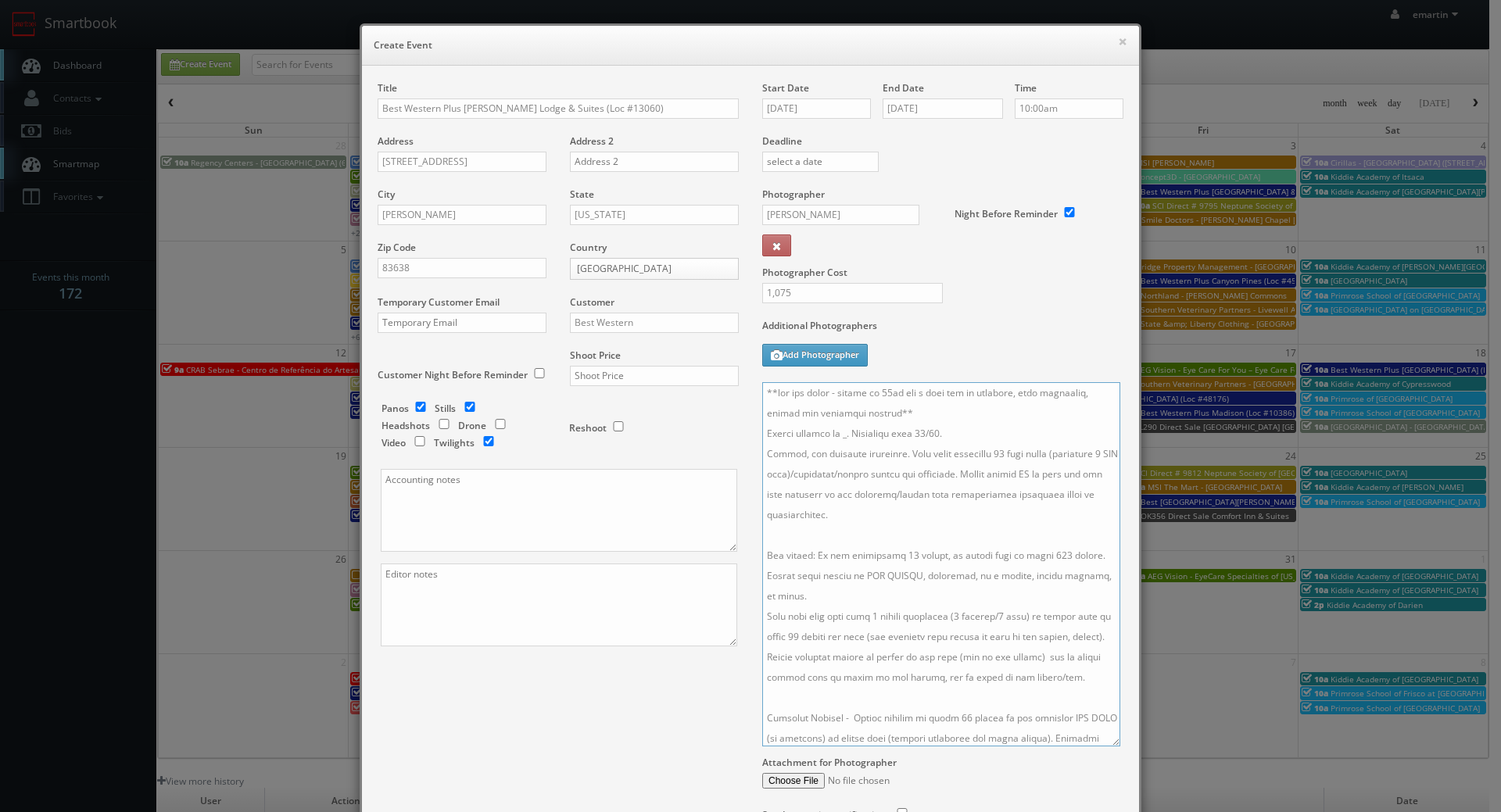
scroll to position [78, 0]
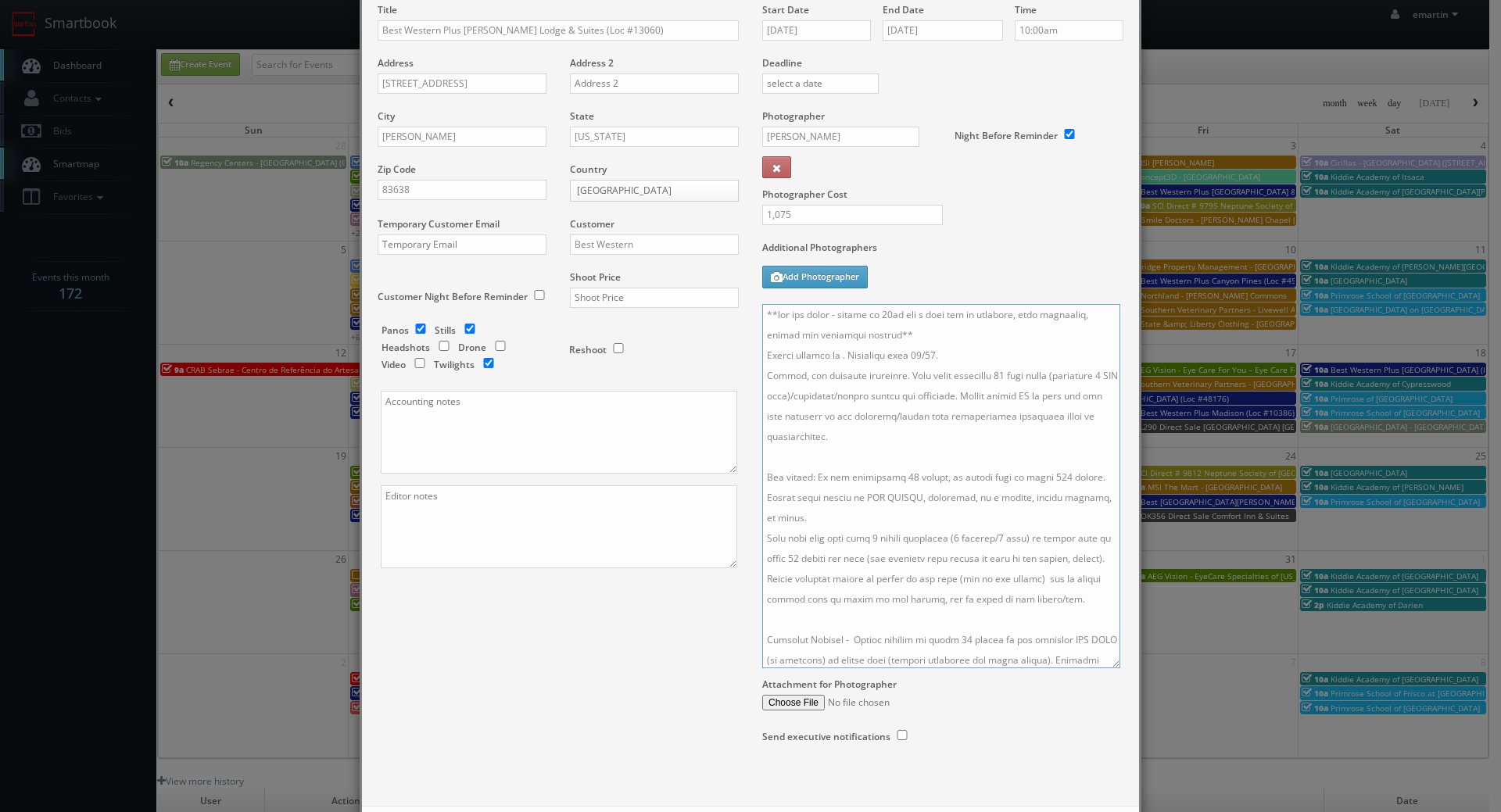
drag, startPoint x: 834, startPoint y: 356, endPoint x: 849, endPoint y: 358, distance: 15.1
click at [834, 356] on textarea at bounding box center [942, 486] width 358 height 364
paste textarea "Jerame Petry, jeramepetry@s3lodging.com, 208-315-1498"
drag, startPoint x: 1025, startPoint y: 352, endPoint x: 900, endPoint y: 355, distance: 125.0
click at [900, 355] on textarea at bounding box center [942, 486] width 358 height 364
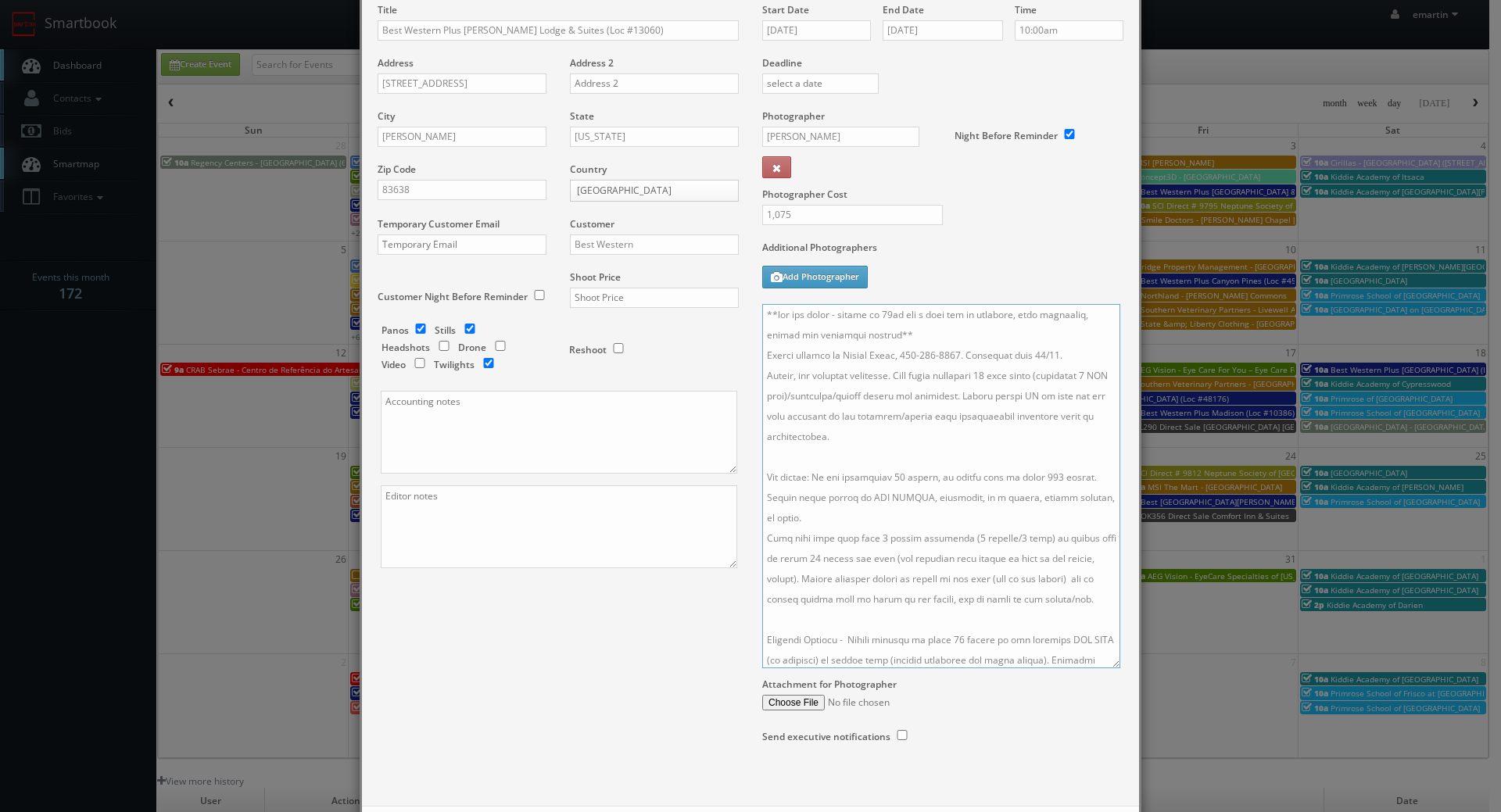
click at [953, 407] on textarea at bounding box center [942, 486] width 358 height 364
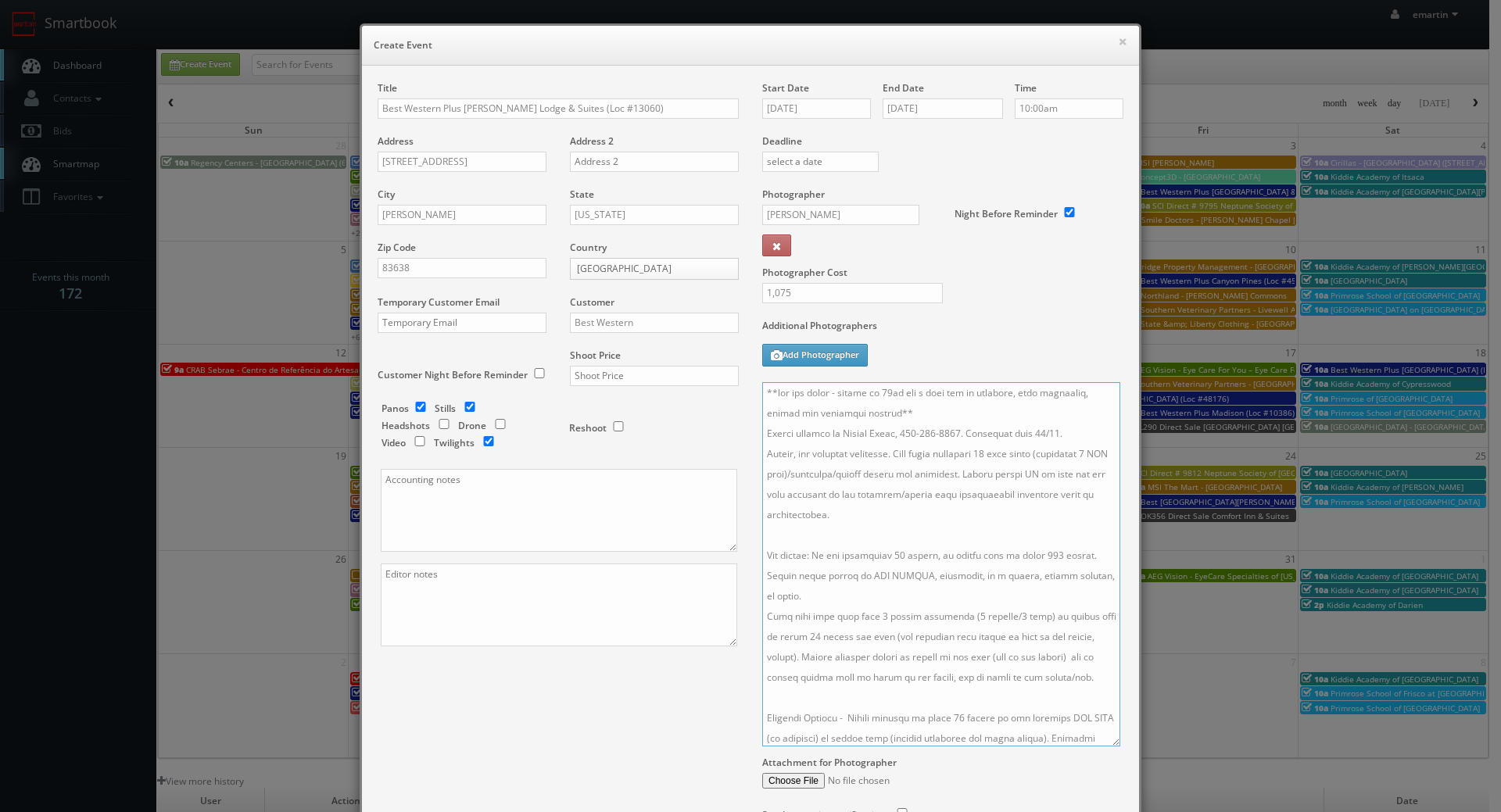
click at [952, 417] on textarea at bounding box center [942, 564] width 358 height 364
type textarea "**two day shoot - arrive at 10am for a full day of shooting, stay overnight, fi…"
click at [933, 290] on input "1,075" at bounding box center [852, 293] width 181 height 20
click at [641, 379] on input "text" at bounding box center [654, 375] width 169 height 20
type input "3,750"
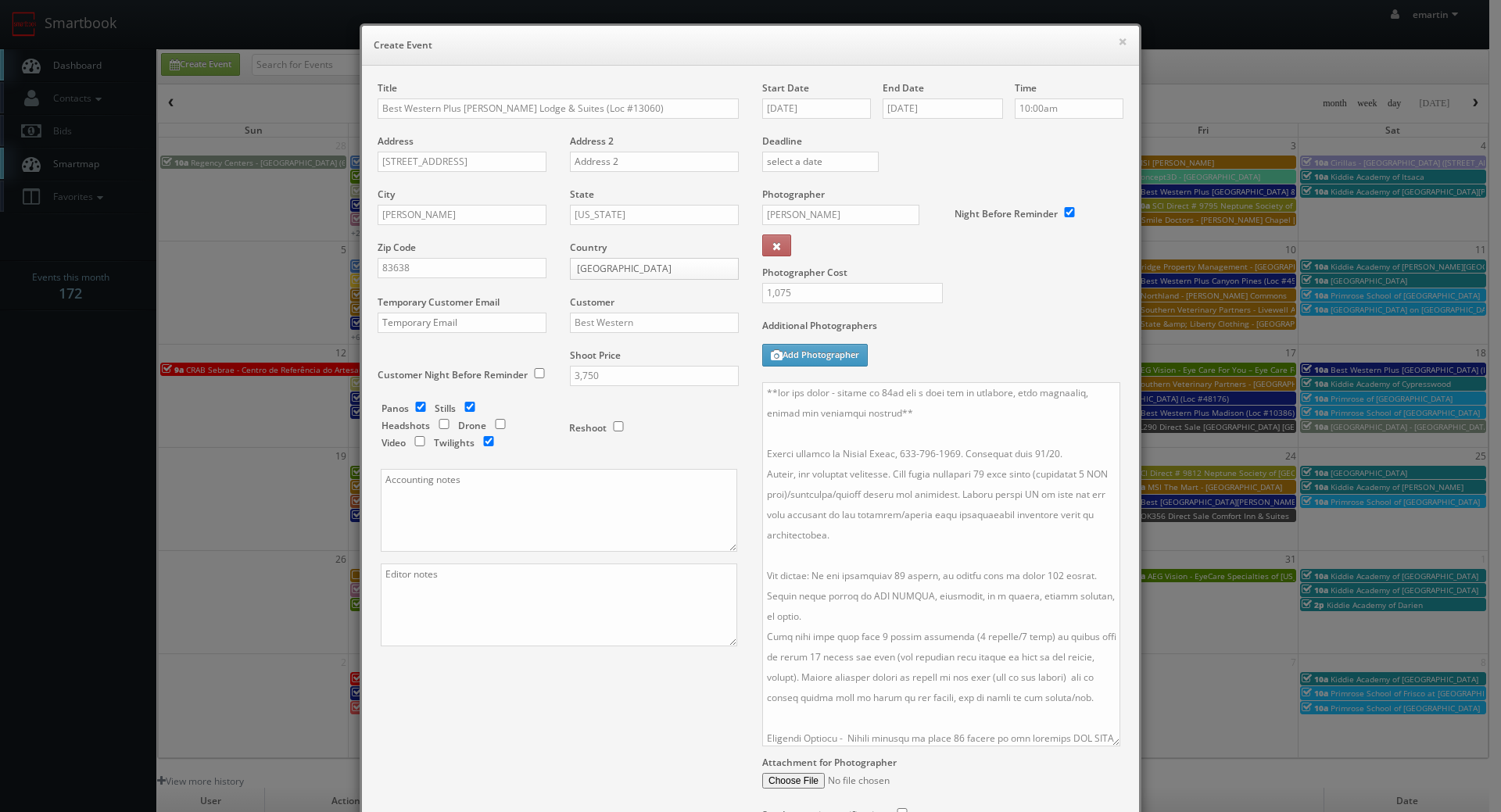
click at [1004, 323] on label "Additional Photographers" at bounding box center [942, 330] width 361 height 21
click at [483, 731] on div "Title Best Western Plus McCall Lodge & Suites (Loc #13060) Address 211 S 3rd St…" at bounding box center [750, 467] width 769 height 772
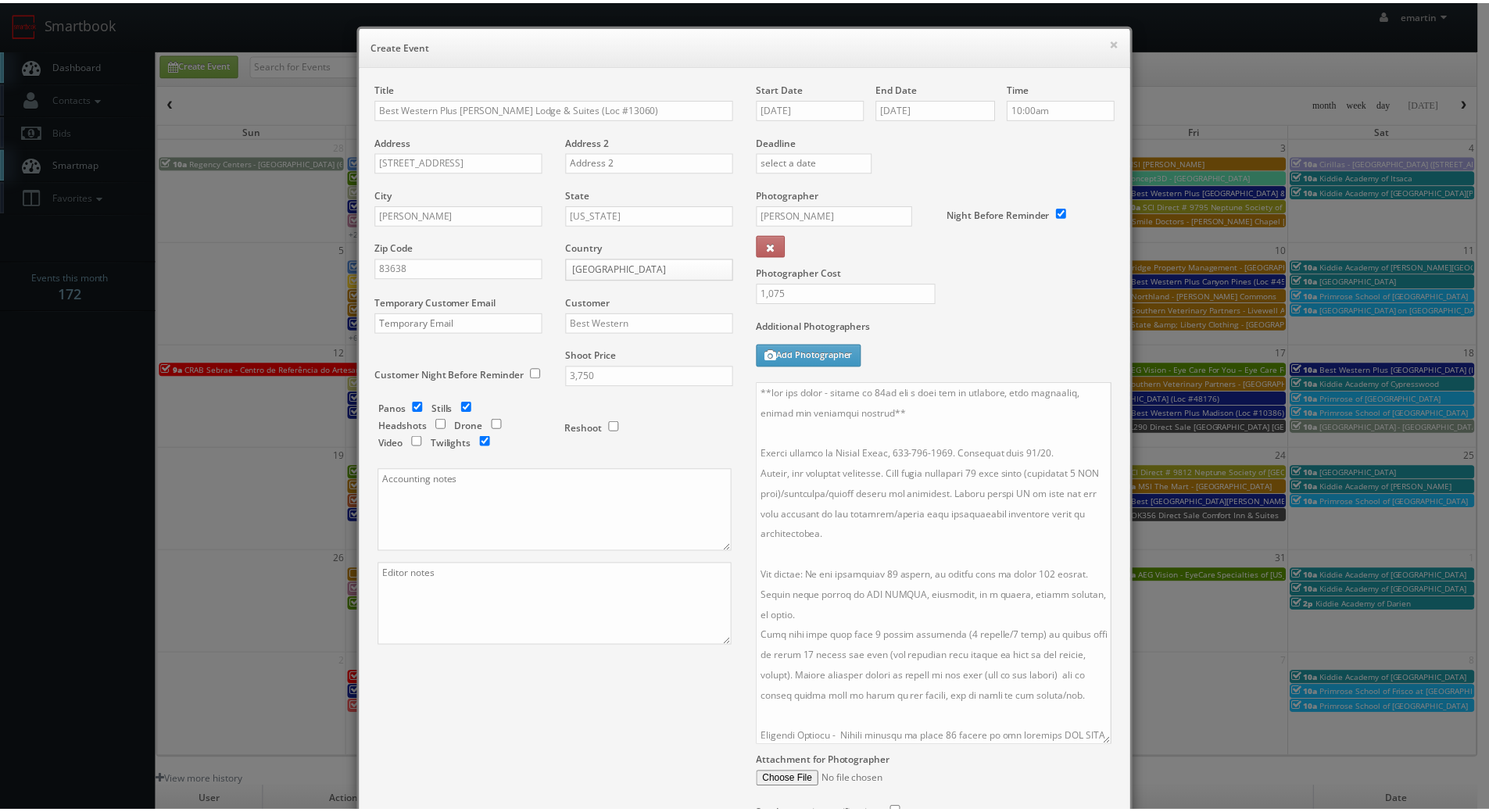
scroll to position [151, 0]
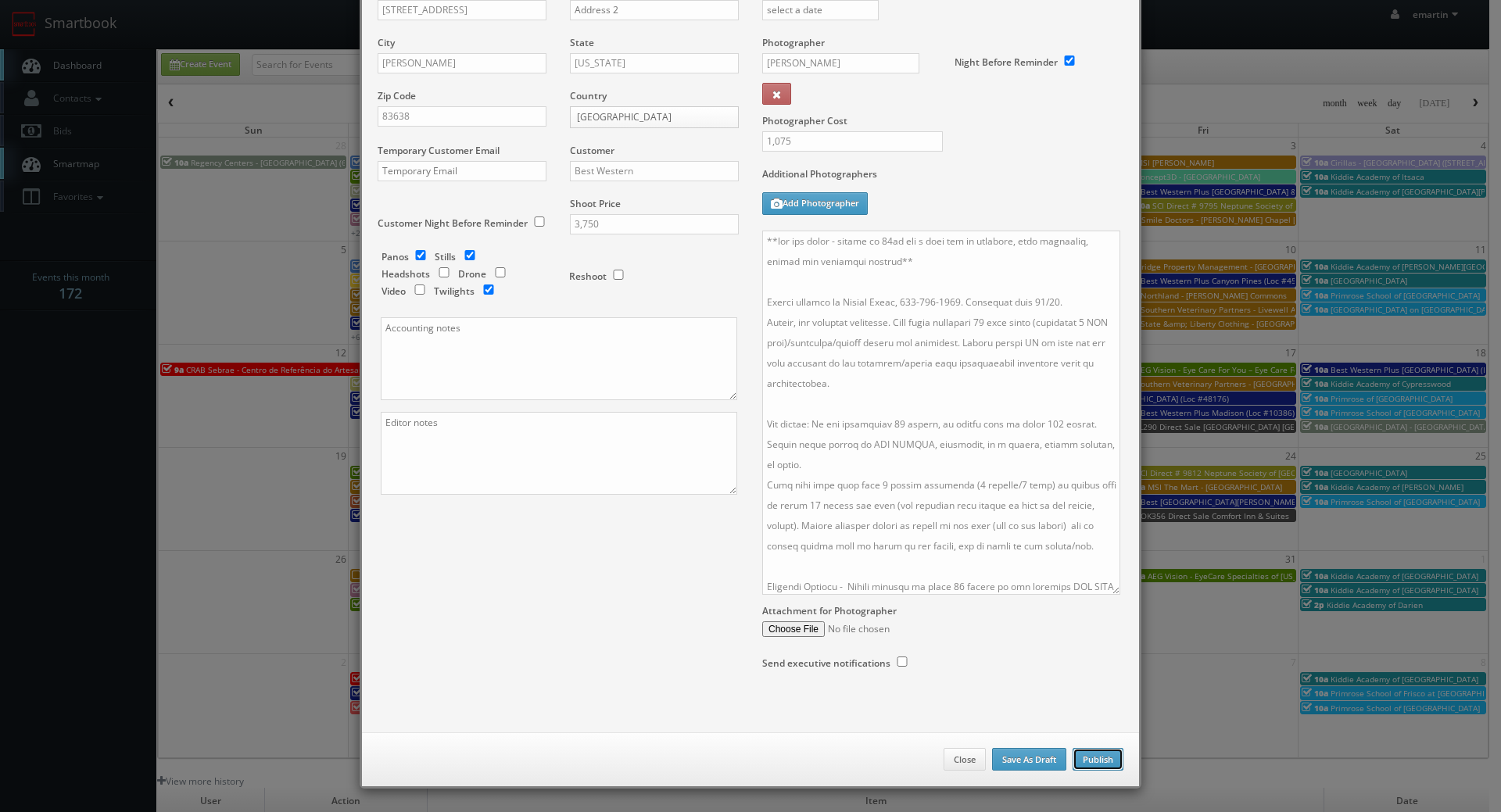
click at [1085, 764] on button "Publish" at bounding box center [1098, 760] width 51 height 24
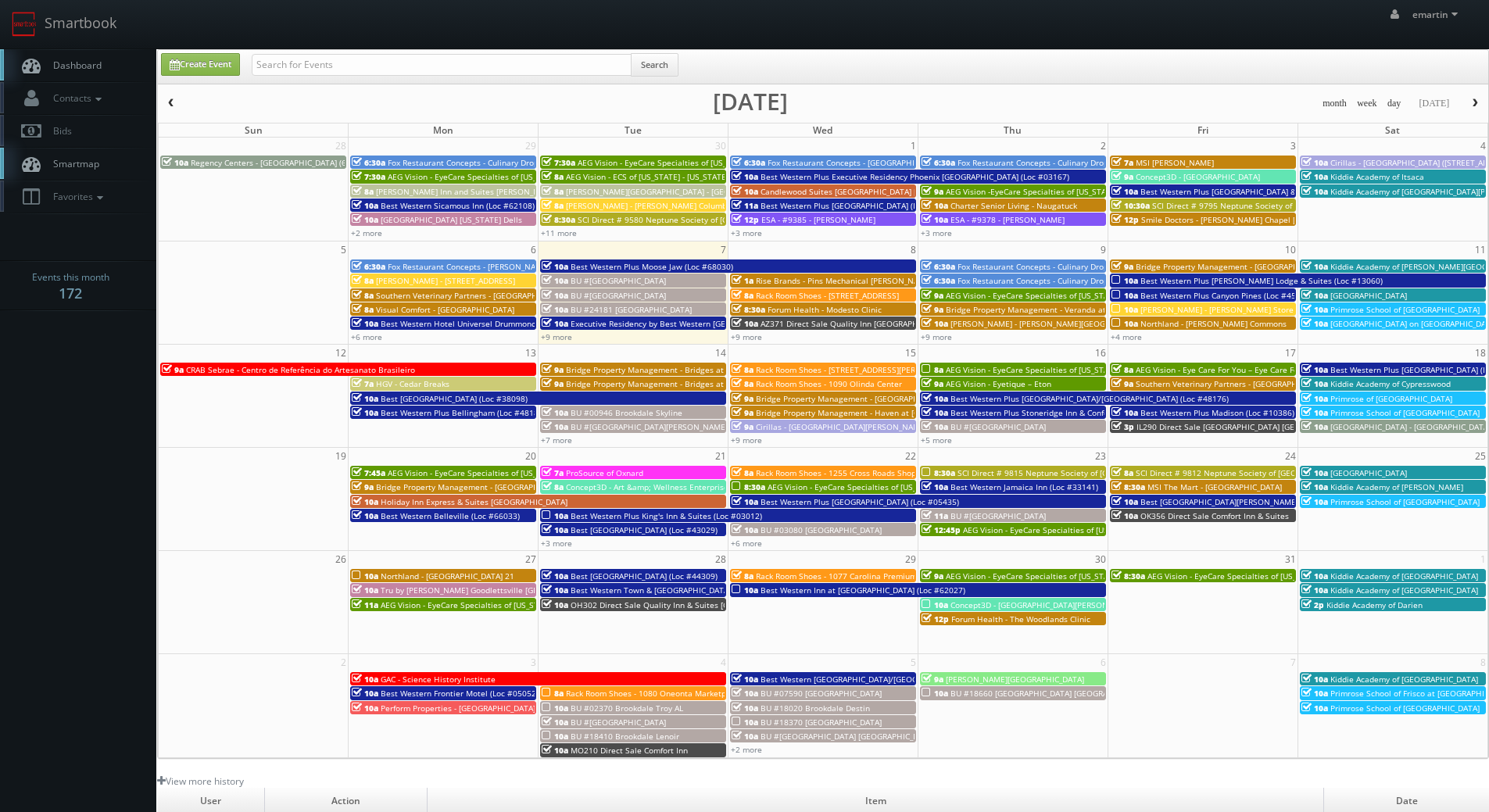
click at [79, 74] on link "Dashboard" at bounding box center [78, 65] width 157 height 32
